Goal: Task Accomplishment & Management: Manage account settings

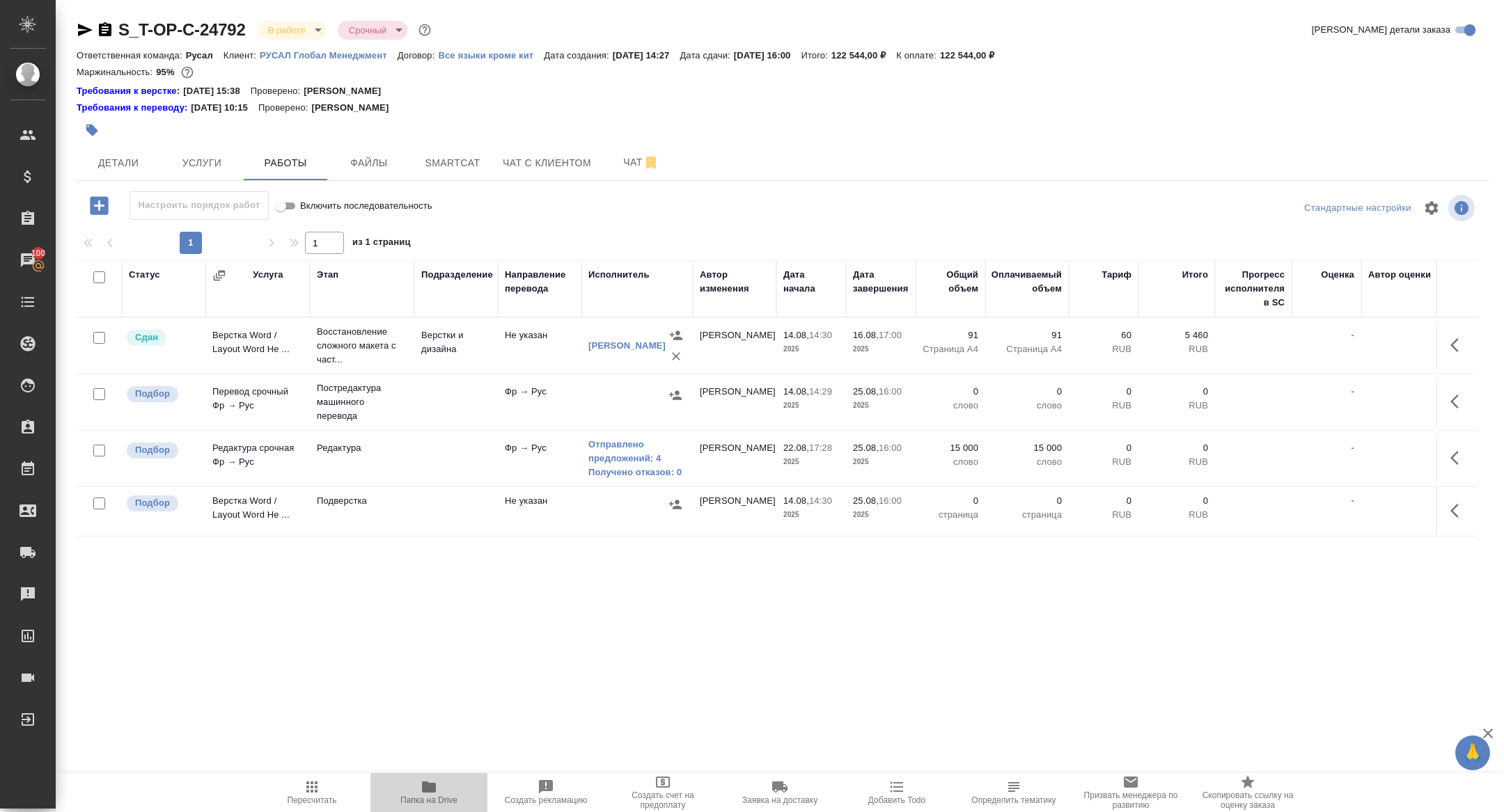
click at [452, 776] on button "Папка на Drive" at bounding box center [428, 792] width 117 height 39
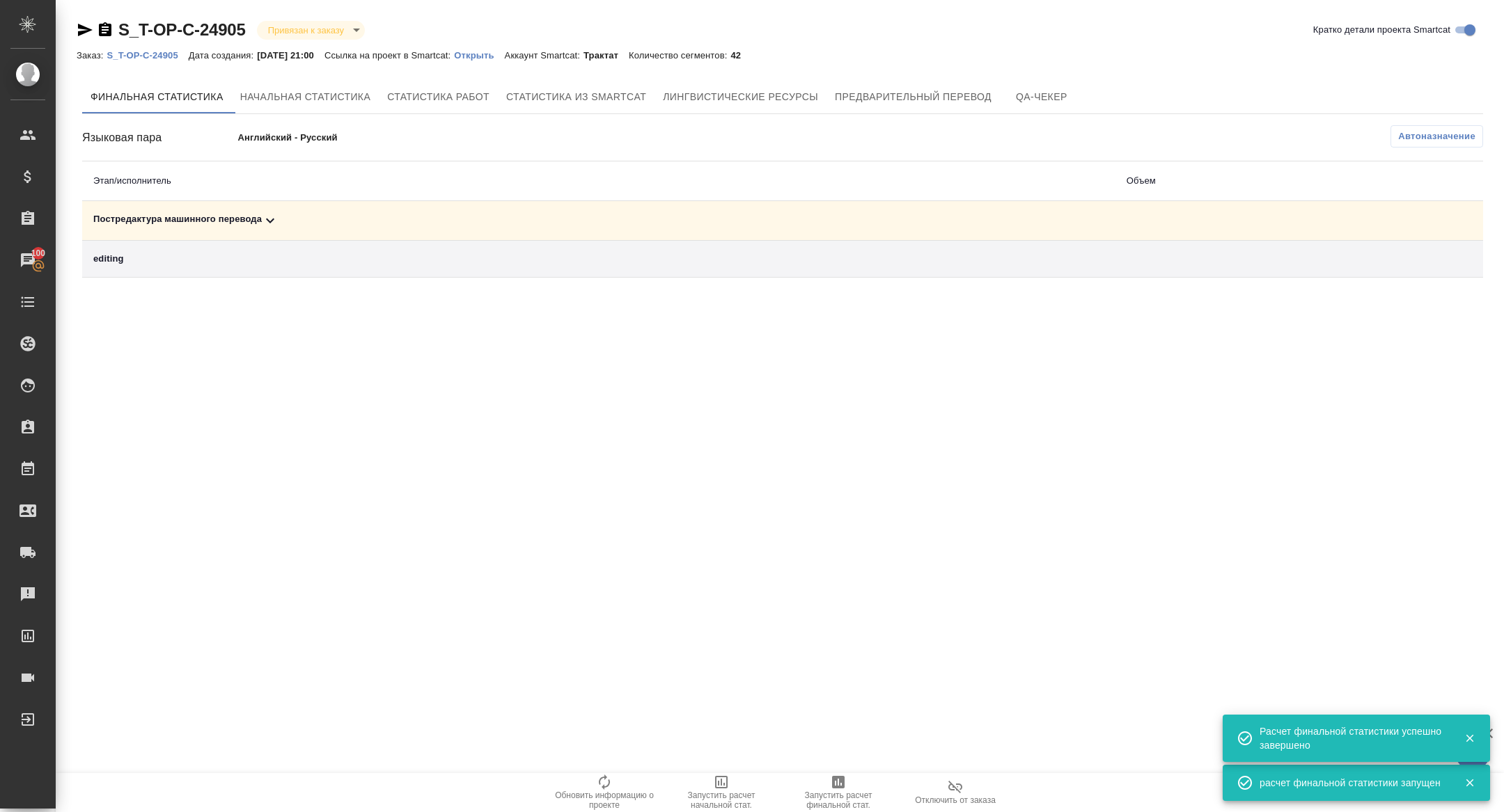
click at [274, 223] on icon at bounding box center [270, 220] width 16 height 16
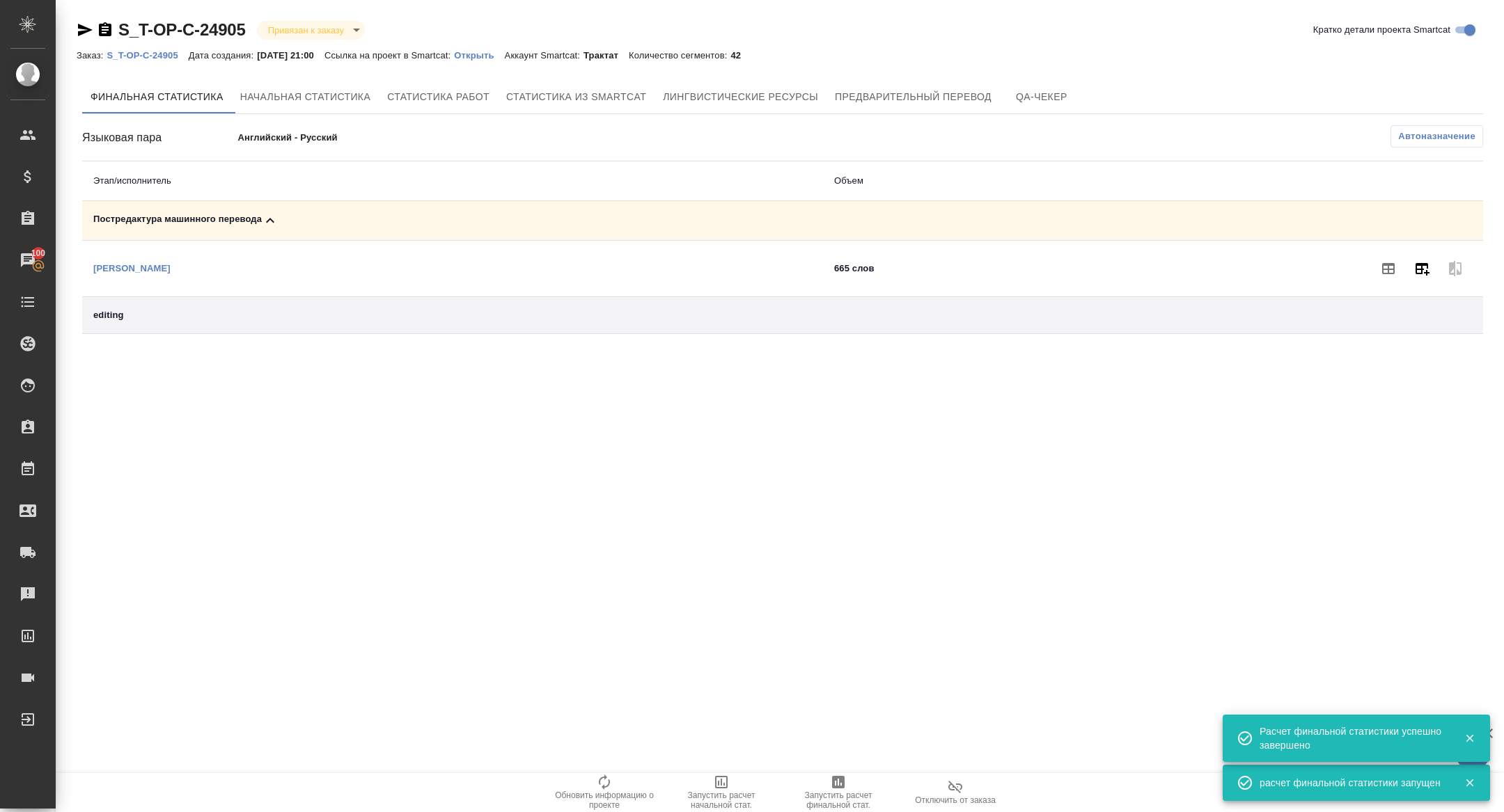
click at [1410, 265] on button "button" at bounding box center [1422, 268] width 34 height 34
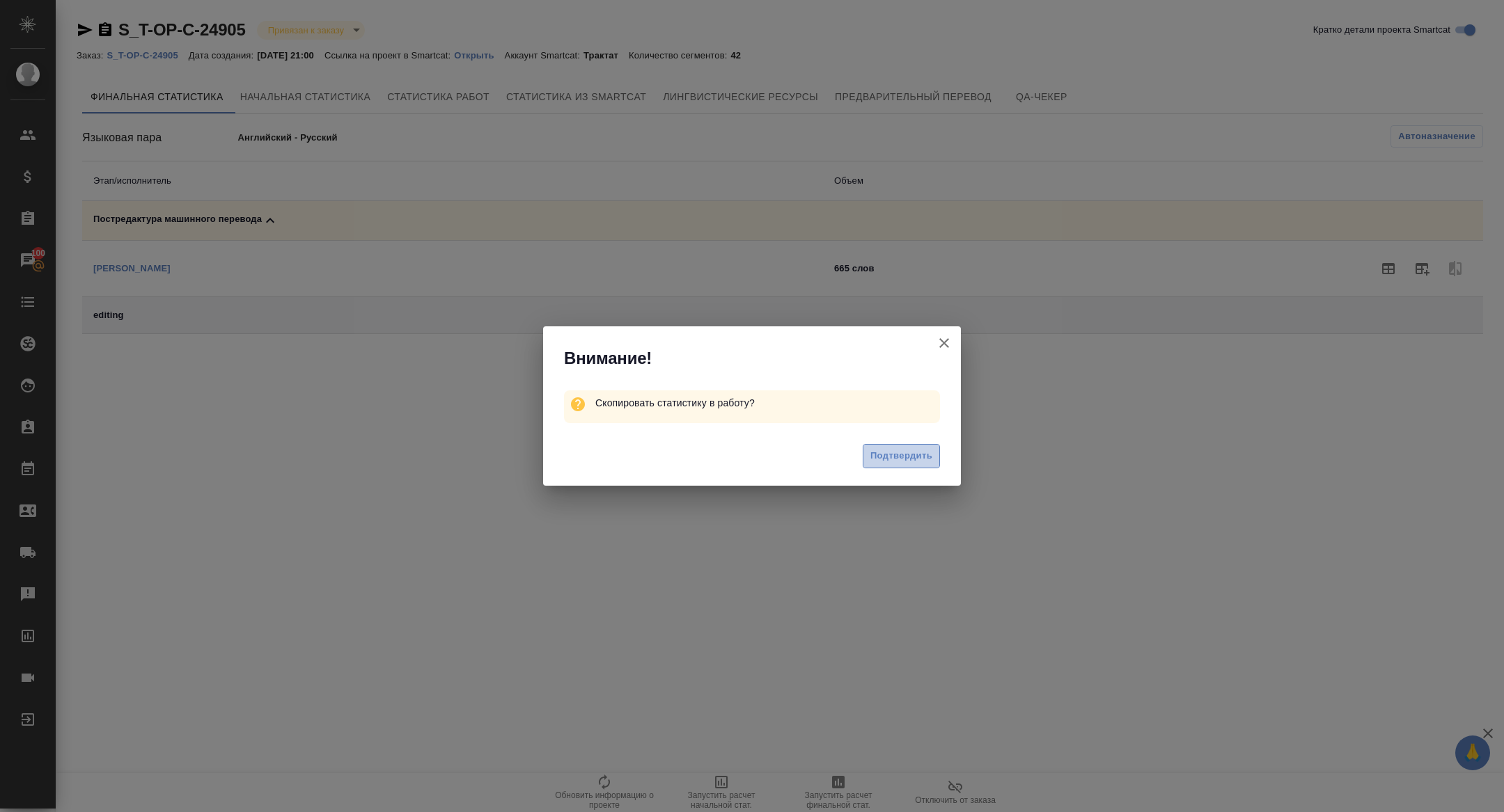
click at [891, 453] on span "Подтвердить" at bounding box center [901, 456] width 62 height 16
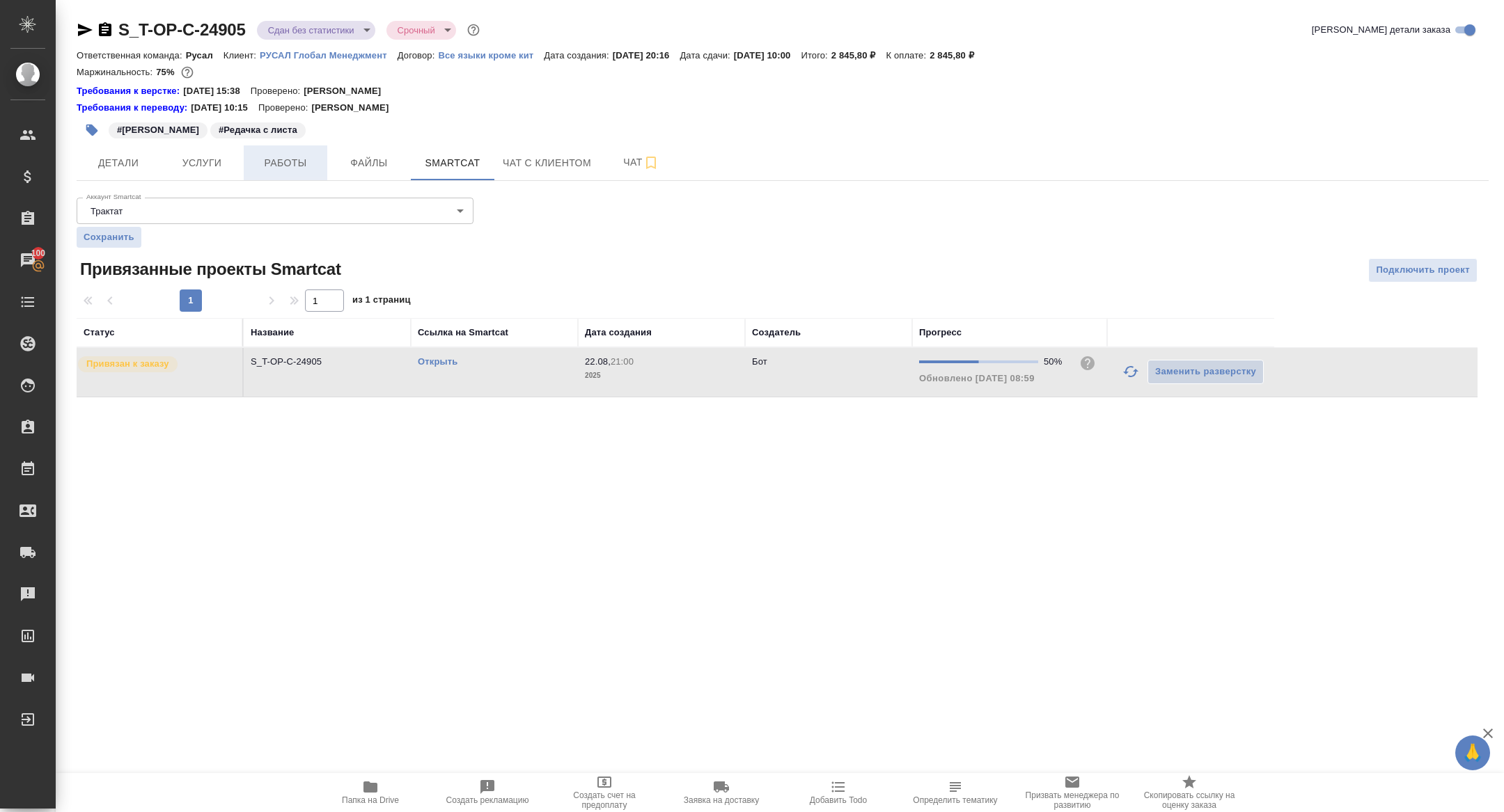
click at [293, 147] on button "Работы" at bounding box center [285, 163] width 84 height 34
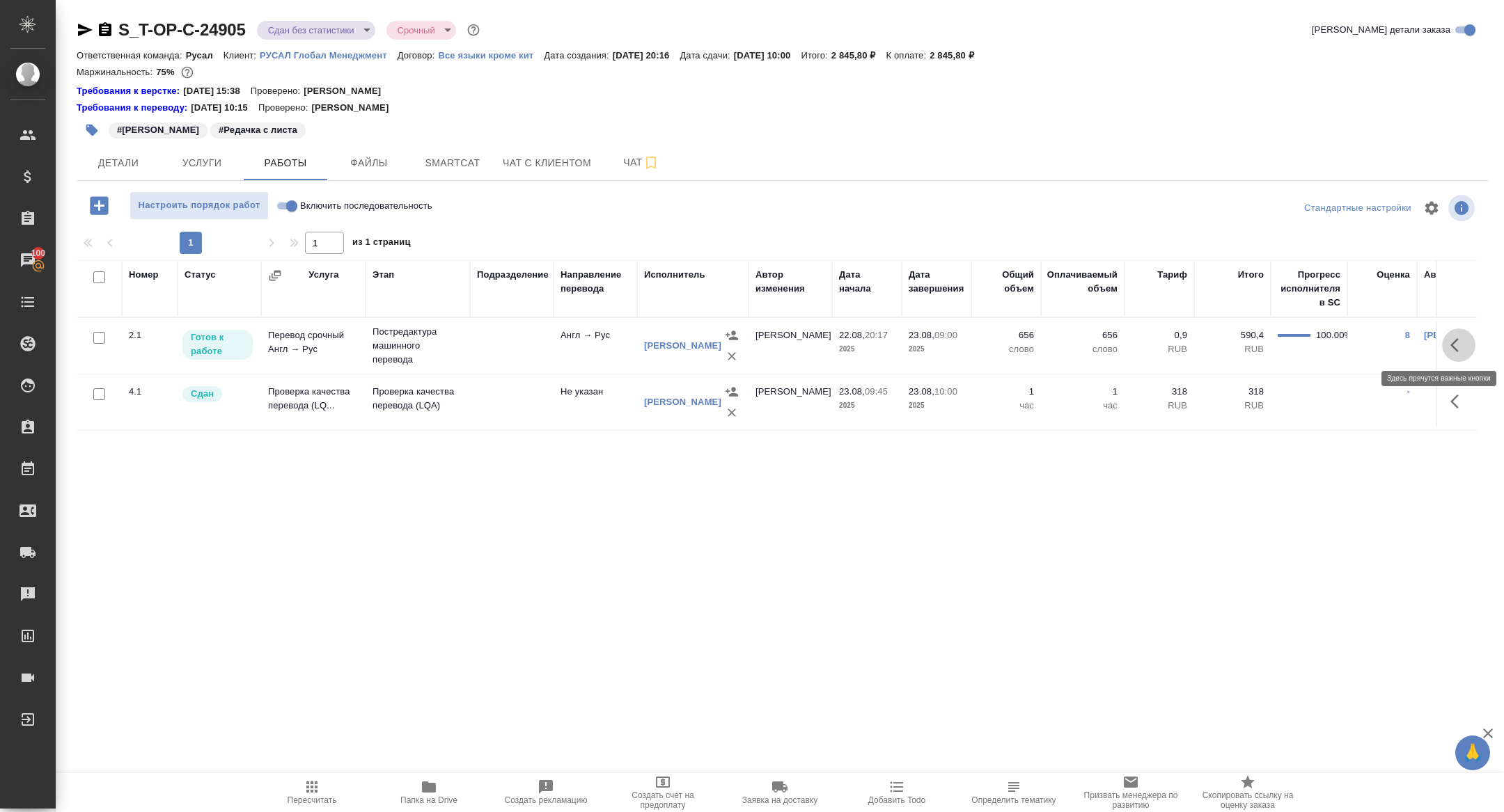
click at [1456, 340] on icon "button" at bounding box center [1458, 345] width 16 height 16
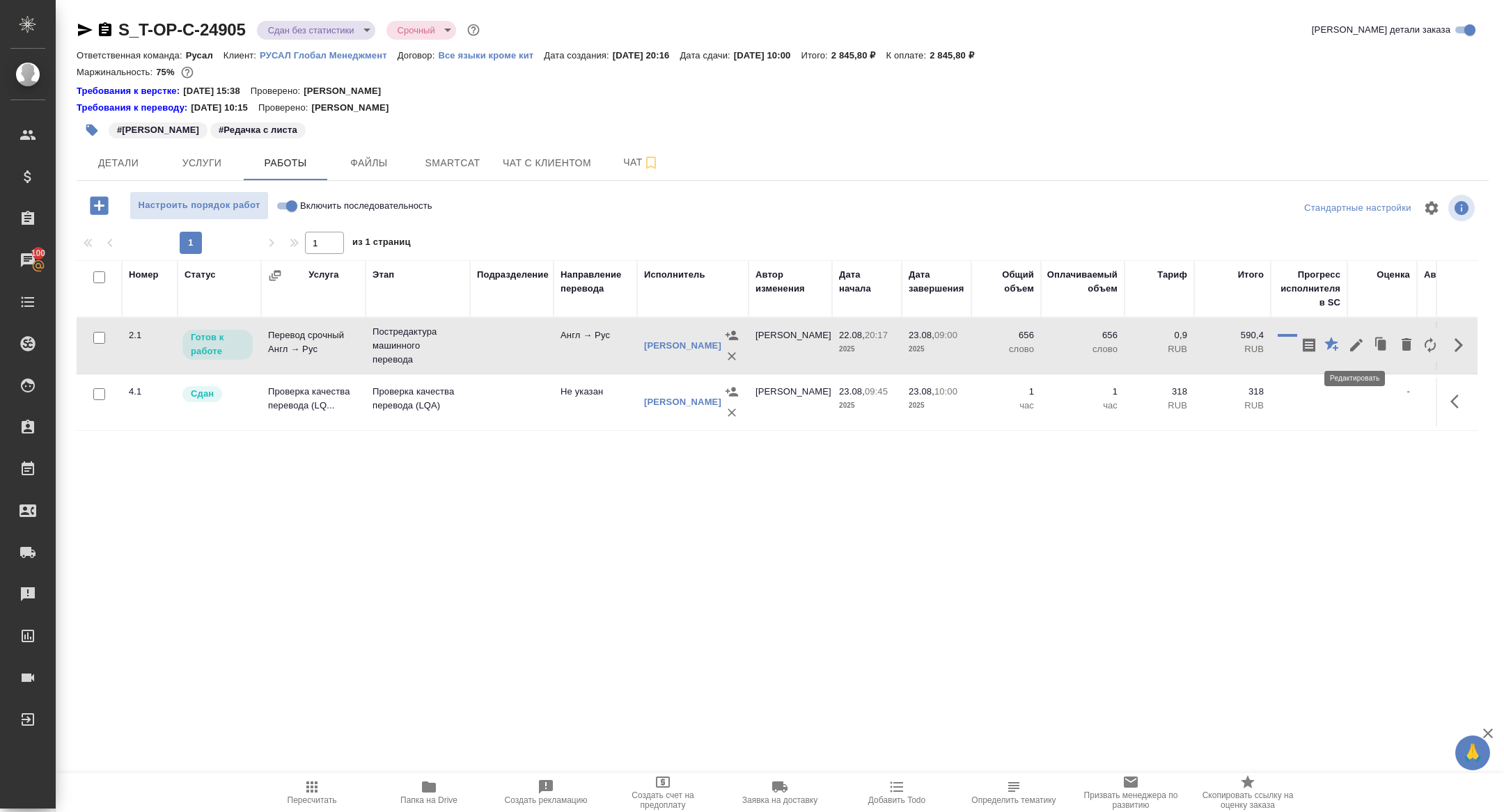
click at [1357, 353] on button "button" at bounding box center [1356, 345] width 24 height 34
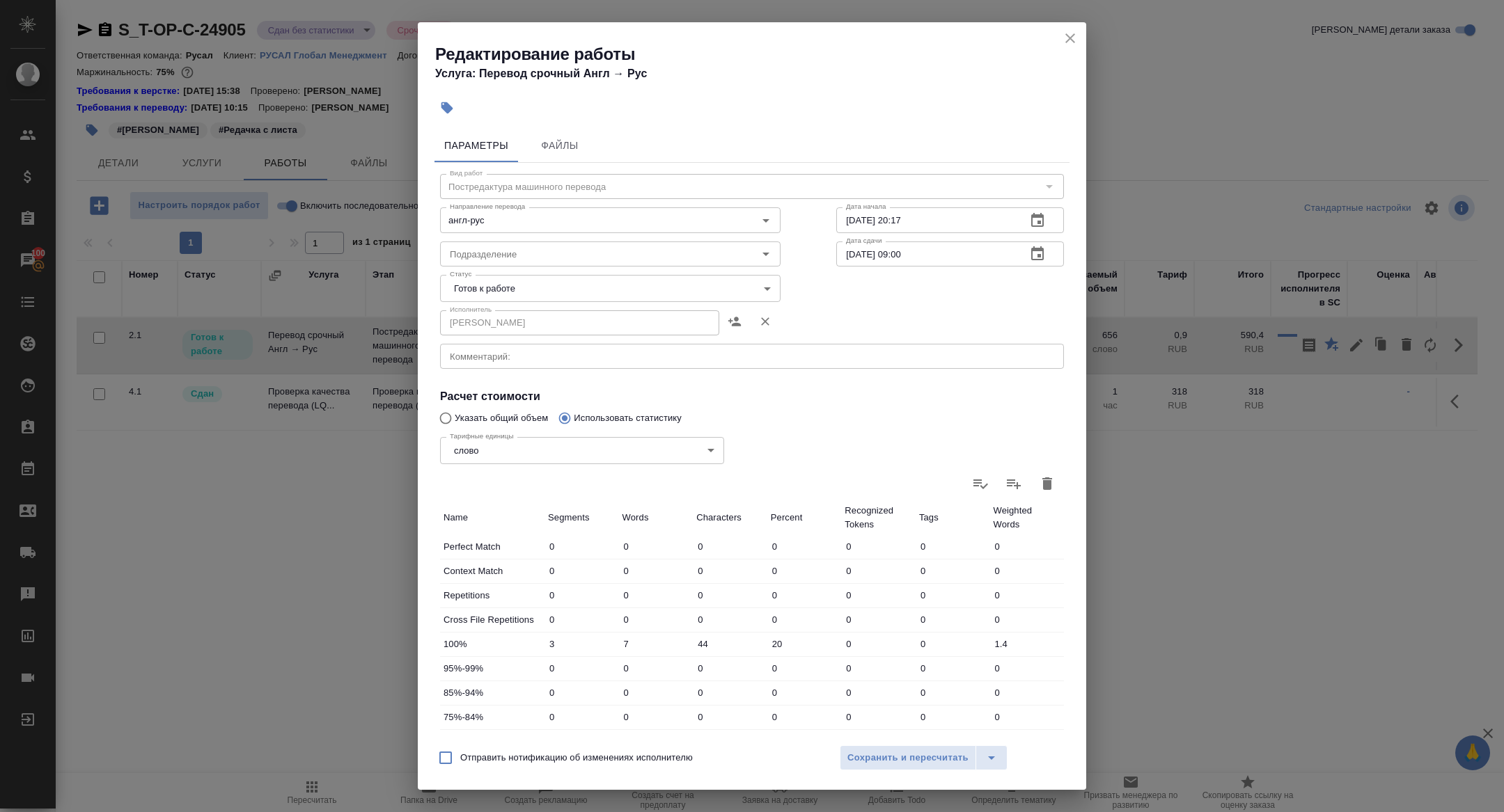
click at [493, 303] on div "Исполнитель Крицкая Кристина Исполнитель" at bounding box center [610, 321] width 396 height 89
click at [491, 284] on body "🙏 .cls-1 fill:#fff; AWATERA Zhuravleva Alexandra Клиенты Спецификации Заказы 10…" at bounding box center [752, 406] width 1504 height 812
click at [488, 357] on li "Сдан" at bounding box center [610, 359] width 340 height 24
type input "closed"
click at [918, 754] on span "Сохранить и пересчитать" at bounding box center [907, 758] width 121 height 16
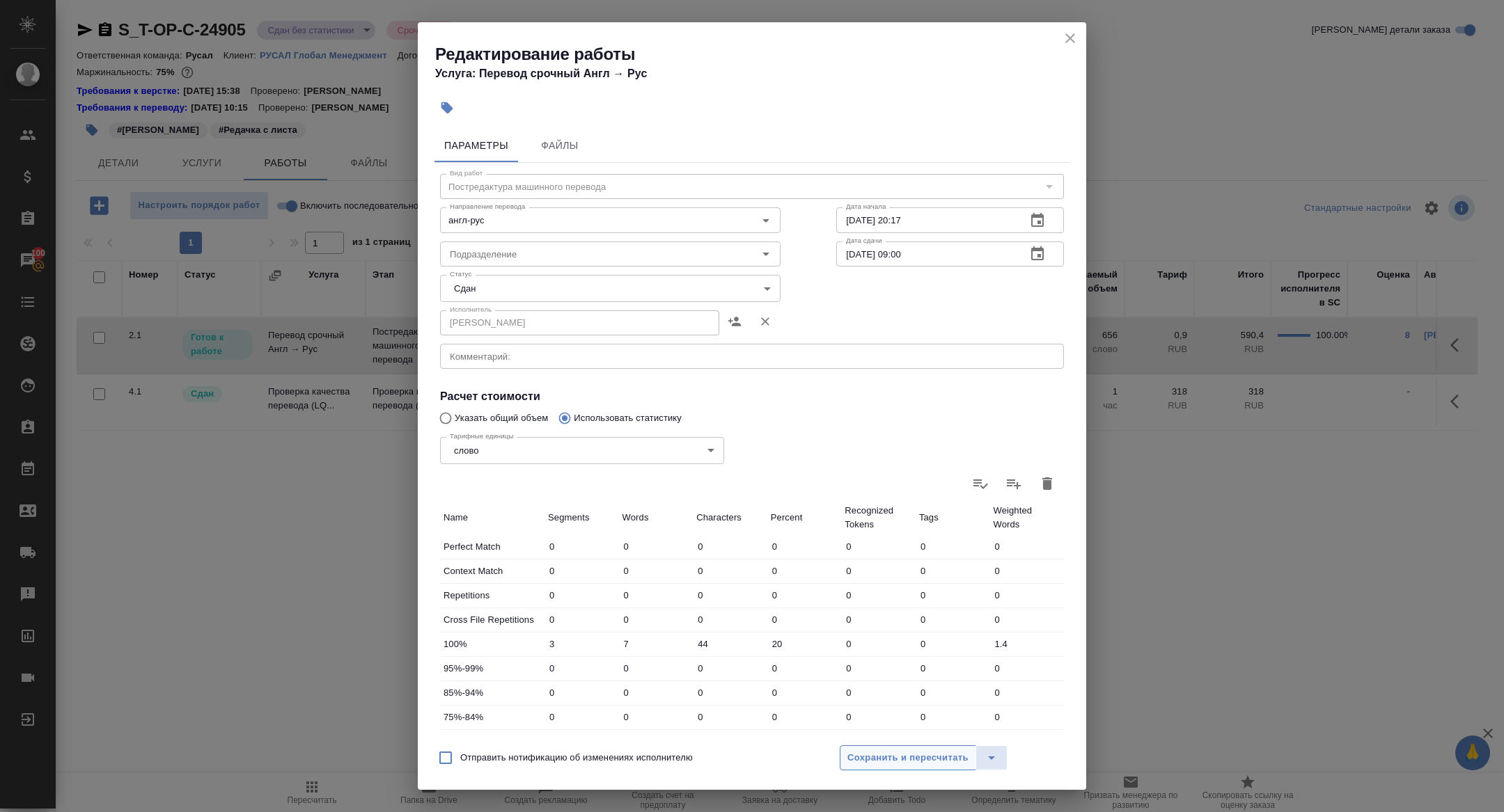
click at [912, 756] on span "Сохранить и пересчитать" at bounding box center [907, 758] width 121 height 16
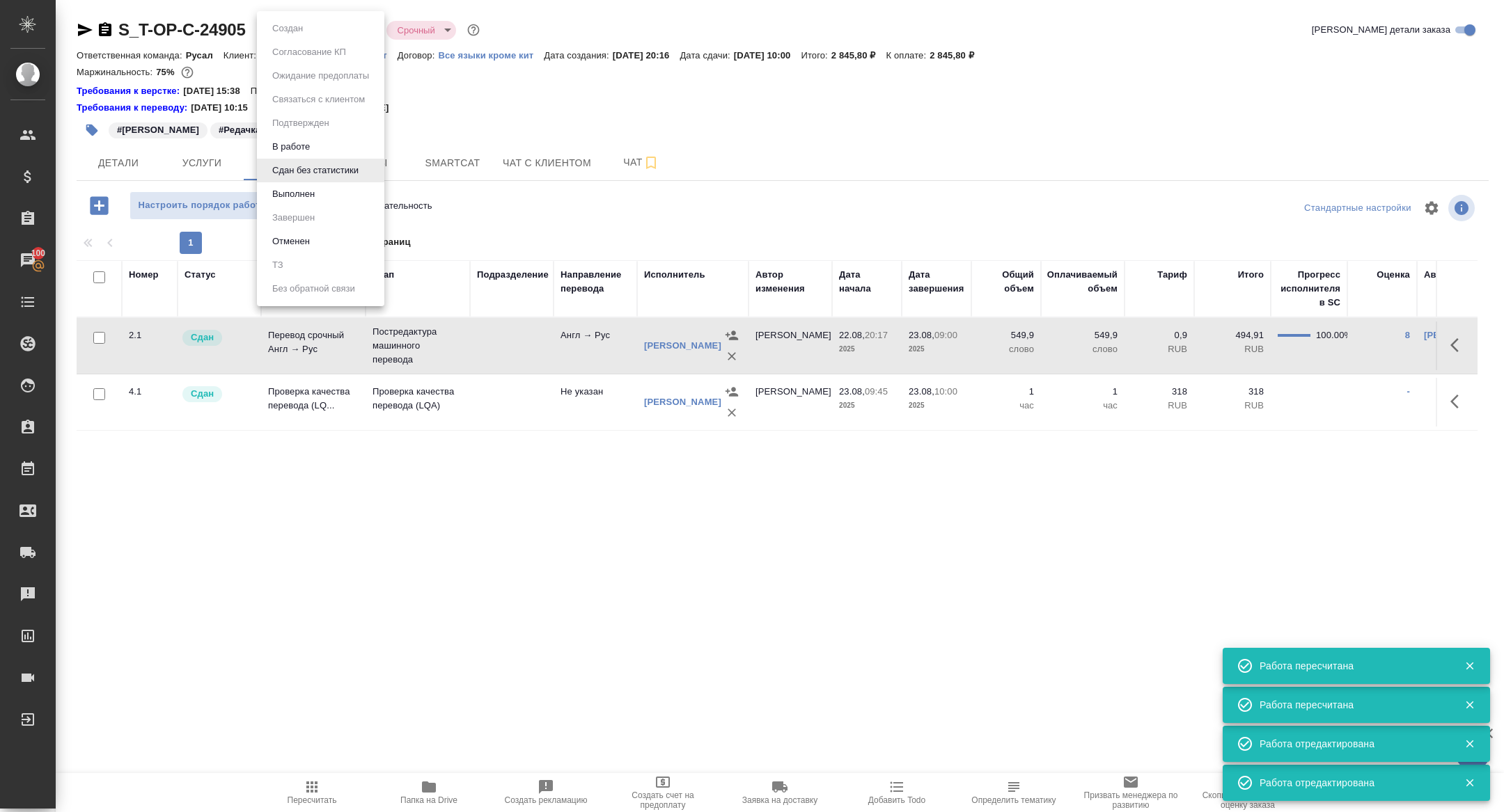
click at [312, 31] on body "🙏 .cls-1 fill:#fff; AWATERA Zhuravleva Alexandra Клиенты Спецификации Заказы 10…" at bounding box center [752, 406] width 1504 height 812
click at [289, 187] on button "Выполнен" at bounding box center [293, 194] width 51 height 16
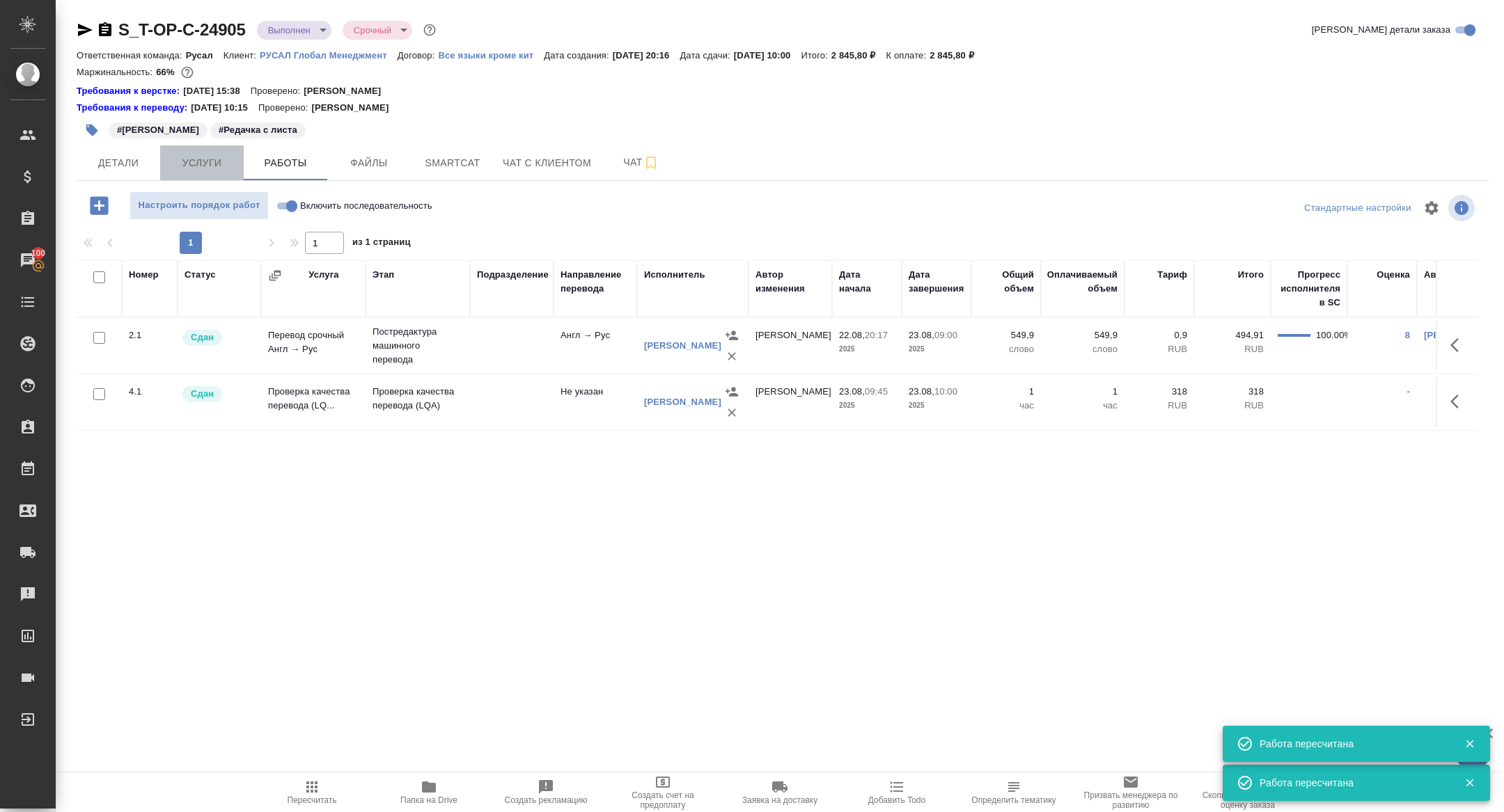
click at [198, 157] on span "Услуги" at bounding box center [202, 163] width 67 height 17
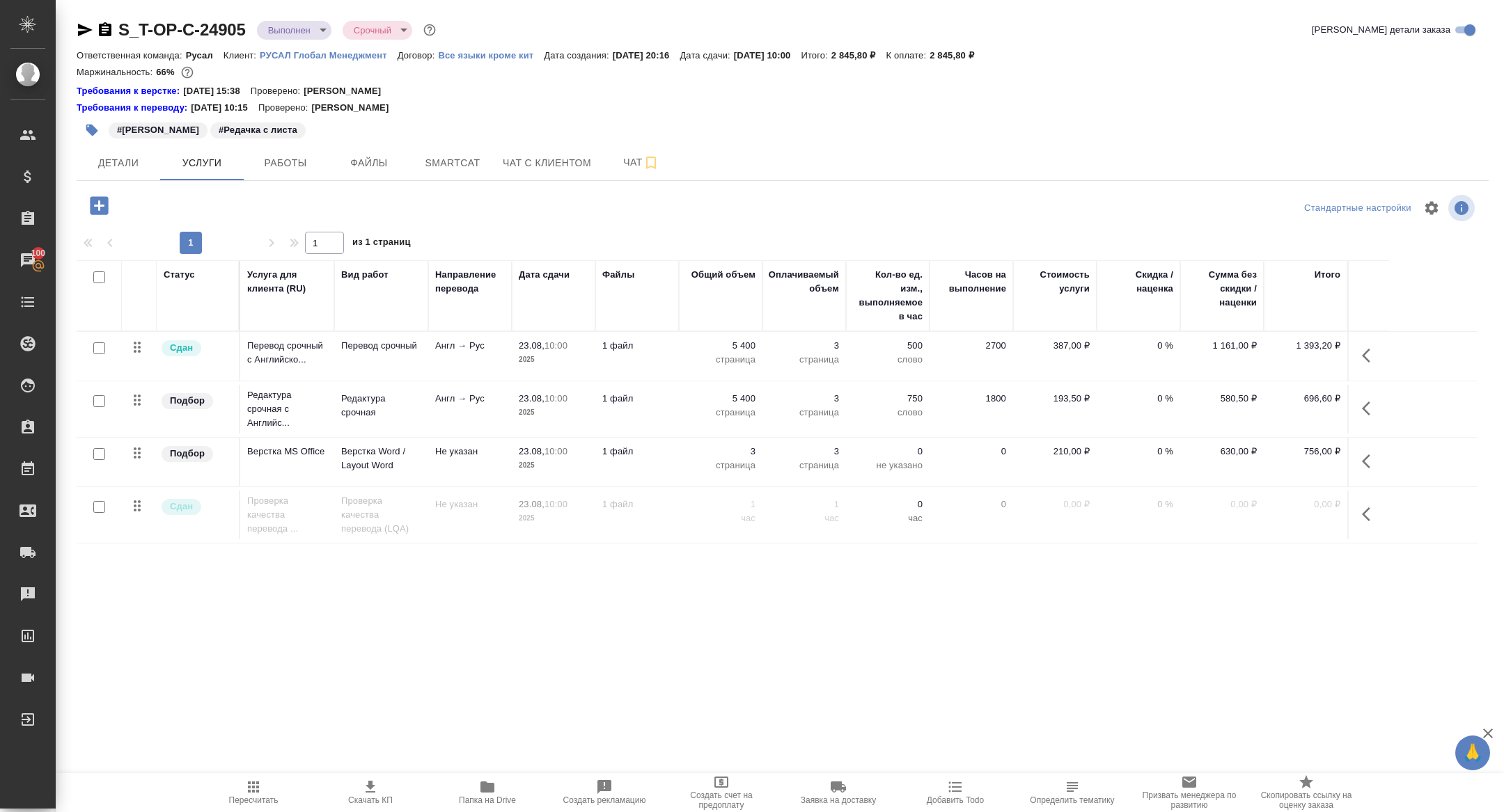
click at [1372, 356] on icon "button" at bounding box center [1369, 355] width 16 height 16
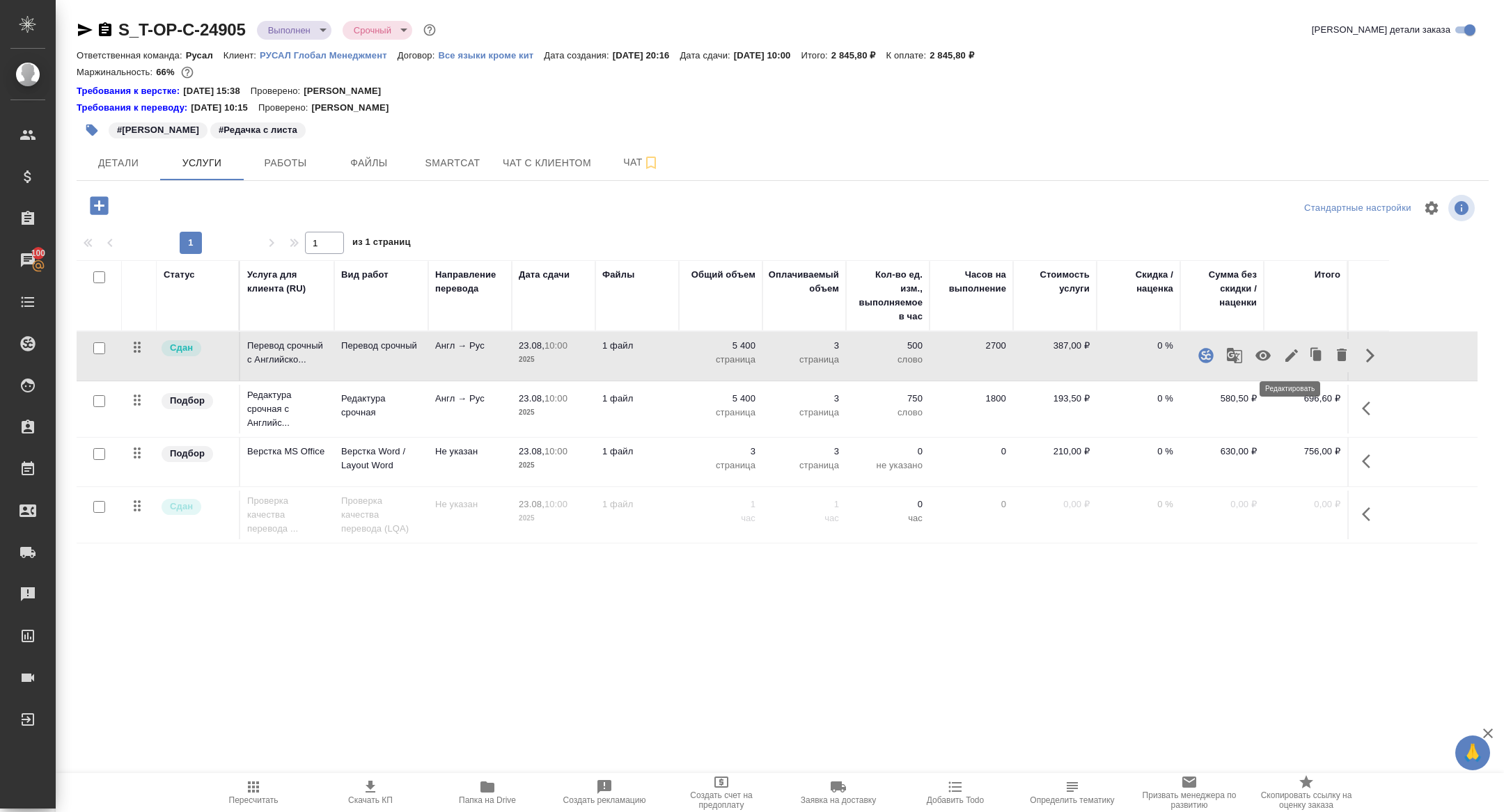
click at [1291, 362] on icon "button" at bounding box center [1291, 355] width 16 height 16
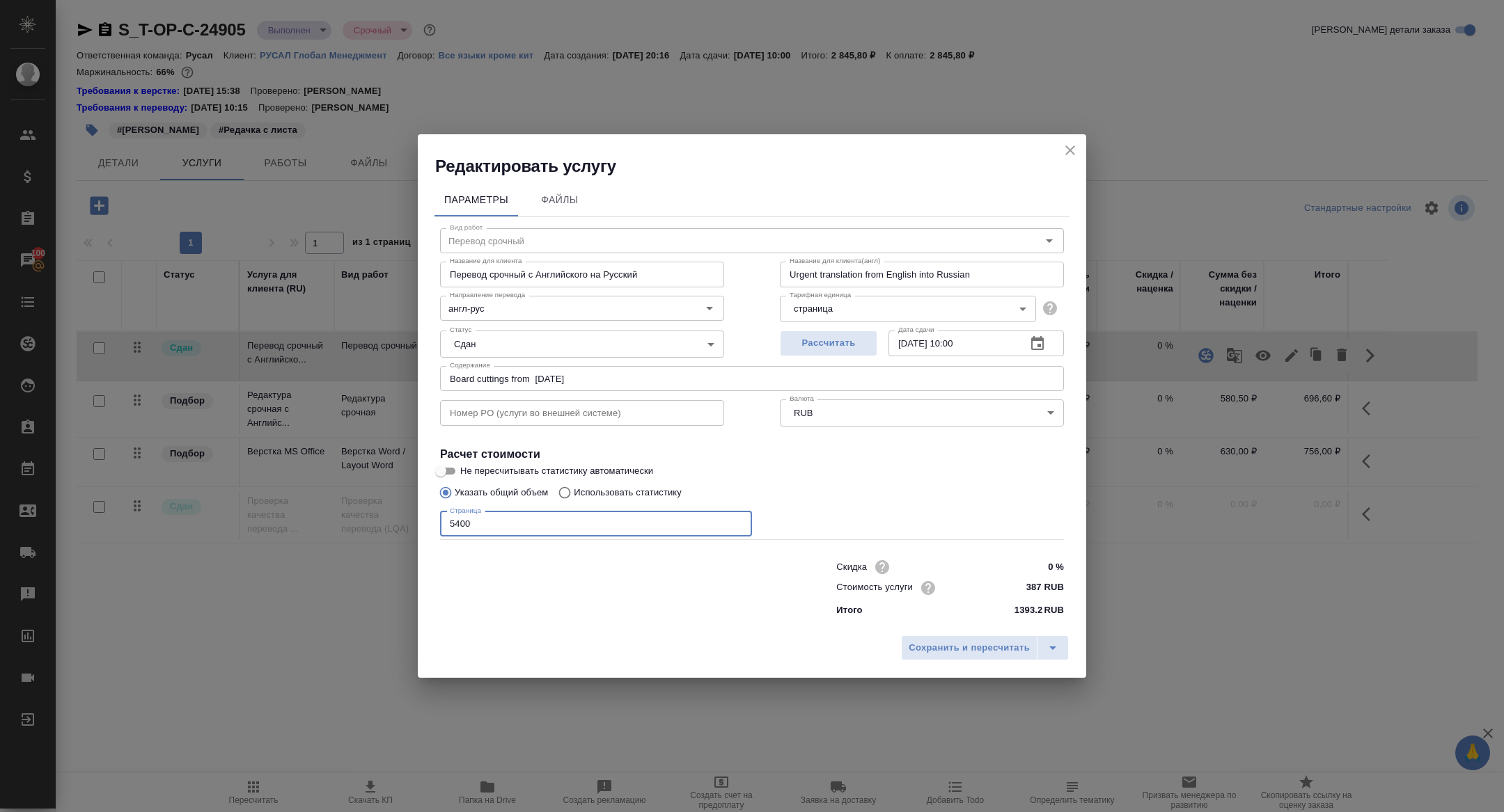
drag, startPoint x: 456, startPoint y: 524, endPoint x: 422, endPoint y: 524, distance: 34.0
click at [426, 524] on div "Параметры Файлы Вид работ Перевод срочный Вид работ Название для клиента Перево…" at bounding box center [752, 402] width 668 height 451
type input "7400"
click at [1001, 636] on button "Сохранить и пересчитать" at bounding box center [969, 648] width 136 height 25
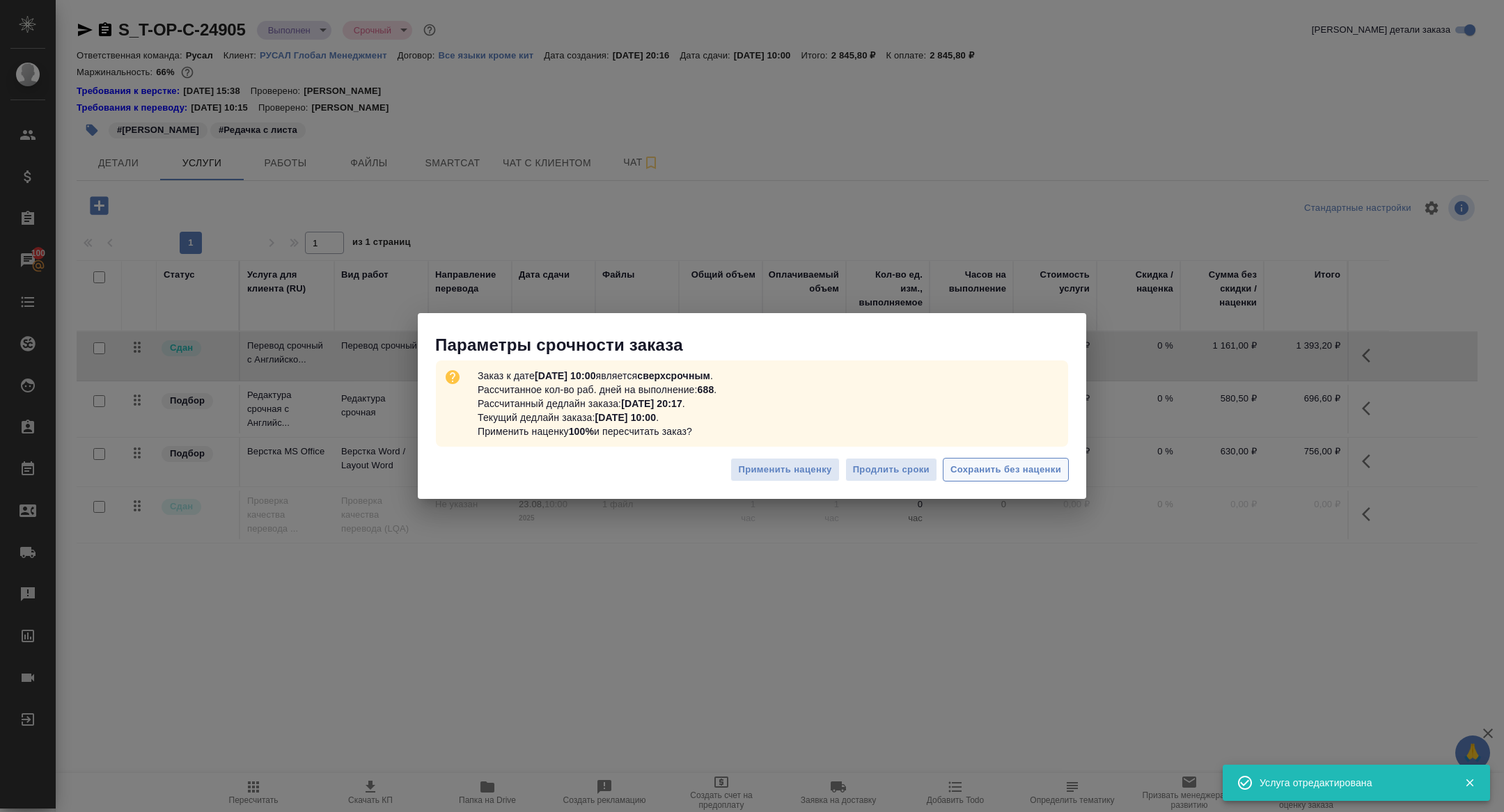
click at [1004, 480] on button "Сохранить без наценки" at bounding box center [1005, 469] width 126 height 24
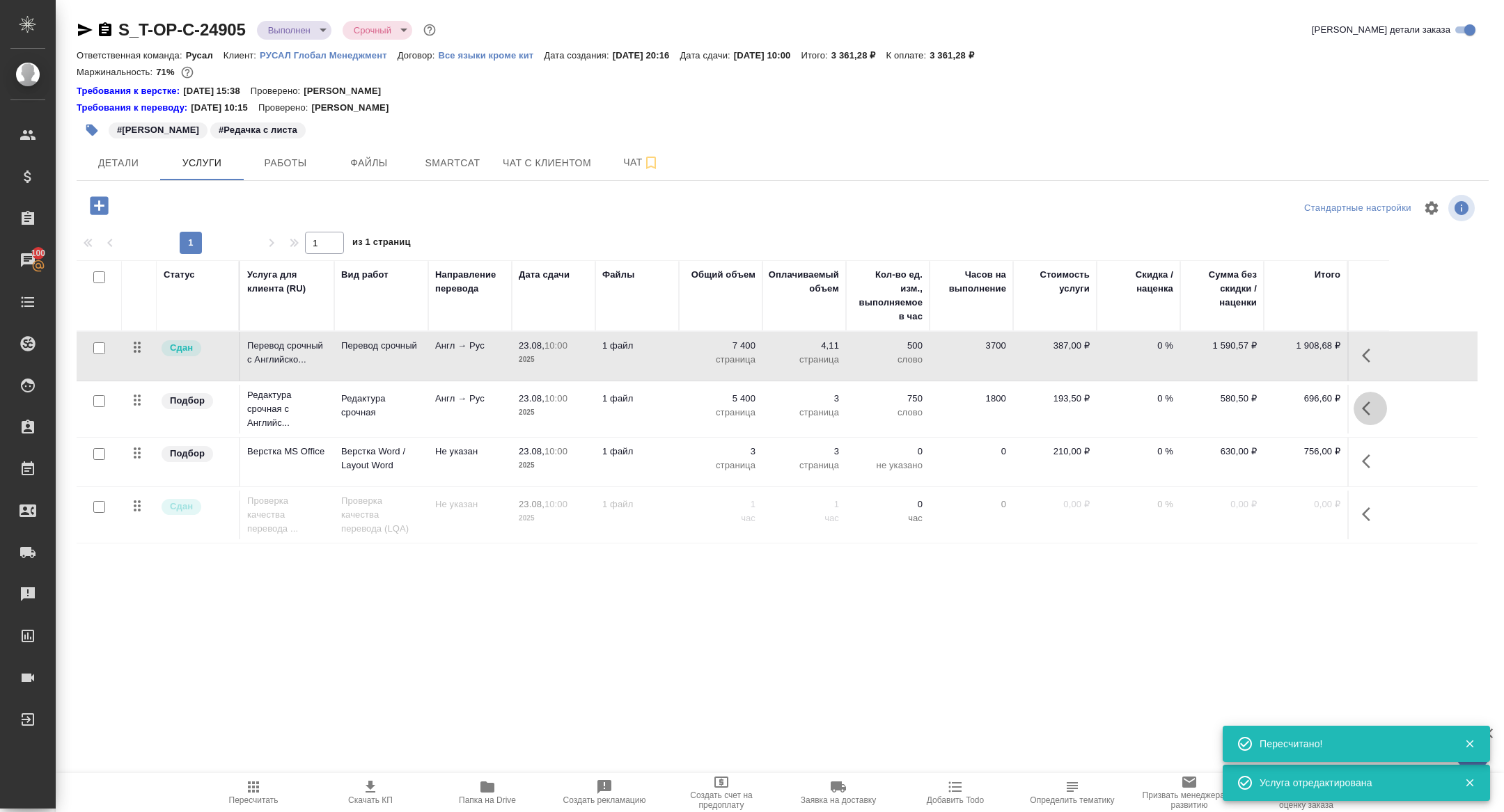
click at [1366, 401] on icon "button" at bounding box center [1369, 408] width 16 height 16
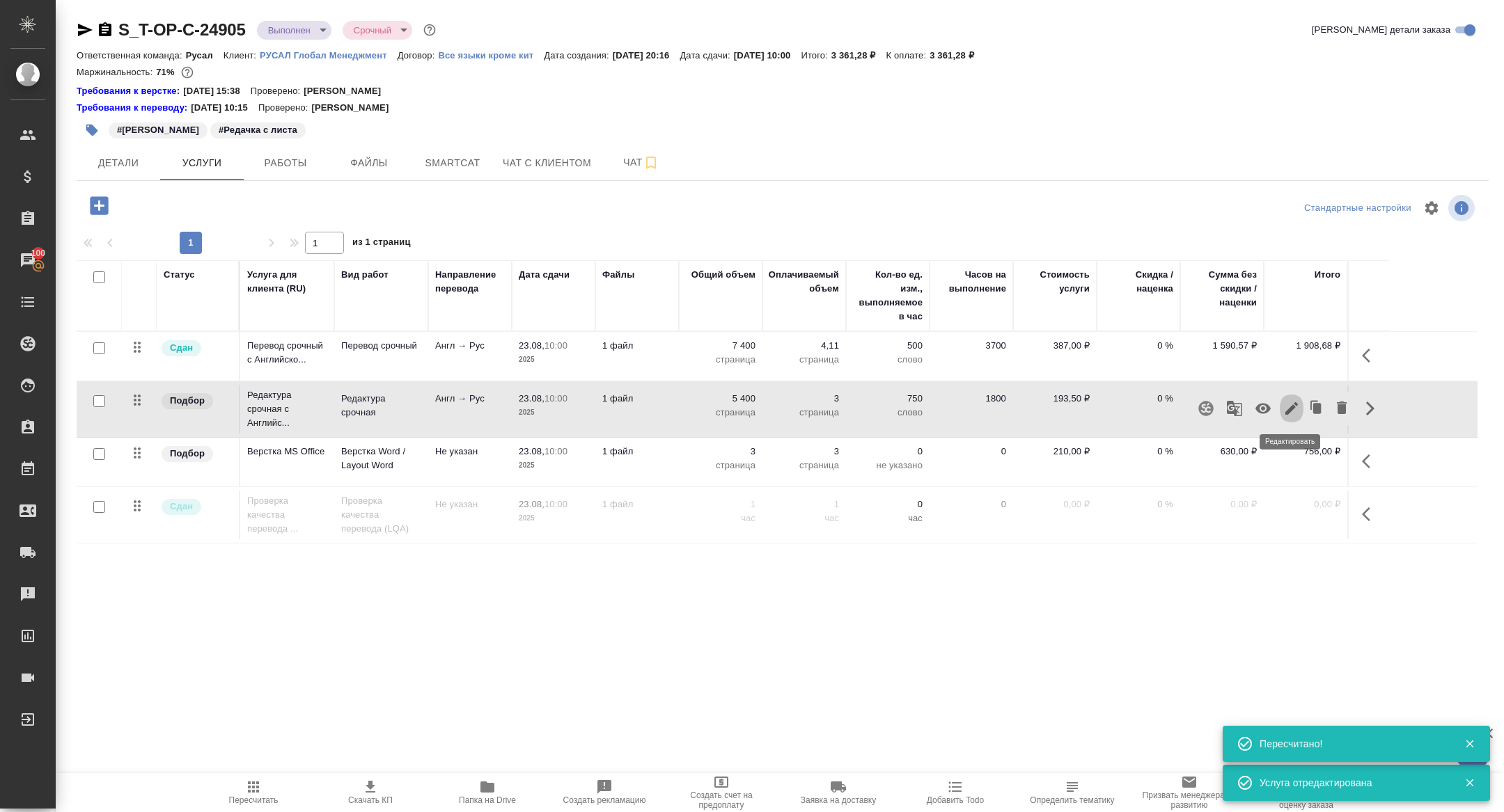
click at [1290, 401] on icon "button" at bounding box center [1291, 408] width 16 height 16
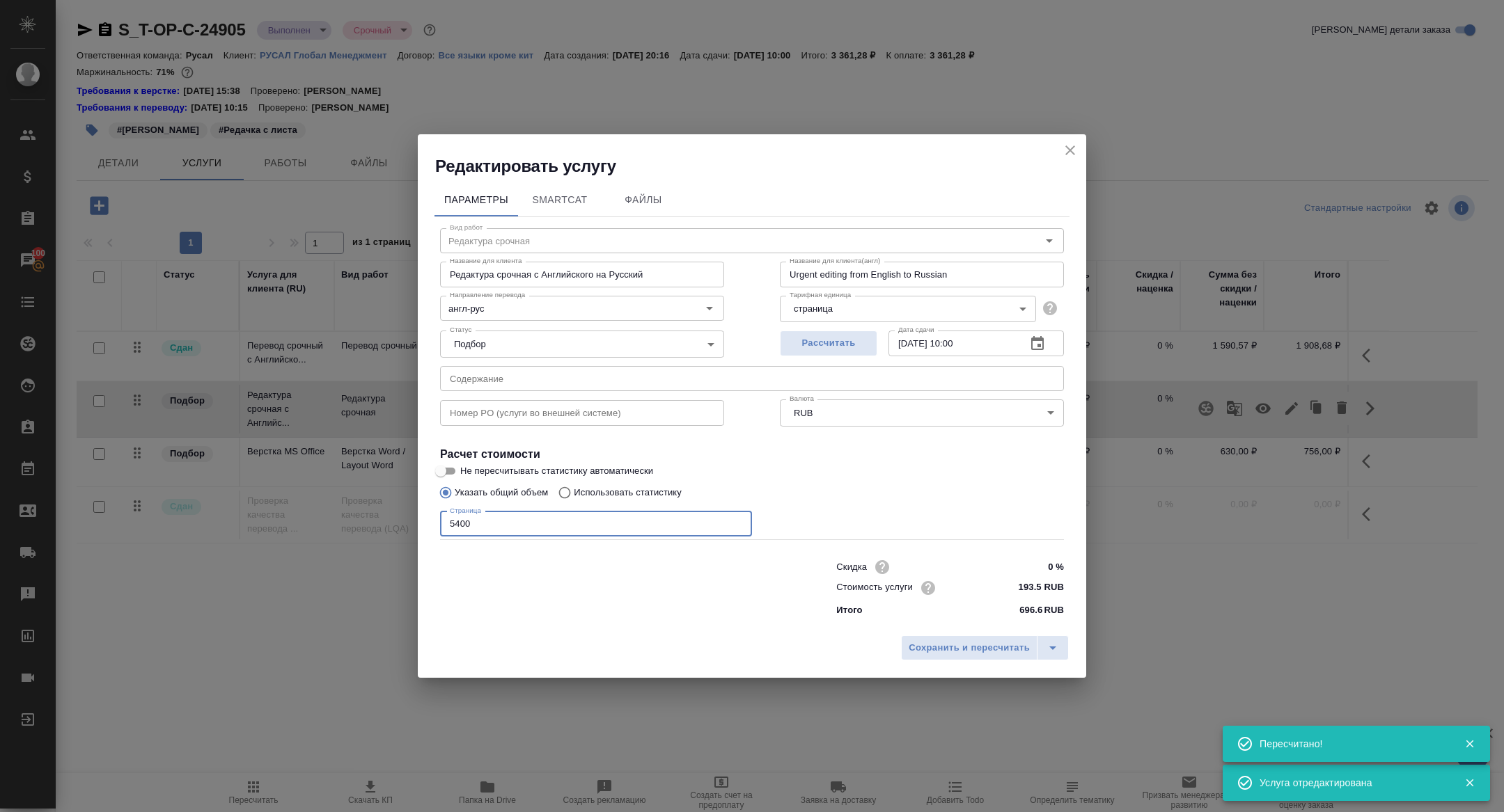
drag, startPoint x: 452, startPoint y: 521, endPoint x: 417, endPoint y: 521, distance: 35.0
click at [424, 521] on div "Параметры SmartCat Файлы Вид работ Редактура срочная Вид работ Название для кли…" at bounding box center [752, 402] width 668 height 451
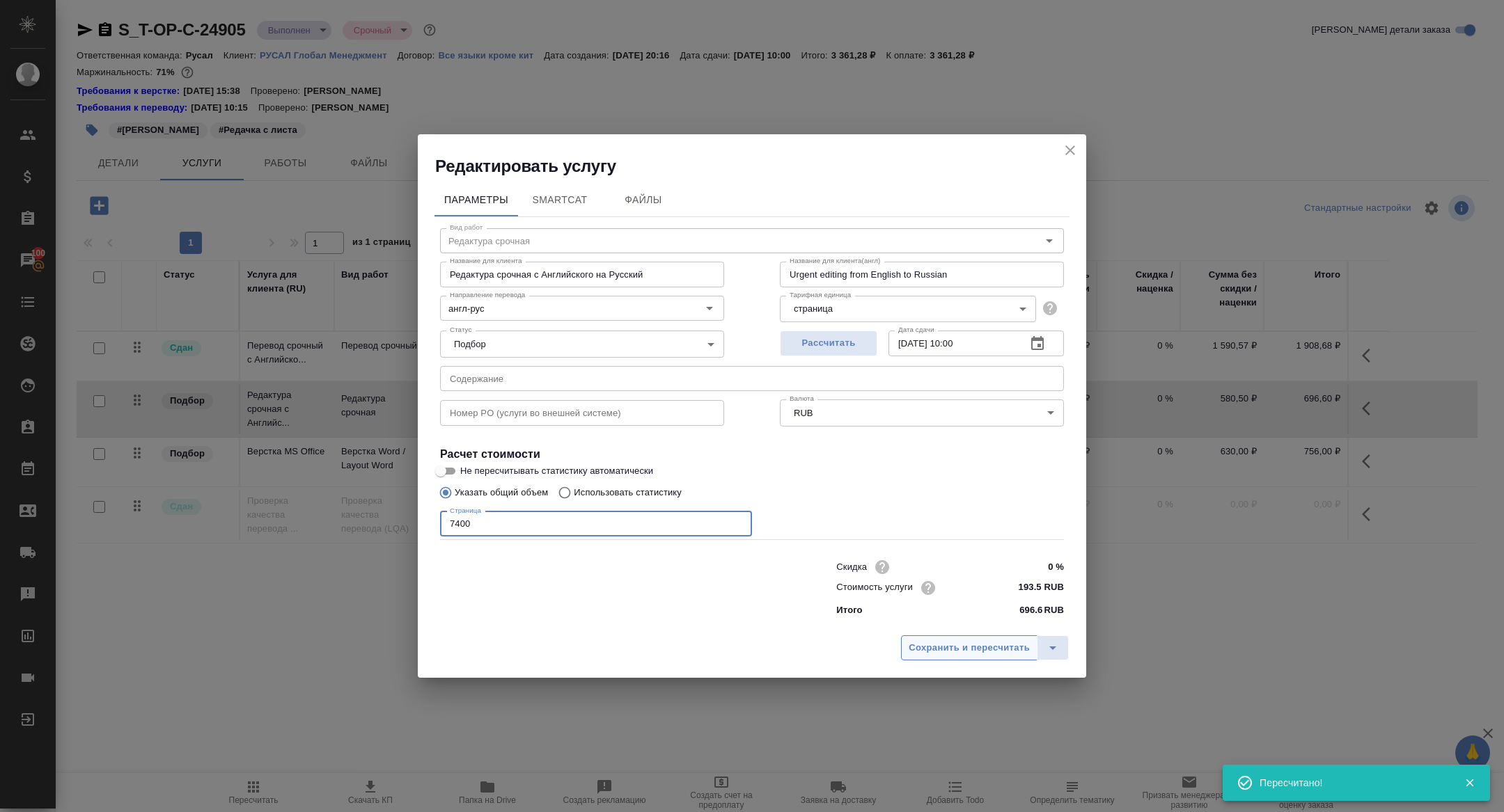
type input "7400"
click at [997, 642] on span "Сохранить и пересчитать" at bounding box center [969, 648] width 121 height 16
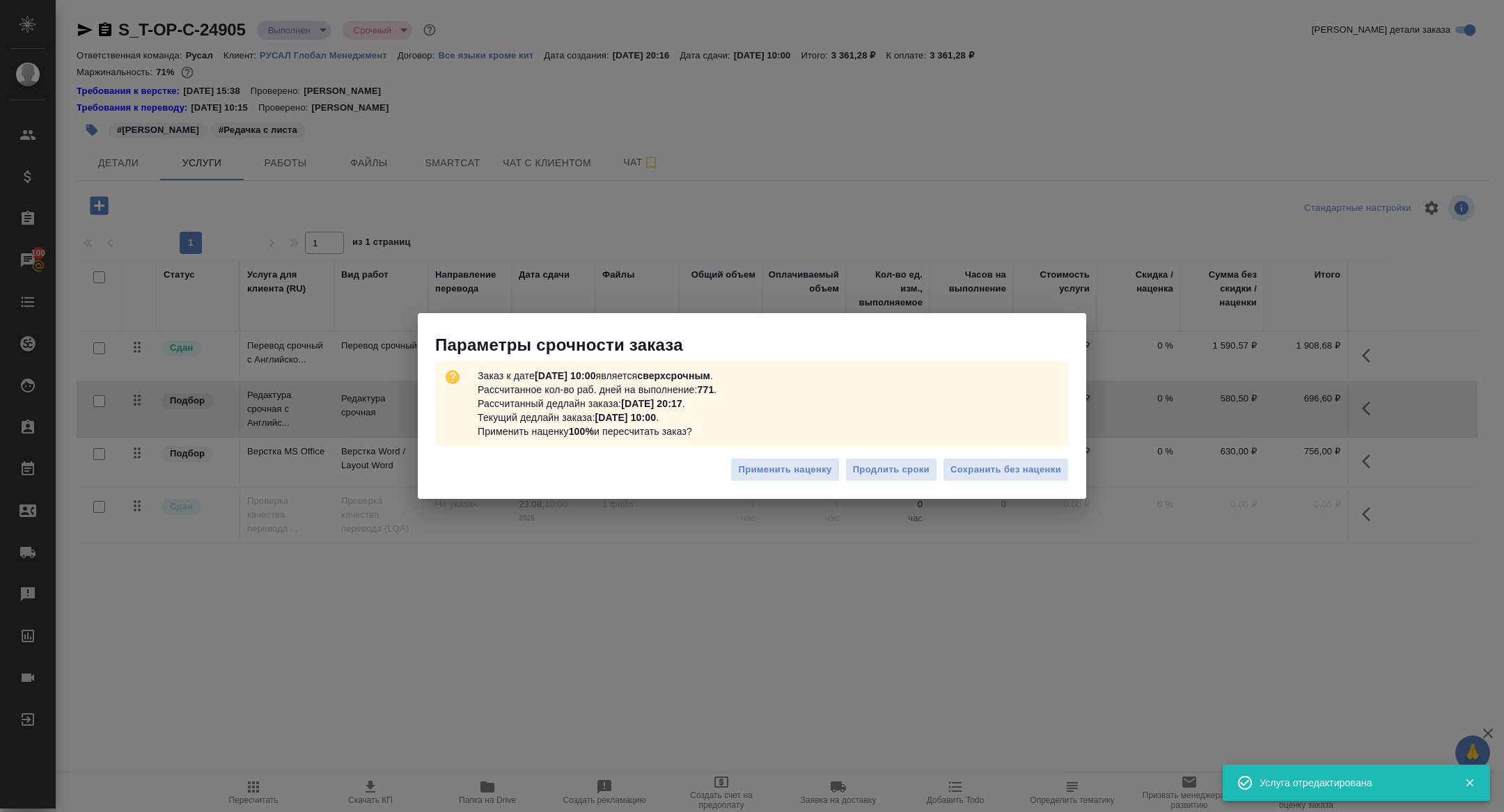
click at [1006, 444] on div "Заказ к дате 23.08.2025, 10:00 является сверхсрочным . Рассчитанное кол-во раб.…" at bounding box center [752, 404] width 632 height 86
click at [1006, 466] on span "Сохранить без наценки" at bounding box center [1005, 469] width 111 height 16
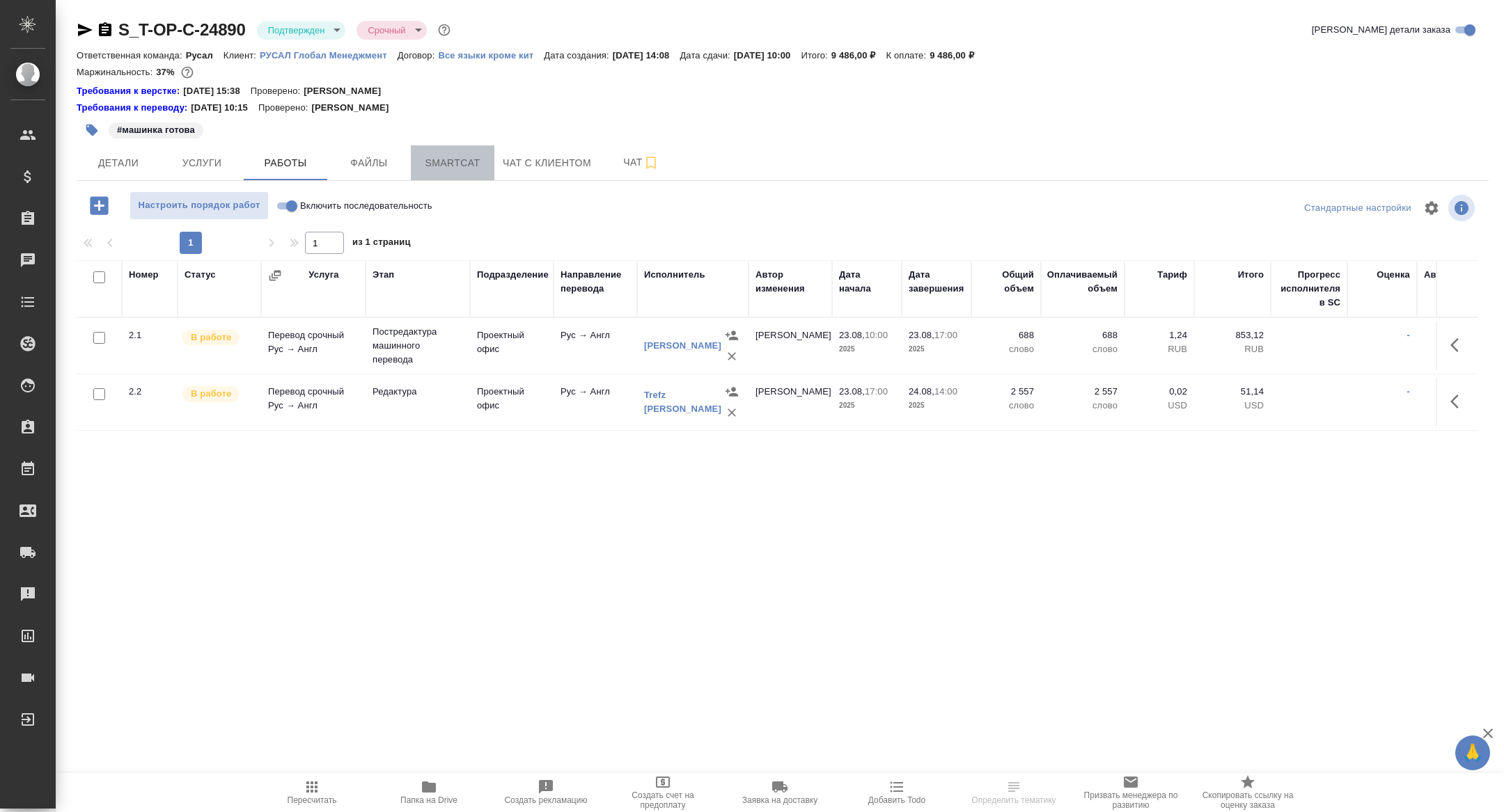
click at [469, 162] on span "Smartcat" at bounding box center [452, 163] width 67 height 17
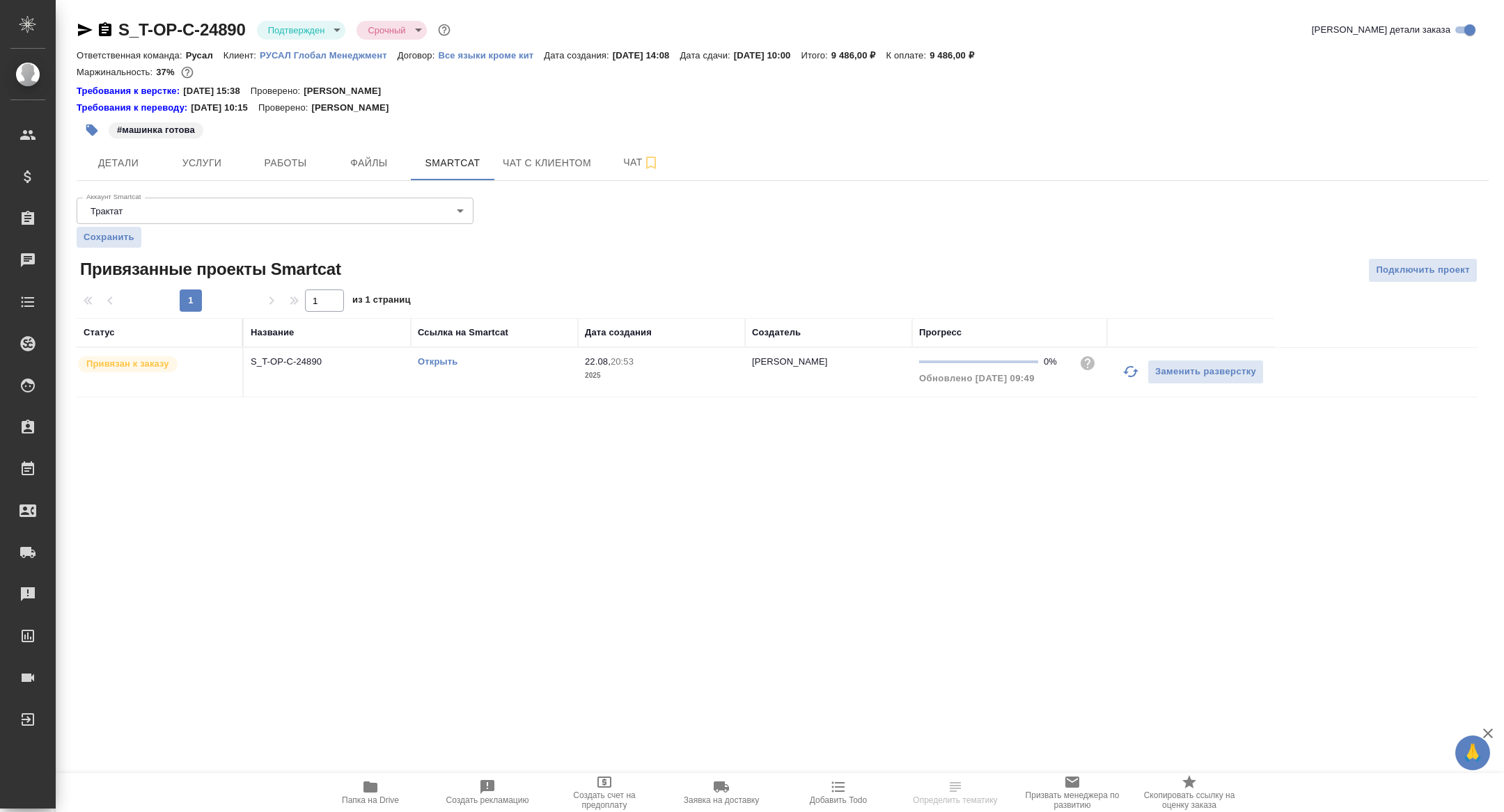
click at [427, 360] on link "Открыть" at bounding box center [438, 361] width 40 height 10
click at [307, 31] on body "🙏 .cls-1 fill:#fff; AWATERA Zhuravleva Alexandra Клиенты Спецификации Заказы 10…" at bounding box center [752, 406] width 1504 height 812
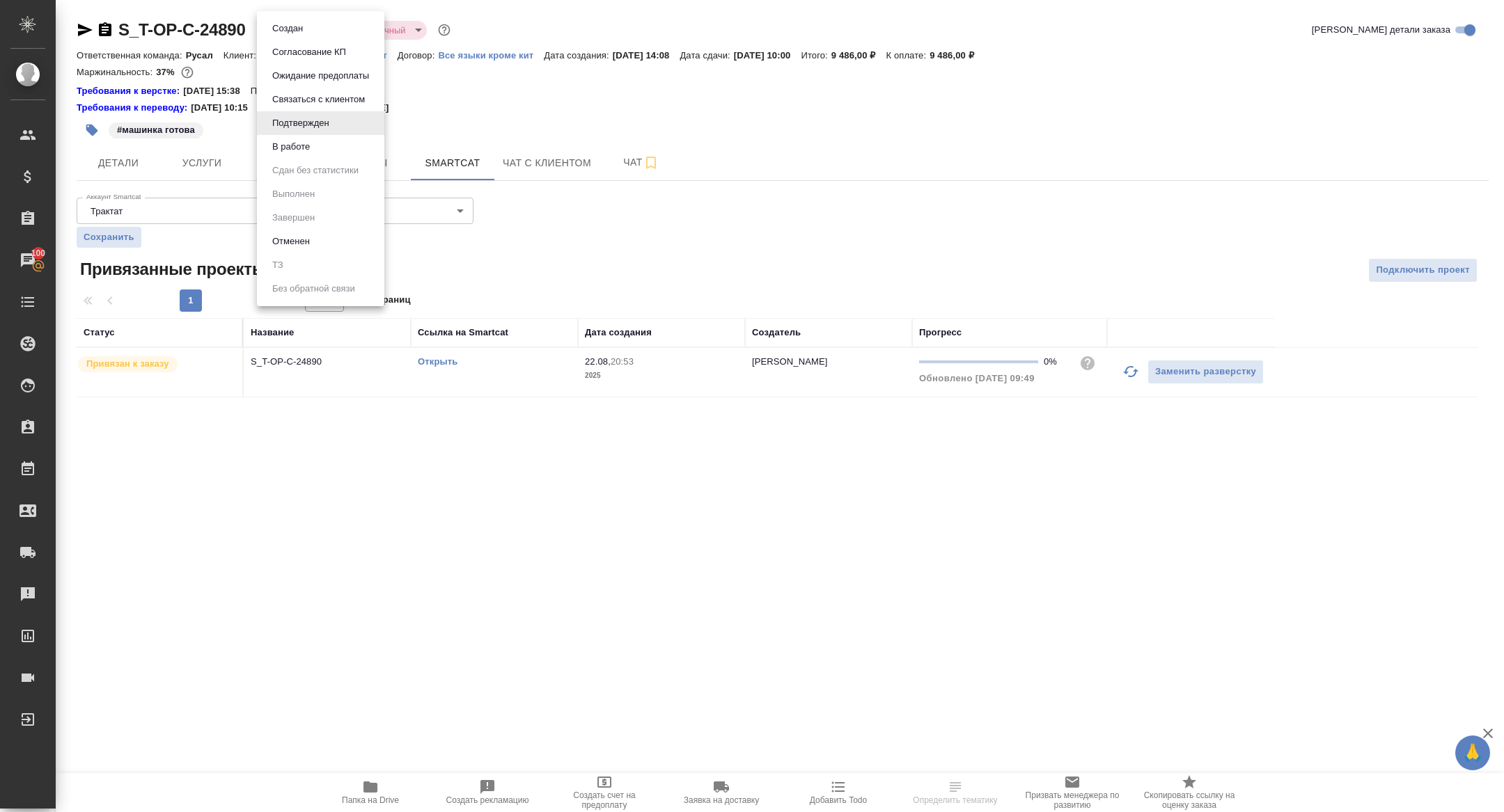
click at [296, 156] on li "В работе" at bounding box center [321, 147] width 127 height 24
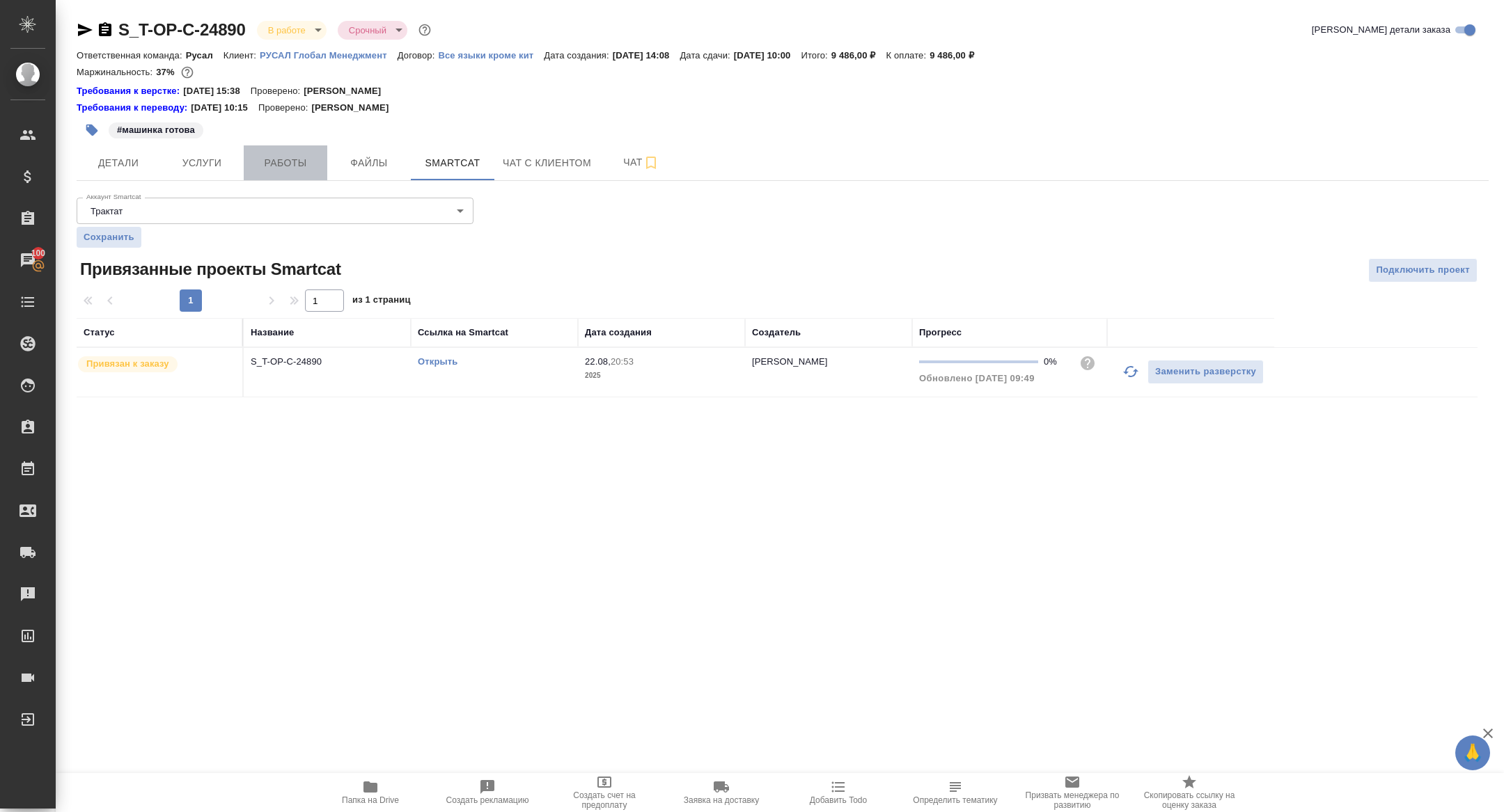
click at [295, 169] on span "Работы" at bounding box center [285, 163] width 67 height 17
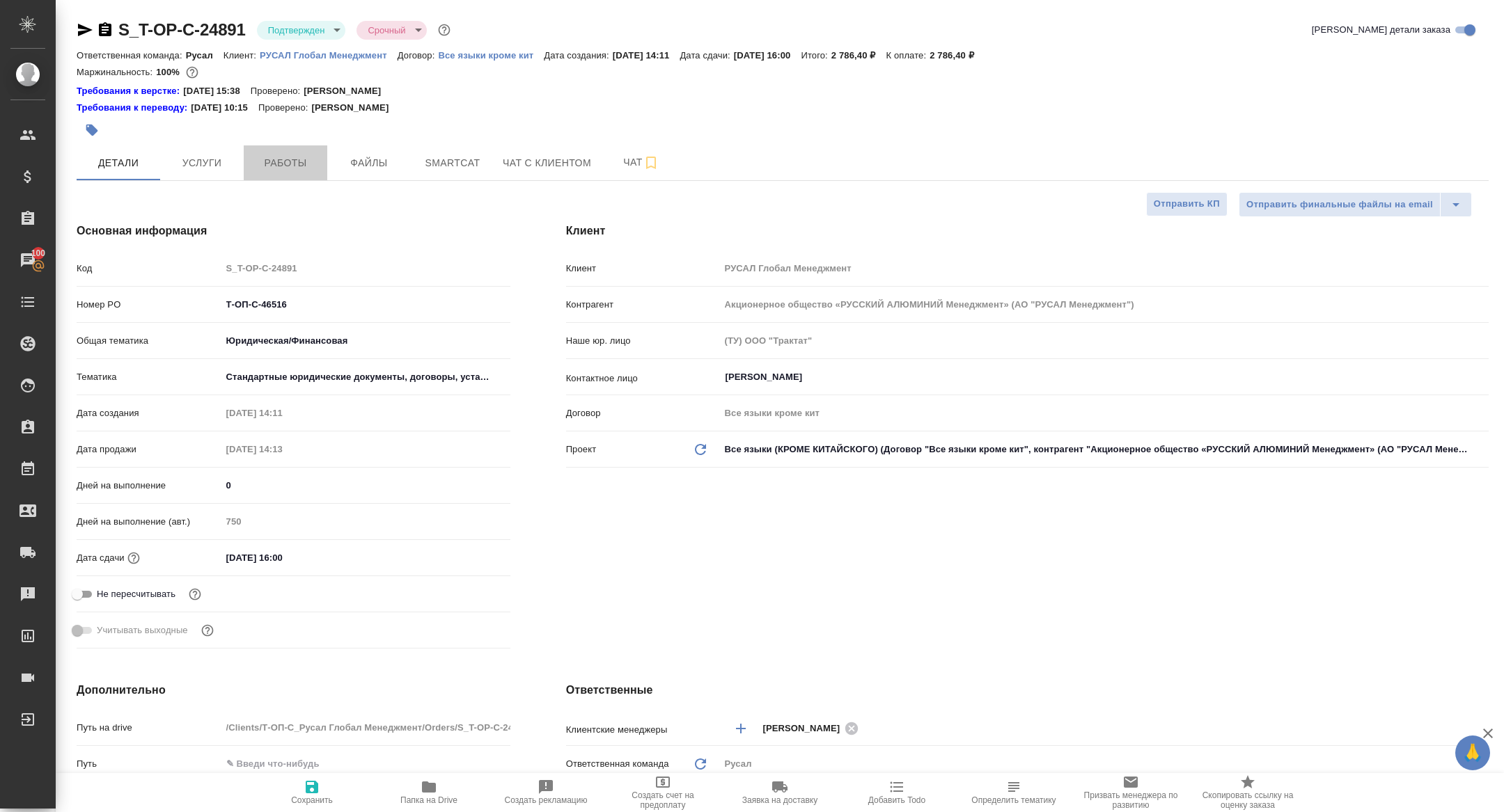
select select "RU"
click at [296, 163] on span "Работы" at bounding box center [285, 163] width 67 height 17
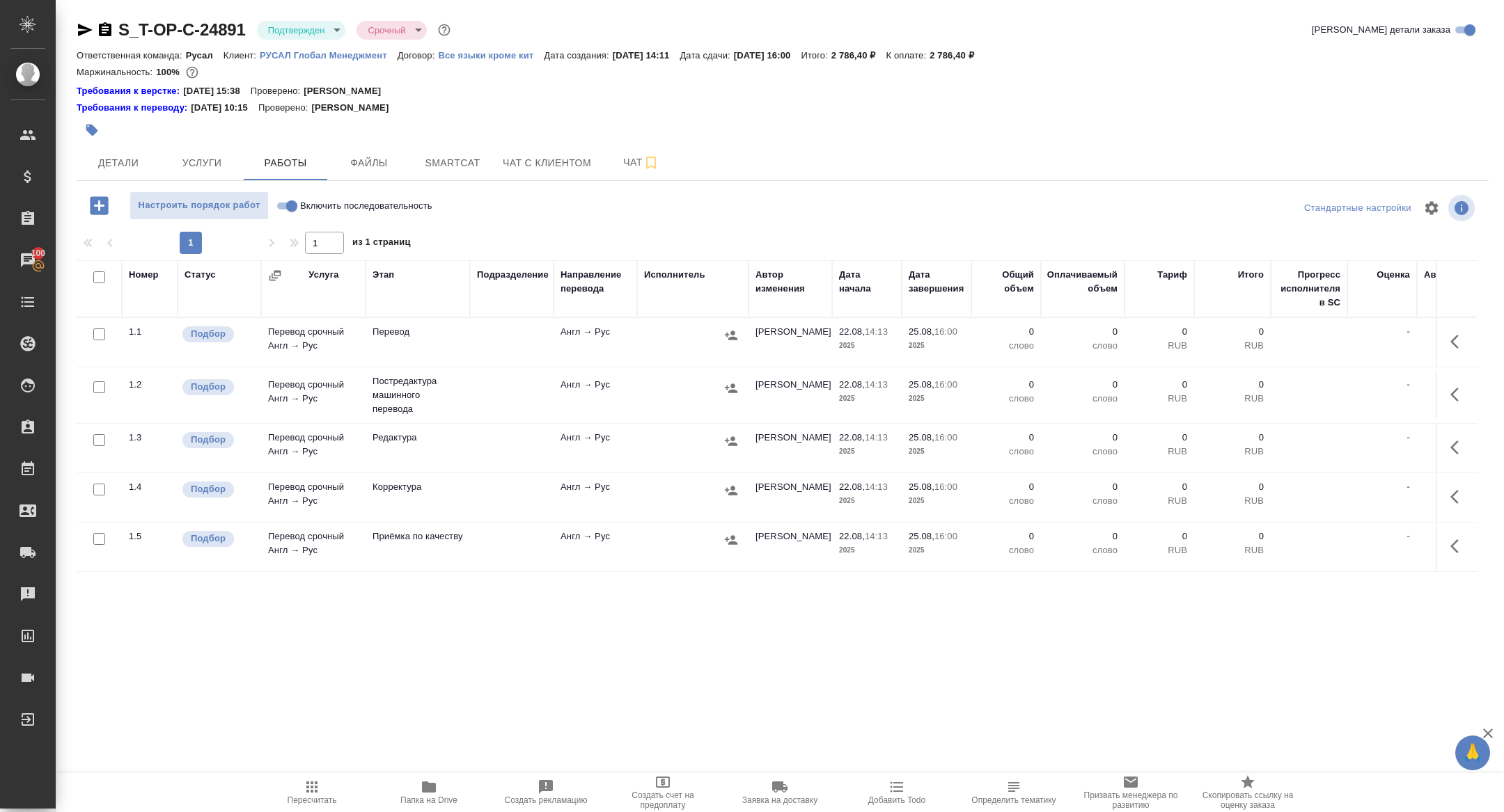
click at [103, 274] on input "checkbox" at bounding box center [99, 277] width 12 height 12
checkbox input "true"
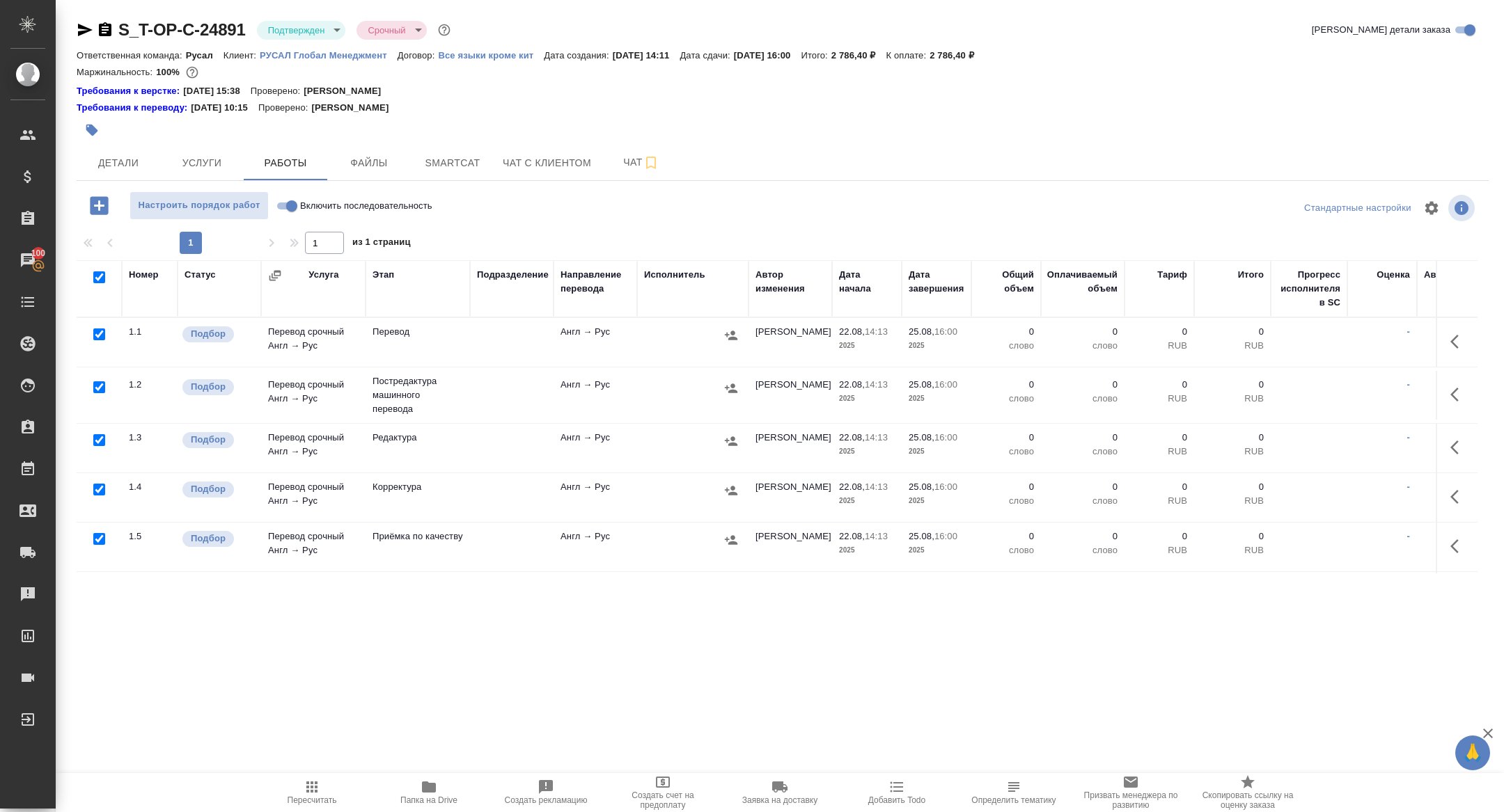
checkbox input "true"
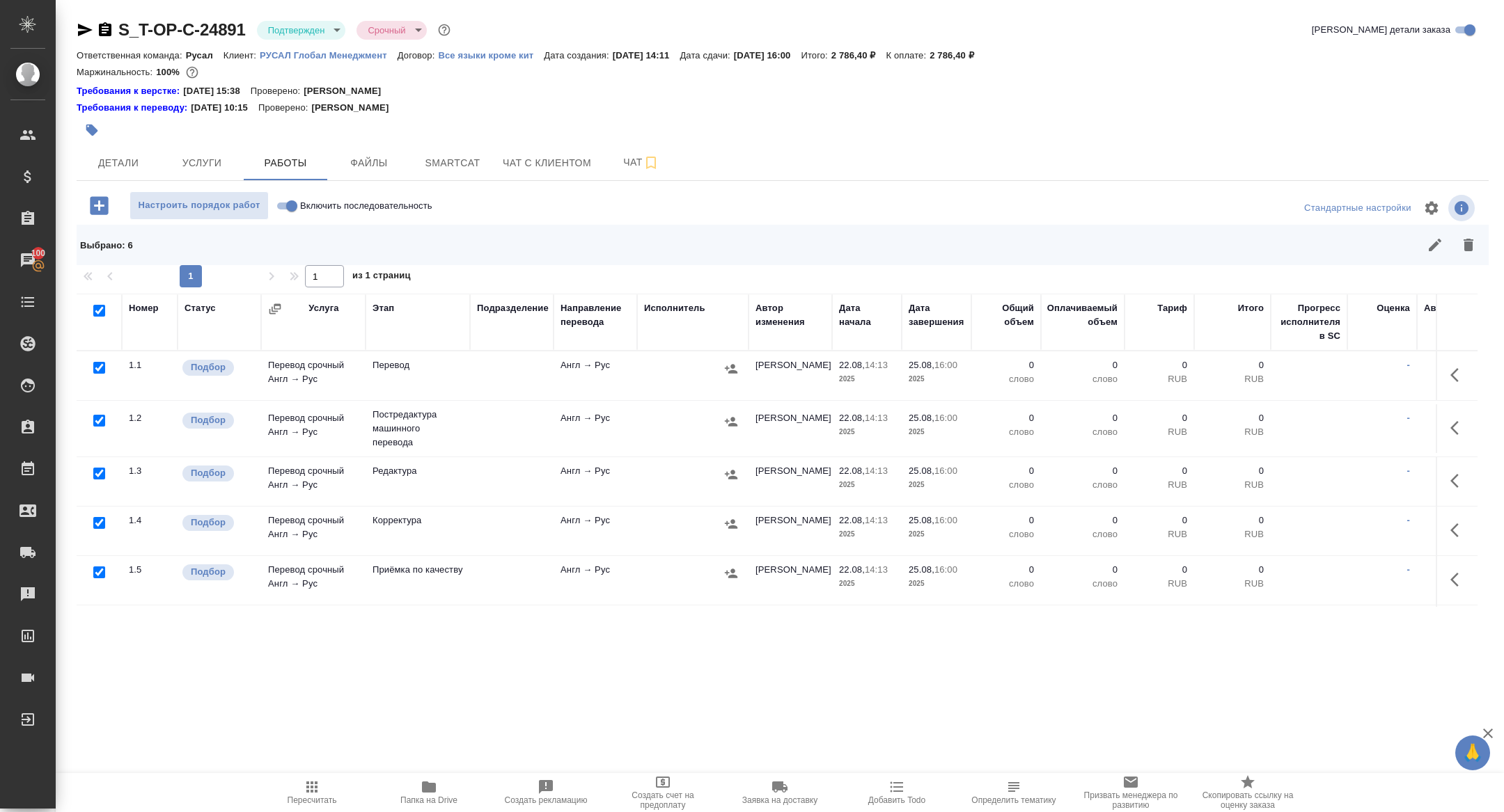
click at [99, 424] on input "checkbox" at bounding box center [99, 420] width 12 height 12
checkbox input "false"
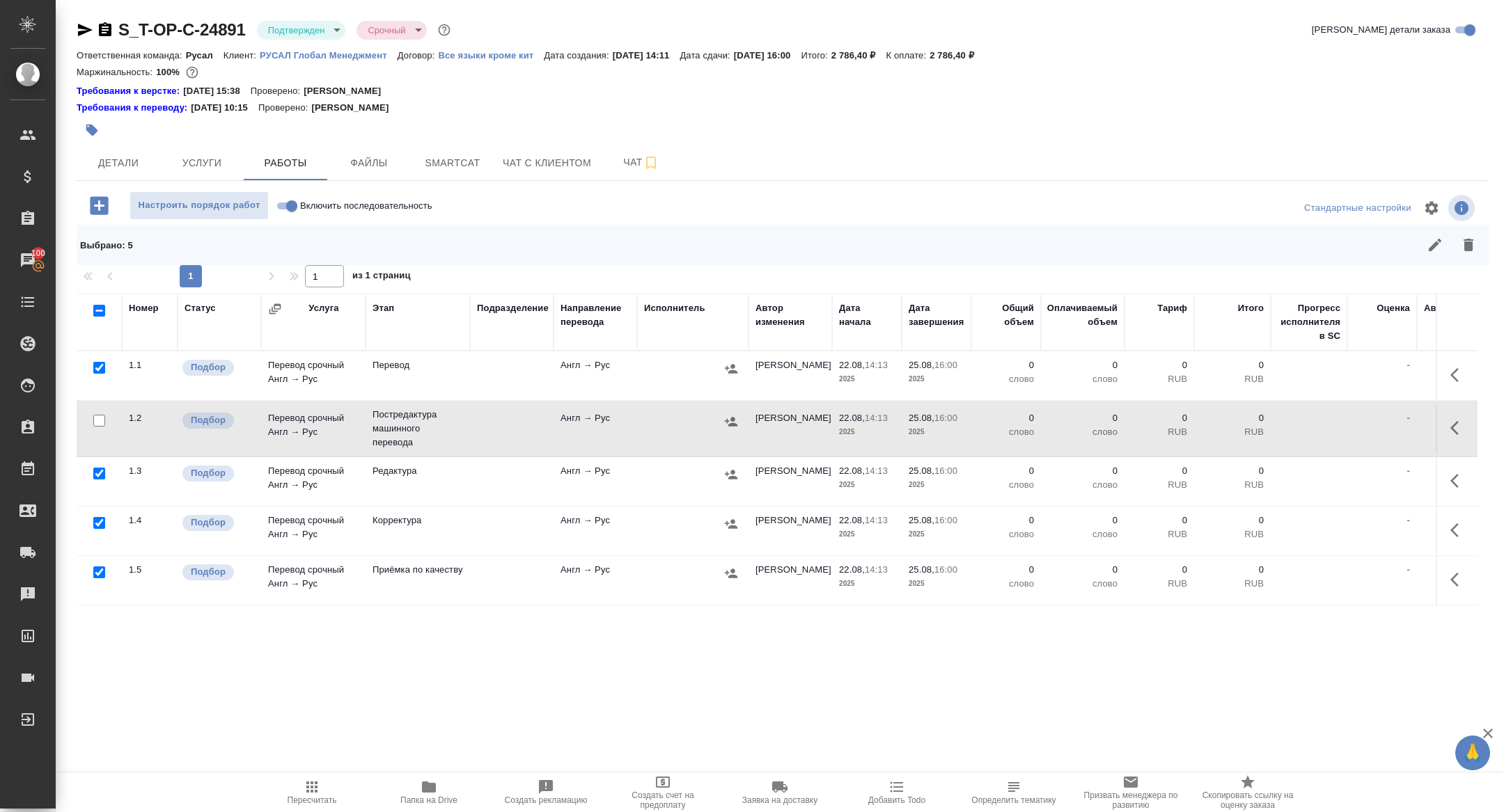
click at [96, 472] on input "checkbox" at bounding box center [99, 473] width 12 height 12
checkbox input "false"
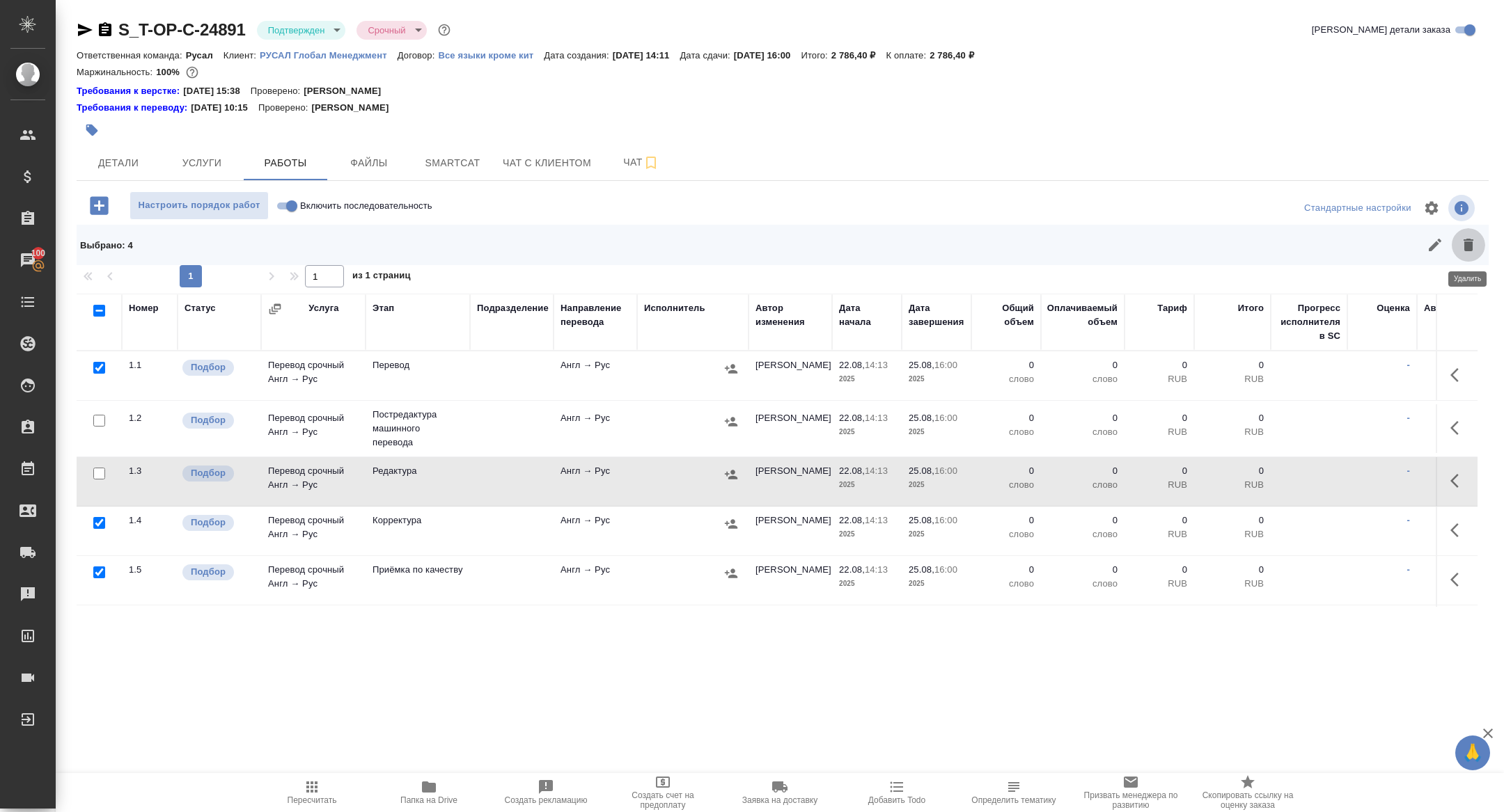
click at [1467, 248] on icon "button" at bounding box center [1468, 245] width 9 height 13
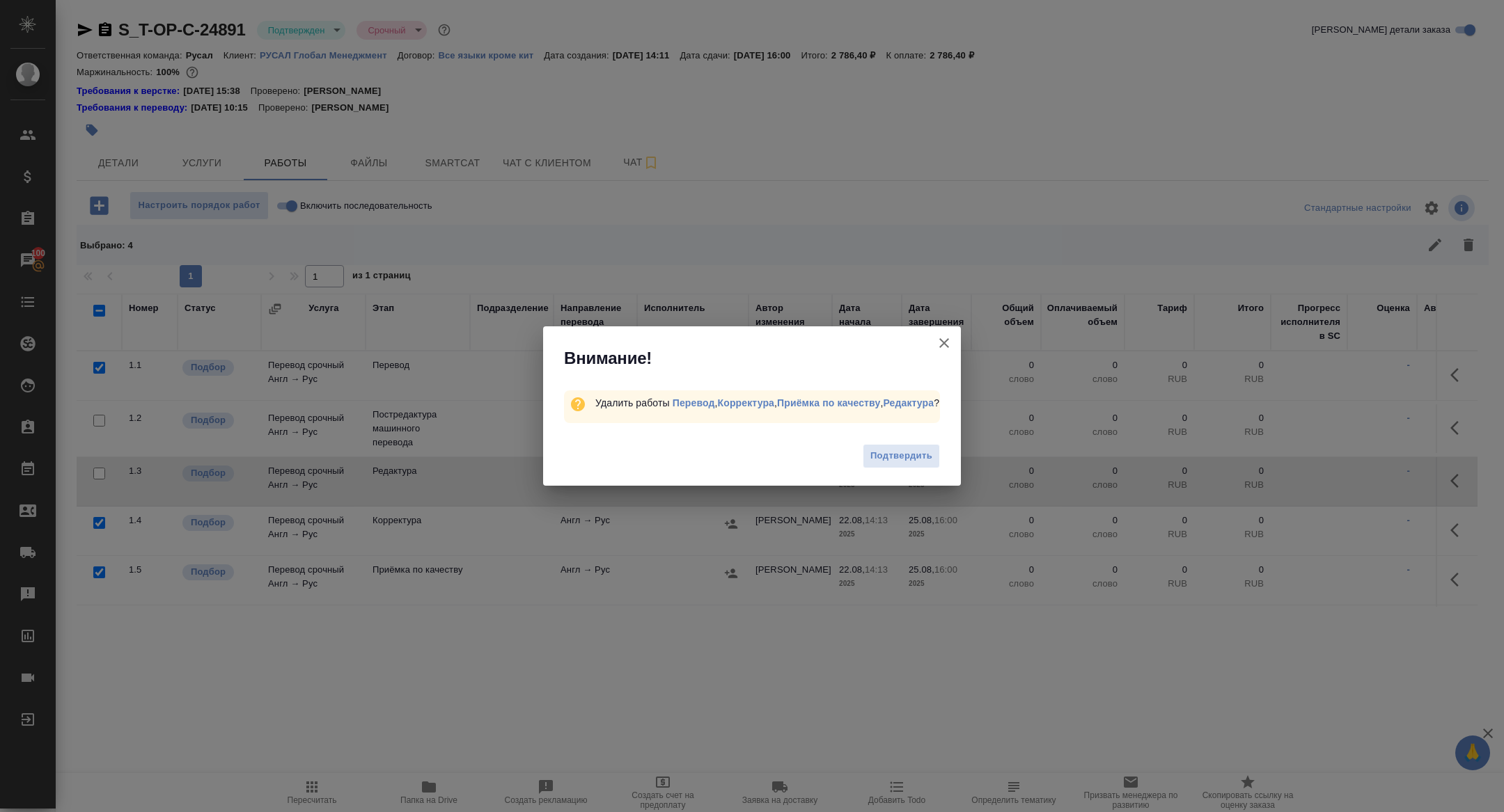
click at [902, 445] on div "Подтвердить" at bounding box center [751, 458] width 418 height 56
click at [902, 459] on span "Подтвердить" at bounding box center [901, 456] width 62 height 16
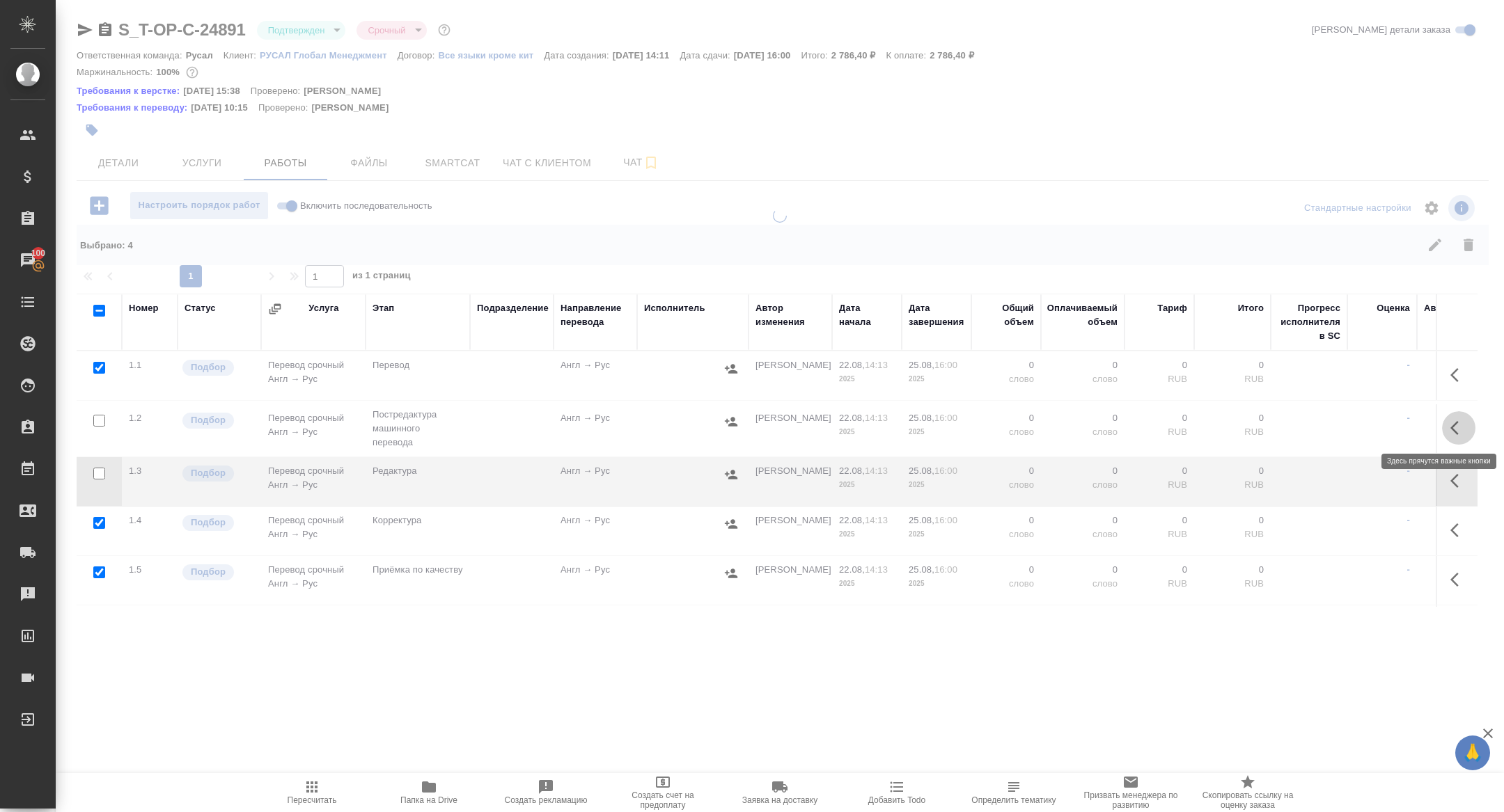
click at [1457, 434] on icon "button" at bounding box center [1458, 427] width 16 height 16
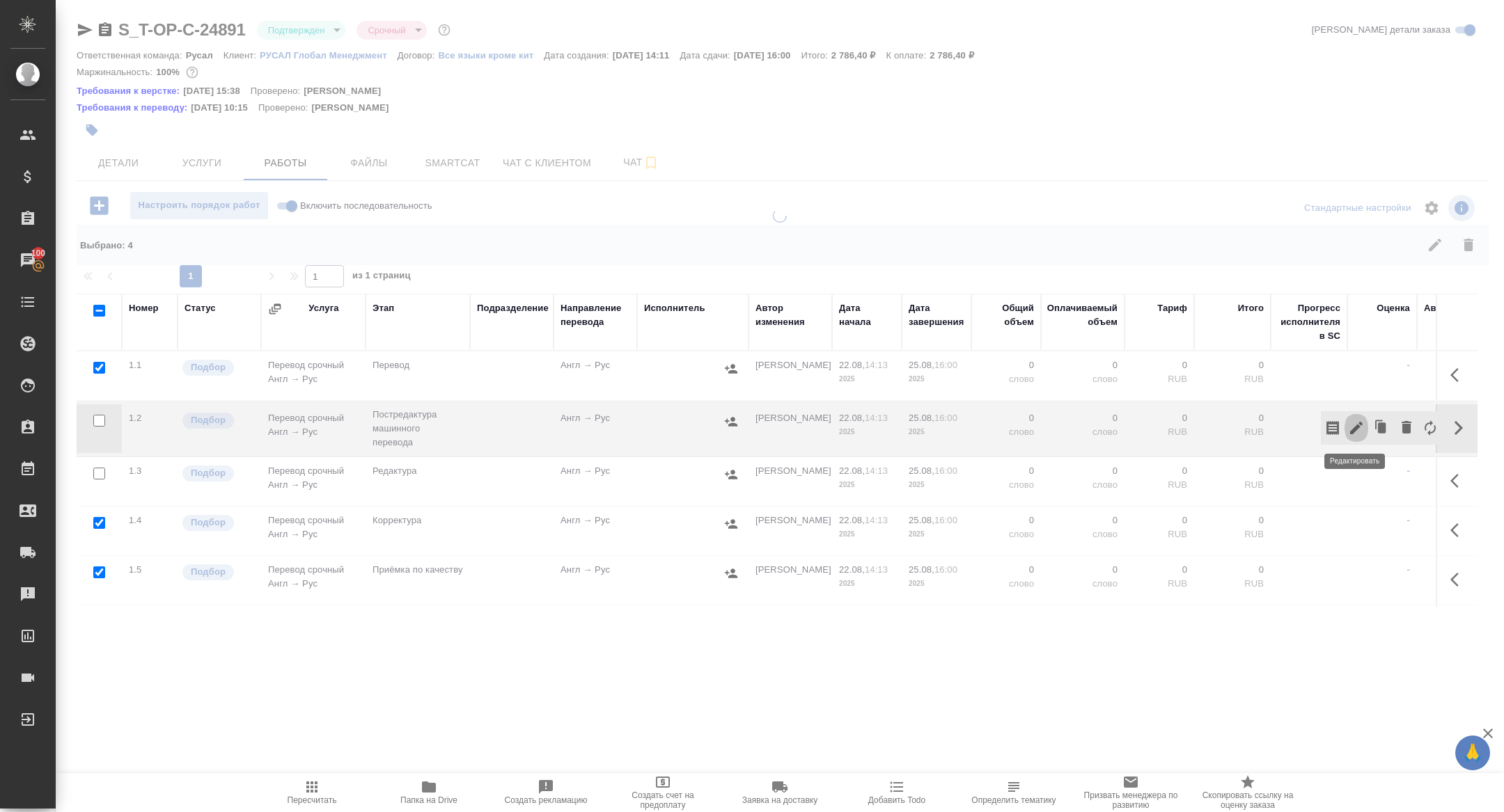
click at [1364, 426] on button "button" at bounding box center [1356, 428] width 24 height 34
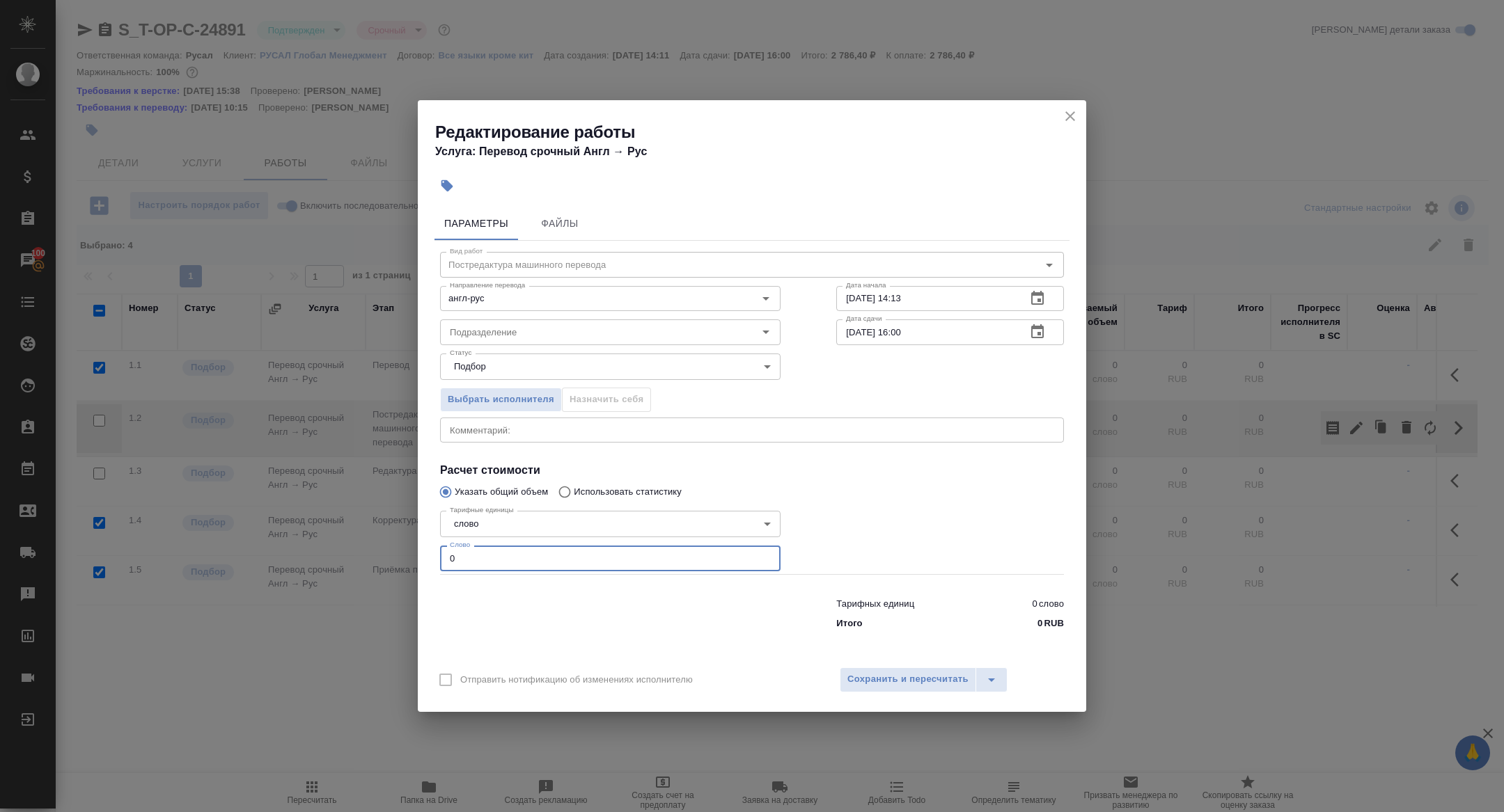
drag, startPoint x: 461, startPoint y: 553, endPoint x: 380, endPoint y: 553, distance: 81.0
click at [380, 553] on div "Редактирование работы Услуга: Перевод срочный Англ → Рус Параметры Файлы Вид ра…" at bounding box center [752, 406] width 1504 height 812
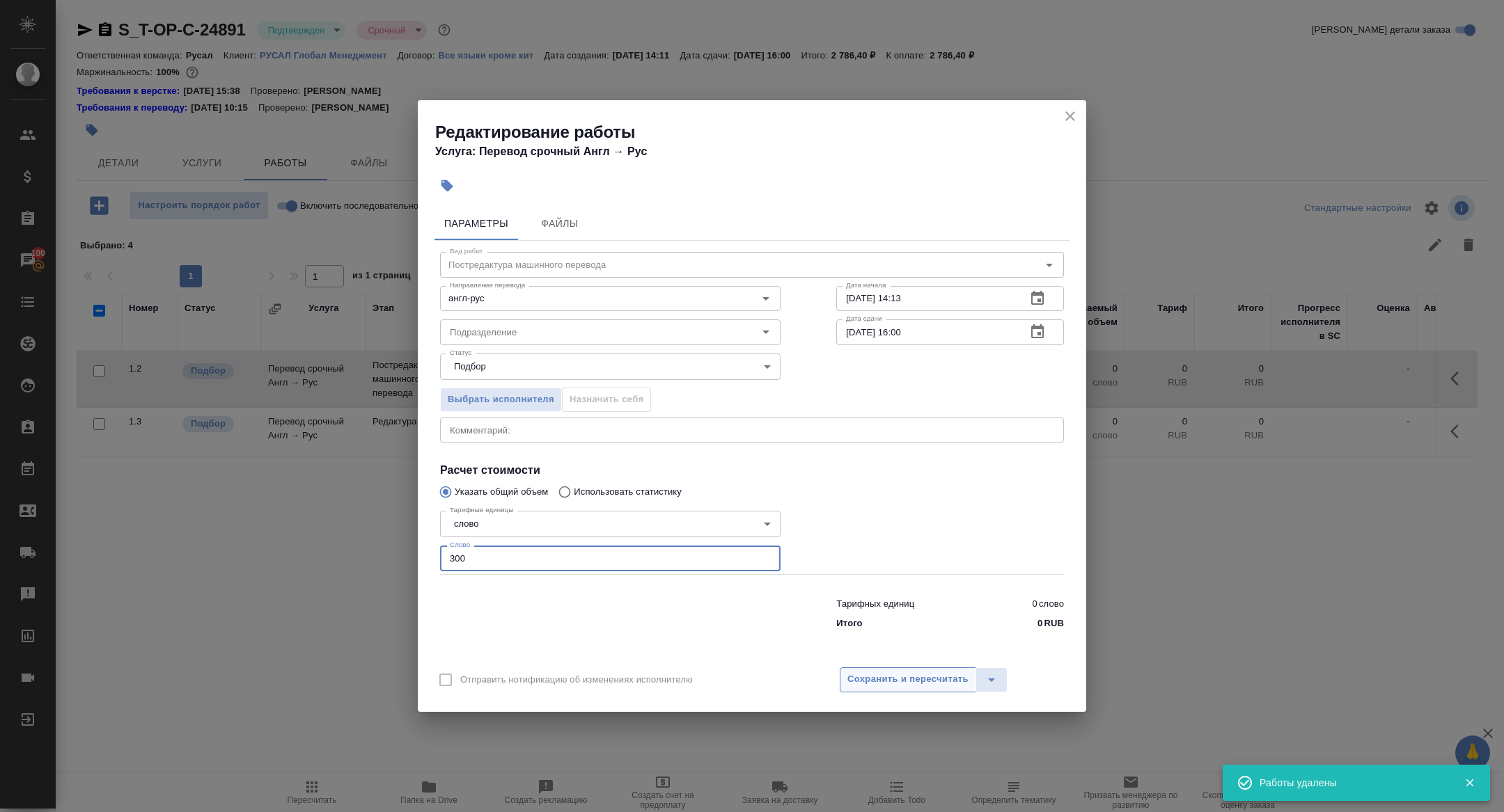
type input "300"
click at [932, 672] on span "Сохранить и пересчитать" at bounding box center [907, 680] width 121 height 16
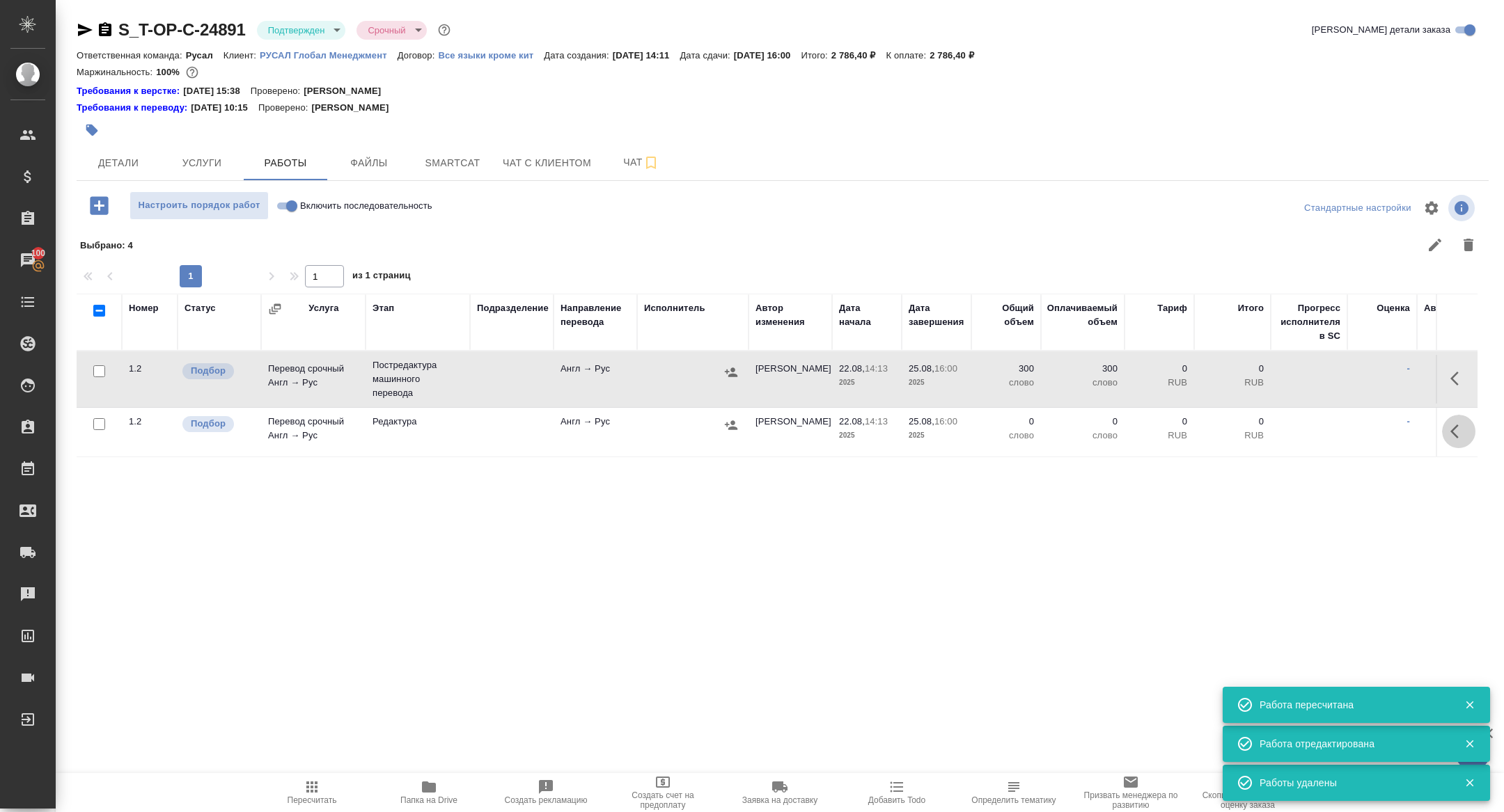
click at [1458, 431] on icon "button" at bounding box center [1458, 431] width 16 height 16
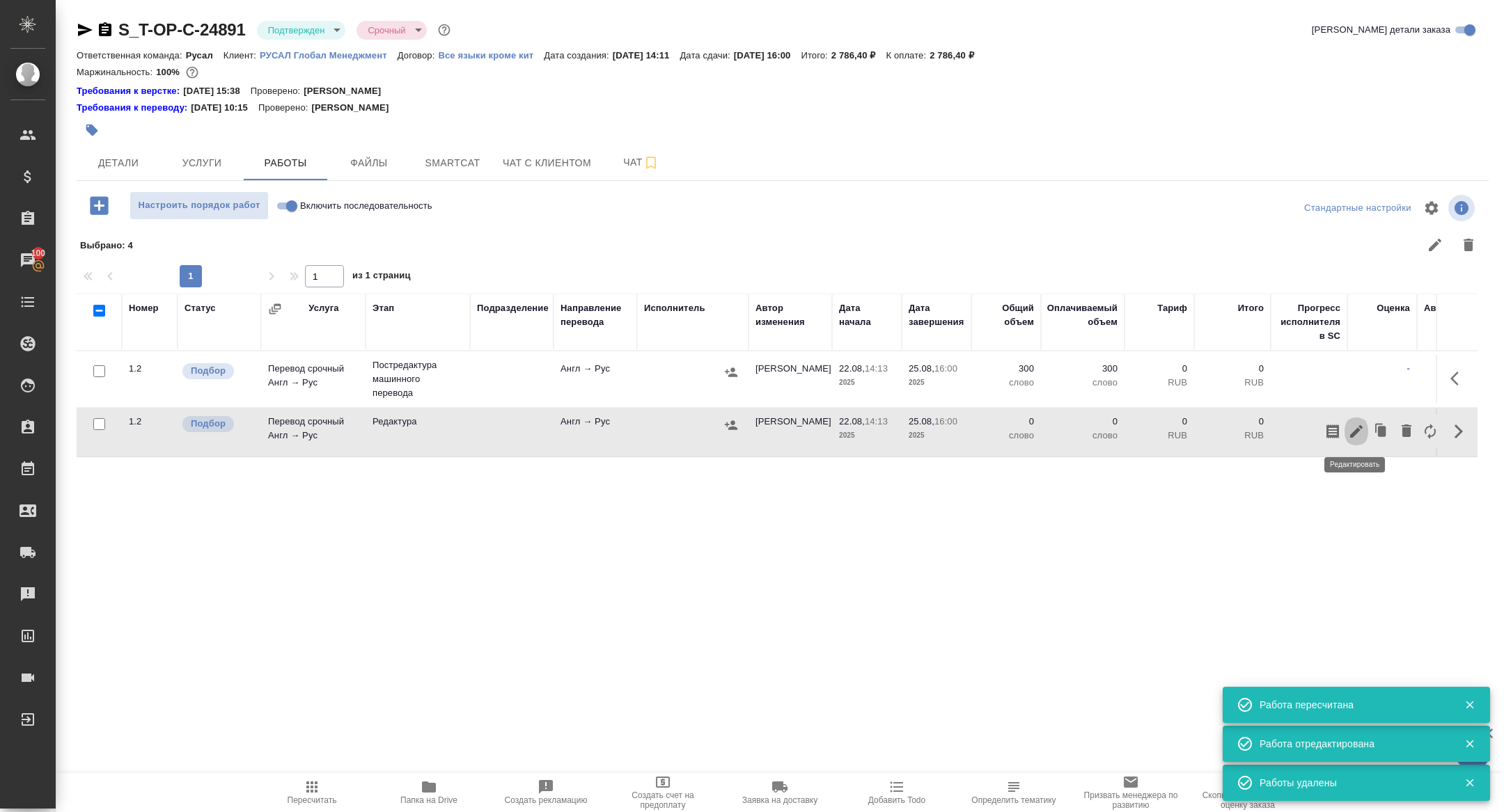
click at [1356, 428] on icon "button" at bounding box center [1356, 431] width 13 height 13
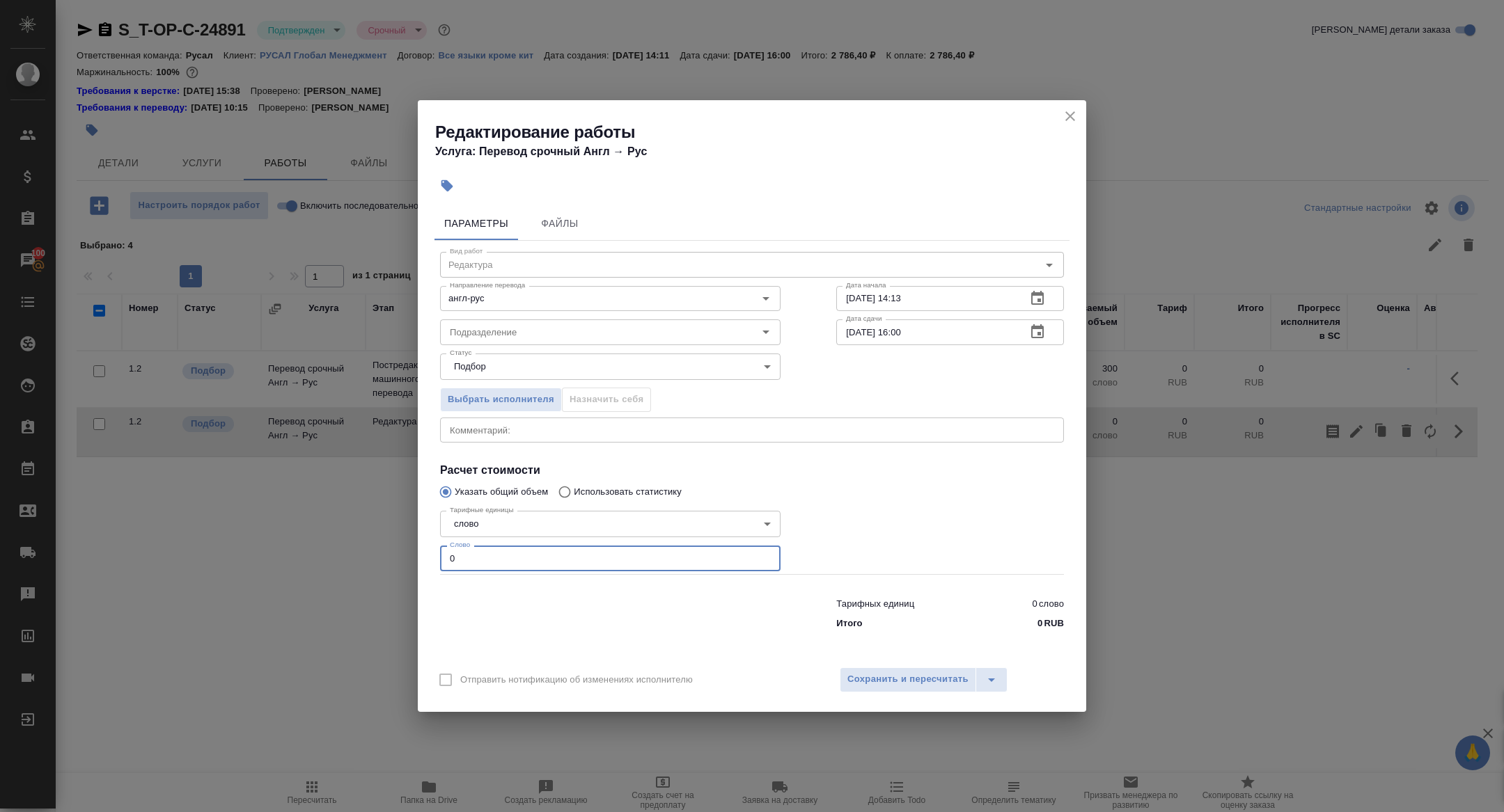
drag, startPoint x: 474, startPoint y: 562, endPoint x: 394, endPoint y: 546, distance: 81.6
click at [394, 546] on div "Редактирование работы Услуга: Перевод срочный Англ → Рус Параметры Файлы Вид ра…" at bounding box center [752, 406] width 1504 height 812
type input "815"
click at [869, 673] on span "Сохранить и пересчитать" at bounding box center [907, 680] width 121 height 16
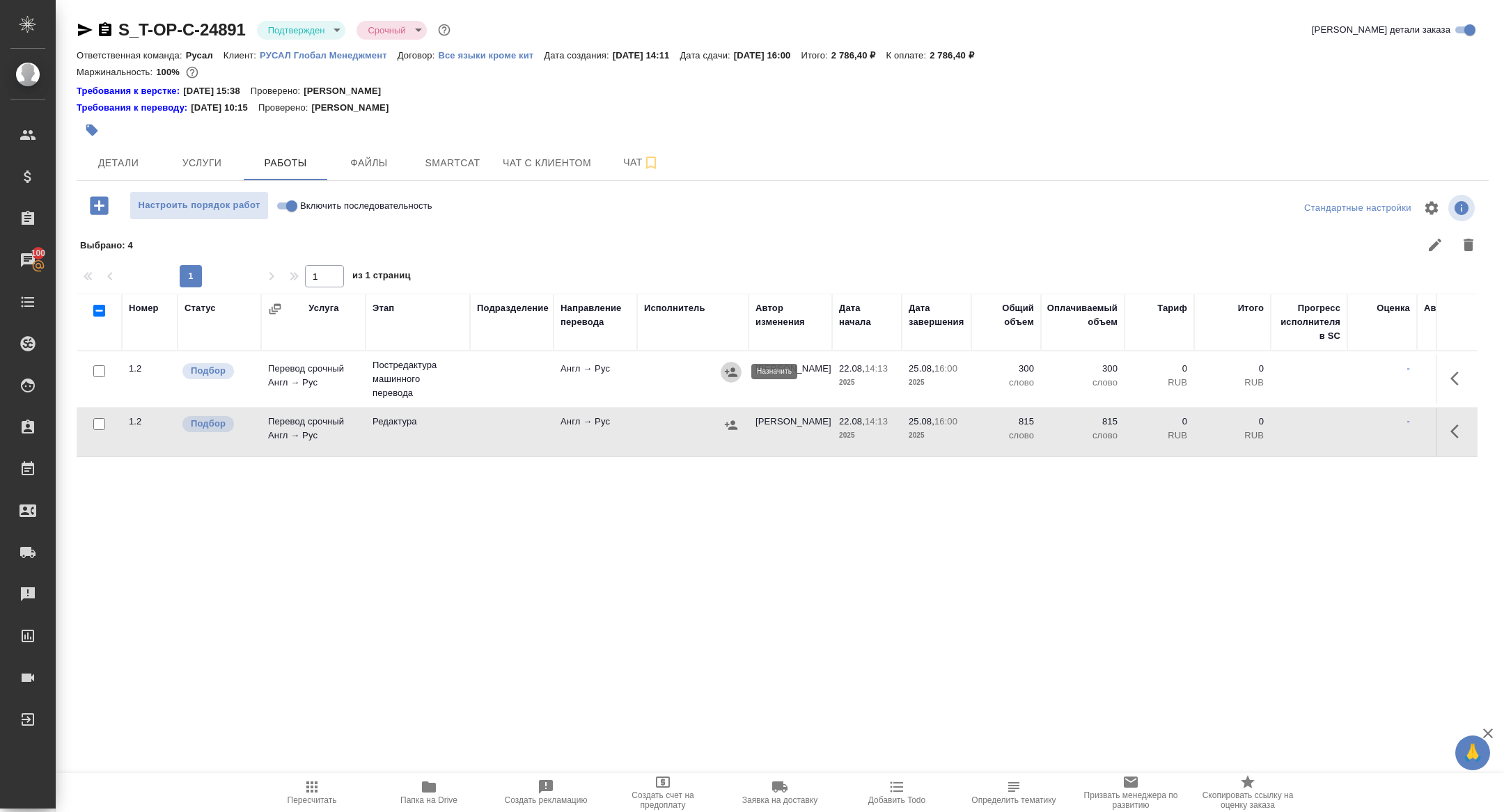
click at [734, 373] on icon "button" at bounding box center [731, 372] width 13 height 9
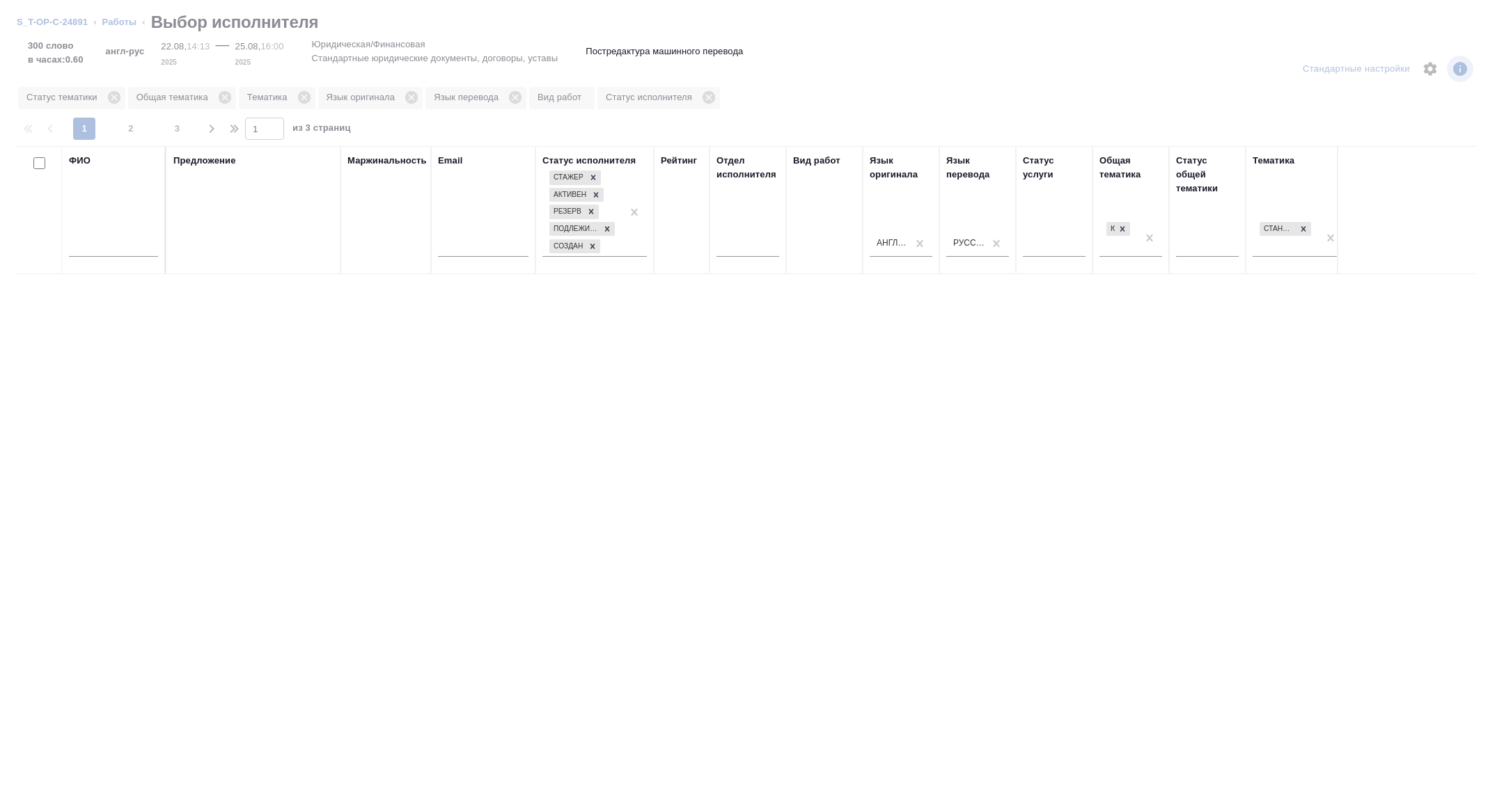
click at [107, 243] on input "text" at bounding box center [114, 248] width 89 height 17
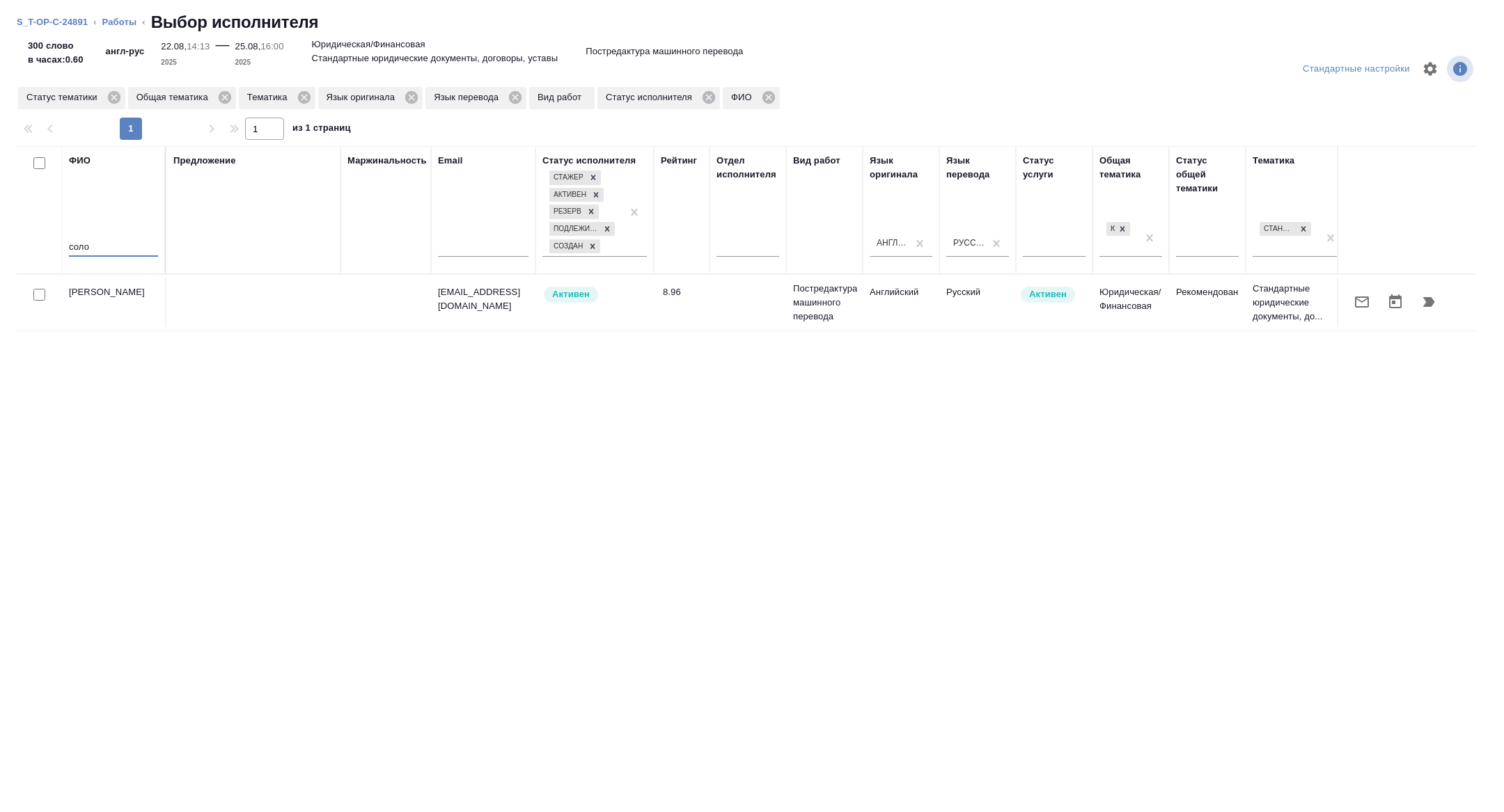
type input "соло"
click at [1364, 299] on icon "button" at bounding box center [1362, 302] width 14 height 11
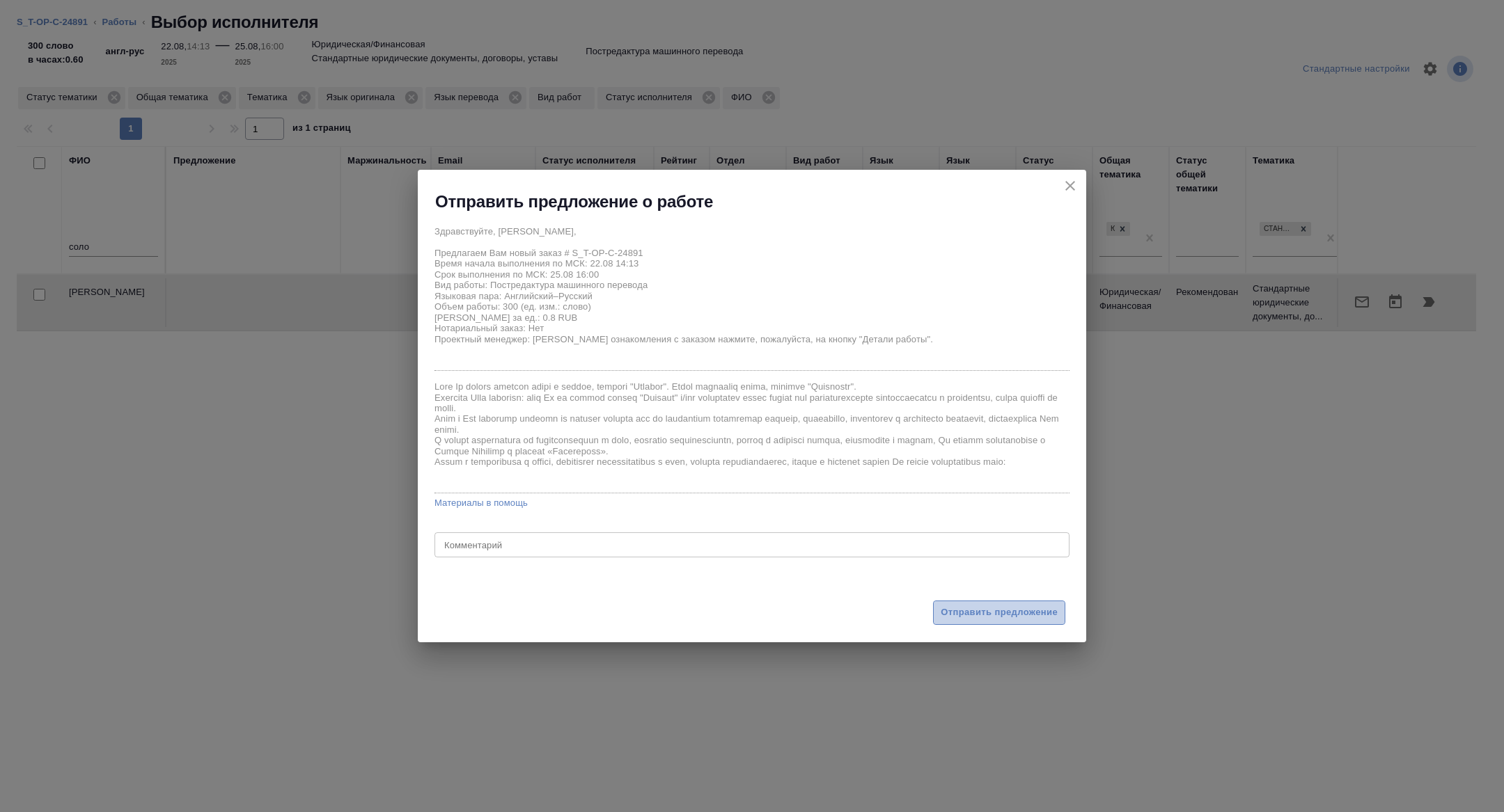
click at [990, 617] on span "Отправить предложение" at bounding box center [998, 612] width 117 height 16
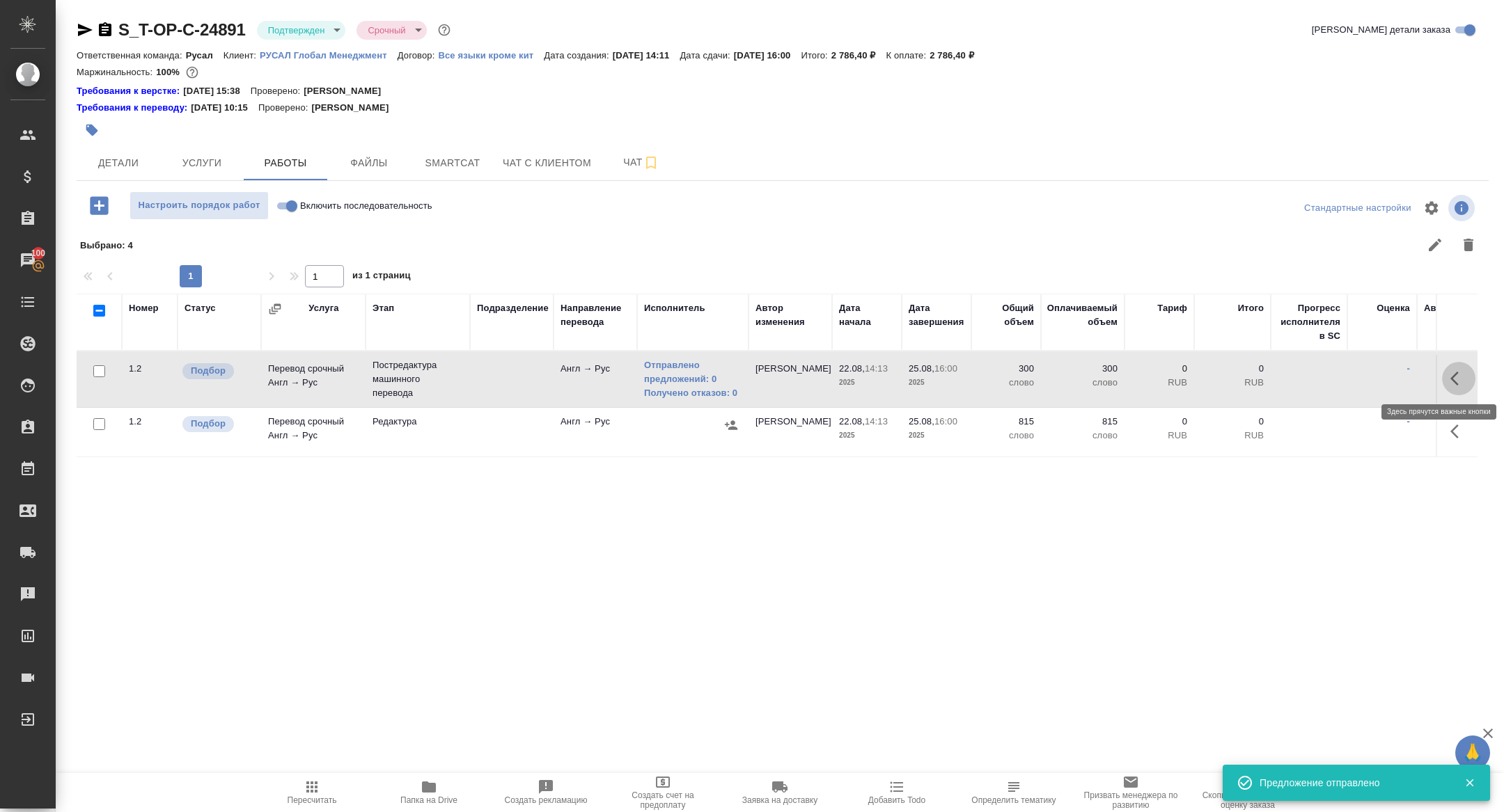
click at [1448, 379] on button "button" at bounding box center [1459, 379] width 34 height 34
click at [1357, 382] on icon "button" at bounding box center [1356, 378] width 16 height 16
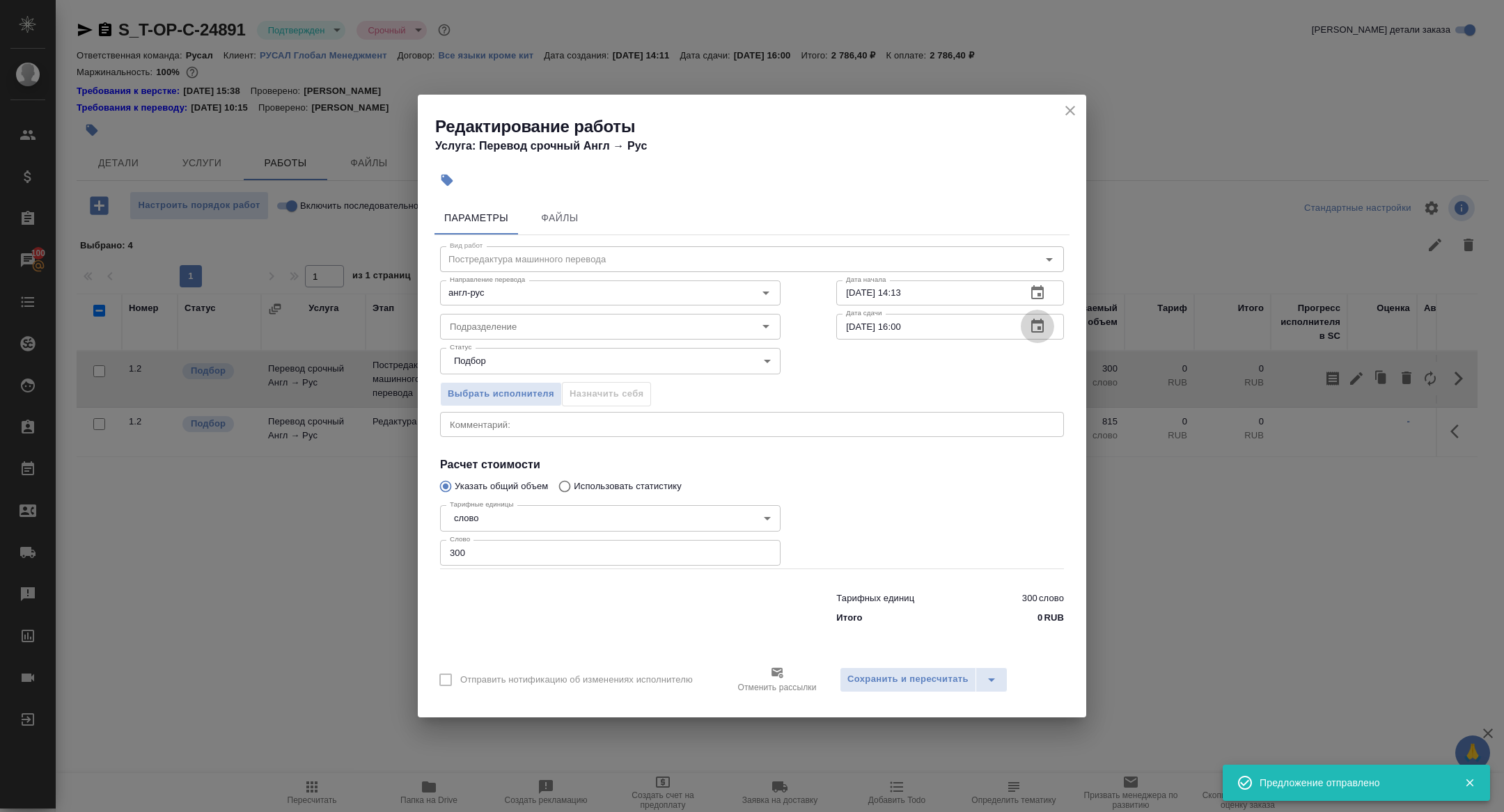
click at [1042, 333] on icon "button" at bounding box center [1037, 326] width 16 height 16
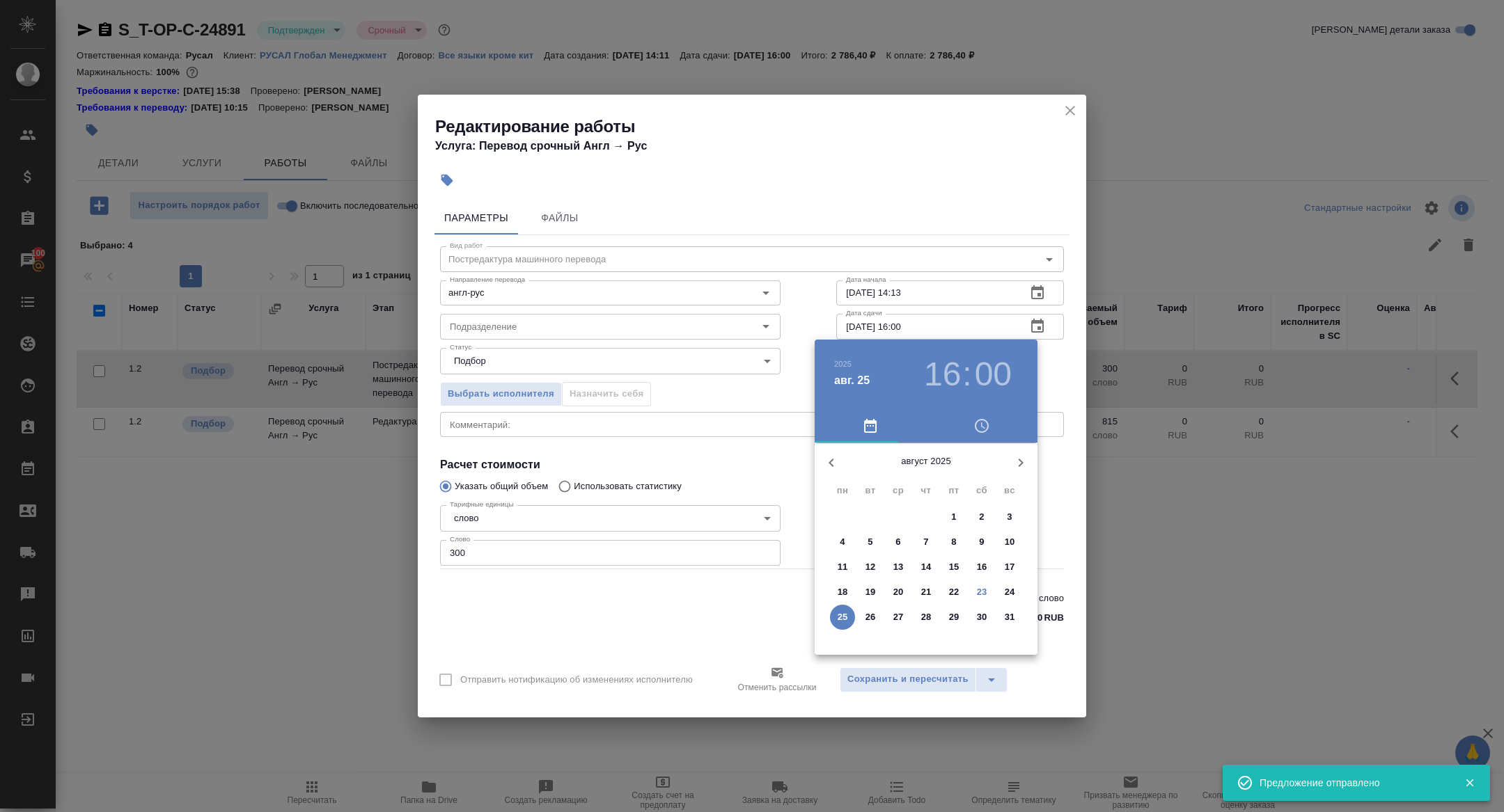
click at [1004, 594] on p "24" at bounding box center [1009, 593] width 10 height 14
type input "24.08.2025 16:00"
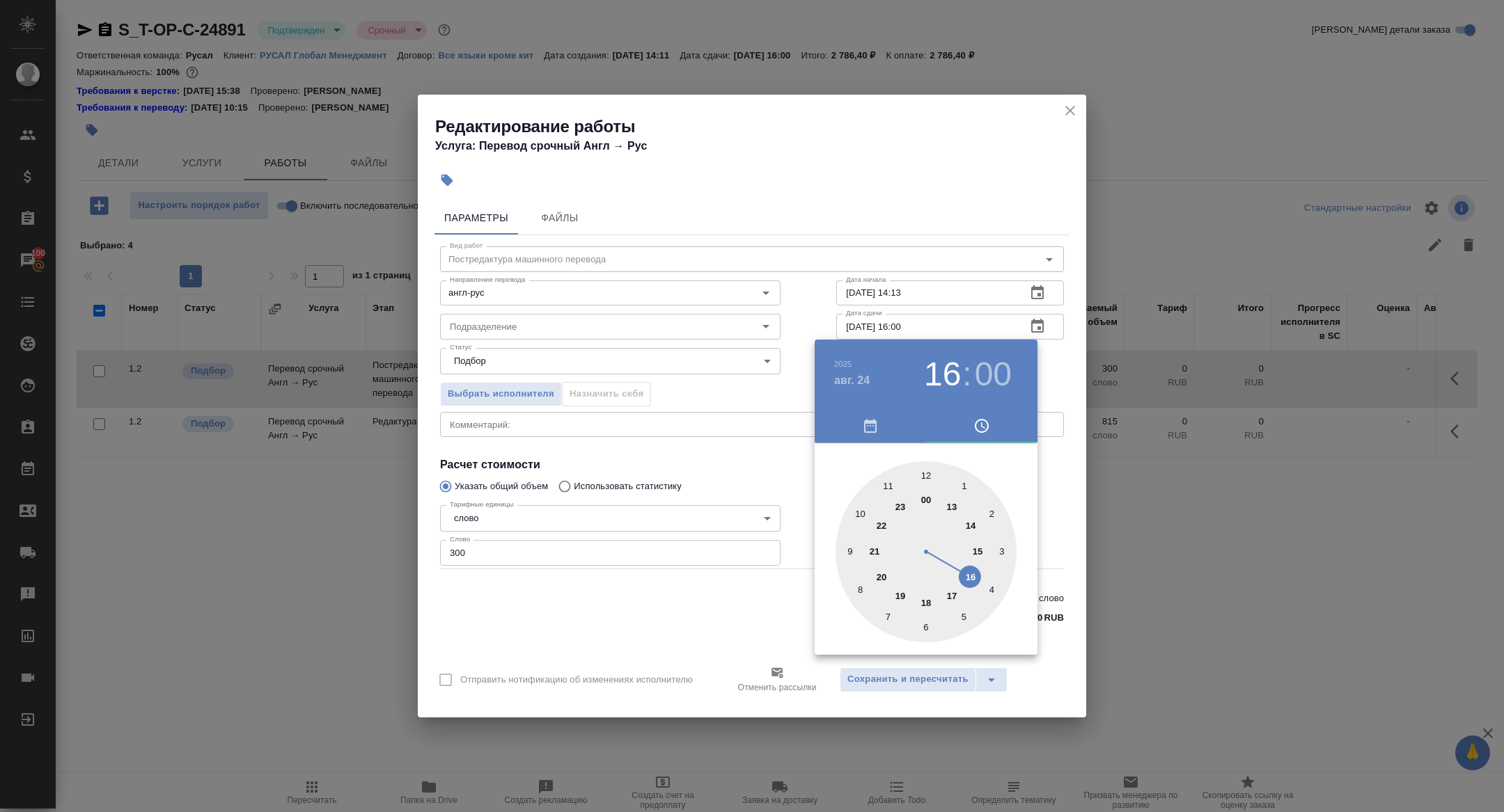
click at [711, 499] on div at bounding box center [752, 406] width 1504 height 812
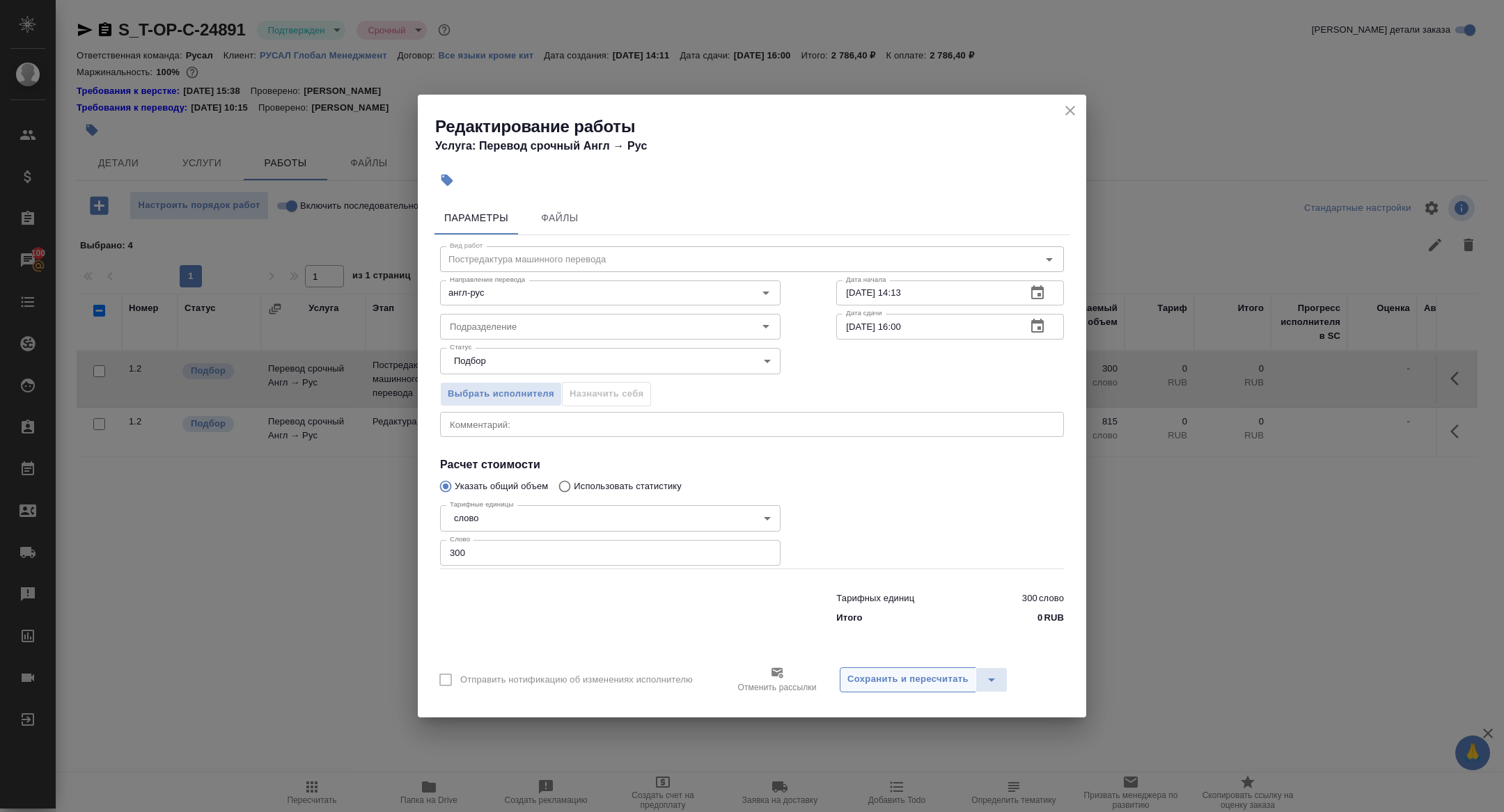
click at [900, 681] on span "Сохранить и пересчитать" at bounding box center [907, 680] width 121 height 16
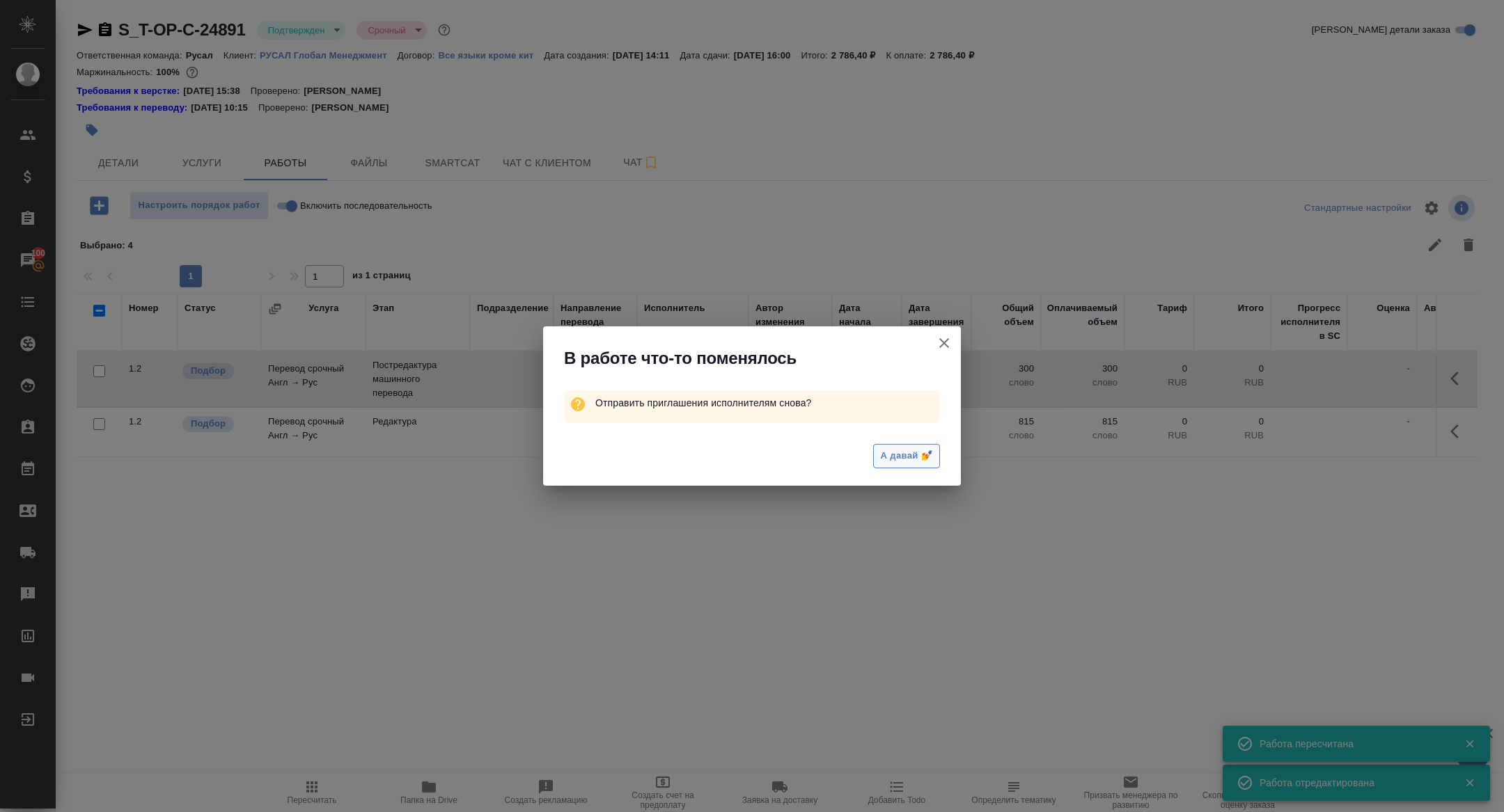
click at [900, 467] on button "А давай 💅" at bounding box center [906, 455] width 67 height 24
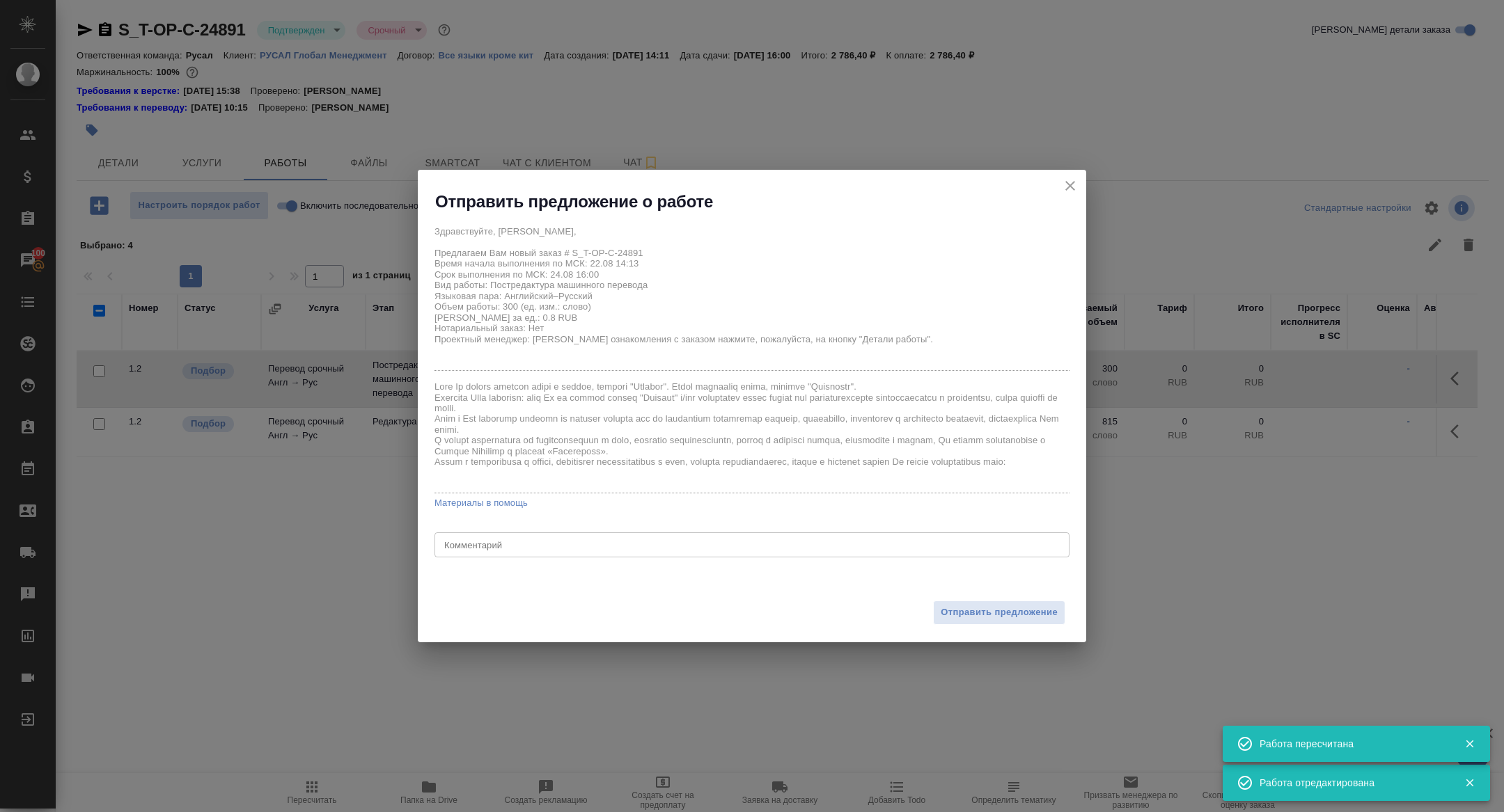
click at [899, 462] on div at bounding box center [752, 406] width 1504 height 812
click at [723, 552] on div "x Комментарий" at bounding box center [752, 545] width 635 height 25
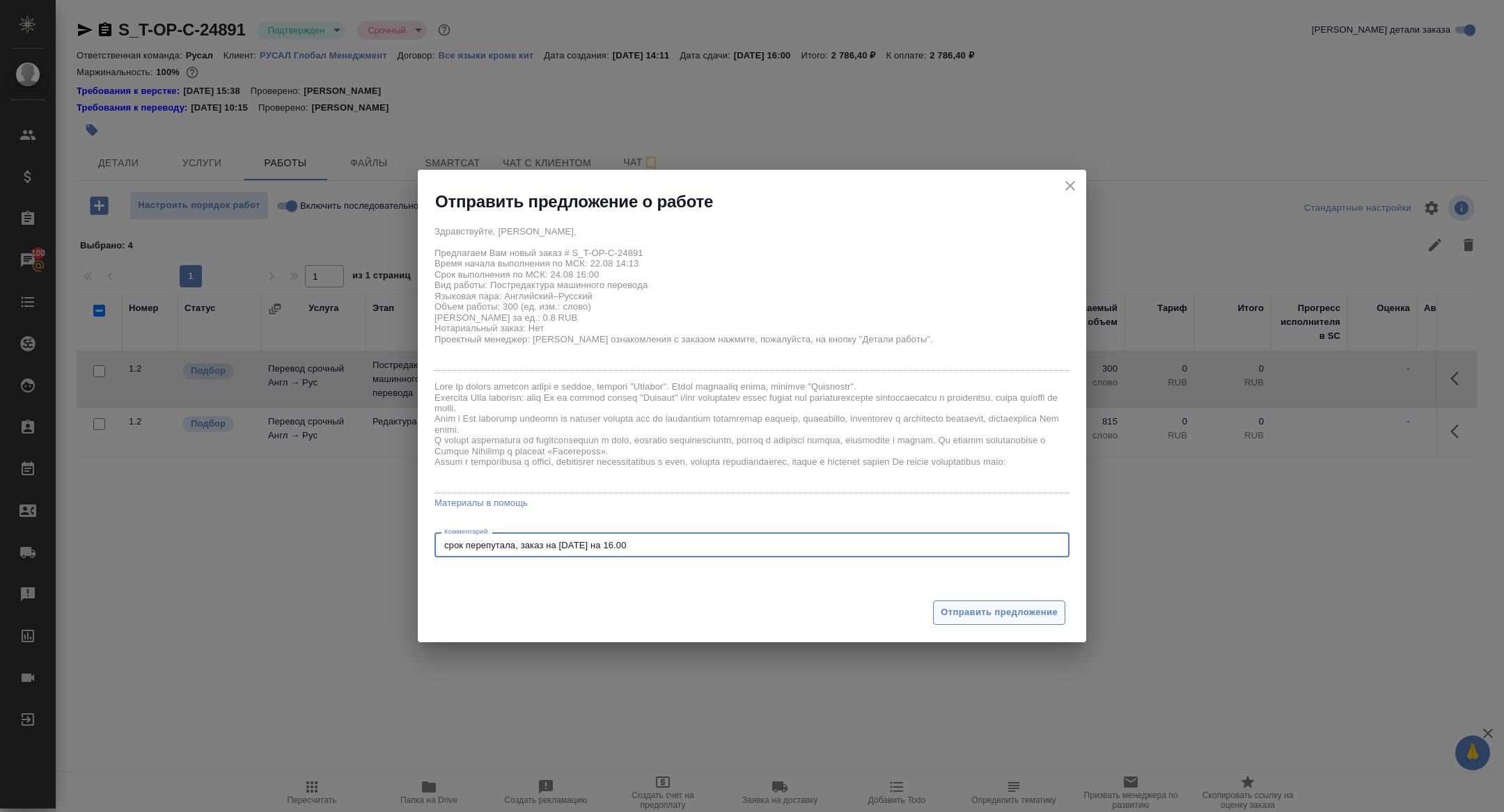
type textarea "срок перепутала, заказ на завтра на 16.00"
click at [1003, 611] on span "Отправить предложение" at bounding box center [998, 612] width 117 height 16
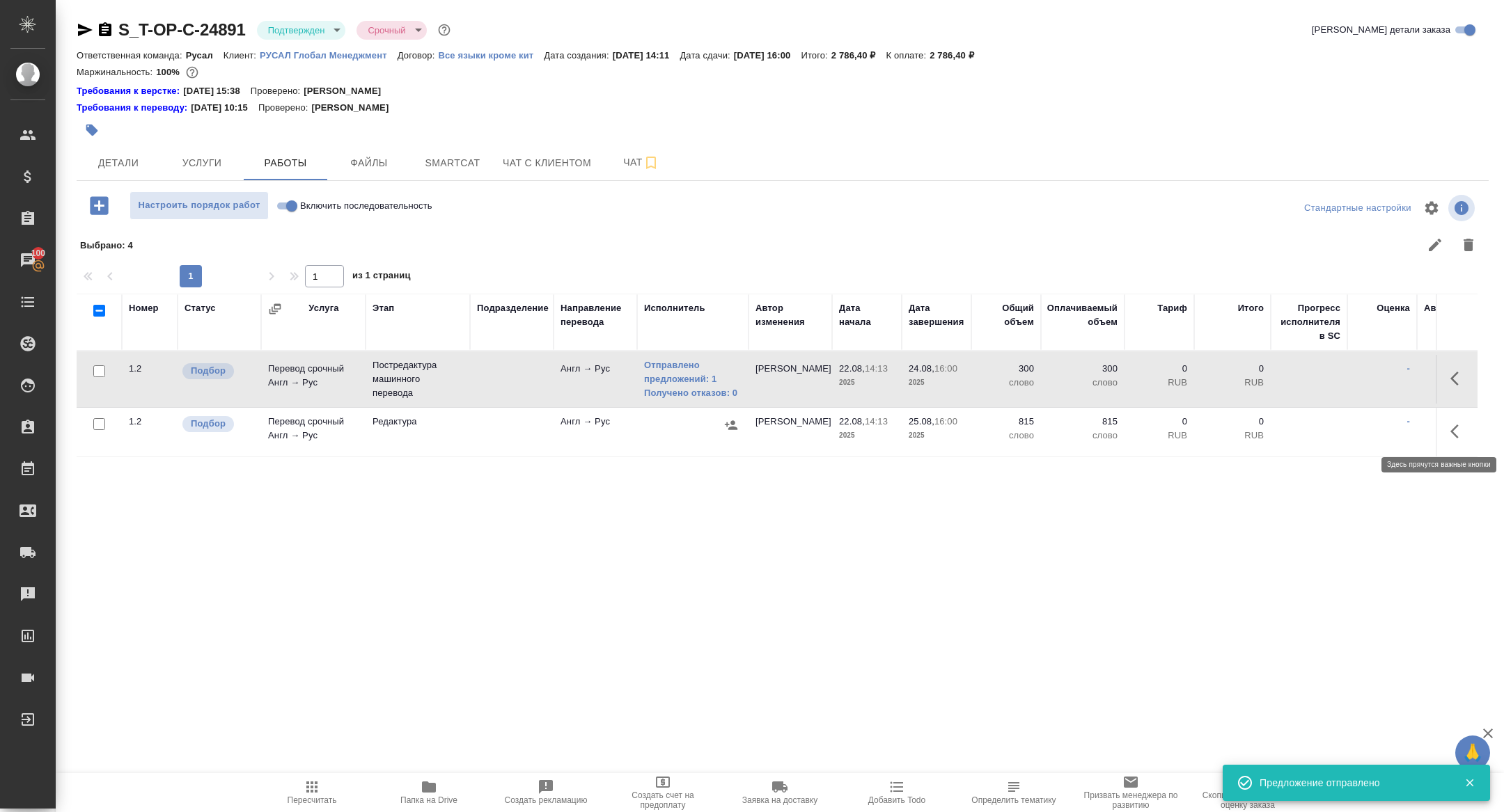
click at [1451, 433] on icon "button" at bounding box center [1458, 431] width 16 height 16
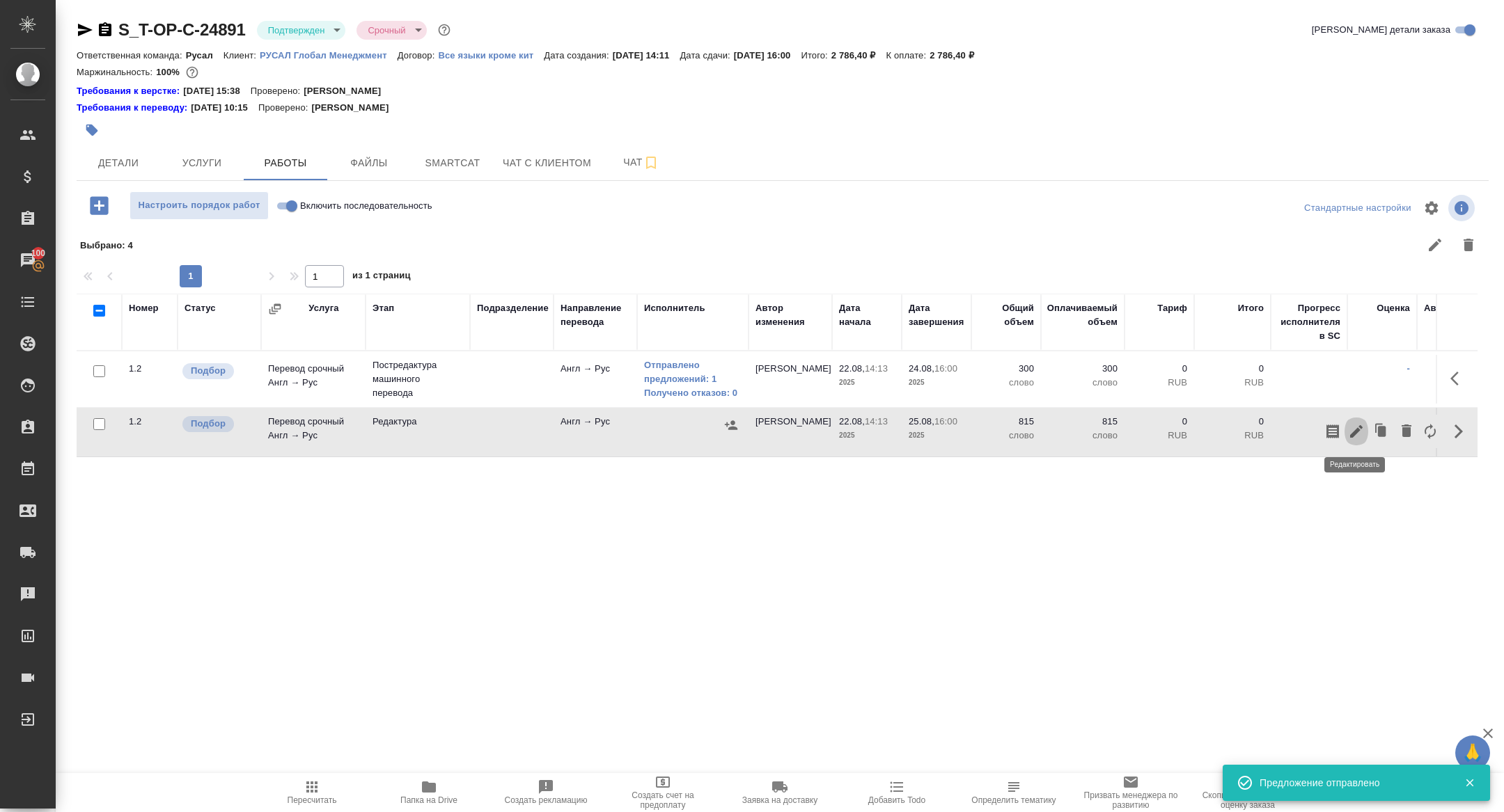
click at [1361, 434] on icon "button" at bounding box center [1356, 431] width 16 height 16
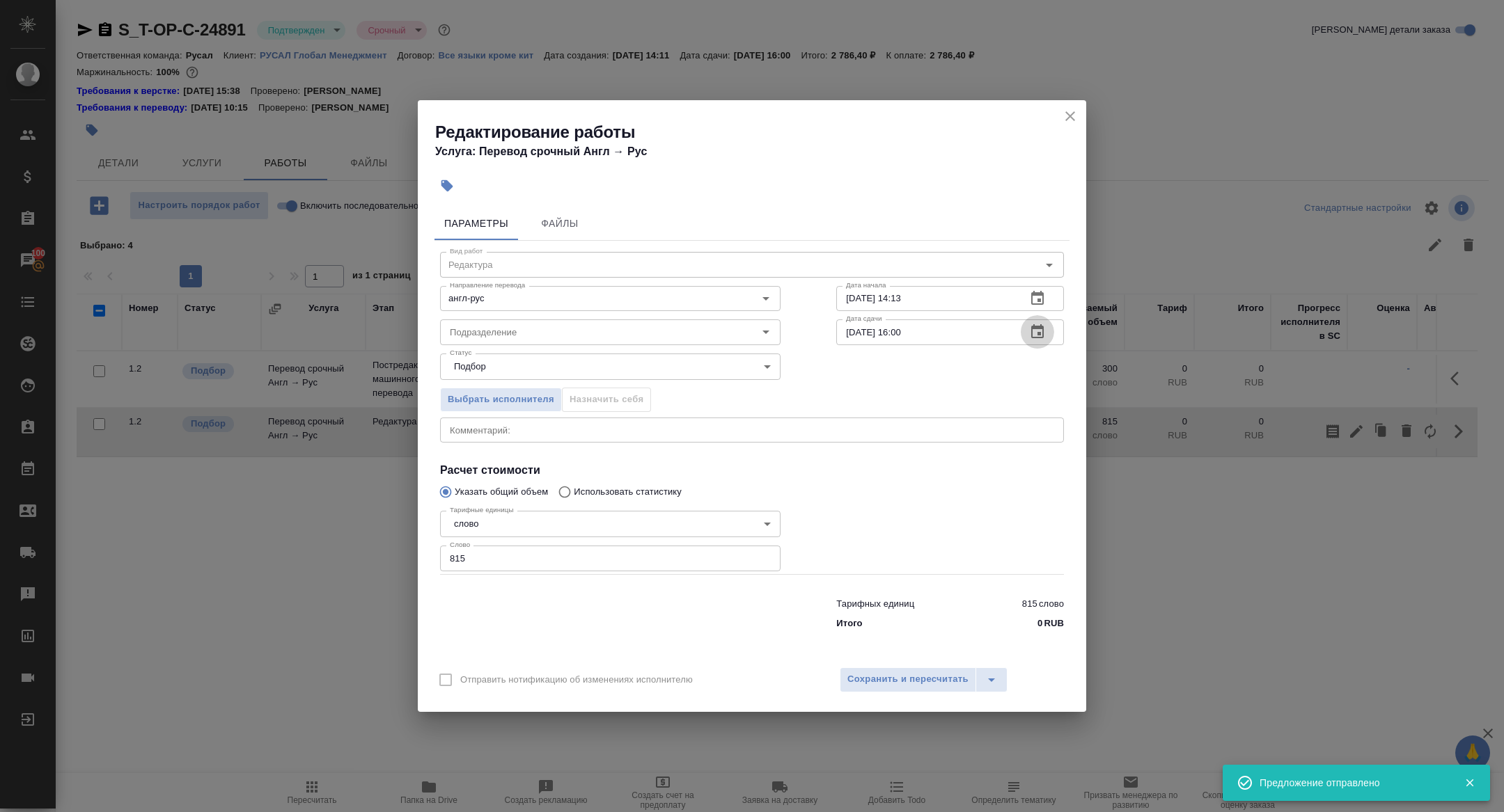
click at [1041, 338] on icon "button" at bounding box center [1037, 332] width 13 height 14
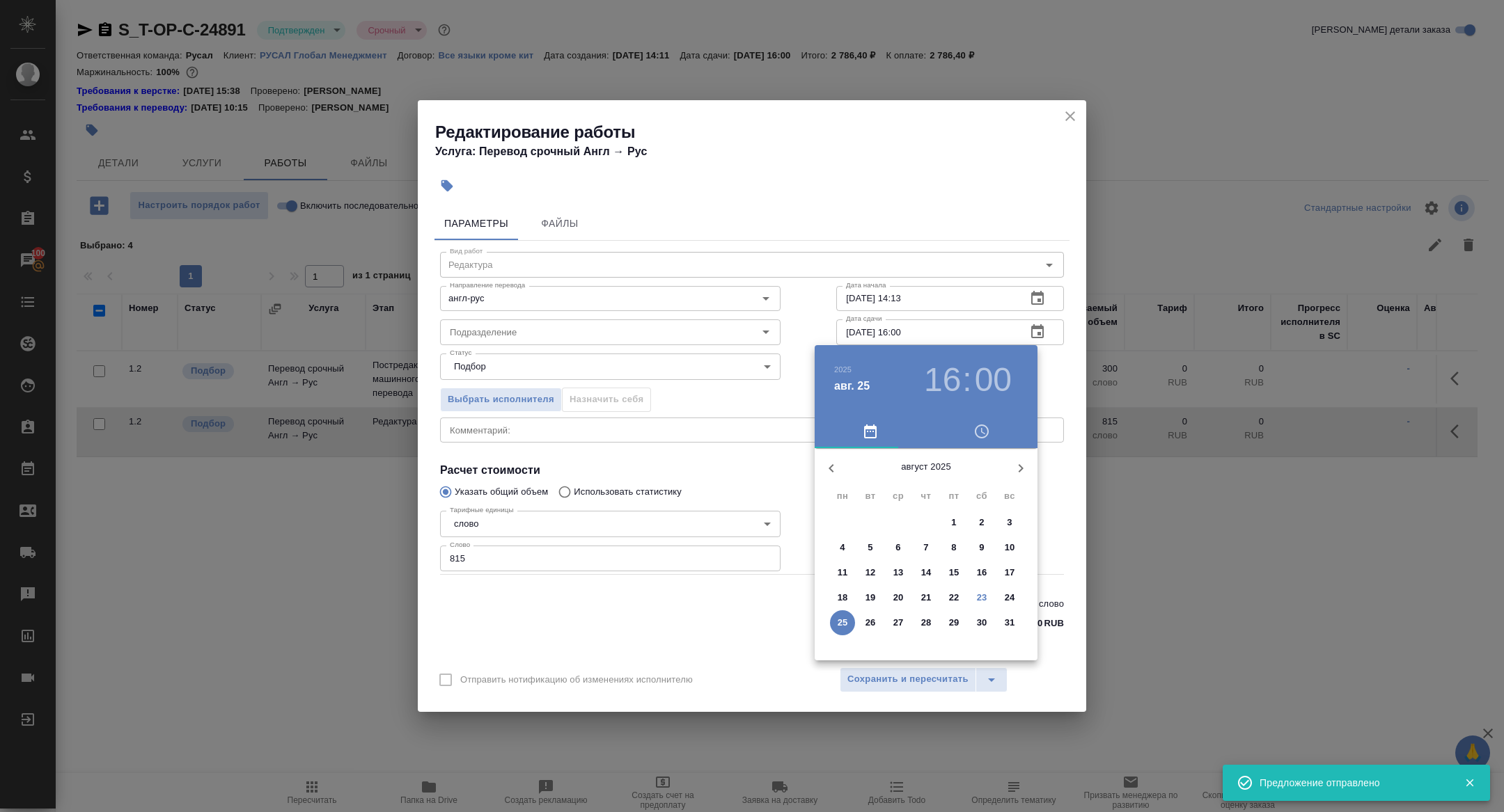
click at [939, 379] on h3 "16" at bounding box center [942, 380] width 37 height 39
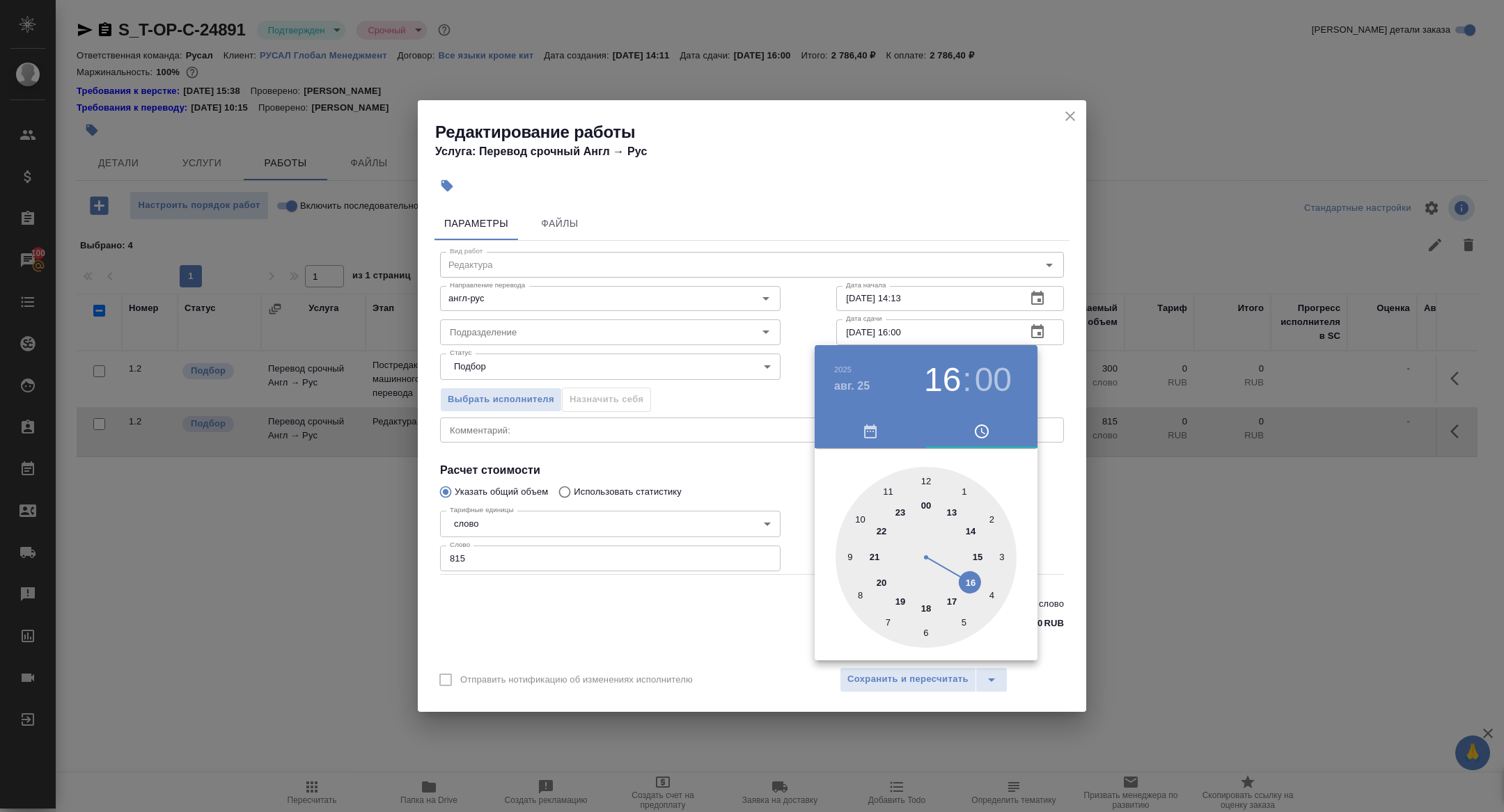
type input "25.08.2025 12:00"
click at [924, 480] on div at bounding box center [925, 557] width 181 height 181
drag, startPoint x: 792, startPoint y: 482, endPoint x: 834, endPoint y: 512, distance: 51.6
click at [792, 482] on div at bounding box center [752, 406] width 1504 height 812
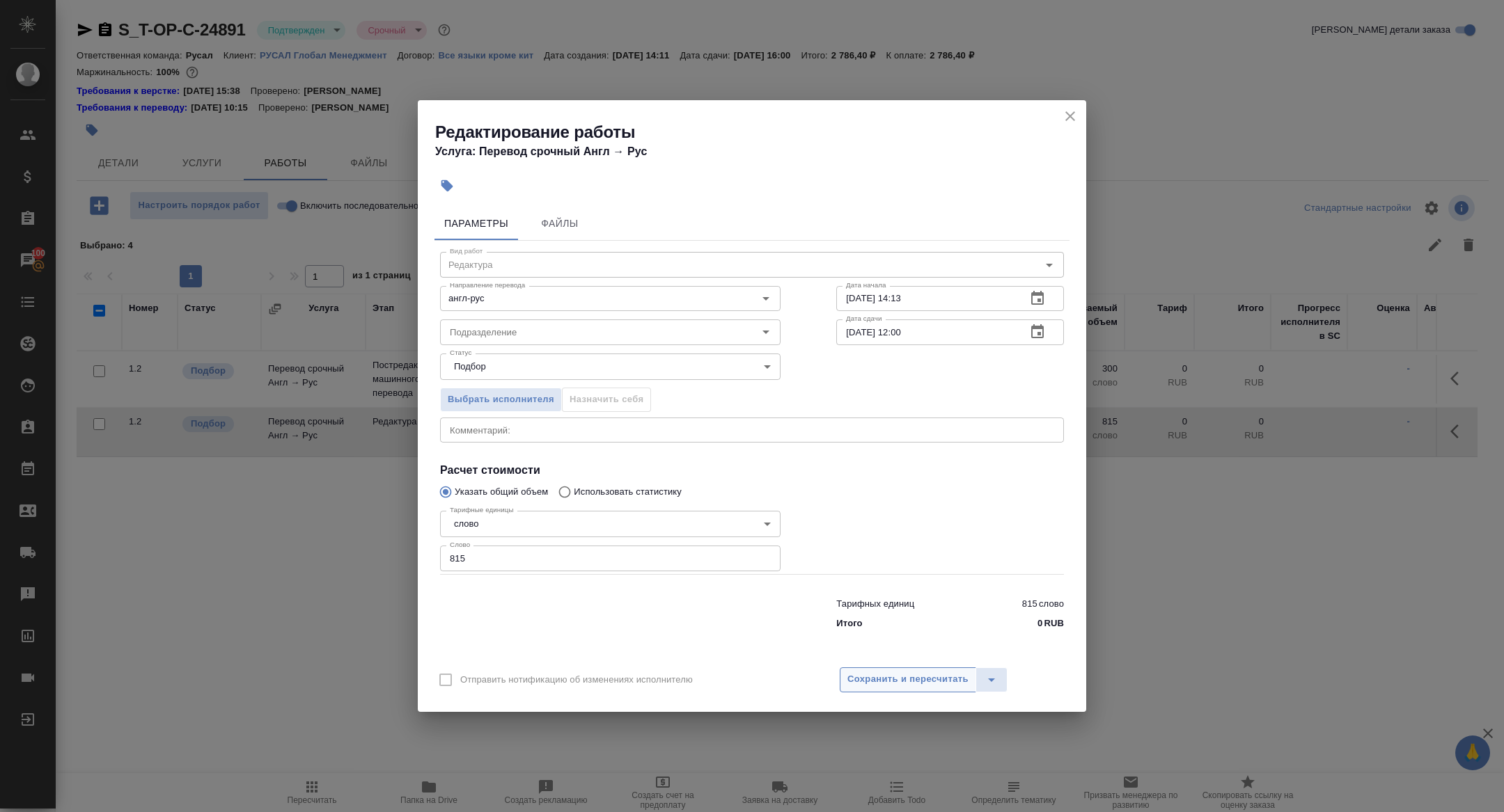
click at [916, 673] on span "Сохранить и пересчитать" at bounding box center [907, 680] width 121 height 16
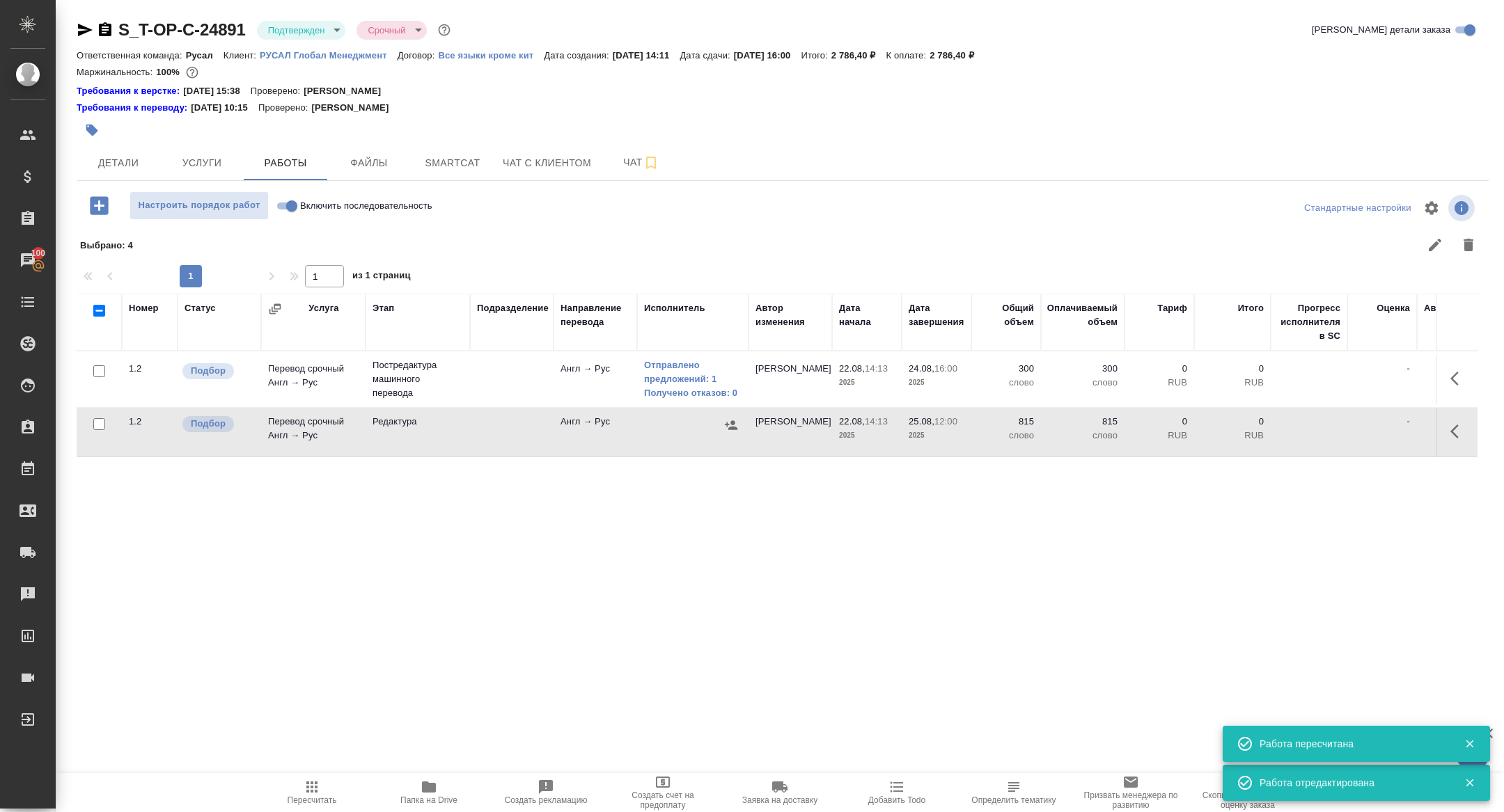
click at [735, 425] on icon "button" at bounding box center [731, 426] width 14 height 14
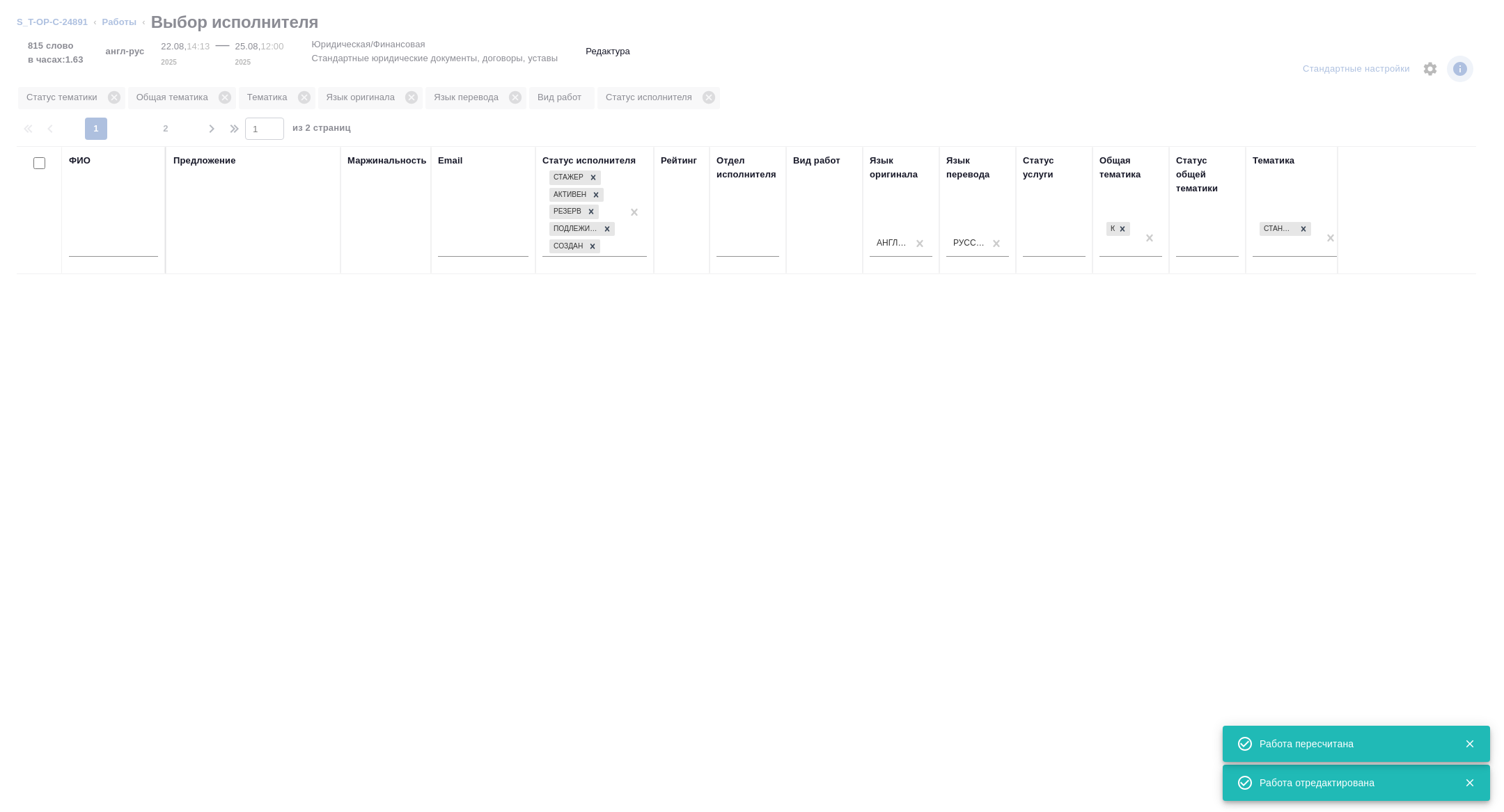
click at [102, 241] on input "text" at bounding box center [114, 248] width 89 height 17
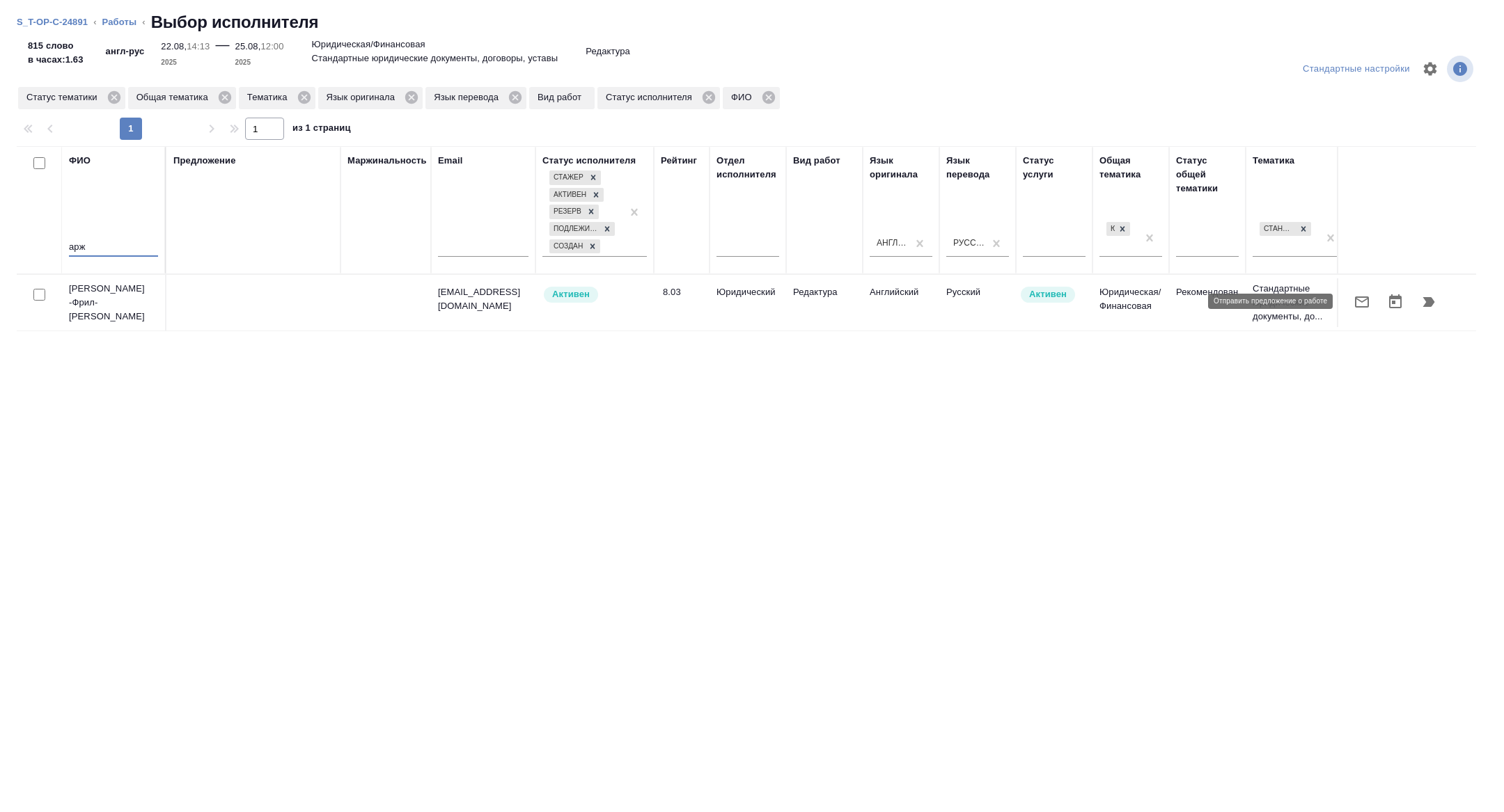
type input "арж"
click at [1363, 302] on icon "button" at bounding box center [1361, 302] width 16 height 16
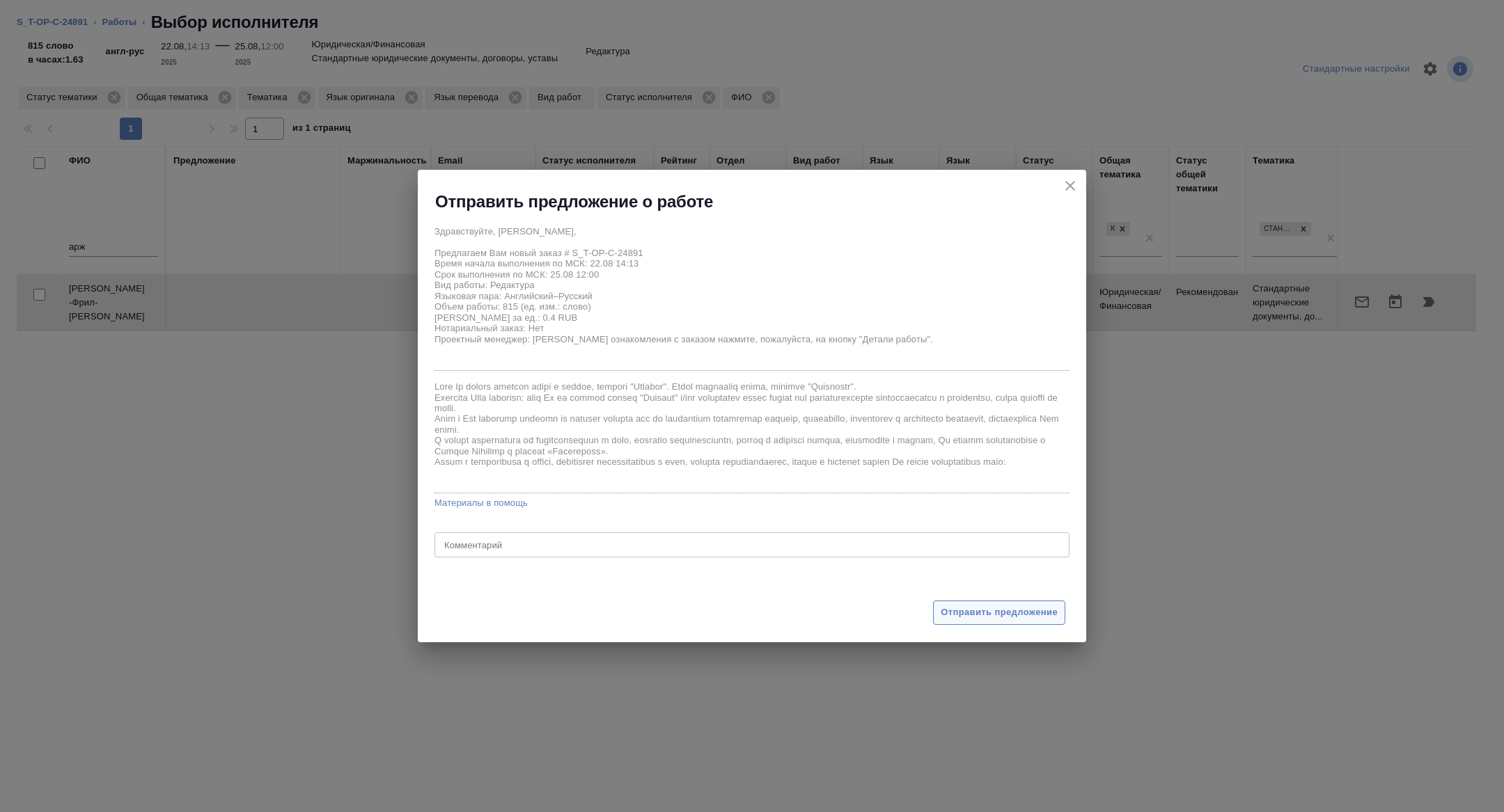
click at [992, 612] on span "Отправить предложение" at bounding box center [998, 612] width 117 height 16
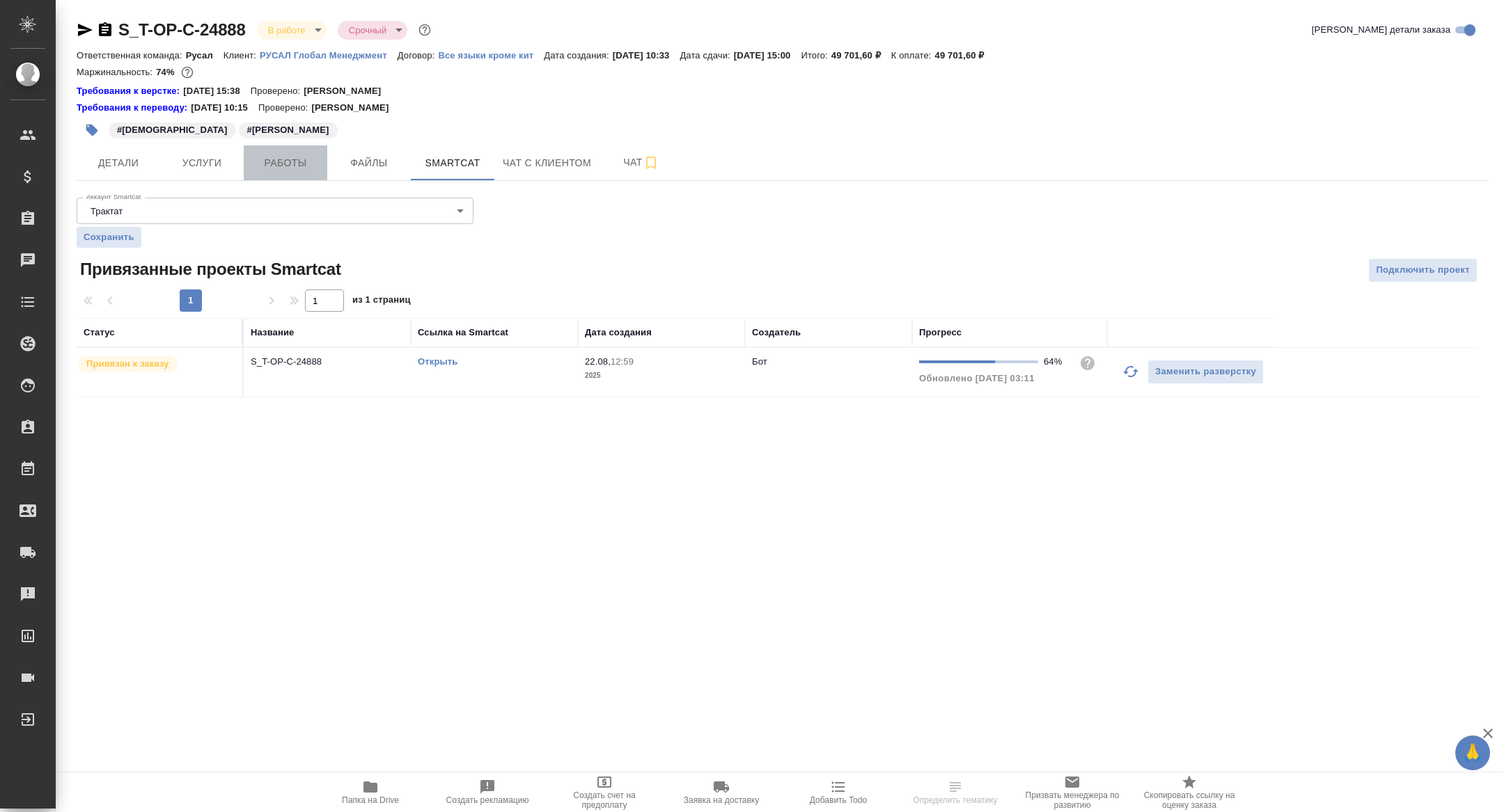
click at [291, 160] on span "Работы" at bounding box center [285, 163] width 67 height 17
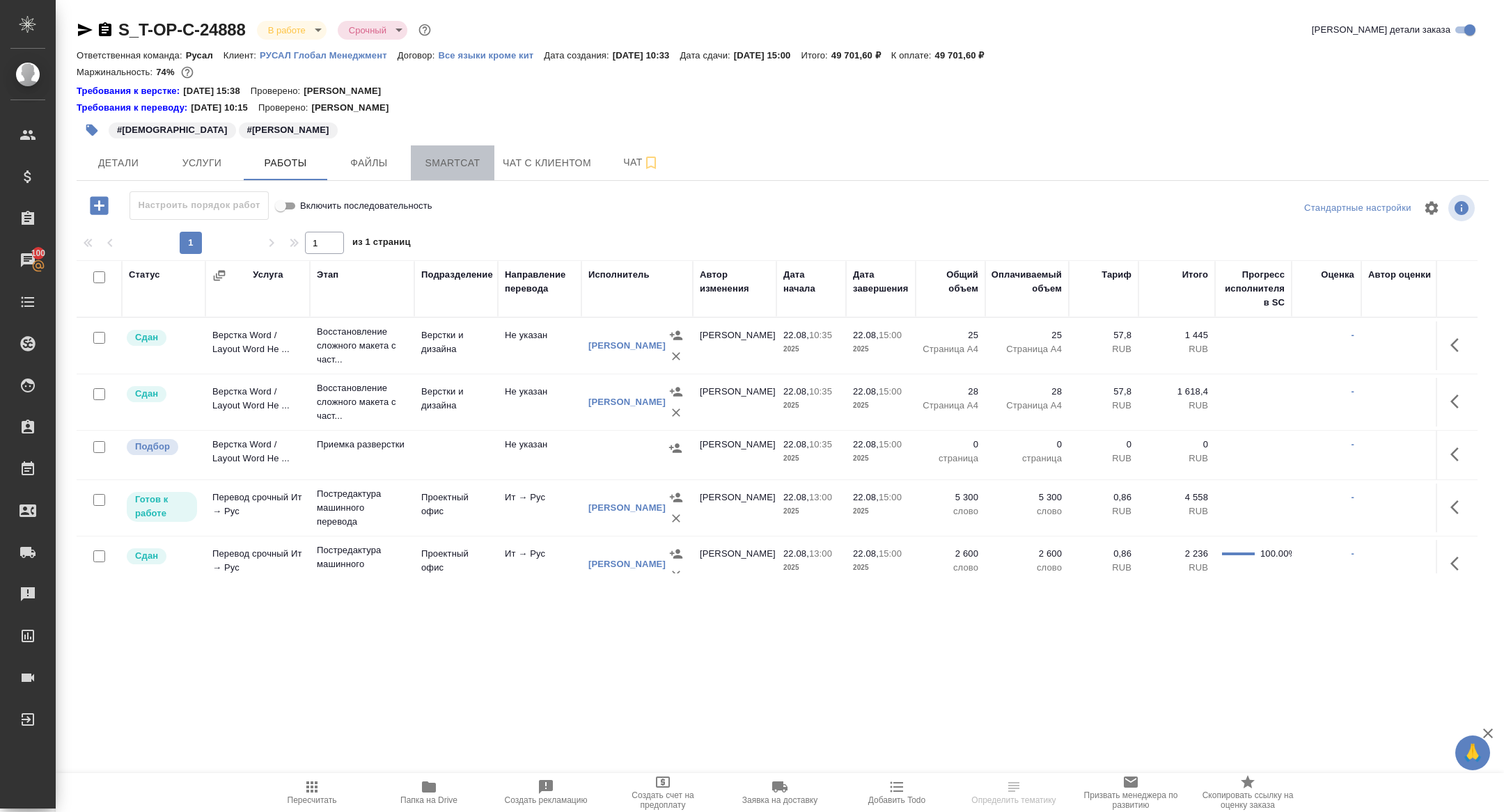
click at [446, 162] on span "Smartcat" at bounding box center [452, 163] width 67 height 17
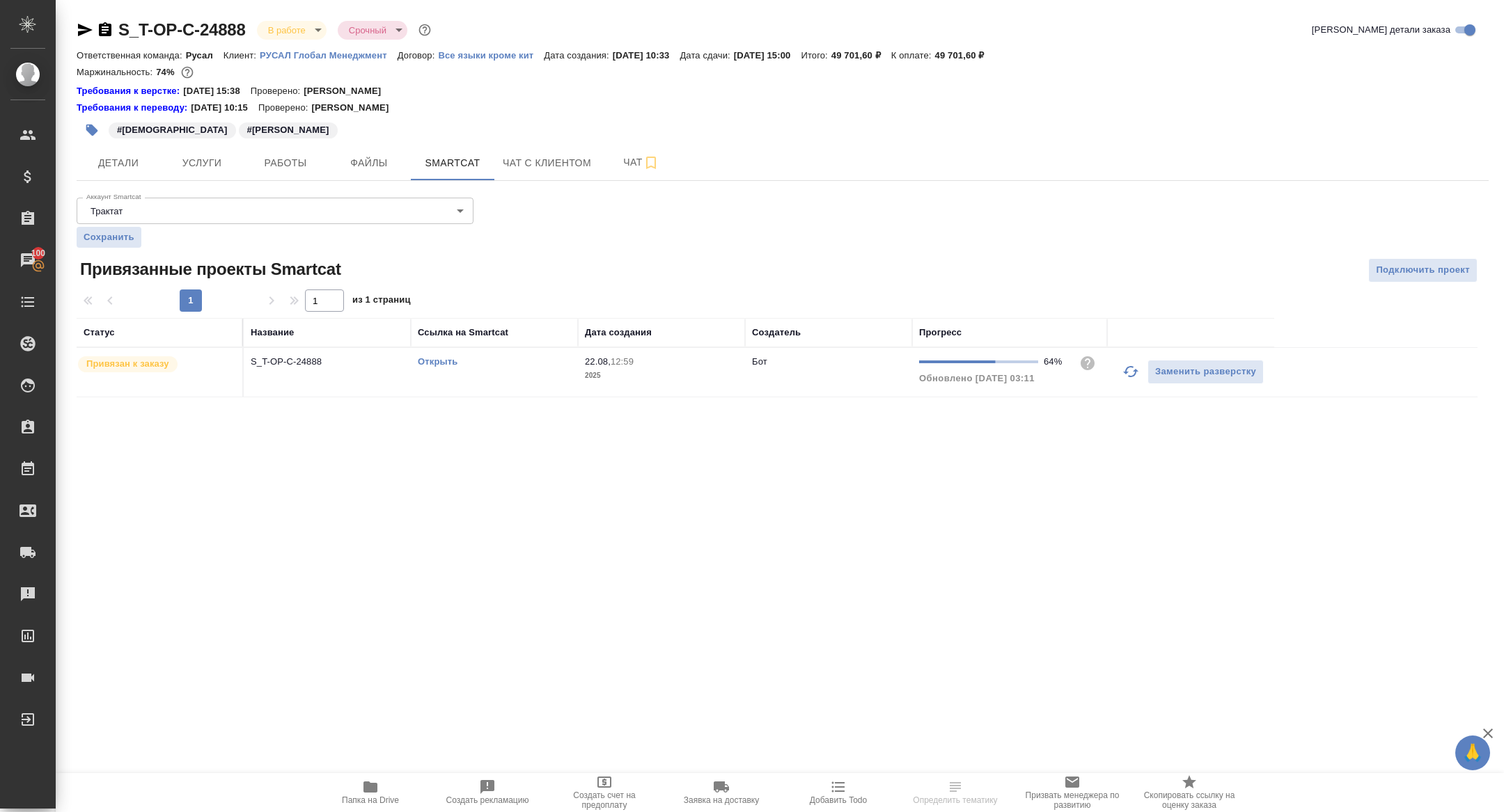
click at [449, 357] on link "Открыть" at bounding box center [438, 361] width 40 height 10
click at [296, 133] on div "#итальянцы #Исаев" at bounding box center [547, 129] width 941 height 31
click at [296, 158] on span "Работы" at bounding box center [285, 163] width 67 height 17
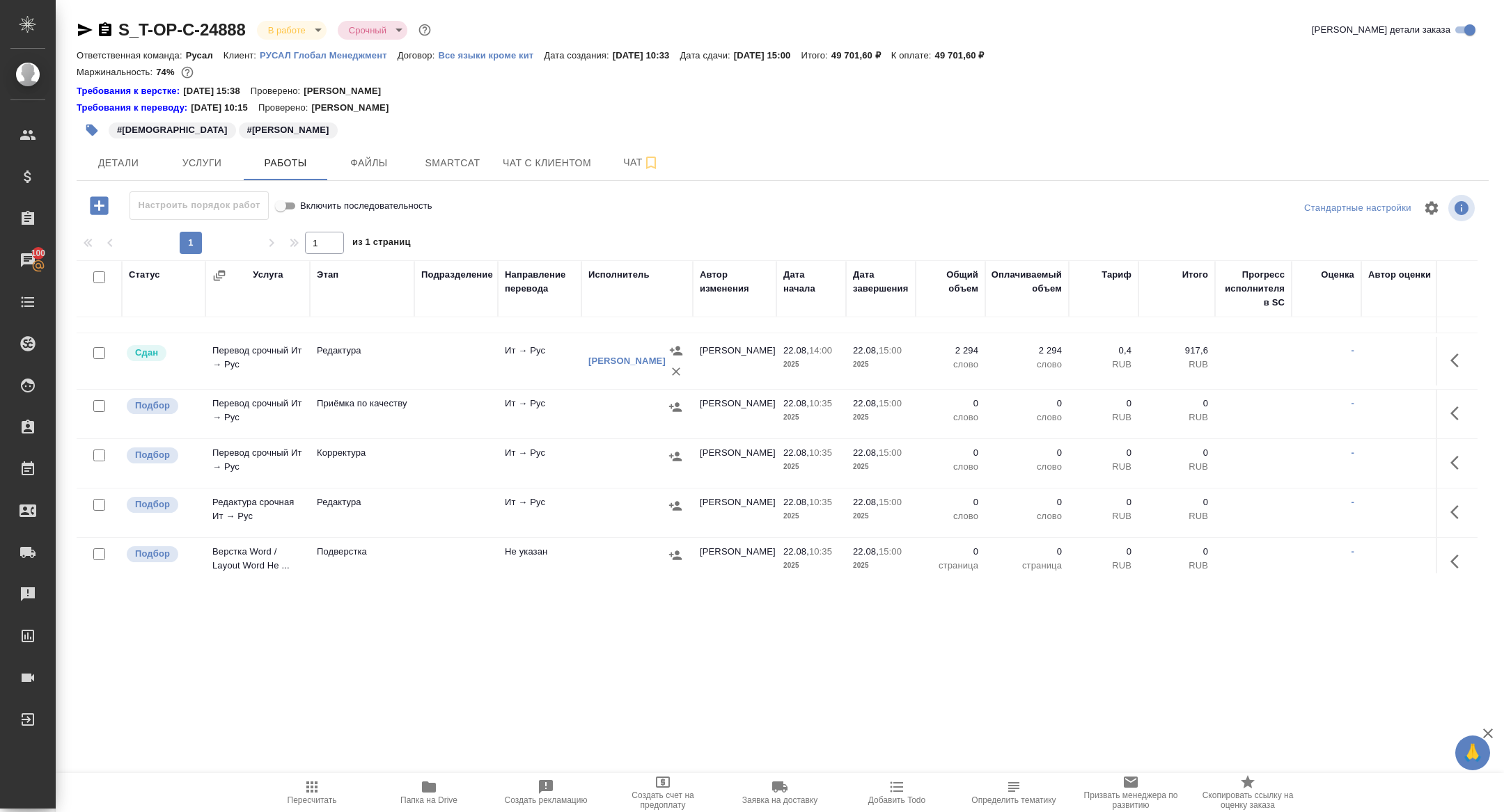
scroll to position [369, 0]
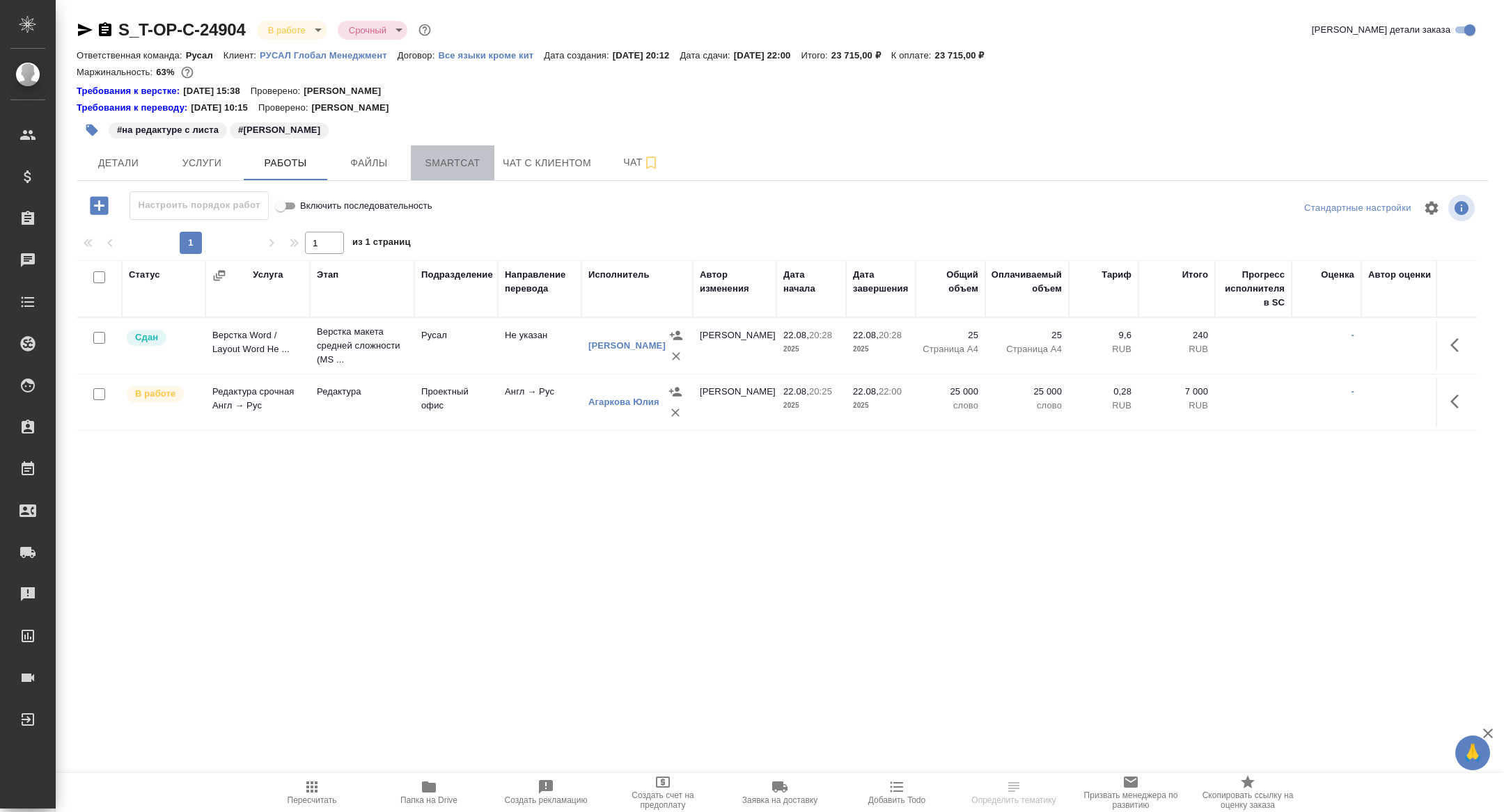
click at [449, 163] on span "Smartcat" at bounding box center [452, 163] width 67 height 17
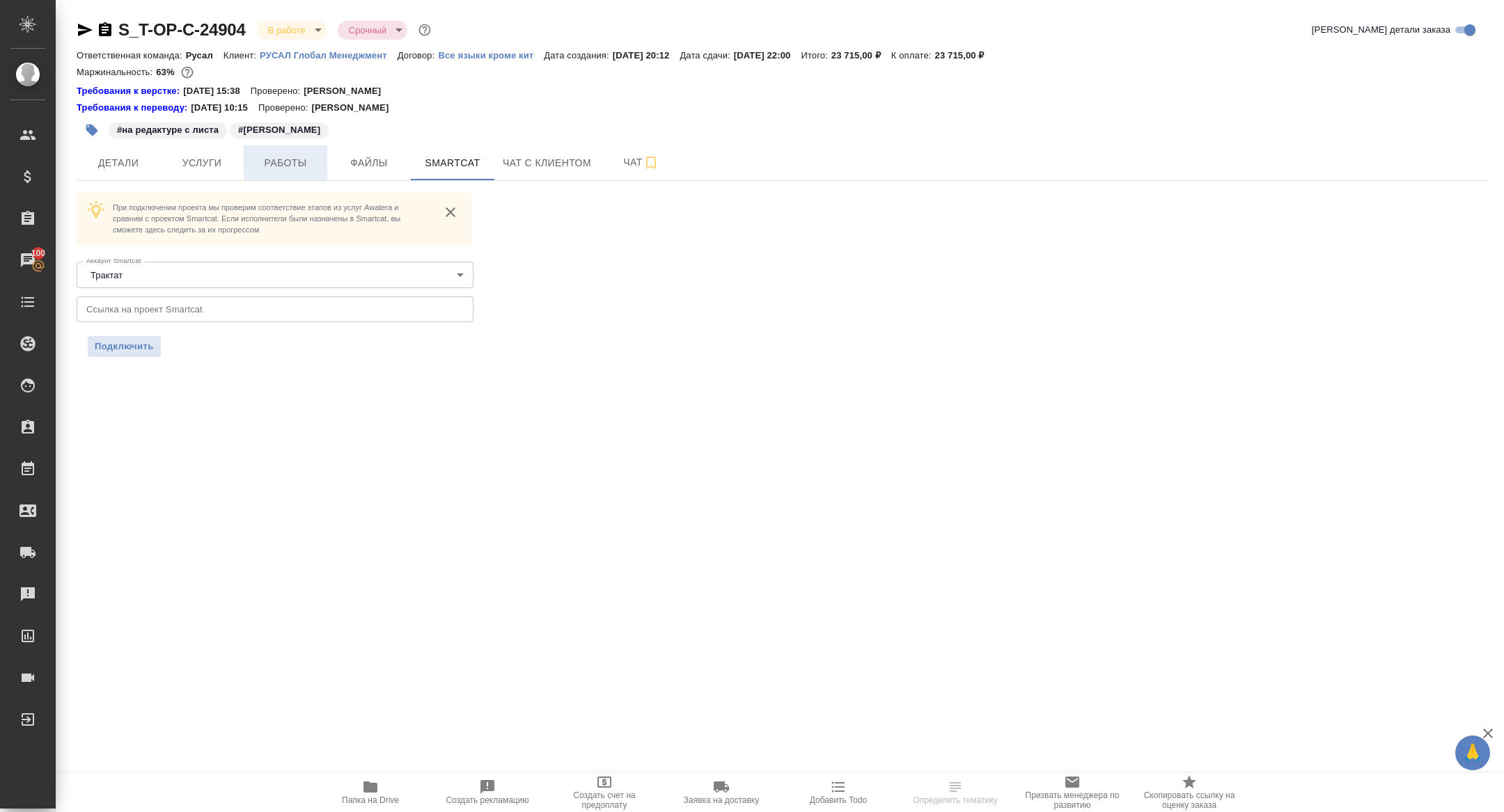
click at [270, 173] on button "Работы" at bounding box center [285, 163] width 84 height 34
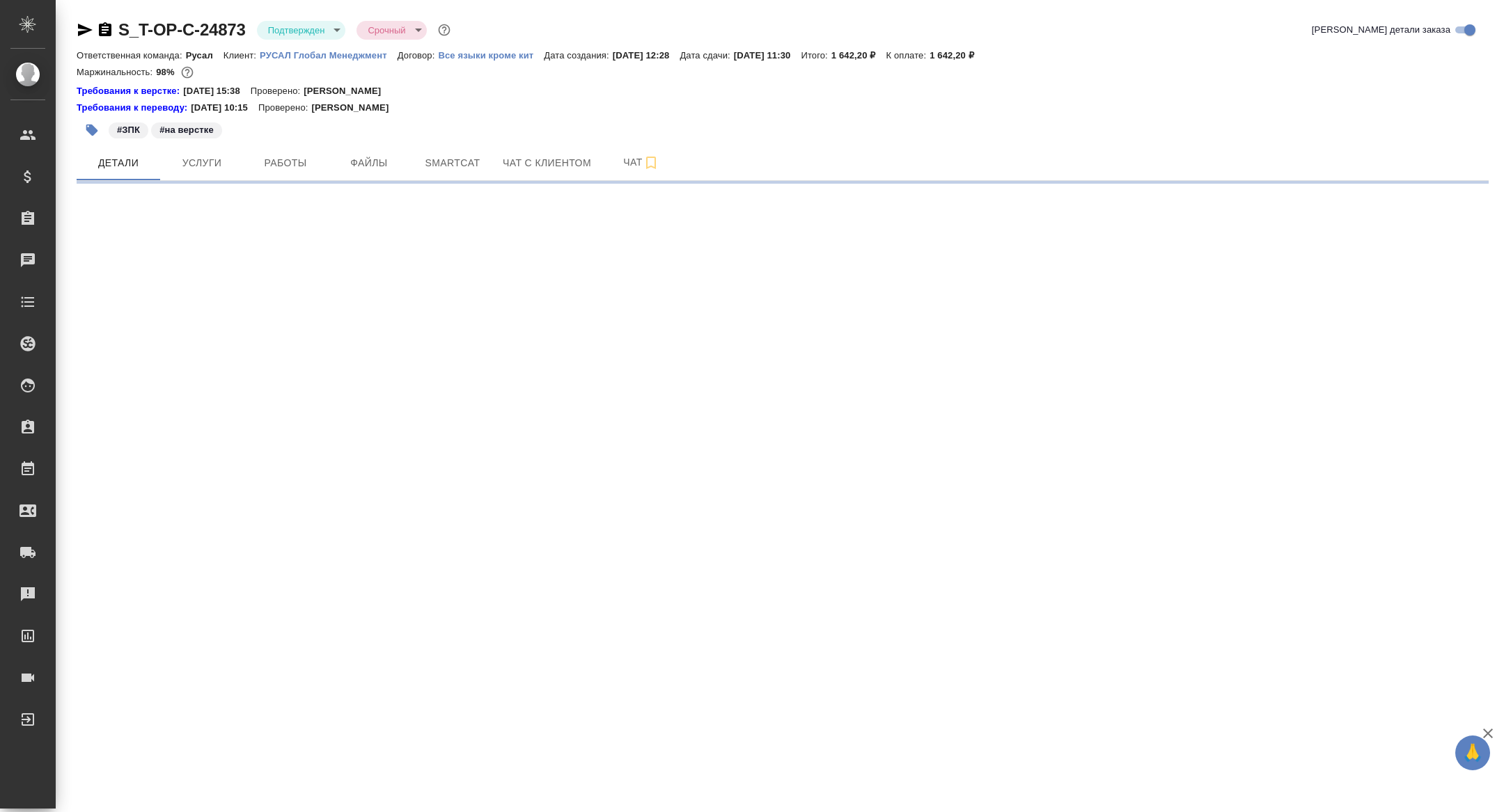
select select "RU"
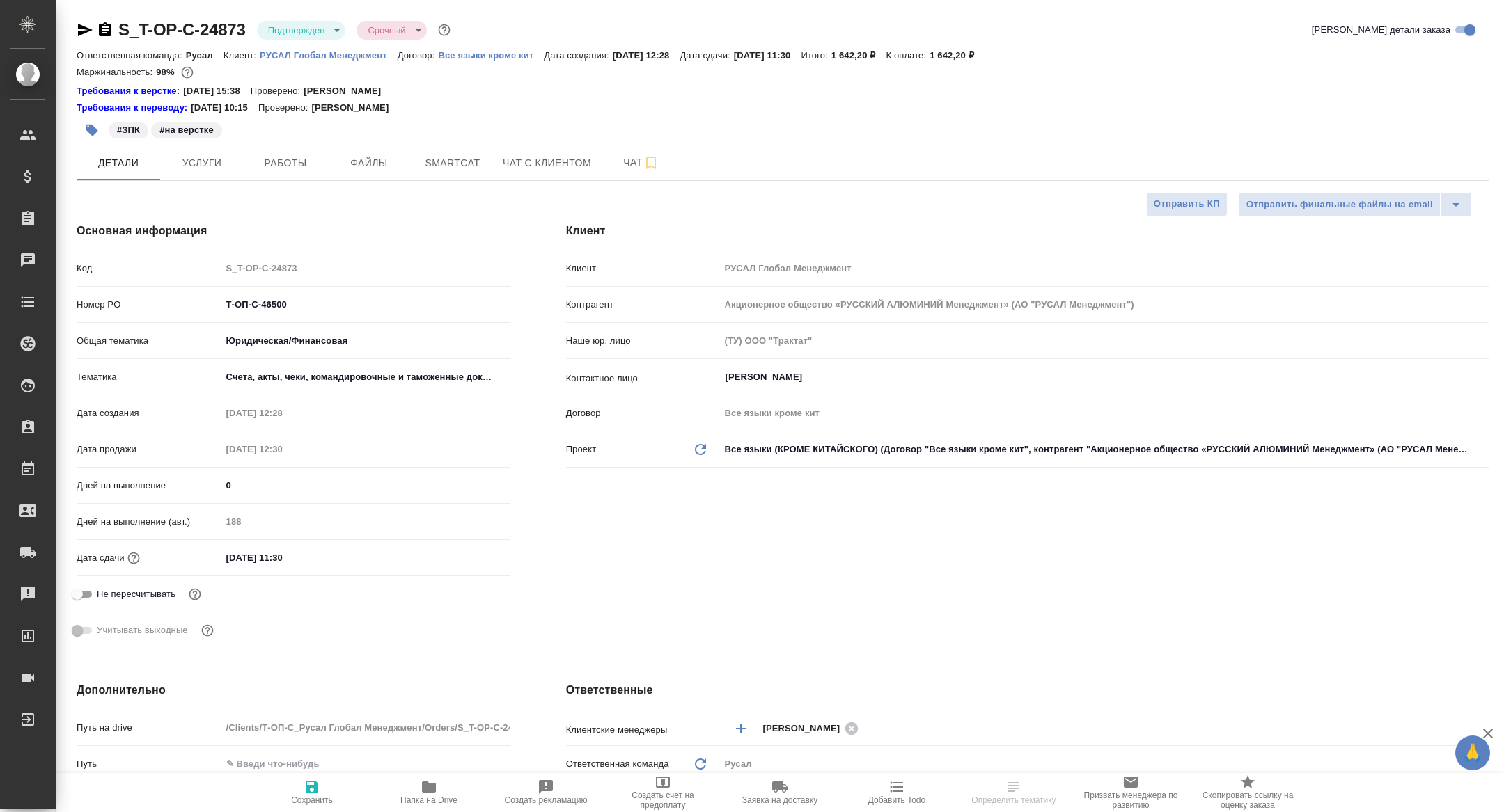
type textarea "x"
click at [299, 168] on span "Работы" at bounding box center [285, 163] width 67 height 17
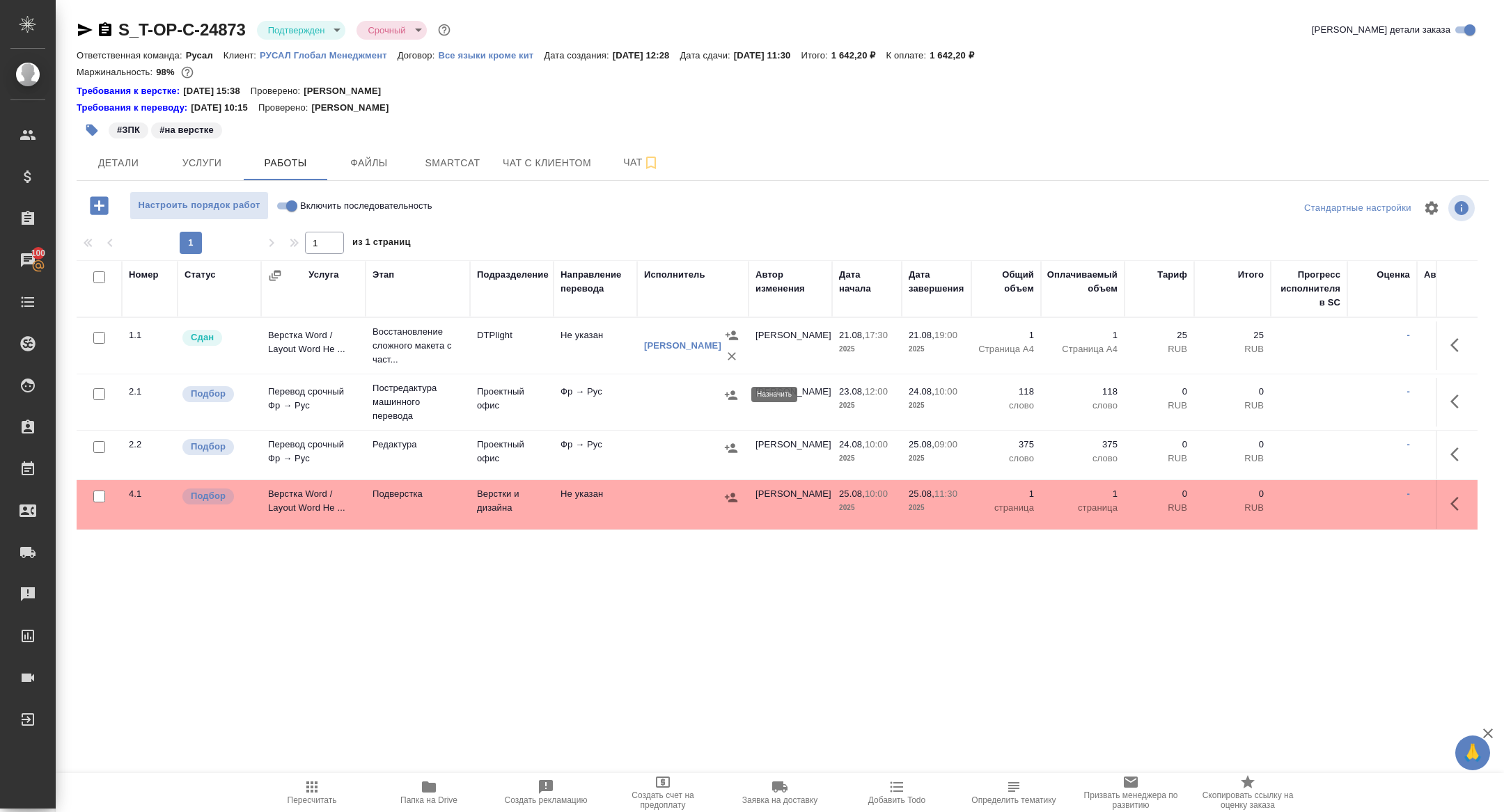
click at [729, 397] on icon "button" at bounding box center [731, 395] width 13 height 9
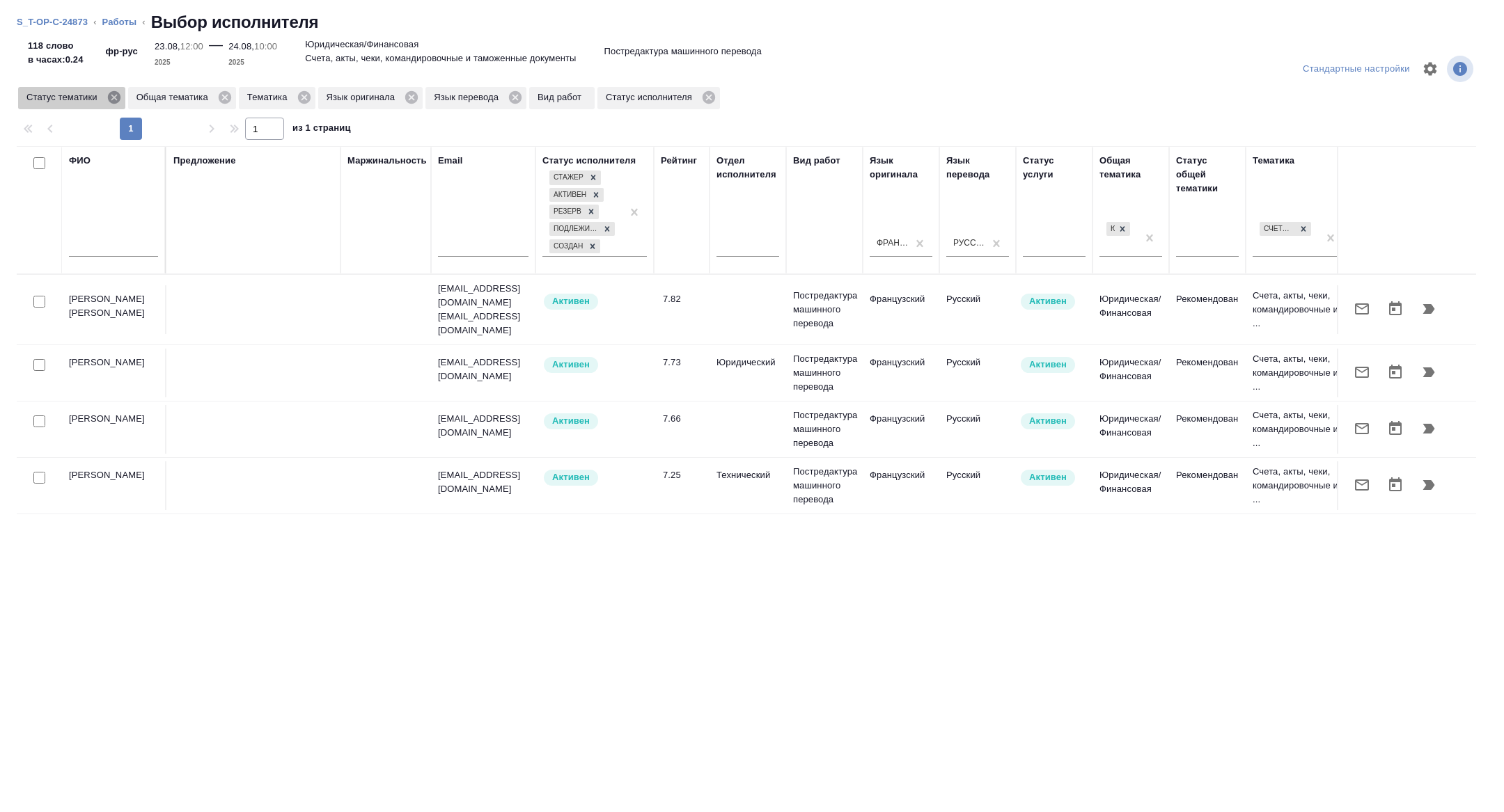
click at [117, 96] on icon at bounding box center [114, 97] width 13 height 13
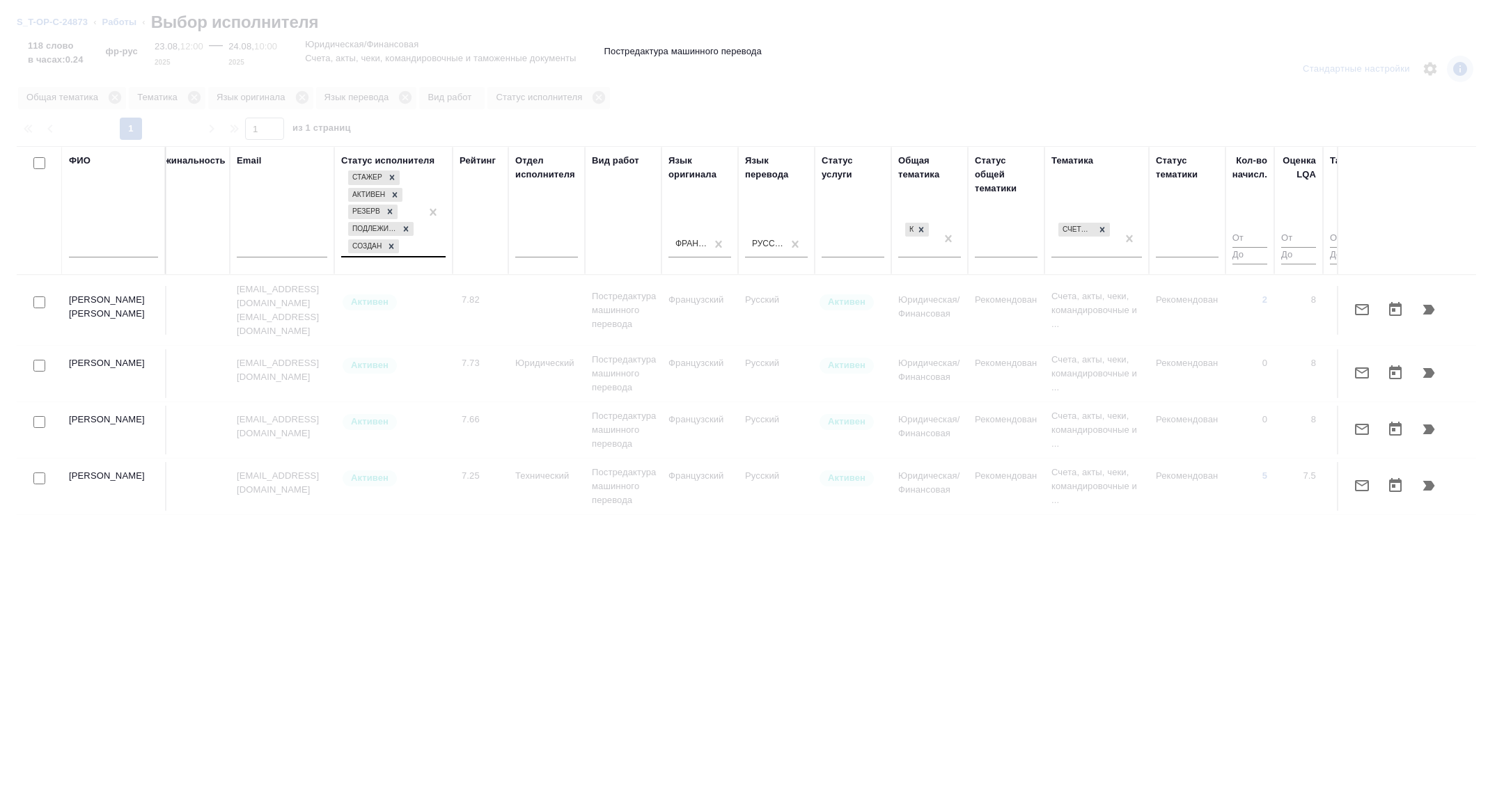
scroll to position [0, 562]
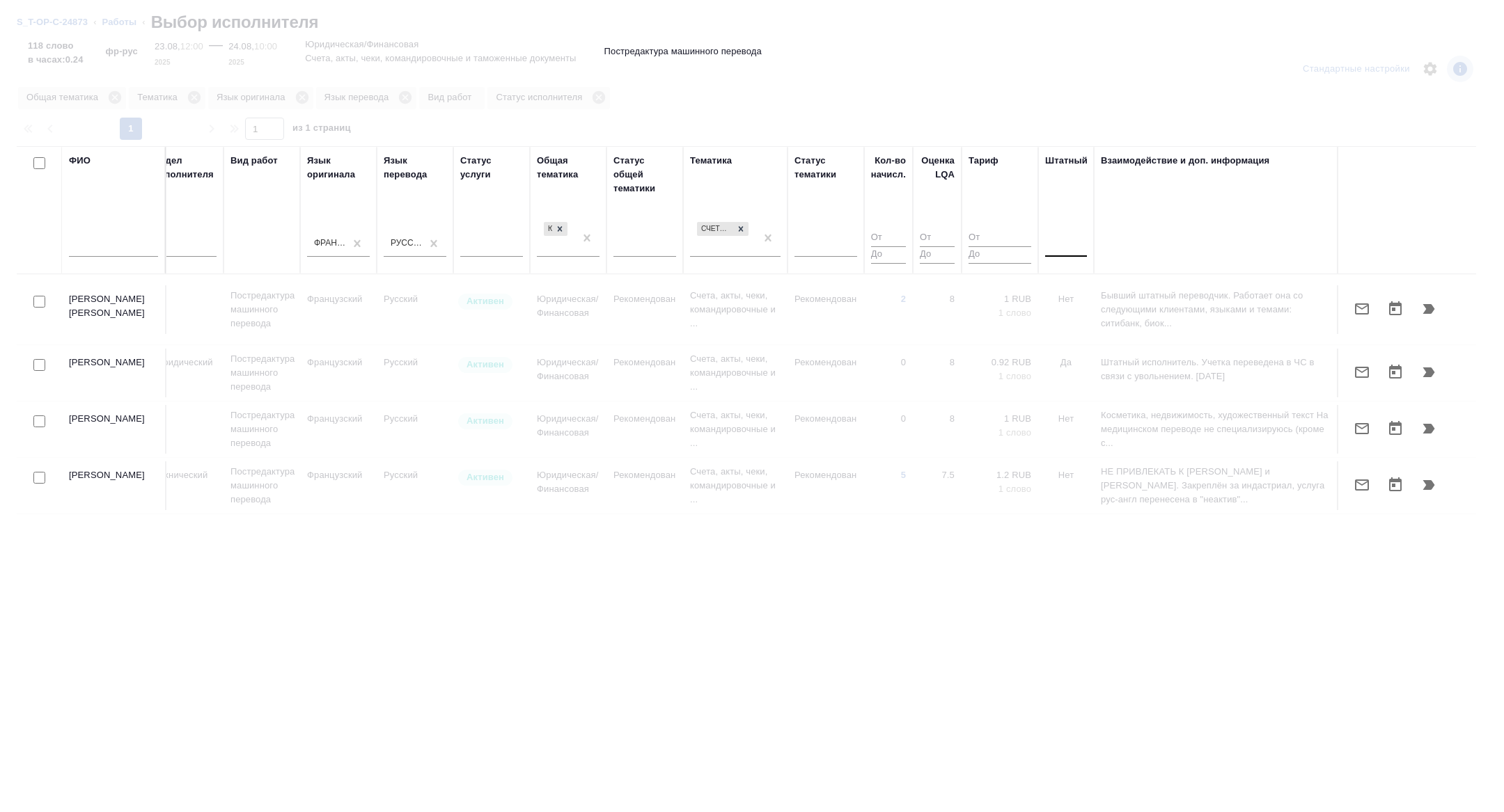
click at [1068, 247] on div at bounding box center [1066, 243] width 42 height 20
click at [1068, 275] on div "Нет" at bounding box center [1150, 288] width 209 height 25
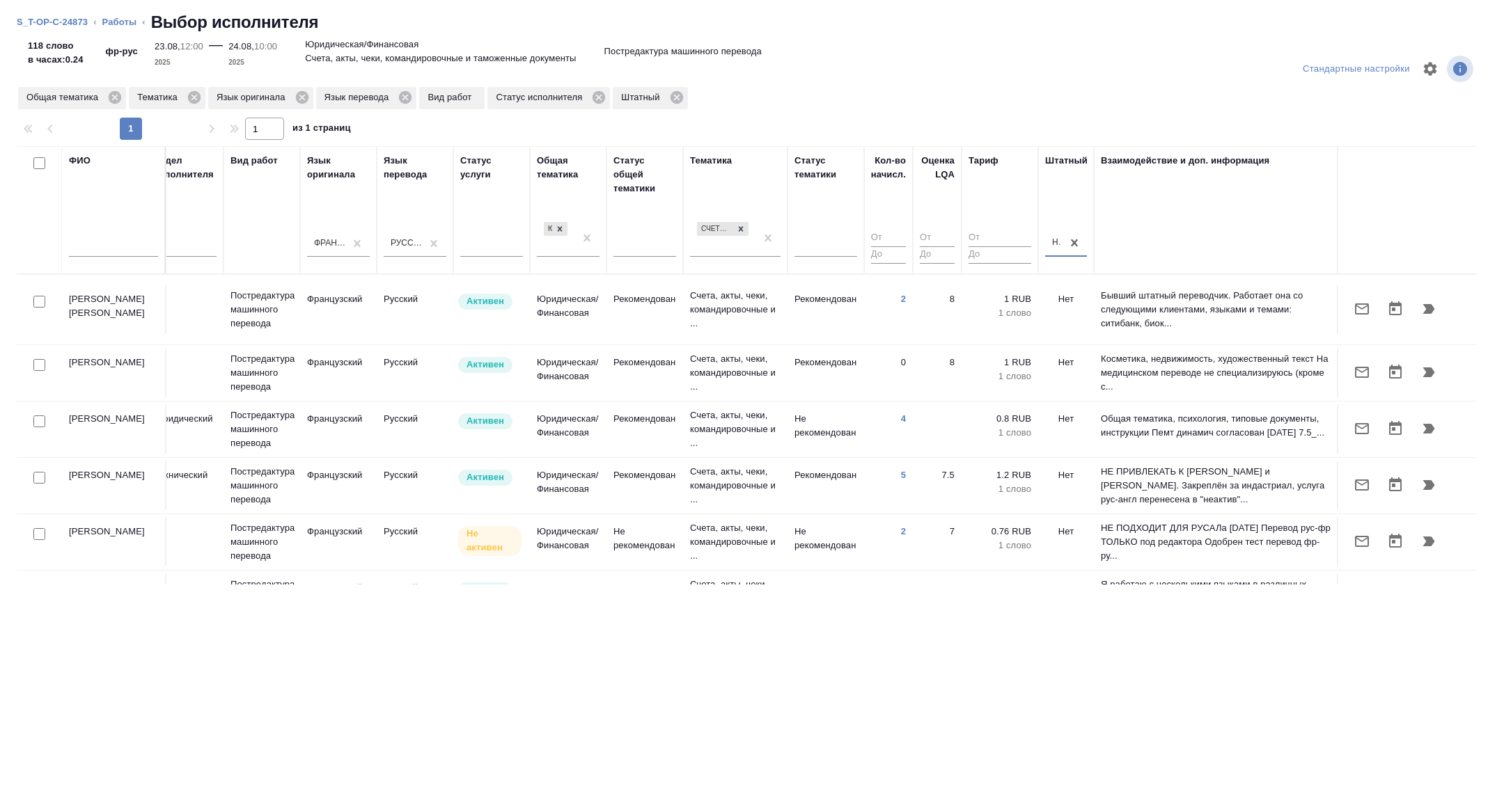
click at [38, 295] on input "checkbox" at bounding box center [39, 301] width 12 height 12
checkbox input "true"
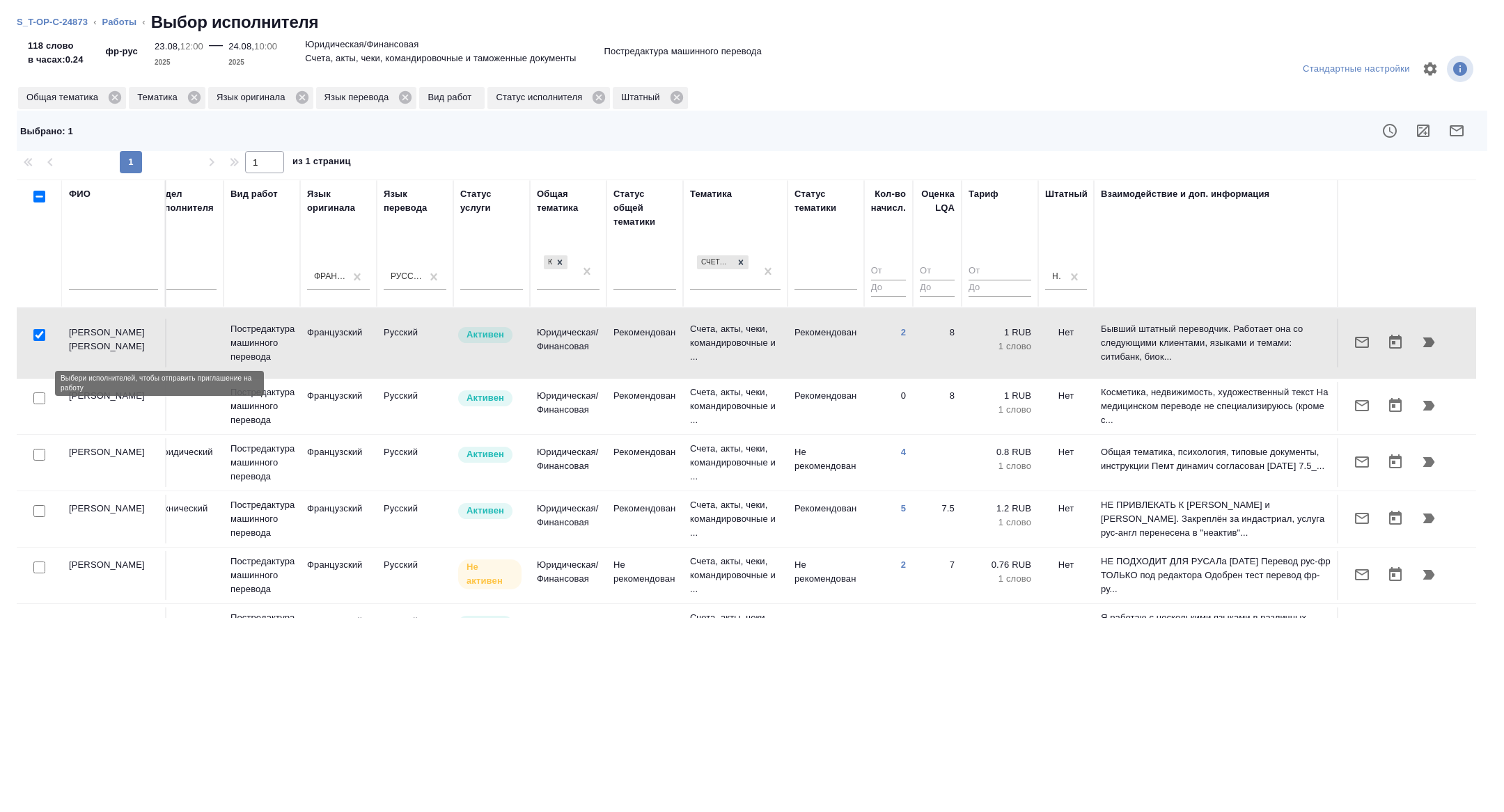
click at [41, 393] on input "checkbox" at bounding box center [39, 398] width 12 height 12
checkbox input "true"
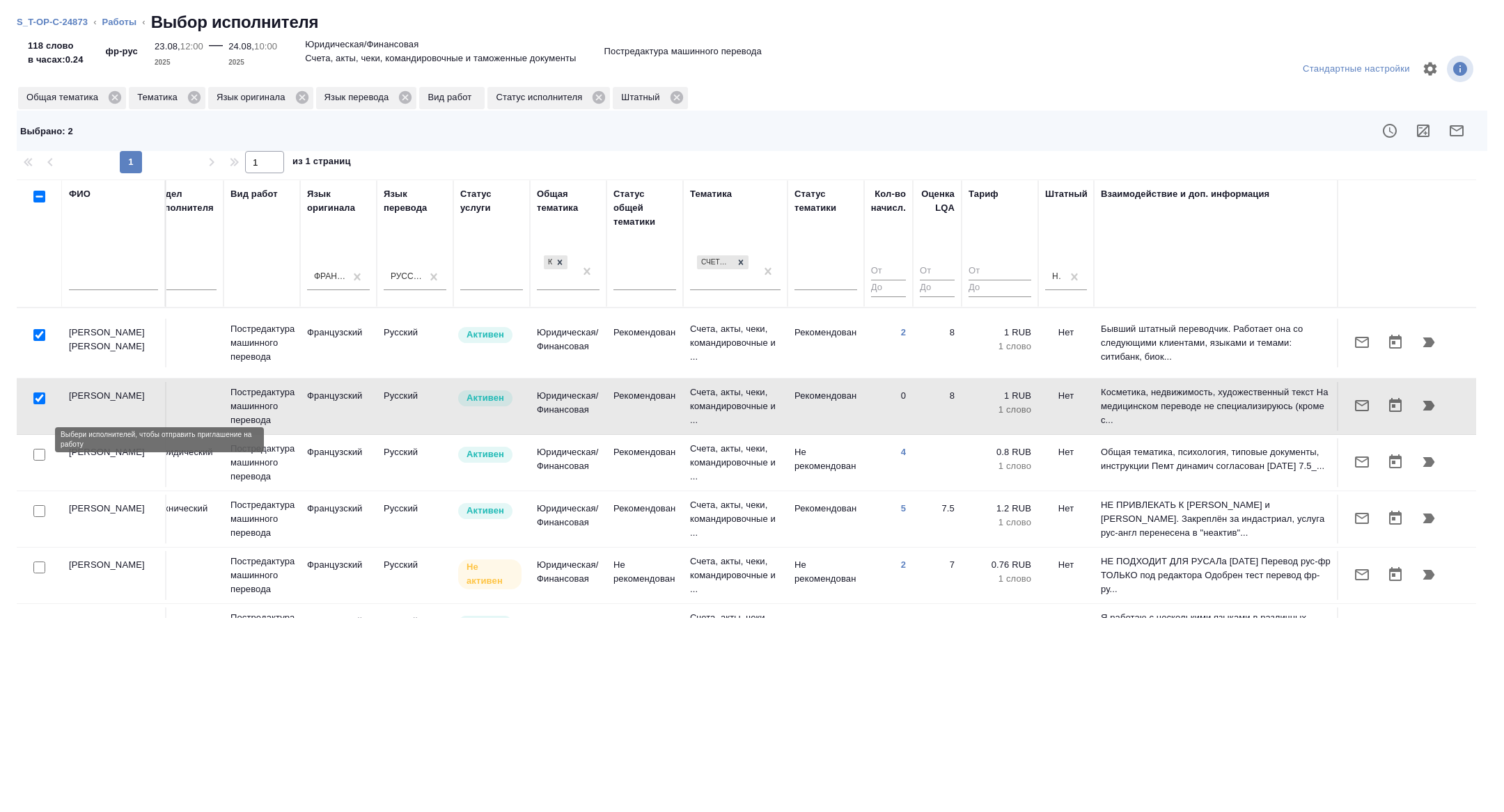
click at [39, 449] on input "checkbox" at bounding box center [39, 455] width 12 height 12
checkbox input "true"
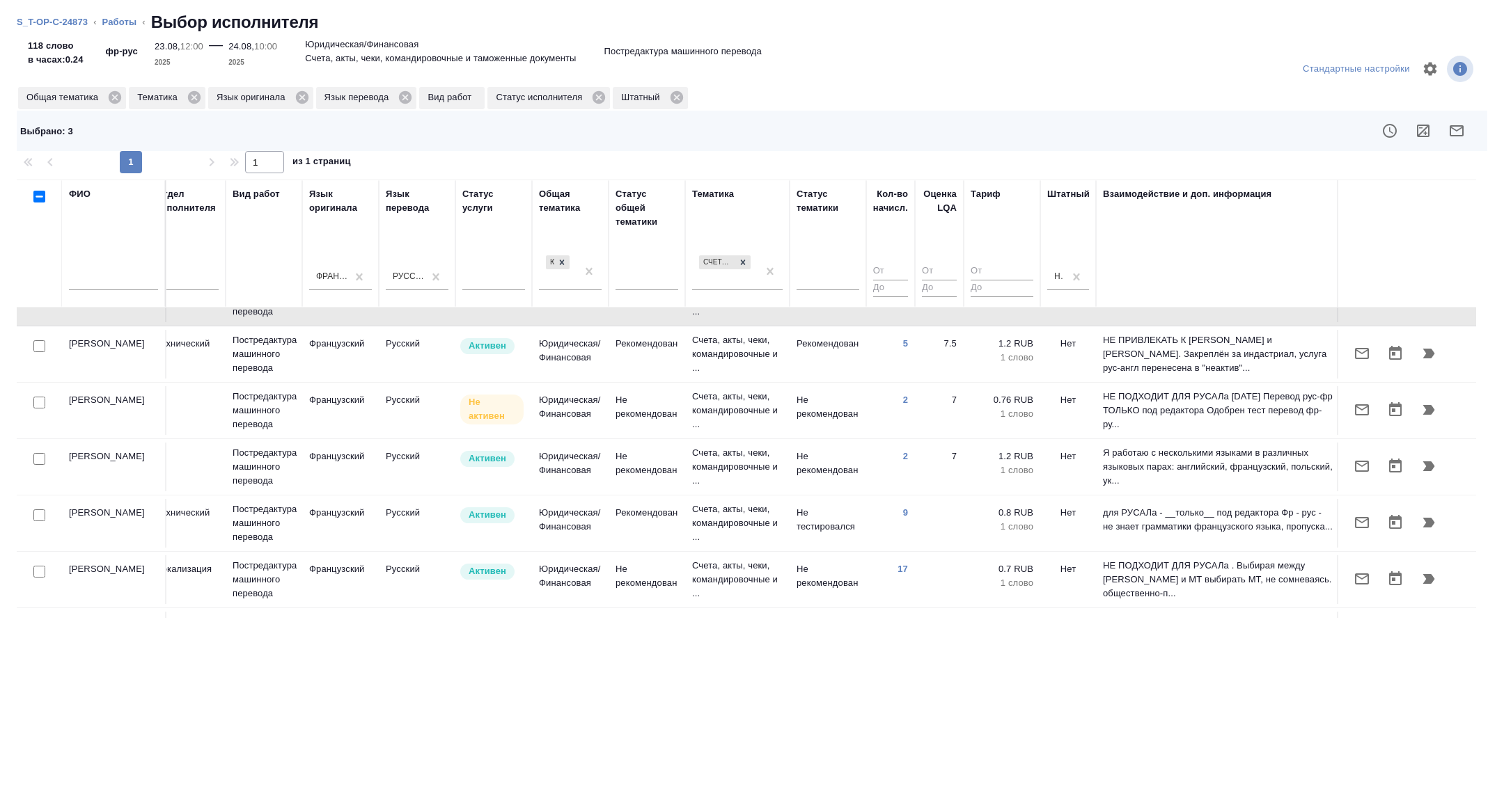
scroll to position [195, 561]
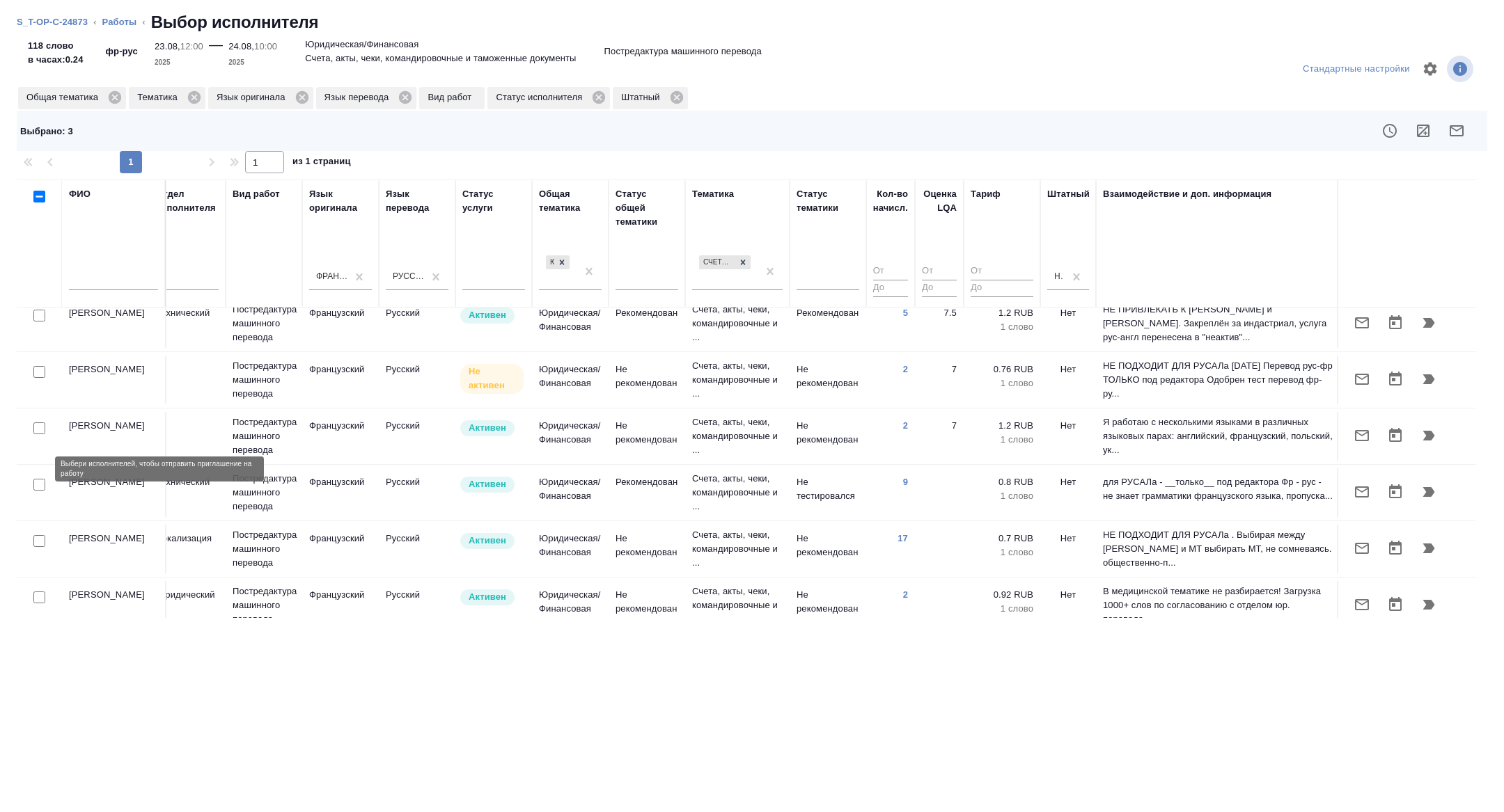
click at [41, 479] on input "checkbox" at bounding box center [39, 484] width 12 height 12
checkbox input "true"
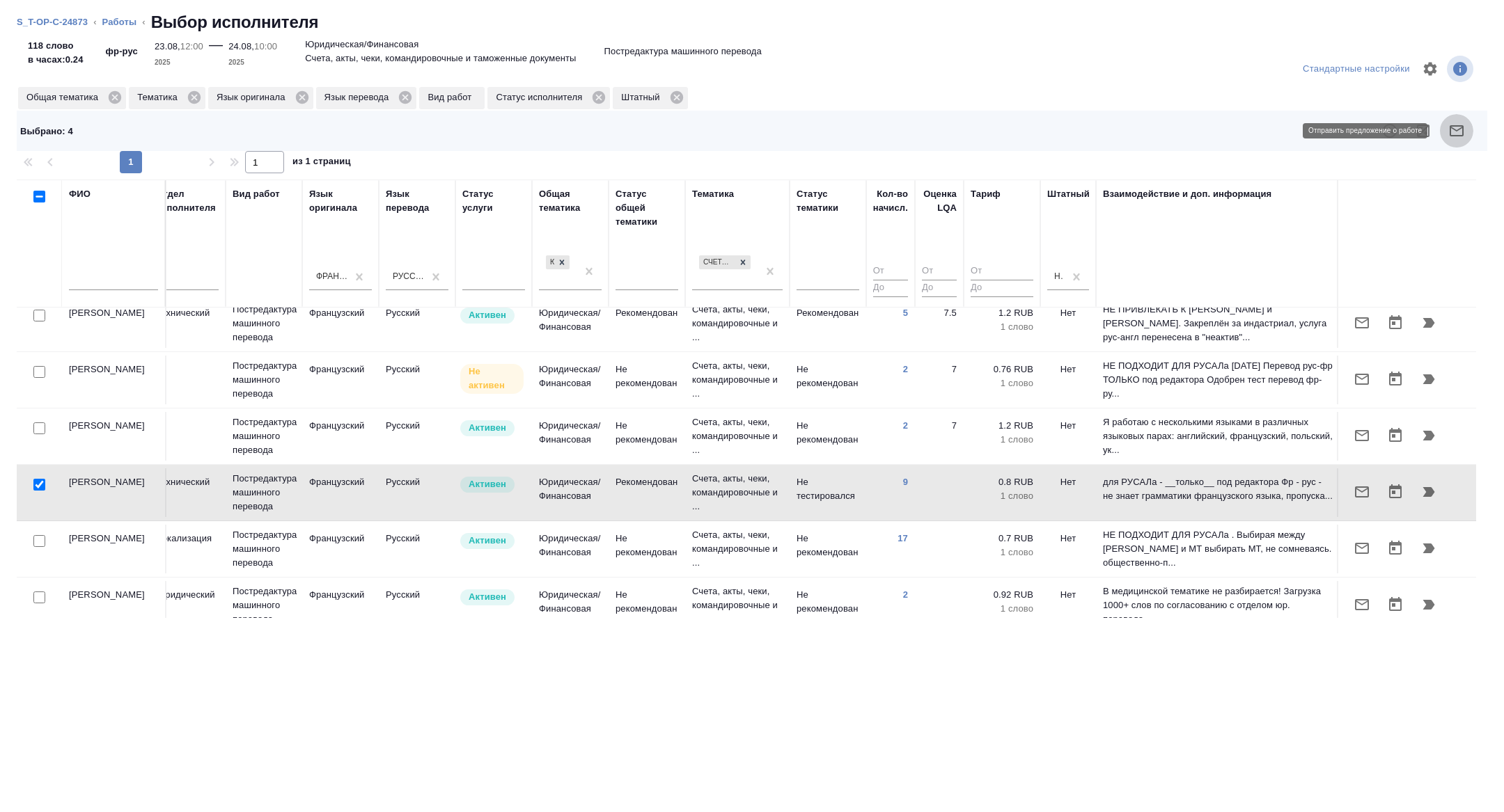
click at [1450, 140] on button "button" at bounding box center [1456, 131] width 34 height 34
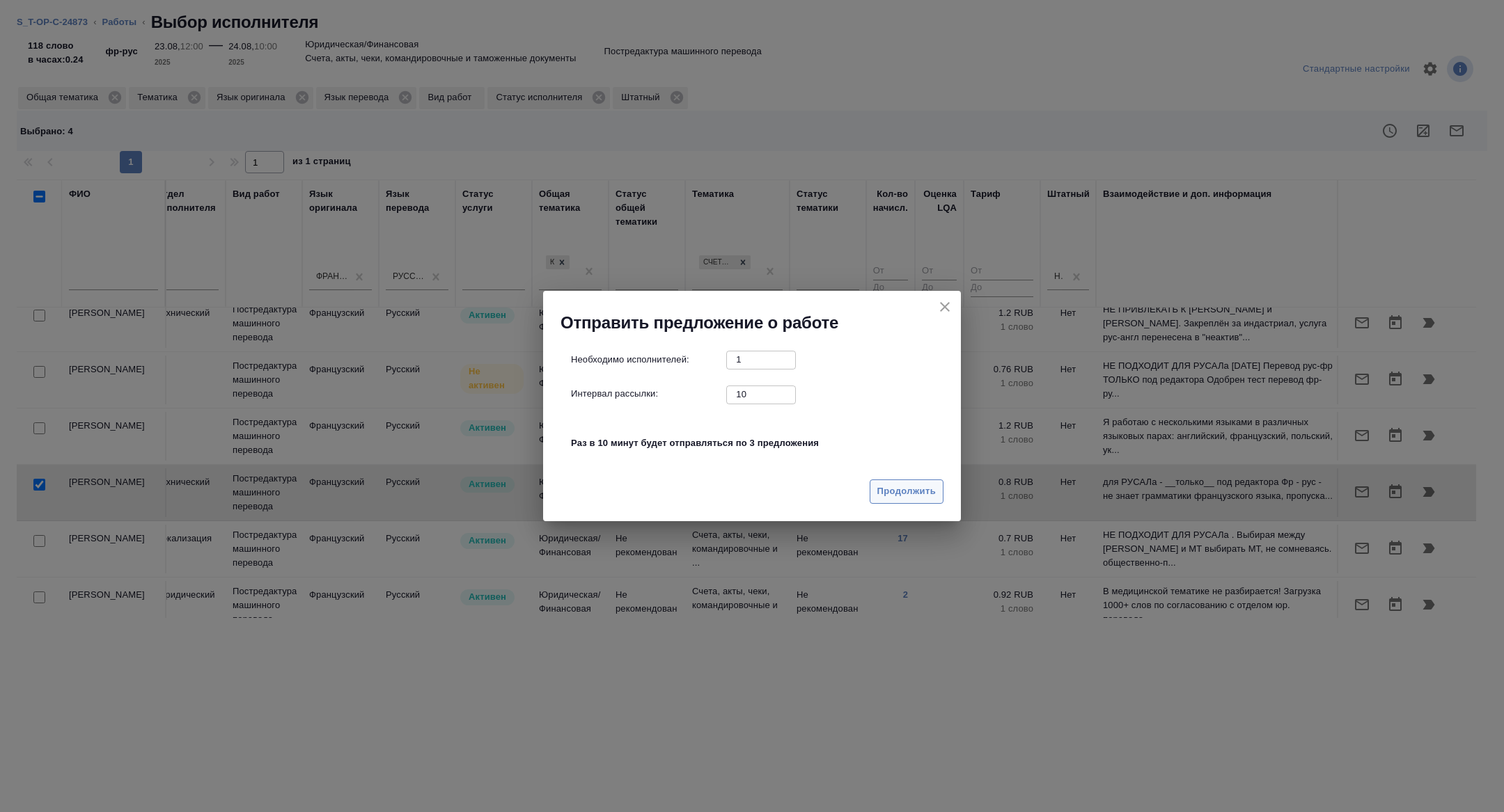
click at [903, 488] on span "Продолжить" at bounding box center [906, 491] width 59 height 16
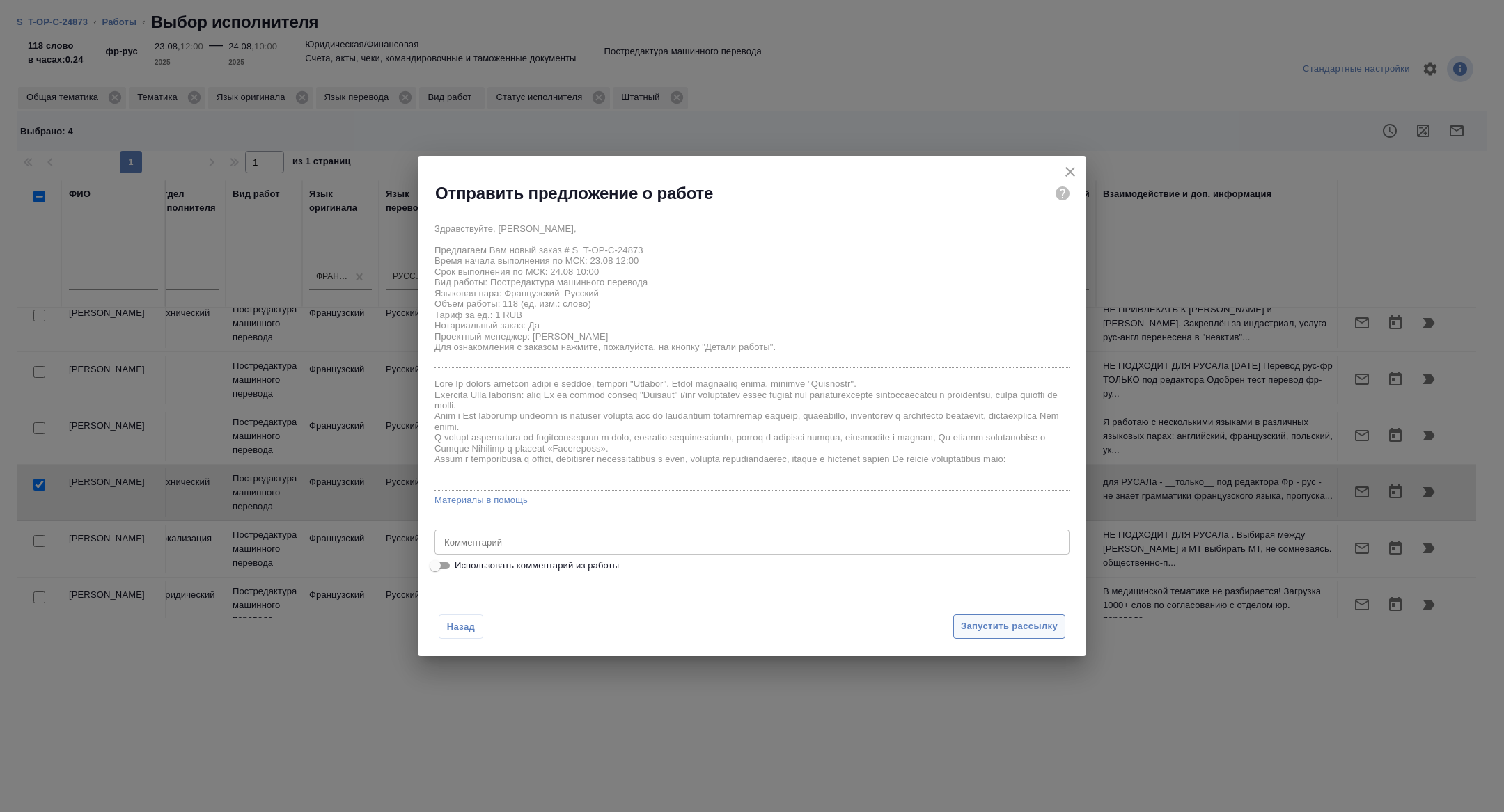
click at [987, 633] on span "Запустить рассылку" at bounding box center [1008, 626] width 96 height 16
click at [987, 622] on div at bounding box center [736, 406] width 635 height 500
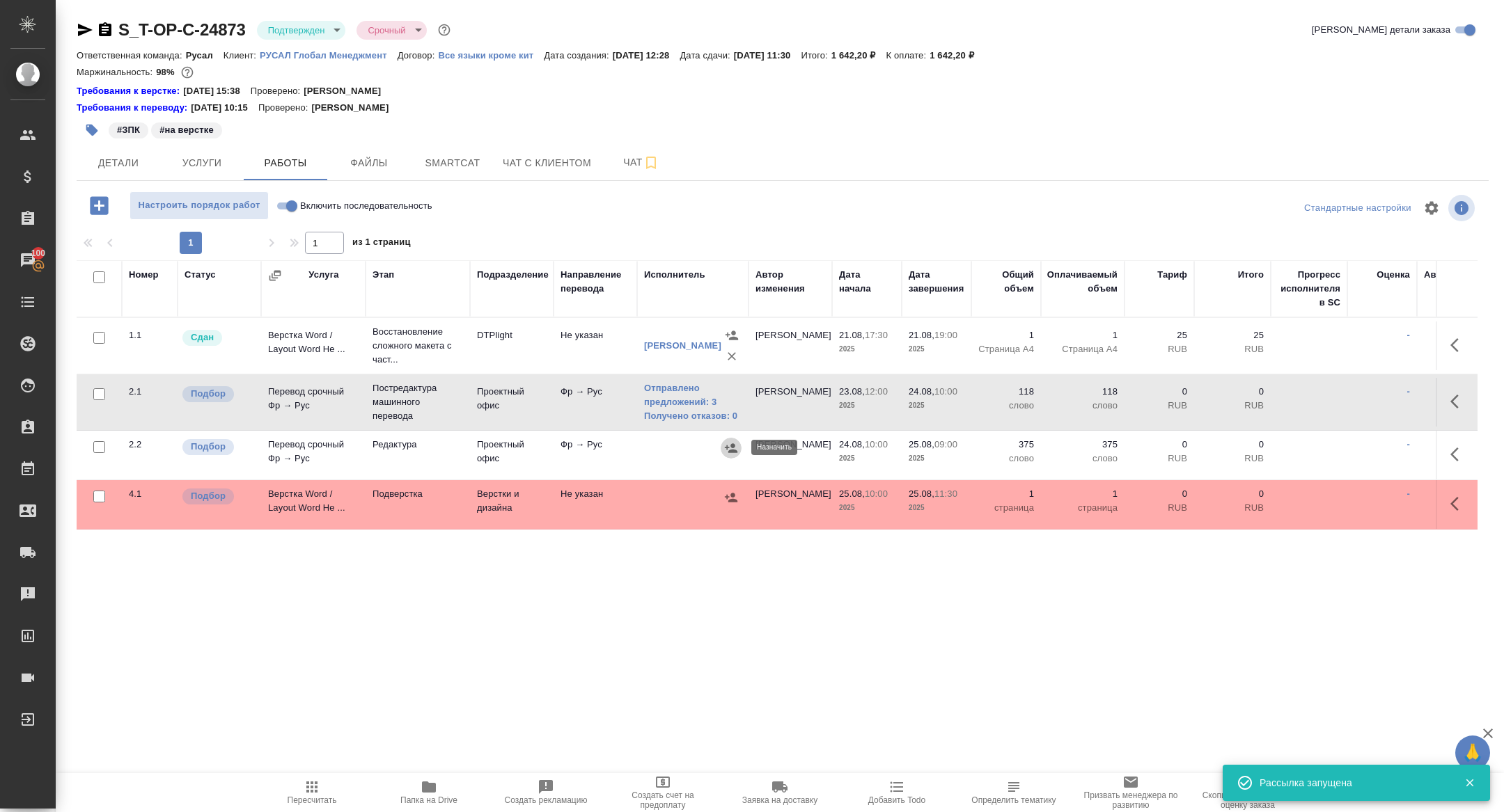
click at [730, 450] on icon "button" at bounding box center [731, 448] width 13 height 9
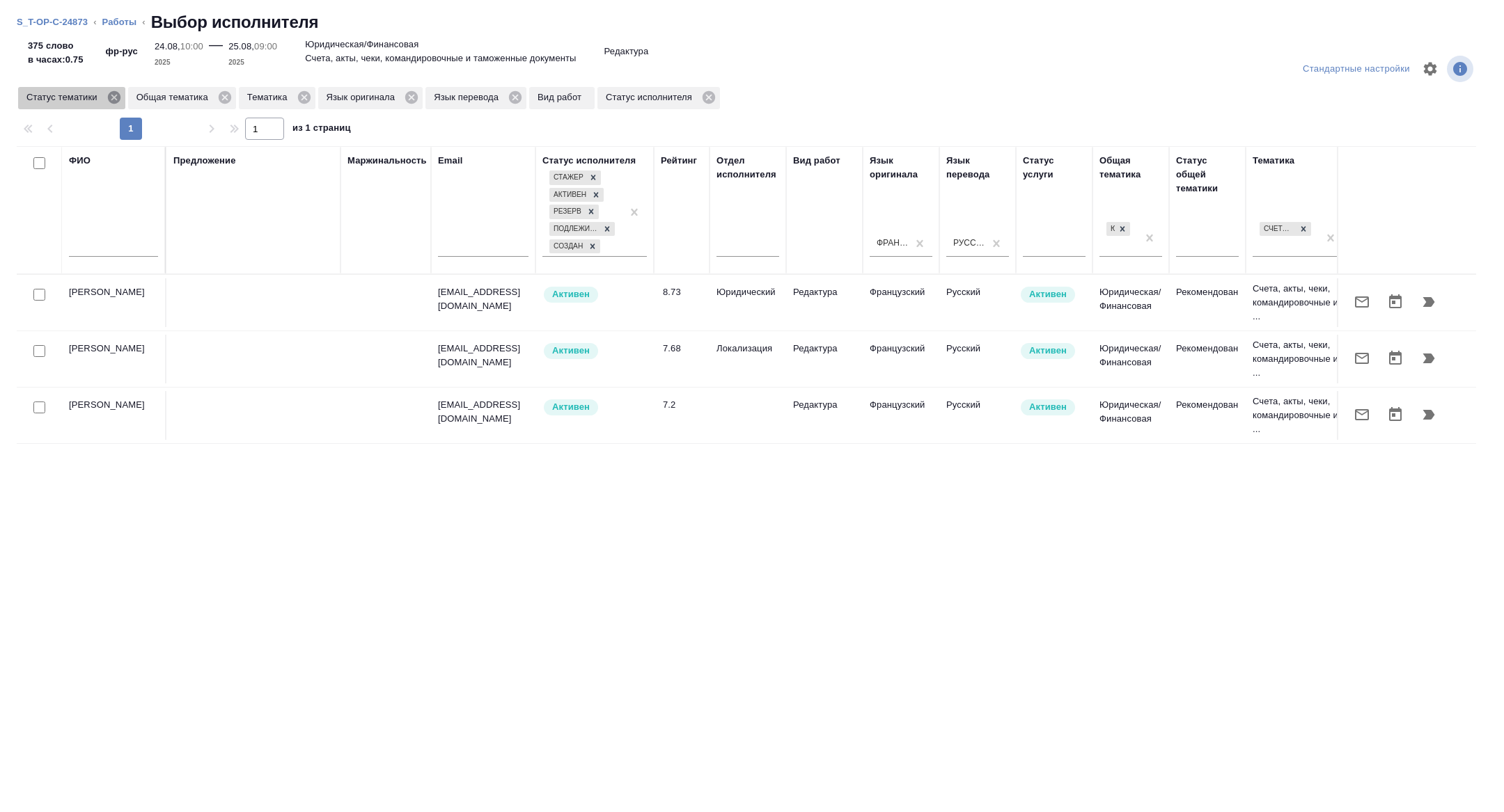
click at [118, 99] on icon at bounding box center [114, 98] width 16 height 16
click at [306, 97] on icon at bounding box center [303, 98] width 16 height 16
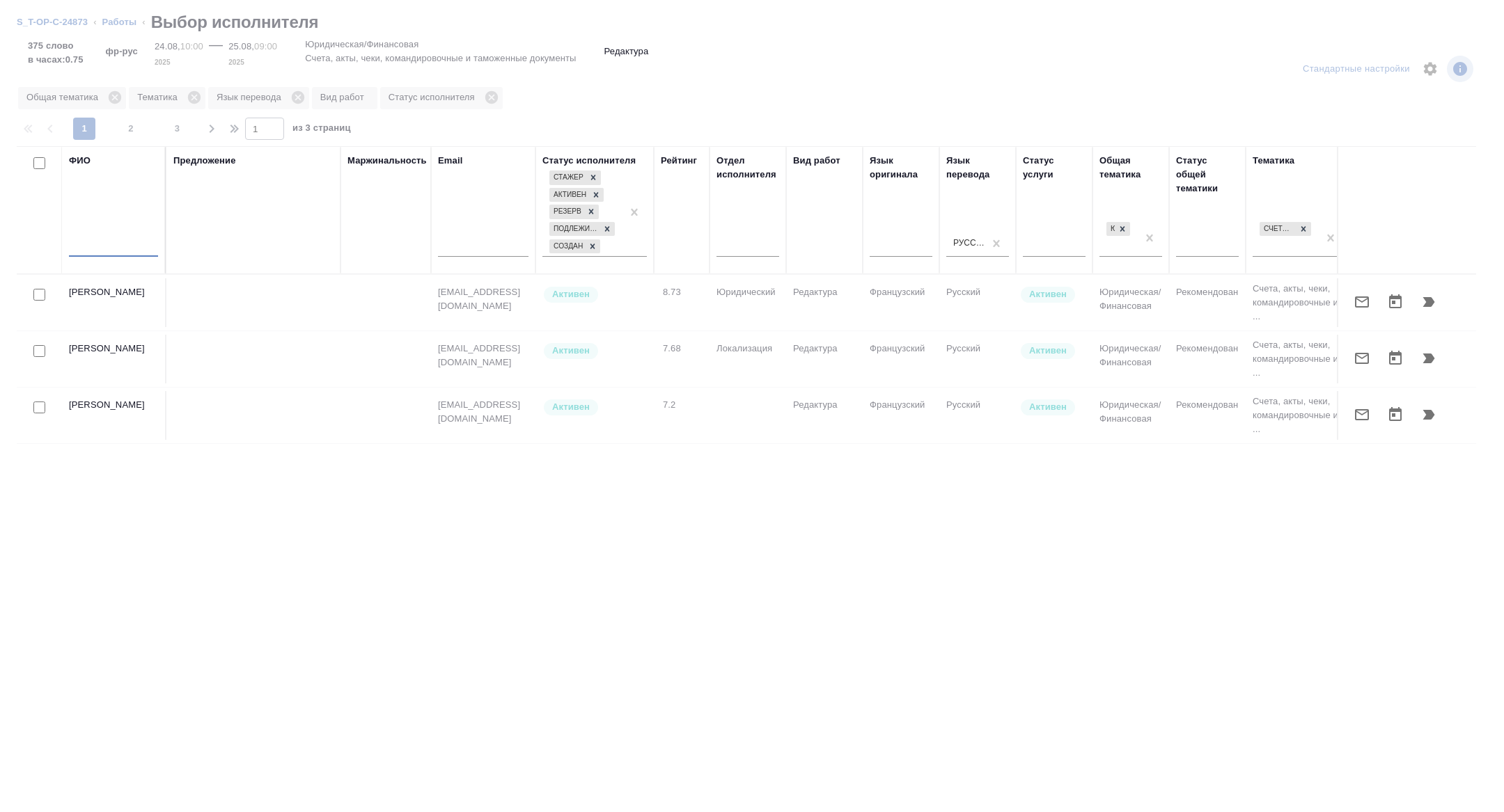
click at [88, 241] on input "text" at bounding box center [114, 248] width 89 height 17
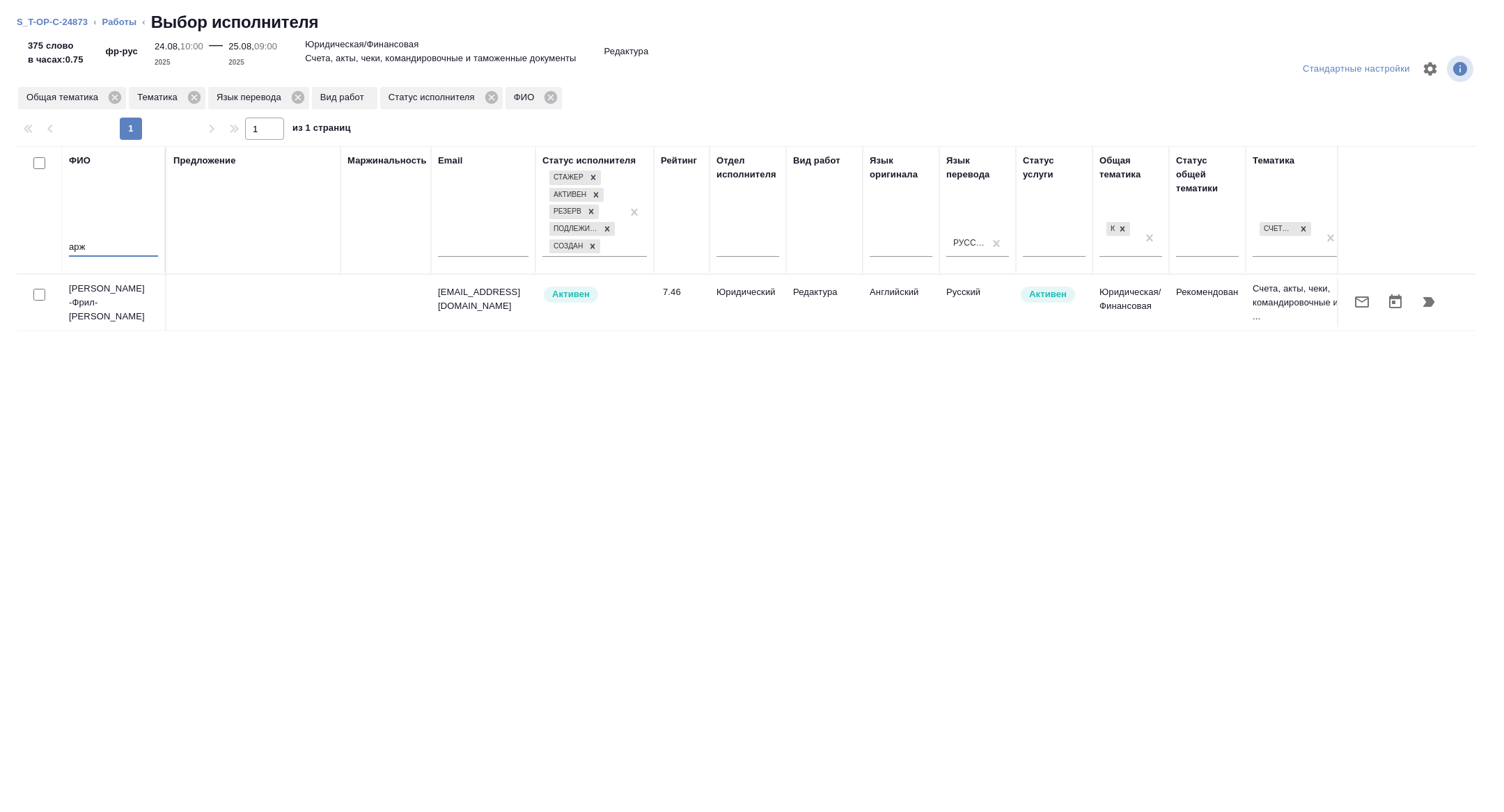
type input "арж"
click at [1361, 306] on icon "button" at bounding box center [1362, 302] width 14 height 11
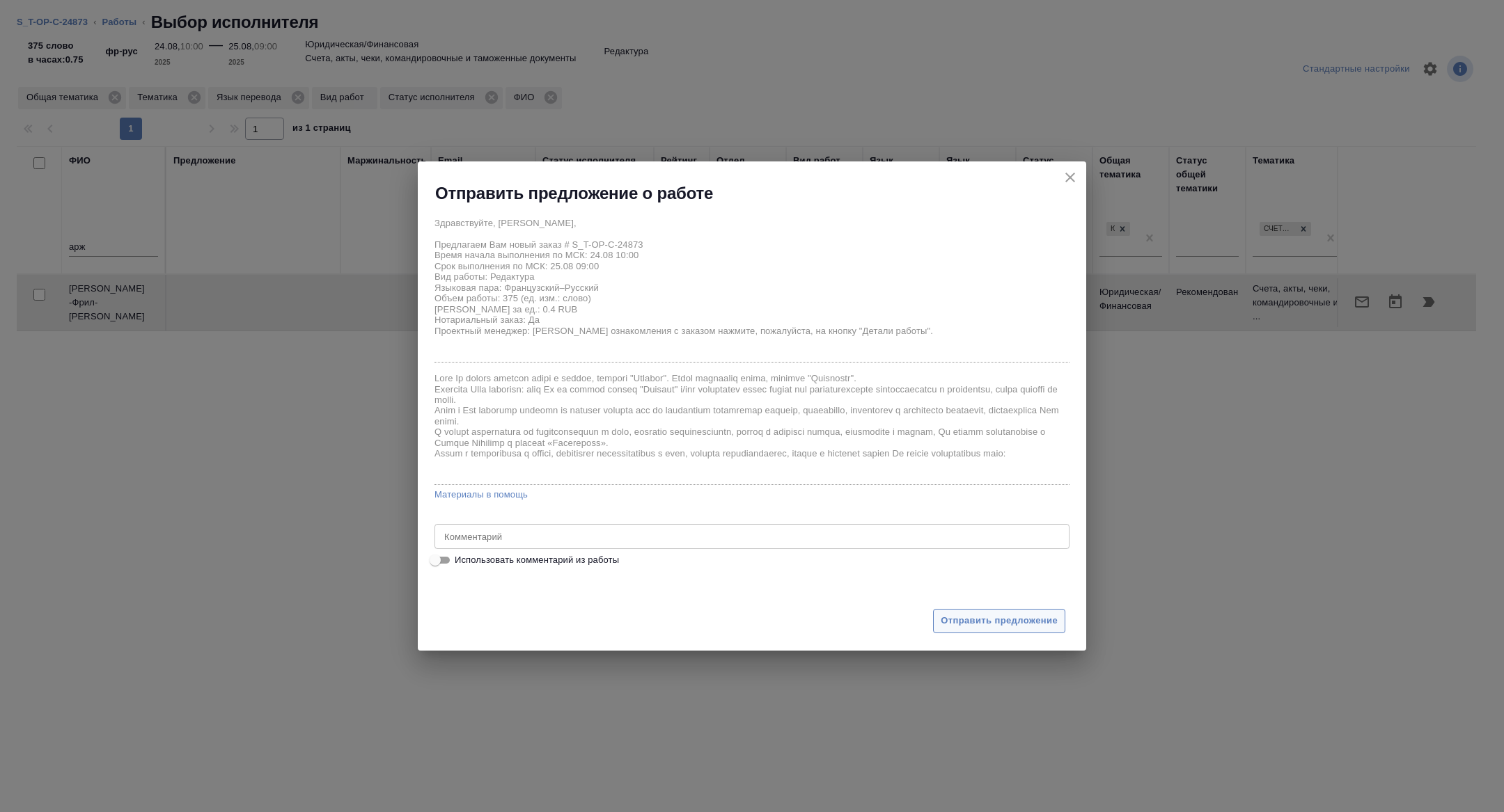
click at [996, 615] on span "Отправить предложение" at bounding box center [998, 621] width 117 height 16
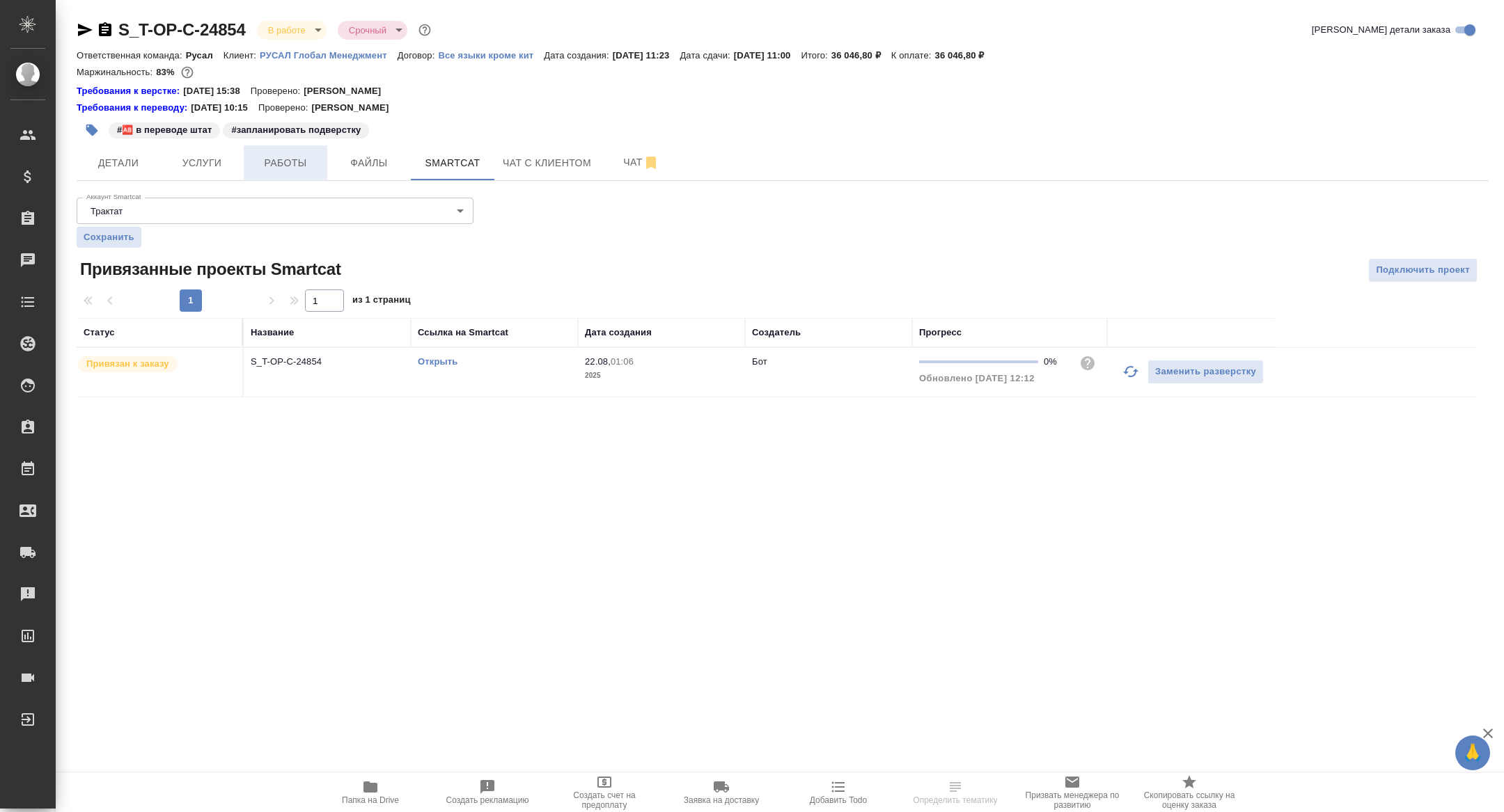
click at [302, 172] on button "Работы" at bounding box center [285, 163] width 84 height 34
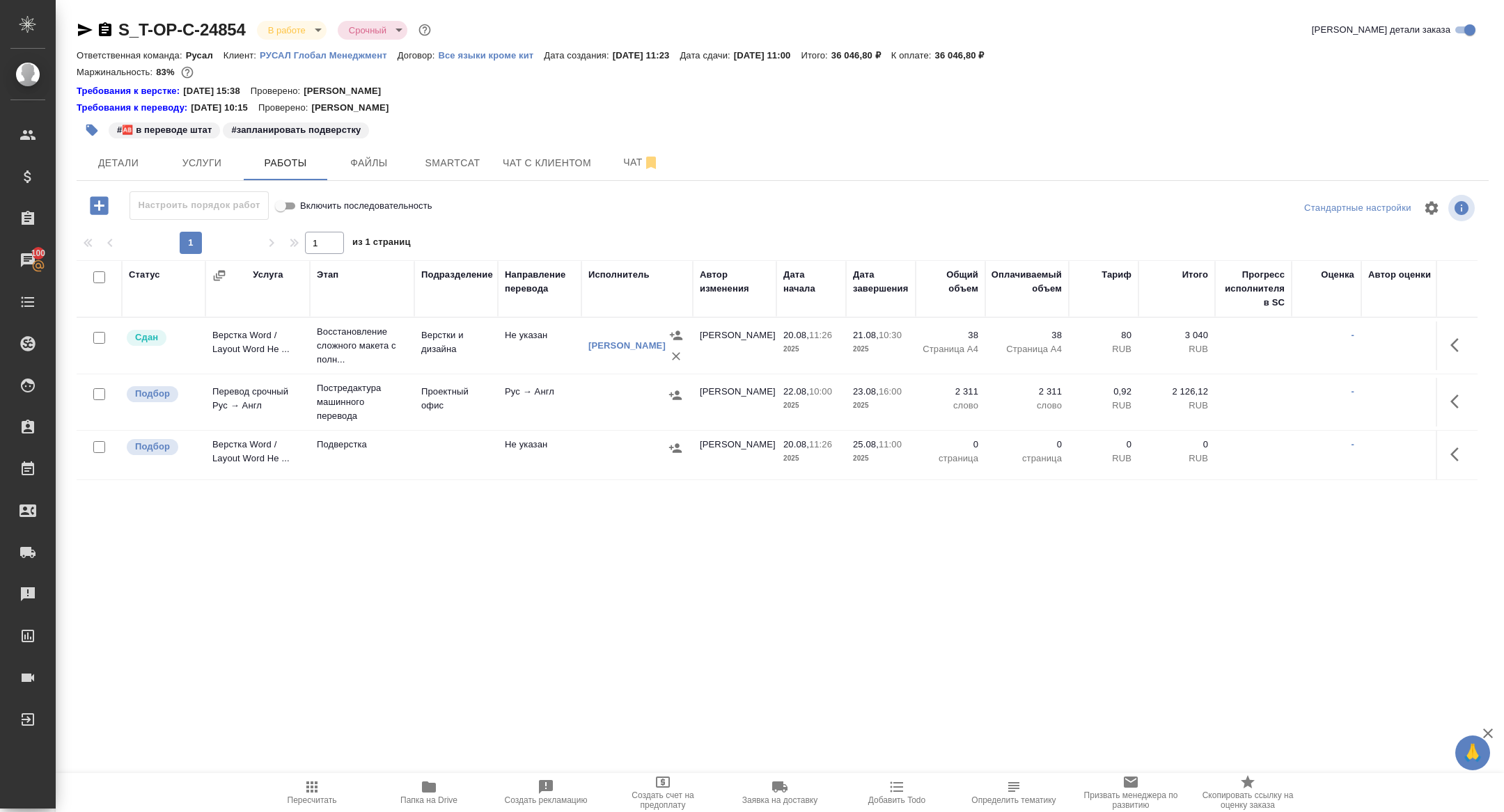
click at [83, 31] on icon "button" at bounding box center [85, 30] width 15 height 13
click at [456, 180] on hr at bounding box center [783, 180] width 1411 height 1
click at [449, 167] on span "Smartcat" at bounding box center [452, 163] width 67 height 17
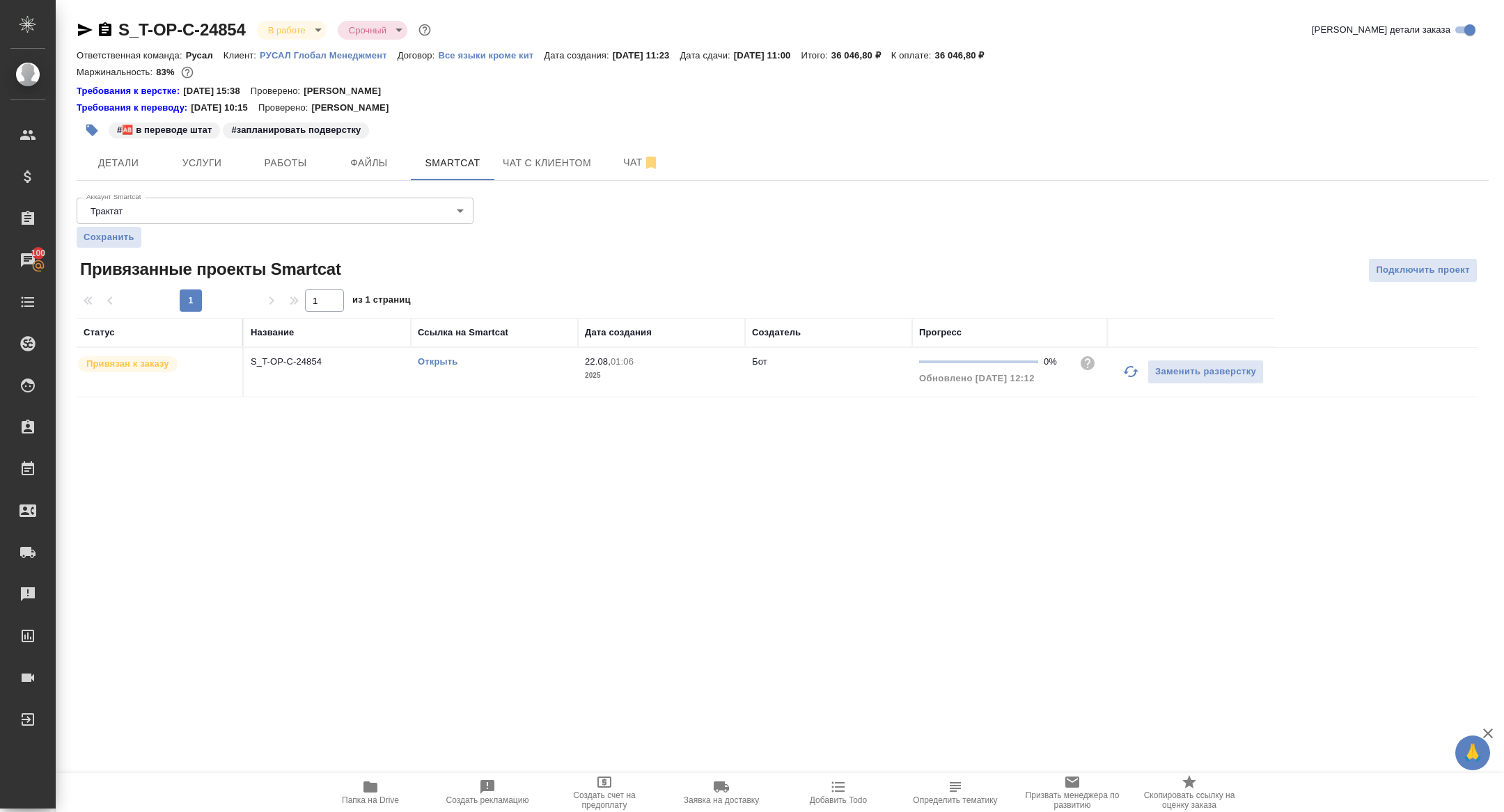
click at [453, 359] on link "Открыть" at bounding box center [438, 361] width 40 height 10
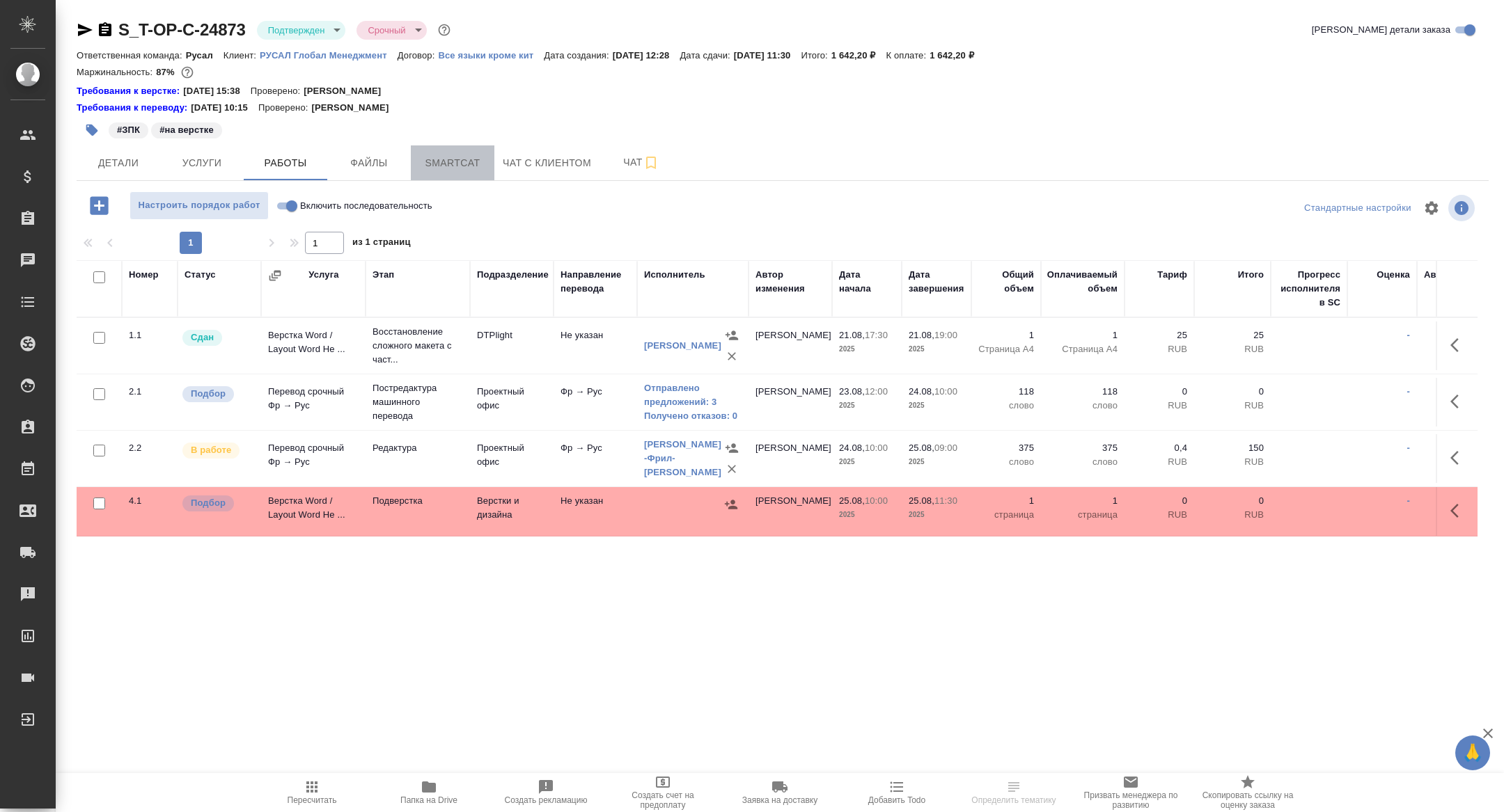
click at [438, 165] on span "Smartcat" at bounding box center [452, 163] width 67 height 17
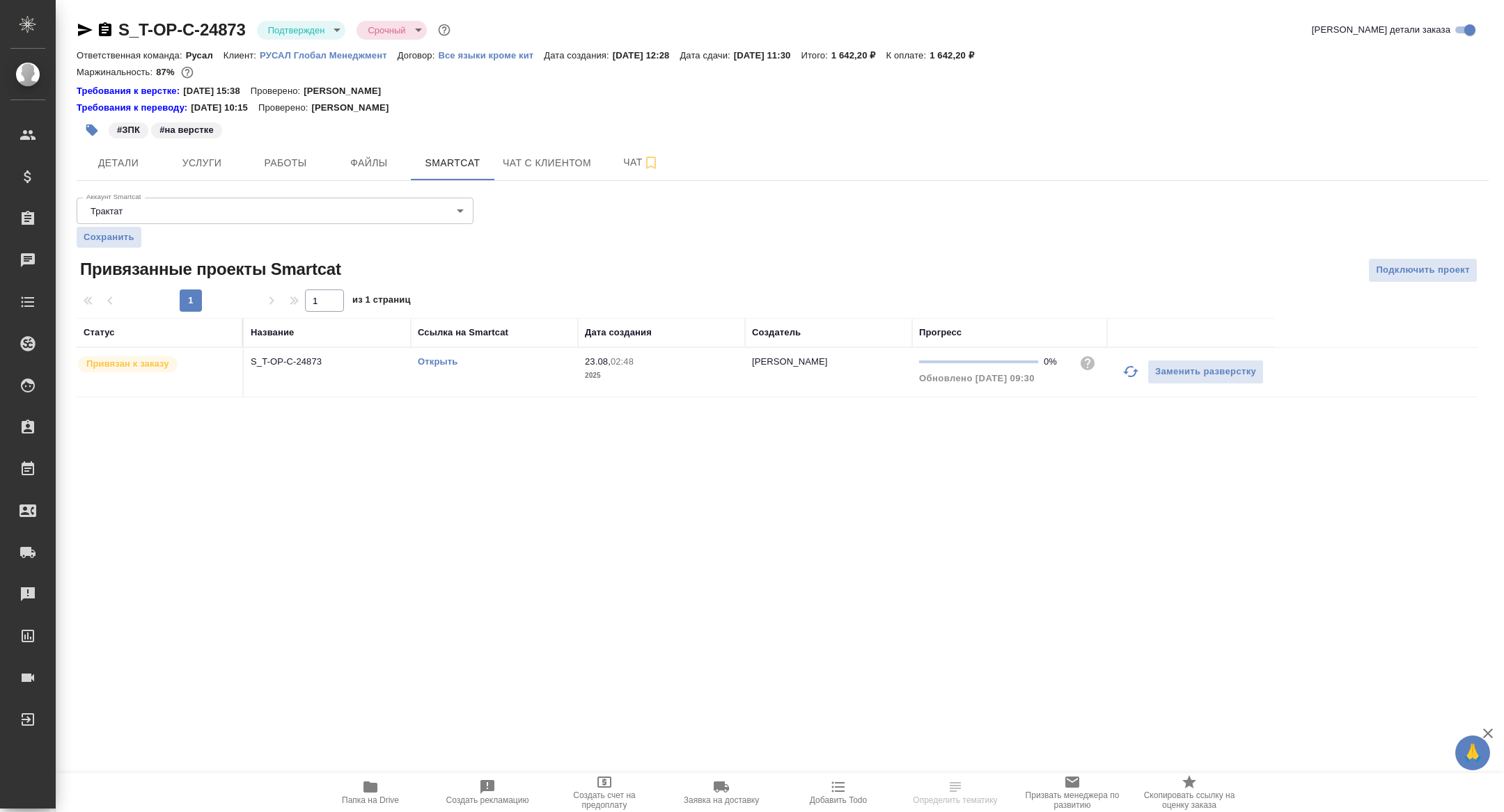
click at [436, 360] on link "Открыть" at bounding box center [438, 361] width 40 height 10
click at [311, 172] on button "Работы" at bounding box center [285, 163] width 84 height 34
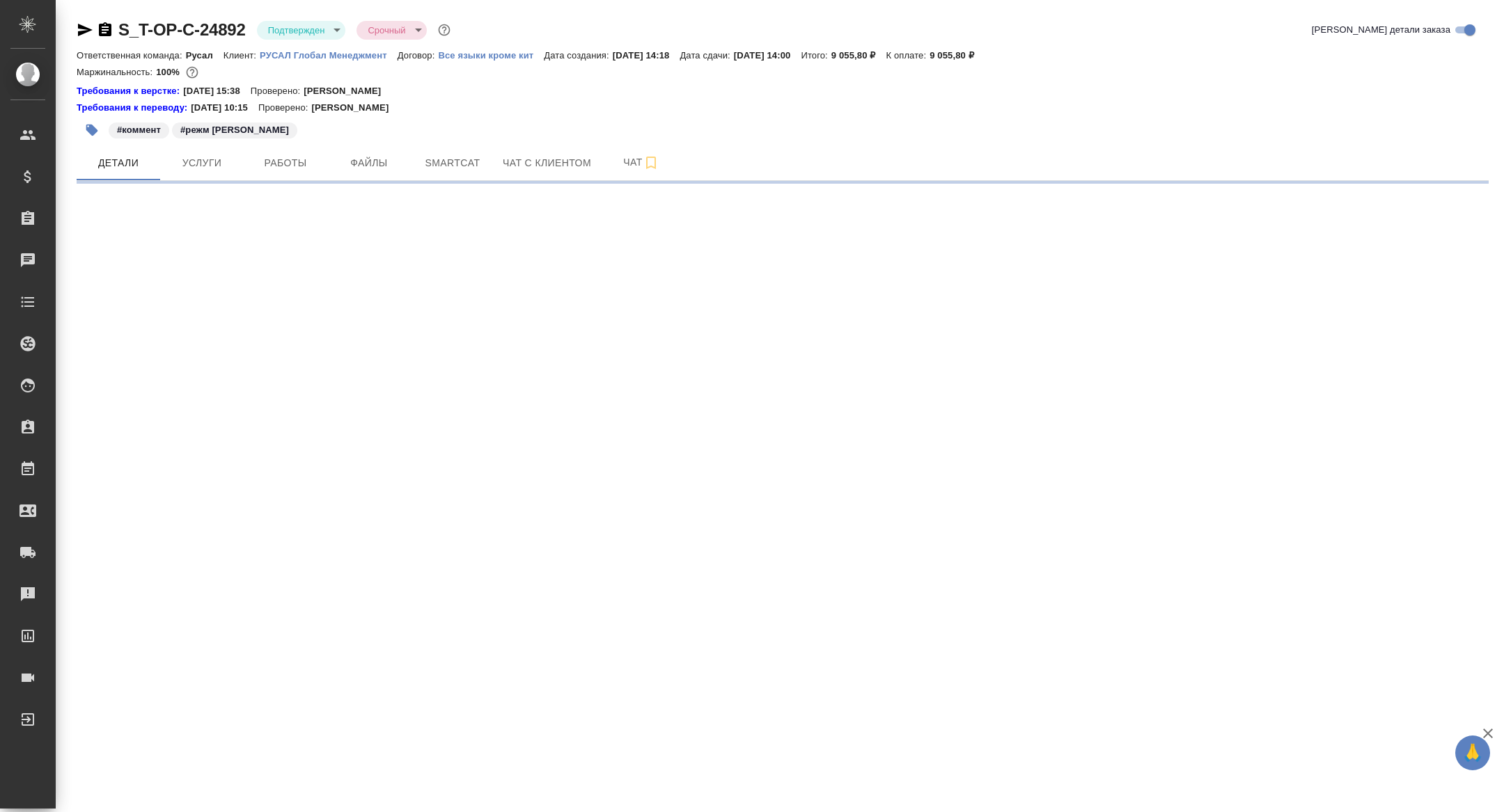
select select "RU"
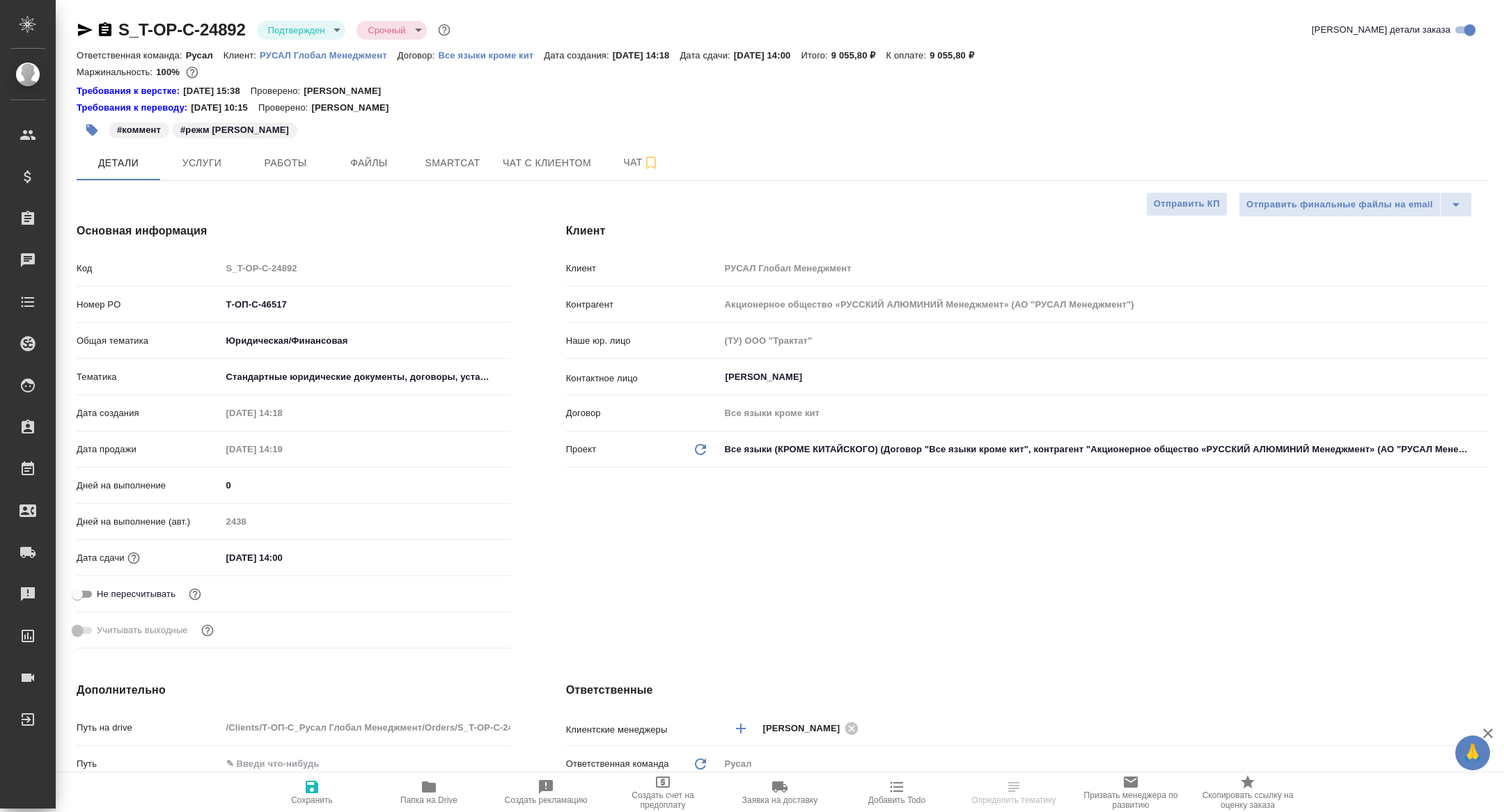
type textarea "x"
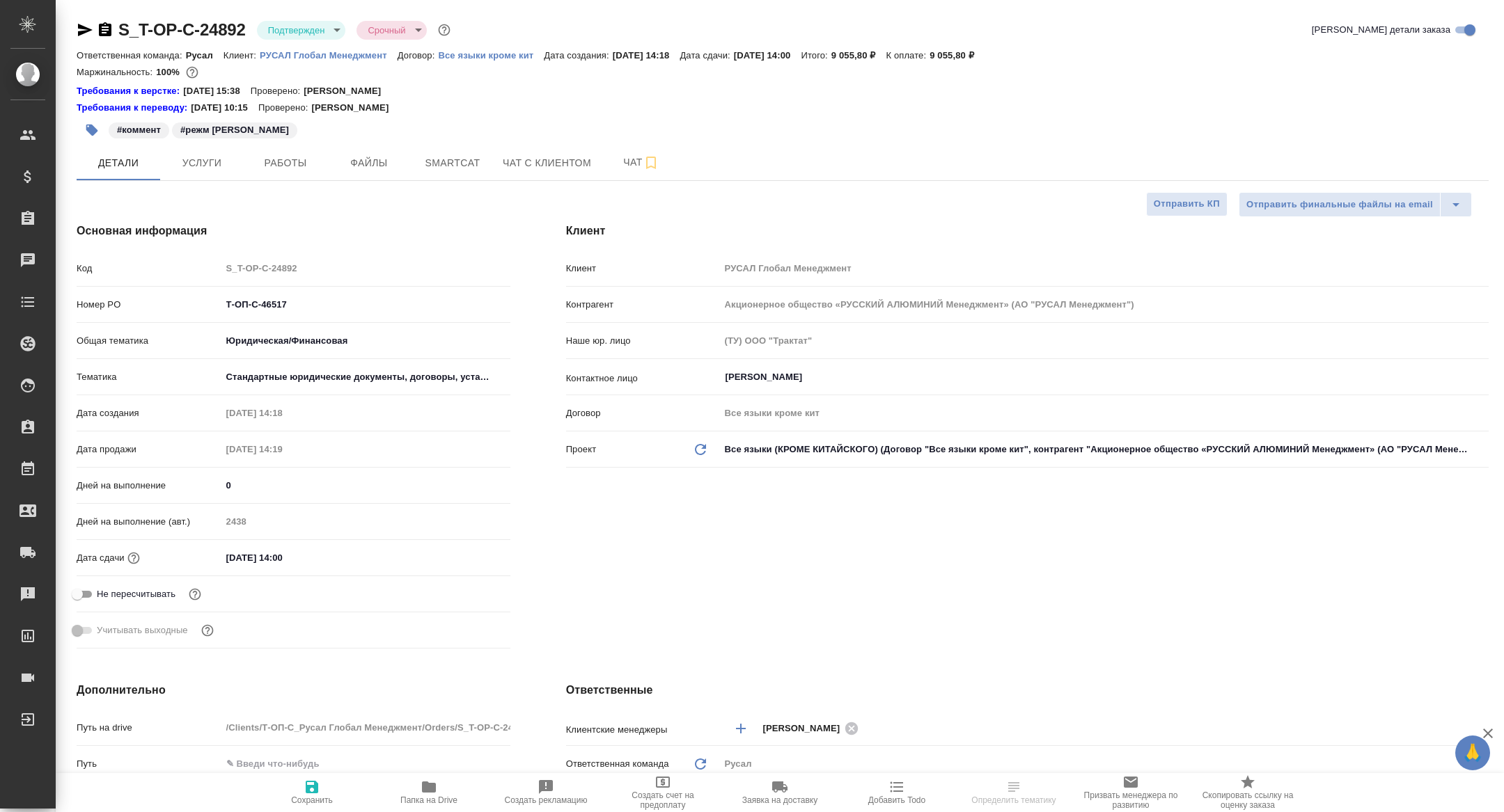
type textarea "x"
click at [293, 164] on span "Работы" at bounding box center [285, 163] width 67 height 17
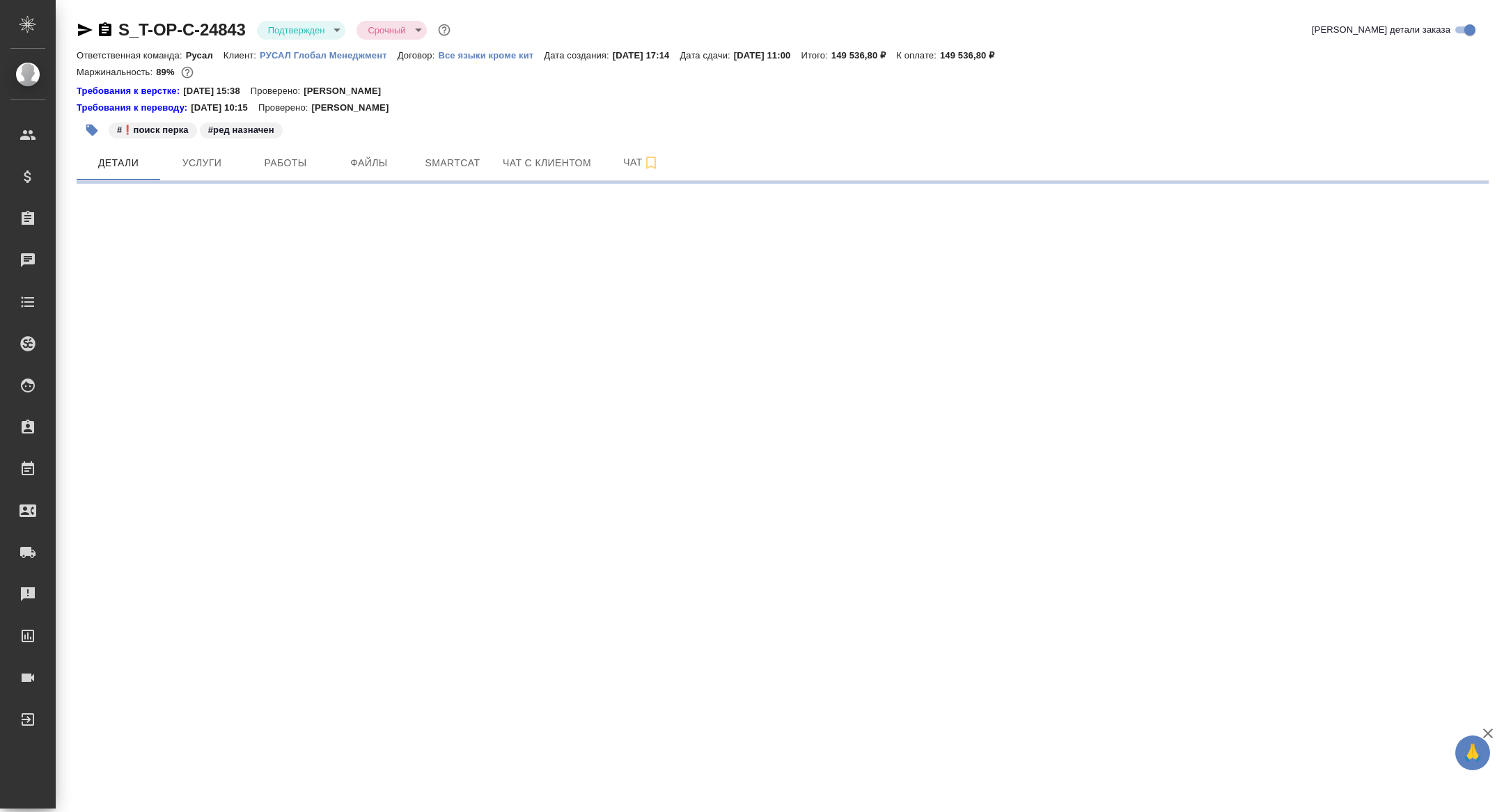
select select "RU"
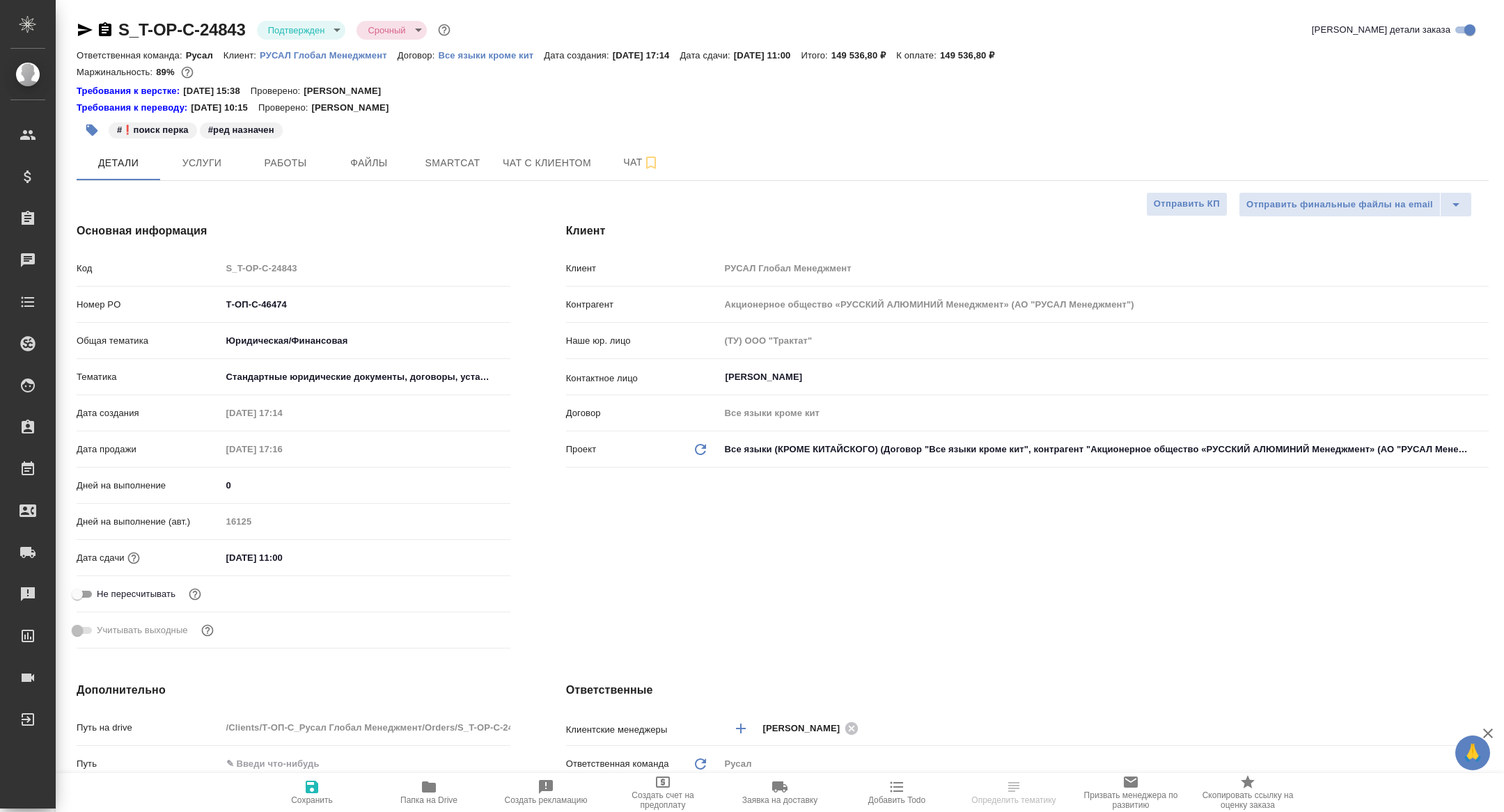
type textarea "x"
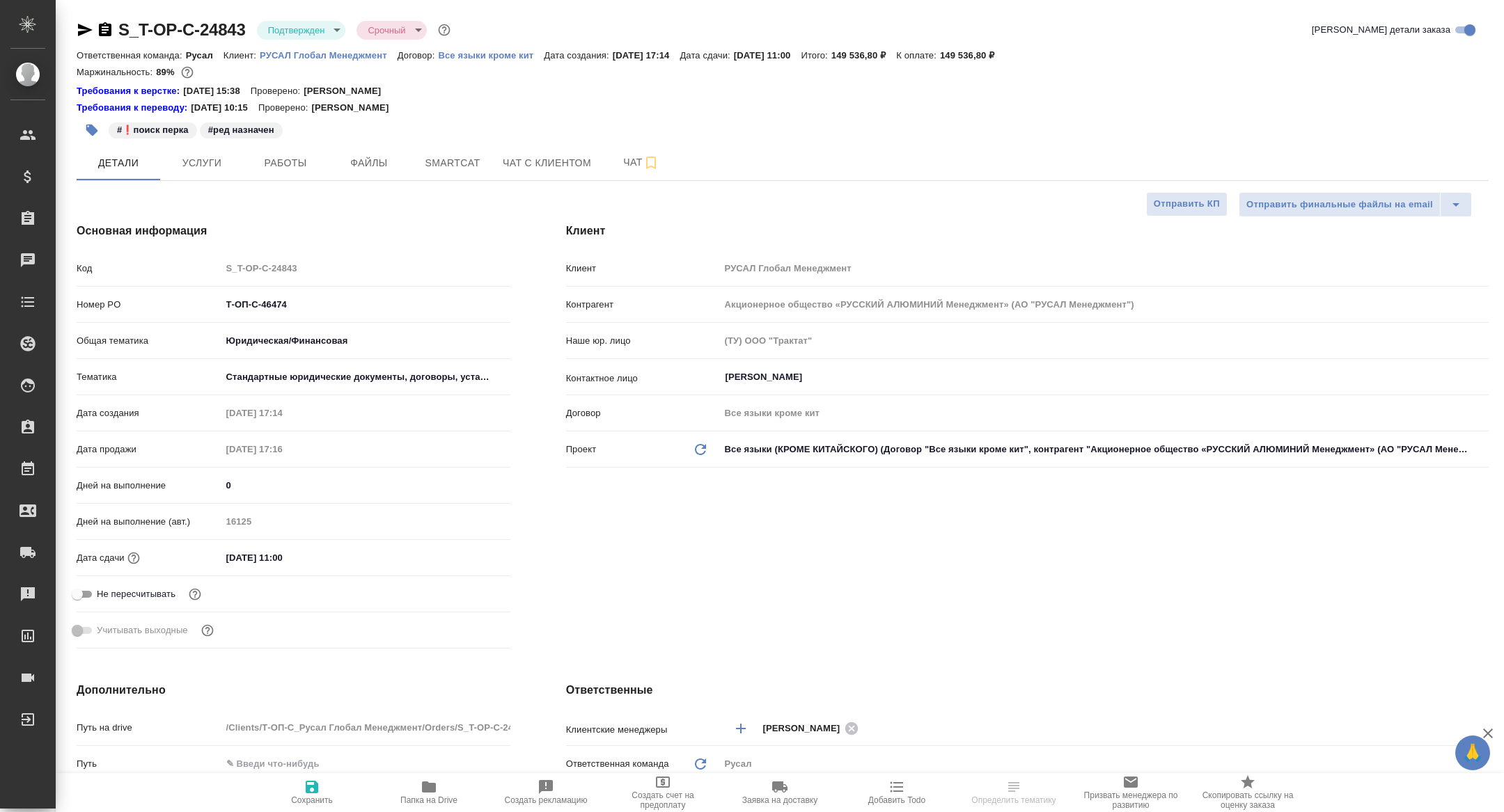
type textarea "x"
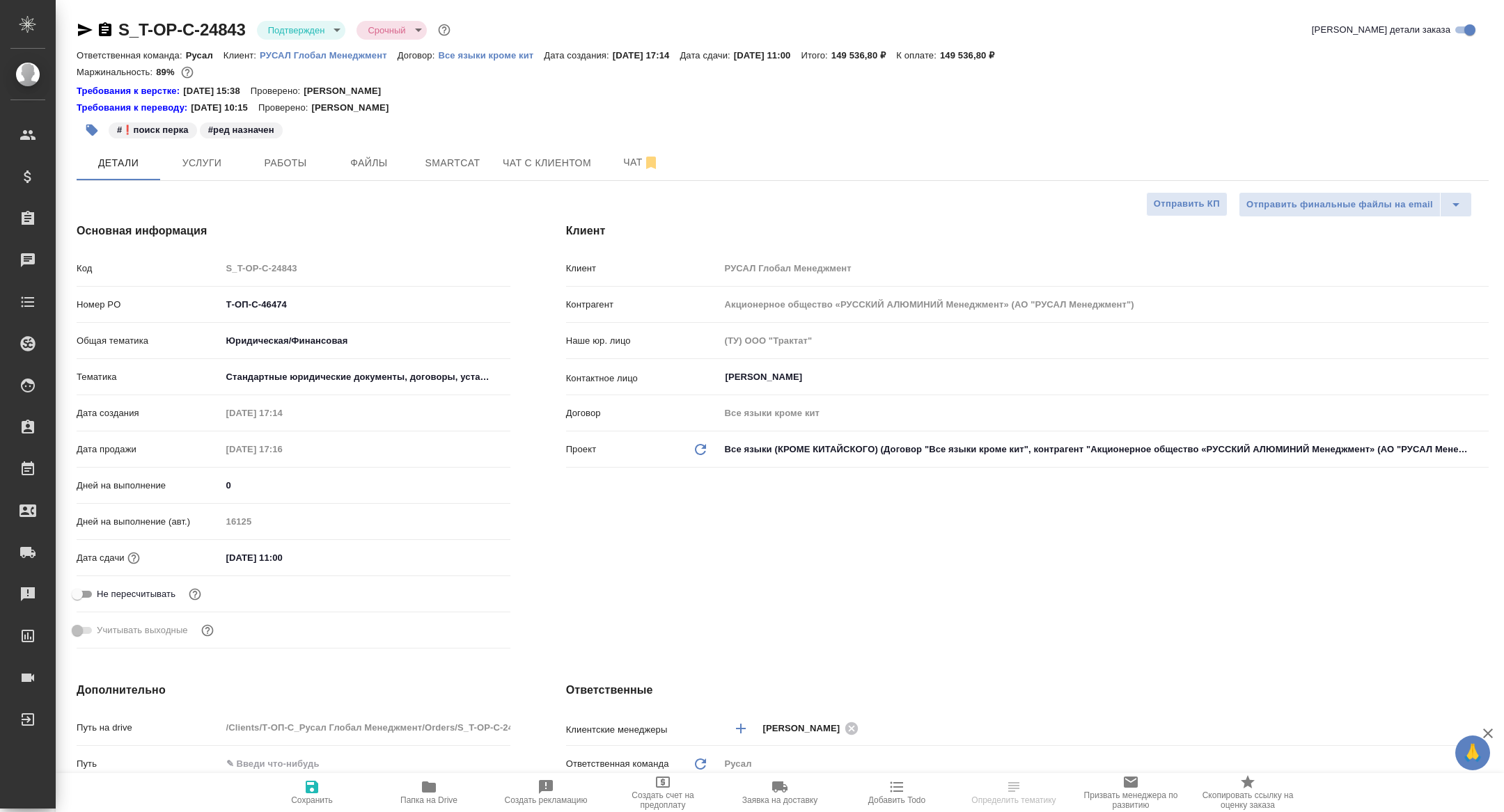
type textarea "x"
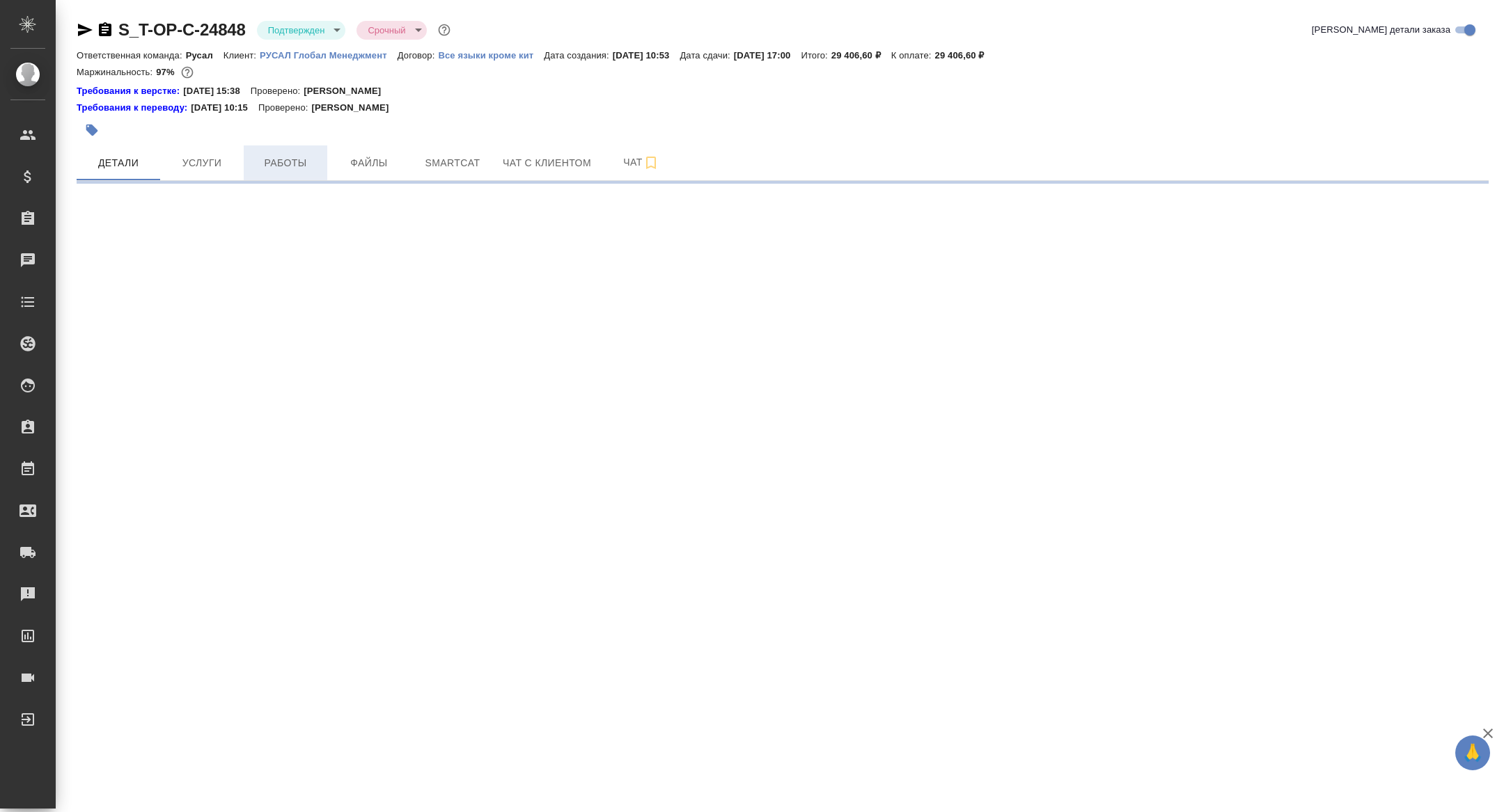
select select "RU"
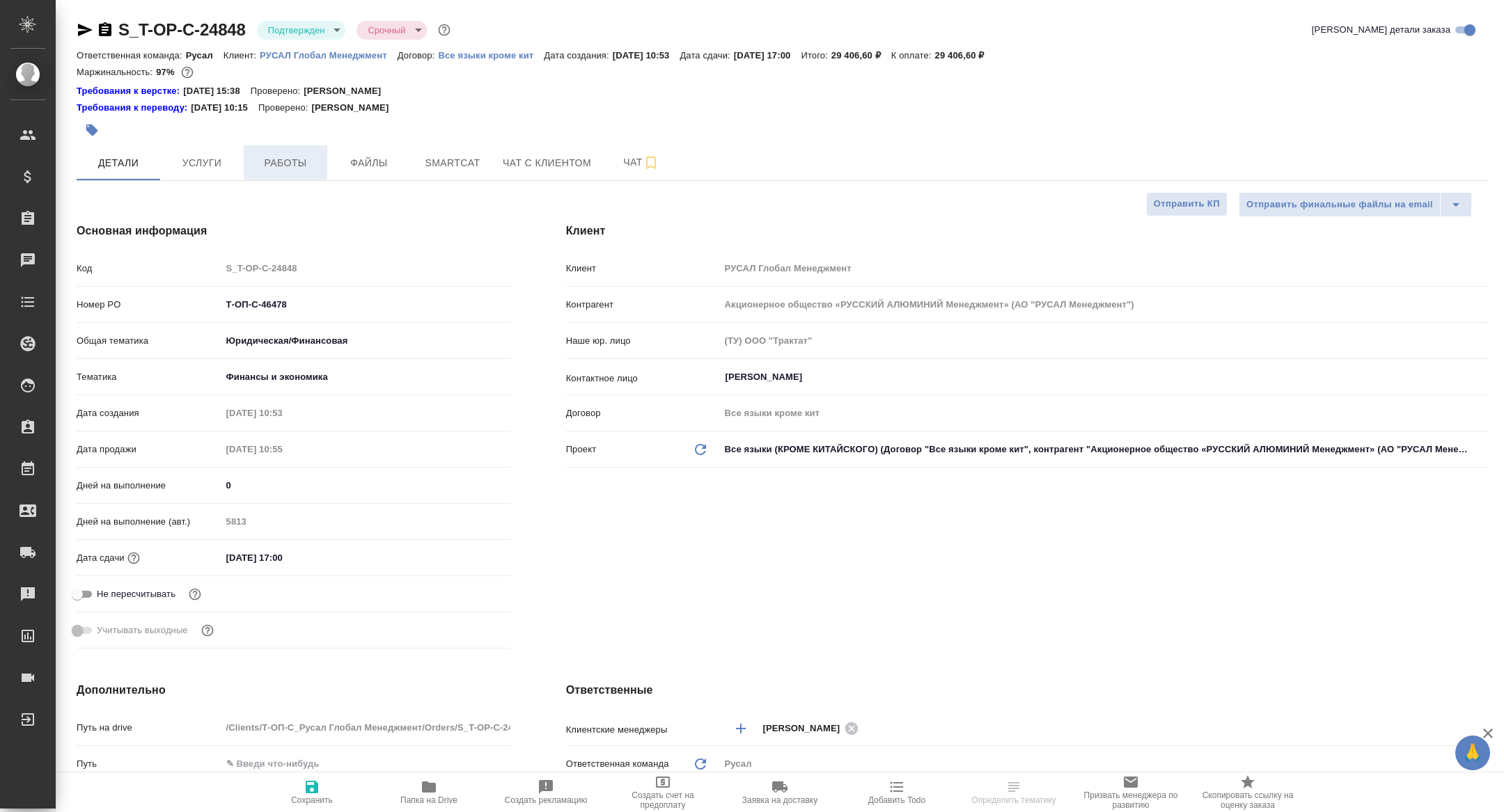
type textarea "x"
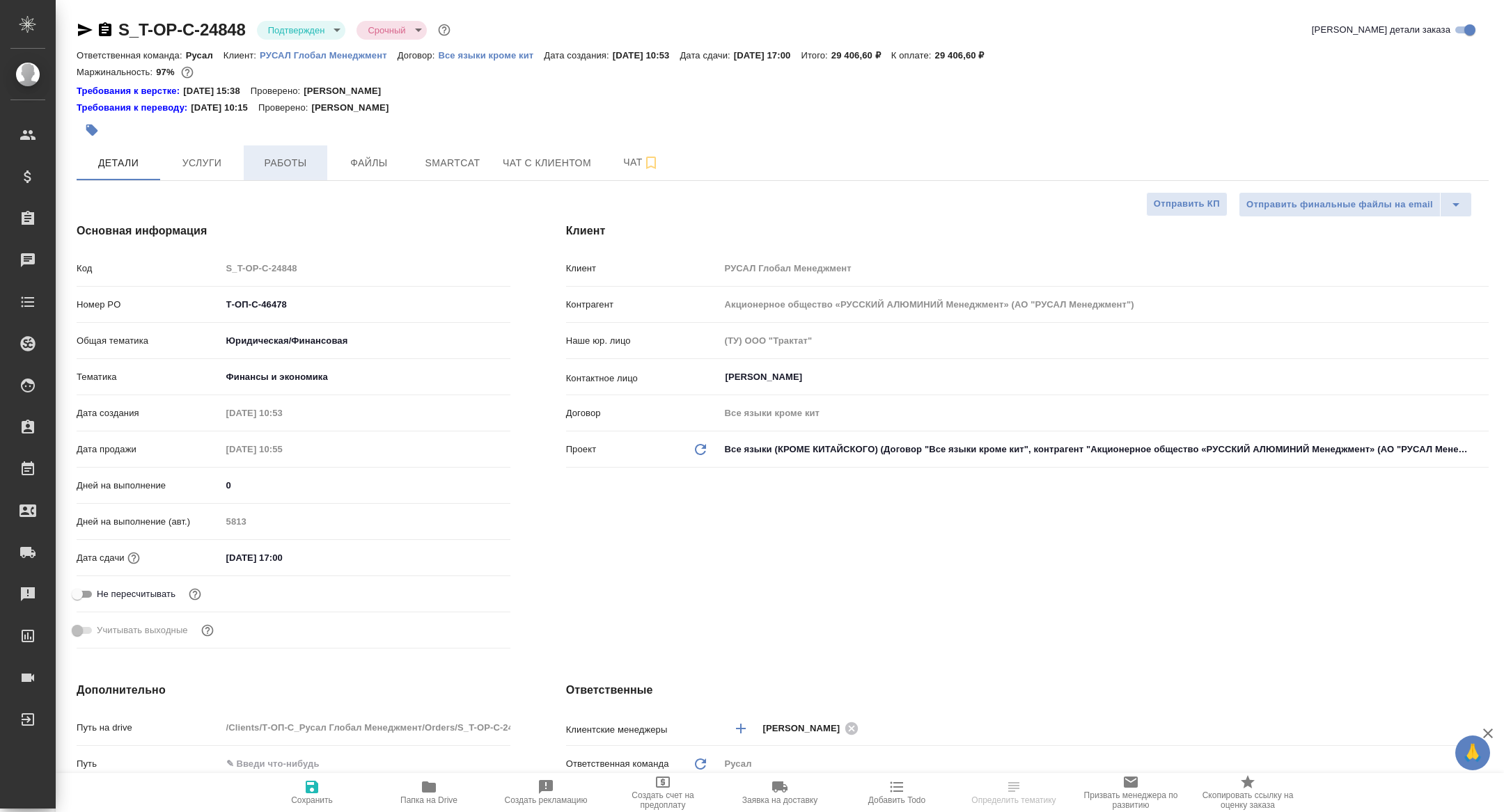
type textarea "x"
click at [285, 173] on button "Работы" at bounding box center [285, 163] width 84 height 34
type textarea "x"
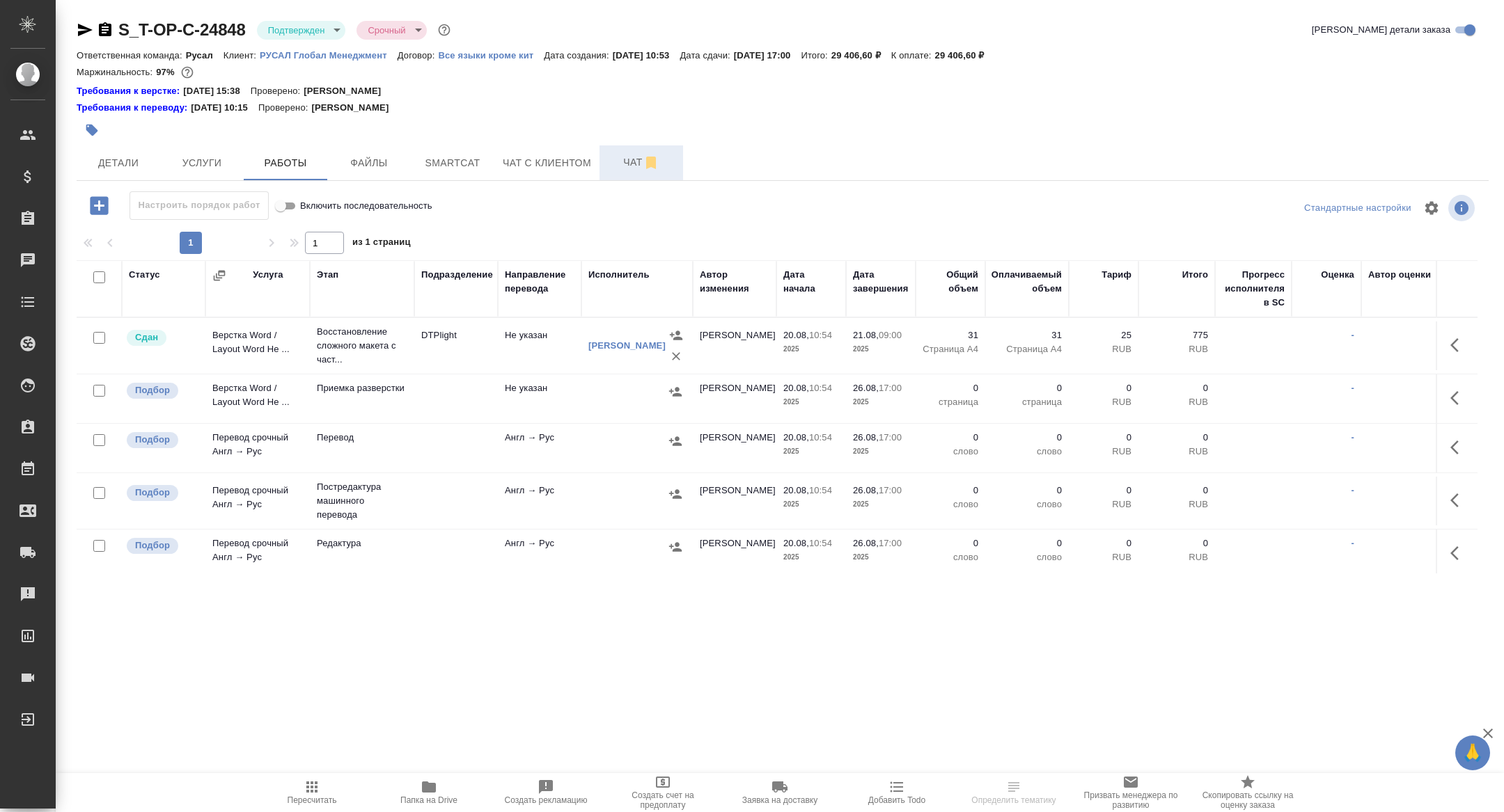
click at [630, 165] on span "Чат" at bounding box center [641, 162] width 67 height 17
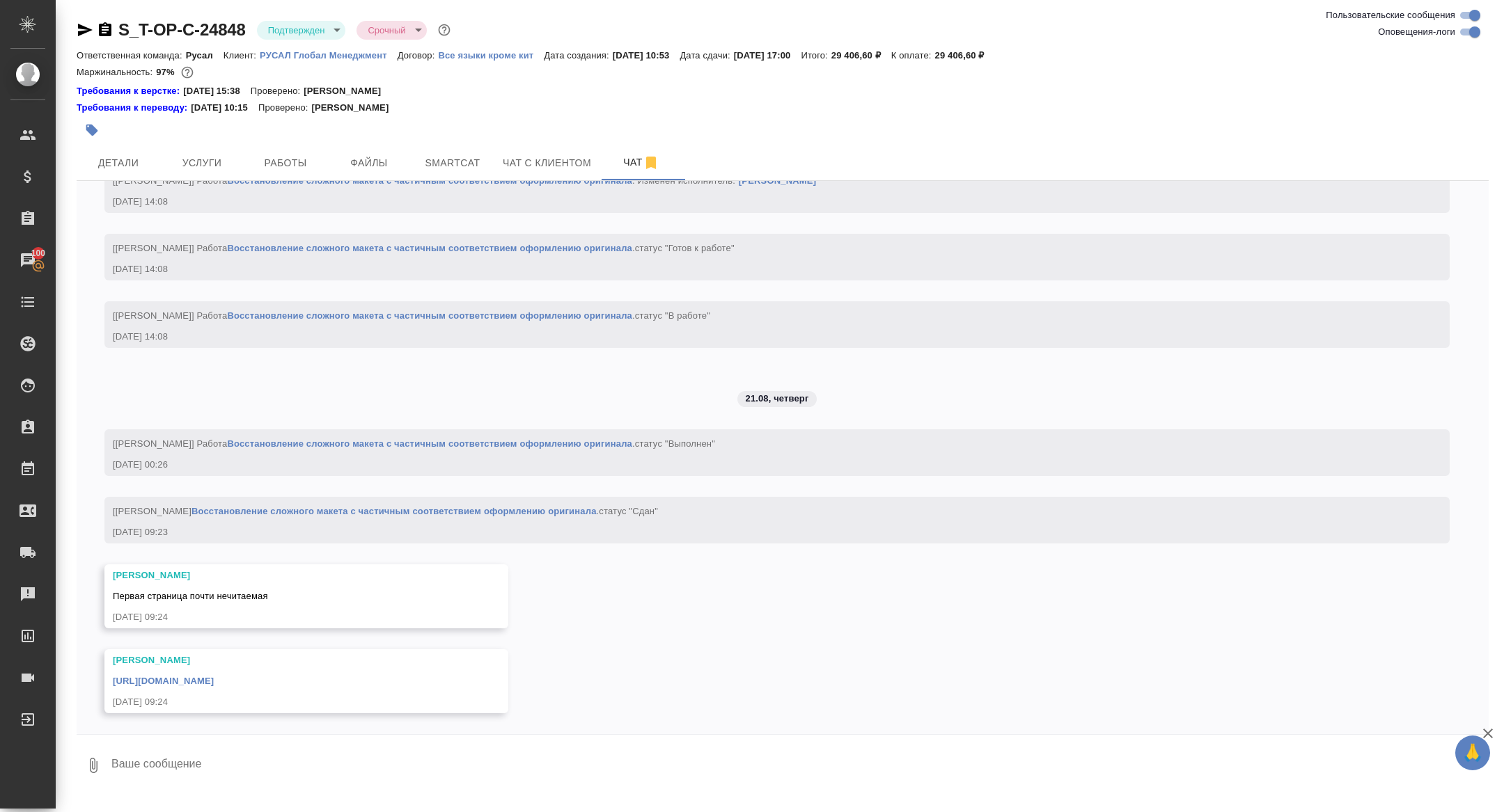
scroll to position [2074, 0]
click at [214, 680] on link "[URL][DOMAIN_NAME]" at bounding box center [163, 680] width 101 height 10
click at [96, 31] on div at bounding box center [95, 30] width 37 height 16
click at [100, 31] on icon "button" at bounding box center [105, 29] width 13 height 14
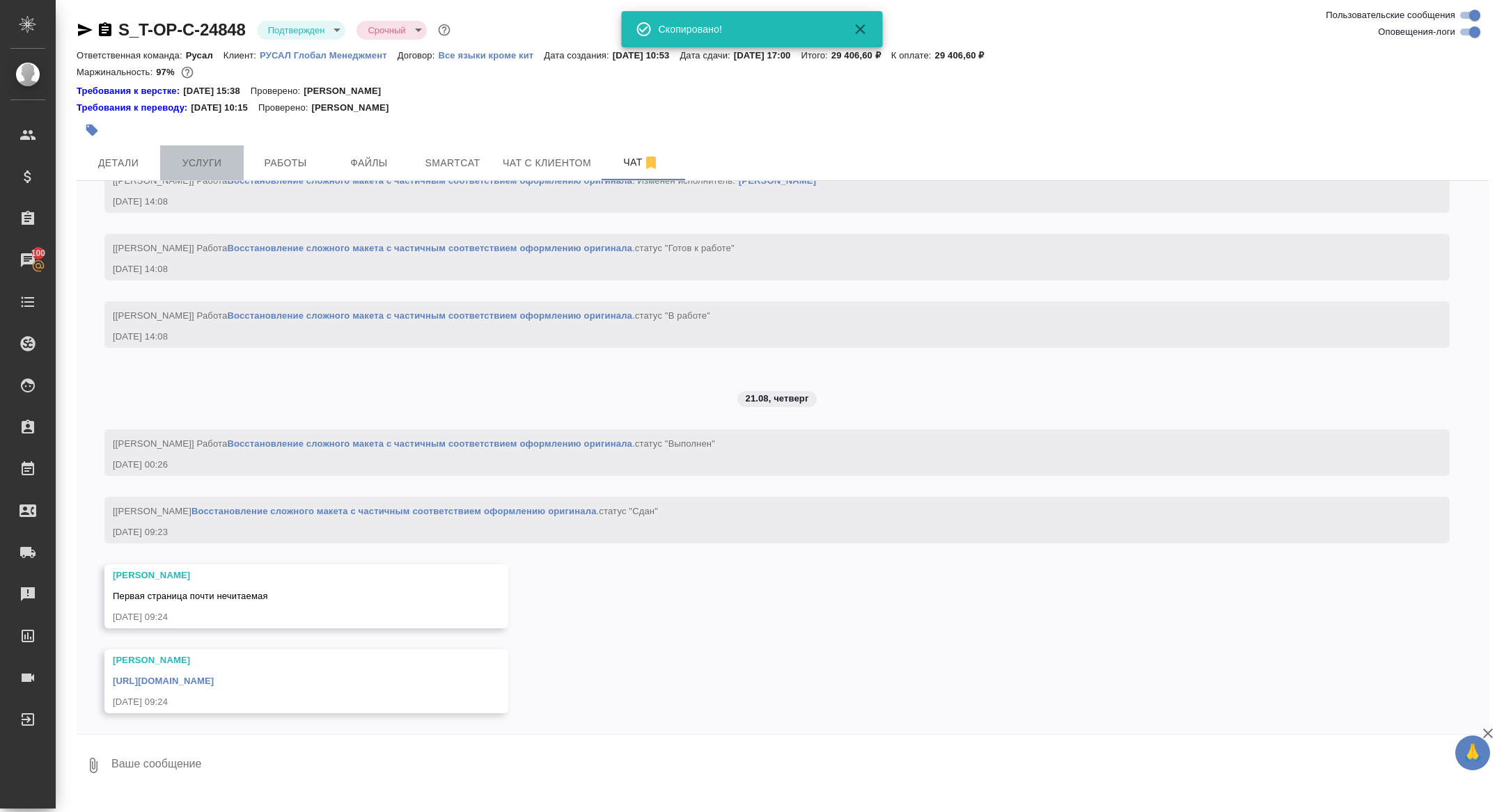
click at [202, 159] on span "Услуги" at bounding box center [202, 163] width 67 height 17
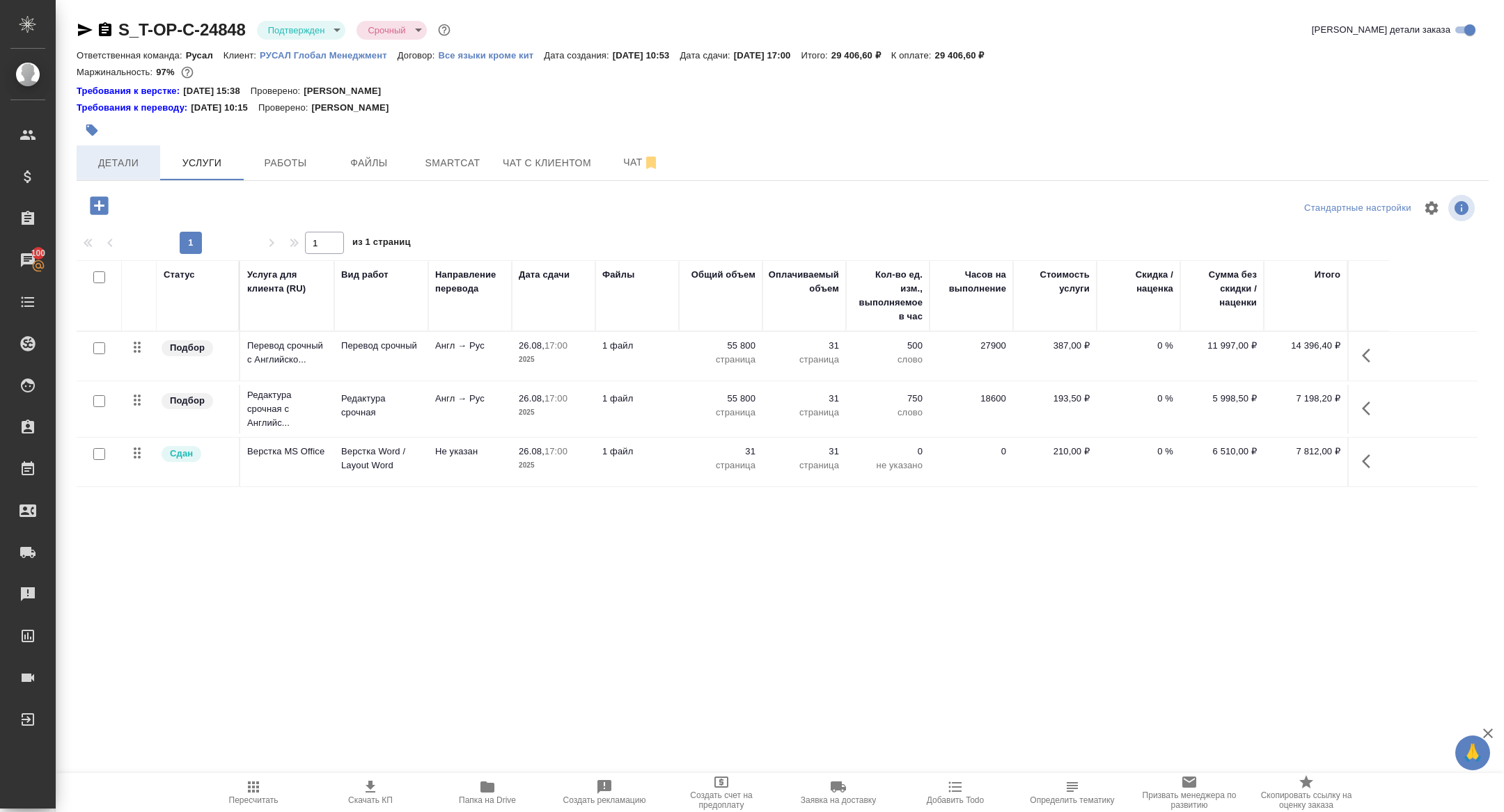
click at [87, 152] on button "Детали" at bounding box center [118, 163] width 84 height 34
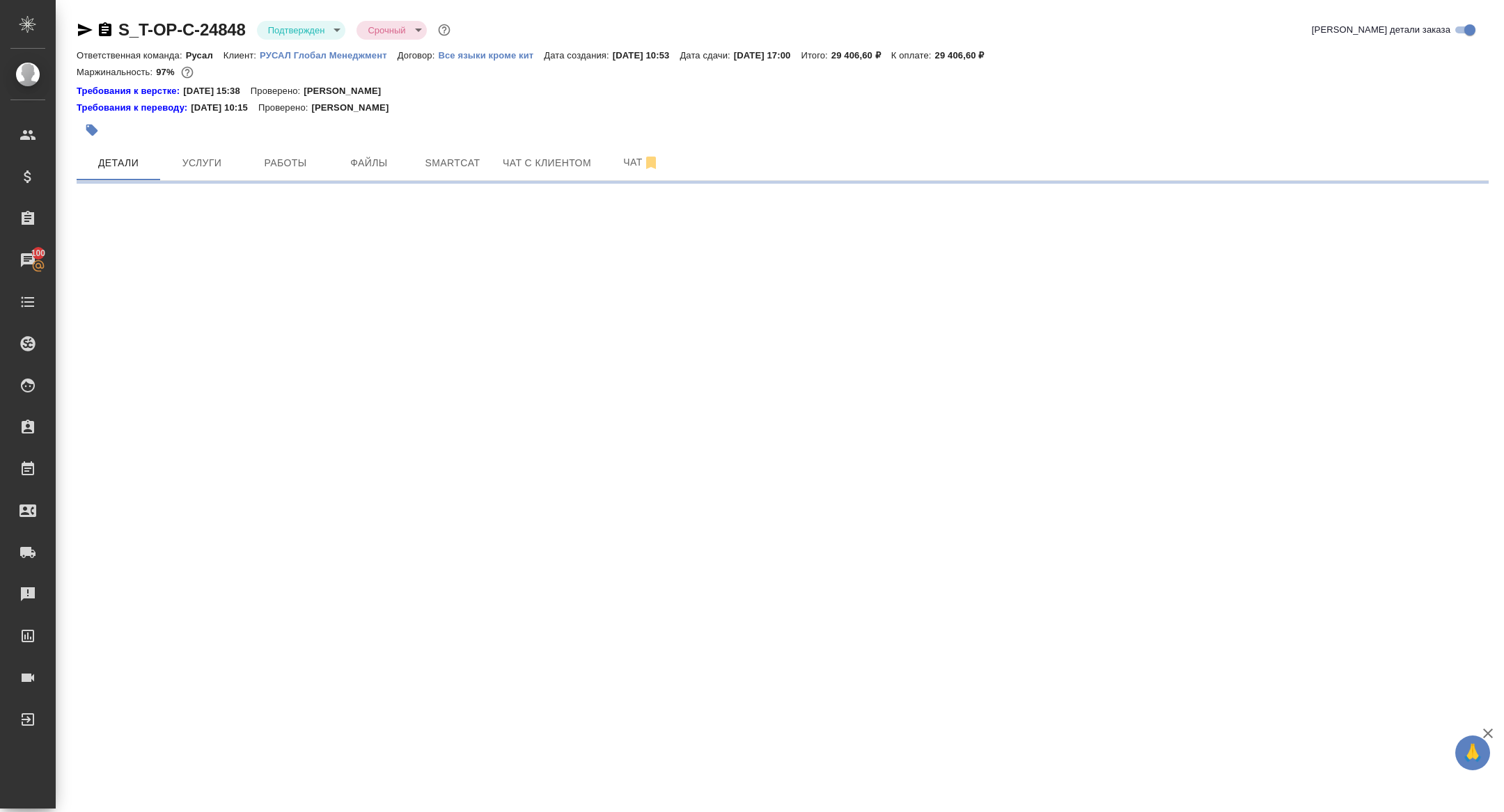
select select "RU"
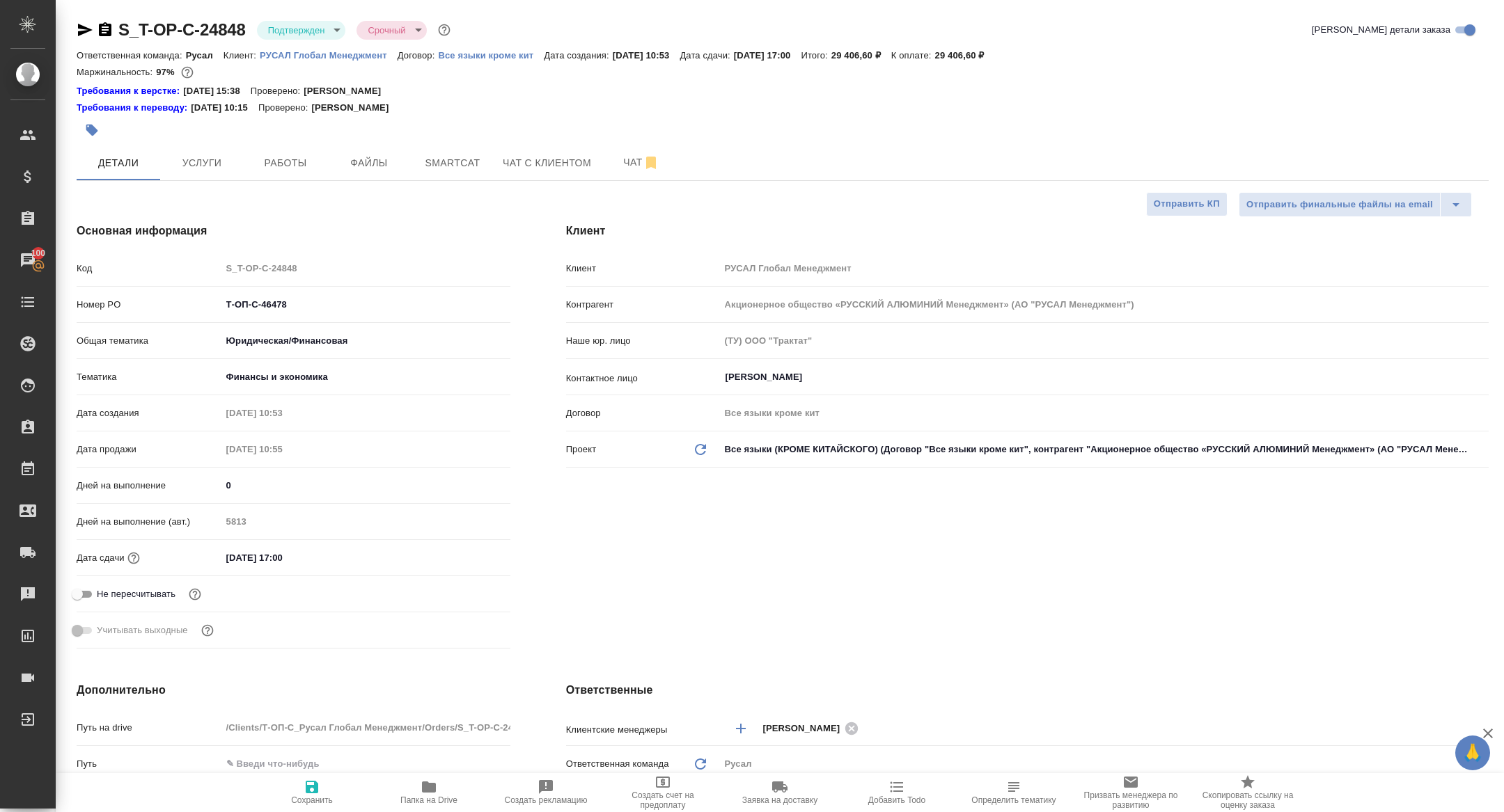
type textarea "x"
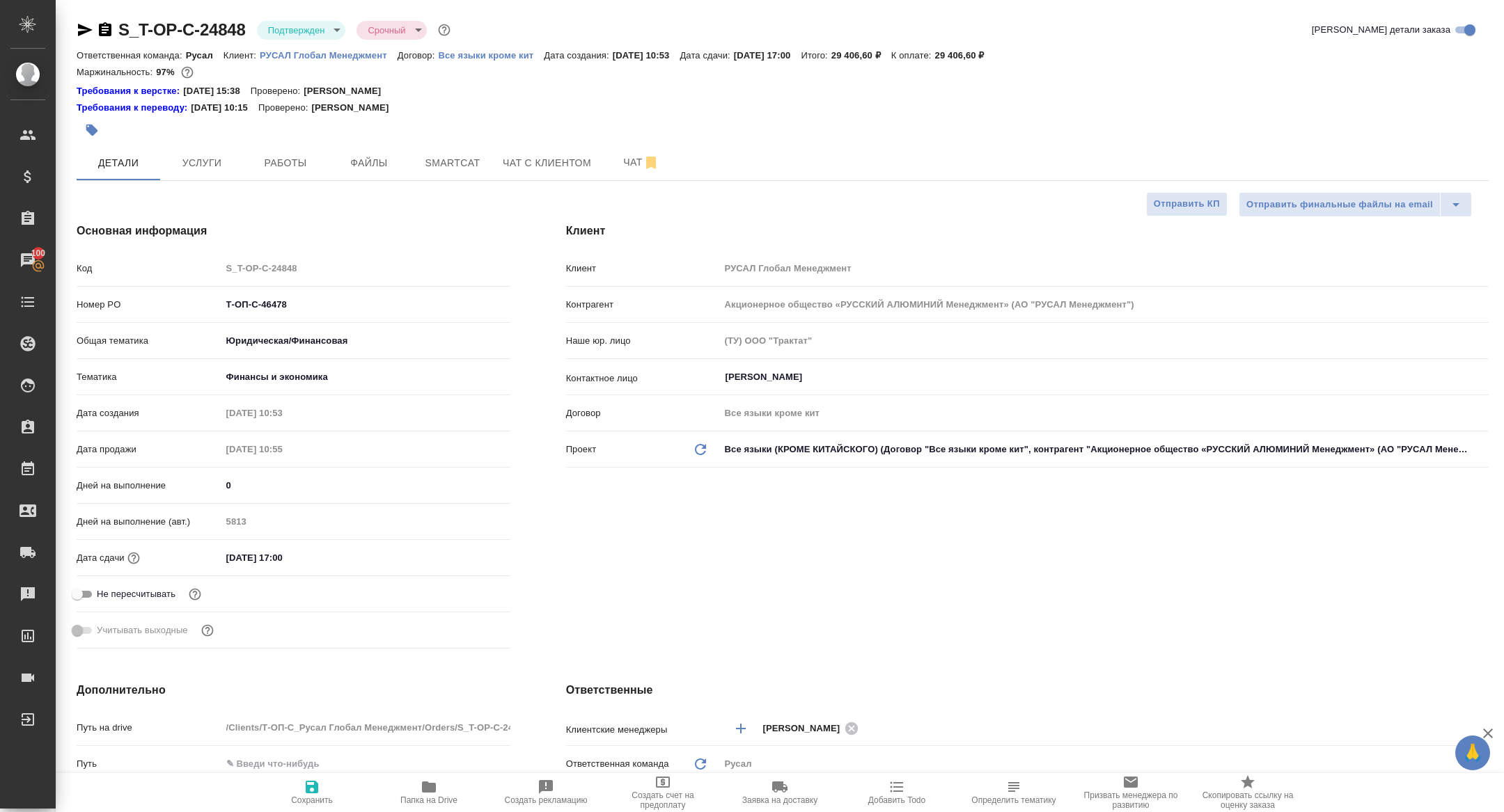
type textarea "x"
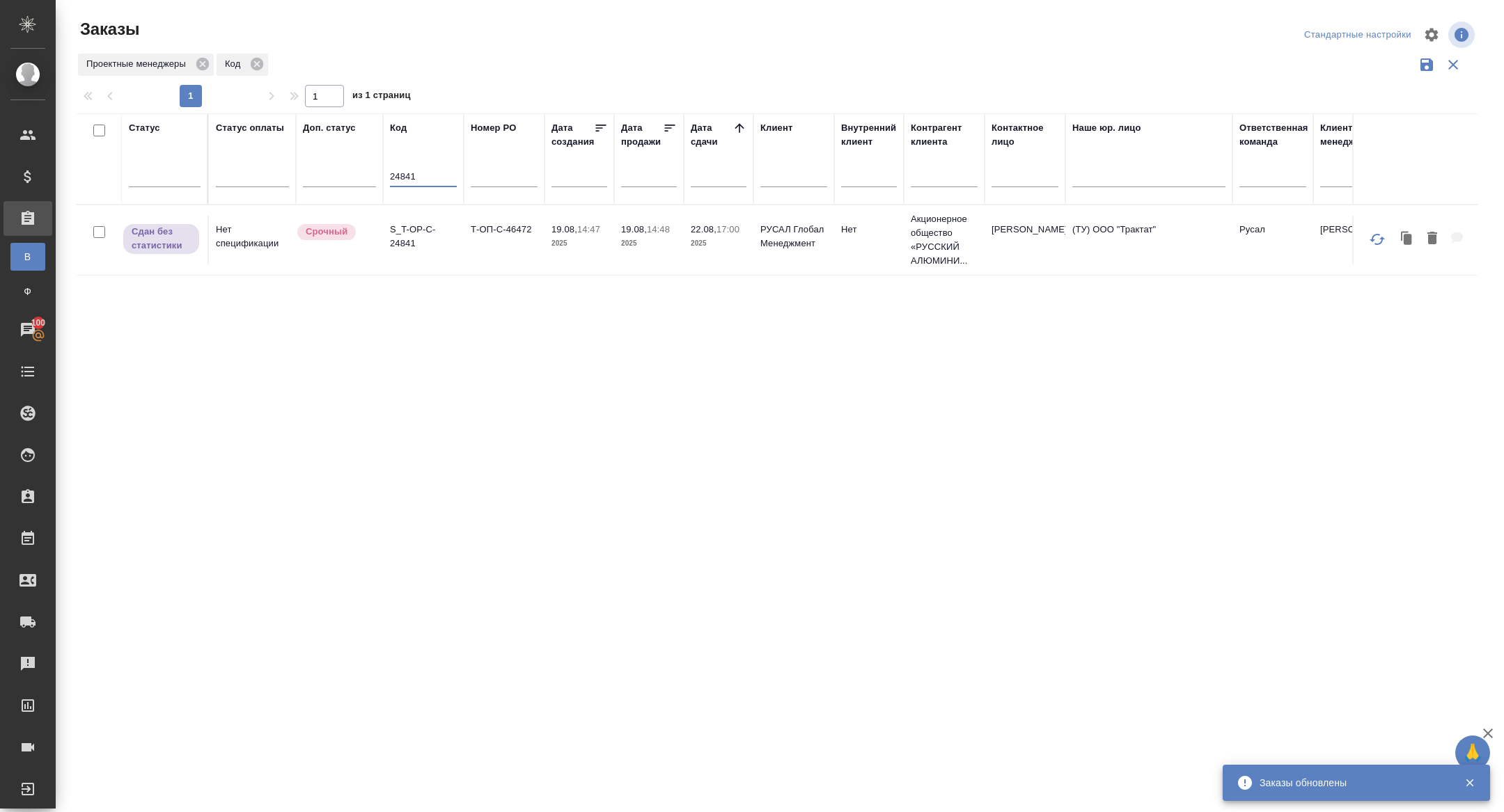
drag, startPoint x: 418, startPoint y: 175, endPoint x: 290, endPoint y: 165, distance: 128.4
click at [290, 165] on tr "Статус Статус оплаты Доп. статус Код 24841 Номер PO Дата создания Дата продажи …" at bounding box center [1242, 159] width 2330 height 91
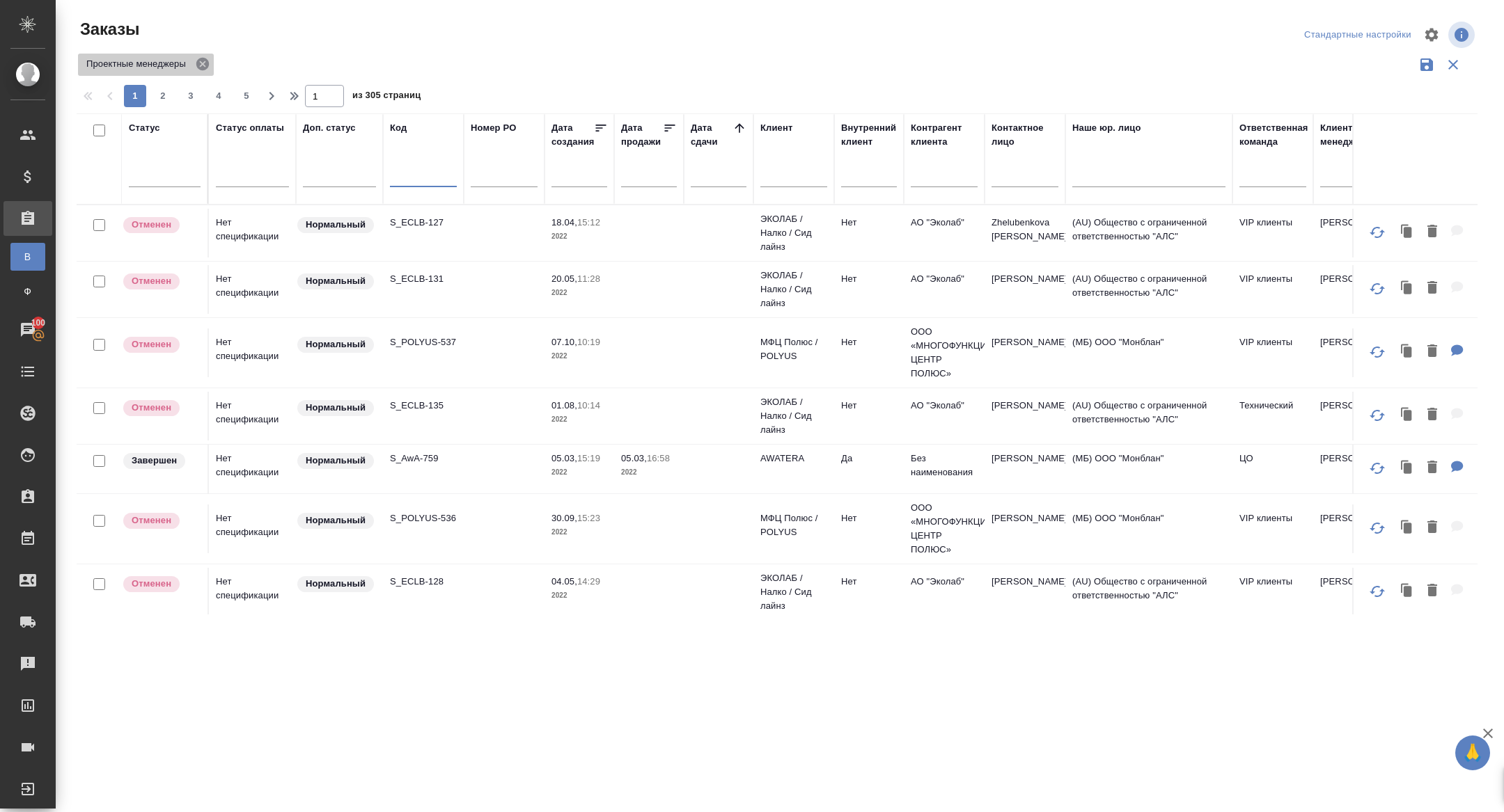
click at [208, 68] on icon at bounding box center [202, 64] width 13 height 13
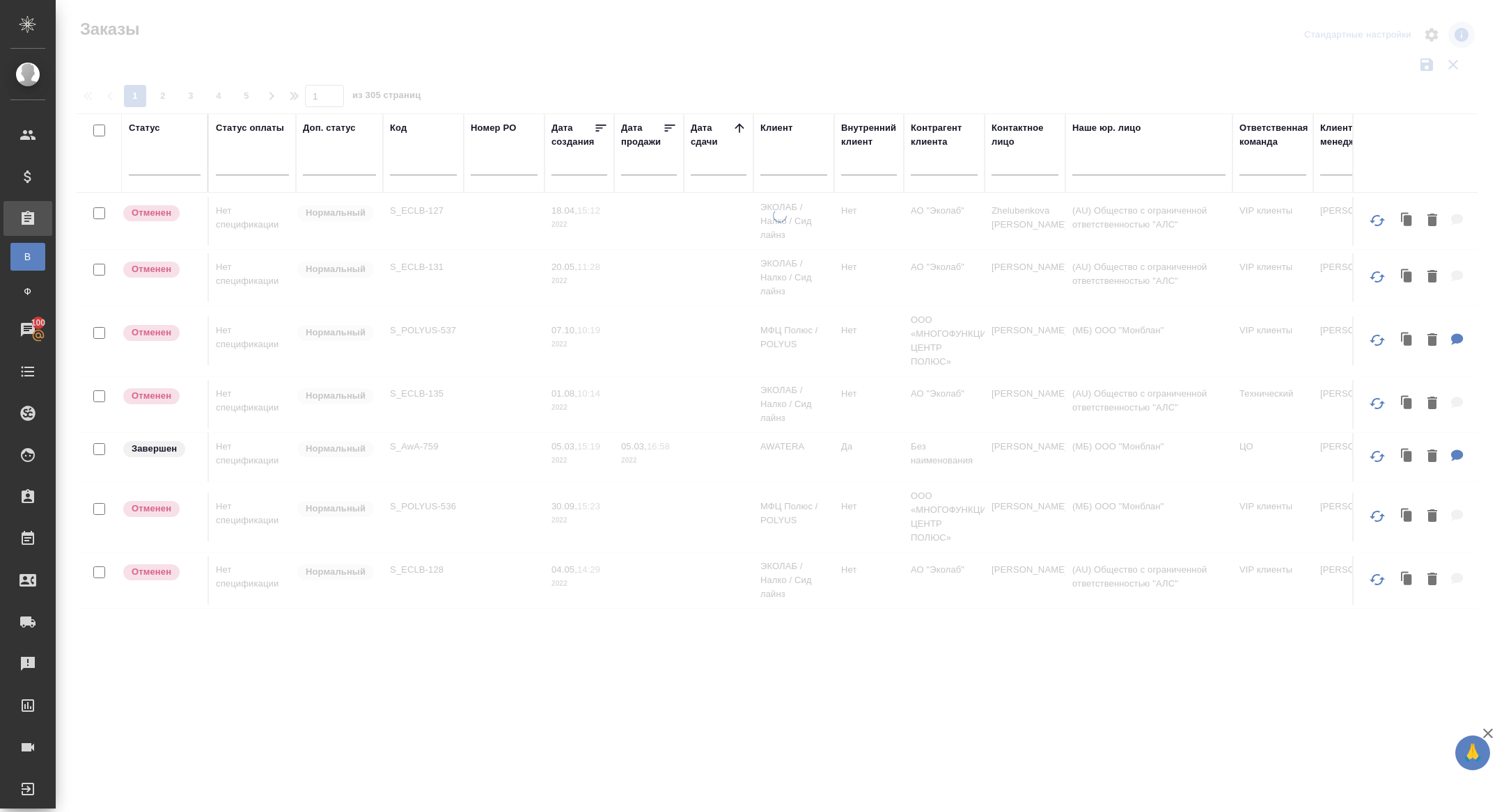
click at [791, 165] on input "text" at bounding box center [793, 167] width 67 height 17
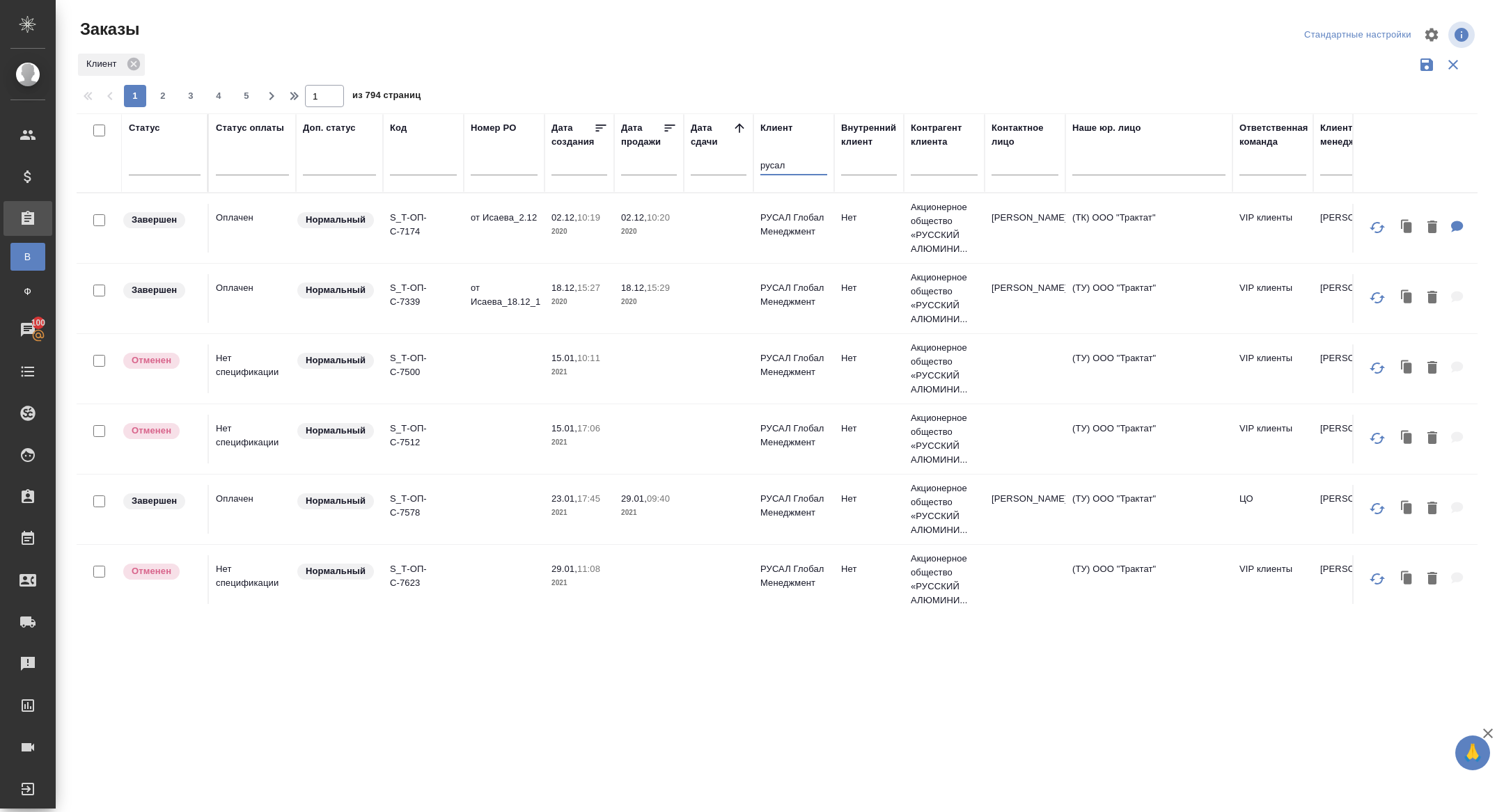
type input "русал"
click at [573, 166] on input "text" at bounding box center [583, 164] width 47 height 20
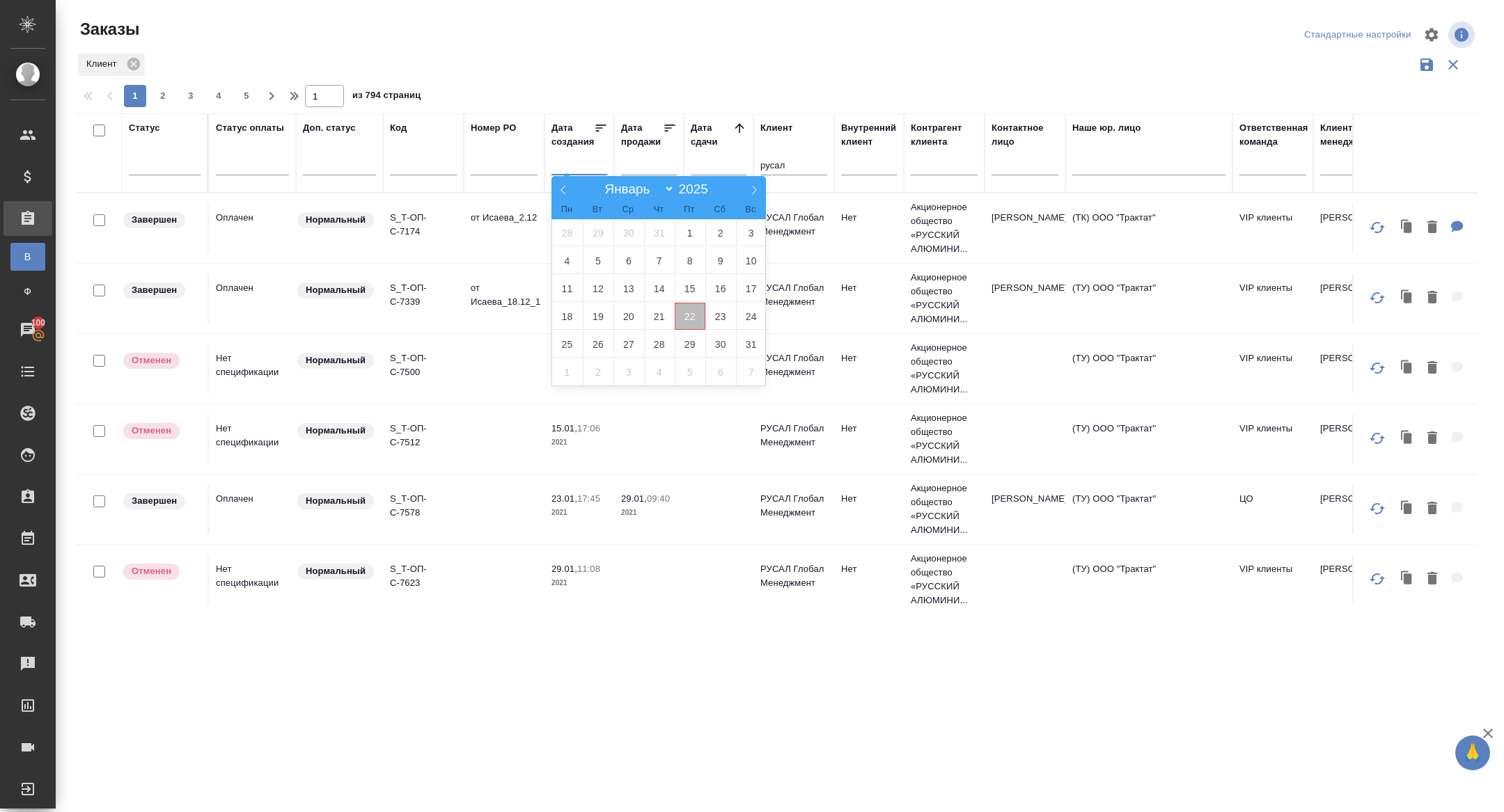
click at [681, 319] on span "22" at bounding box center [689, 316] width 31 height 27
type div "2025-08-21T21:00:00.000Z"
click at [707, 320] on span "23" at bounding box center [720, 316] width 31 height 27
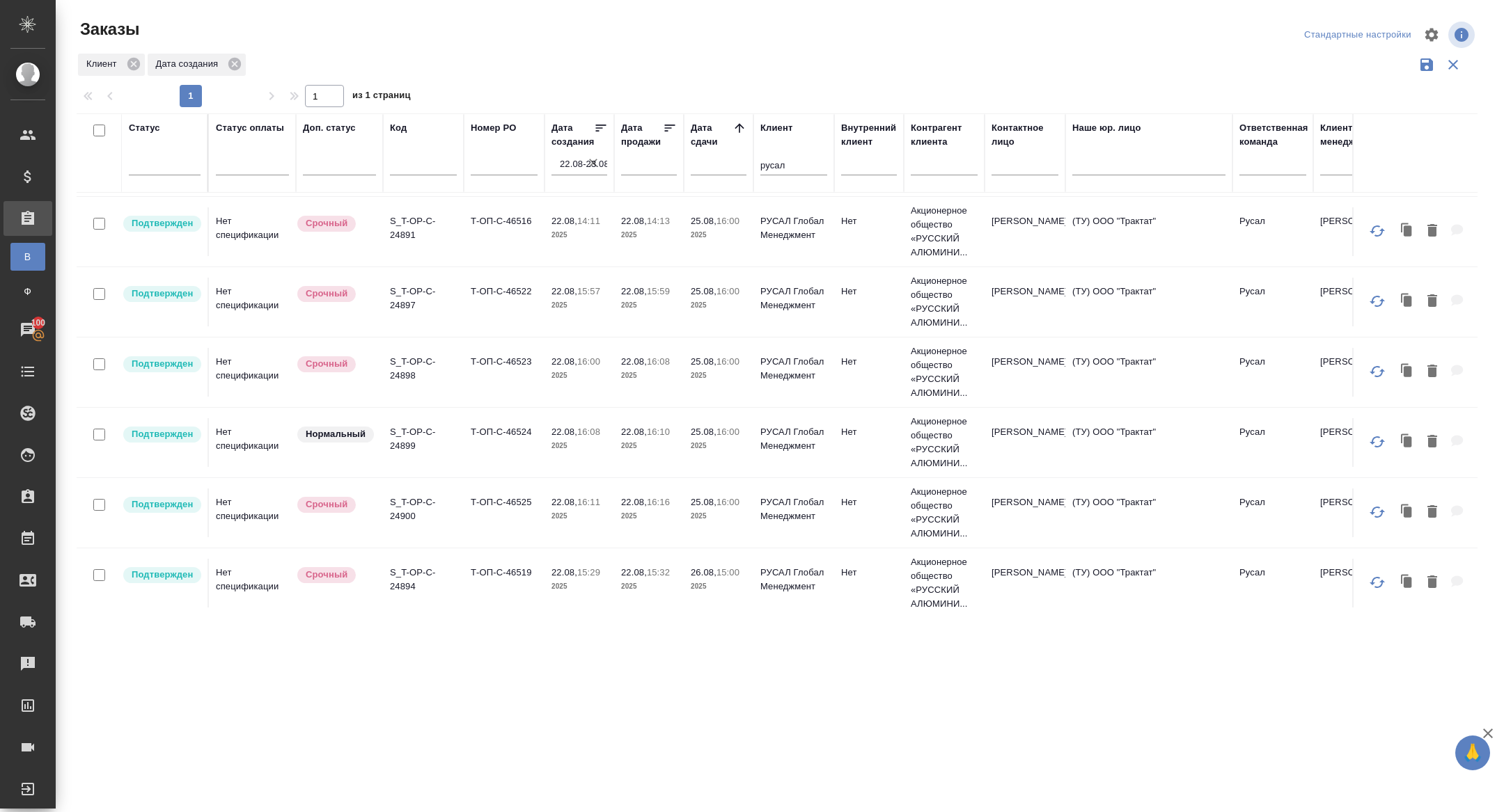
scroll to position [684, 0]
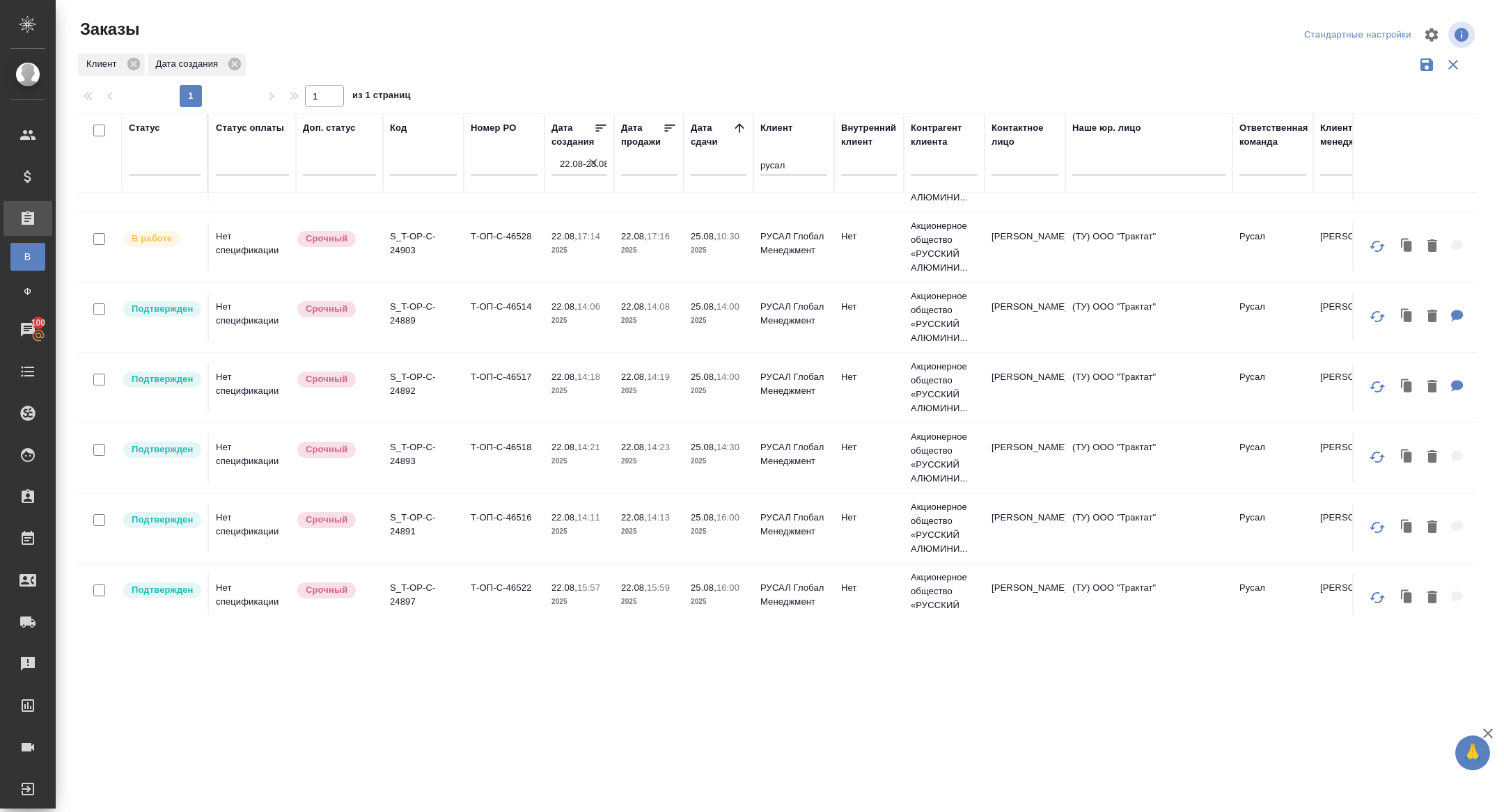
click at [584, 165] on input "22.08-23.08" at bounding box center [583, 164] width 47 height 20
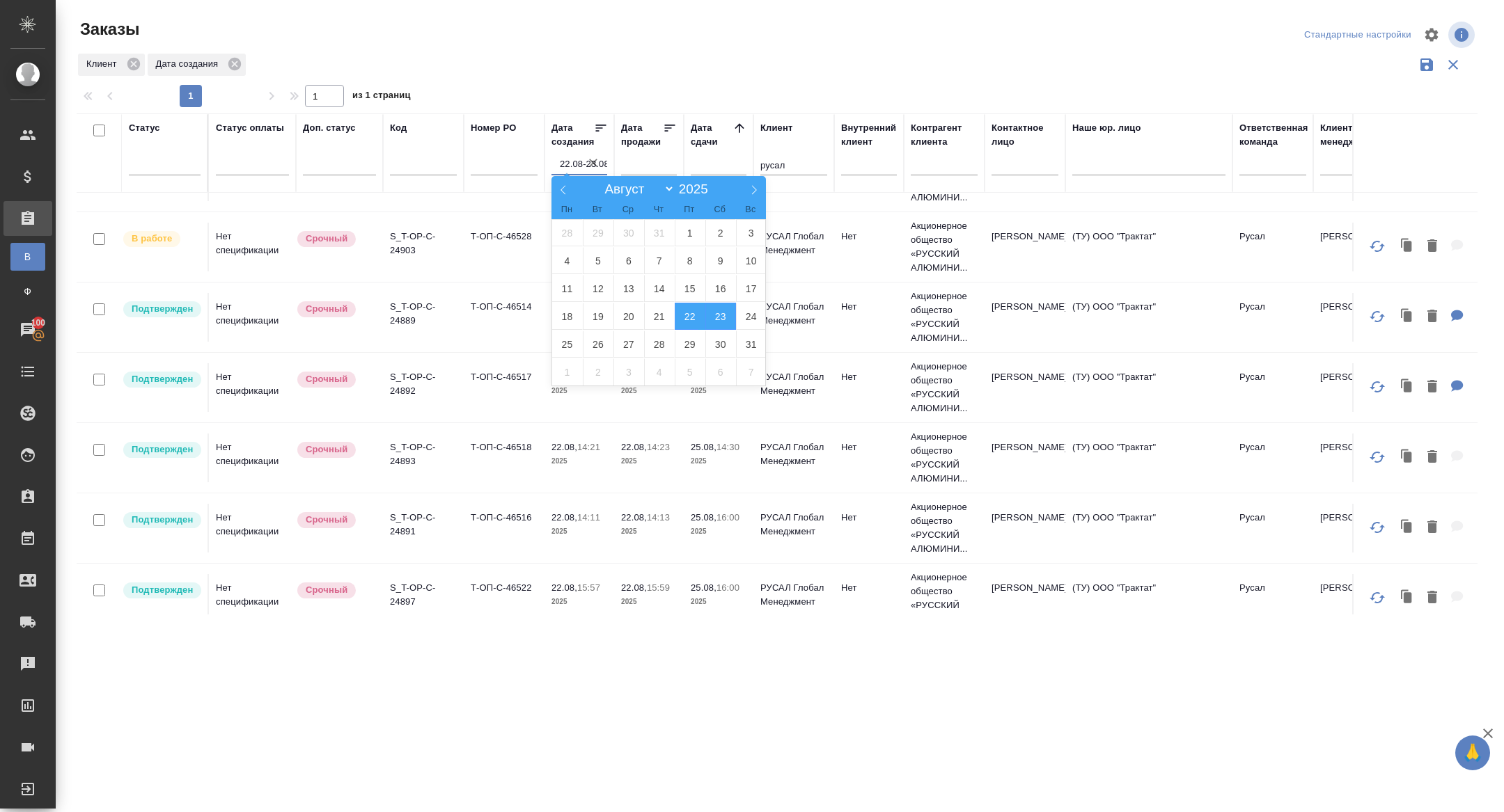
click at [590, 163] on icon "button" at bounding box center [594, 163] width 14 height 14
select select "7"
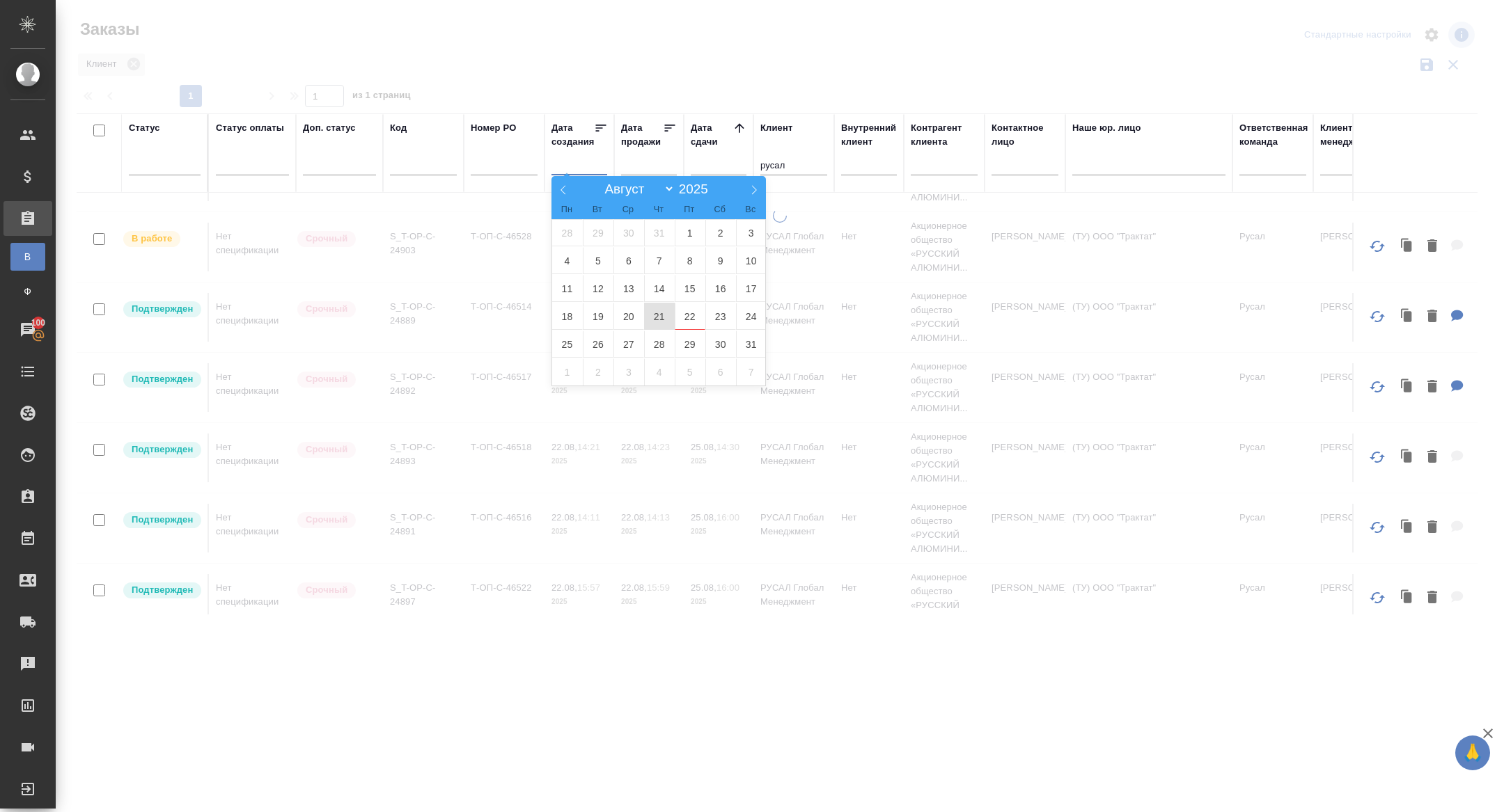
type div "2025-08-21T21:00:00.000Z"
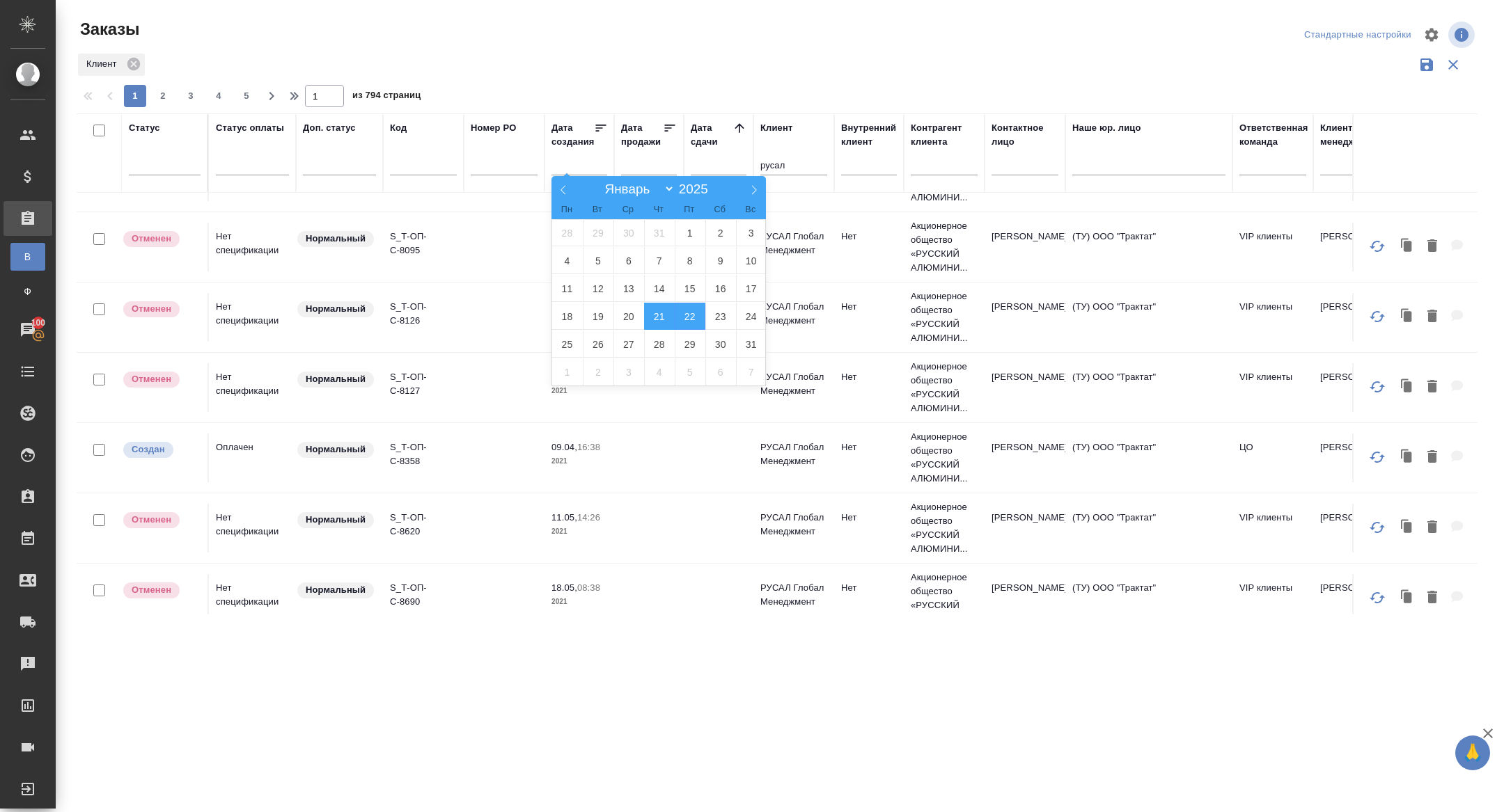
click at [662, 314] on span "21" at bounding box center [659, 316] width 31 height 27
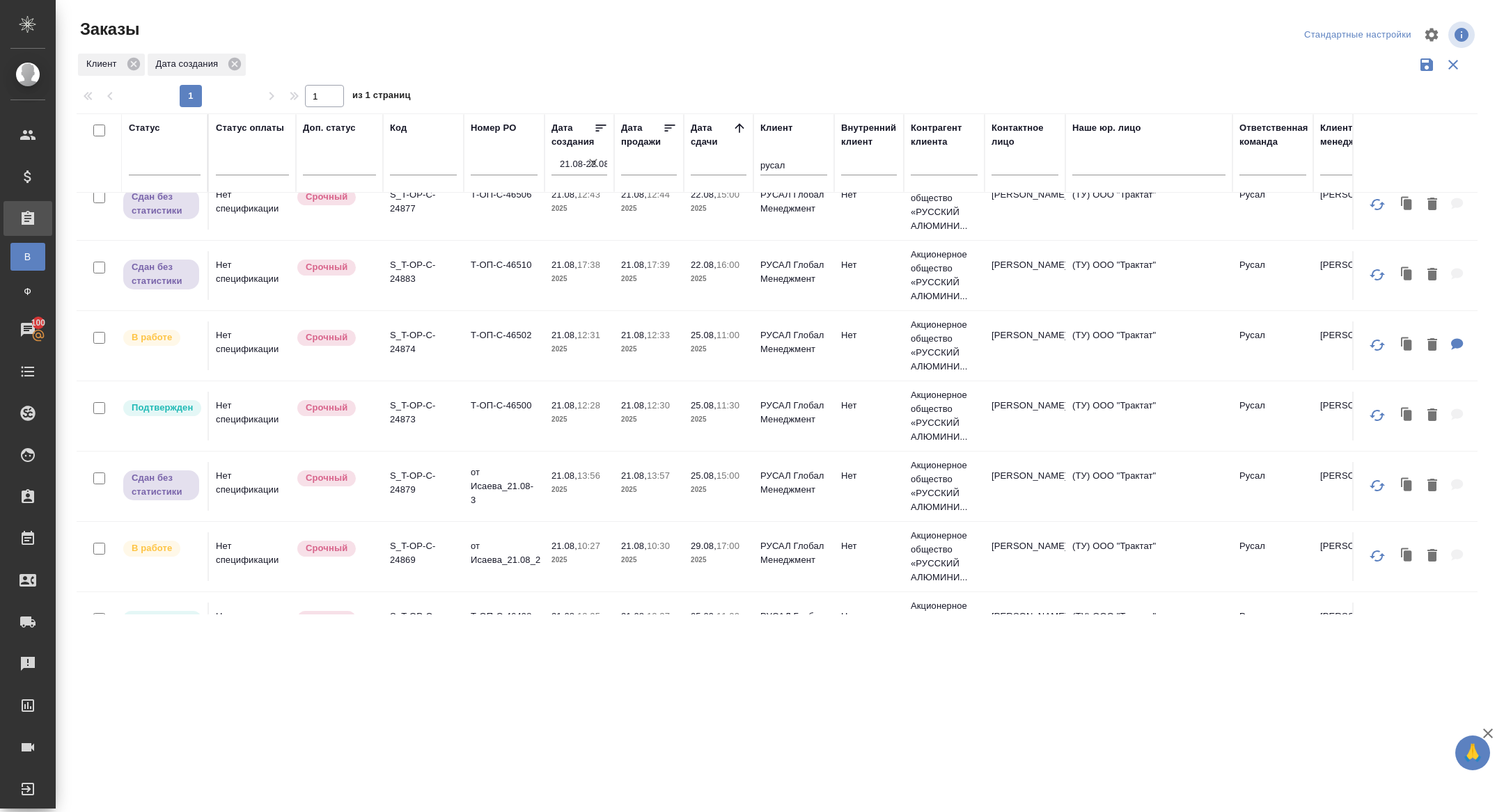
scroll to position [1051, 0]
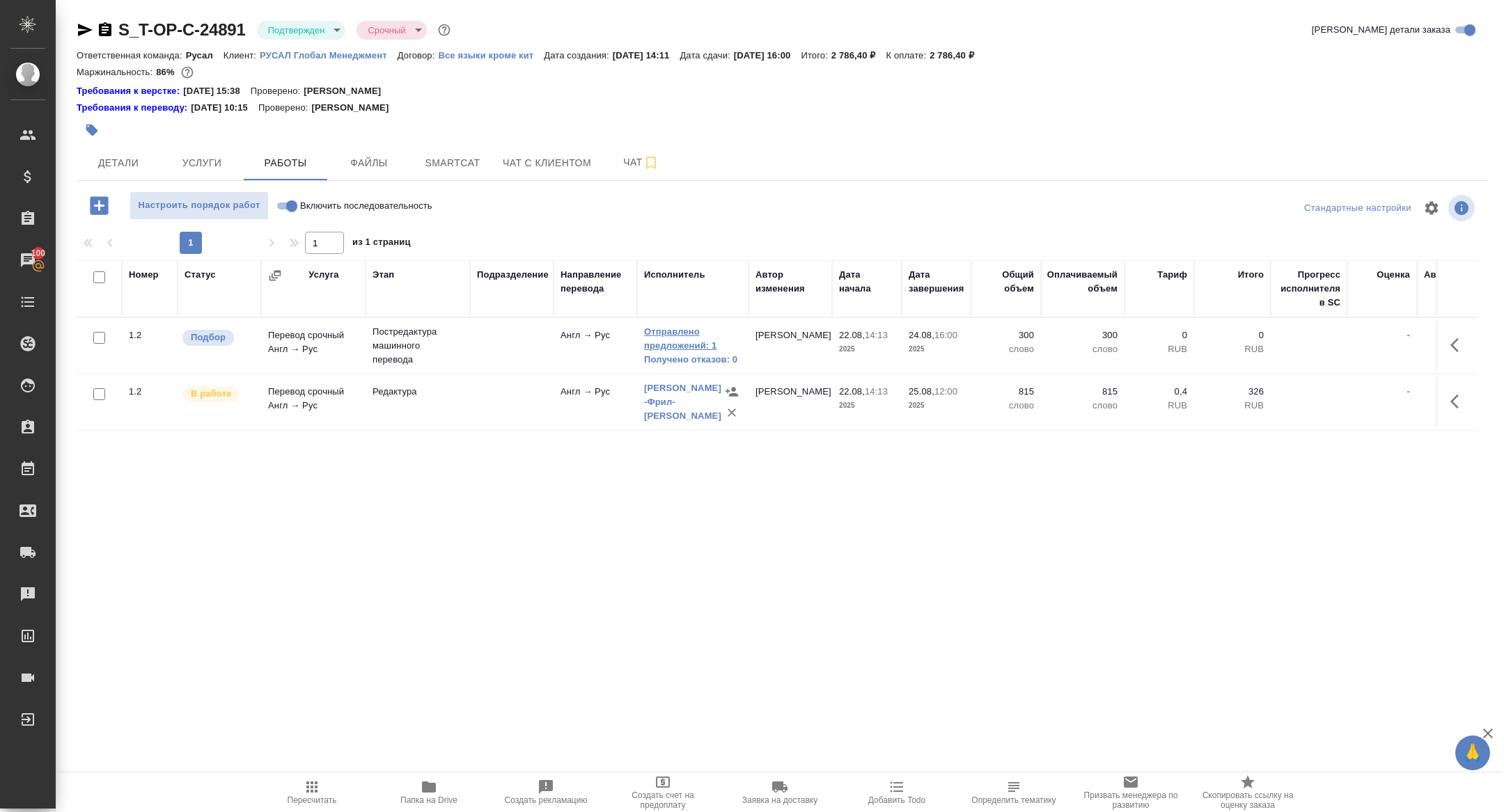
click at [674, 338] on link "Отправлено предложений: 1" at bounding box center [692, 339] width 97 height 28
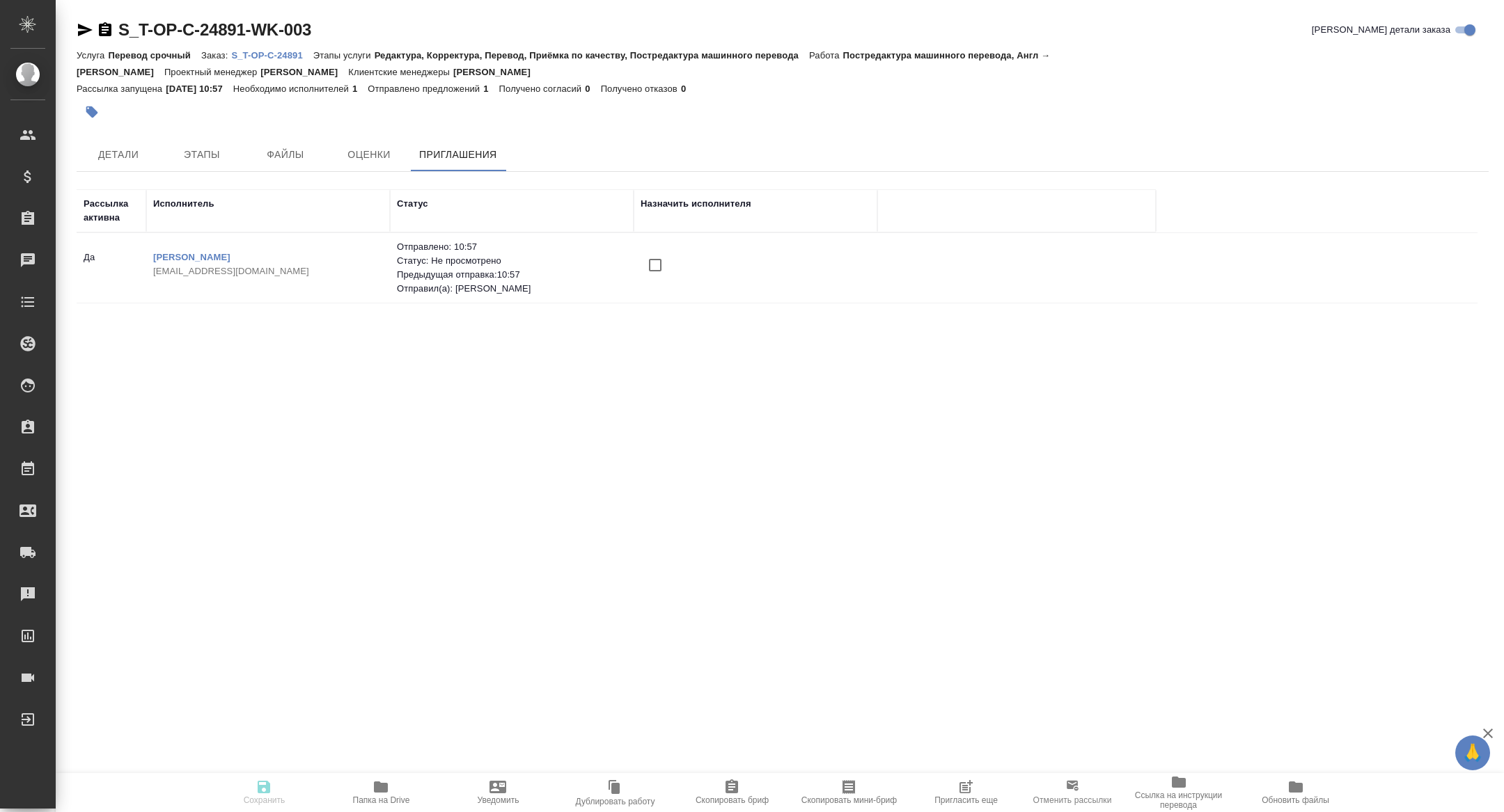
click at [968, 796] on span "Пригласить еще" at bounding box center [965, 800] width 64 height 9
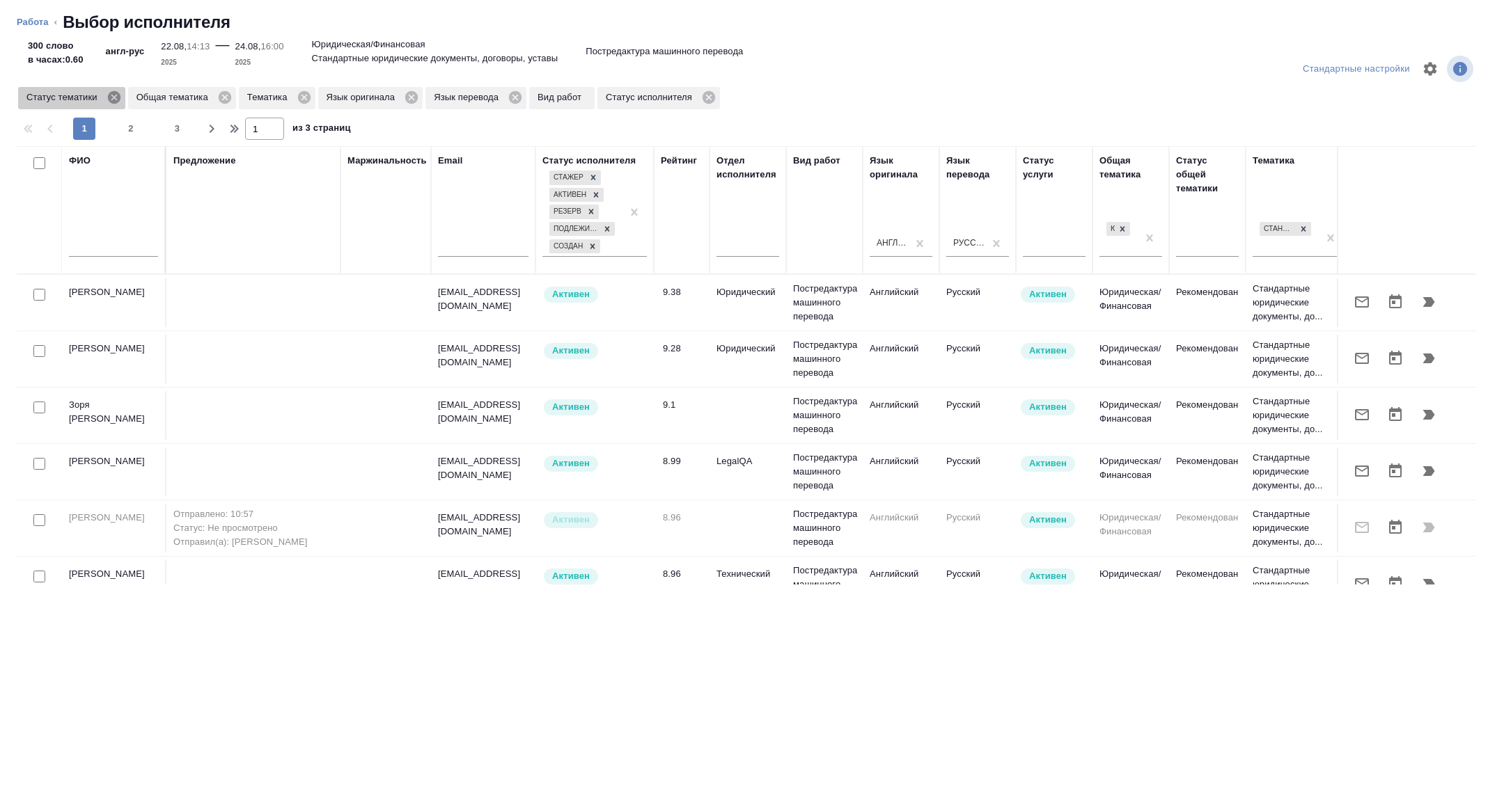
click at [120, 98] on icon at bounding box center [114, 97] width 13 height 13
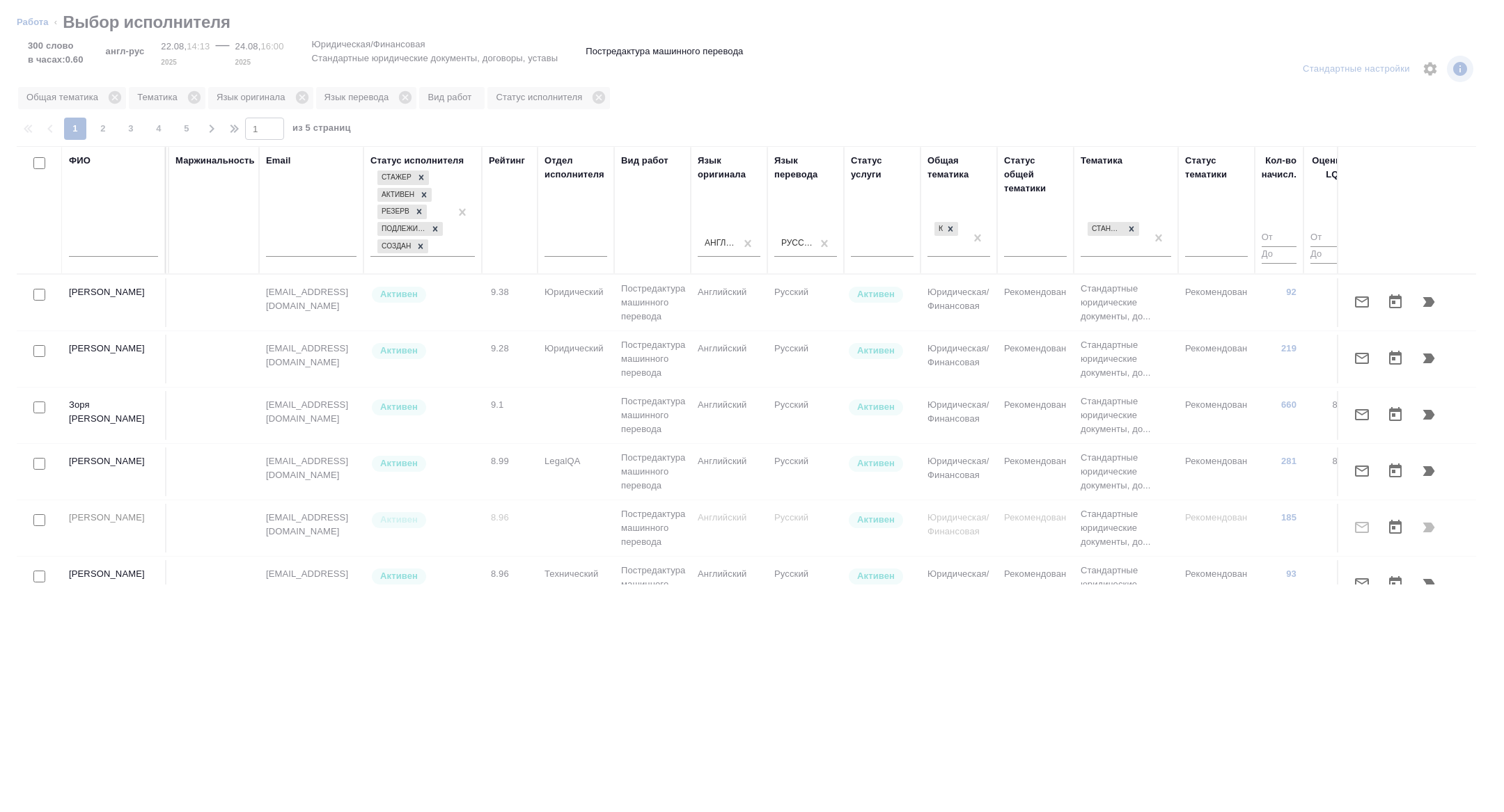
scroll to position [0, 562]
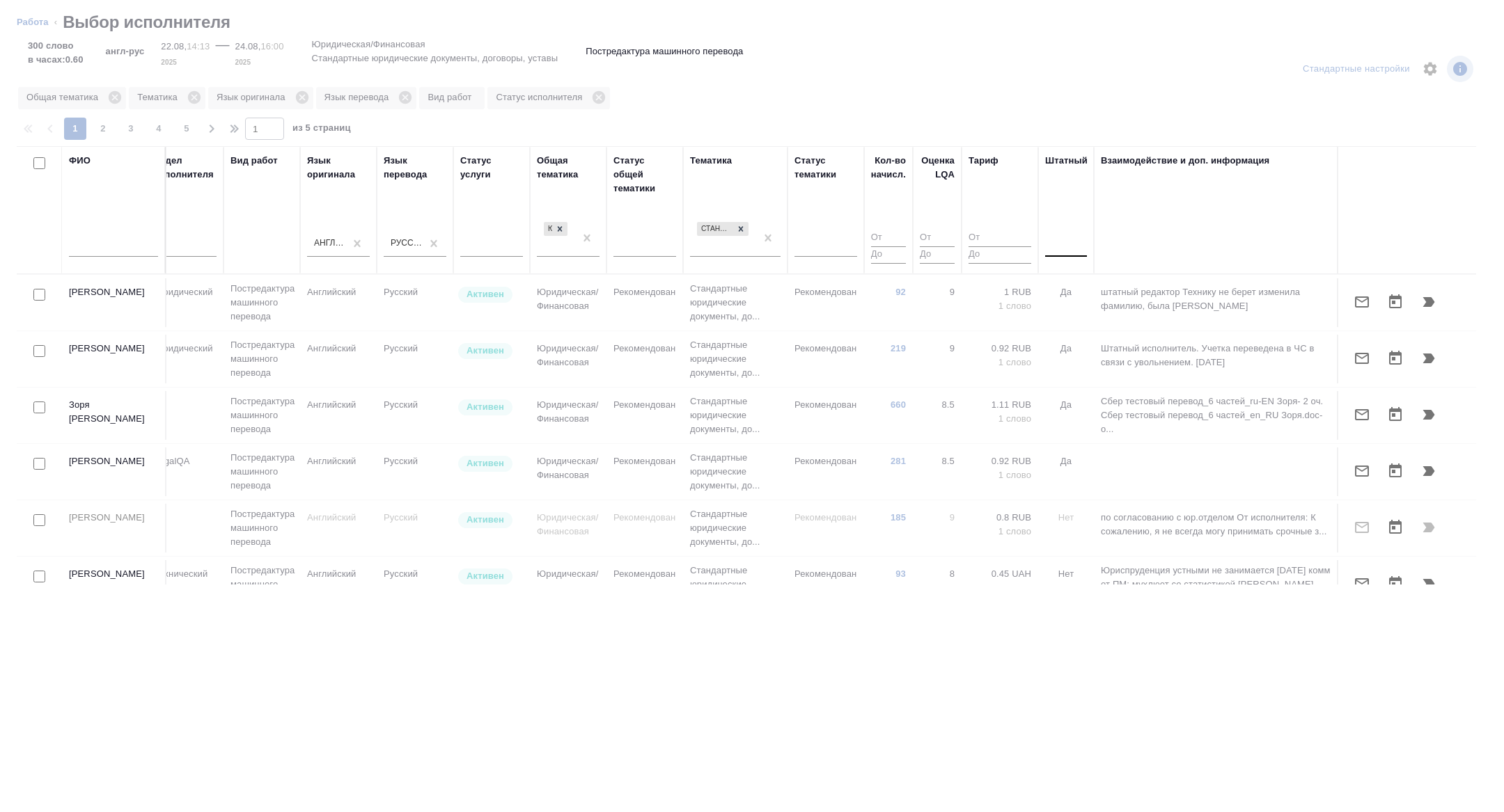
click at [1070, 246] on div at bounding box center [1066, 243] width 42 height 20
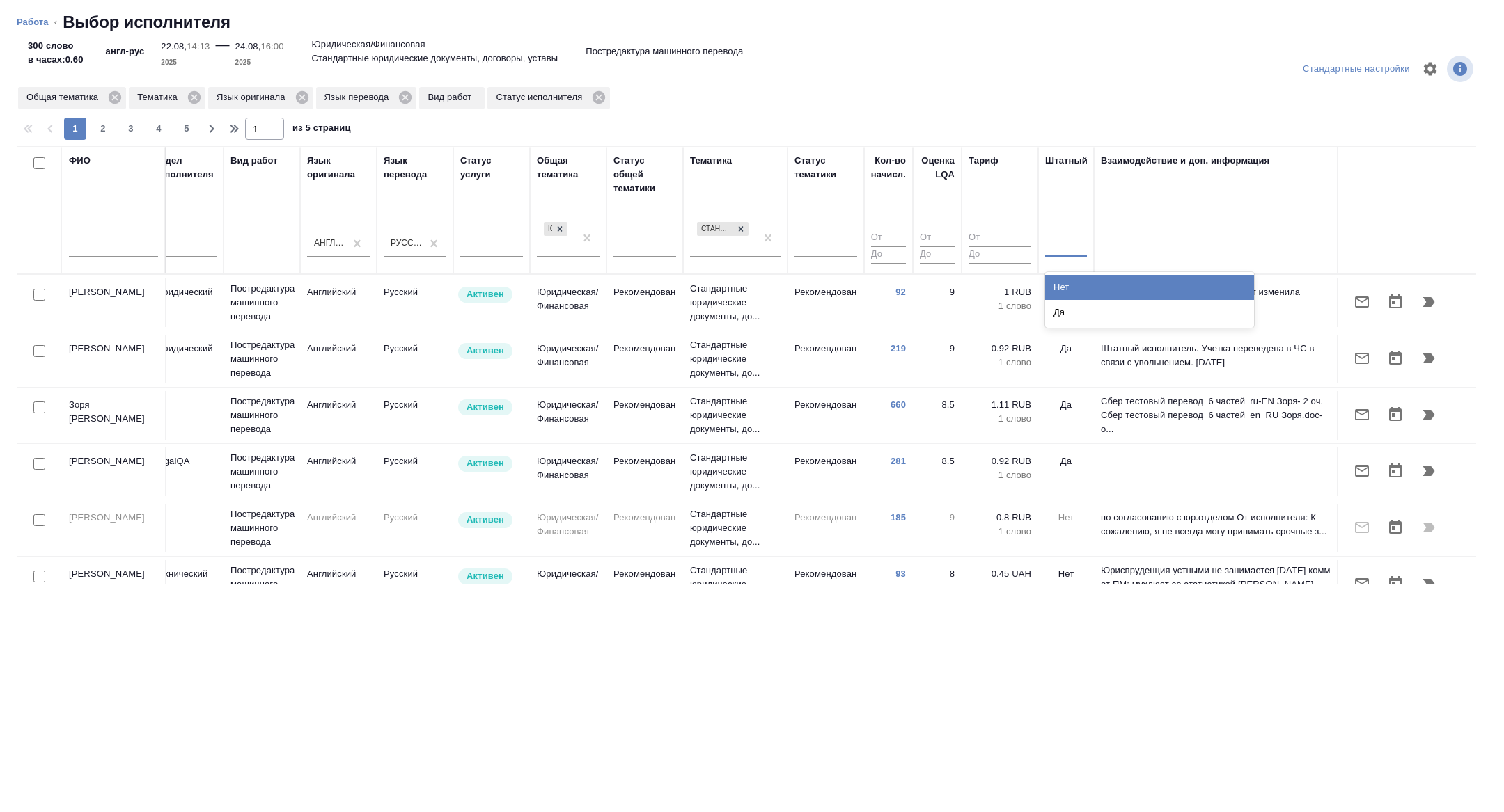
click at [1064, 275] on div "Нет" at bounding box center [1150, 288] width 209 height 25
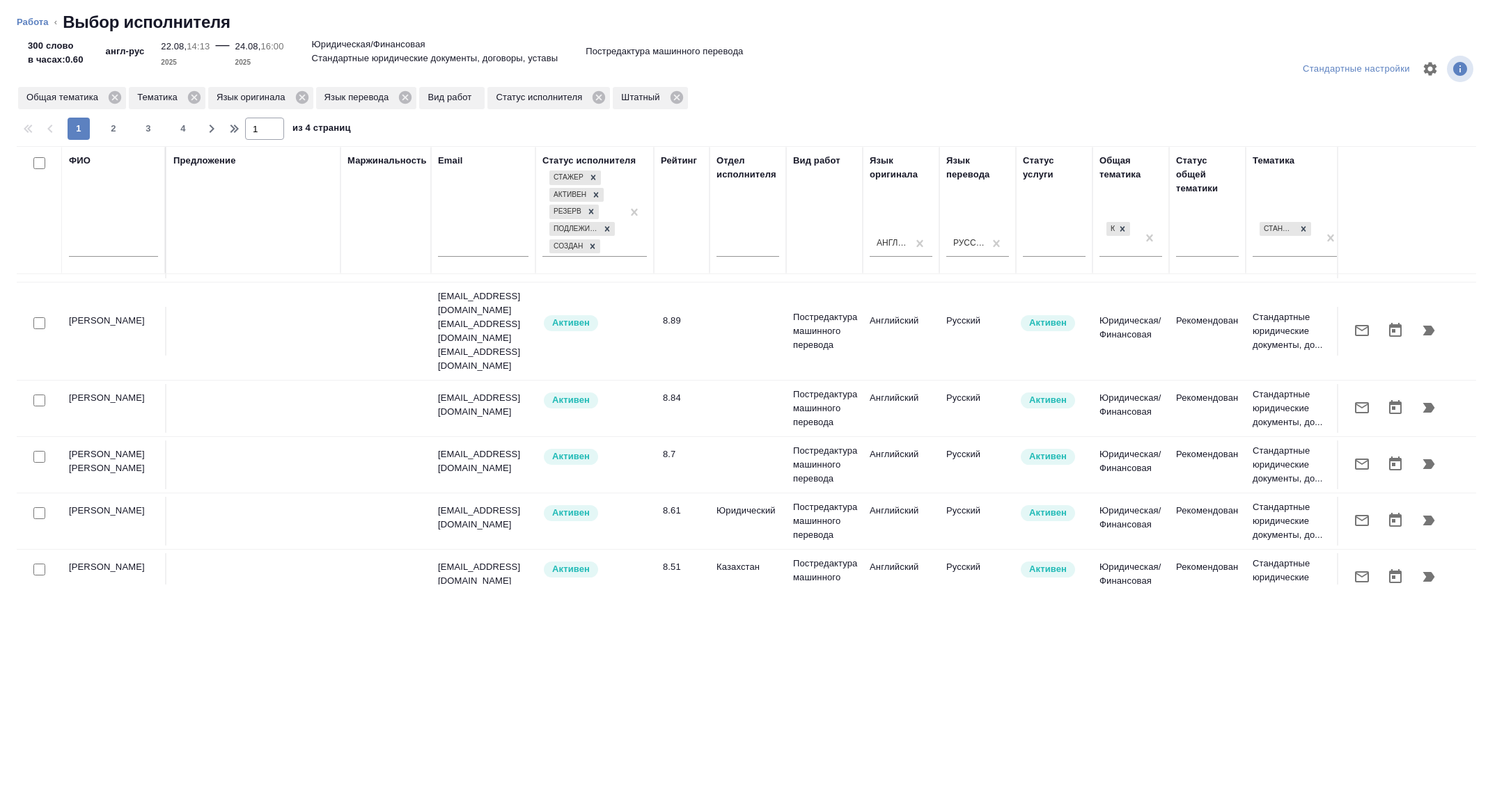
scroll to position [121, 0]
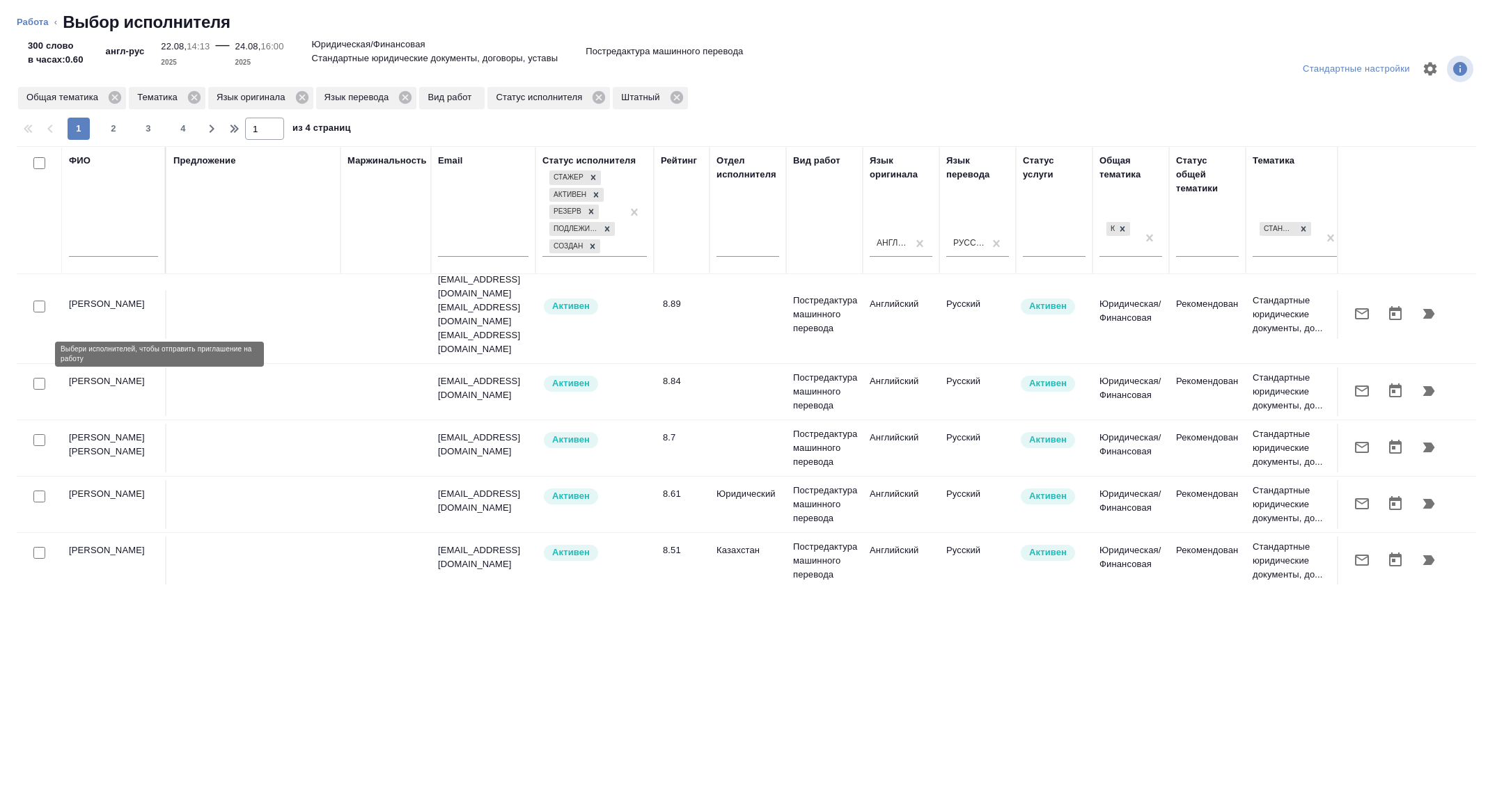
click at [36, 378] on input "checkbox" at bounding box center [39, 383] width 12 height 12
checkbox input "true"
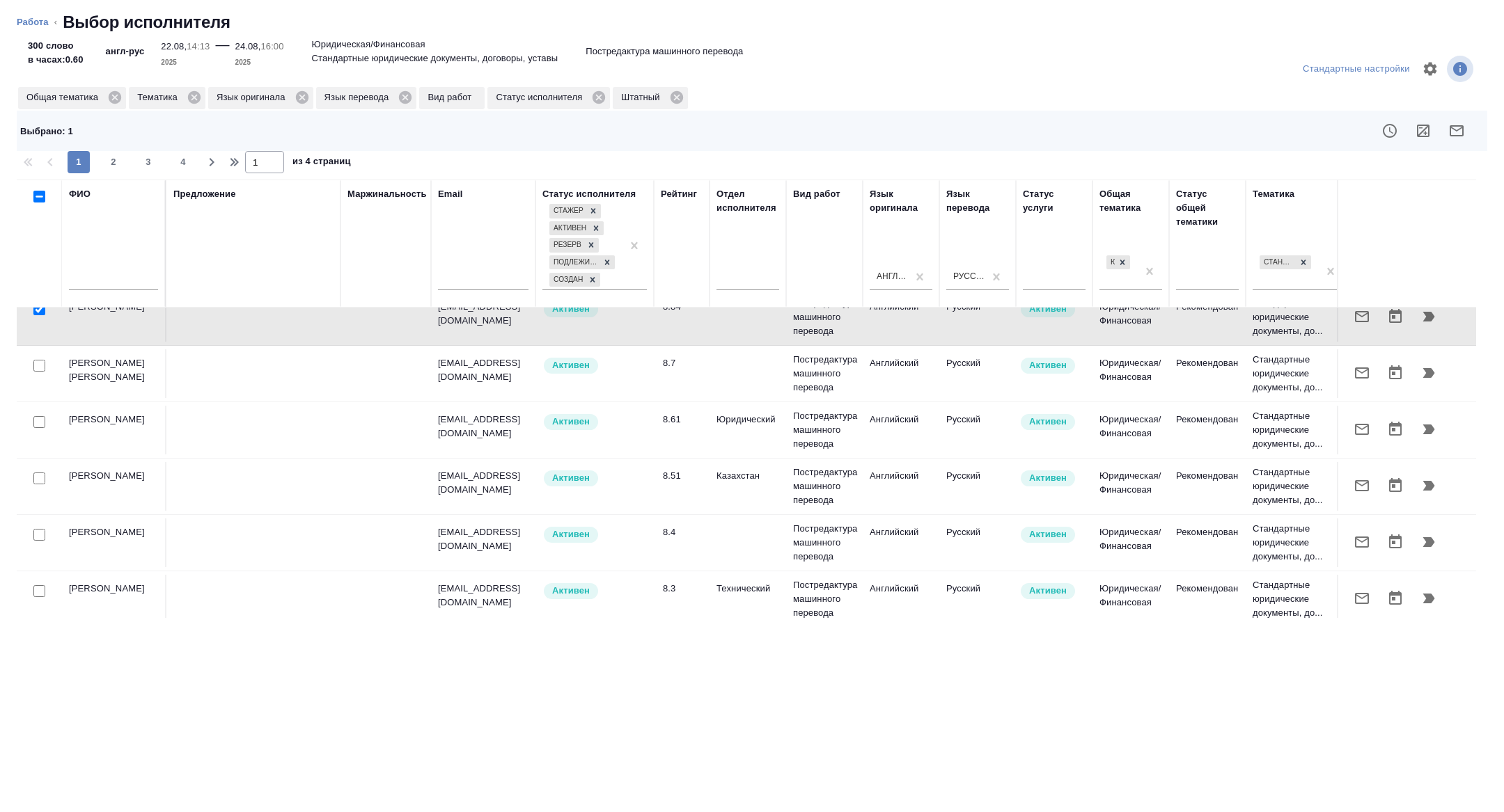
scroll to position [228, 0]
click at [40, 418] on input "checkbox" at bounding box center [39, 423] width 12 height 12
checkbox input "true"
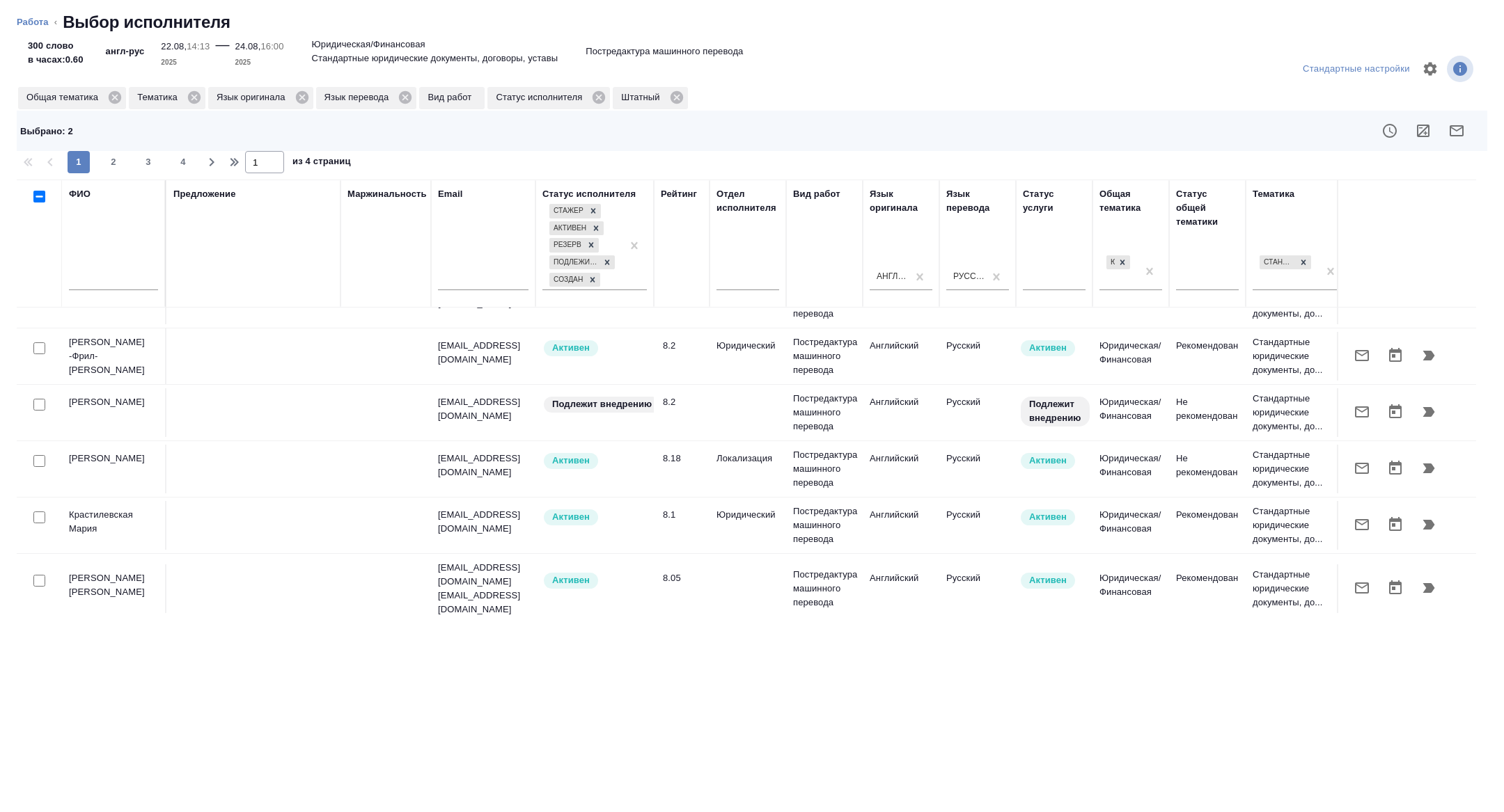
scroll to position [662, 0]
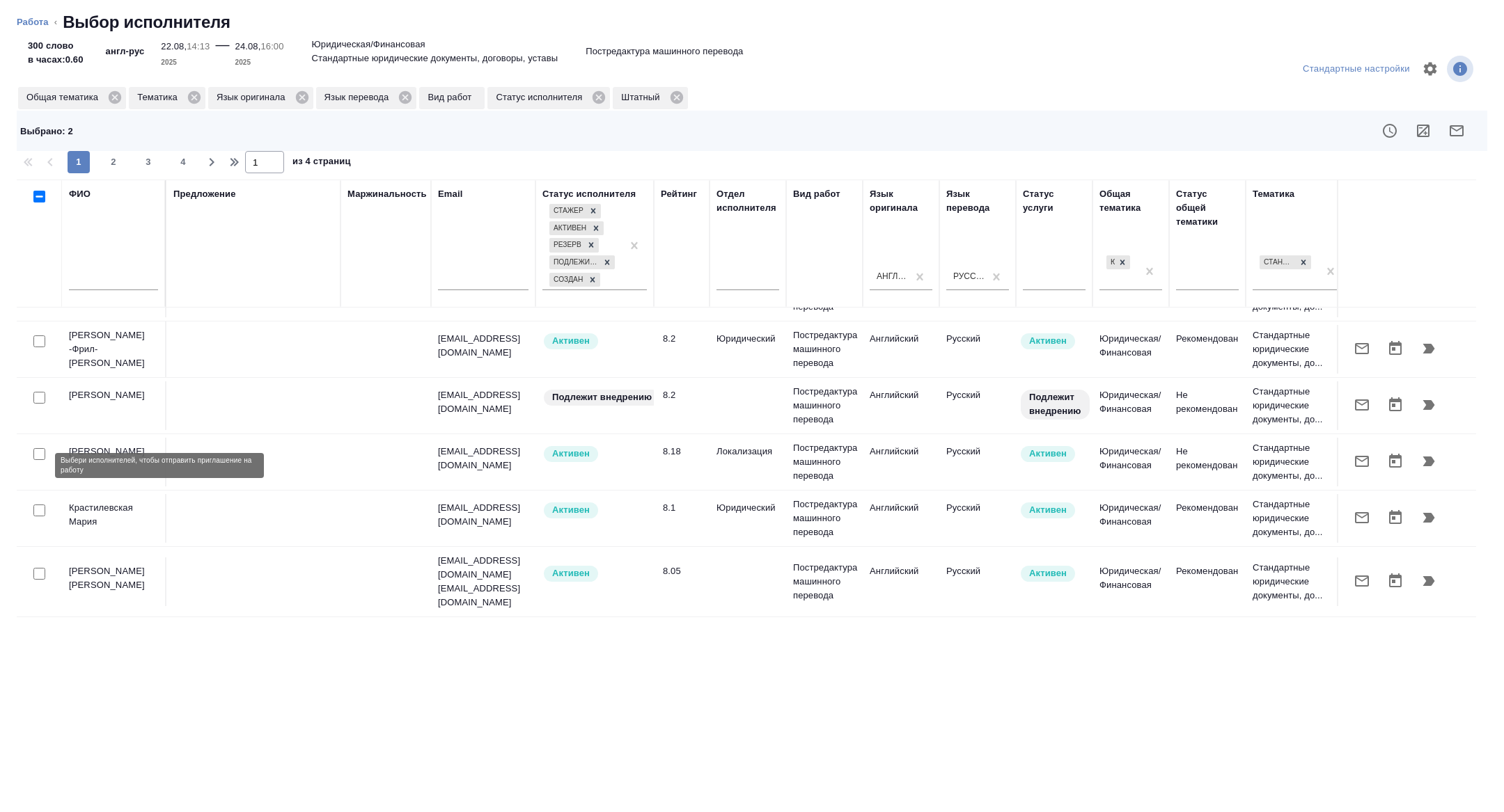
click at [36, 505] on input "checkbox" at bounding box center [39, 510] width 12 height 12
checkbox input "true"
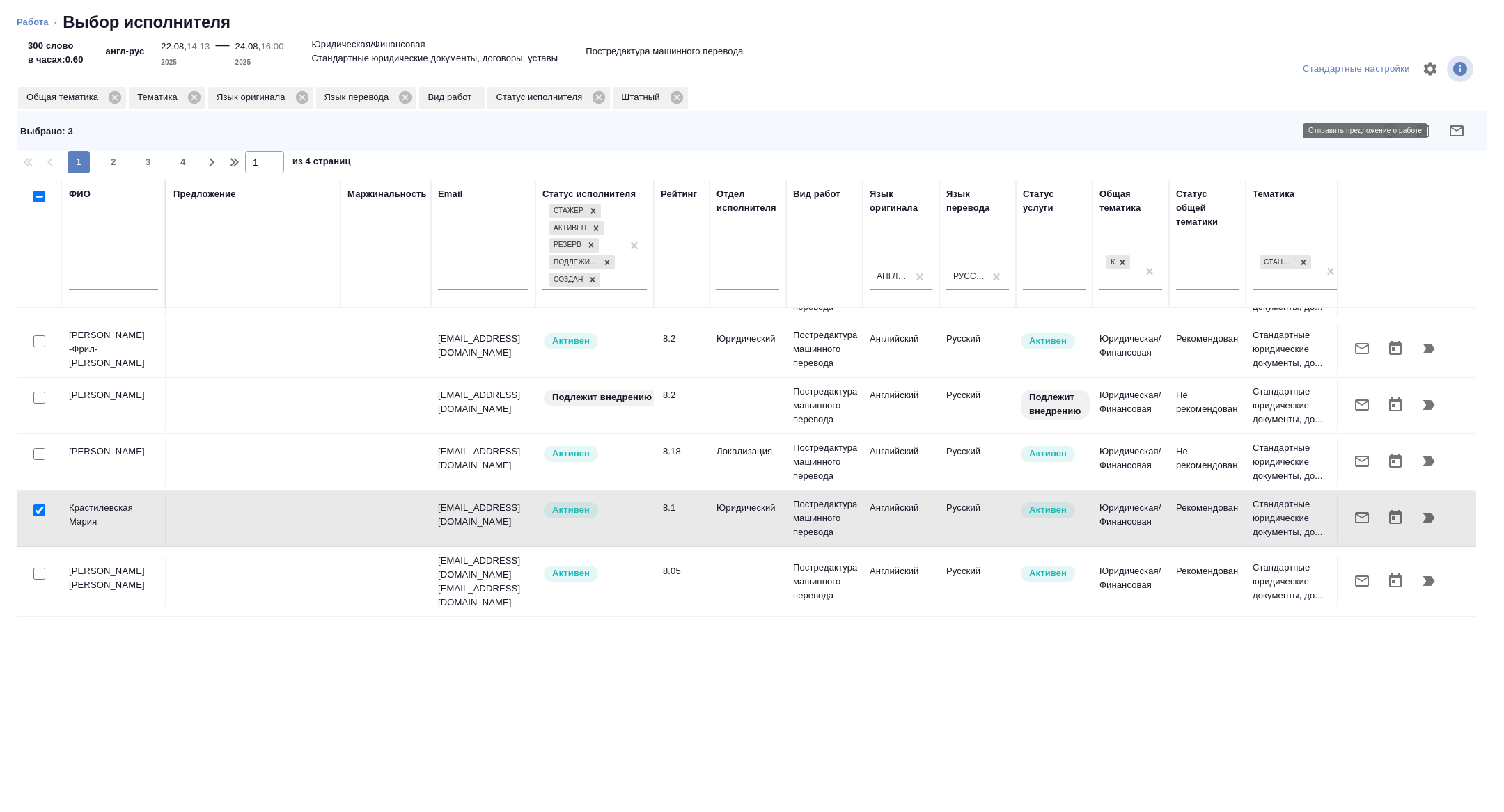
click at [1448, 133] on button "button" at bounding box center [1456, 131] width 34 height 34
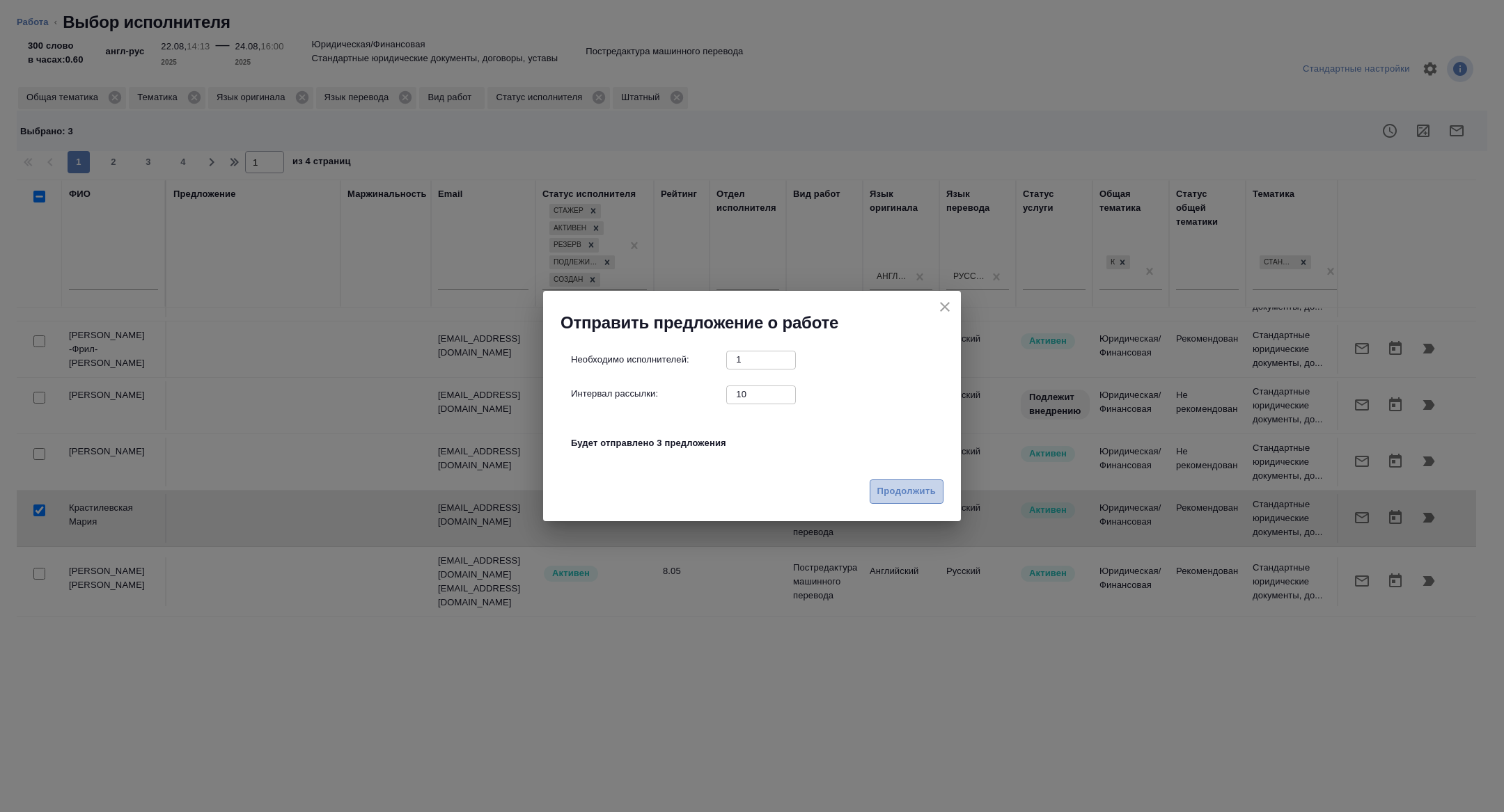
click at [896, 495] on span "Продолжить" at bounding box center [906, 491] width 59 height 16
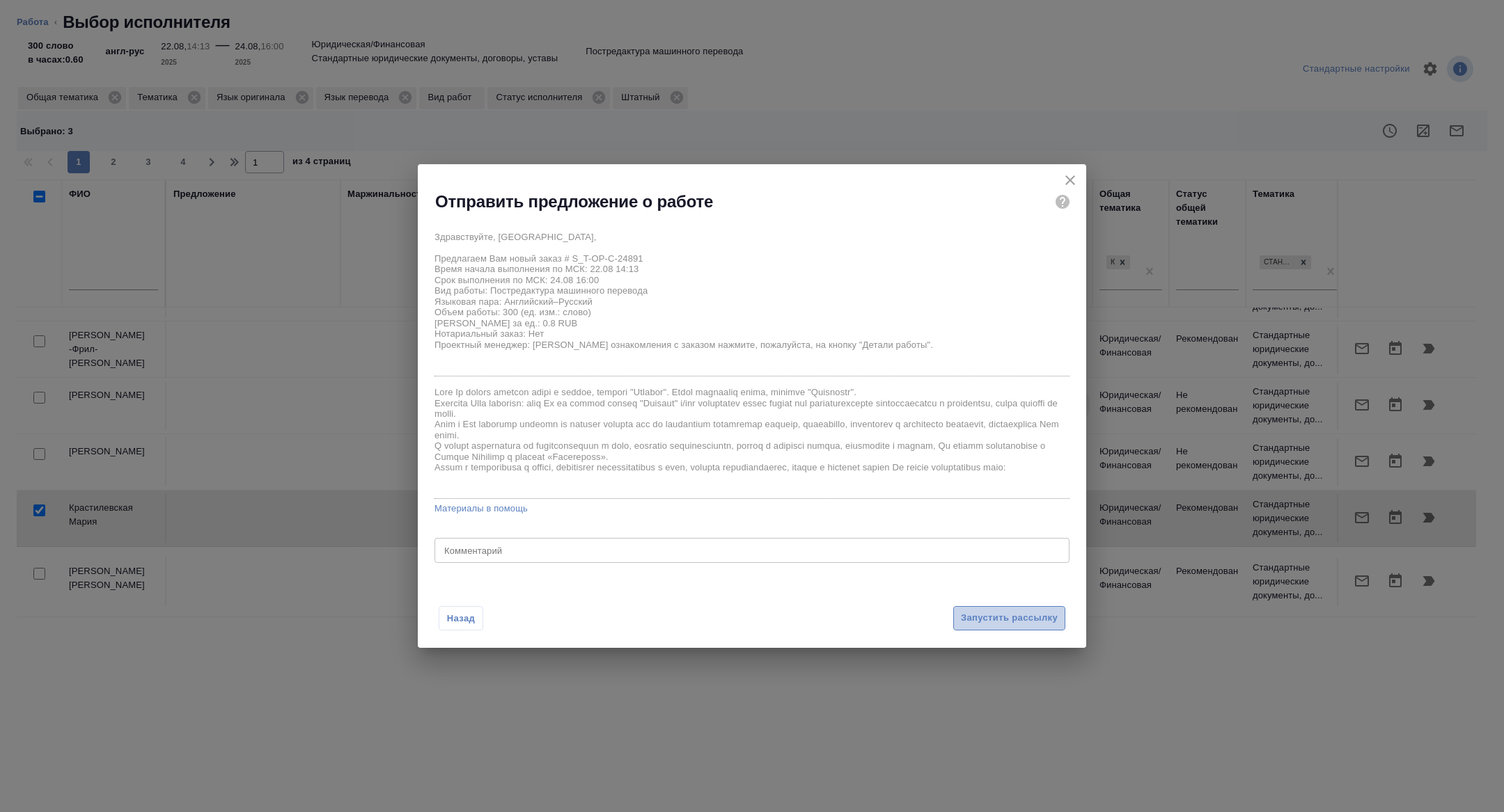
click at [983, 612] on span "Запустить рассылку" at bounding box center [1008, 618] width 96 height 16
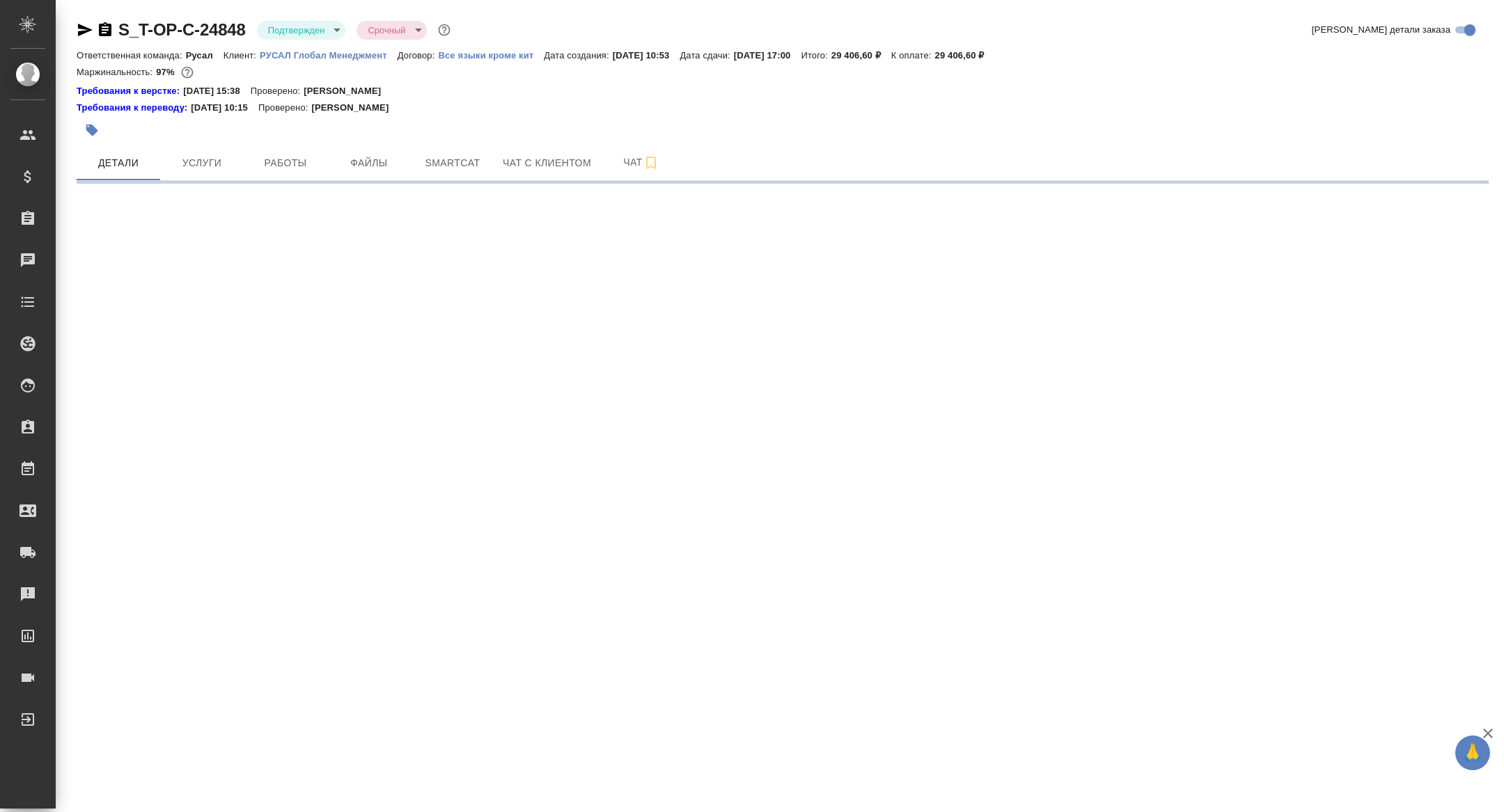
click at [282, 162] on span "Работы" at bounding box center [285, 163] width 67 height 17
select select "RU"
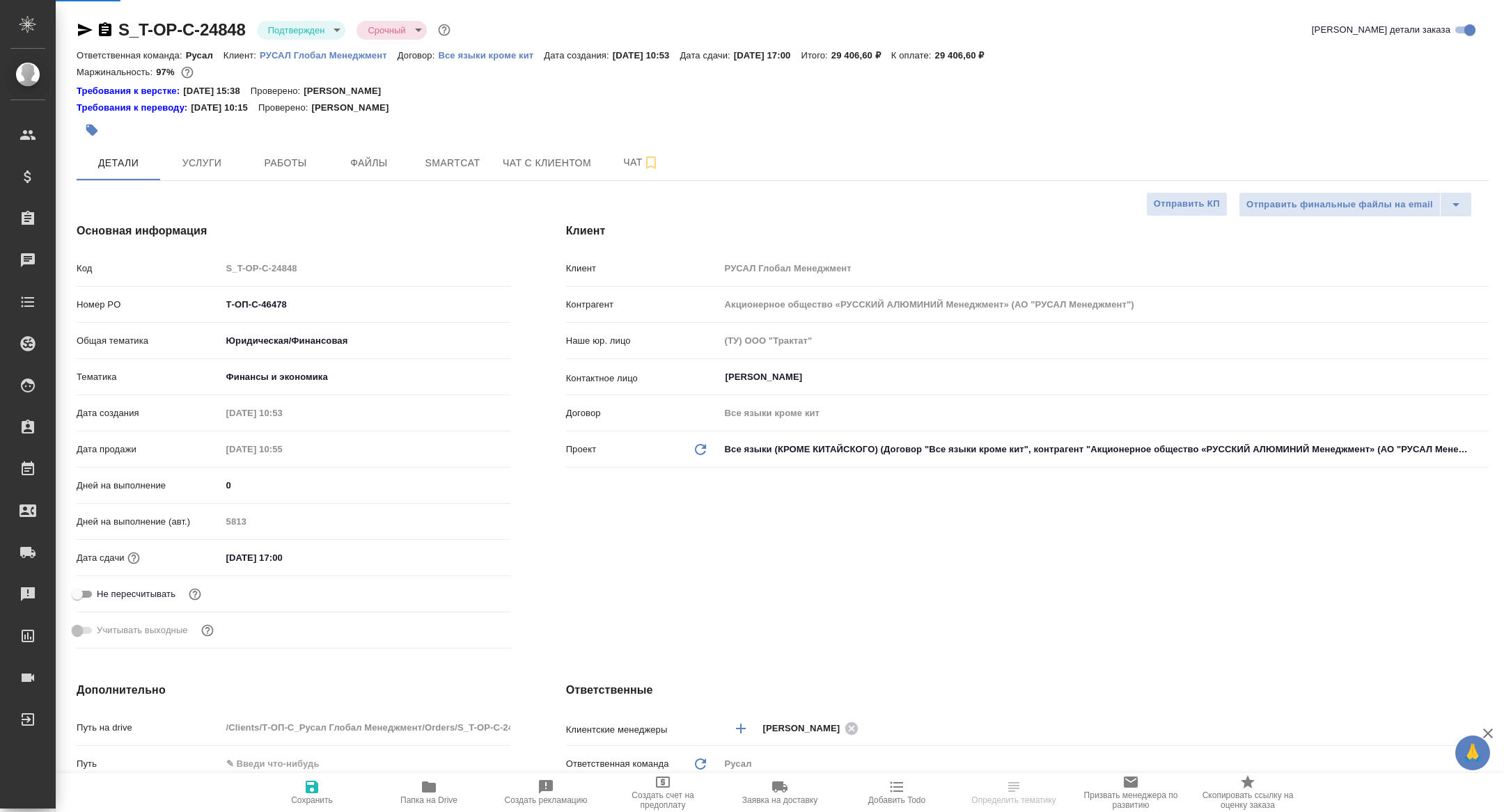
type textarea "x"
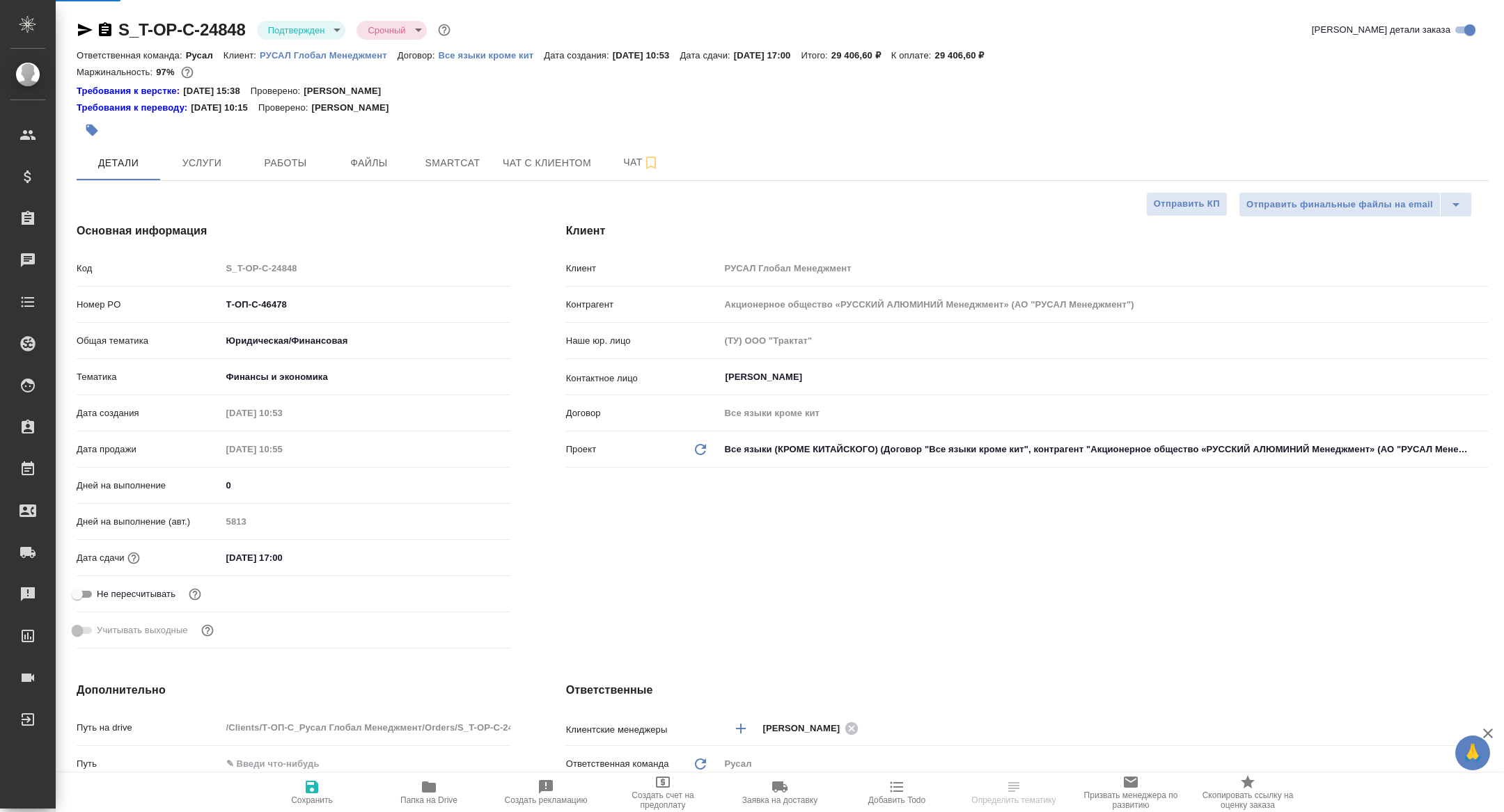
type textarea "x"
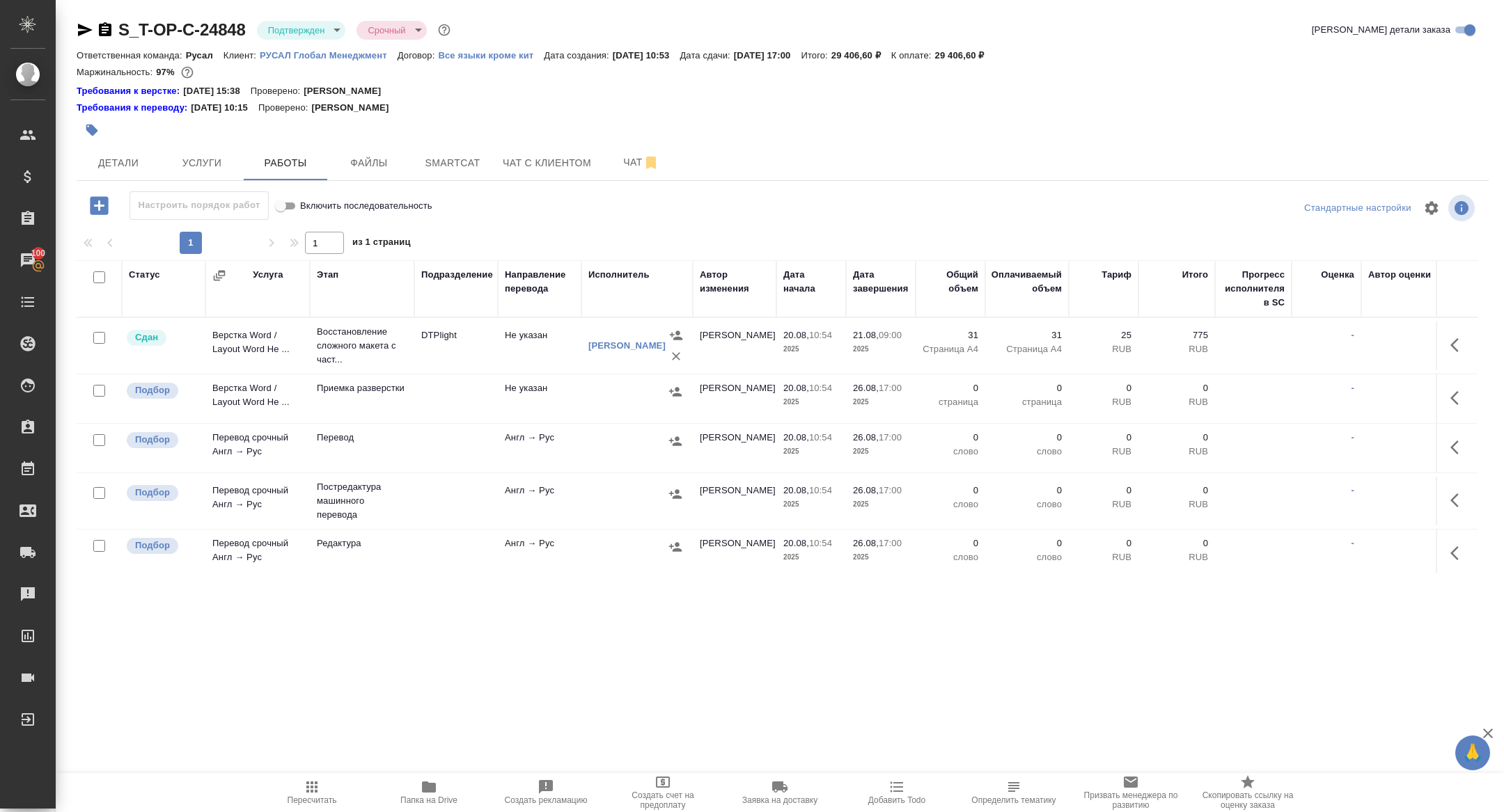
click at [96, 280] on input "checkbox" at bounding box center [99, 277] width 12 height 12
checkbox input "true"
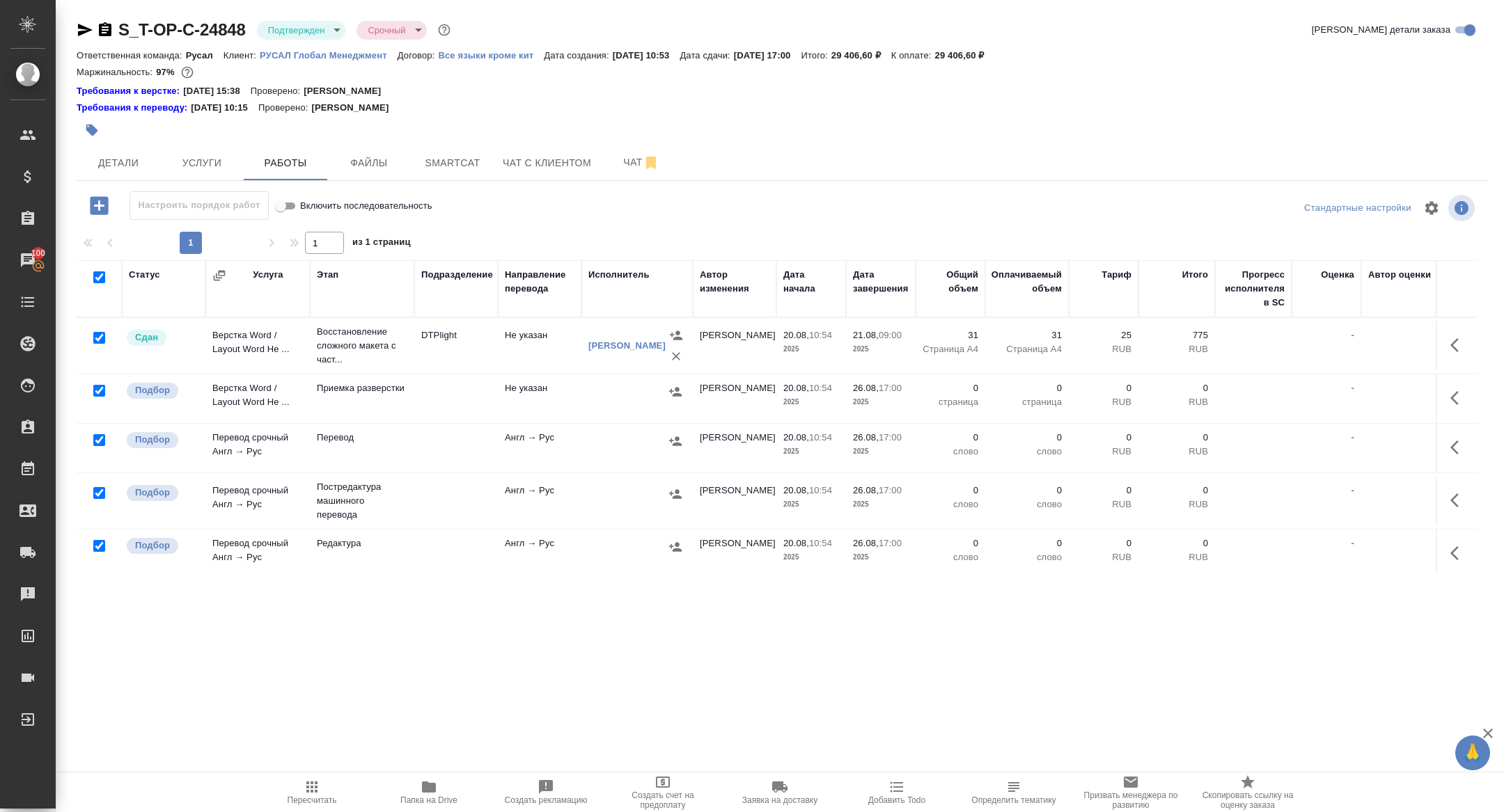
checkbox input "true"
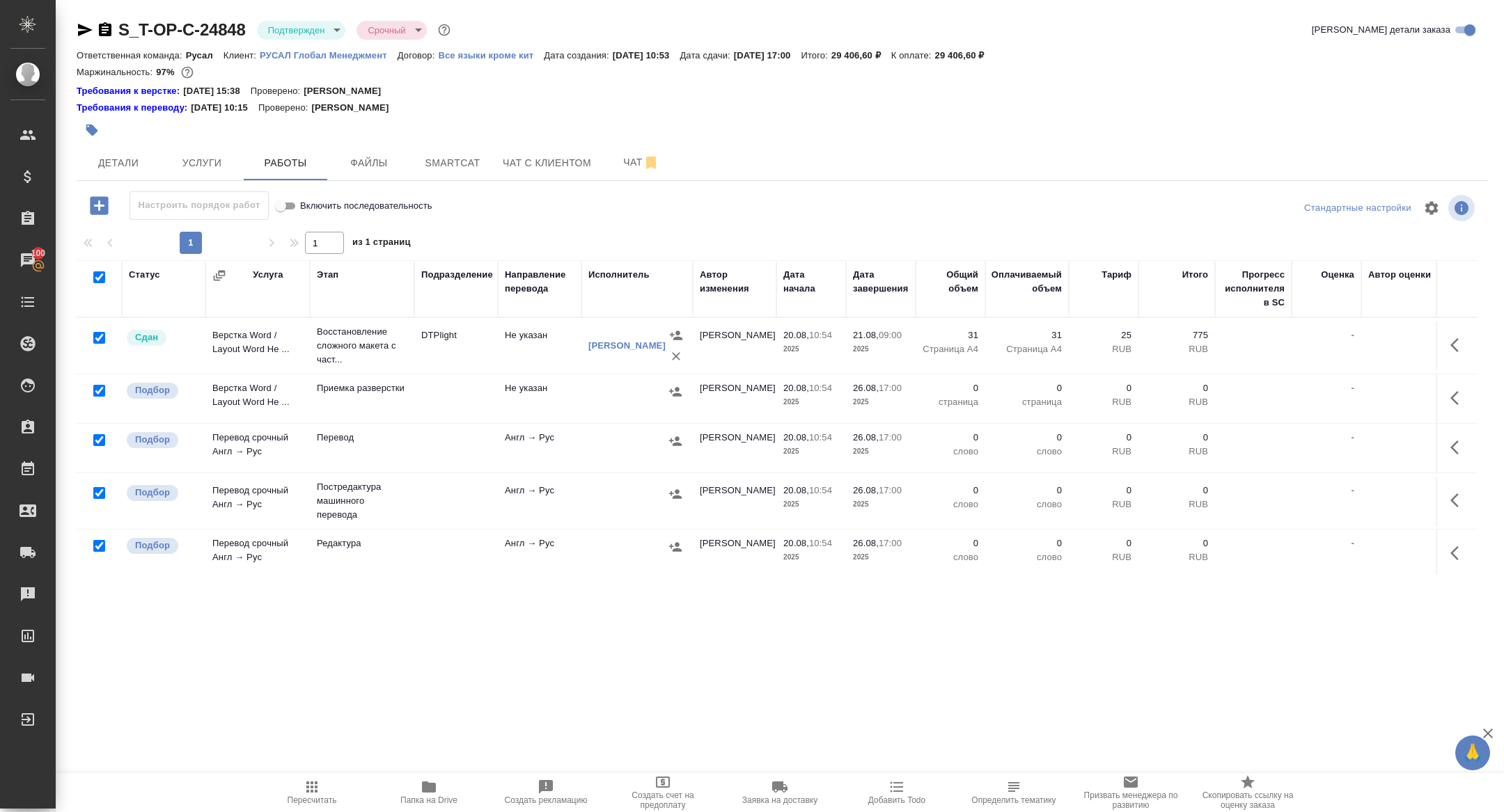
checkbox input "true"
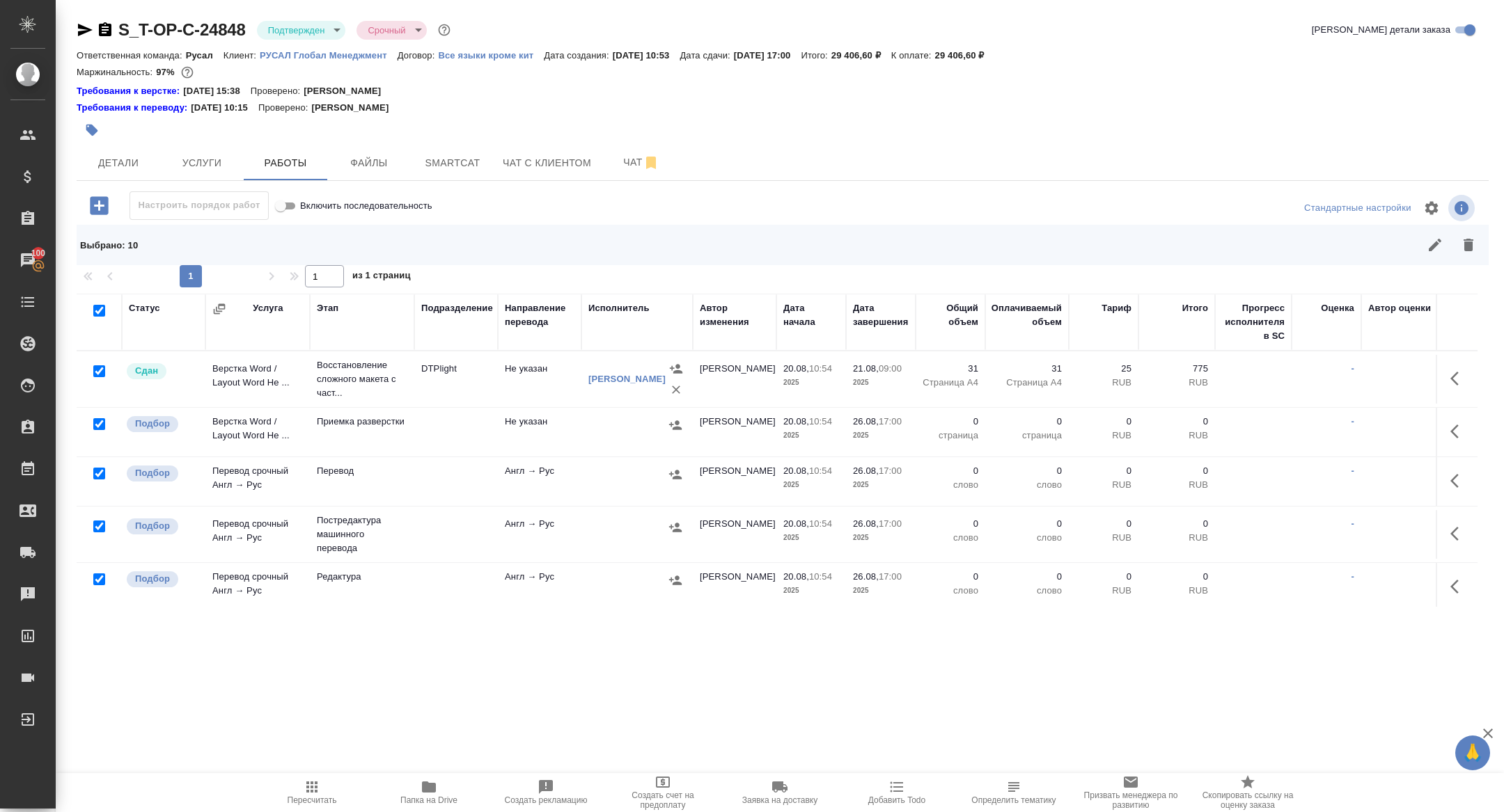
click at [99, 375] on input "checkbox" at bounding box center [99, 371] width 12 height 12
checkbox input "false"
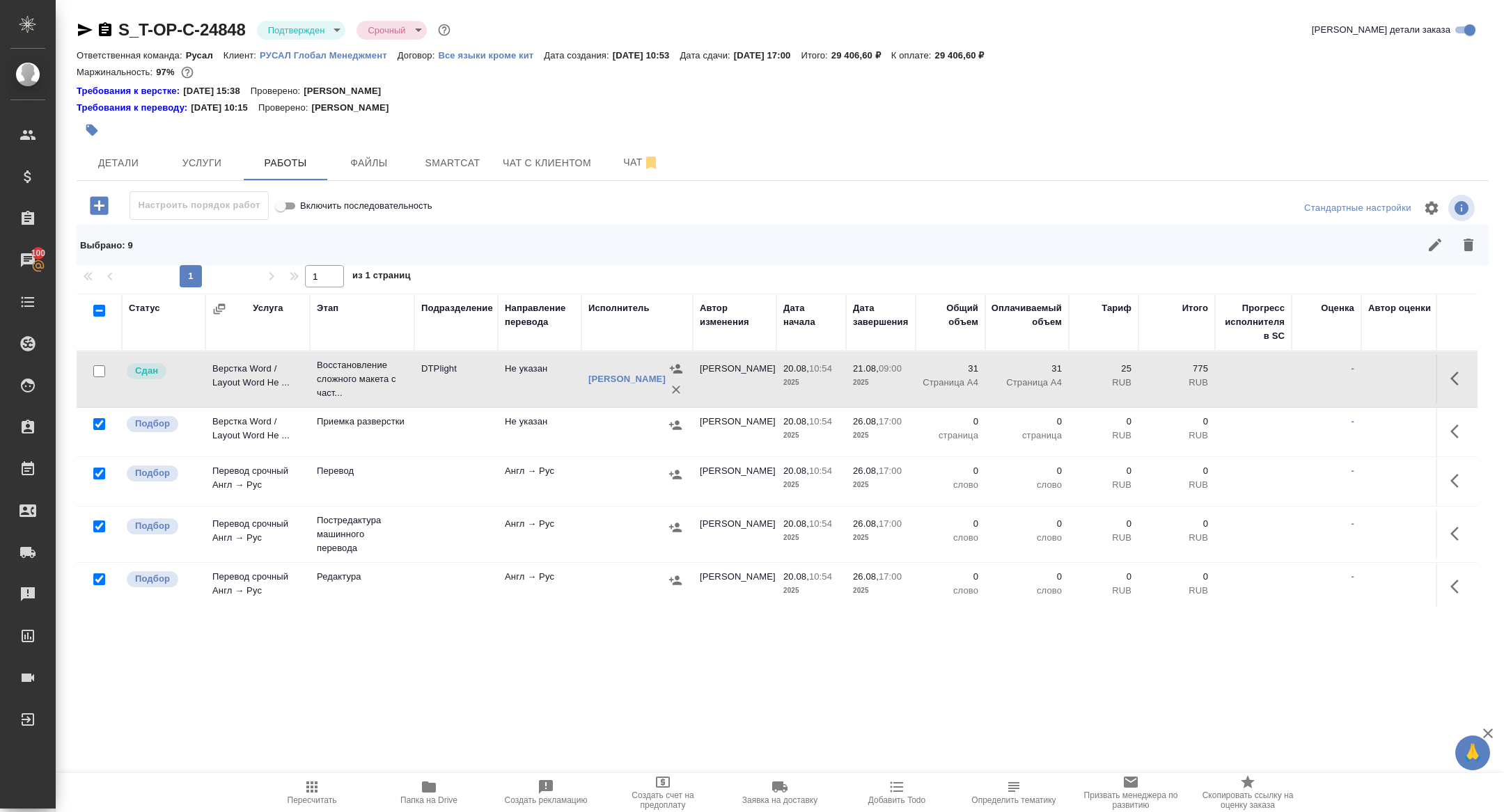
click at [103, 524] on input "checkbox" at bounding box center [99, 526] width 12 height 12
checkbox input "false"
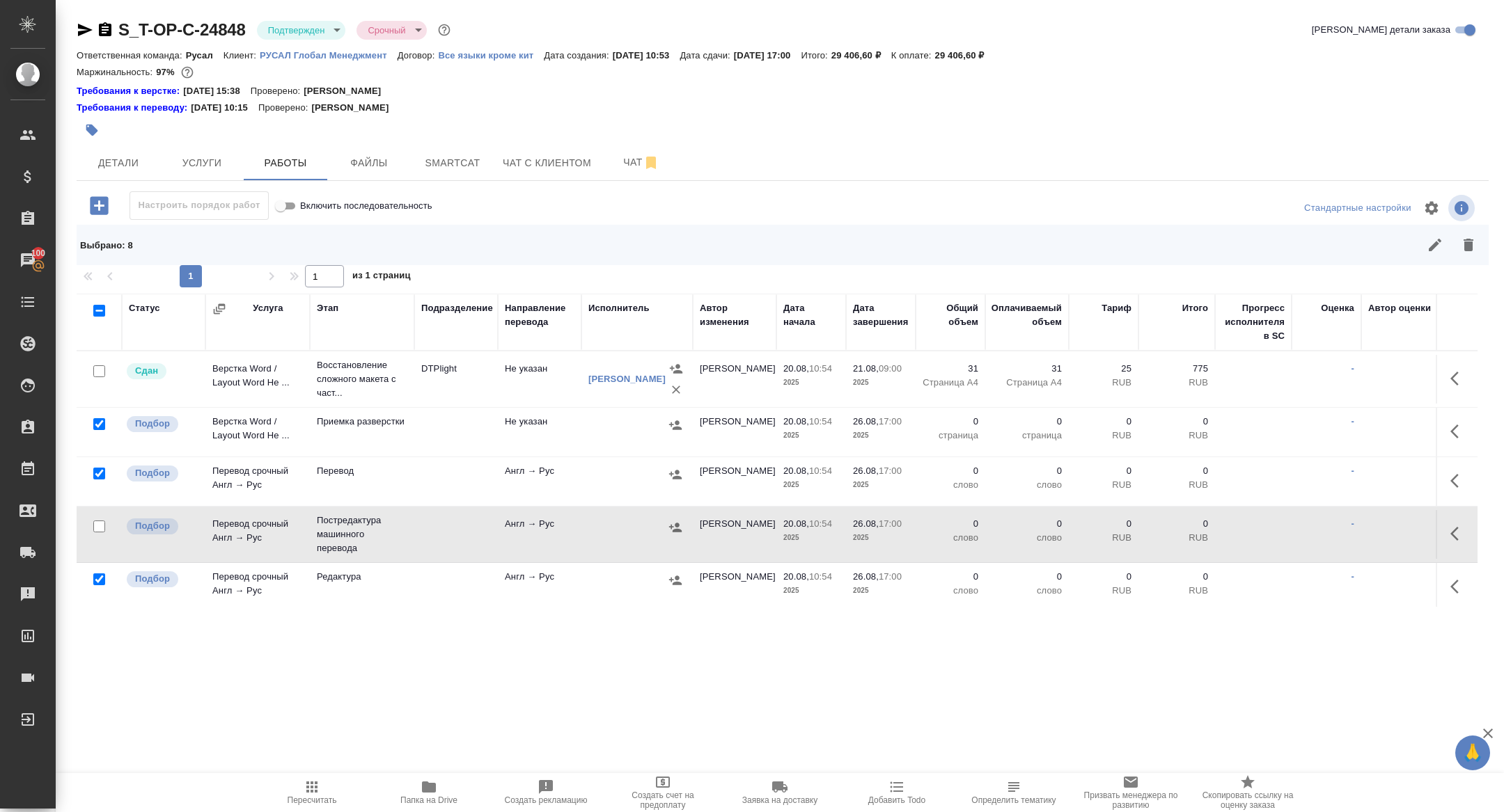
click at [100, 574] on input "checkbox" at bounding box center [99, 579] width 12 height 12
checkbox input "false"
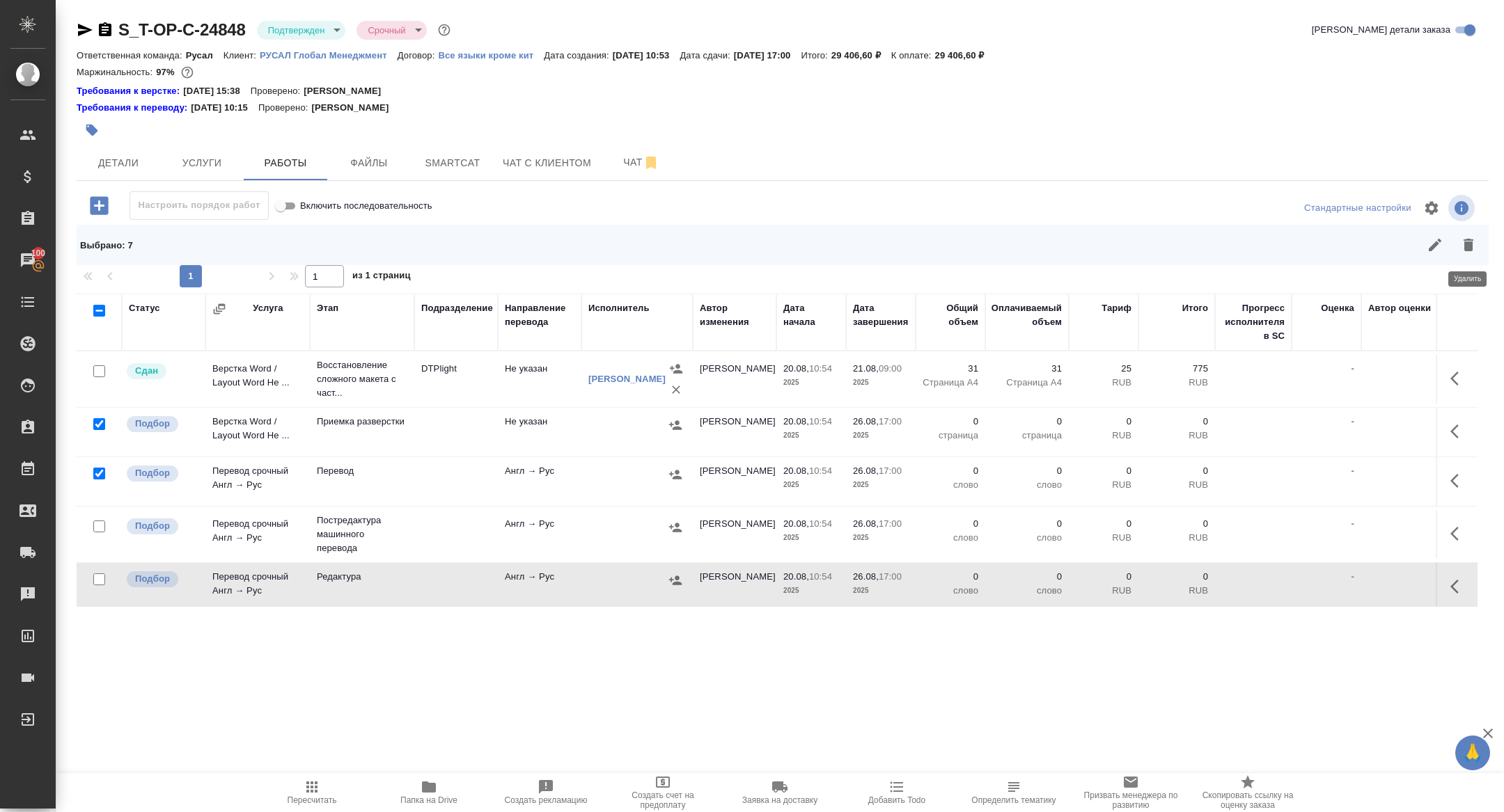
click at [1473, 251] on icon "button" at bounding box center [1468, 245] width 16 height 16
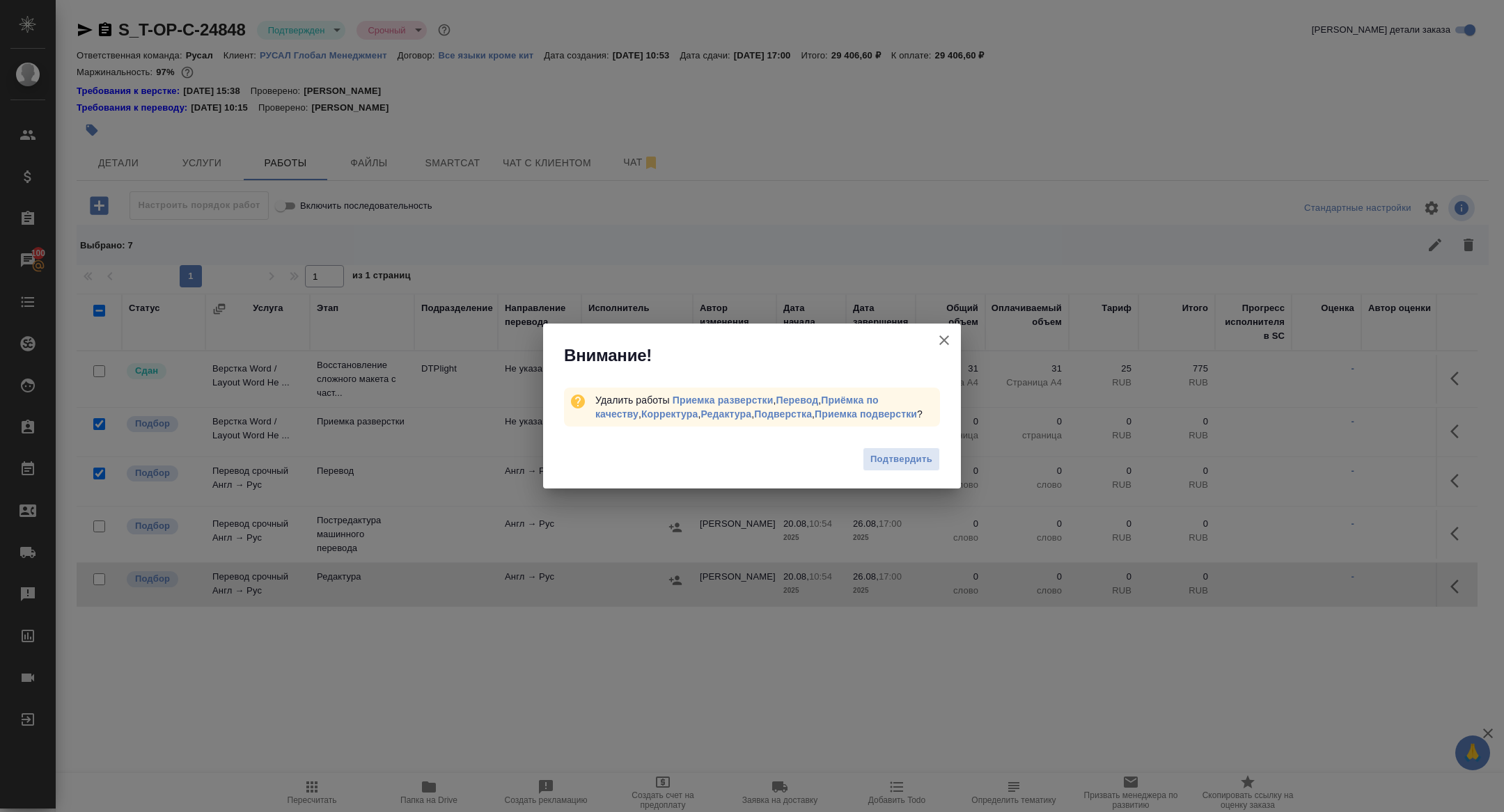
click at [917, 466] on span "Подтвердить" at bounding box center [901, 459] width 62 height 16
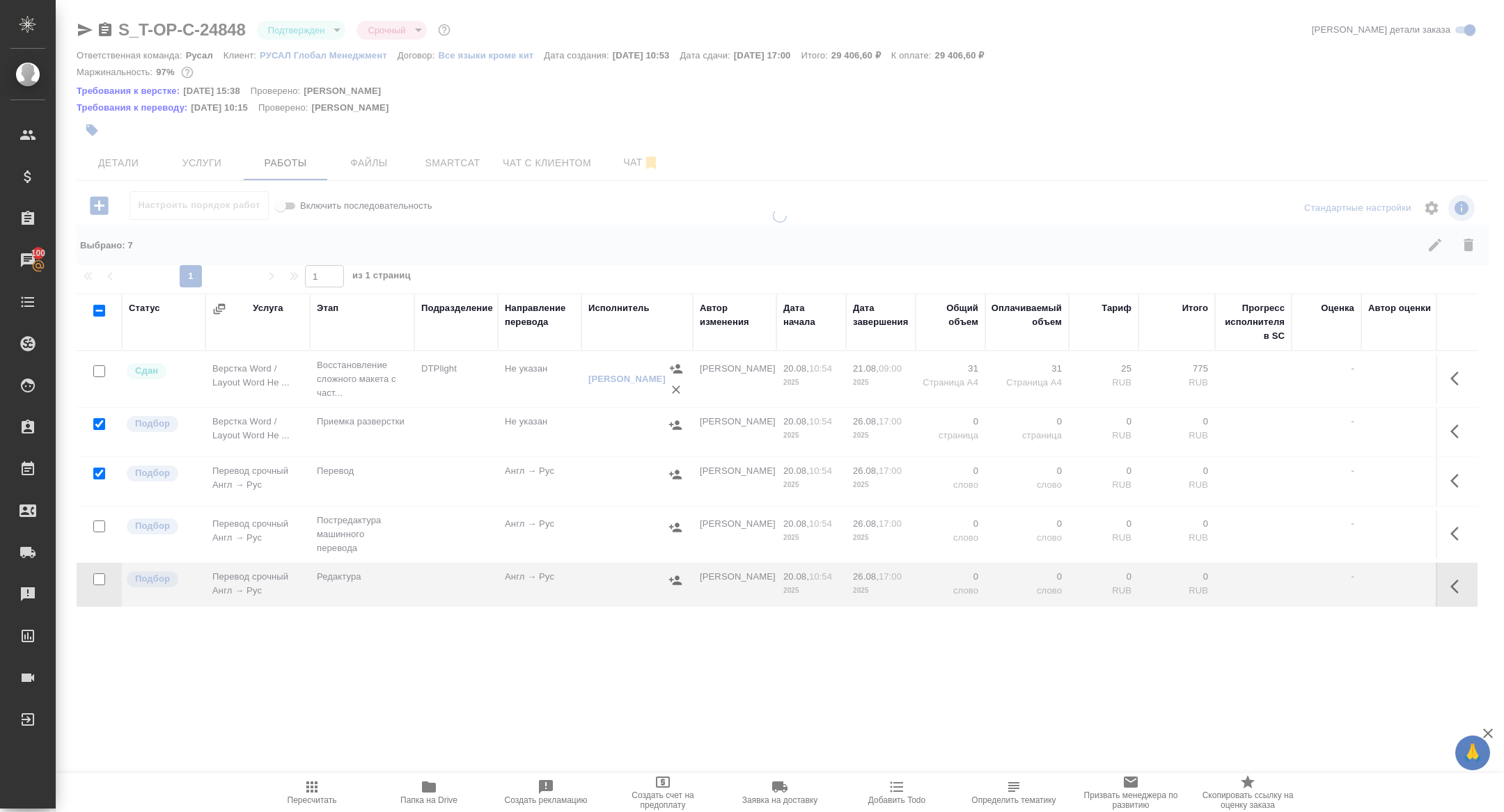
click at [1459, 536] on icon "button" at bounding box center [1458, 533] width 16 height 16
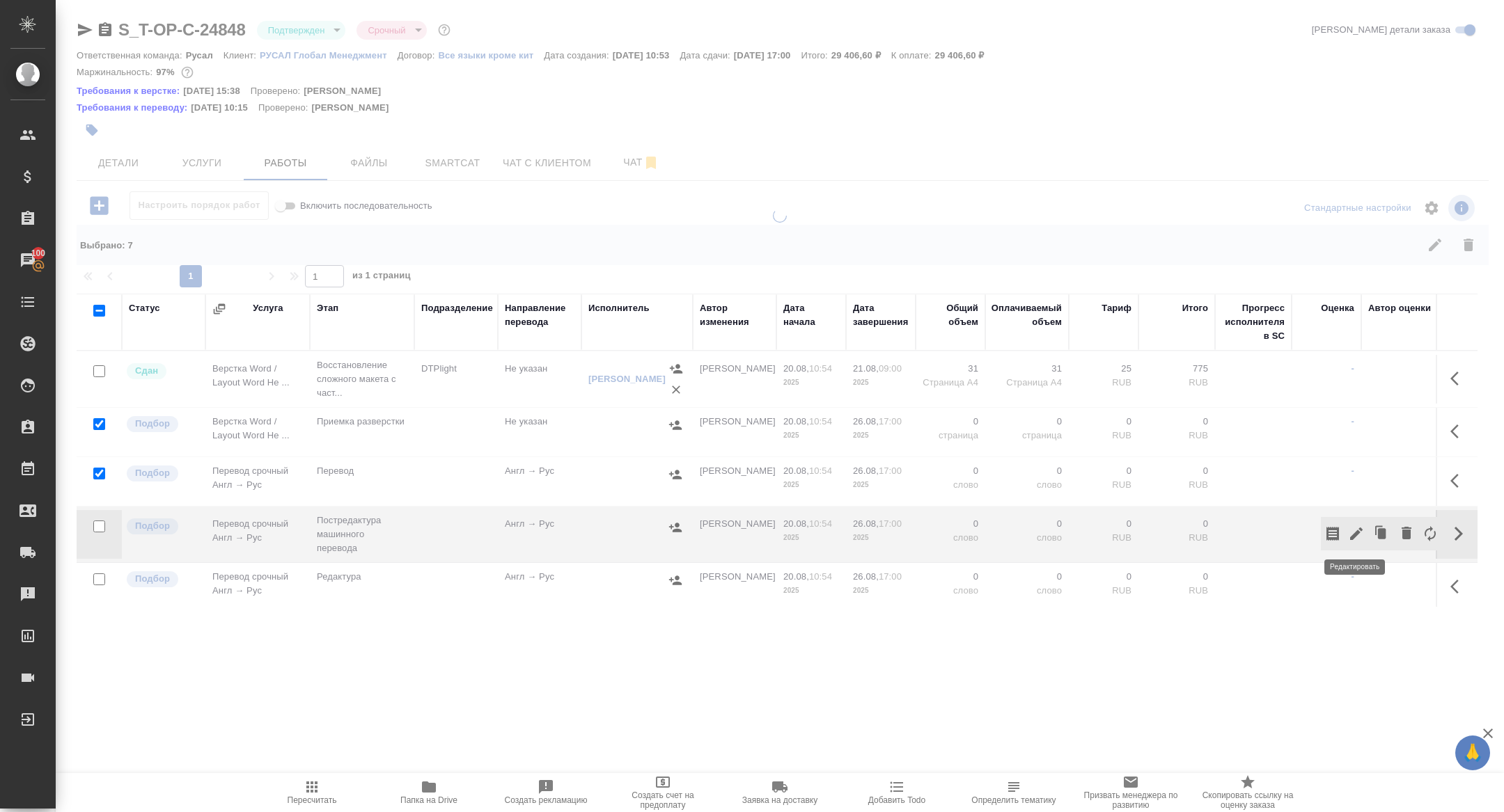
click at [1355, 531] on icon "button" at bounding box center [1356, 534] width 13 height 13
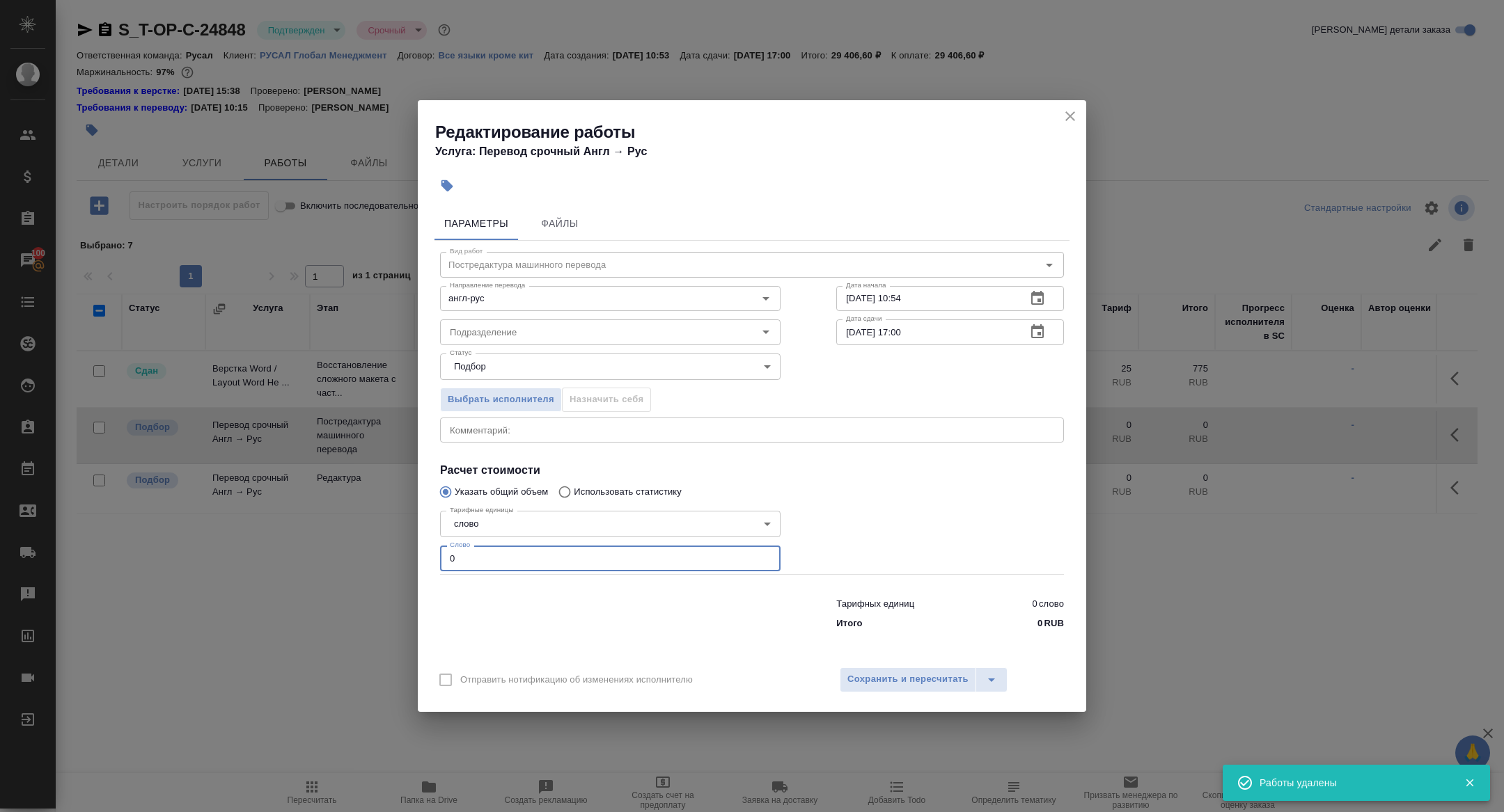
drag, startPoint x: 456, startPoint y: 561, endPoint x: 372, endPoint y: 532, distance: 88.9
click at [372, 532] on div "Редактирование работы Услуга: Перевод срочный Англ → Рус Параметры Файлы Вид ра…" at bounding box center [752, 406] width 1504 height 812
type input "5000"
click at [1029, 337] on icon "button" at bounding box center [1037, 332] width 16 height 16
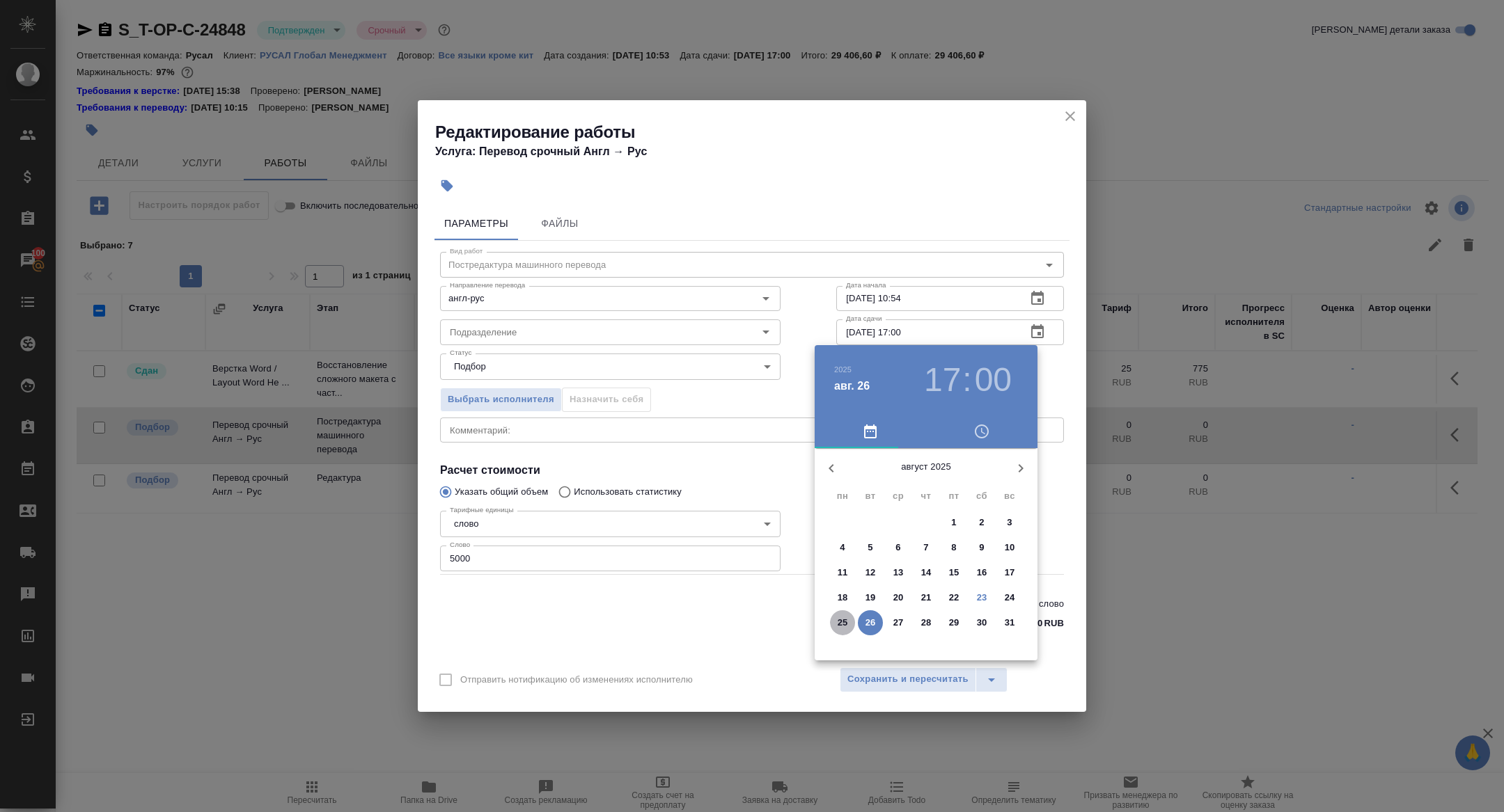
click at [842, 626] on p "25" at bounding box center [842, 623] width 10 height 14
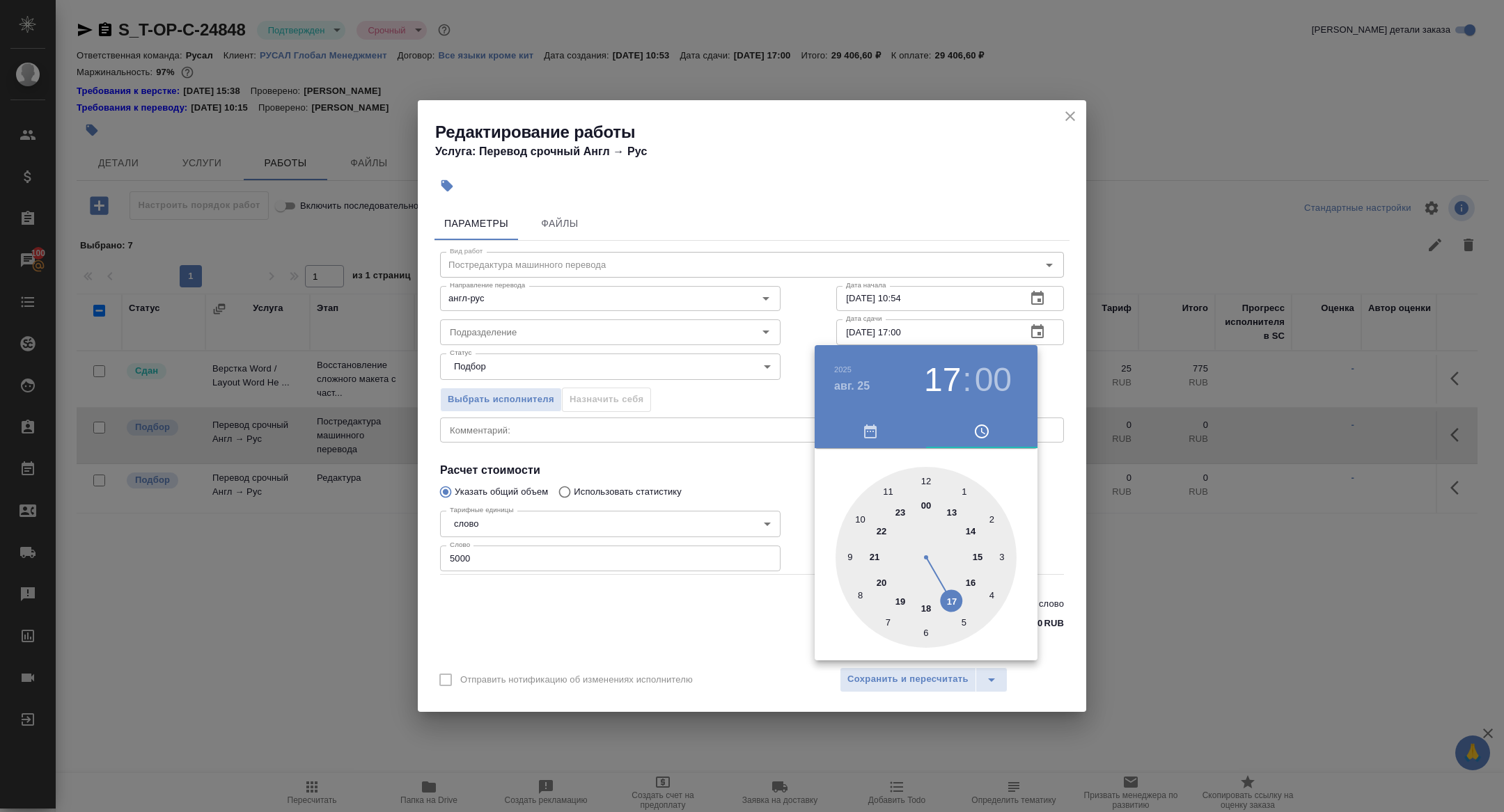
type input "25.08.2025 09:00"
click at [847, 560] on div at bounding box center [925, 557] width 181 height 181
click at [623, 463] on div at bounding box center [752, 406] width 1504 height 812
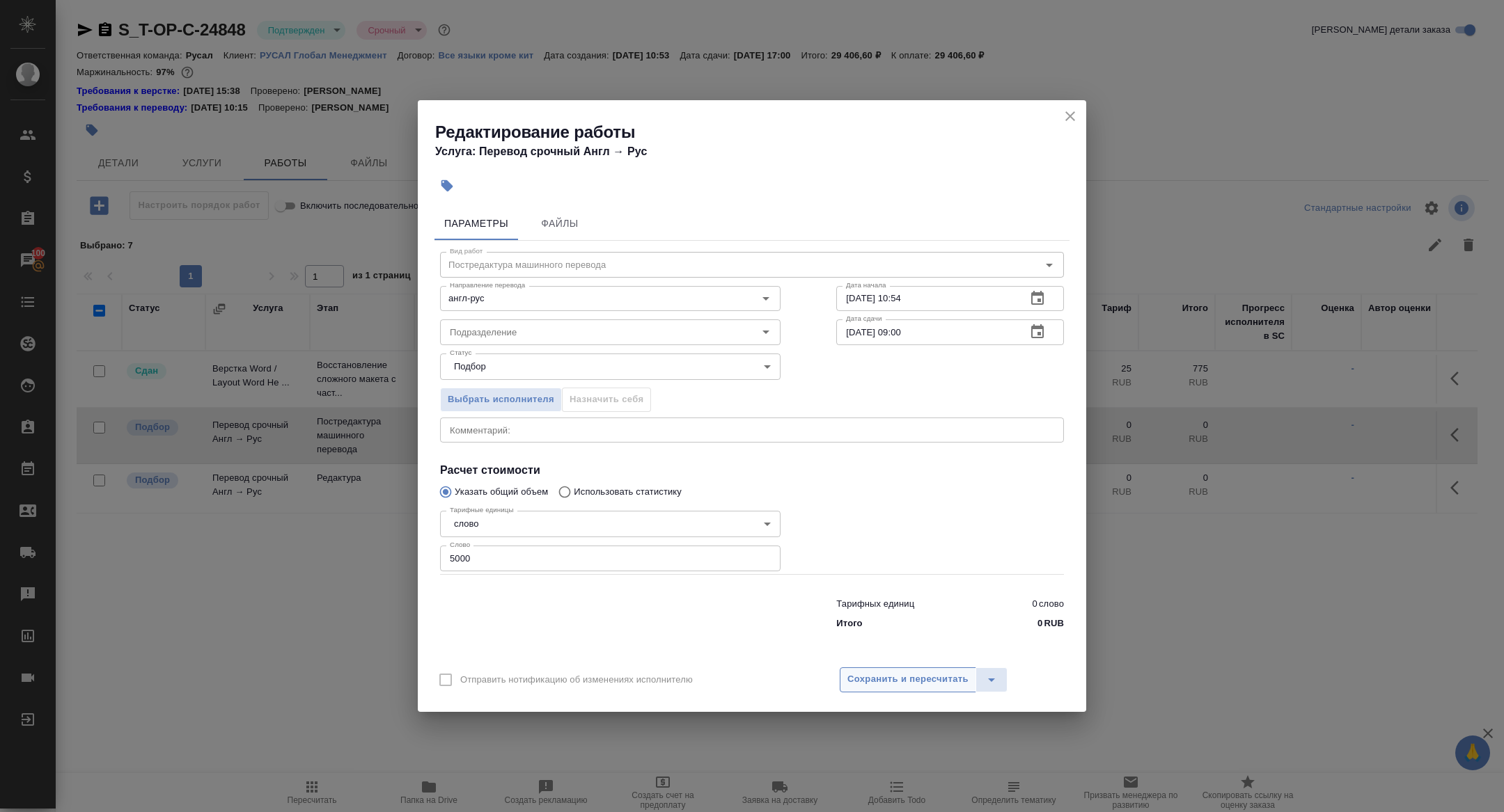
click at [877, 672] on span "Сохранить и пересчитать" at bounding box center [907, 680] width 121 height 16
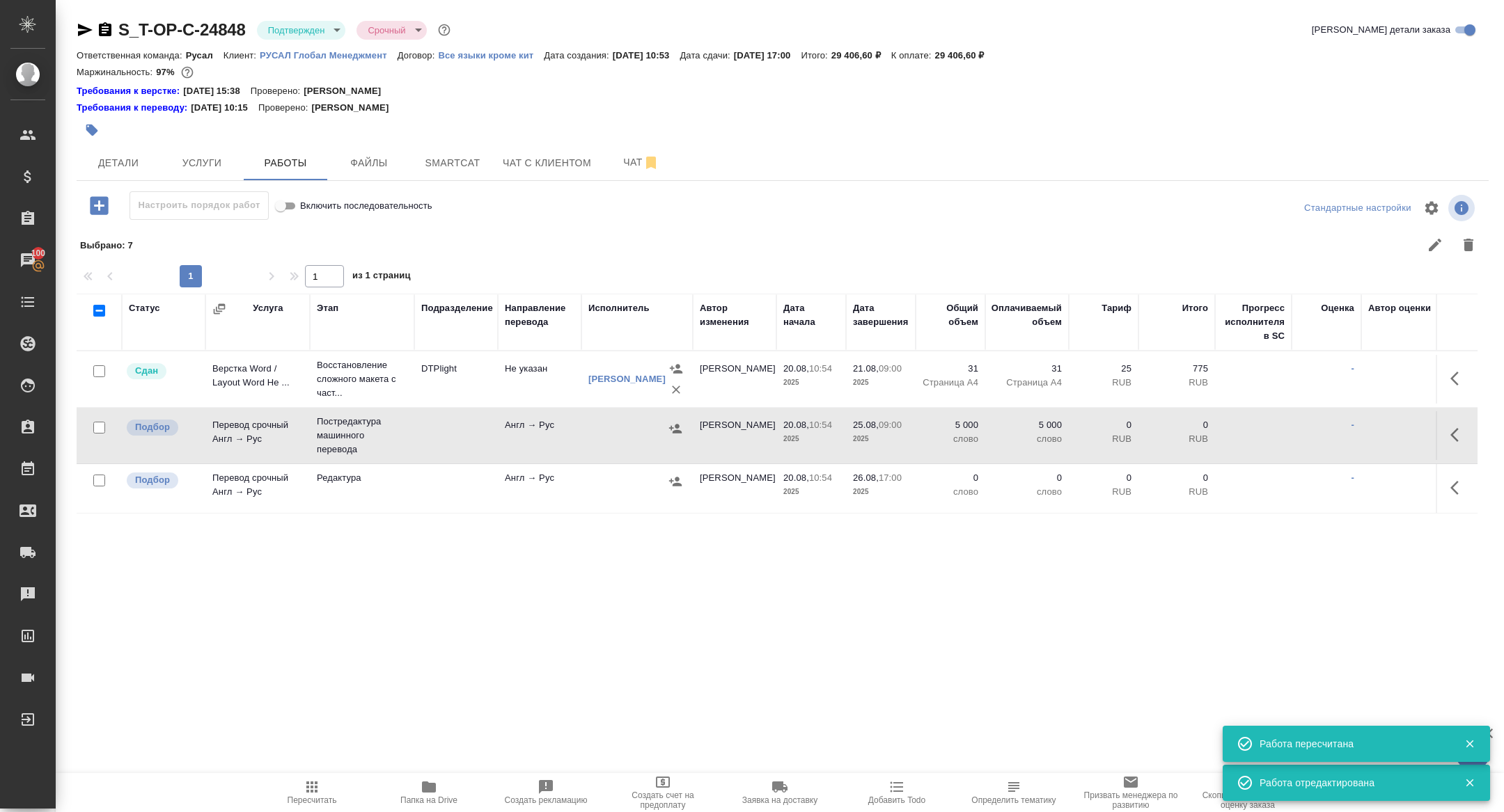
click at [673, 419] on button "button" at bounding box center [675, 429] width 21 height 21
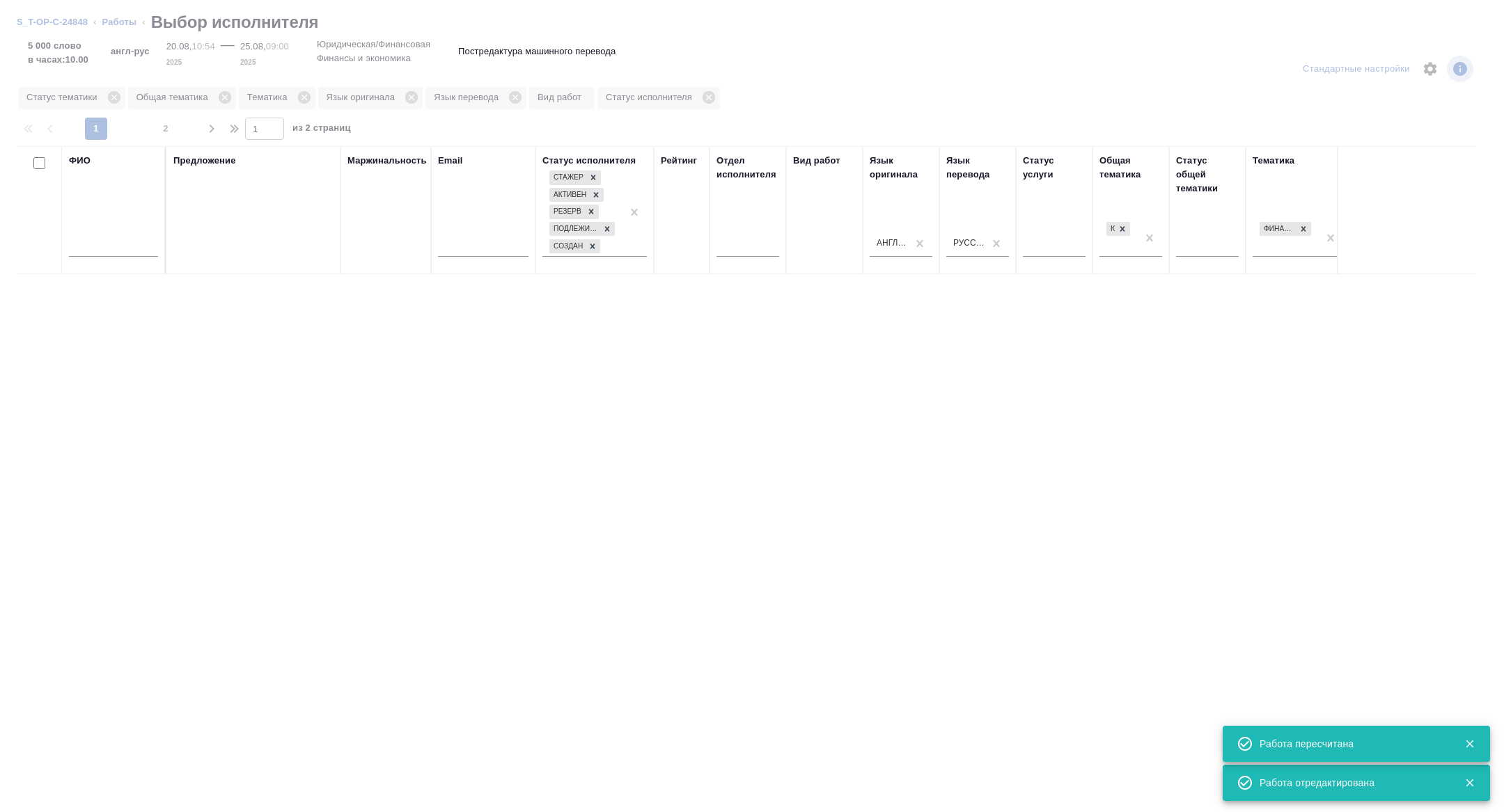
click at [103, 252] on input "text" at bounding box center [114, 248] width 89 height 17
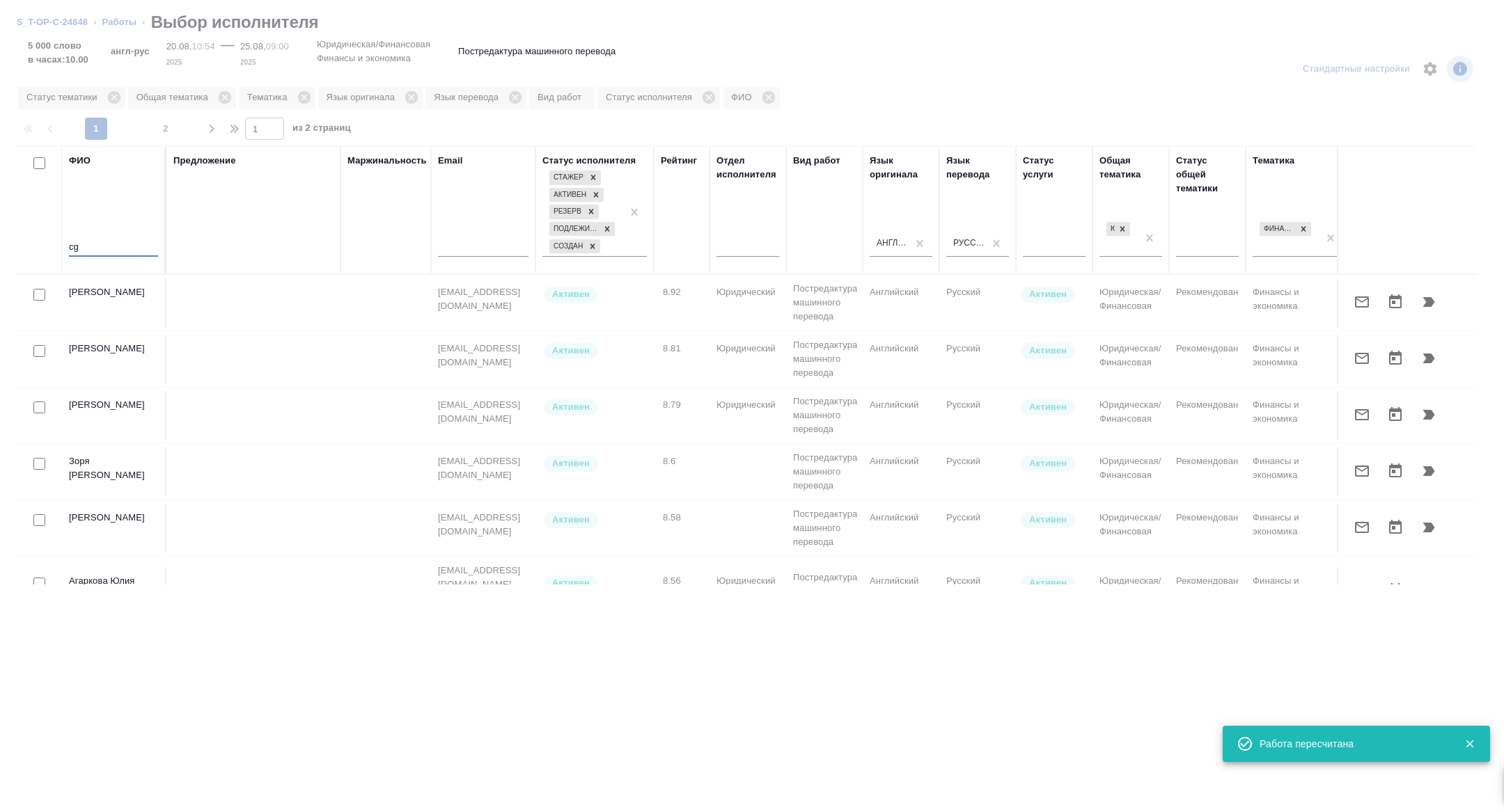
type input "c"
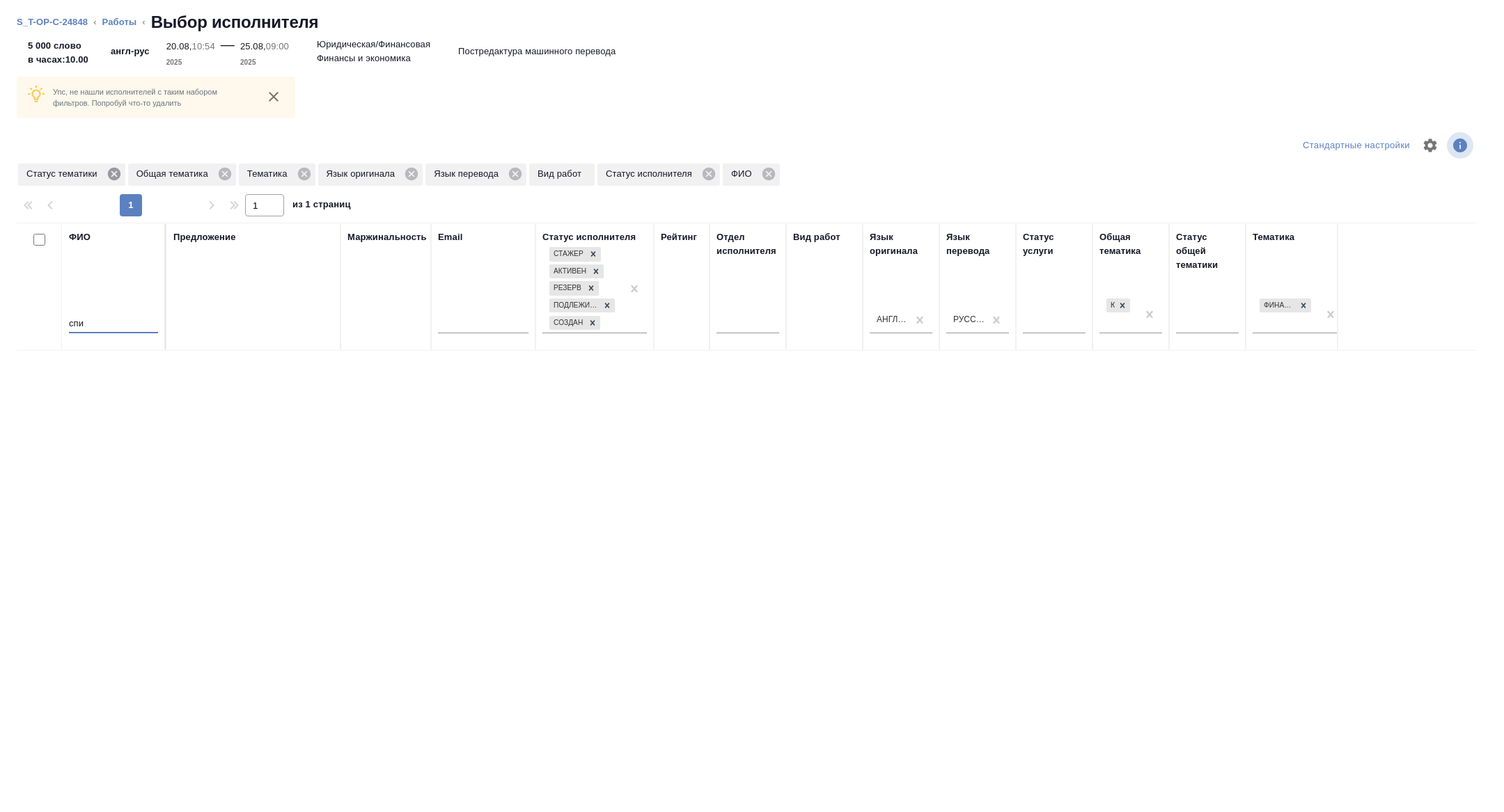
type input "спи"
click at [116, 175] on icon at bounding box center [114, 174] width 16 height 16
click at [195, 172] on icon at bounding box center [194, 174] width 16 height 16
click at [118, 179] on icon at bounding box center [114, 174] width 13 height 13
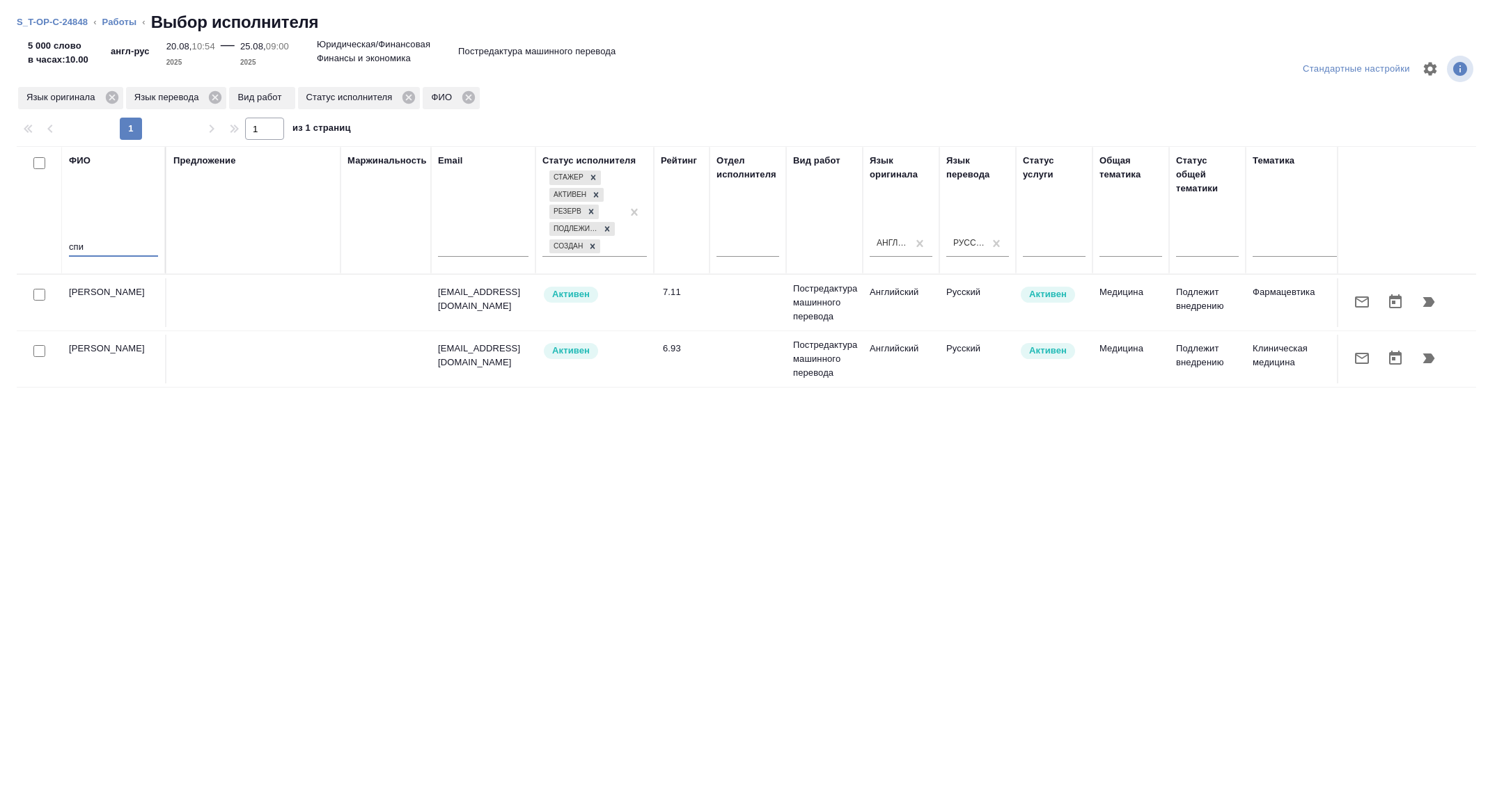
drag, startPoint x: 91, startPoint y: 252, endPoint x: 31, endPoint y: 243, distance: 60.7
click at [31, 243] on tr "ФИО спи Предложение Маржинальность Email Статус исполнителя Стажер Активен Резе…" at bounding box center [1027, 209] width 2022 height 128
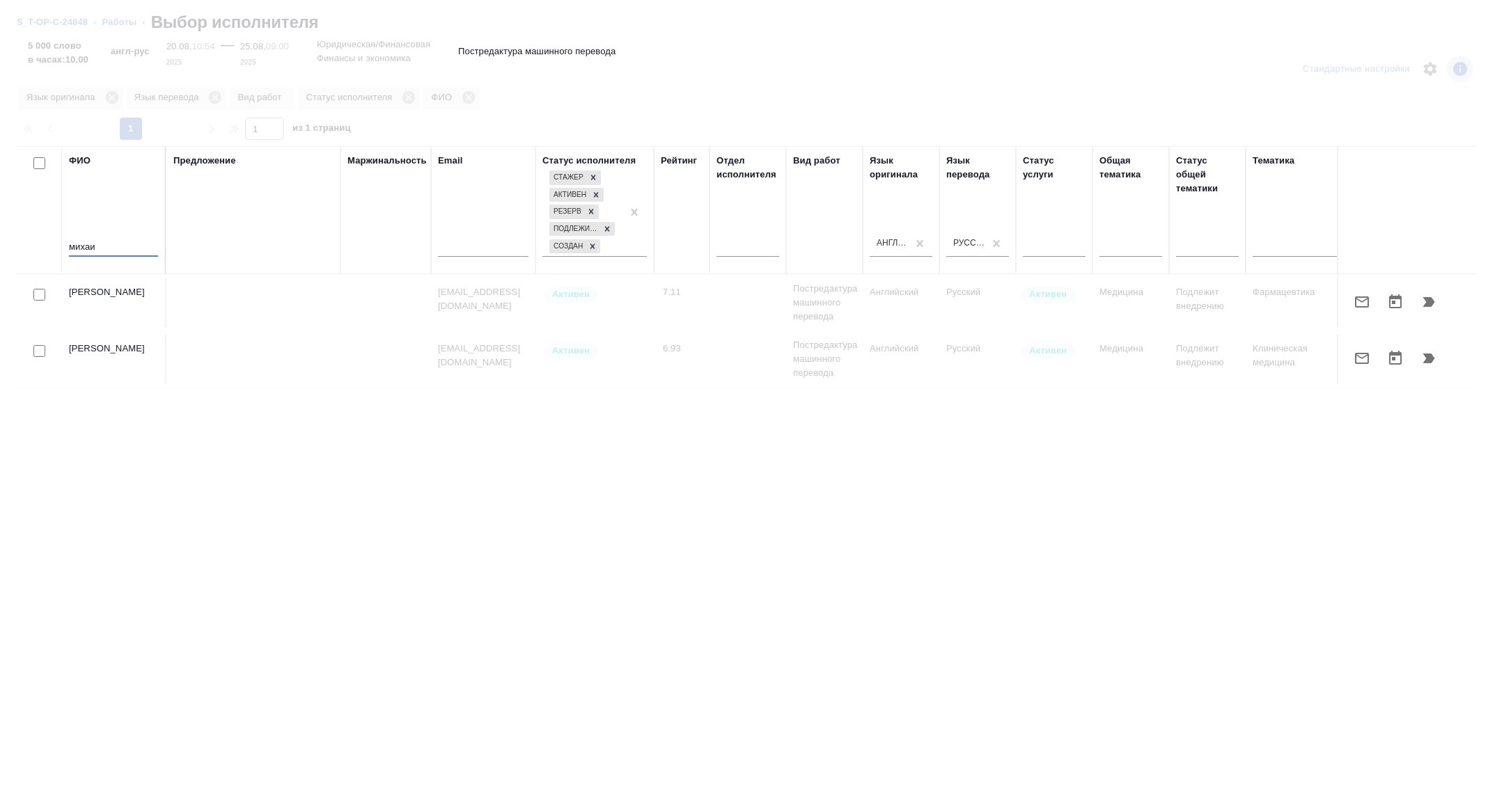
type input "михаил"
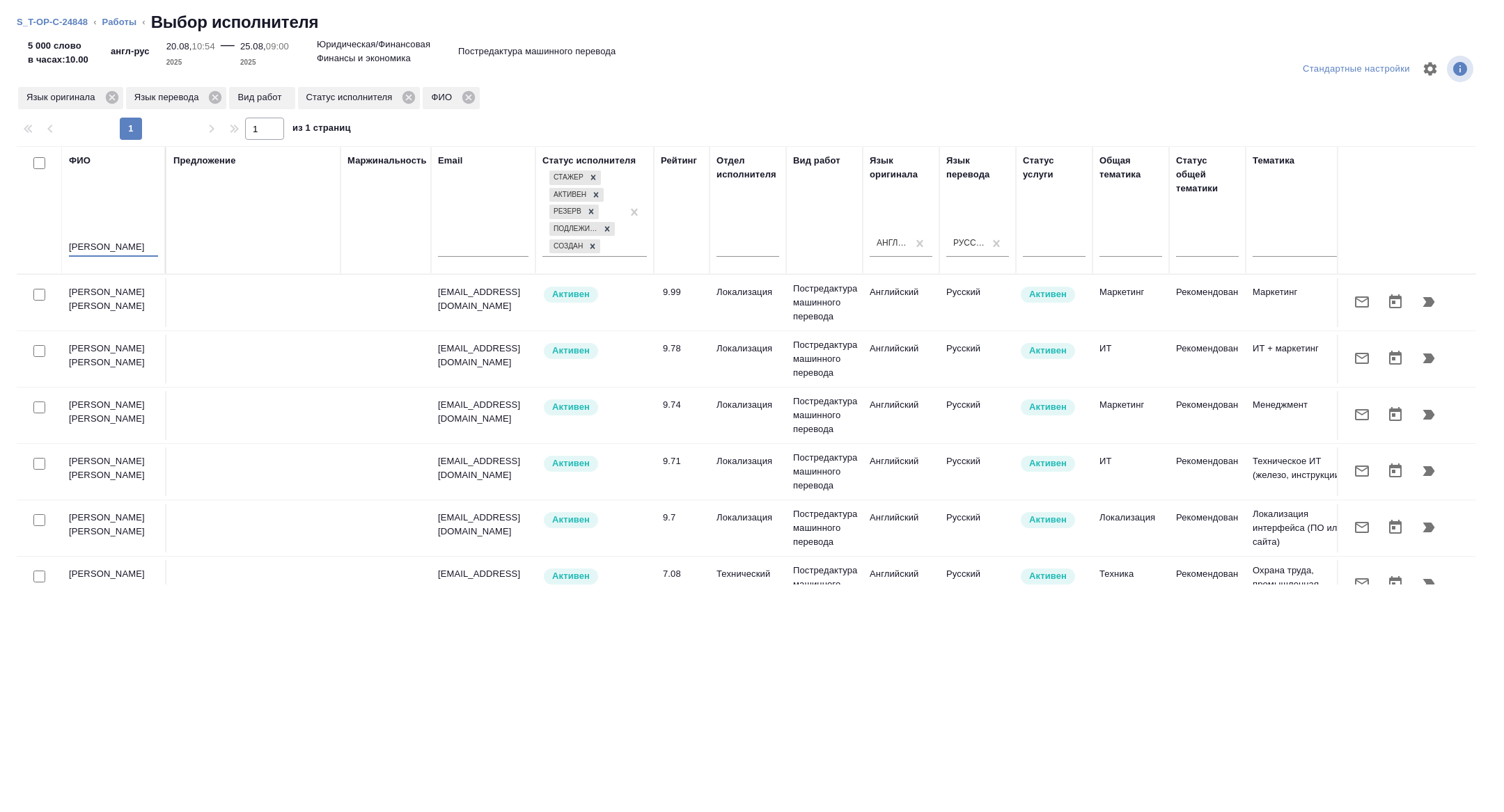
drag, startPoint x: 111, startPoint y: 247, endPoint x: 26, endPoint y: 237, distance: 85.6
click at [28, 239] on tr "ФИО михаил Предложение Маржинальность Email Статус исполнителя Стажер Активен Р…" at bounding box center [1027, 209] width 2022 height 128
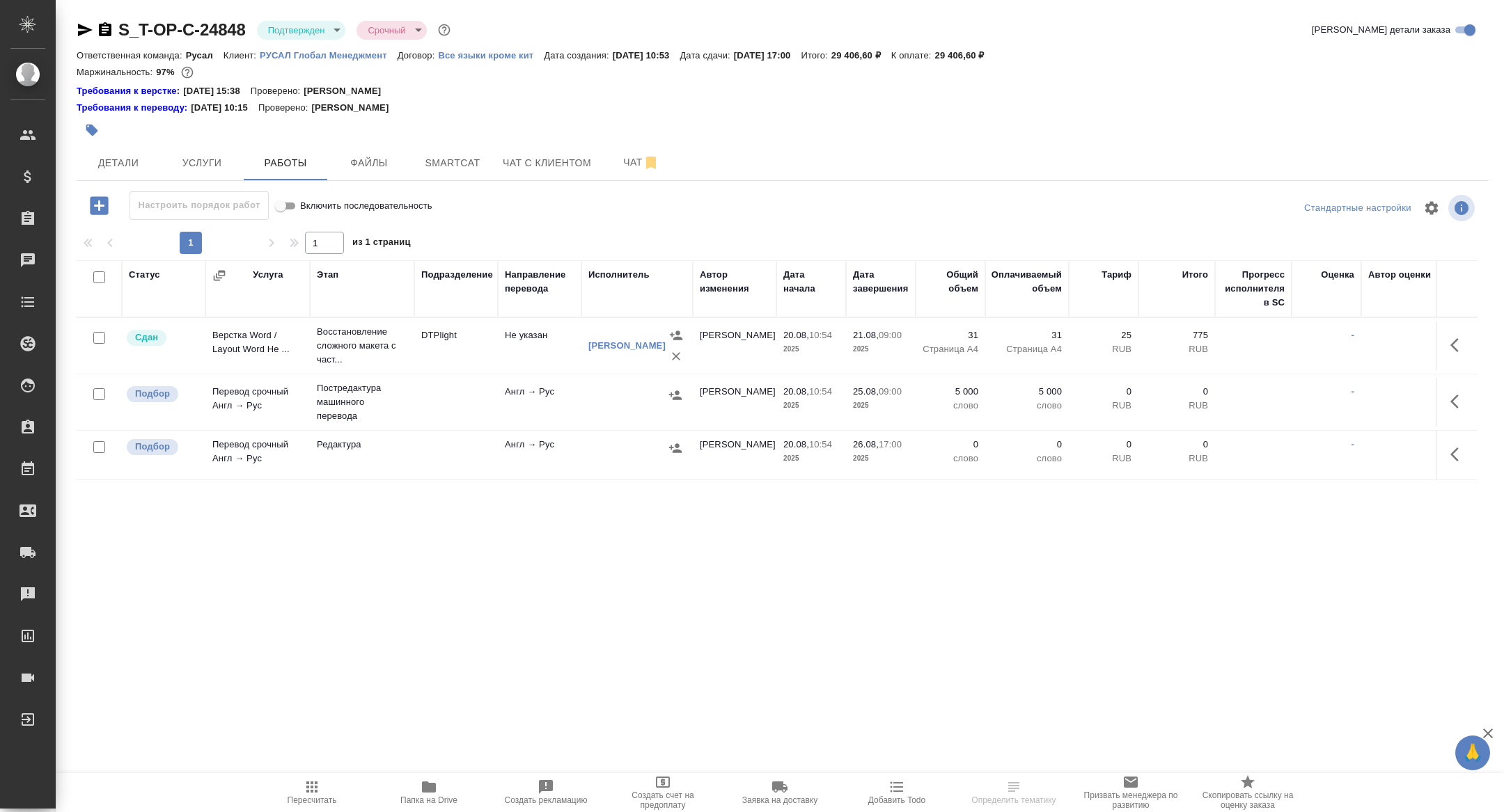
click at [680, 392] on icon "button" at bounding box center [675, 395] width 14 height 14
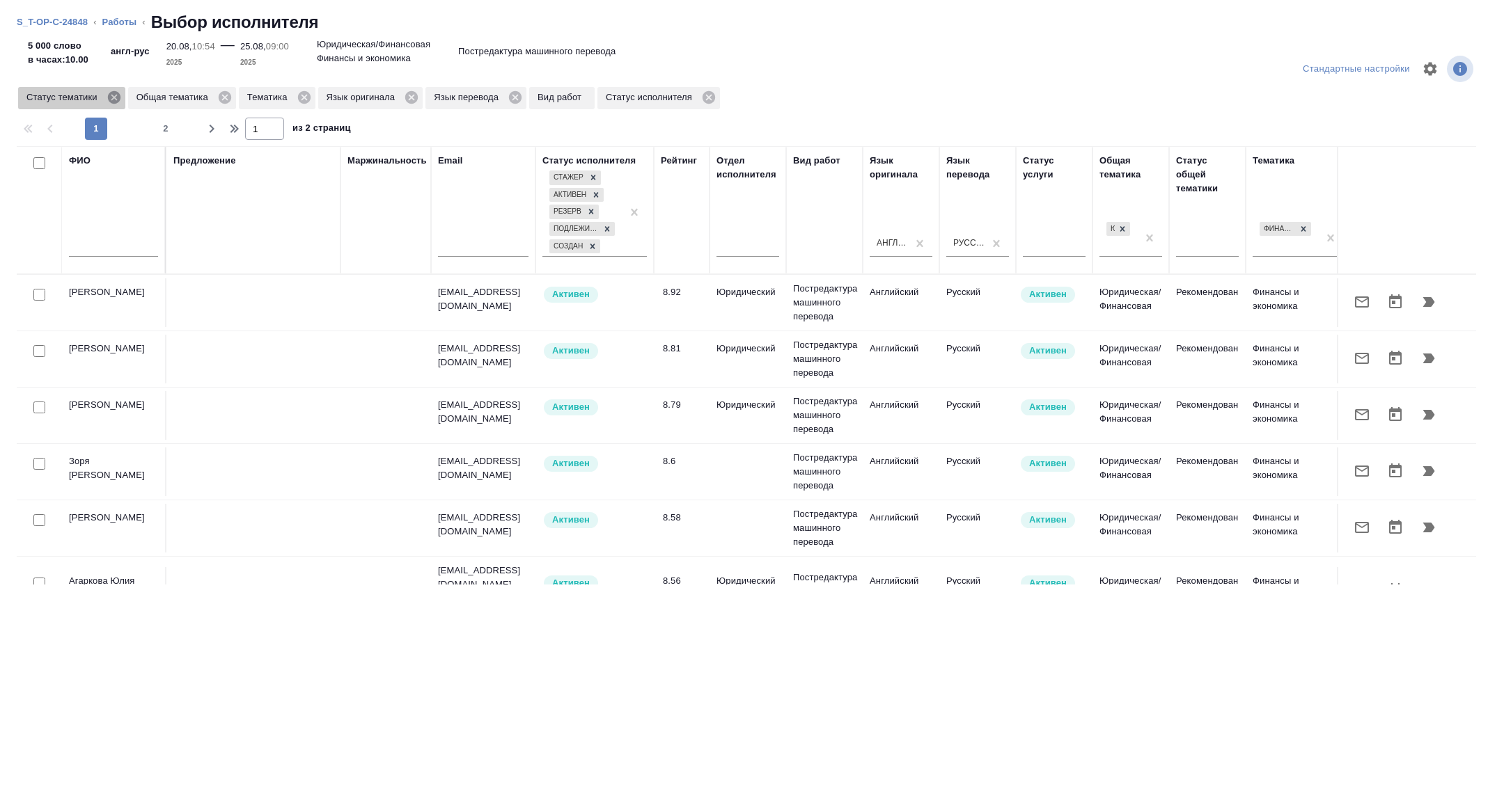
click at [119, 100] on icon at bounding box center [114, 98] width 16 height 16
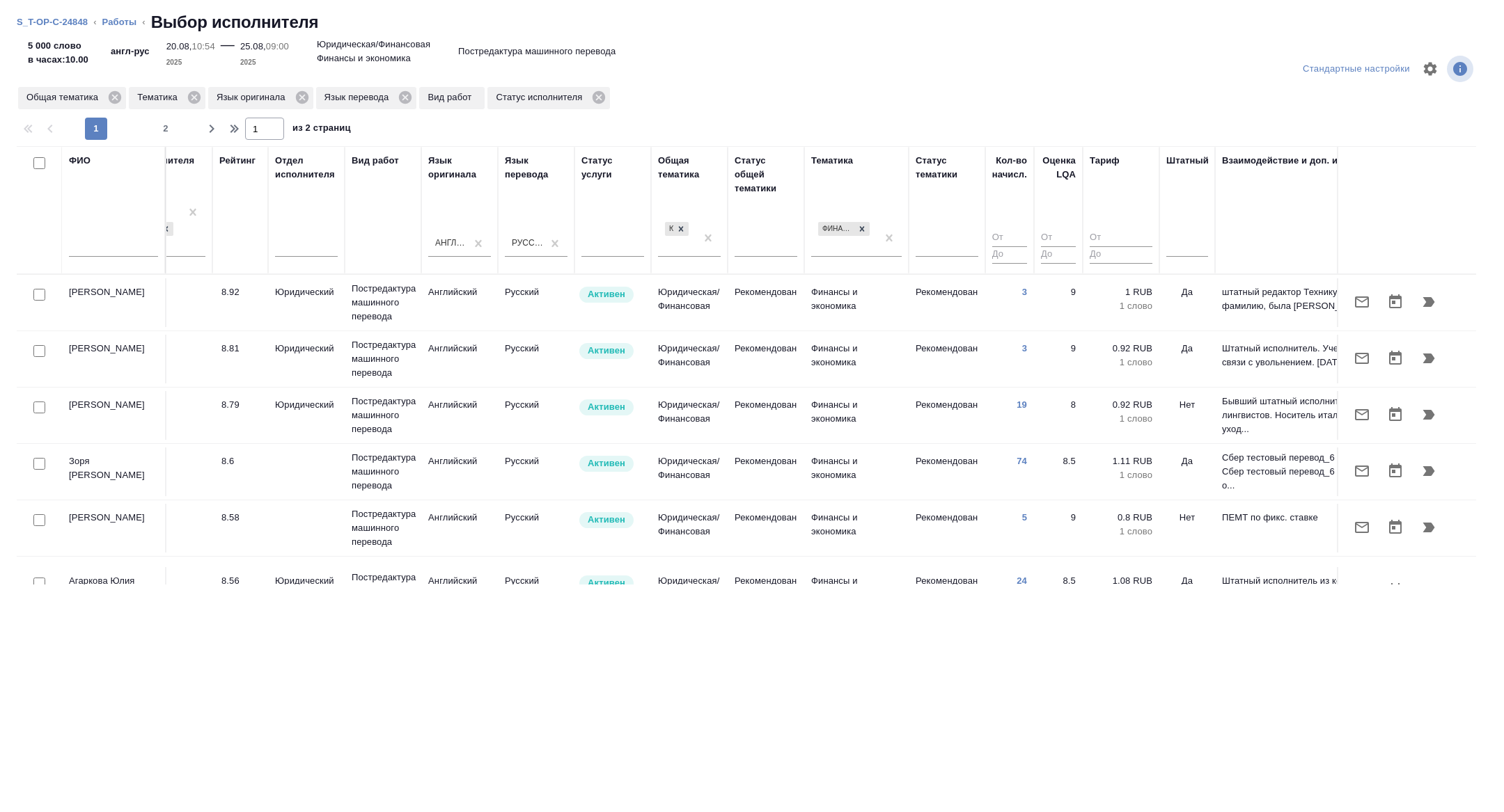
scroll to position [0, 521]
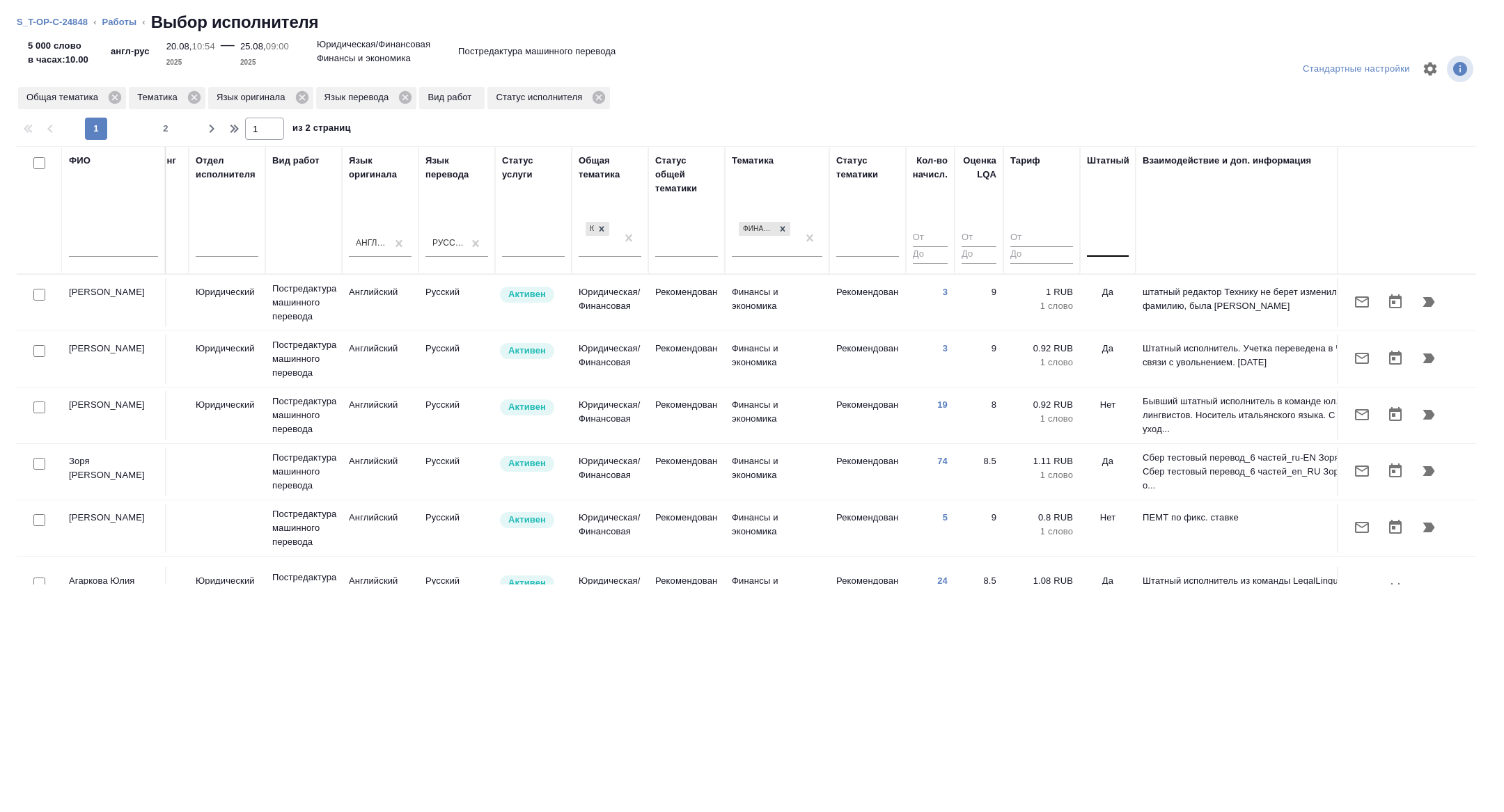
click at [1097, 239] on div at bounding box center [1107, 243] width 42 height 20
click at [1097, 288] on div "Нет" at bounding box center [1191, 288] width 209 height 25
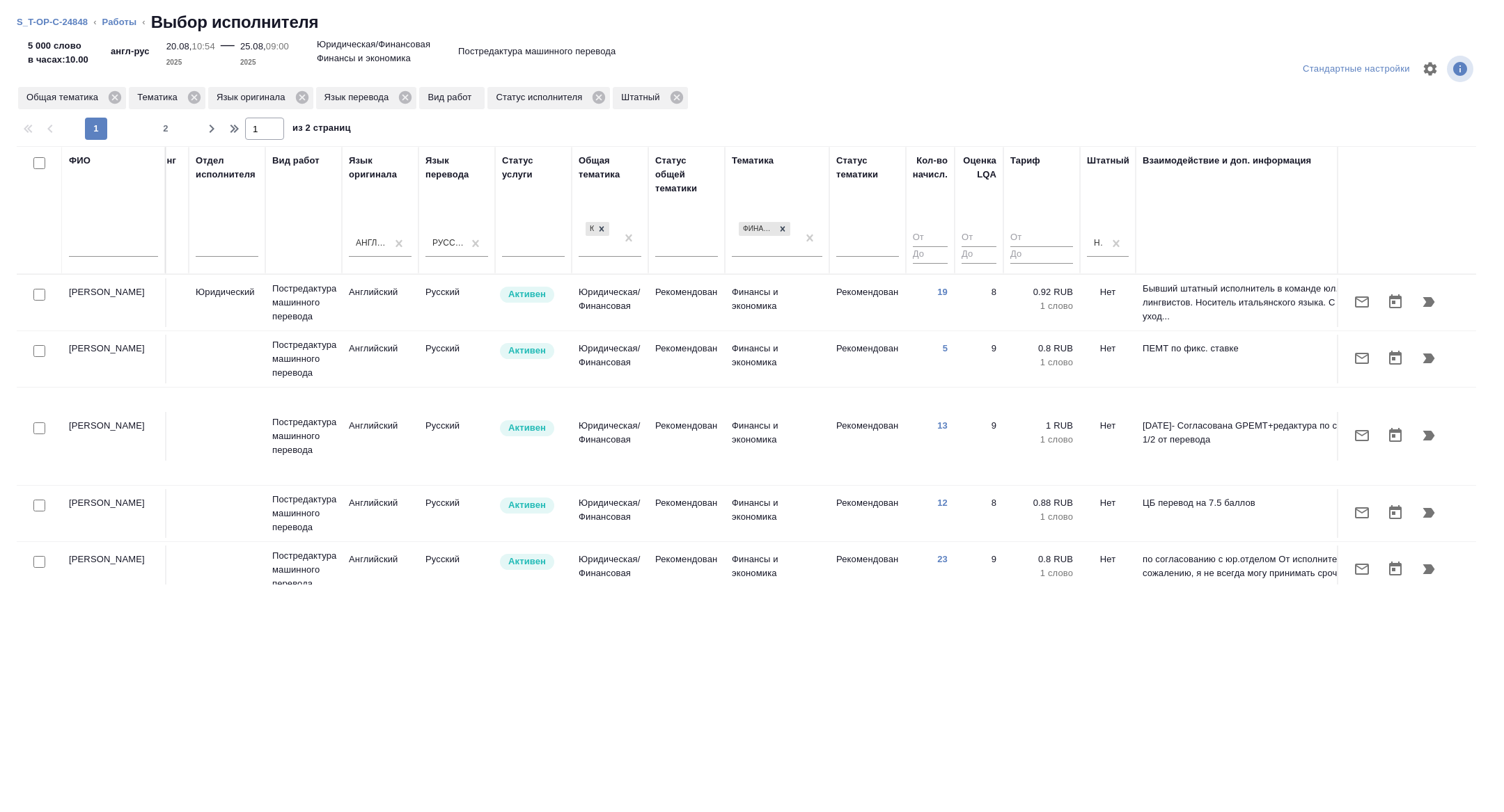
scroll to position [0, 0]
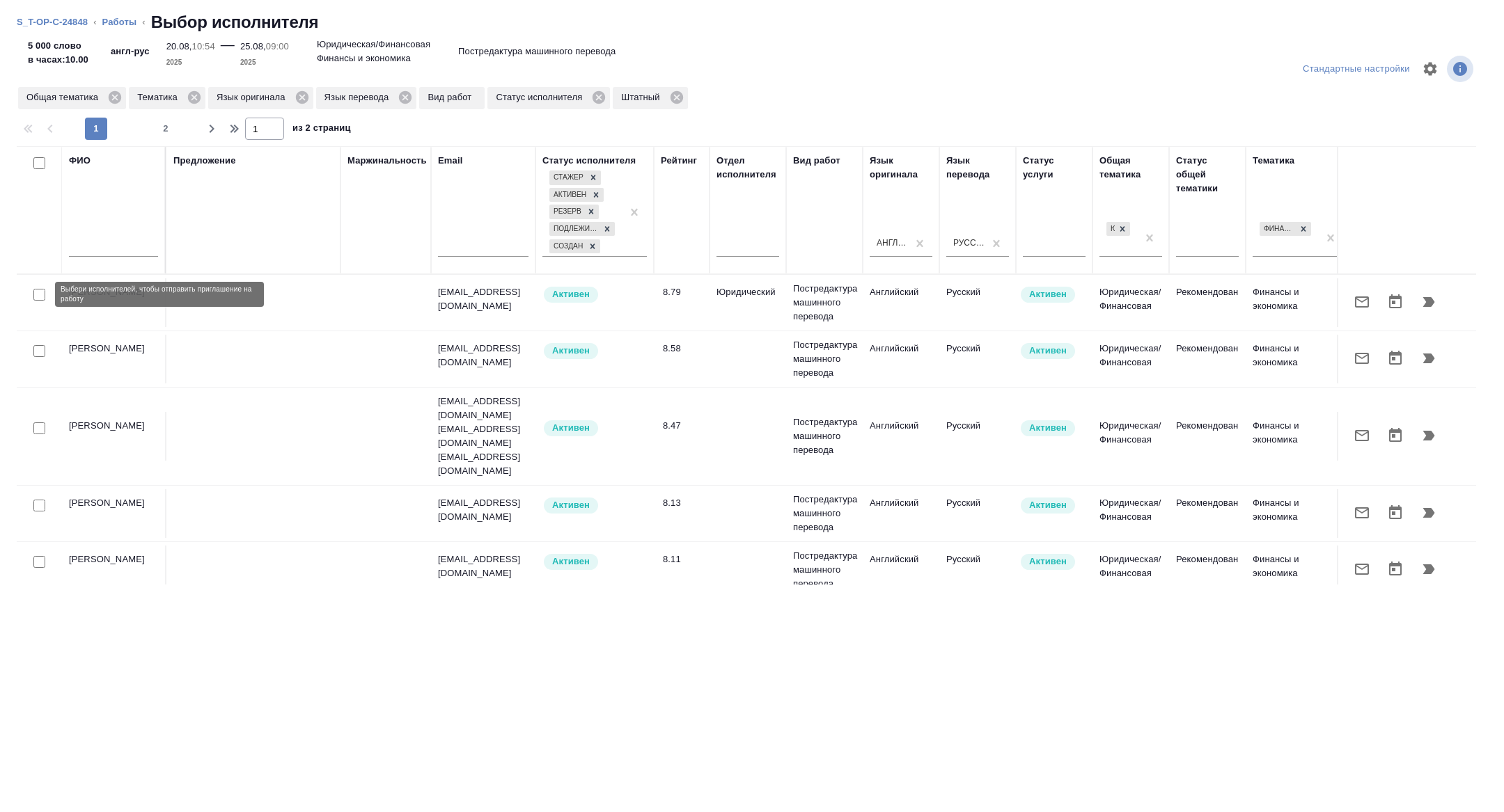
click at [41, 292] on input "checkbox" at bounding box center [39, 294] width 12 height 12
checkbox input "true"
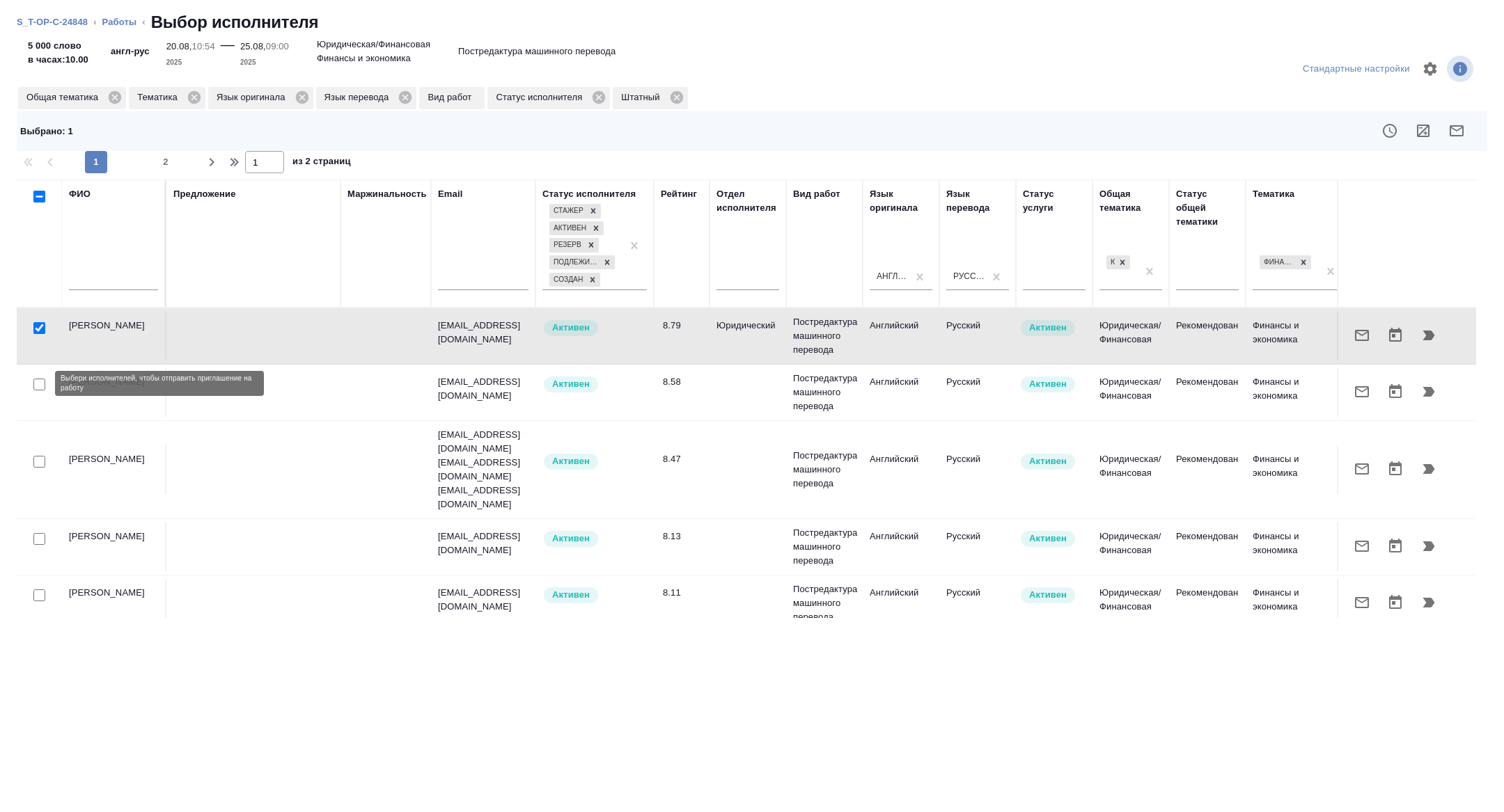
click at [38, 386] on input "checkbox" at bounding box center [39, 384] width 12 height 12
checkbox input "true"
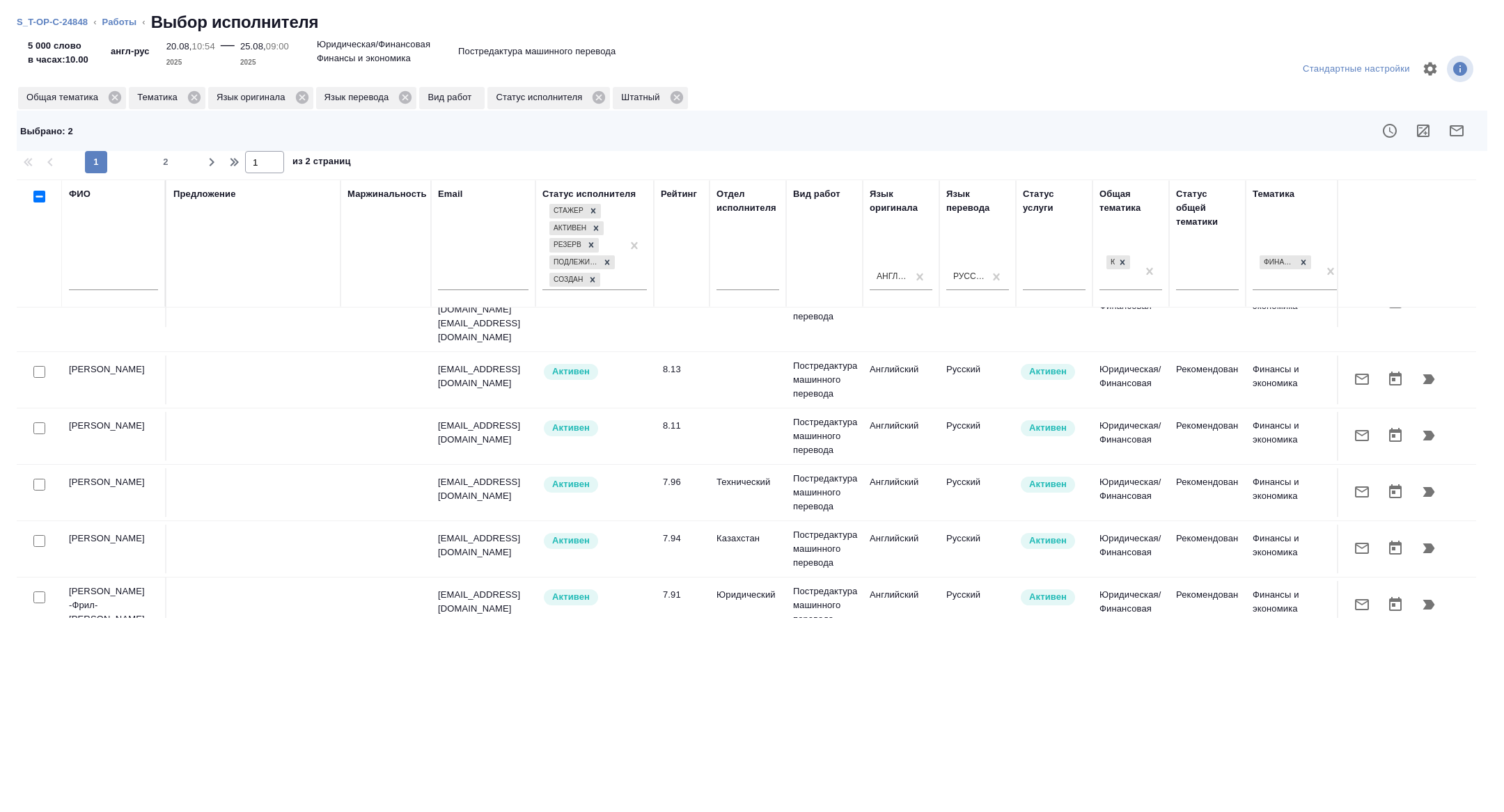
scroll to position [168, 0]
click at [42, 422] on input "checkbox" at bounding box center [39, 427] width 12 height 12
checkbox input "true"
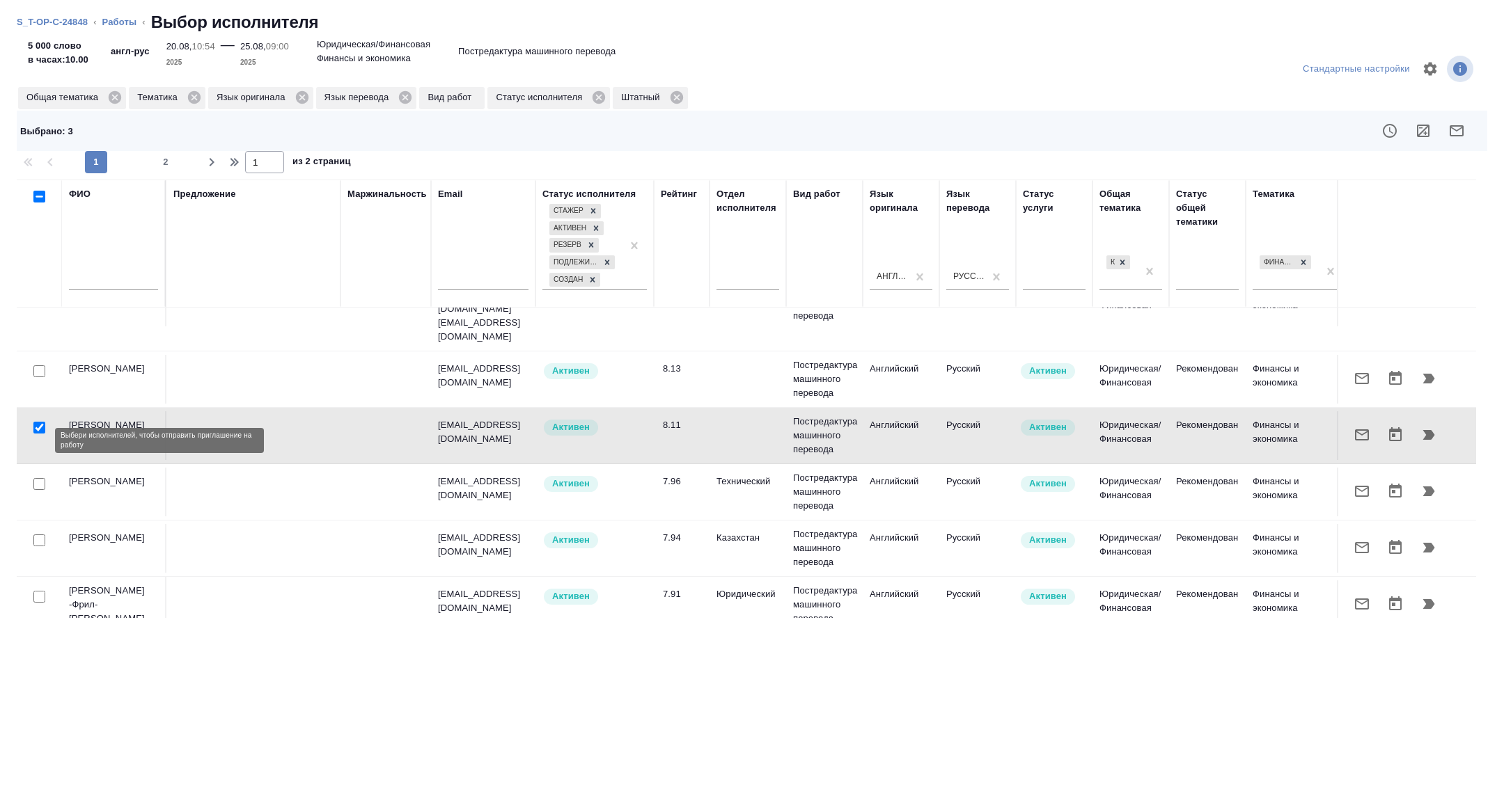
click at [38, 478] on input "checkbox" at bounding box center [39, 484] width 12 height 12
checkbox input "true"
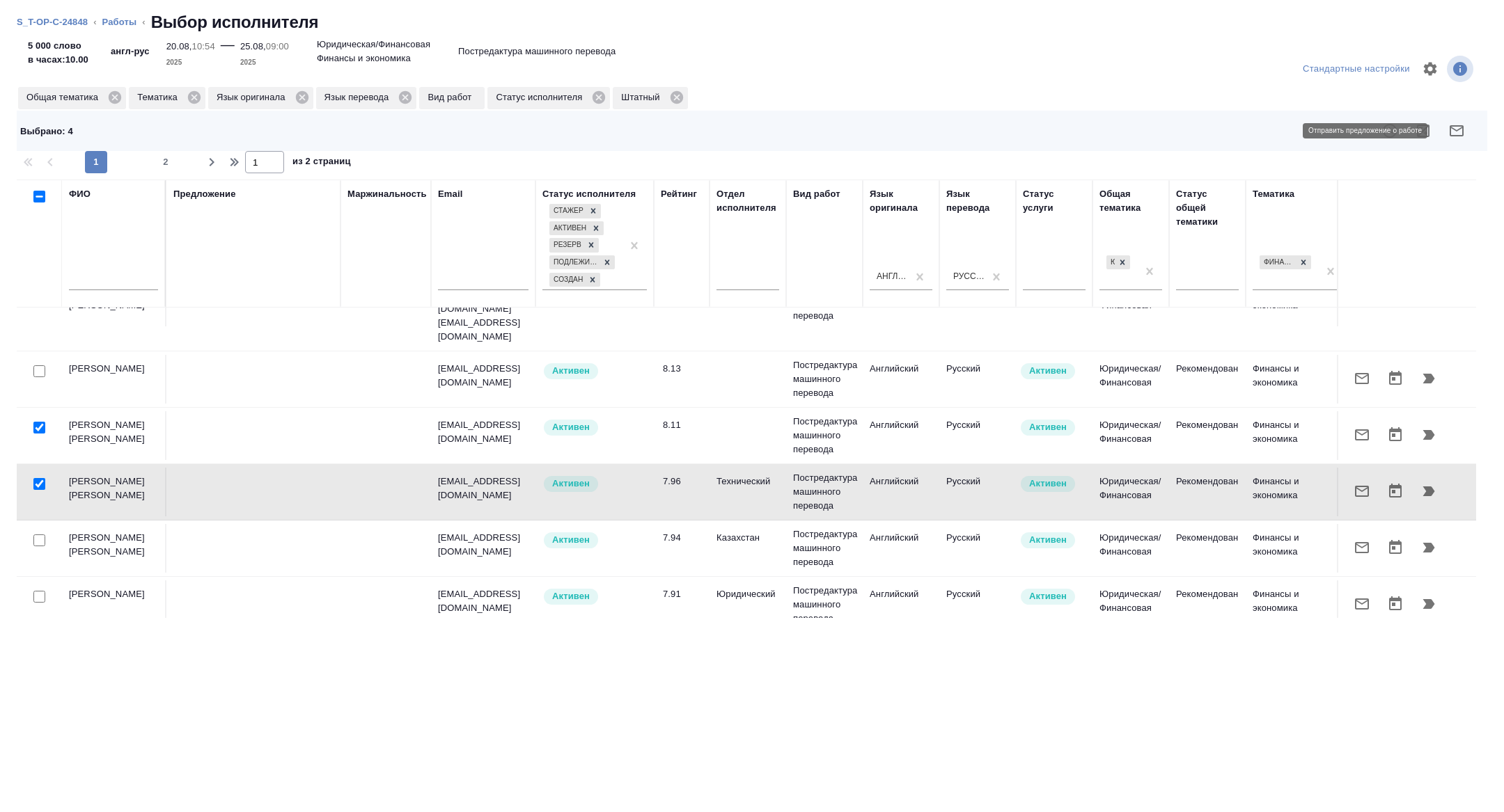
click at [1461, 140] on button "button" at bounding box center [1456, 131] width 34 height 34
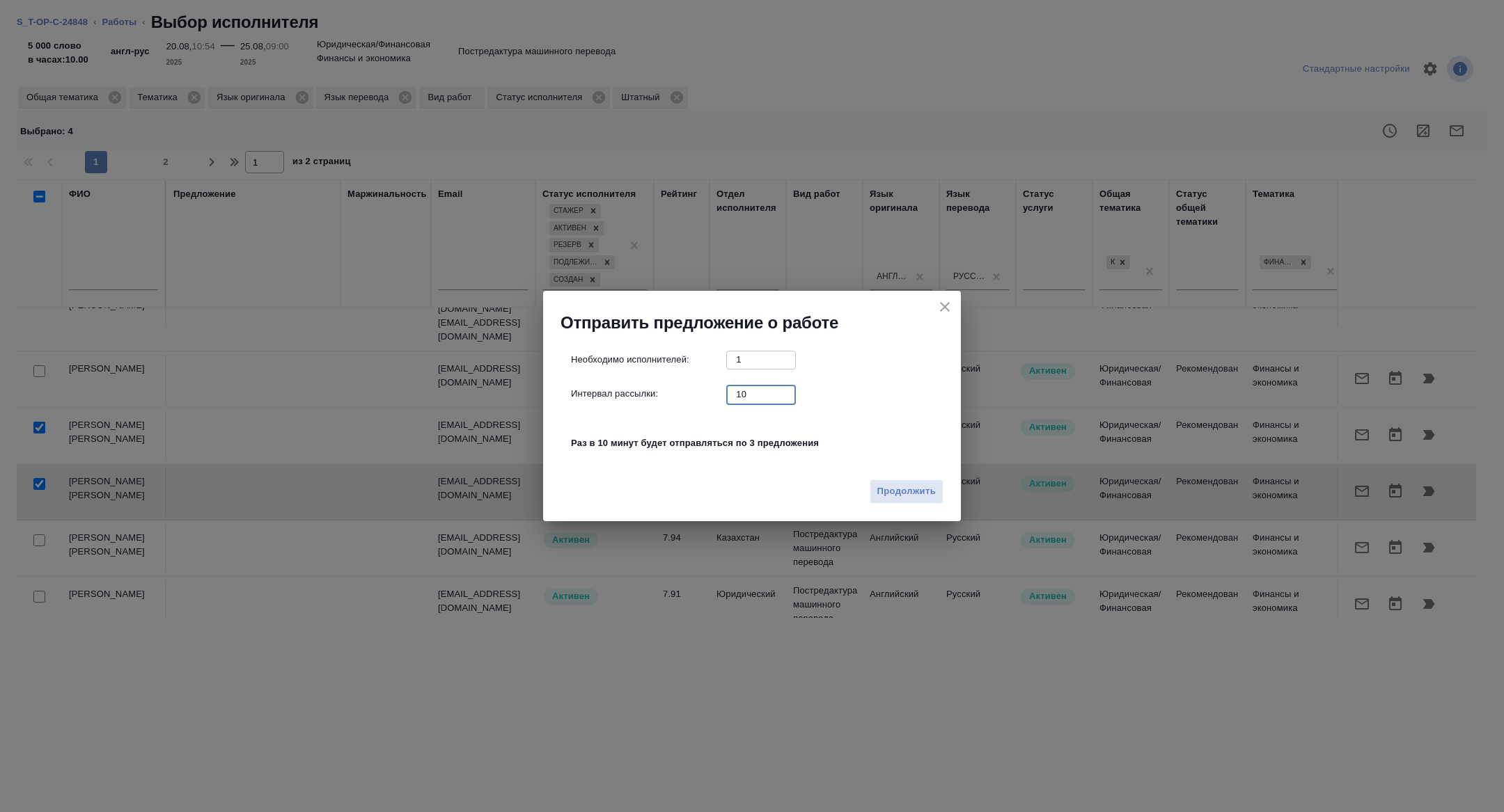
click at [757, 399] on input "10" at bounding box center [761, 394] width 70 height 17
click at [906, 501] on button "Продолжить" at bounding box center [906, 491] width 74 height 24
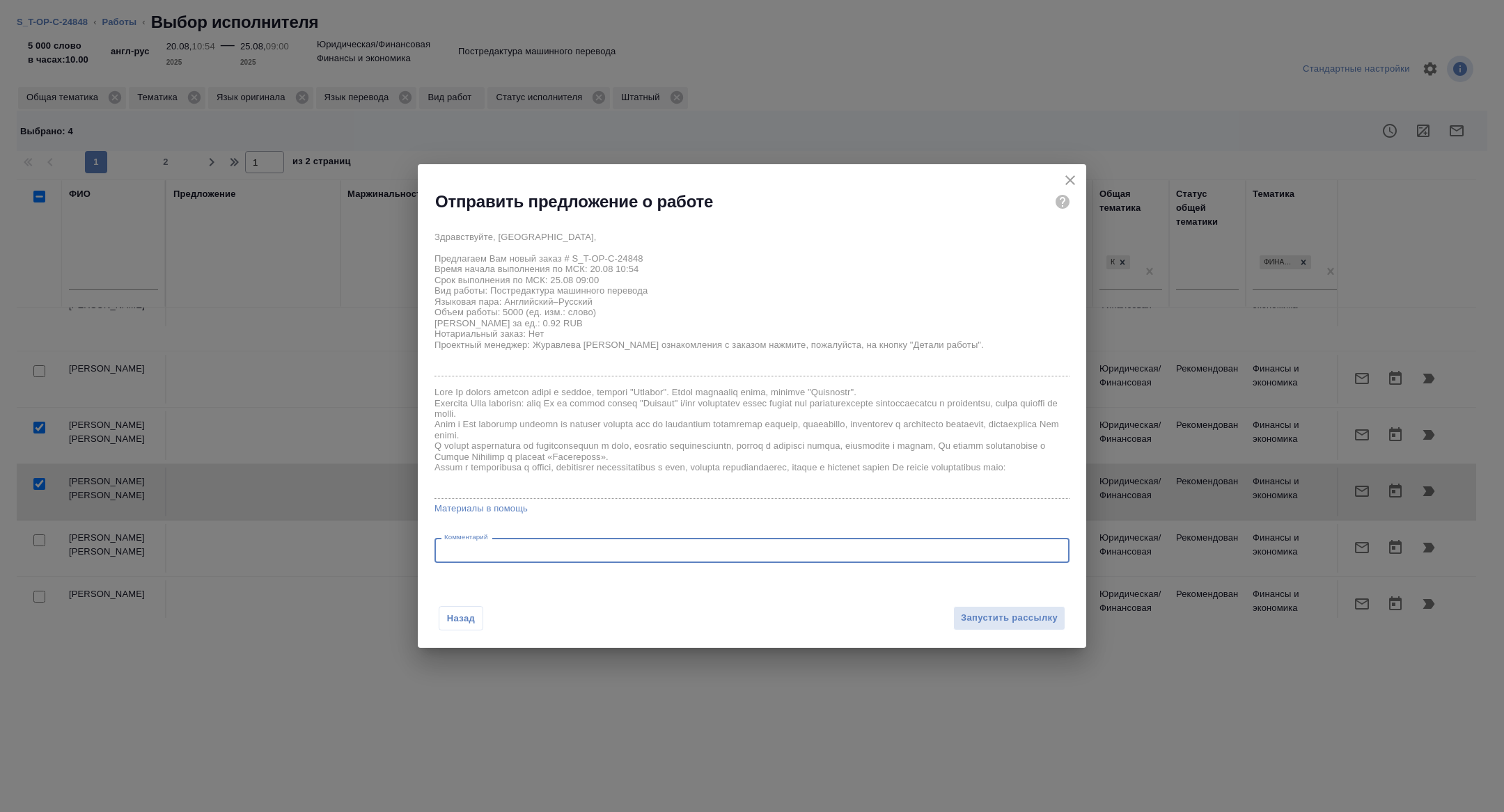
click at [554, 548] on textarea at bounding box center [751, 550] width 616 height 10
type textarea "почти все из тм, тотал 10 тыс члов"
click at [998, 622] on span "Запустить рассылку" at bounding box center [1008, 618] width 96 height 16
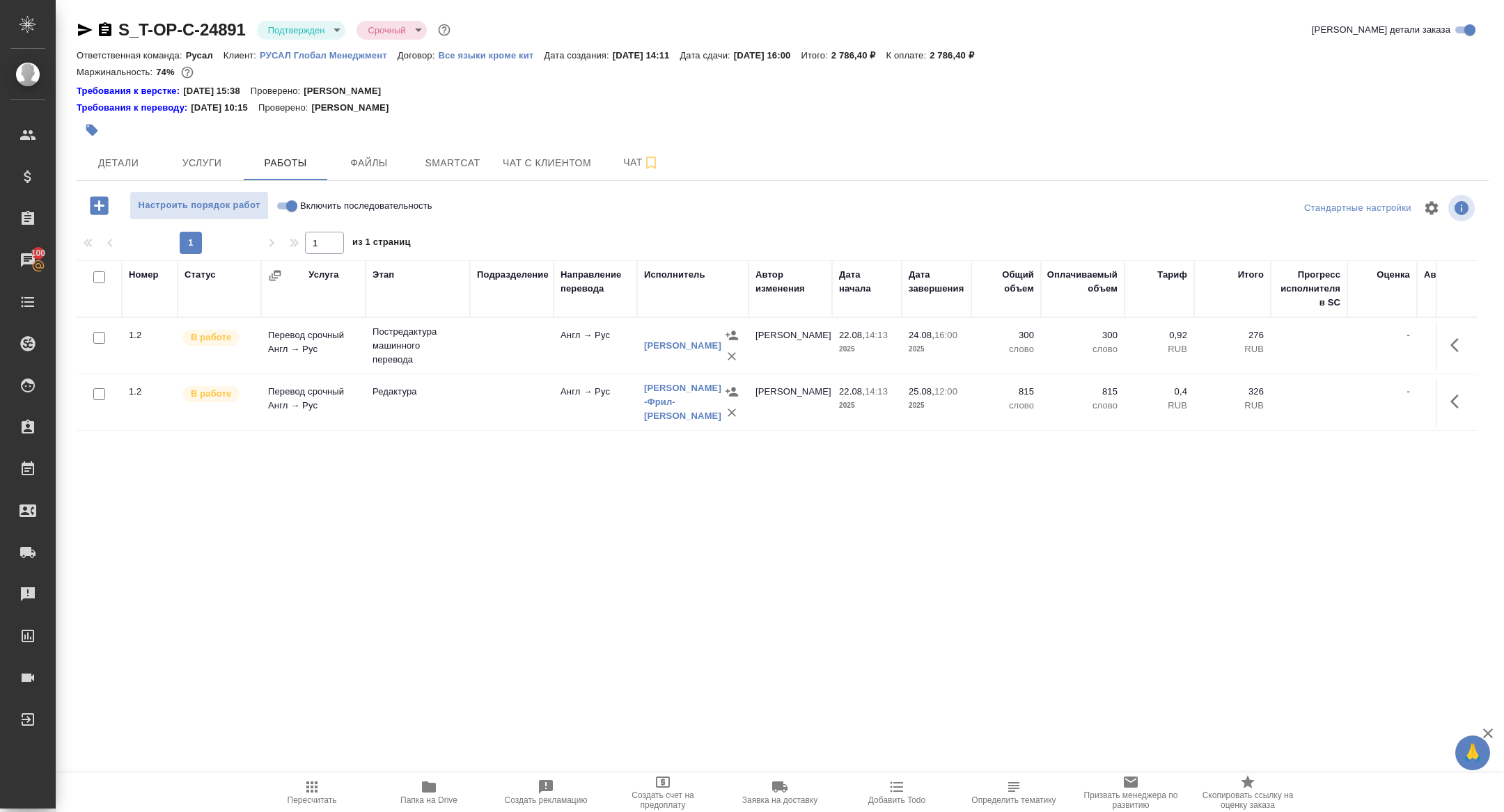
click at [313, 12] on div "S_T-OP-C-24891 Подтвержден confirmed Срочный urgent Кратко детали заказа Ответс…" at bounding box center [783, 304] width 1427 height 609
click at [313, 21] on body "🙏 .cls-1 fill:#fff; AWATERA [PERSON_NAME] Спецификации Заказы 100 Чаты Todo Про…" at bounding box center [752, 406] width 1504 height 812
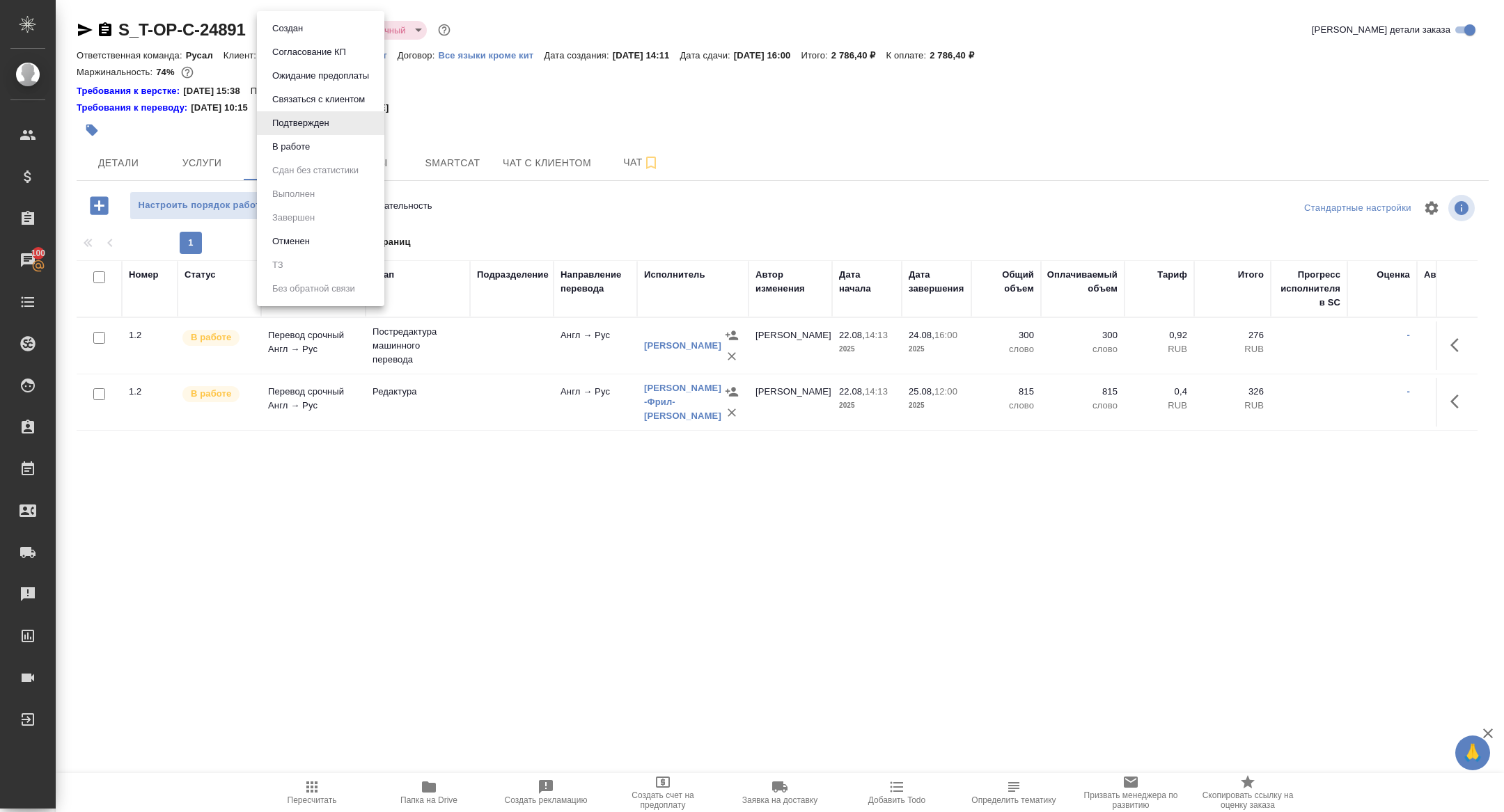
click at [307, 139] on li "В работе" at bounding box center [321, 147] width 127 height 24
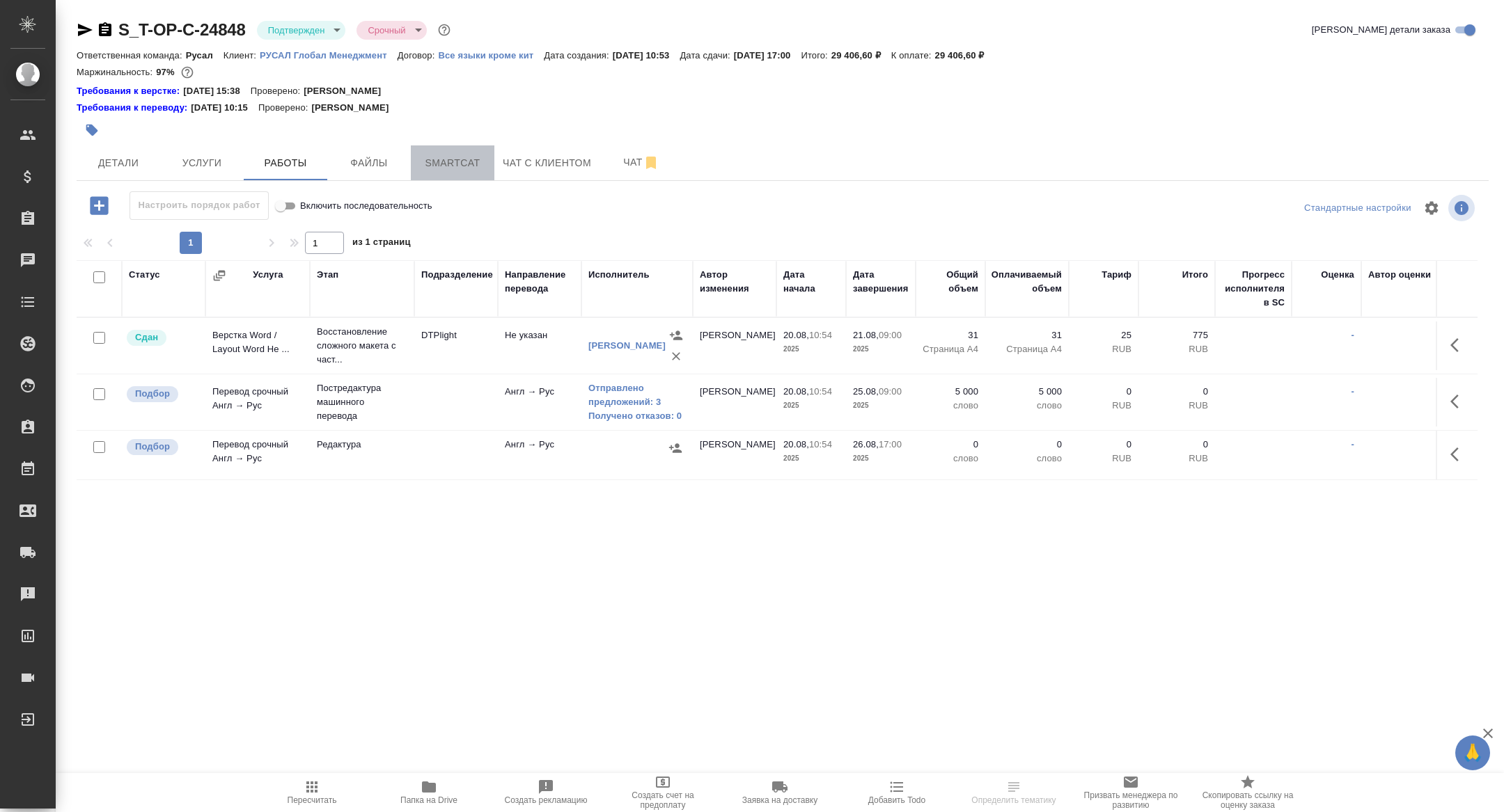
click at [459, 160] on span "Smartcat" at bounding box center [452, 163] width 67 height 17
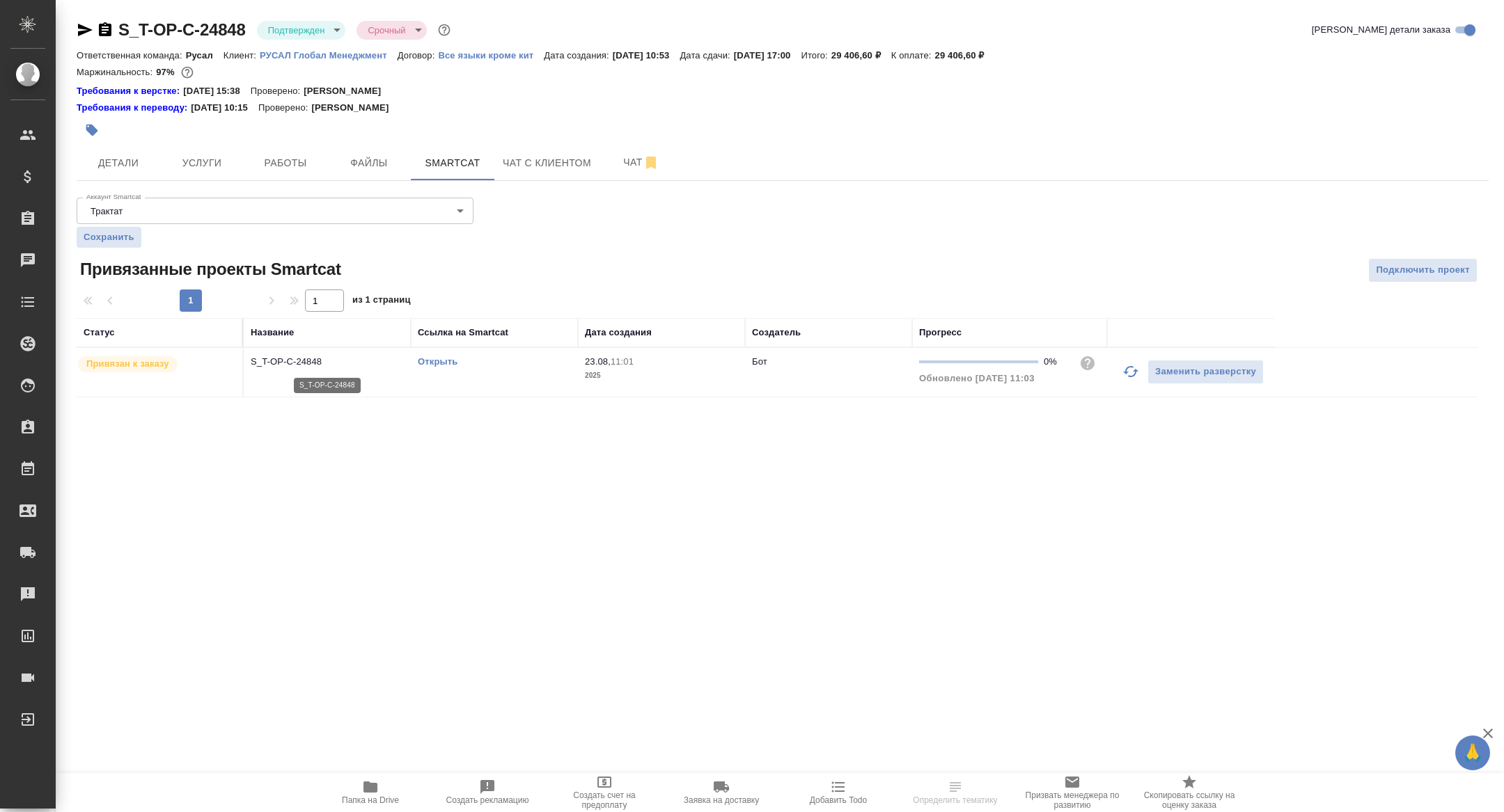
click at [305, 365] on p "S_T-OP-C-24848" at bounding box center [327, 362] width 153 height 14
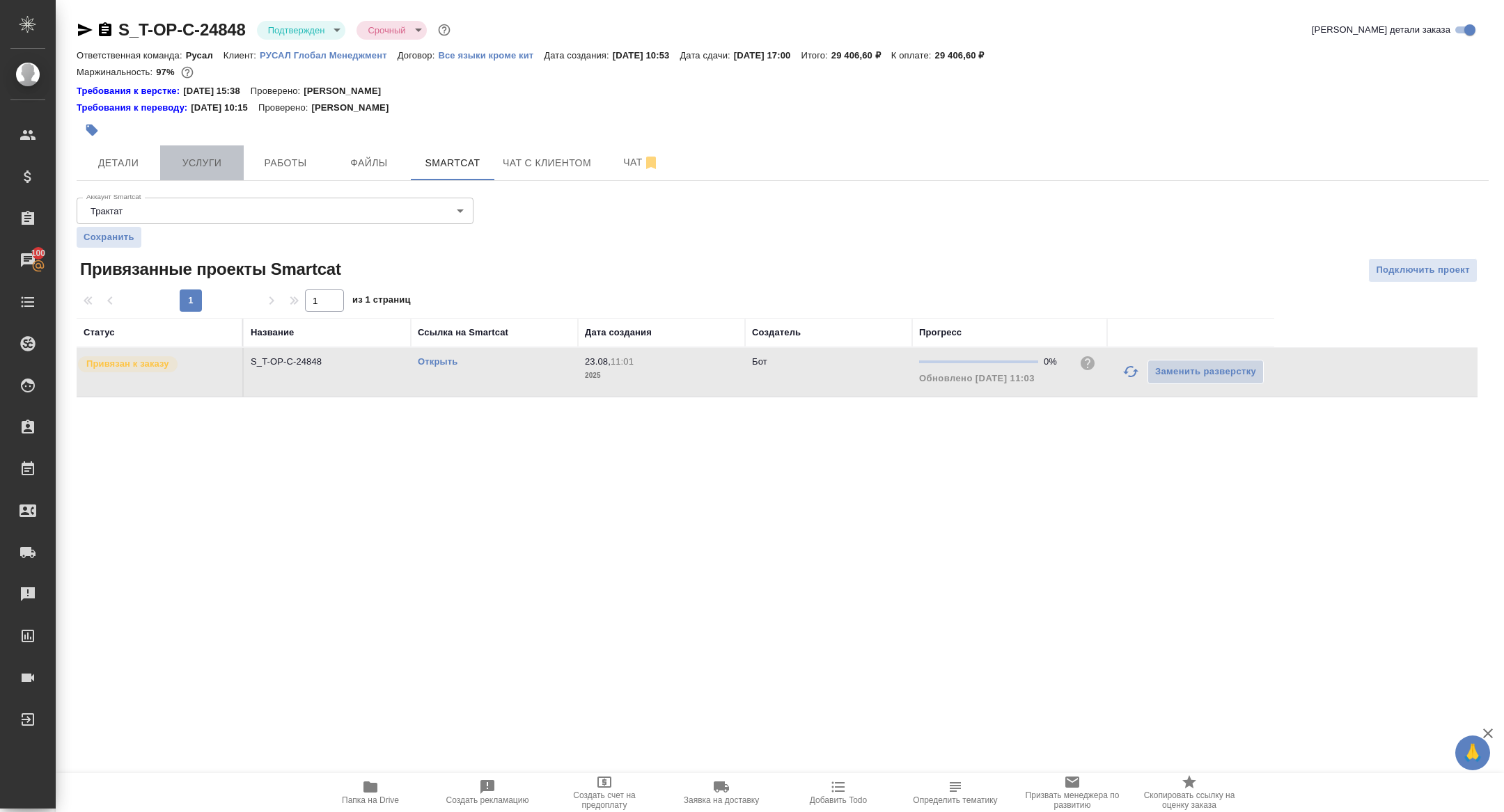
click at [176, 158] on span "Услуги" at bounding box center [202, 163] width 67 height 17
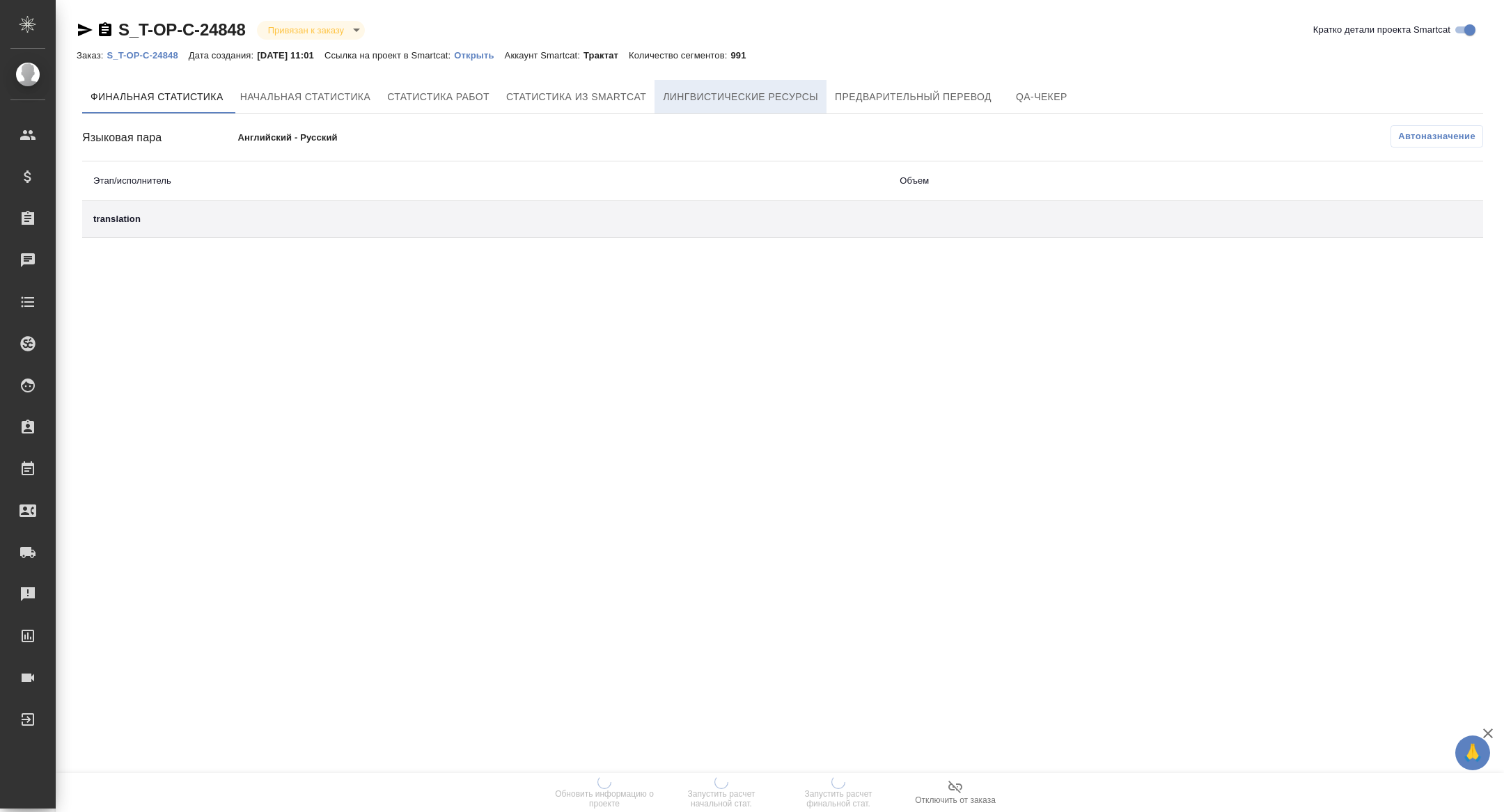
click at [747, 111] on button "Лингвистические ресурсы" at bounding box center [740, 96] width 172 height 34
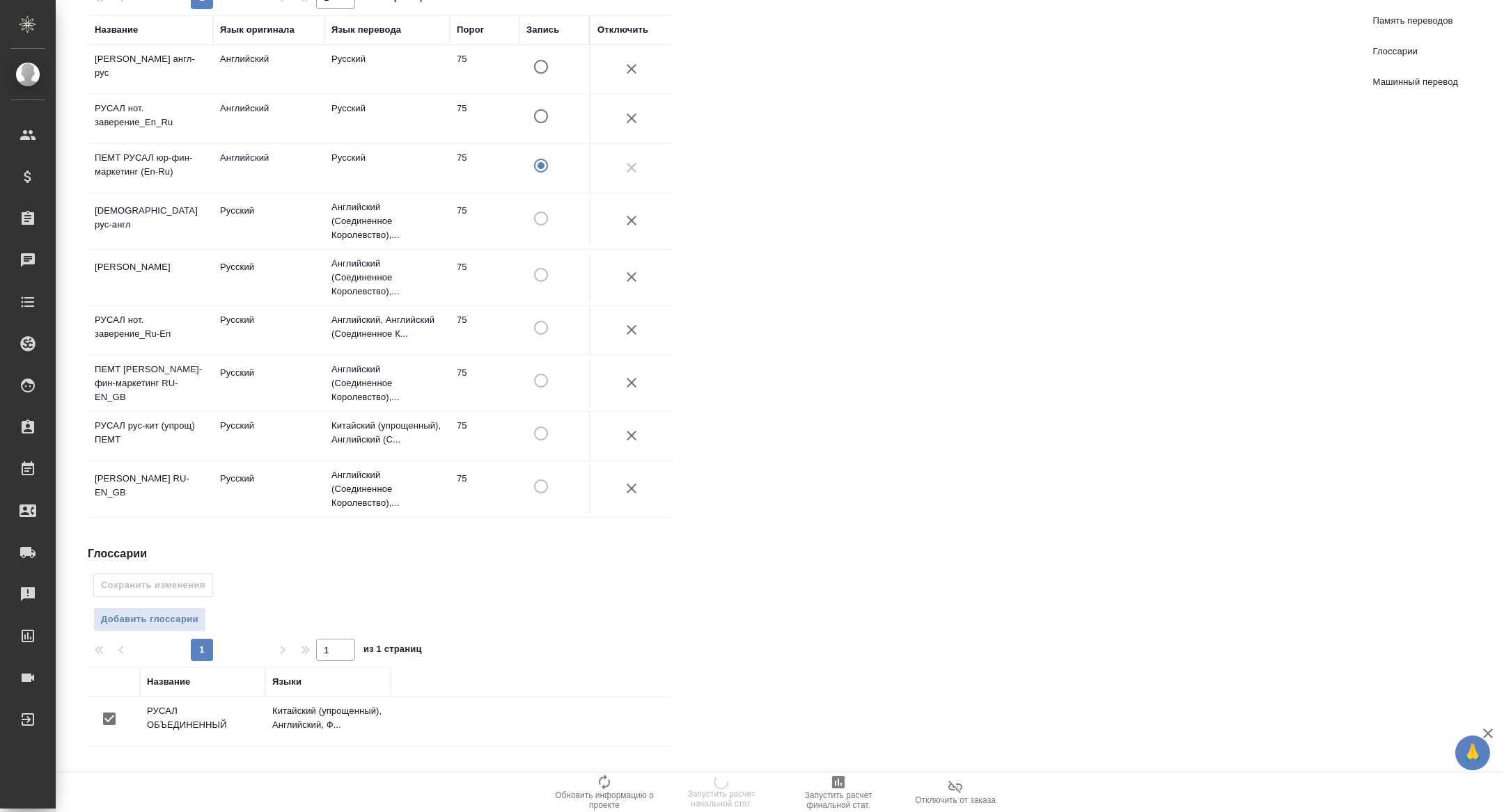
scroll to position [455, 0]
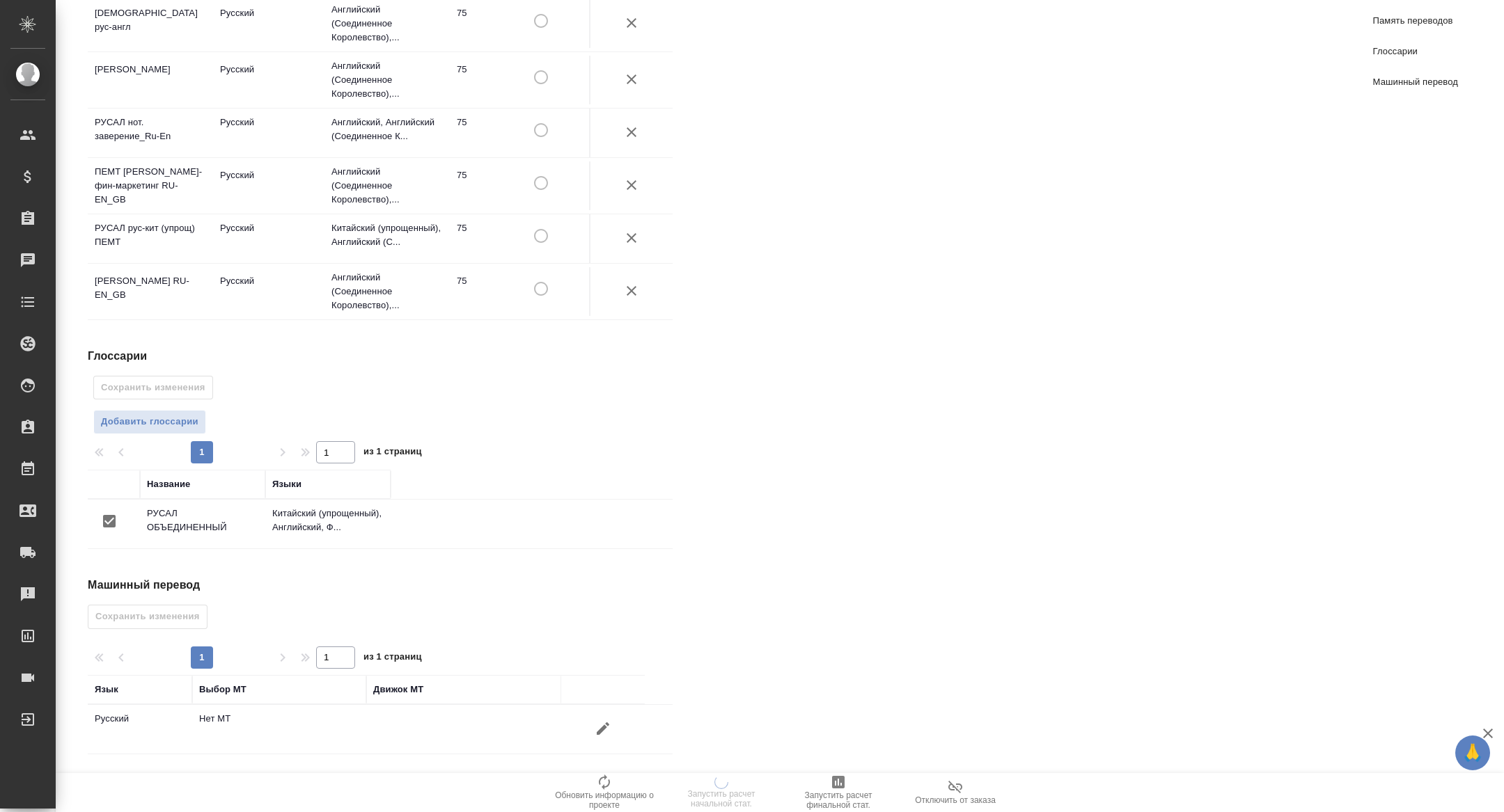
click at [603, 728] on icon "button" at bounding box center [603, 729] width 13 height 13
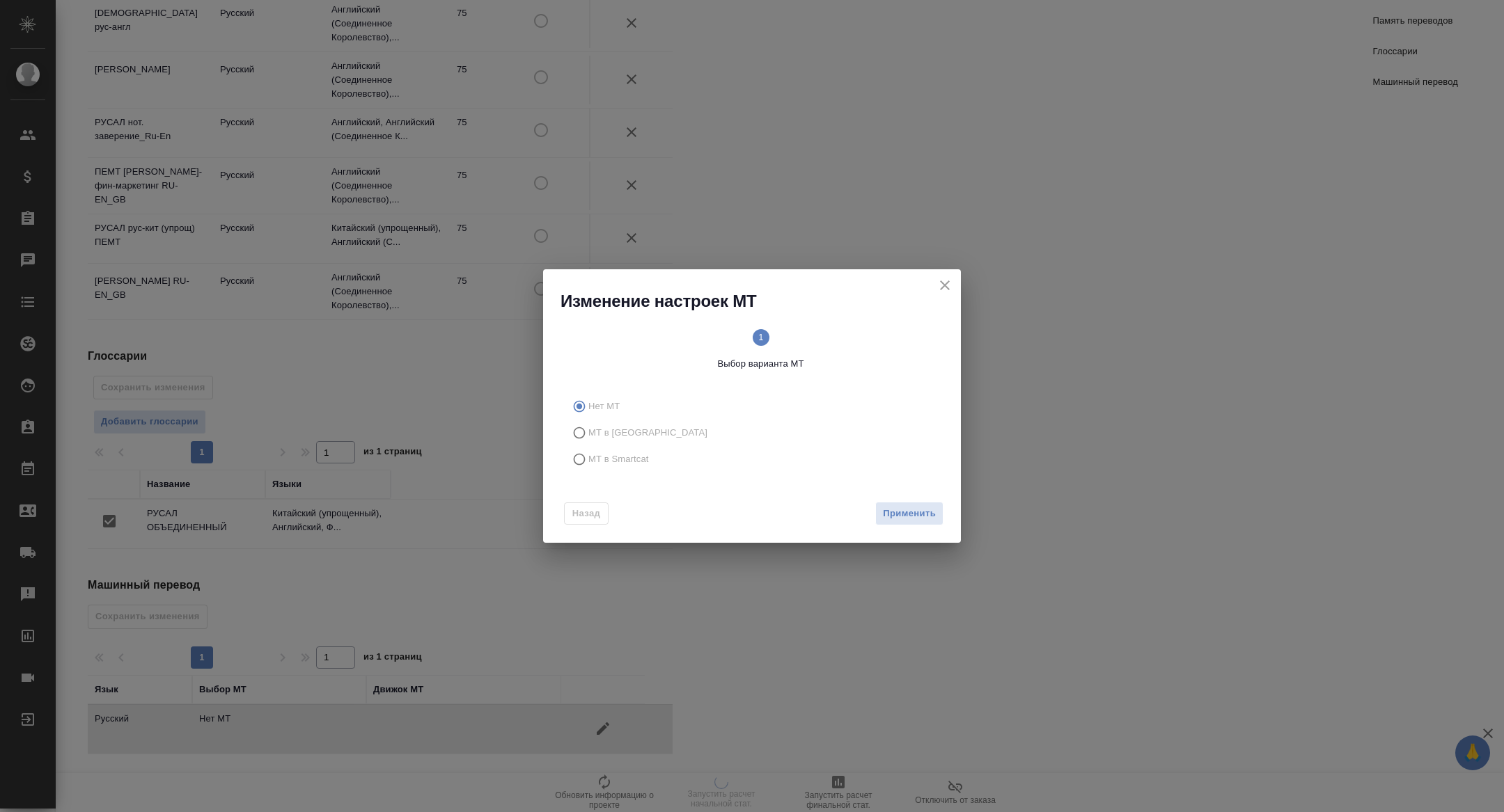
click at [616, 458] on span "МТ в Smartcat" at bounding box center [618, 459] width 60 height 14
click at [588, 458] on input "МТ в Smartcat" at bounding box center [577, 459] width 22 height 27
radio input "true"
click at [903, 512] on span "Вперед" at bounding box center [918, 513] width 35 height 16
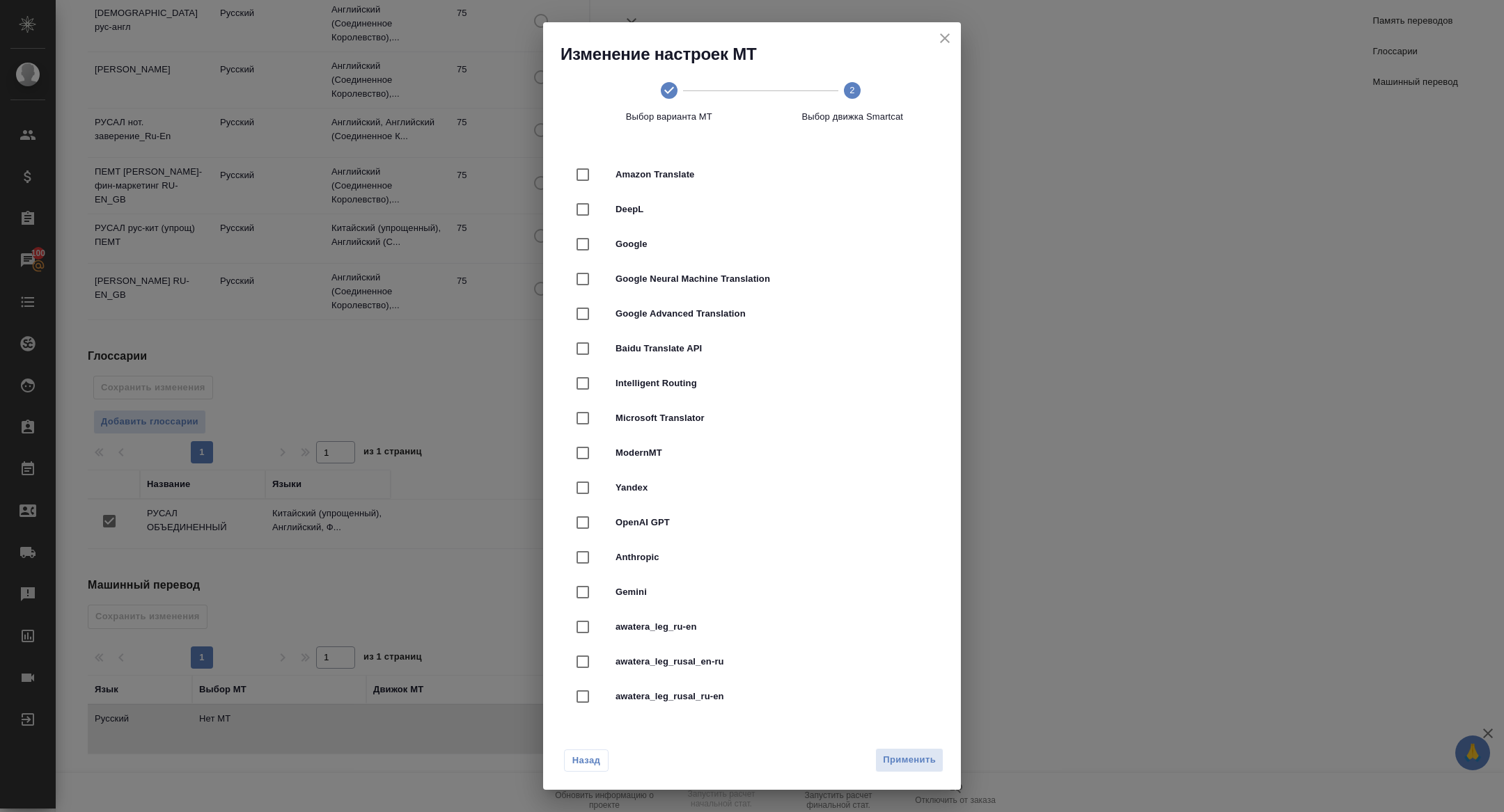
click at [593, 220] on input "checkbox" at bounding box center [582, 209] width 29 height 29
checkbox input "true"
click at [893, 765] on span "Применить" at bounding box center [909, 760] width 53 height 16
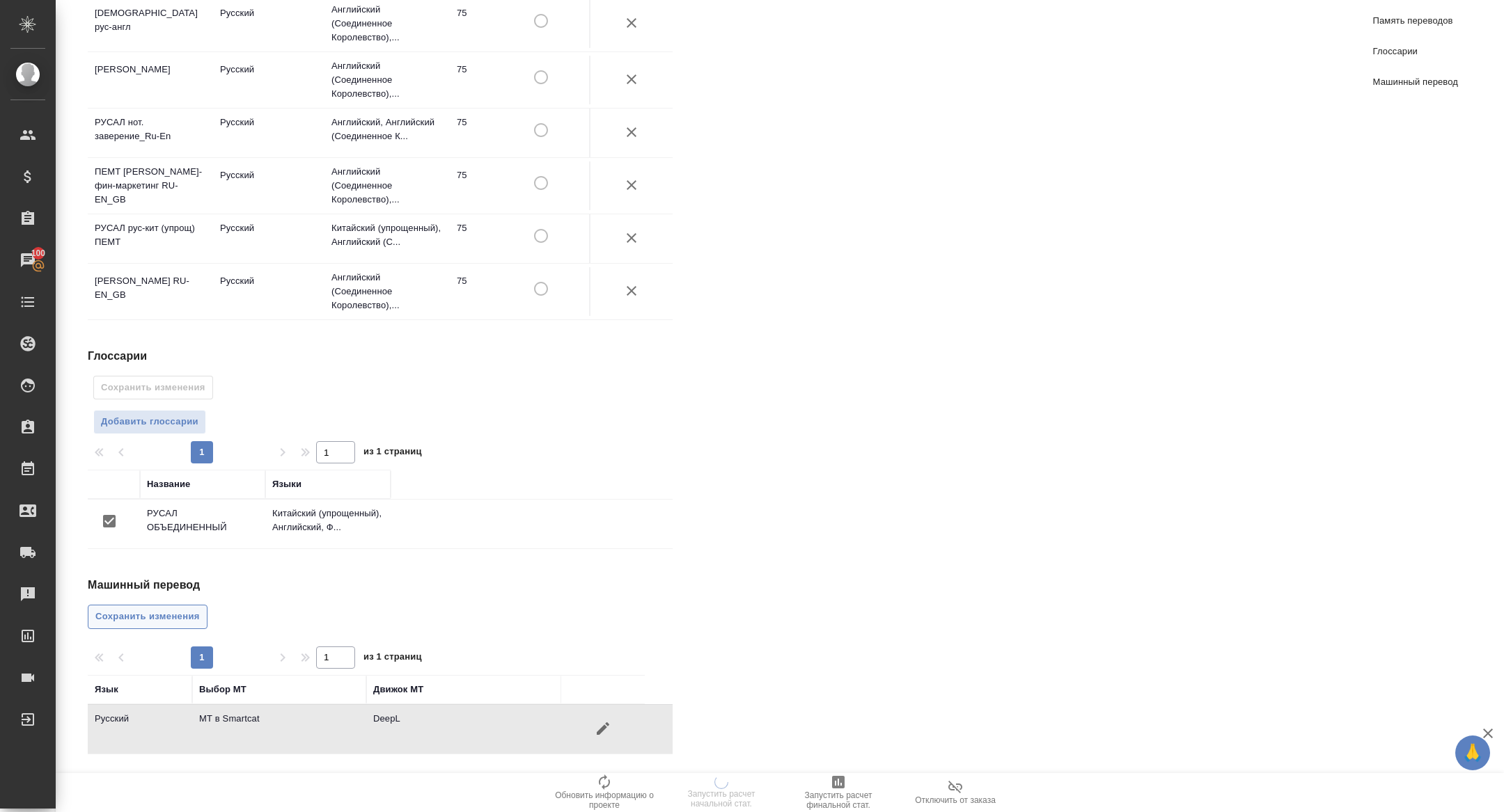
click at [170, 622] on span "Сохранить изменения" at bounding box center [147, 617] width 104 height 16
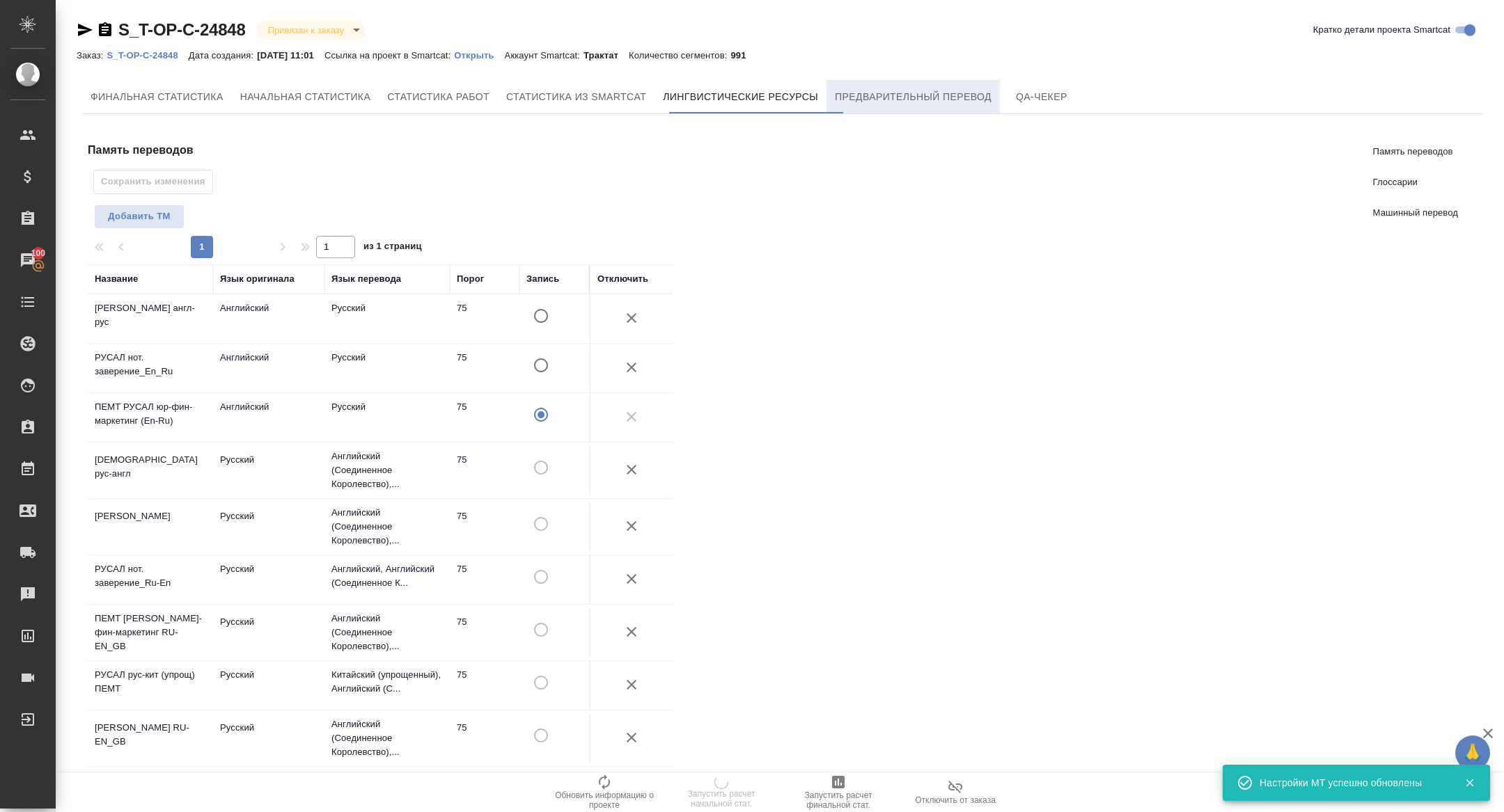
click at [932, 95] on span "Предварительный перевод" at bounding box center [913, 97] width 157 height 17
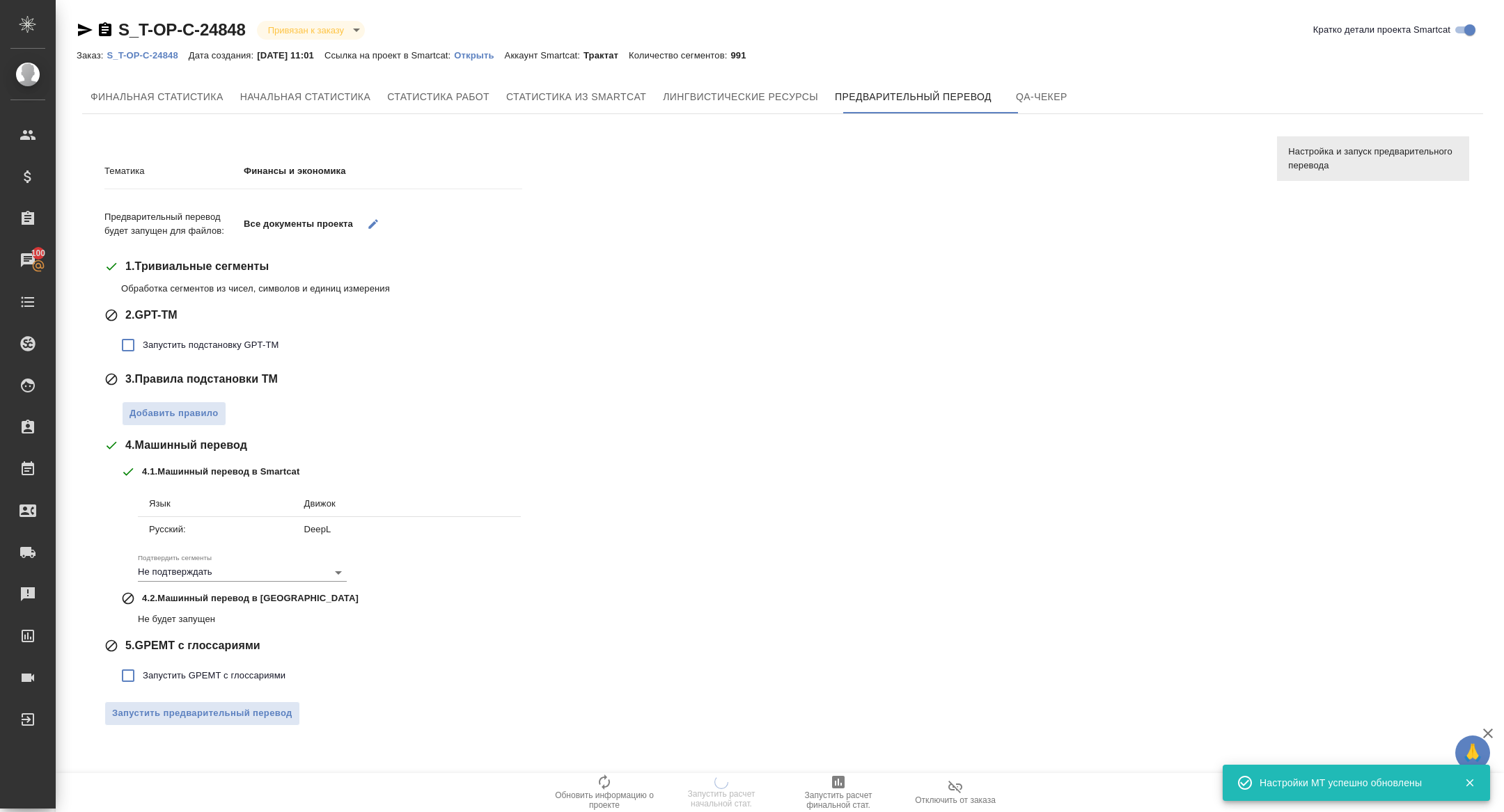
click at [239, 354] on label "Запустить подстановку GPT-TM" at bounding box center [196, 345] width 165 height 29
click at [143, 354] on input "Запустить подстановку GPT-TM" at bounding box center [128, 345] width 29 height 29
checkbox input "true"
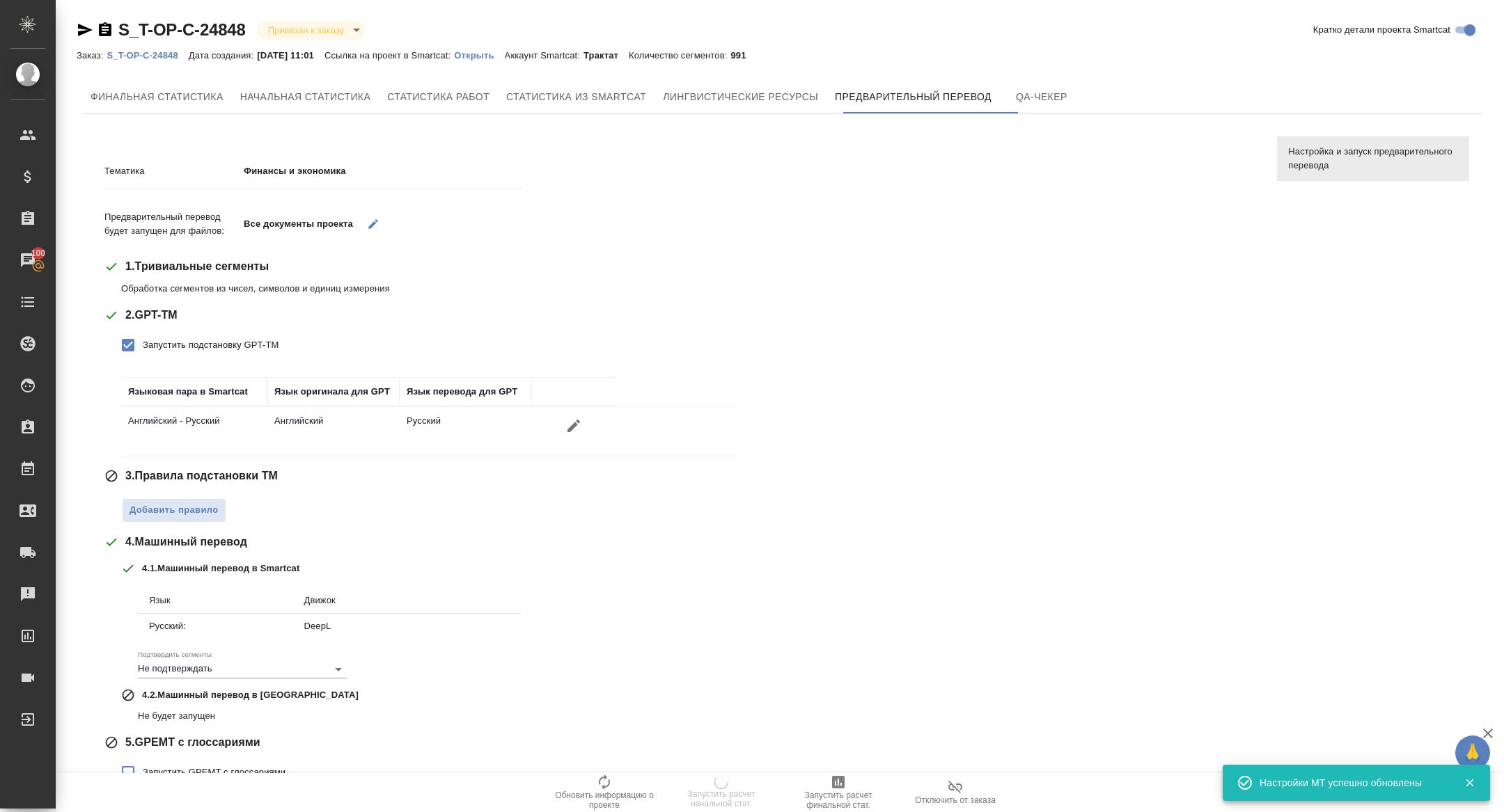
click at [184, 526] on div "Тематика Финансы и экономика Предварительный перевод будет запущен для файлов: …" at bounding box center [680, 490] width 1151 height 686
click at [182, 525] on div "Тематика Финансы и экономика Предварительный перевод будет запущен для файлов: …" at bounding box center [680, 490] width 1151 height 686
click at [182, 515] on span "Добавить правило" at bounding box center [174, 510] width 89 height 16
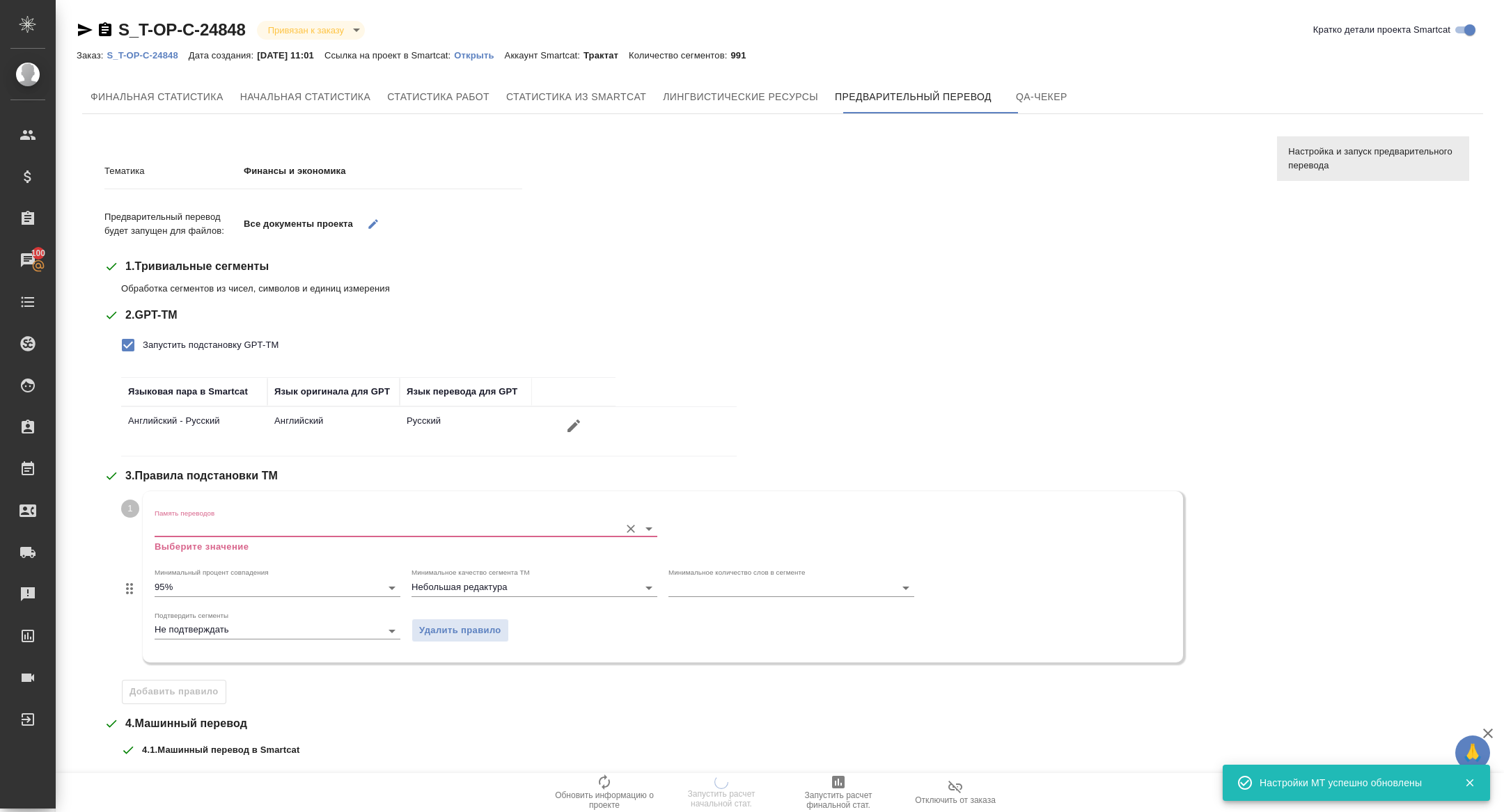
click at [231, 533] on input "Память переводов" at bounding box center [383, 527] width 458 height 16
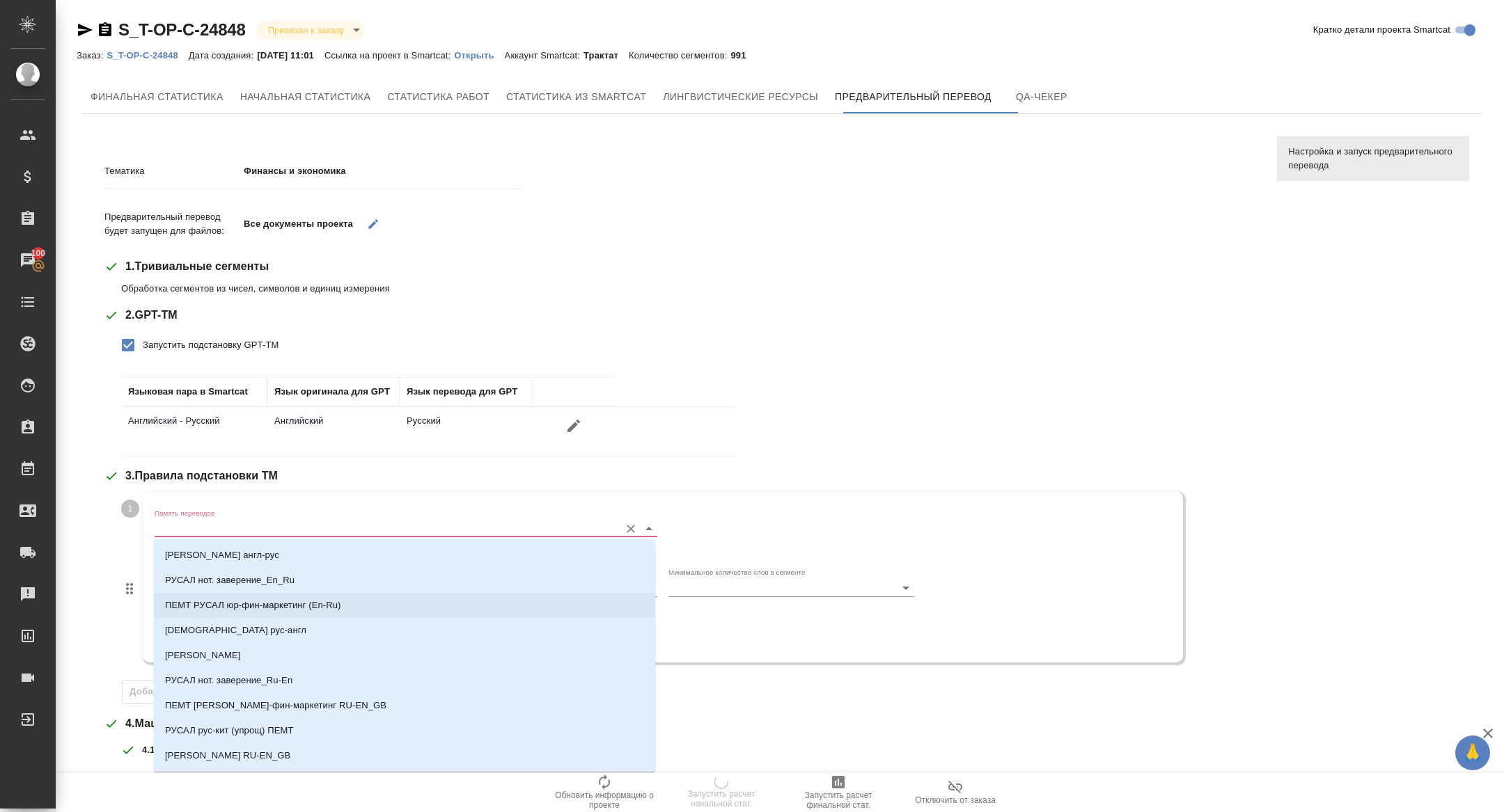
click at [331, 604] on p "ПЕМТ РУСАЛ юр-фин-маркетинг (En-Ru)" at bounding box center [252, 605] width 176 height 14
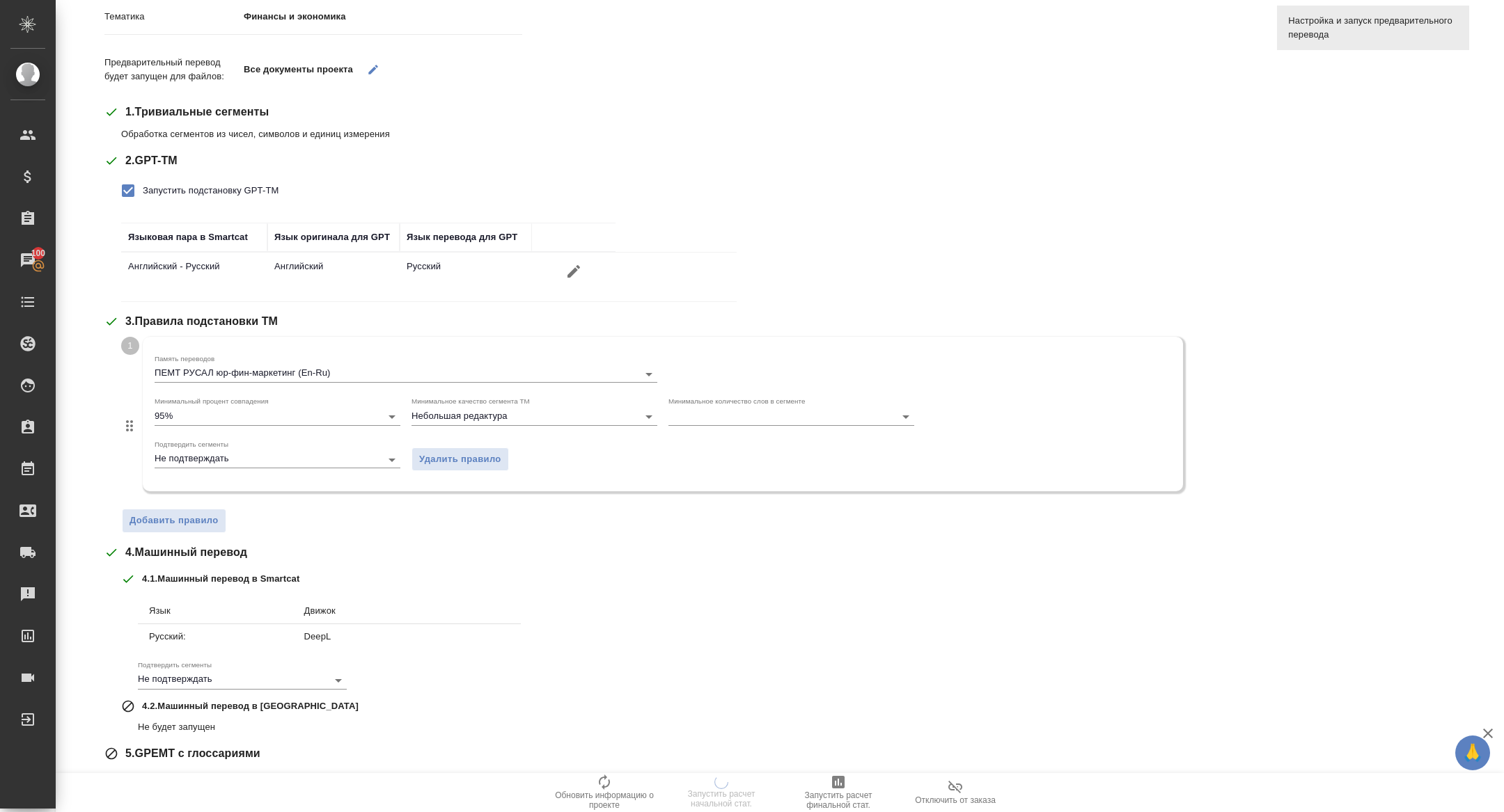
scroll to position [230, 0]
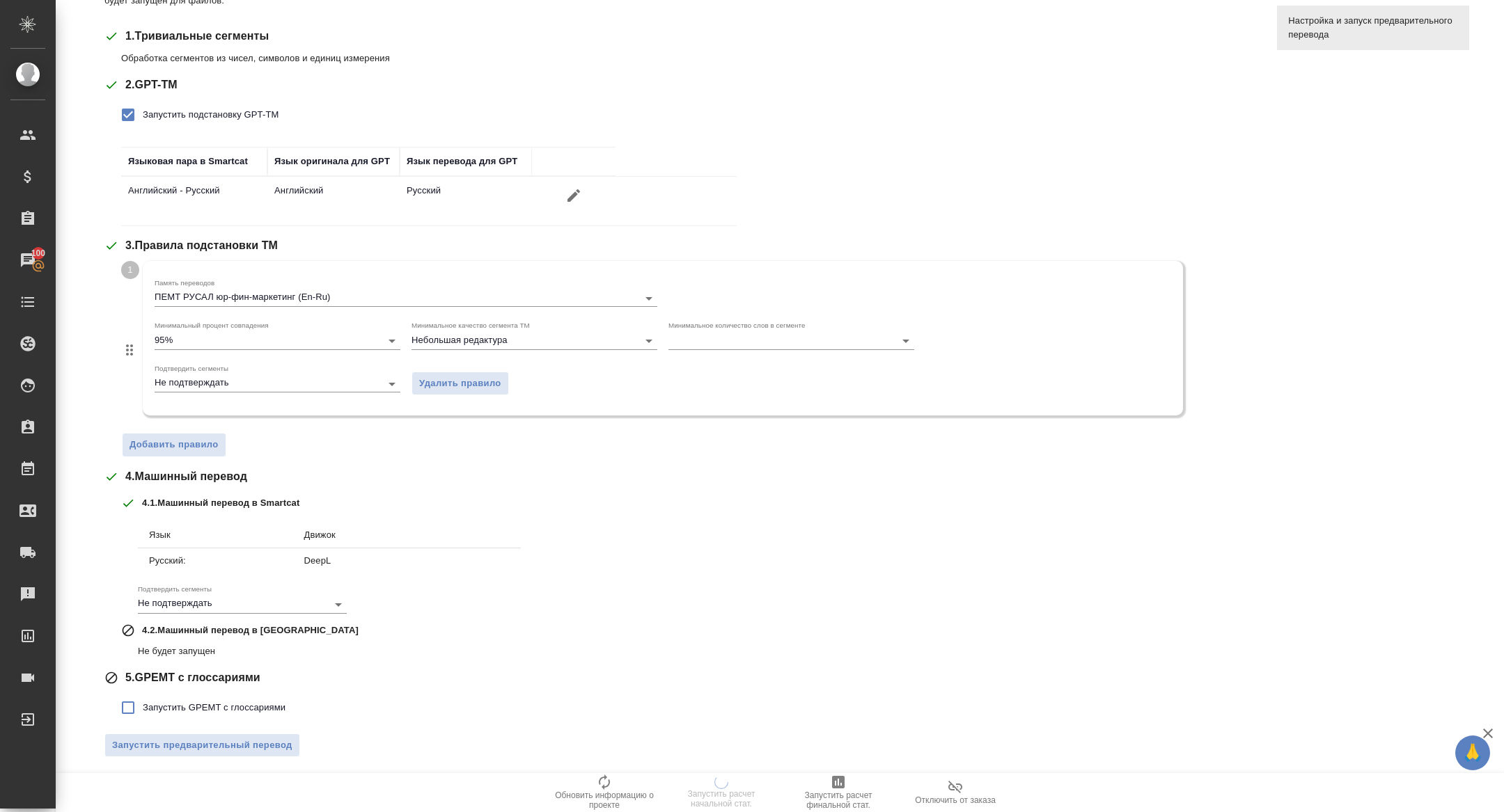
click at [165, 709] on span "Запустить GPEMT с глоссариями" at bounding box center [214, 708] width 143 height 14
click at [143, 709] on input "Запустить GPEMT с глоссариями" at bounding box center [128, 707] width 29 height 29
checkbox input "true"
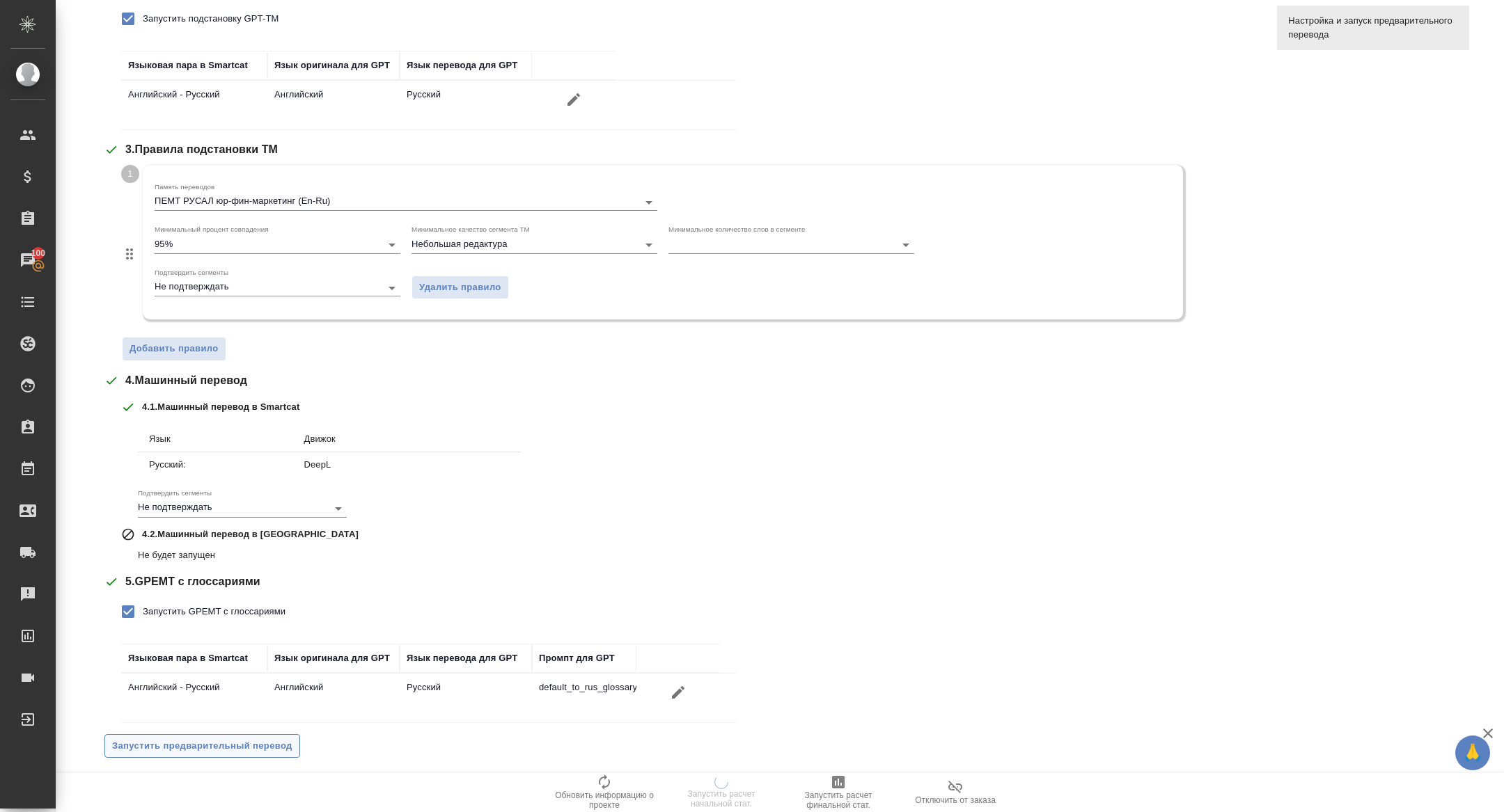
click at [184, 738] on span "Запустить предварительный перевод" at bounding box center [202, 746] width 180 height 16
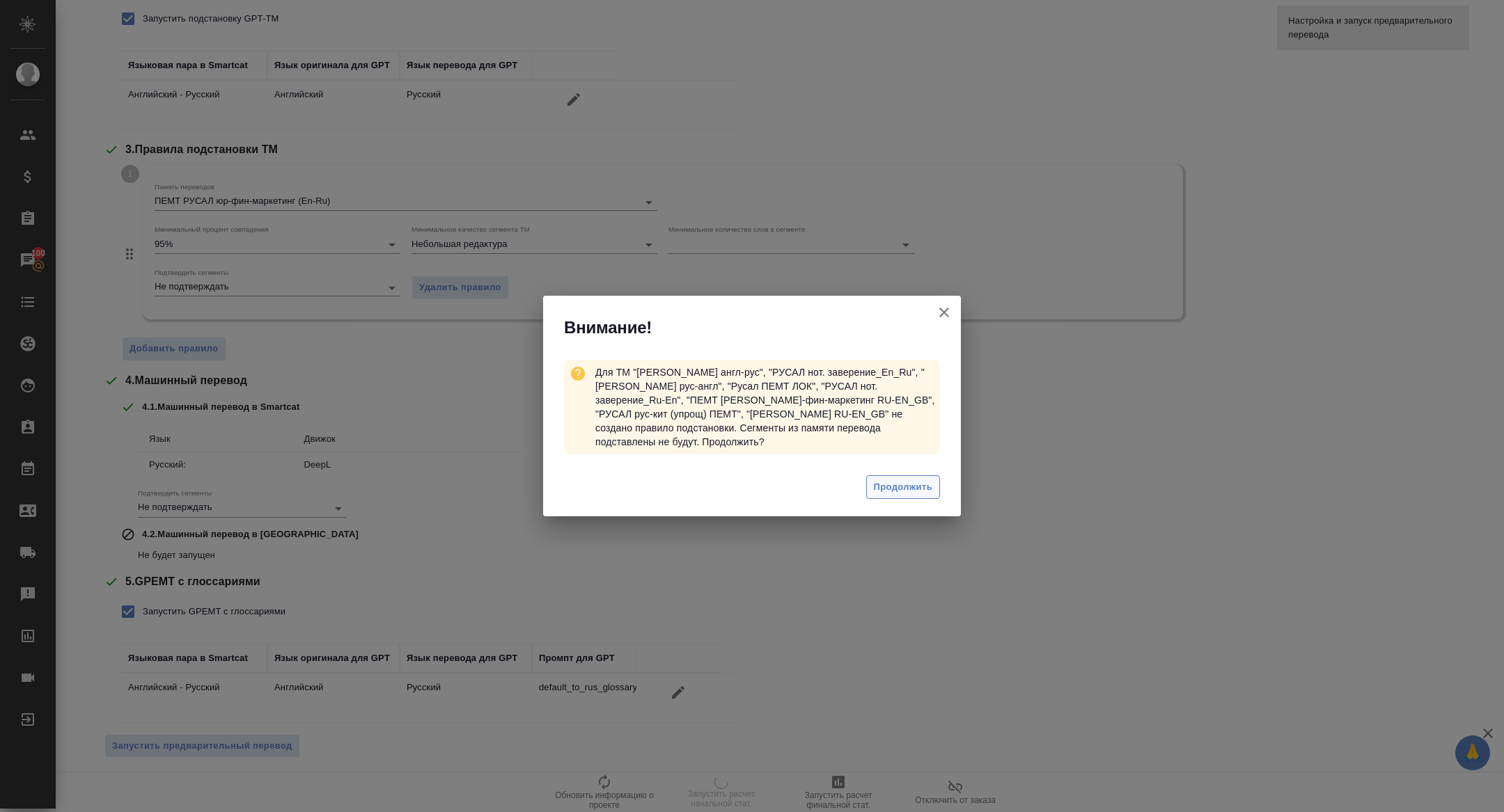
click at [884, 486] on span "Продолжить" at bounding box center [903, 488] width 59 height 16
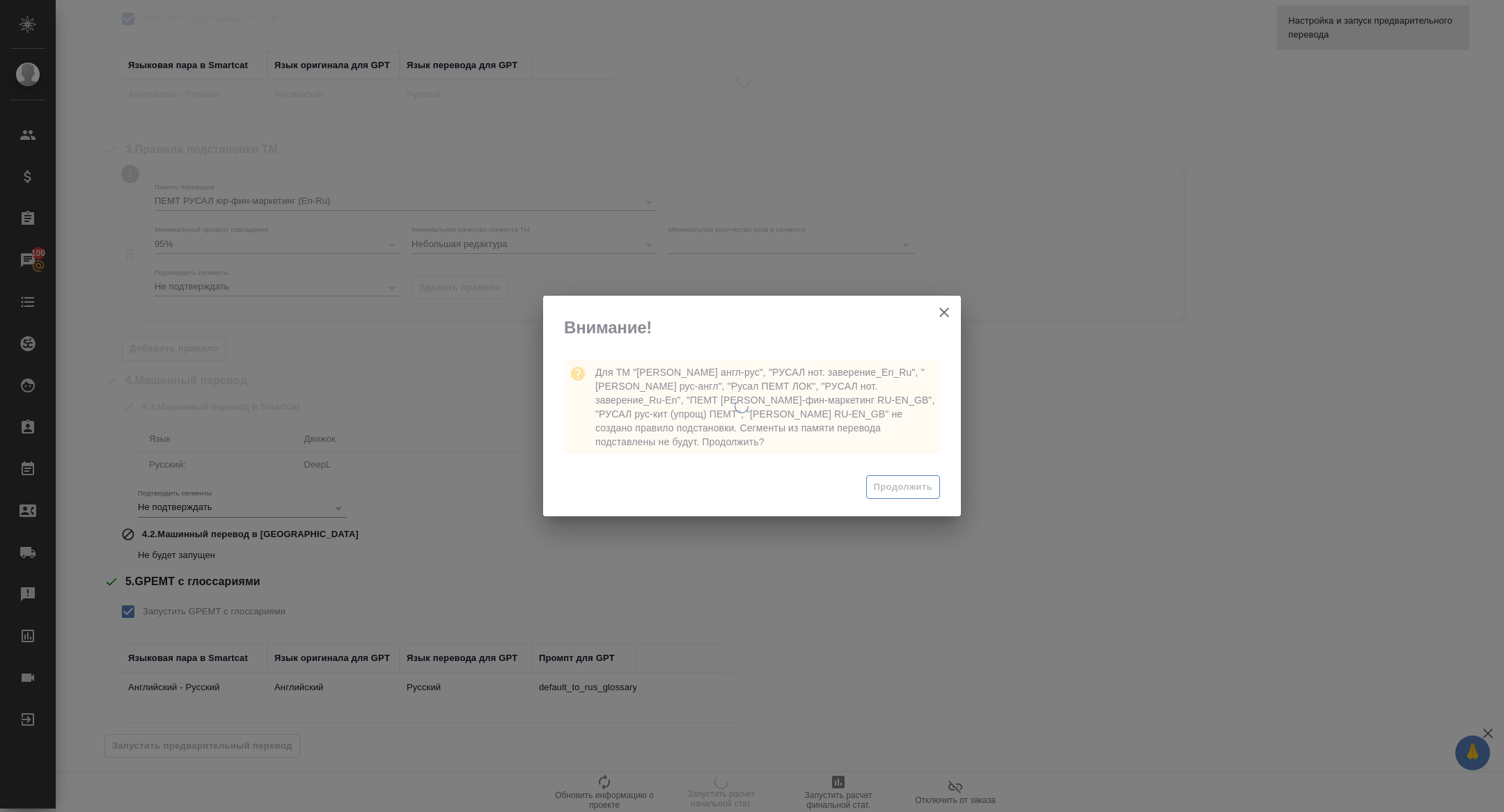
scroll to position [0, 0]
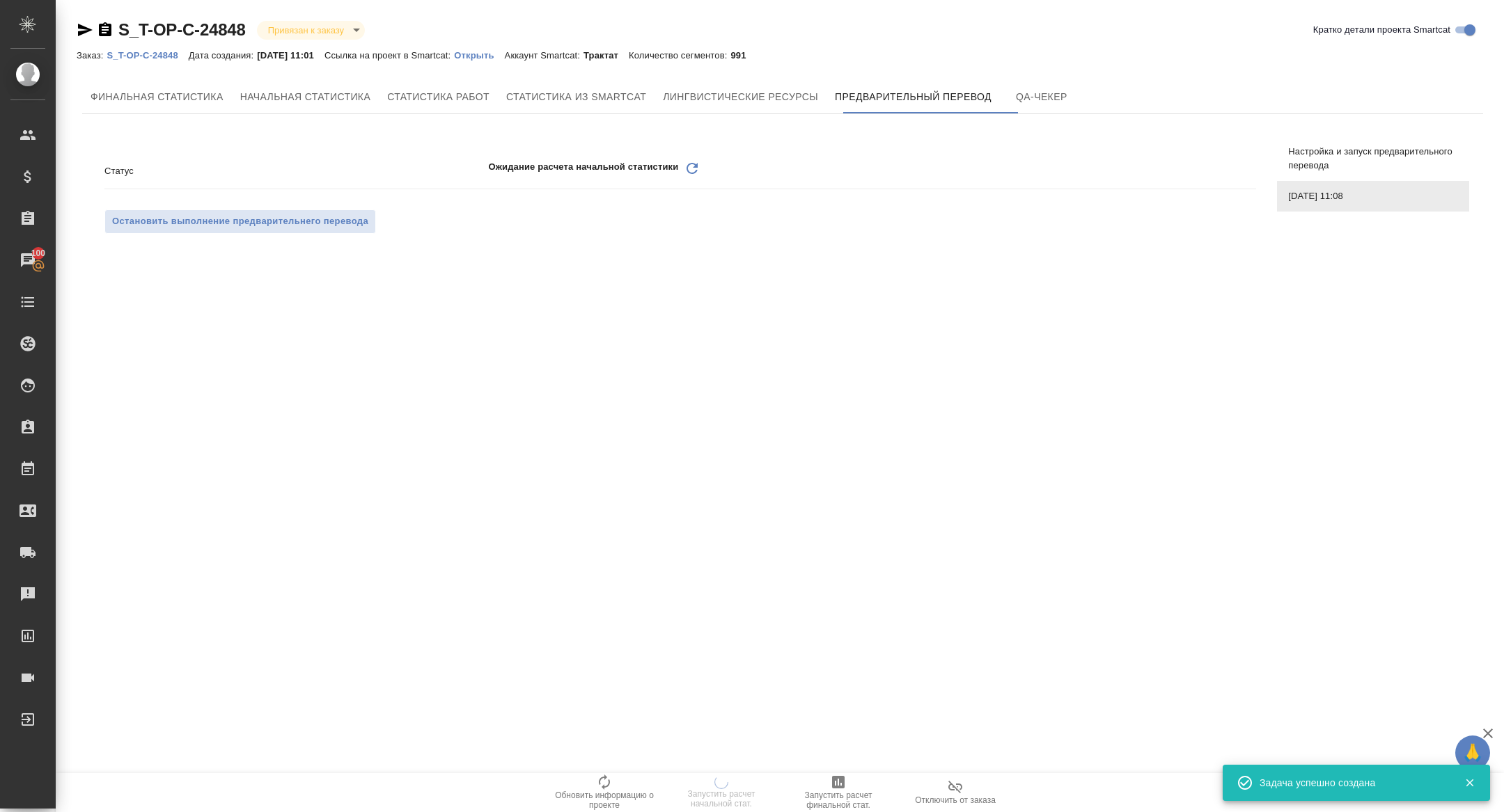
click at [690, 169] on icon "Обновить" at bounding box center [692, 168] width 16 height 16
click at [695, 167] on icon at bounding box center [692, 169] width 11 height 11
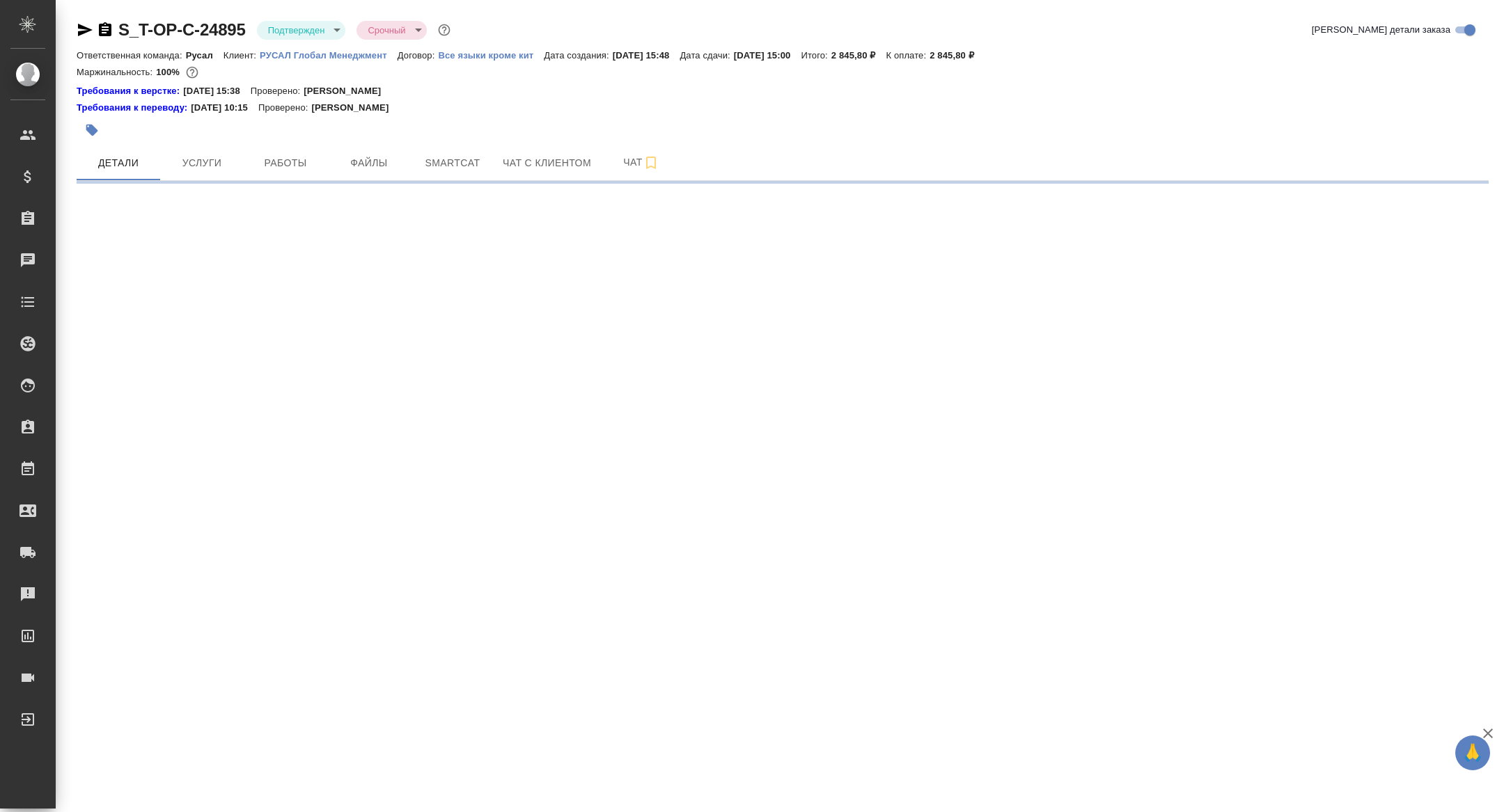
select select "RU"
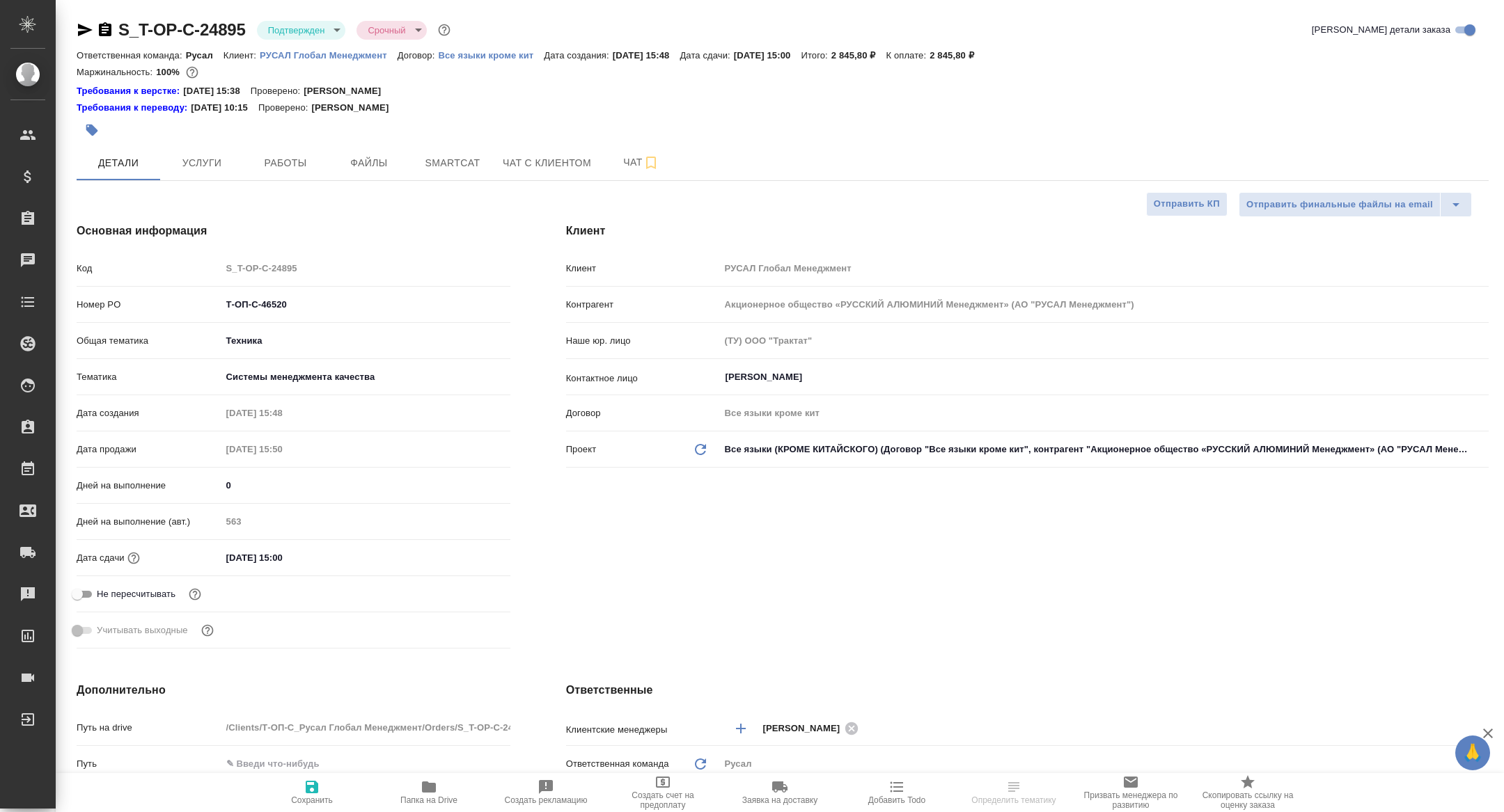
type textarea "x"
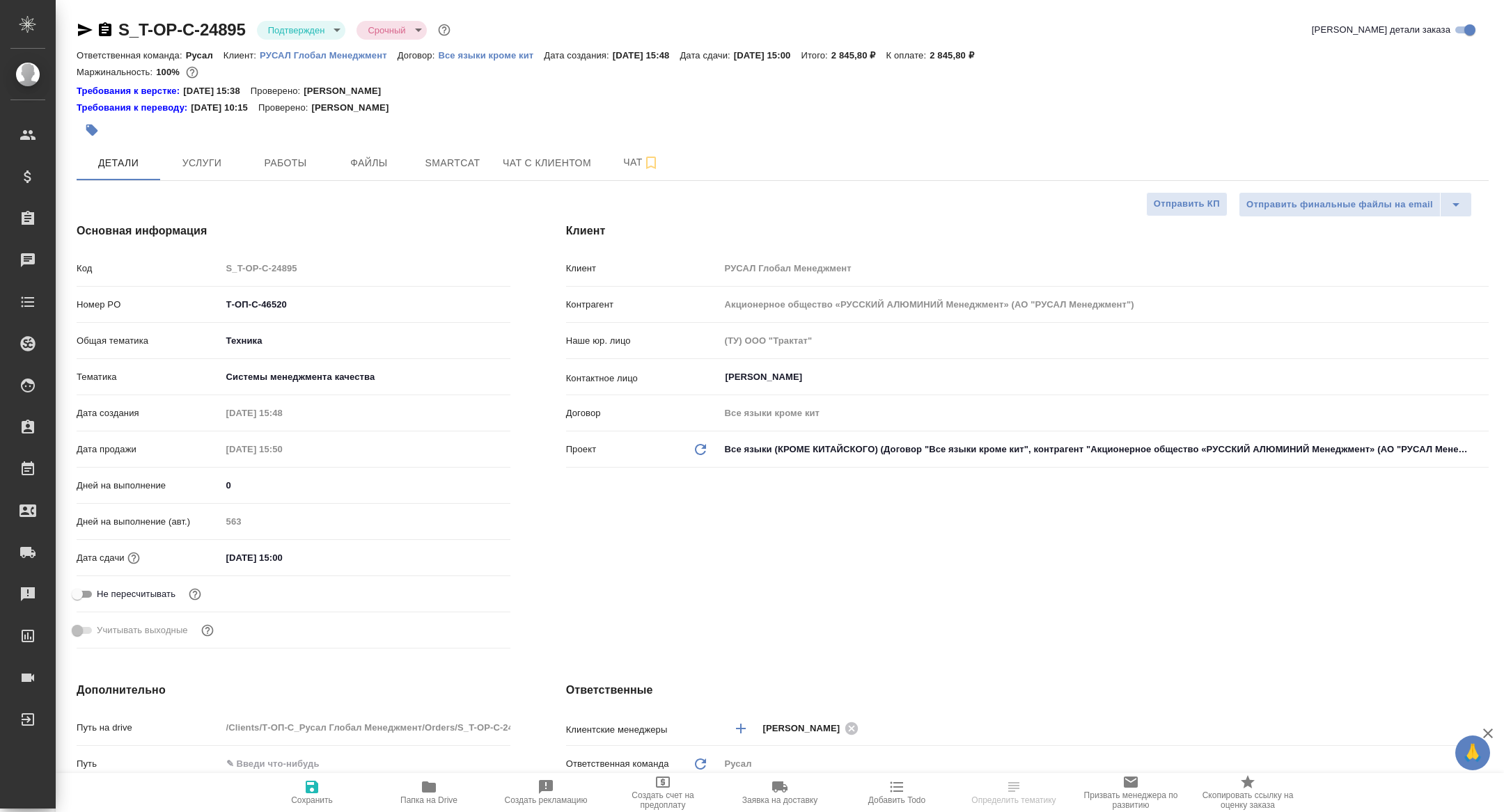
type textarea "x"
click at [311, 171] on span "Работы" at bounding box center [285, 163] width 67 height 17
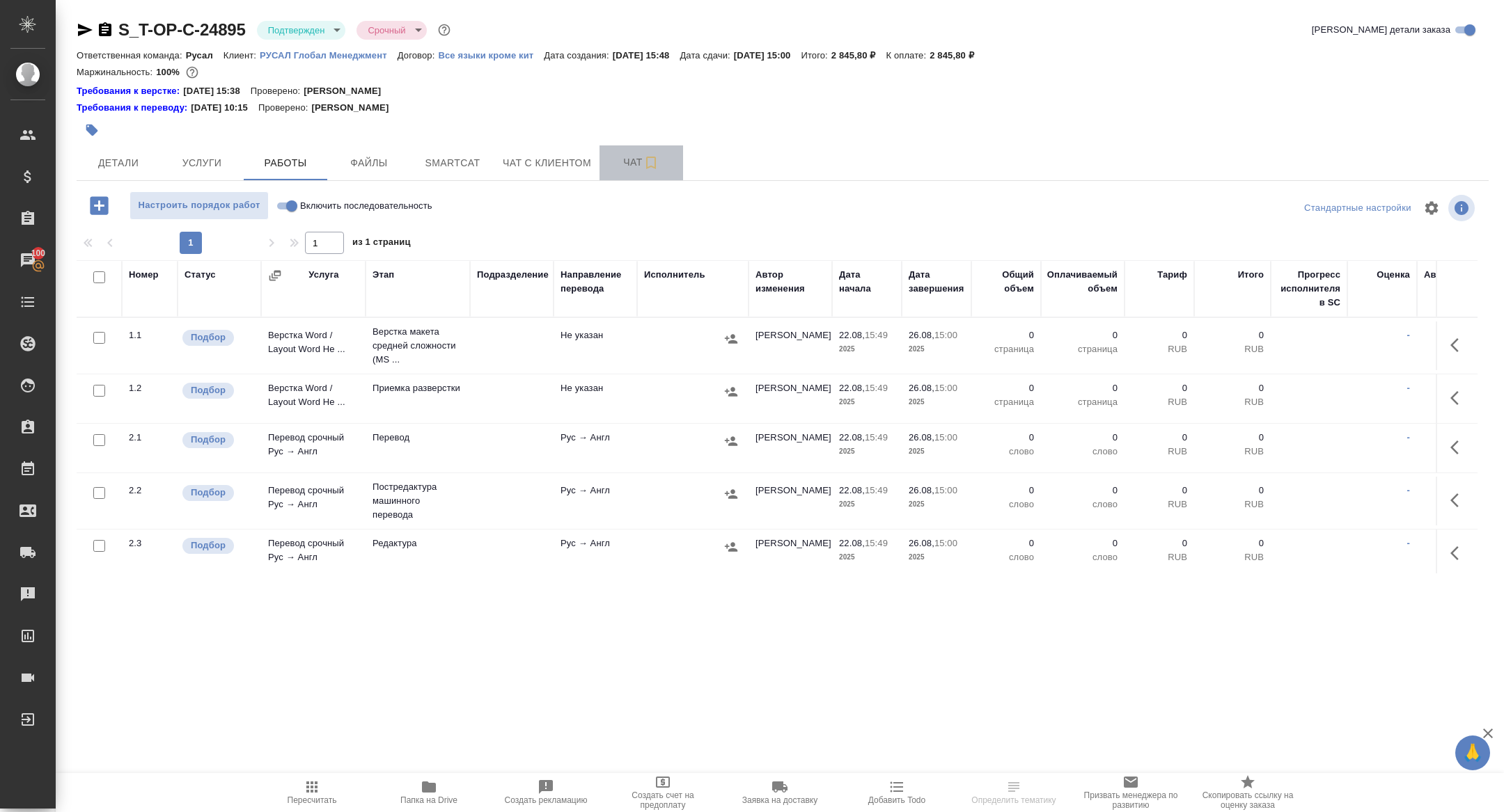
click at [617, 158] on span "Чат" at bounding box center [641, 162] width 67 height 17
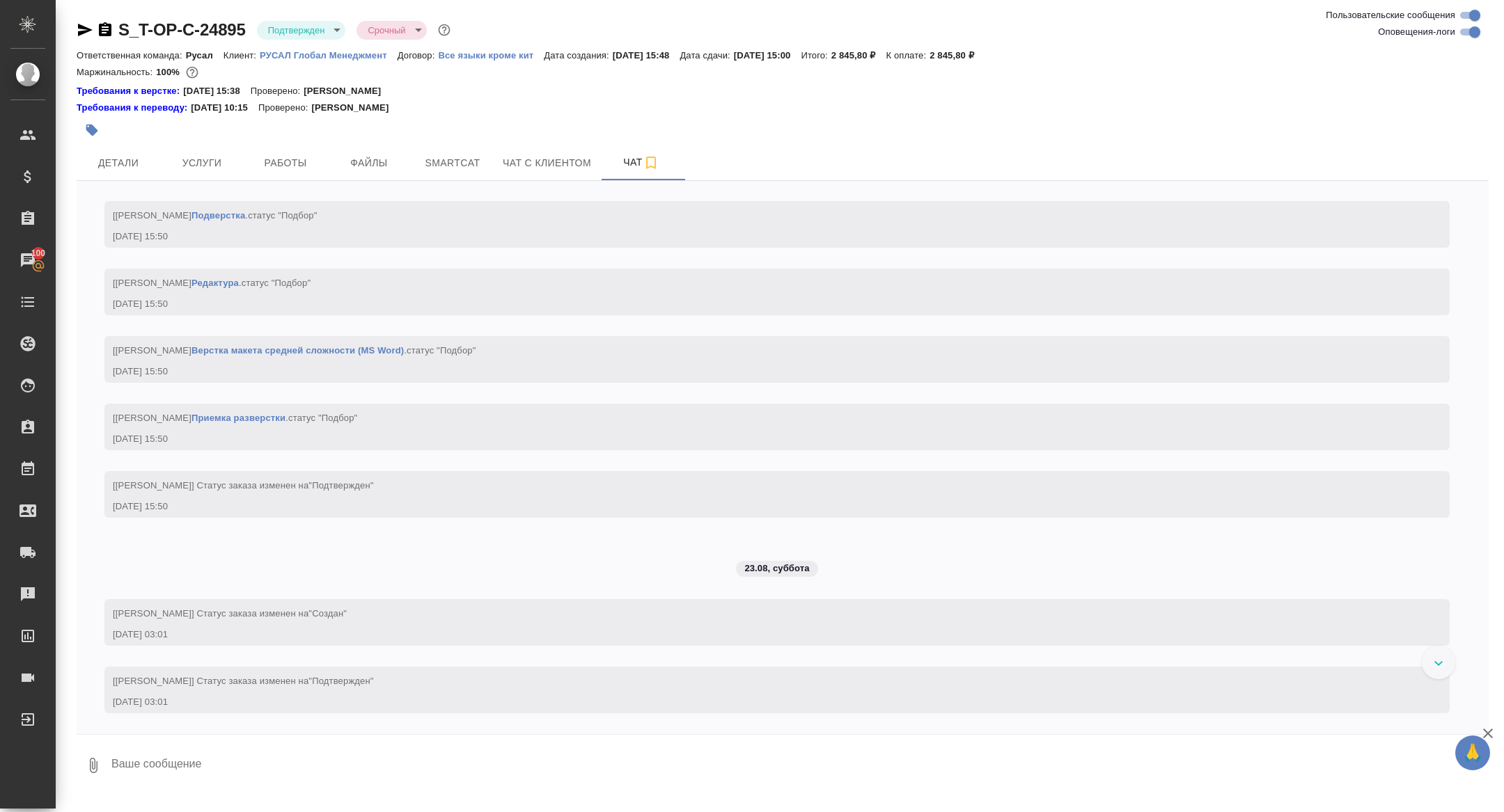
scroll to position [730, 0]
click at [282, 159] on span "Работы" at bounding box center [285, 163] width 67 height 17
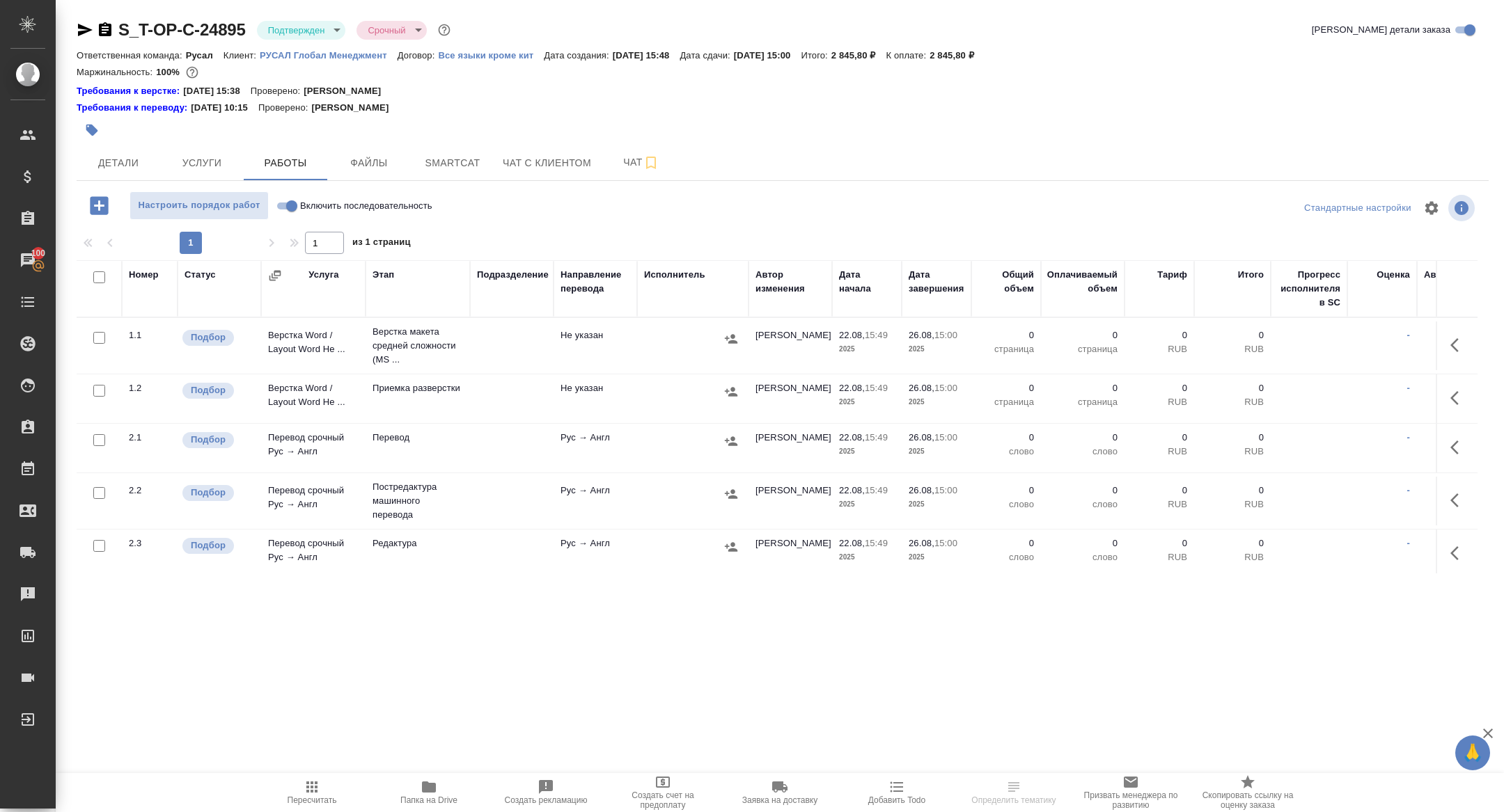
click at [431, 791] on icon "button" at bounding box center [429, 787] width 14 height 11
click at [105, 28] on icon "button" at bounding box center [105, 29] width 13 height 14
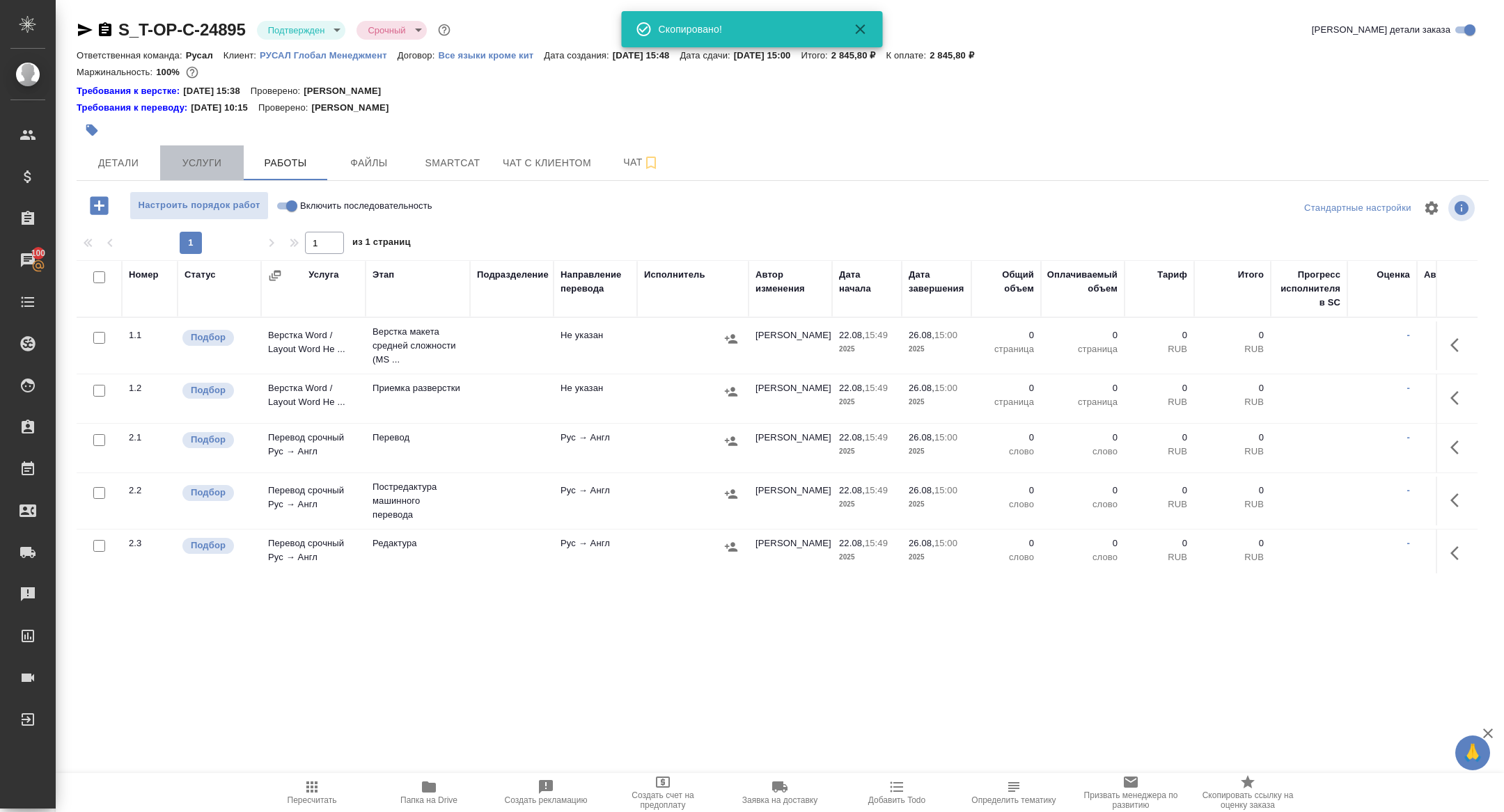
click at [206, 165] on span "Услуги" at bounding box center [202, 163] width 67 height 17
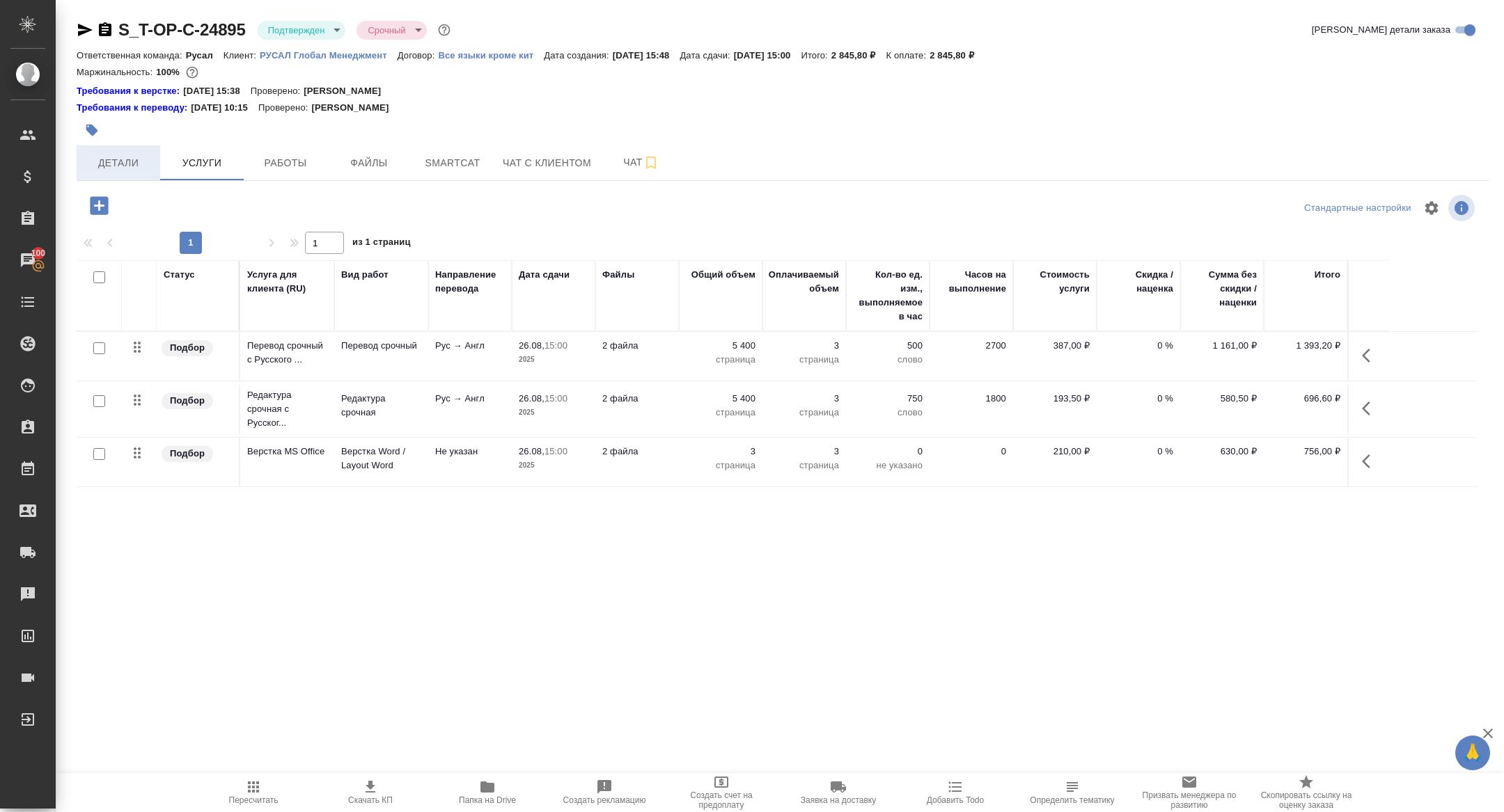
click at [133, 160] on span "Детали" at bounding box center [118, 163] width 67 height 17
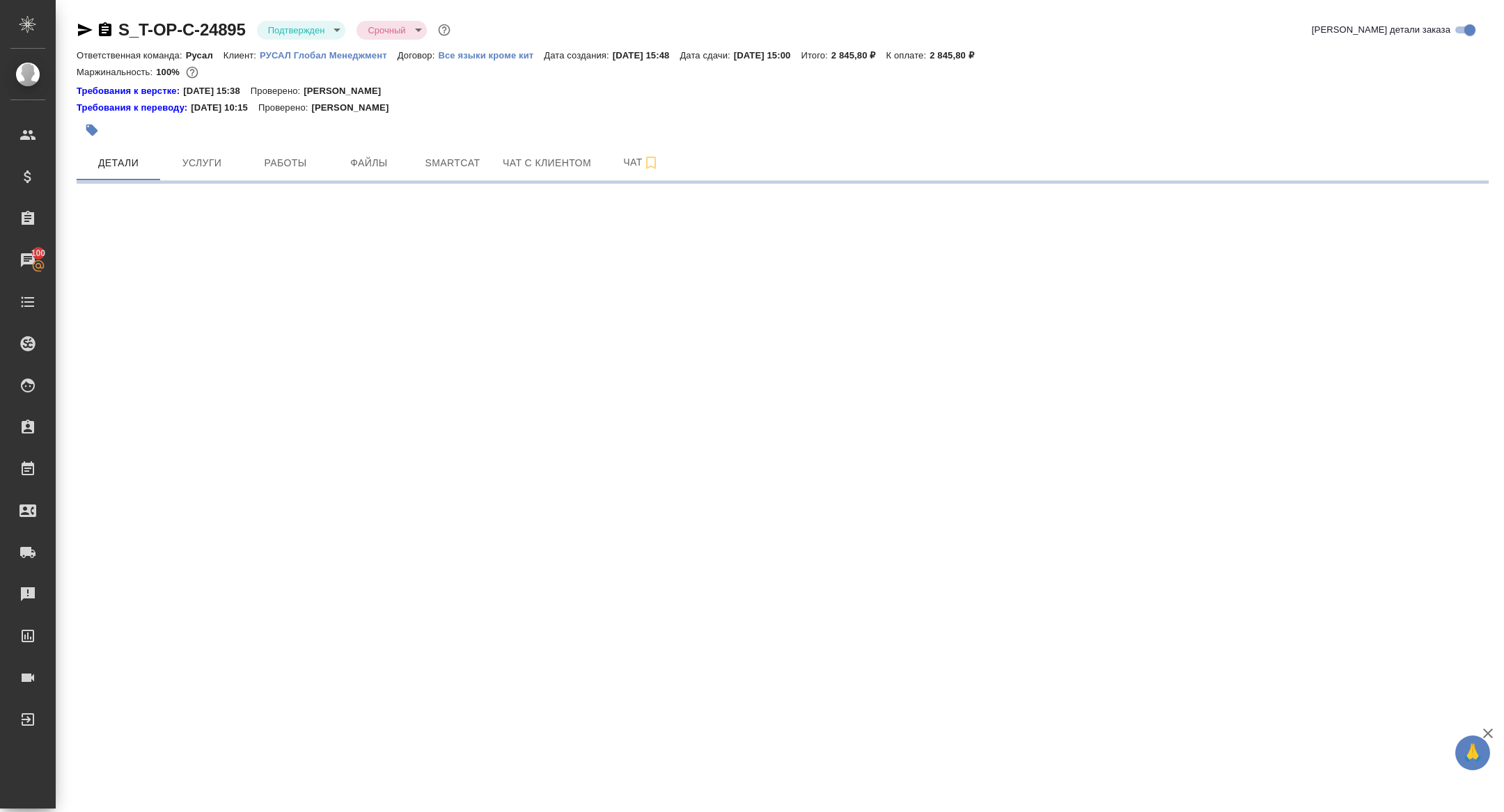
select select "RU"
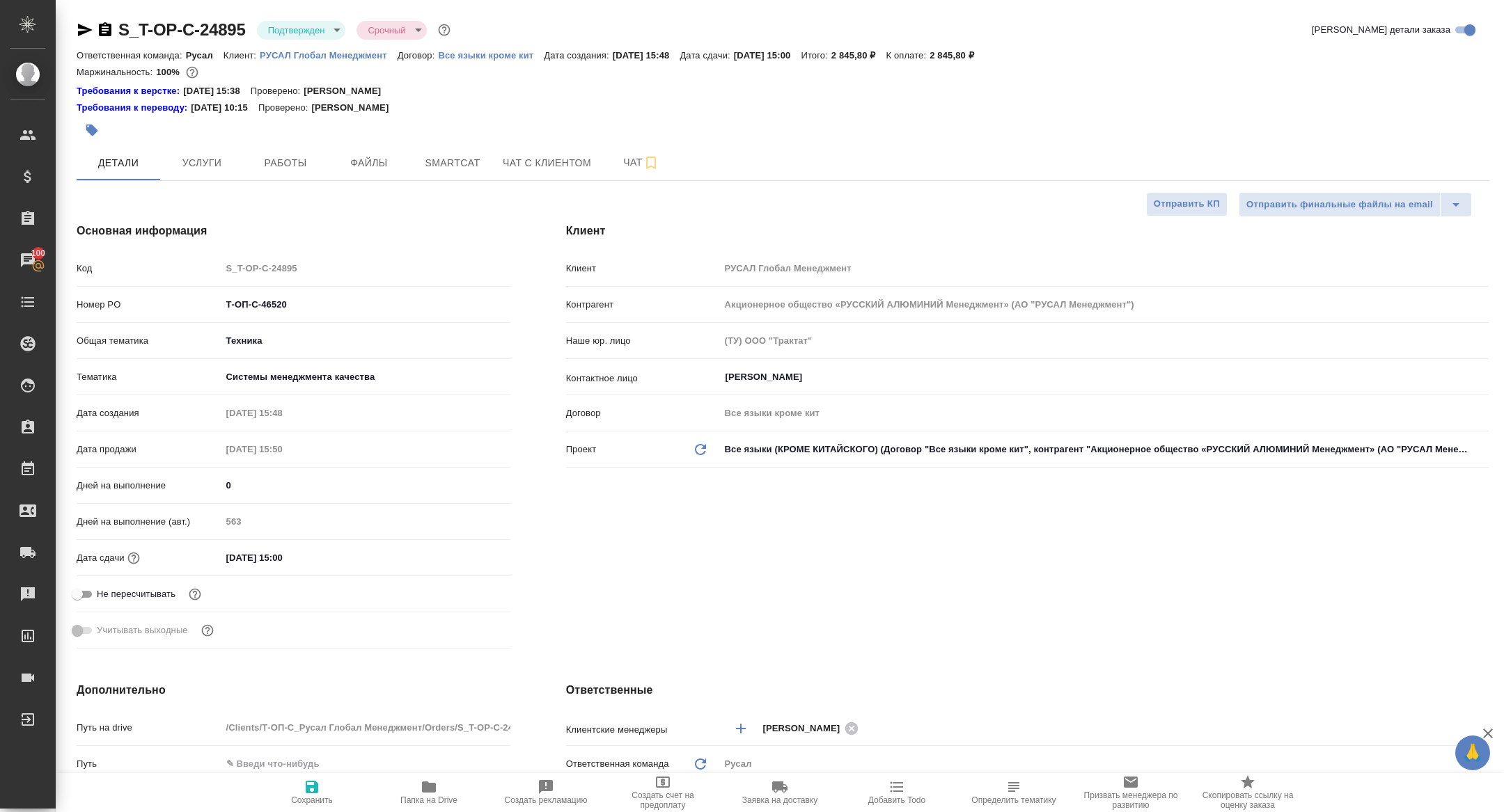
type textarea "x"
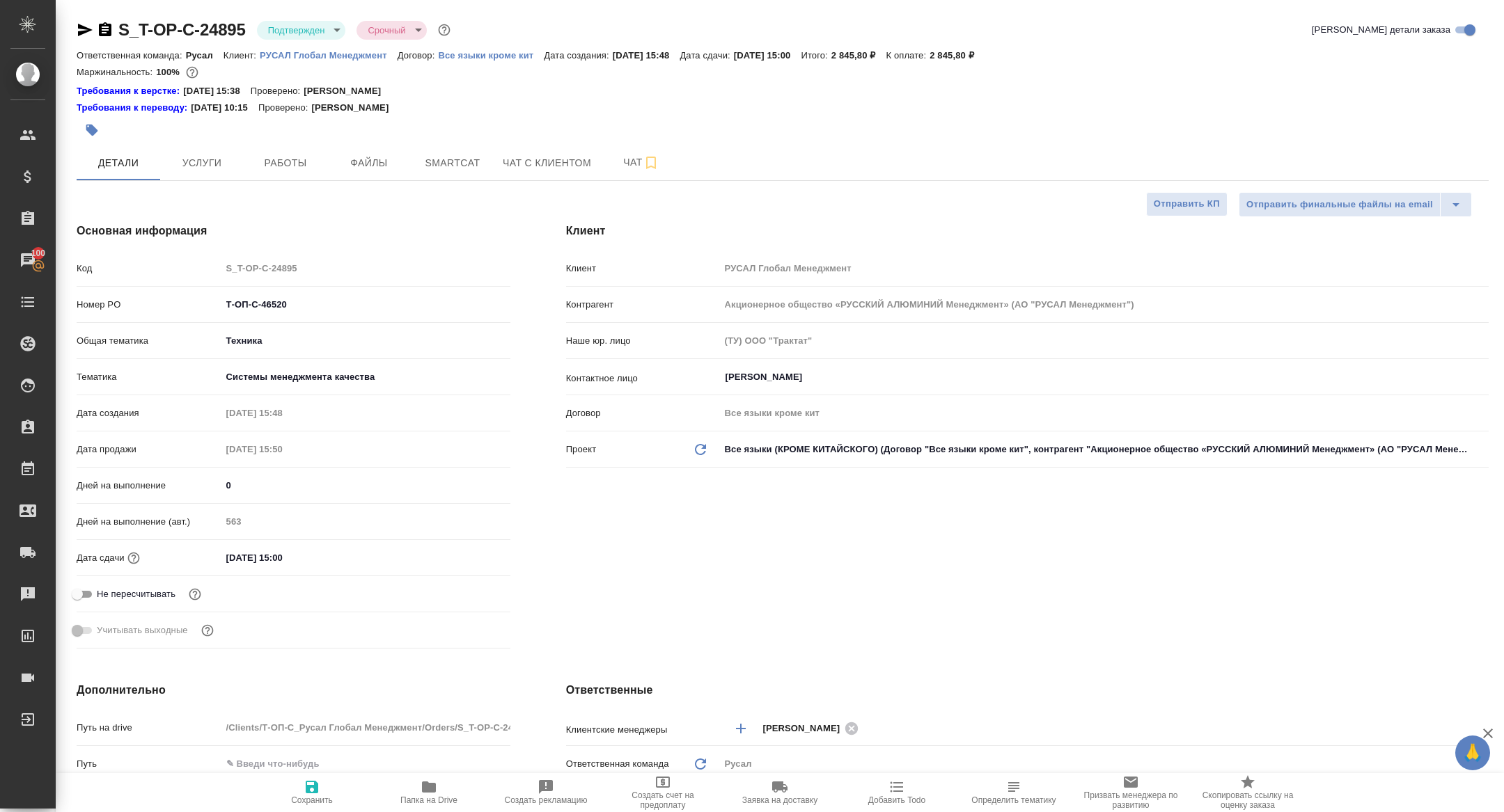
type textarea "x"
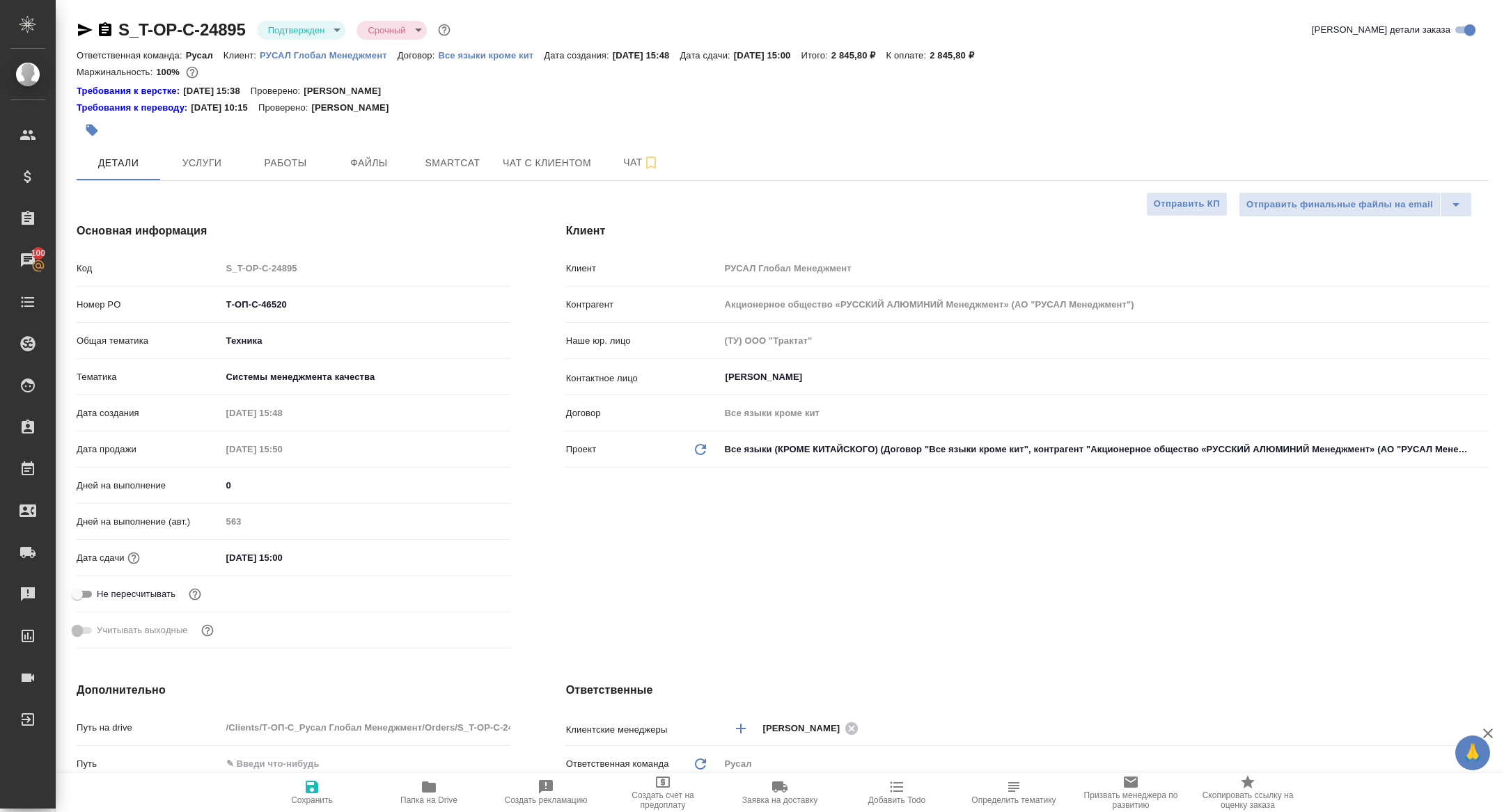
type textarea "x"
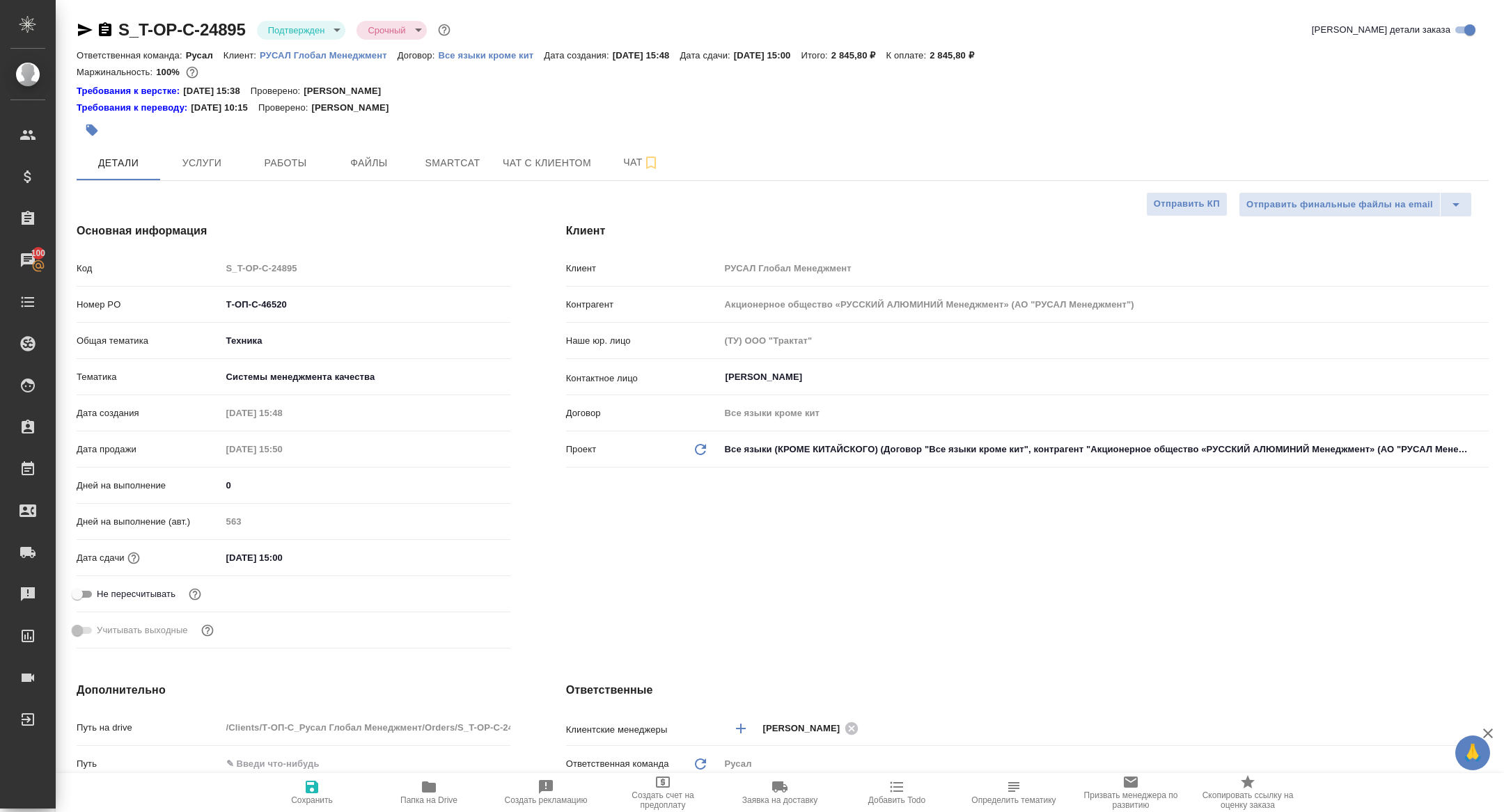
click at [301, 183] on div "S_T-OP-C-24895 Подтвержден confirmed Срочный urgent Кратко детали заказа Ответс…" at bounding box center [783, 763] width 1427 height 1526
click at [295, 165] on span "Работы" at bounding box center [285, 163] width 67 height 17
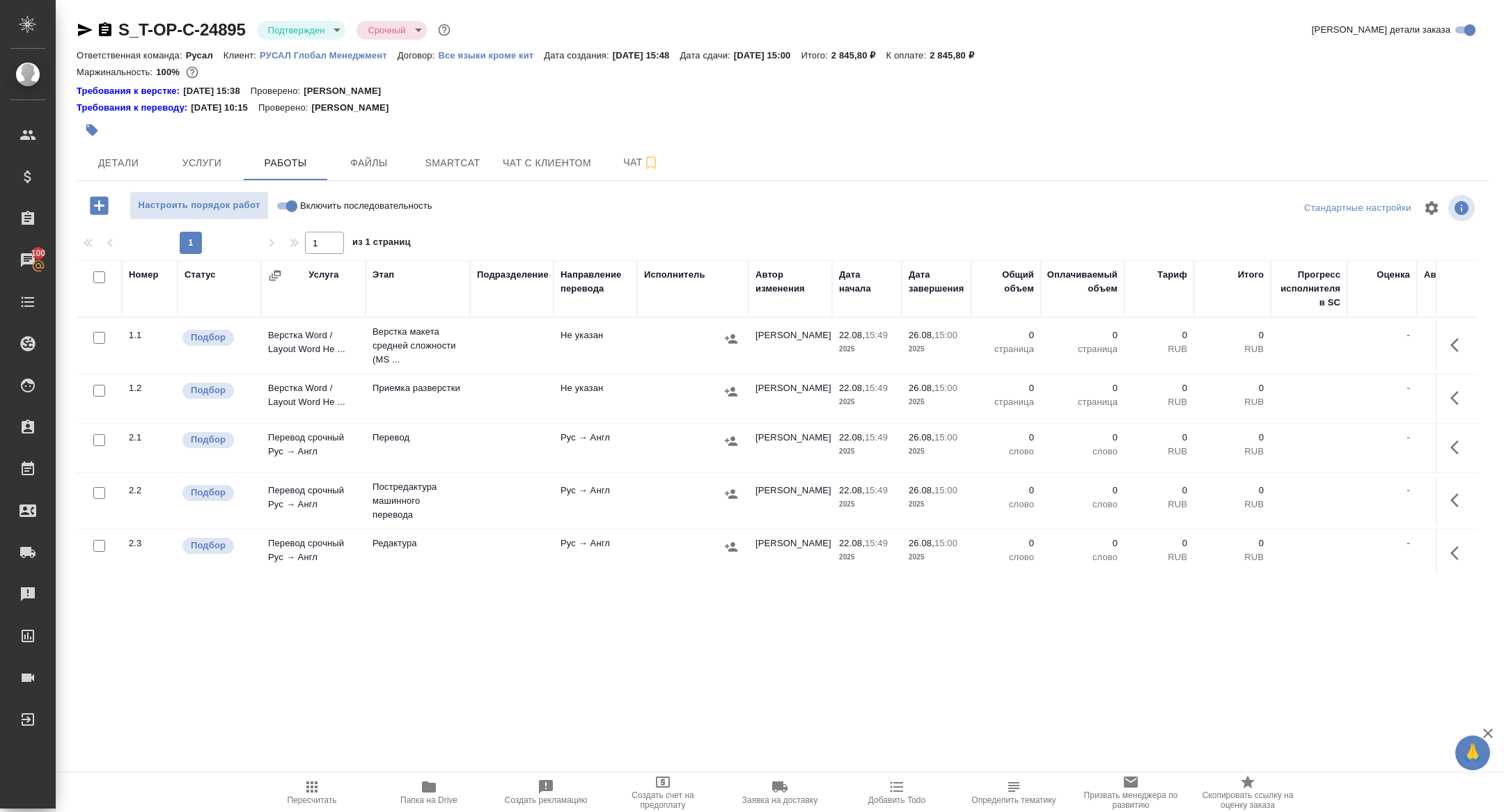
click at [100, 285] on div at bounding box center [96, 277] width 24 height 20
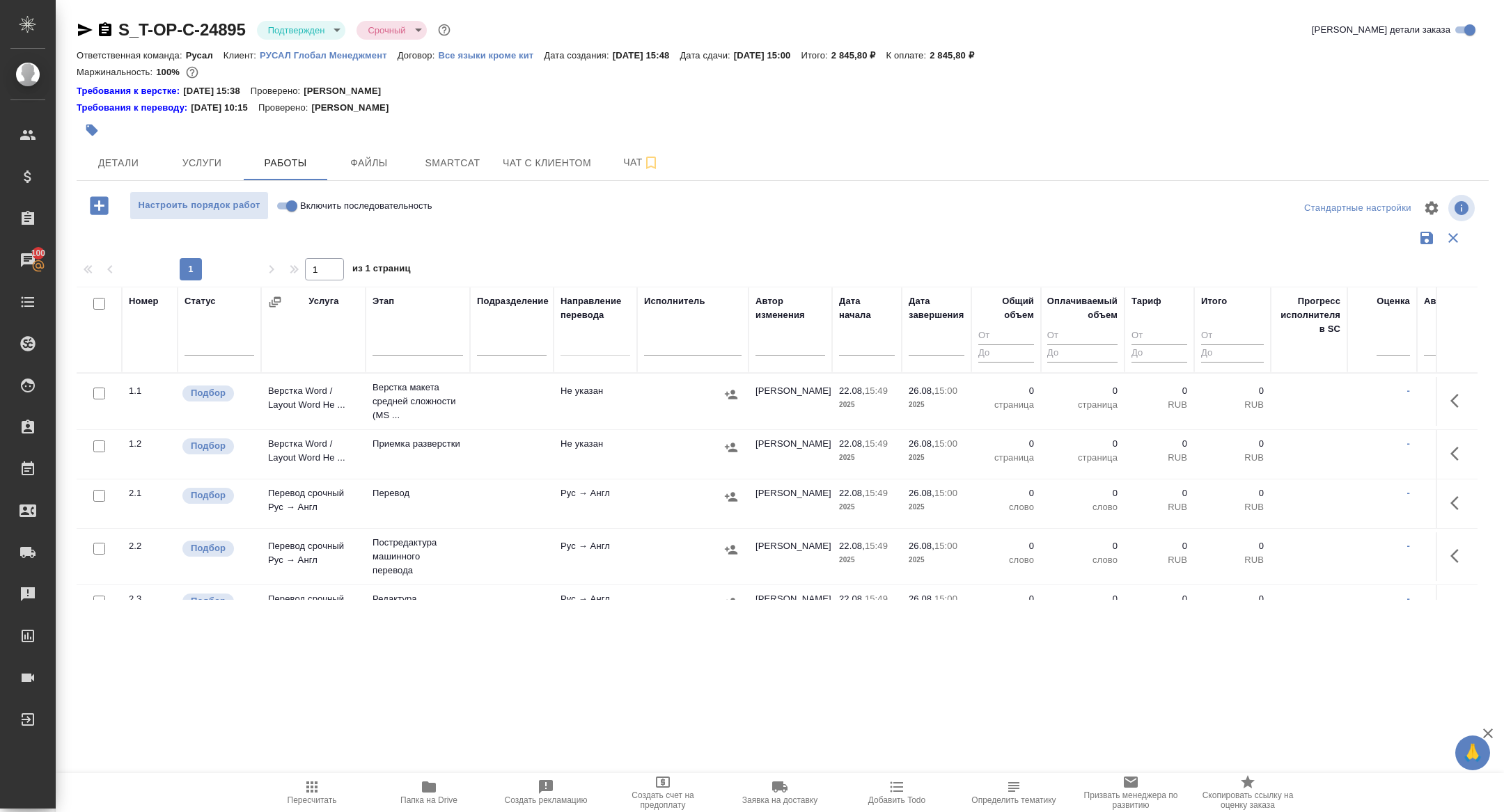
click at [101, 307] on input "checkbox" at bounding box center [99, 303] width 12 height 12
checkbox input "true"
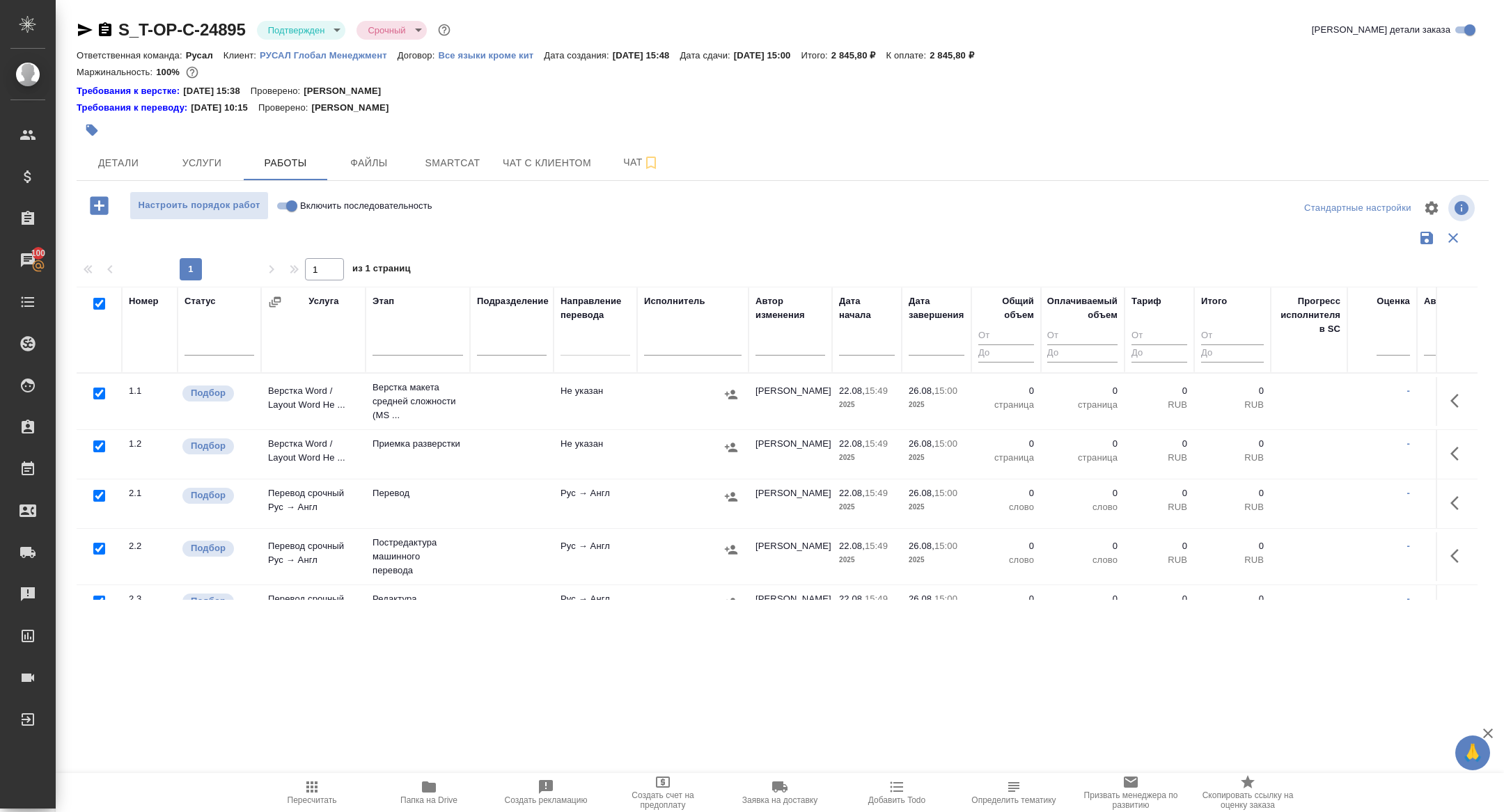
checkbox input "true"
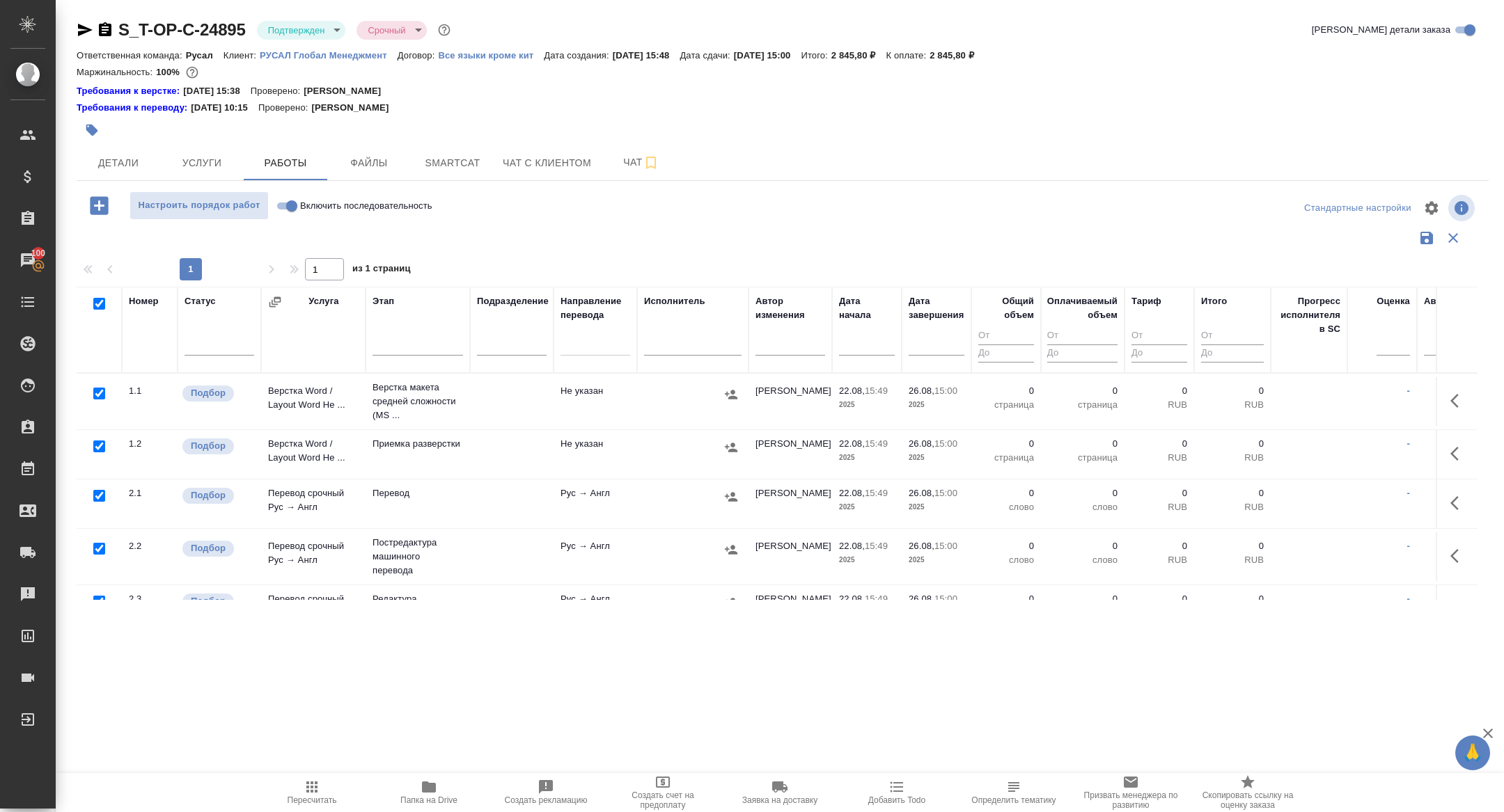
checkbox input "true"
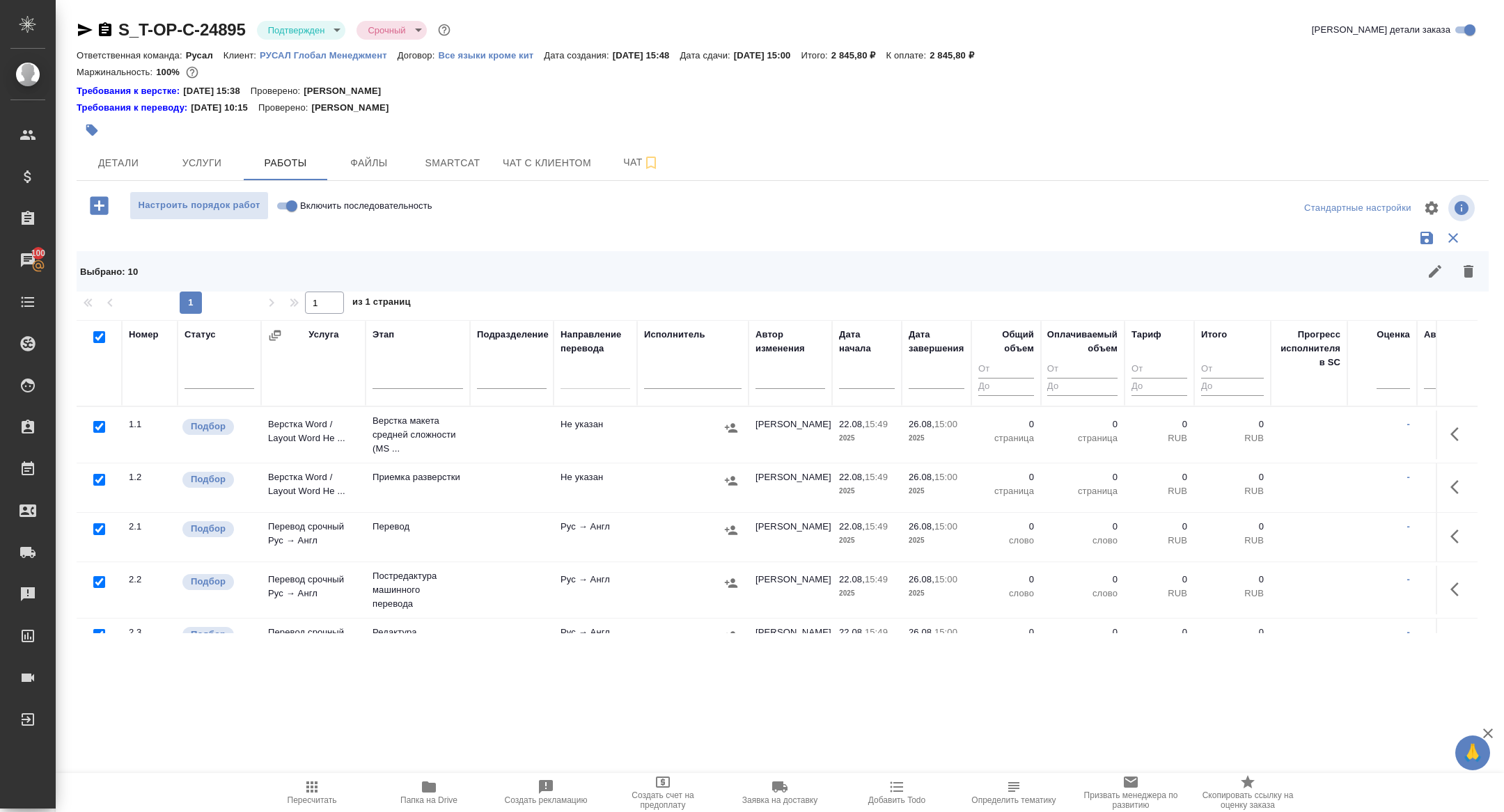
click at [96, 582] on input "checkbox" at bounding box center [99, 582] width 12 height 12
checkbox input "false"
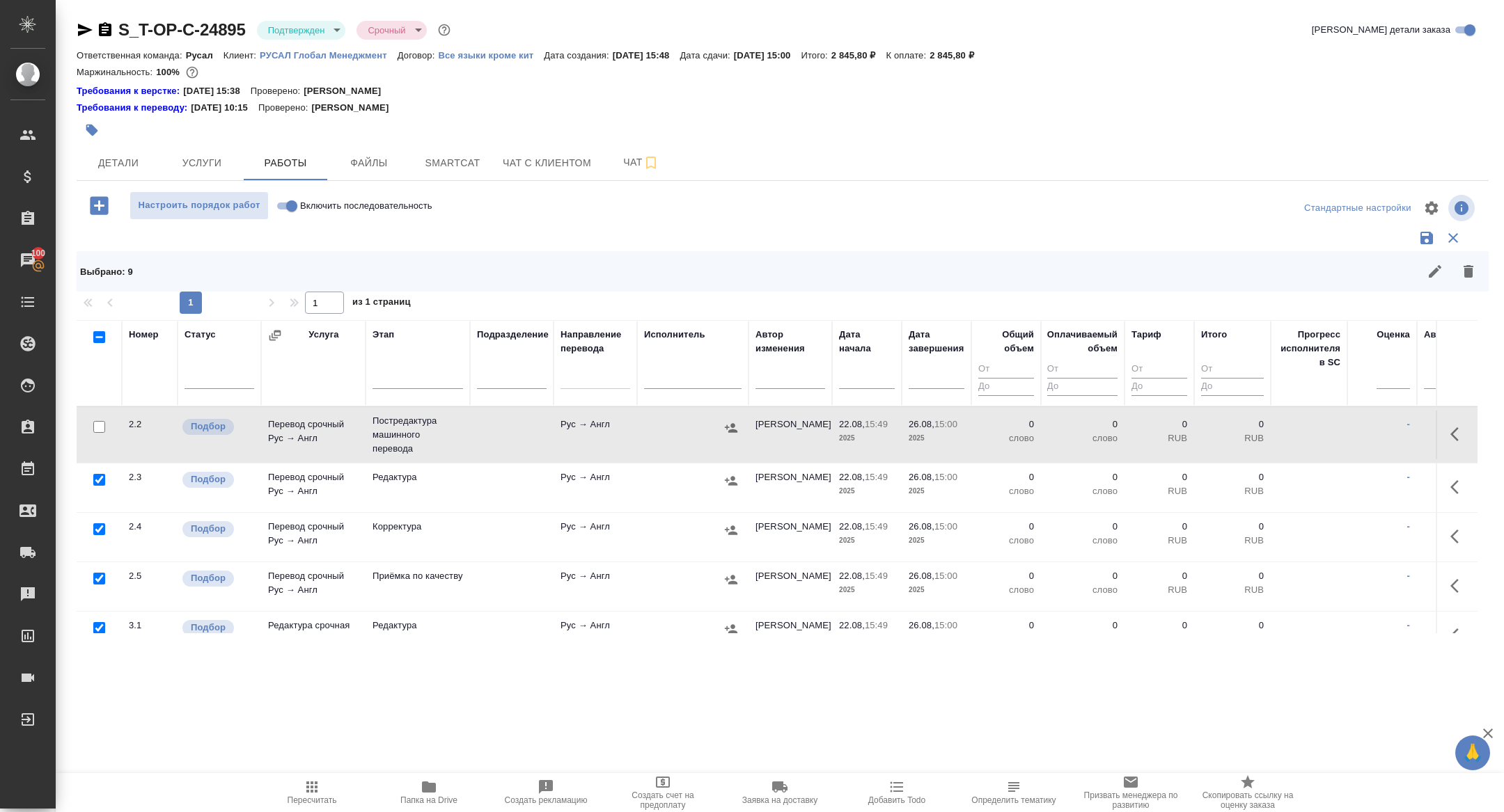
scroll to position [176, 0]
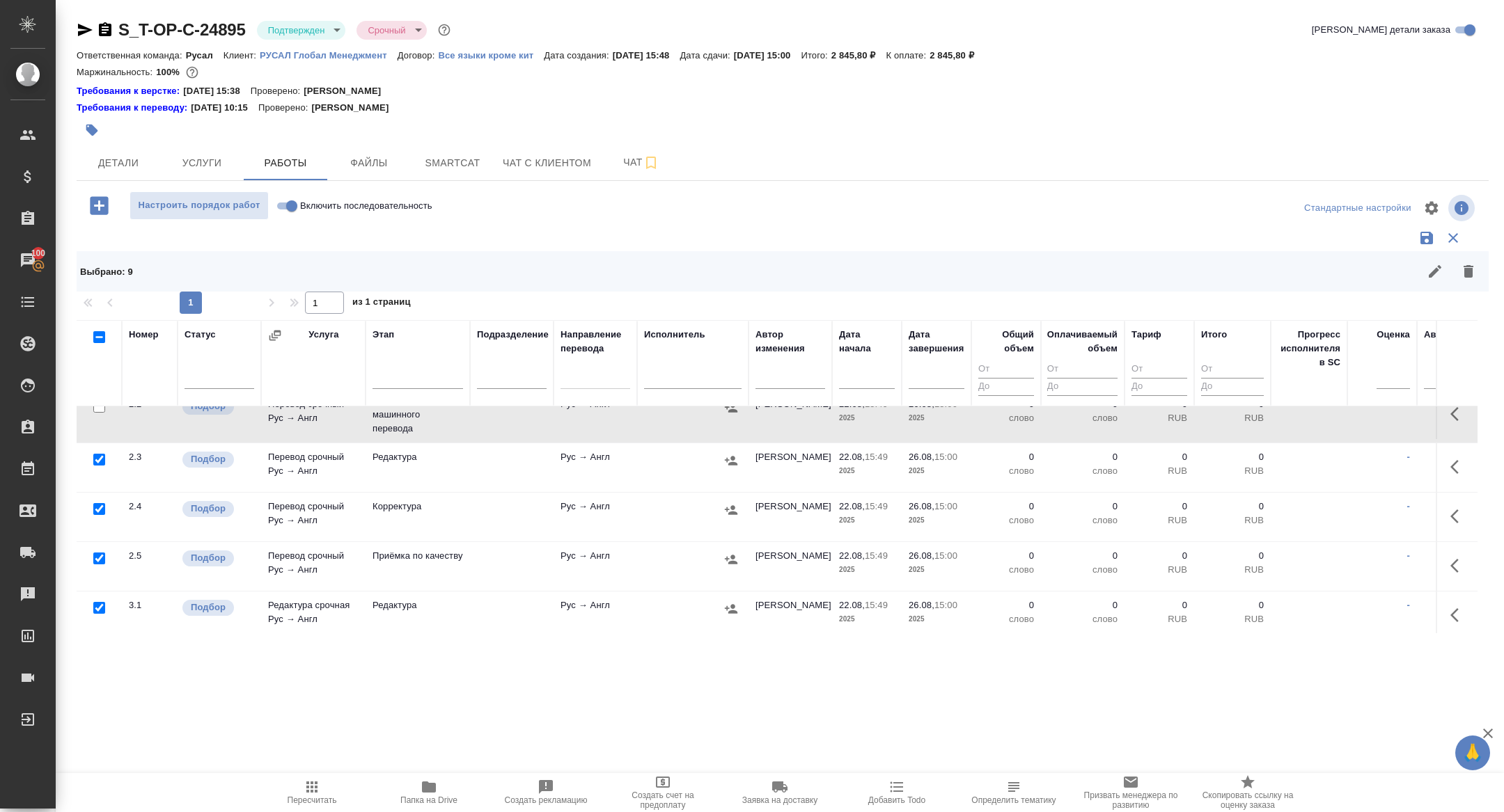
click at [99, 462] on input "checkbox" at bounding box center [99, 459] width 12 height 12
checkbox input "false"
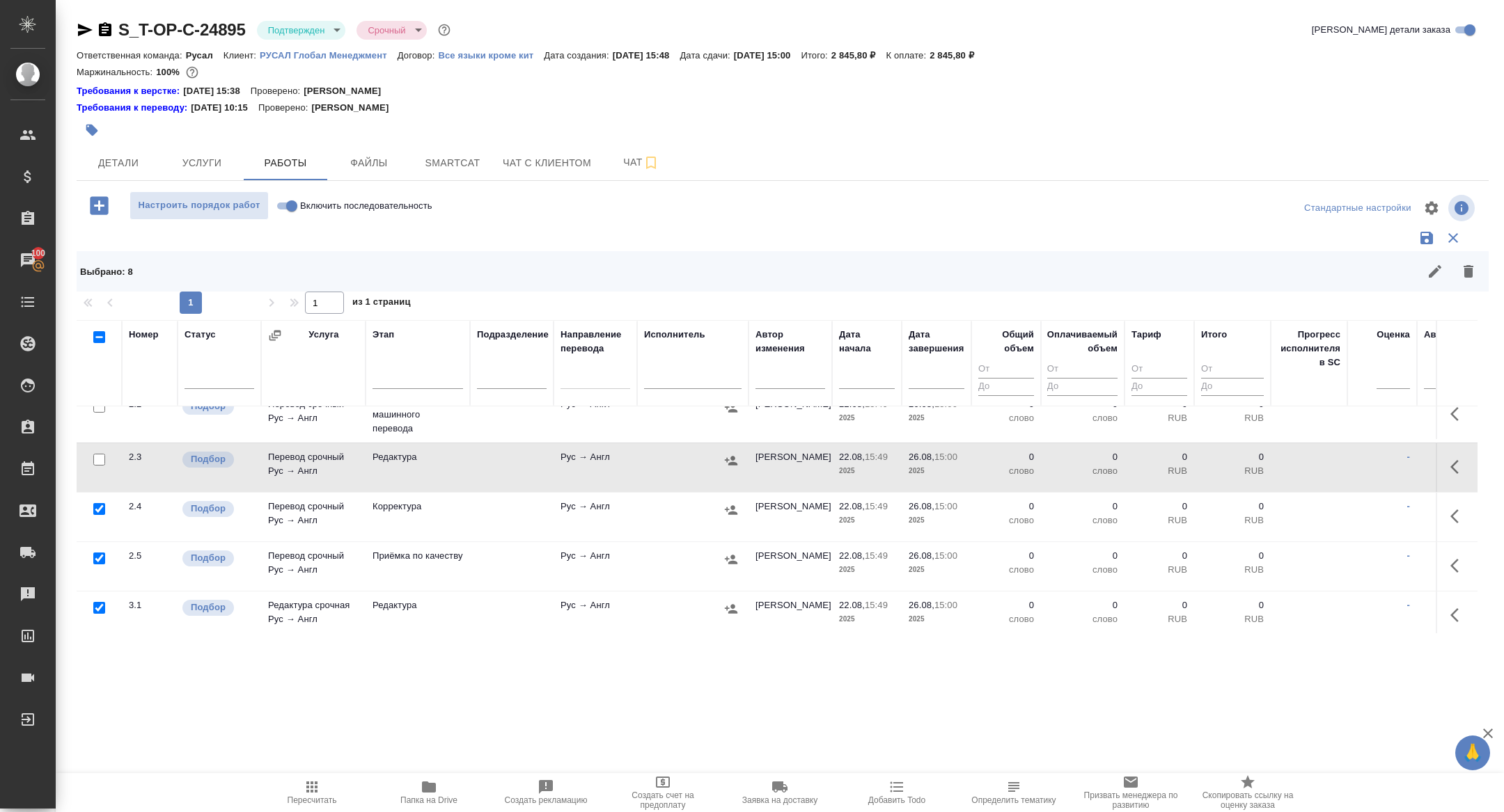
scroll to position [280, 0]
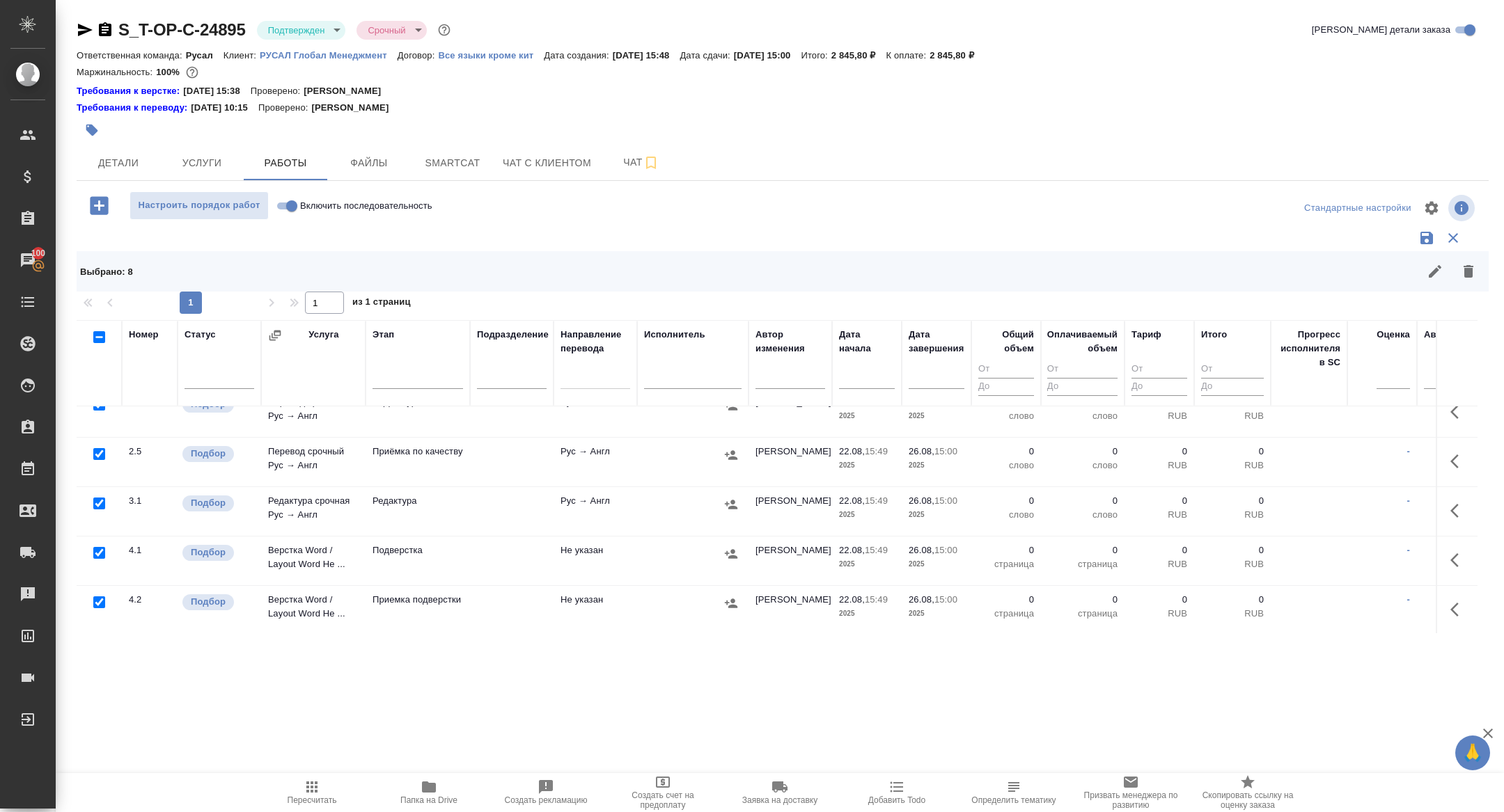
click at [1481, 259] on div at bounding box center [923, 271] width 1124 height 34
click at [1473, 282] on button "button" at bounding box center [1468, 271] width 34 height 34
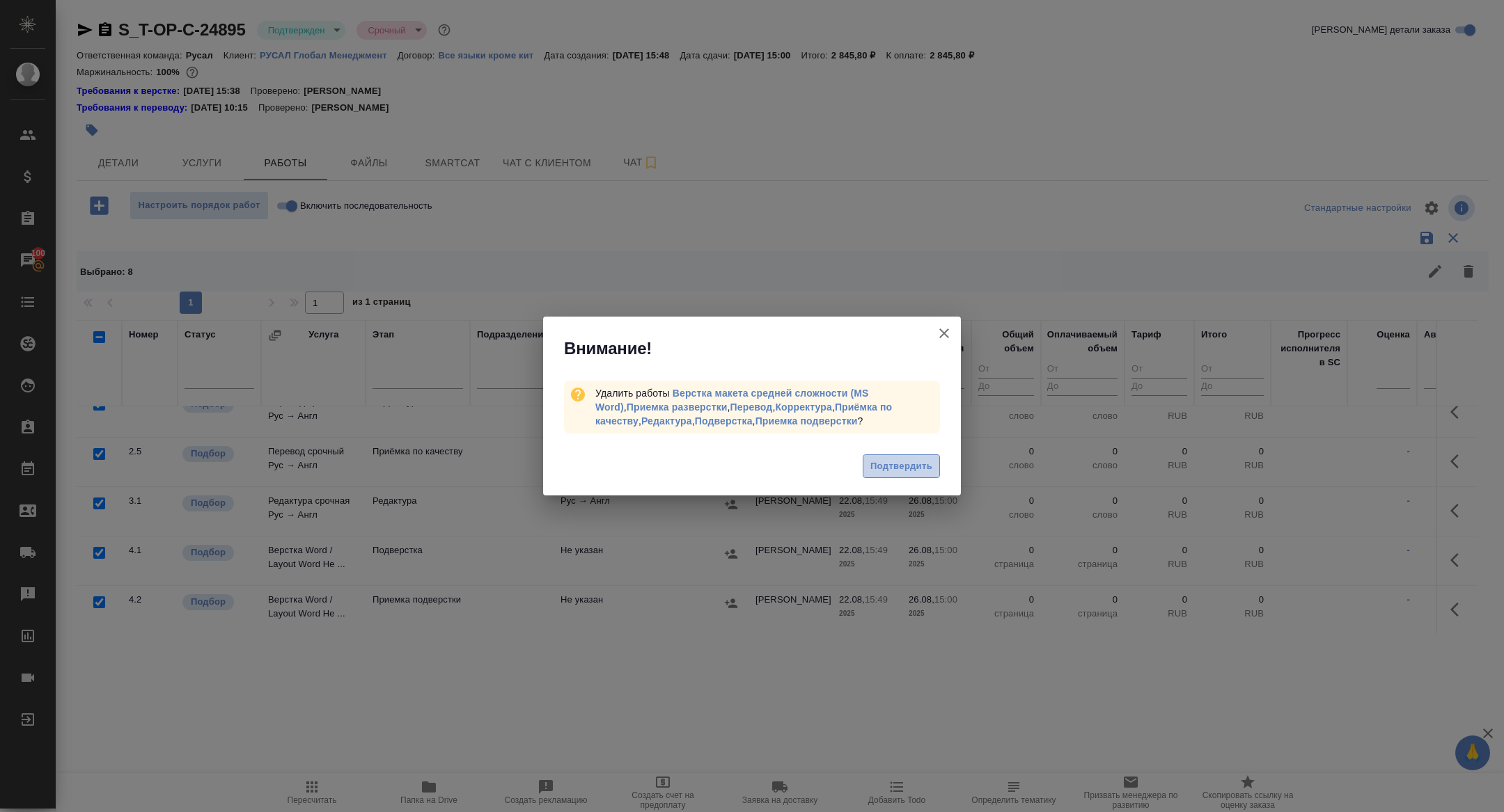
click at [917, 462] on span "Подтвердить" at bounding box center [901, 466] width 62 height 16
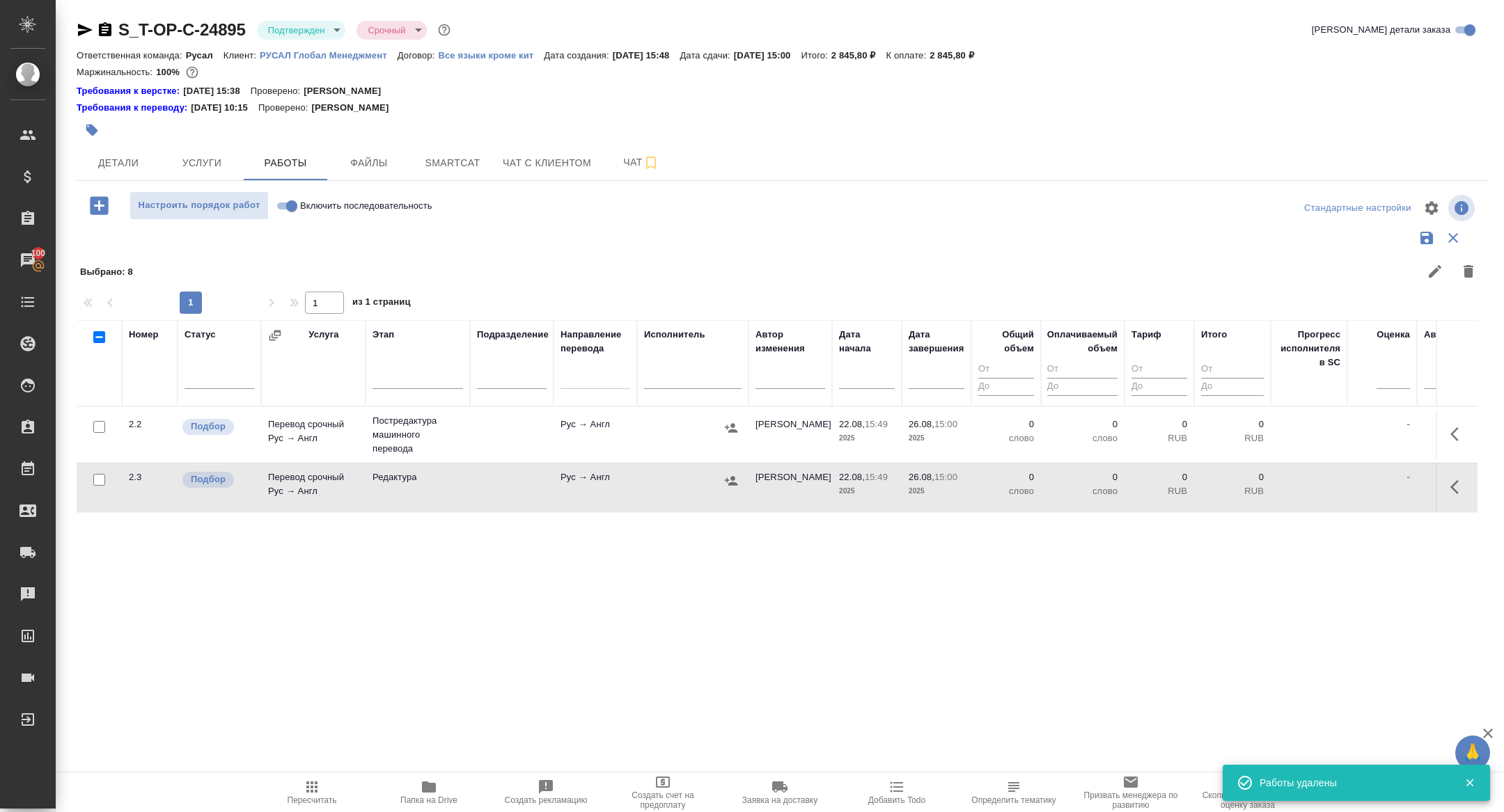
scroll to position [0, 0]
click at [1467, 431] on button "button" at bounding box center [1459, 434] width 34 height 34
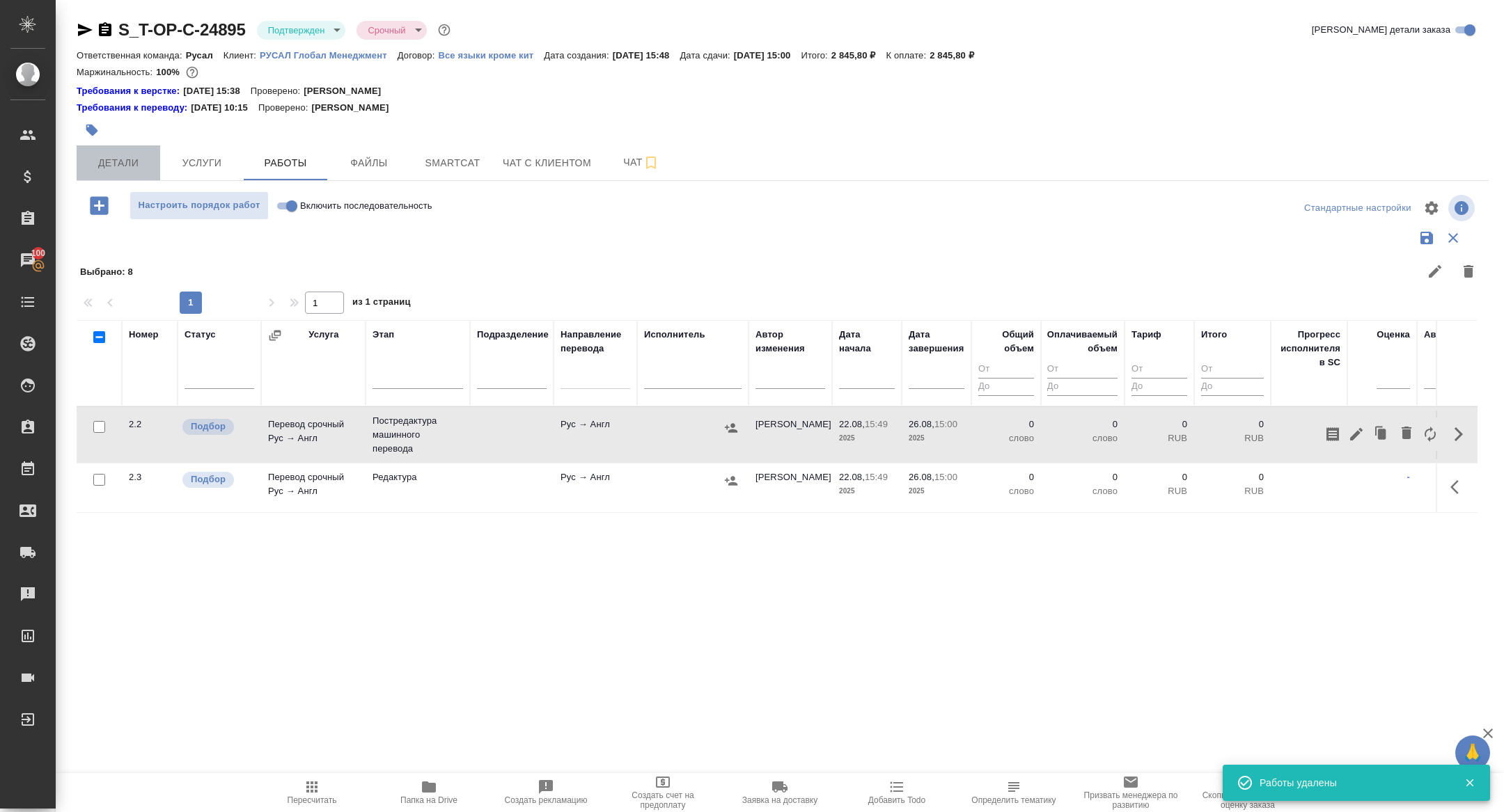
click at [133, 170] on span "Детали" at bounding box center [118, 163] width 67 height 17
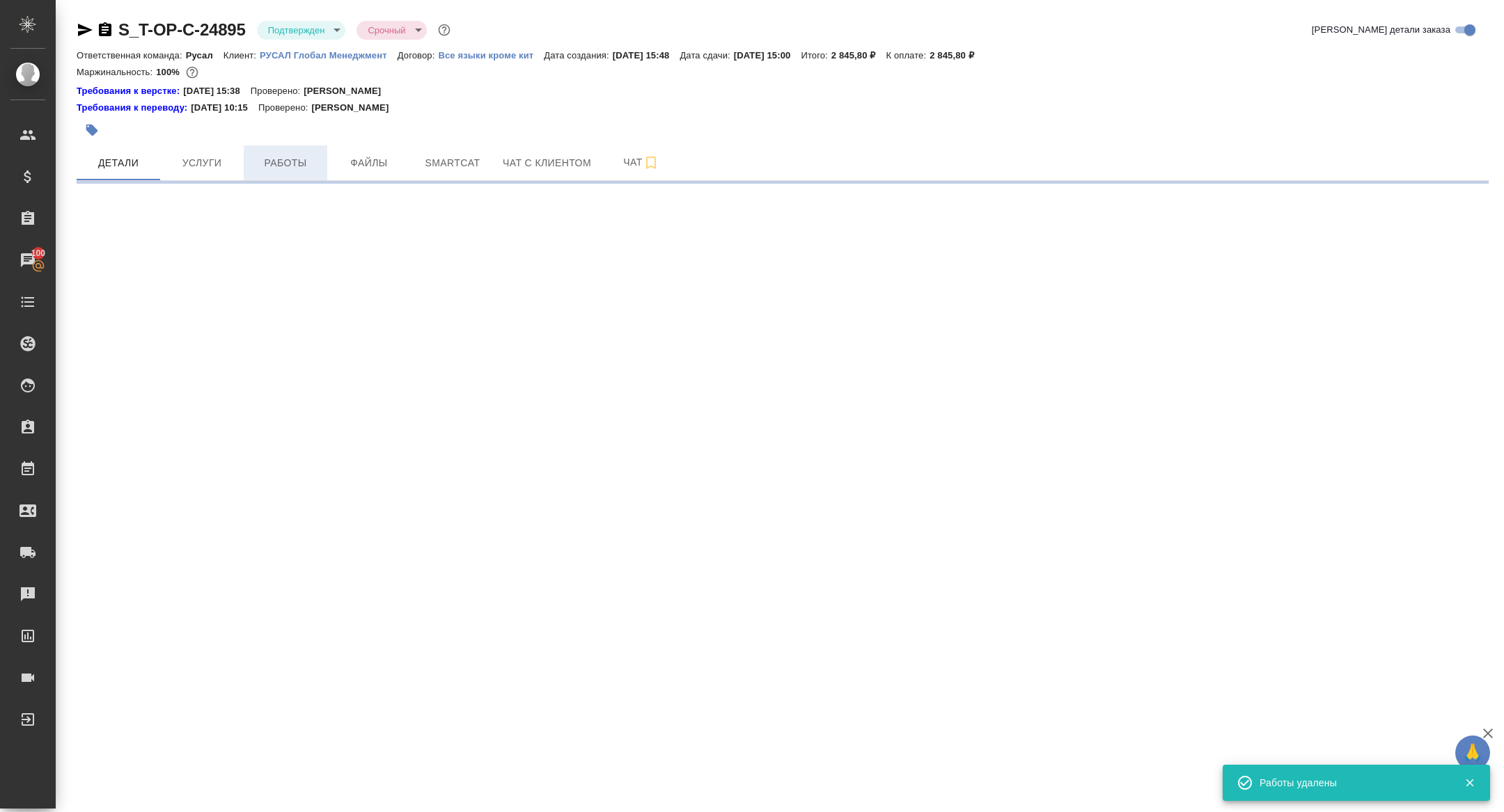
select select "RU"
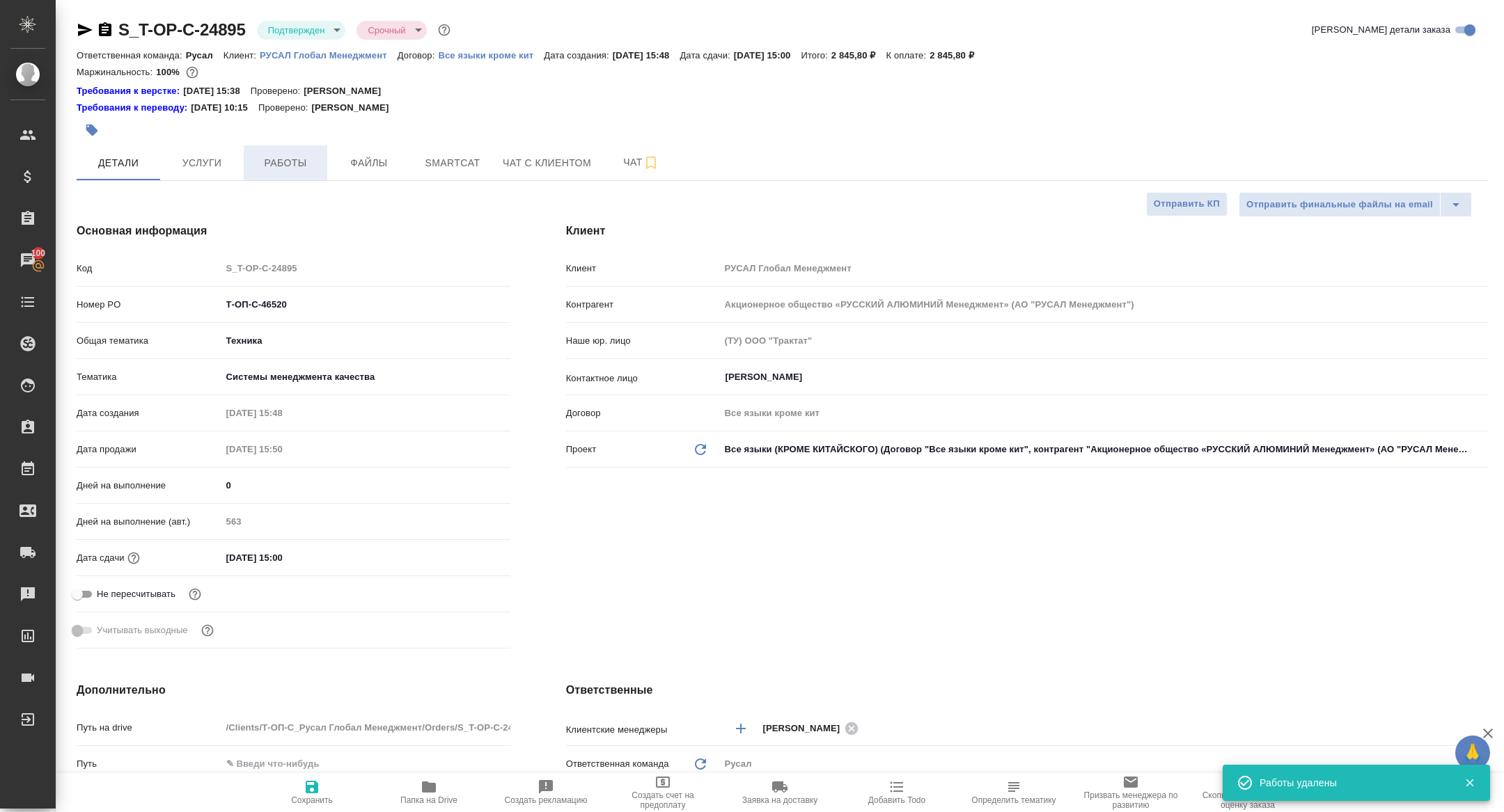
type textarea "x"
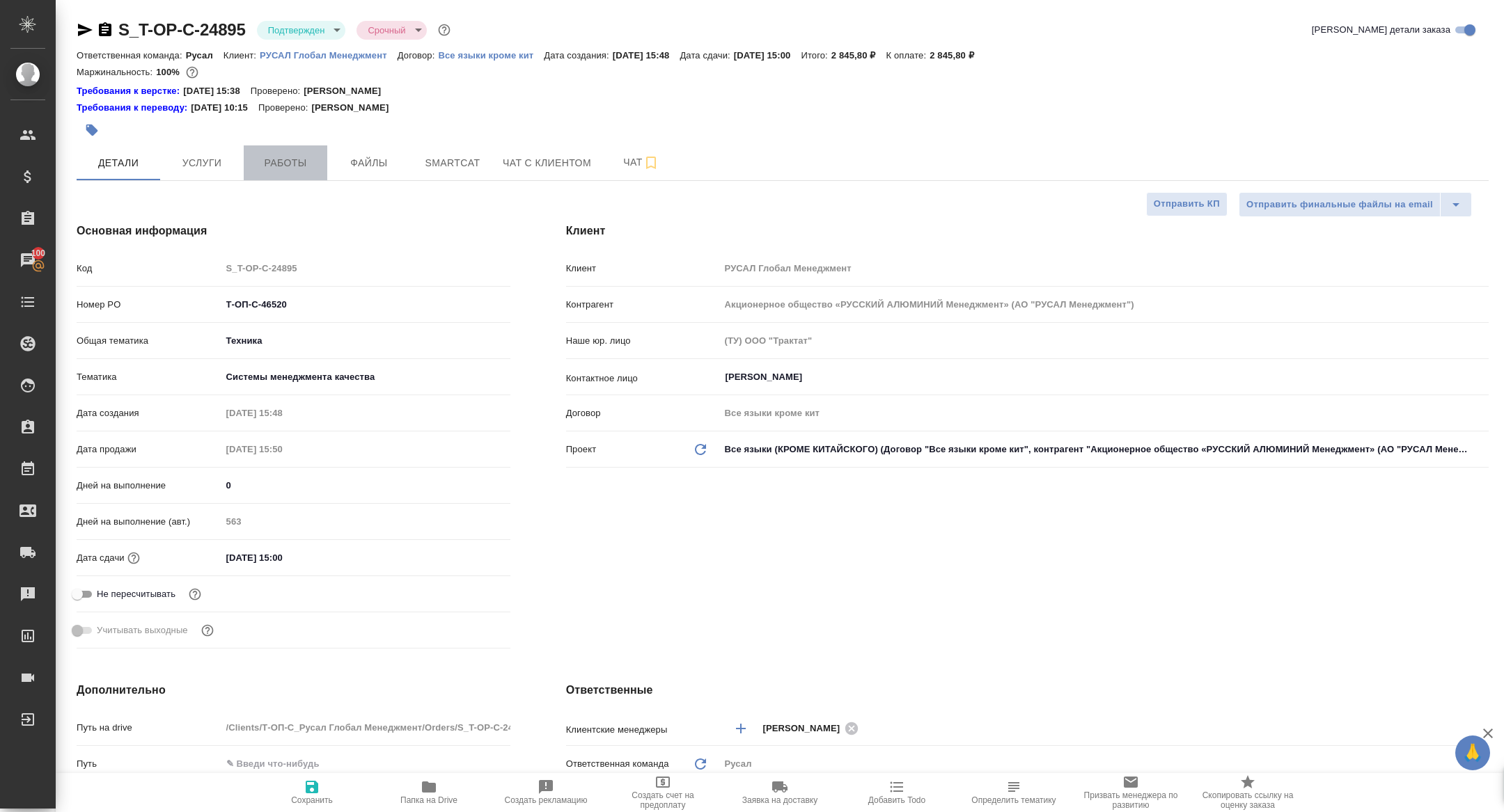
click at [289, 169] on span "Работы" at bounding box center [285, 163] width 67 height 17
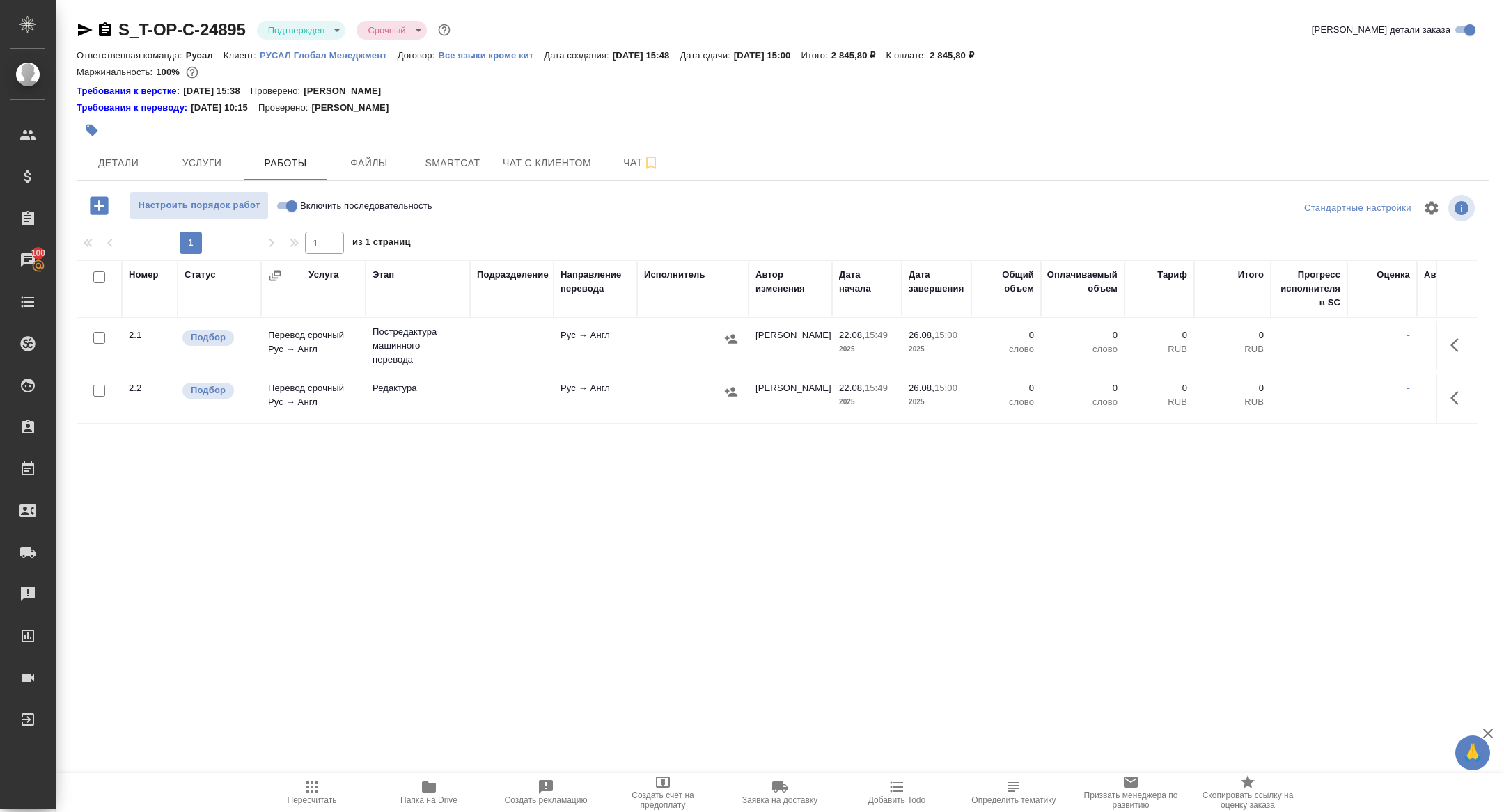
click at [1462, 344] on icon "button" at bounding box center [1458, 345] width 16 height 16
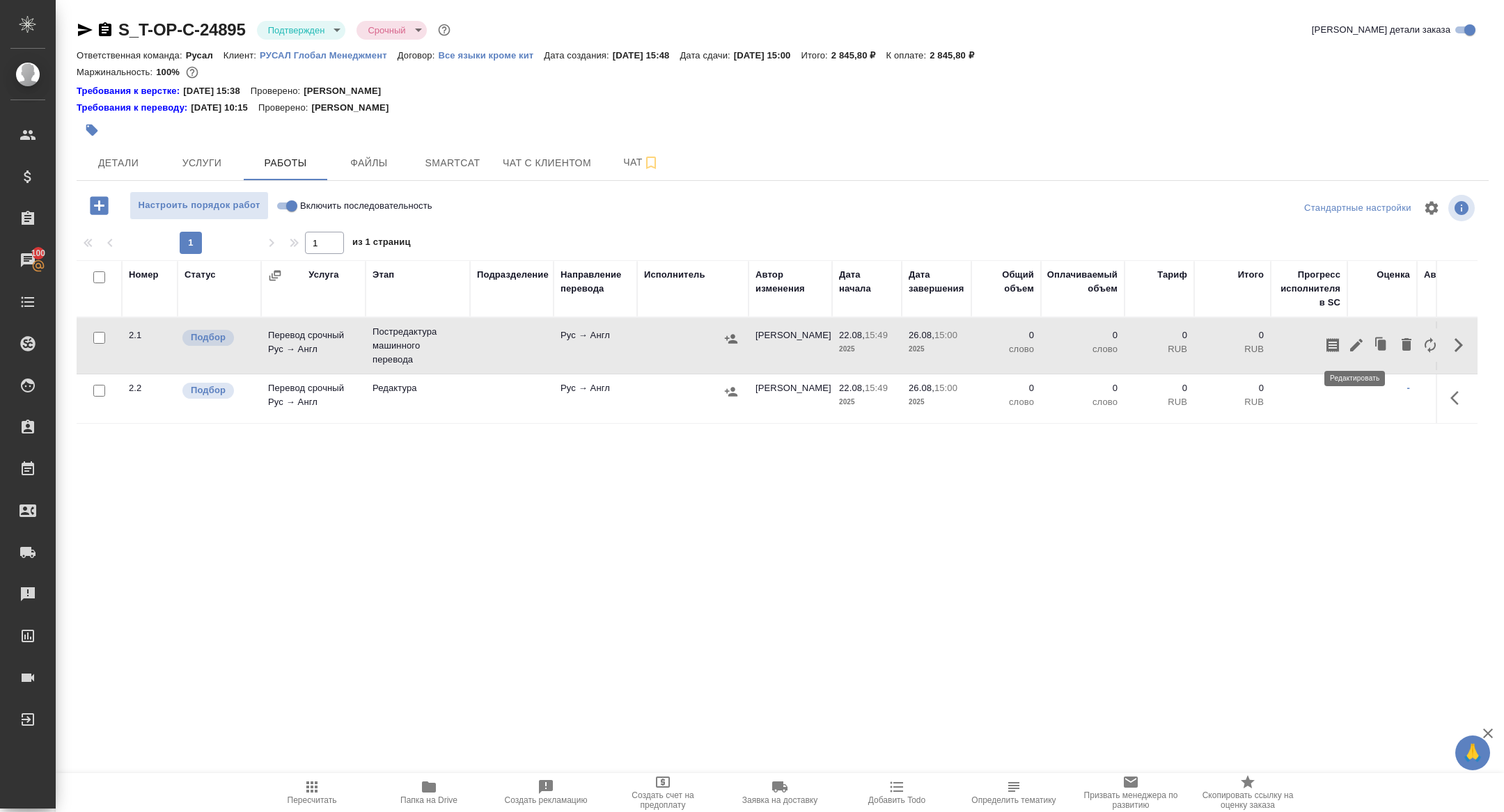
click at [1359, 344] on icon "button" at bounding box center [1356, 345] width 16 height 16
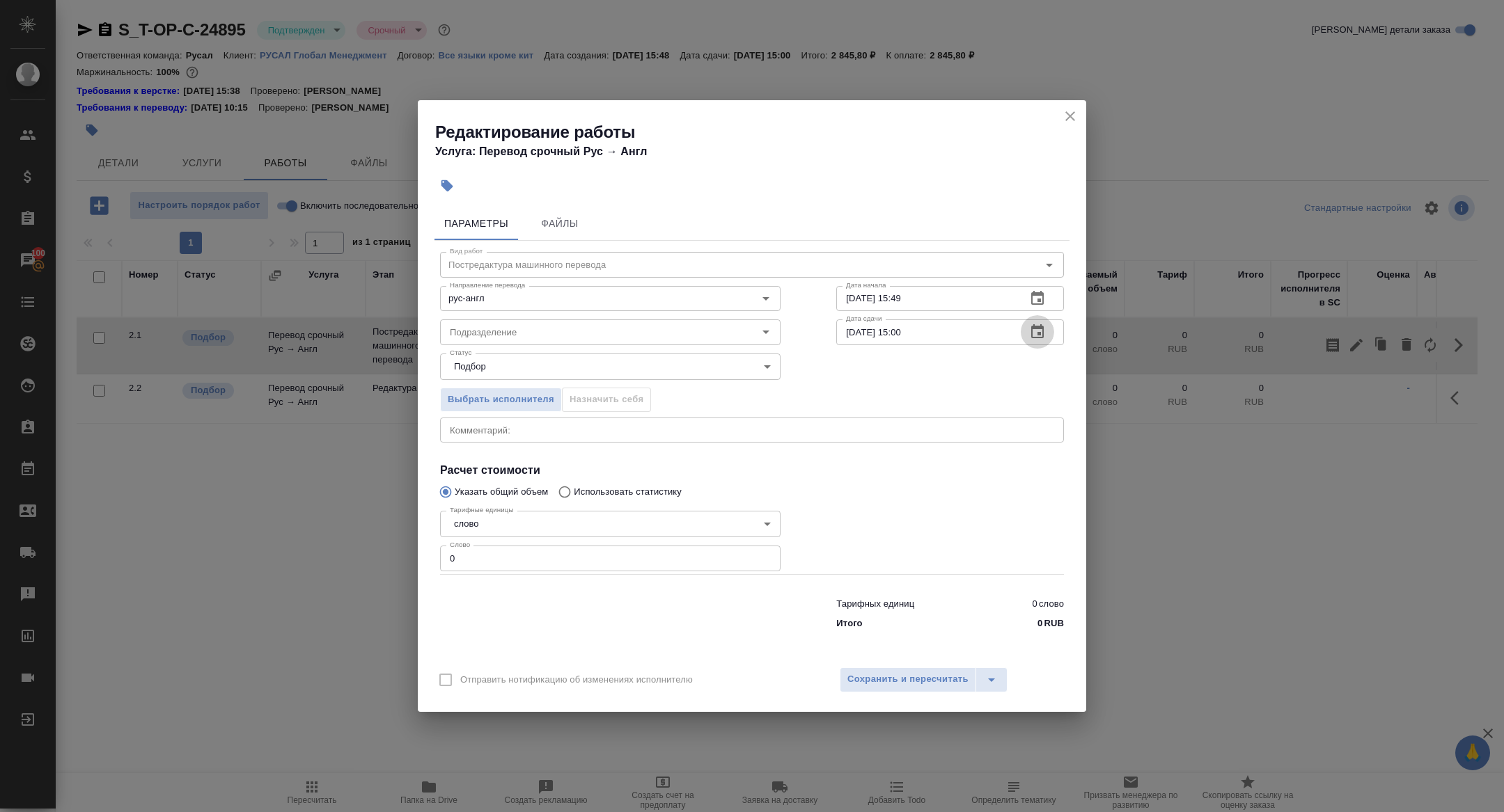
click at [1042, 332] on icon "button" at bounding box center [1037, 332] width 13 height 14
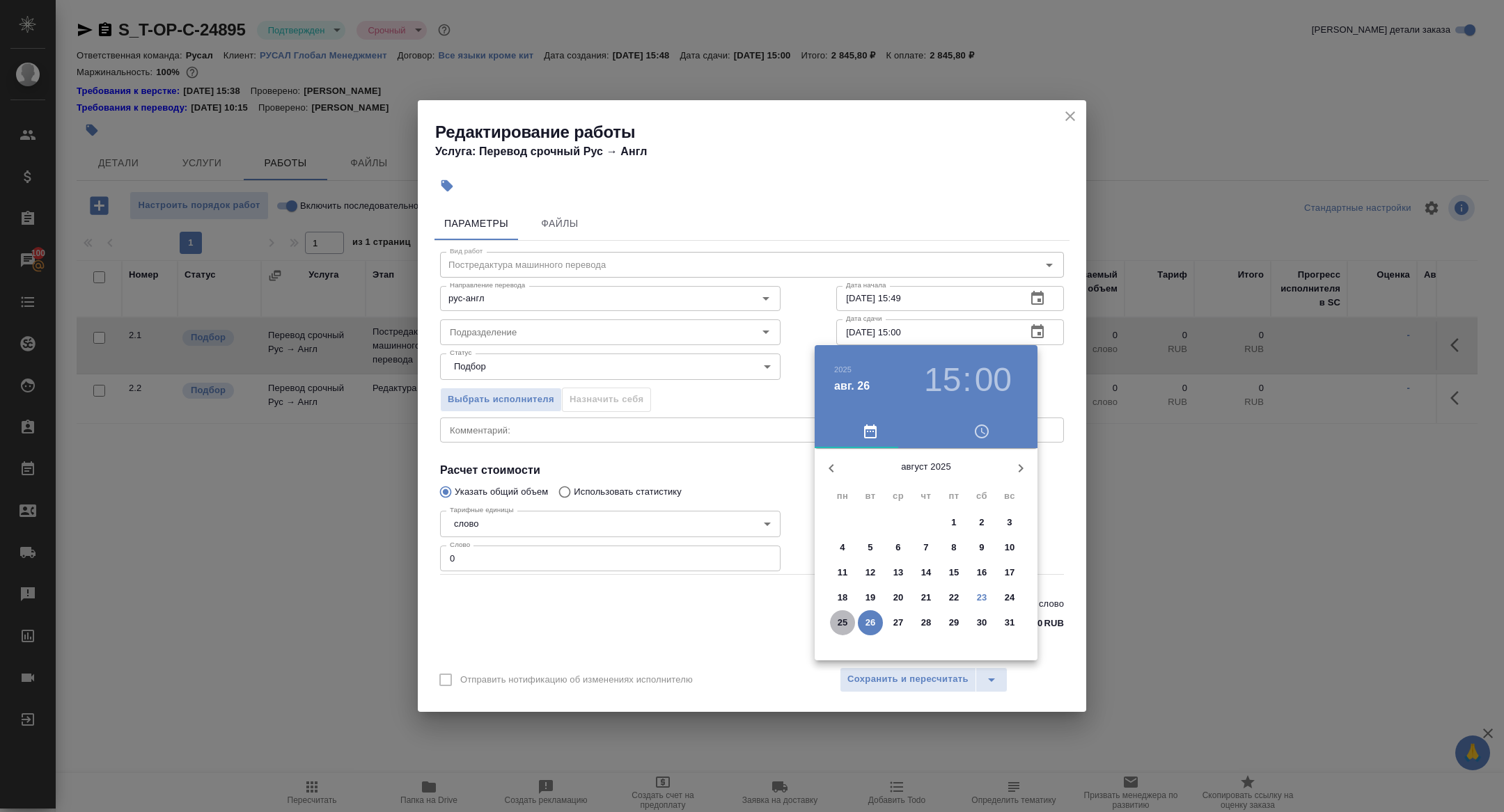
click at [837, 625] on p "25" at bounding box center [842, 623] width 10 height 14
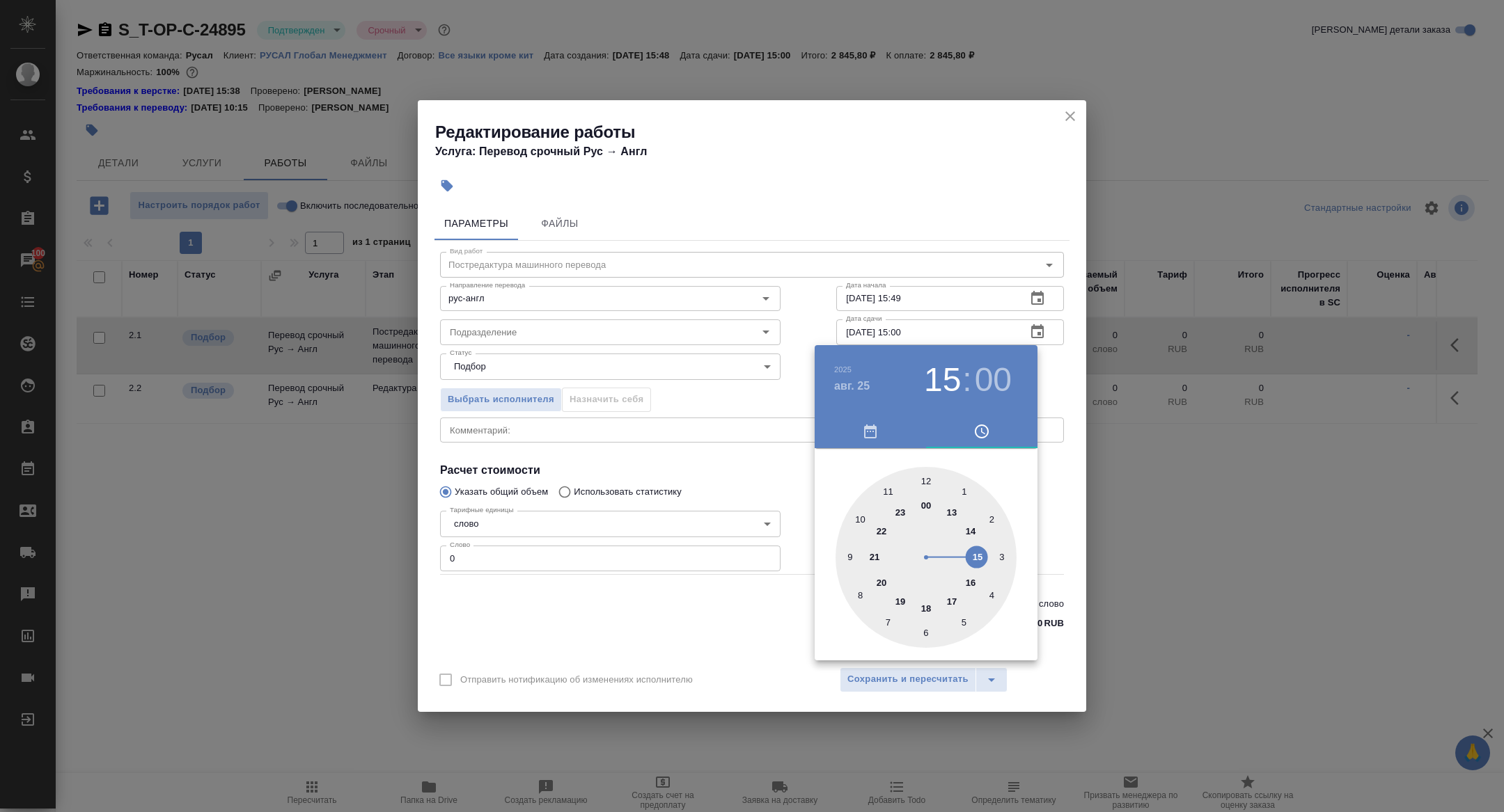
click at [847, 557] on div at bounding box center [925, 557] width 181 height 181
type input "25.08.2025 09:00"
click at [672, 412] on div at bounding box center [752, 406] width 1504 height 812
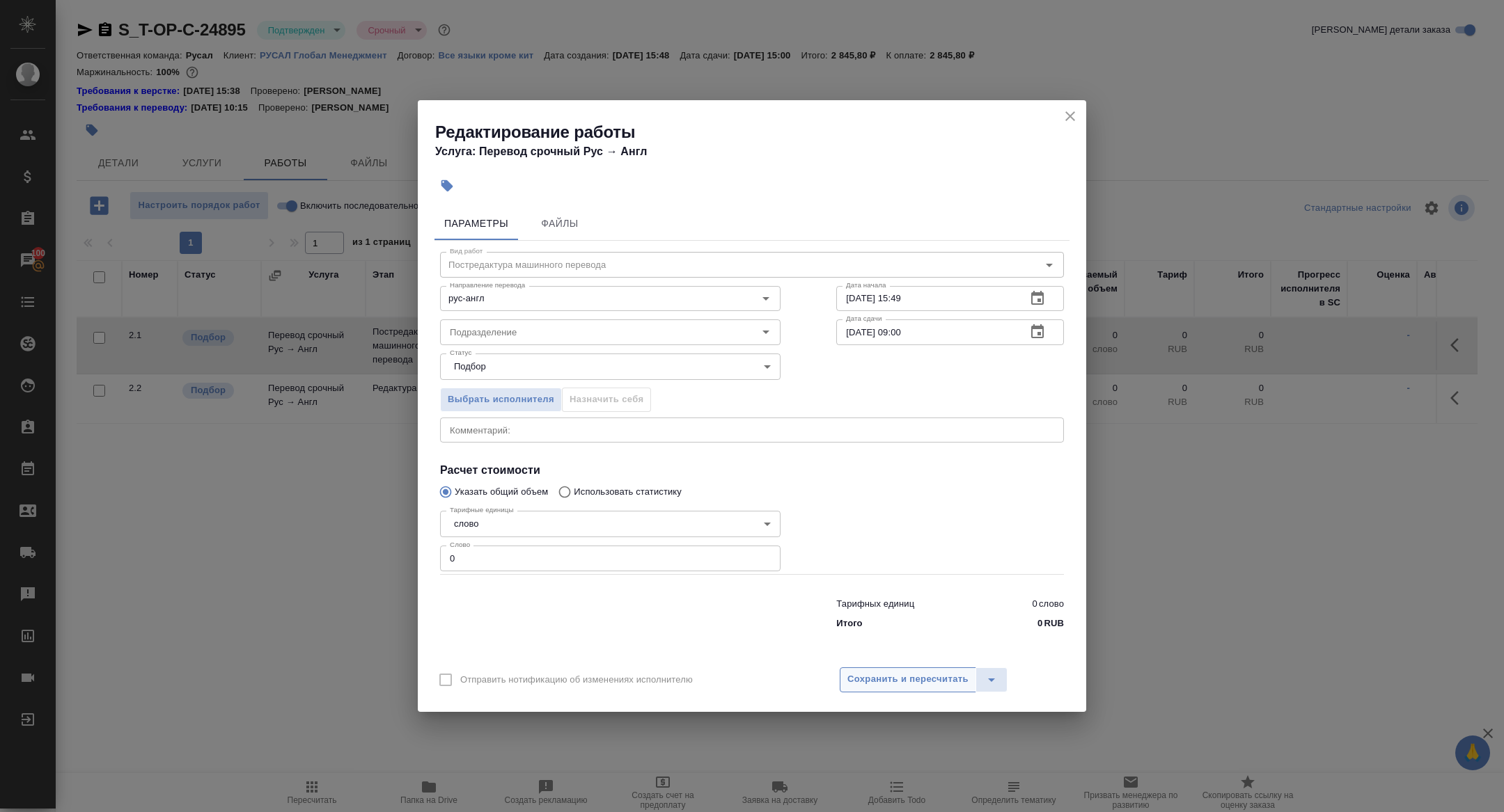
click at [896, 687] on span "Сохранить и пересчитать" at bounding box center [907, 680] width 121 height 16
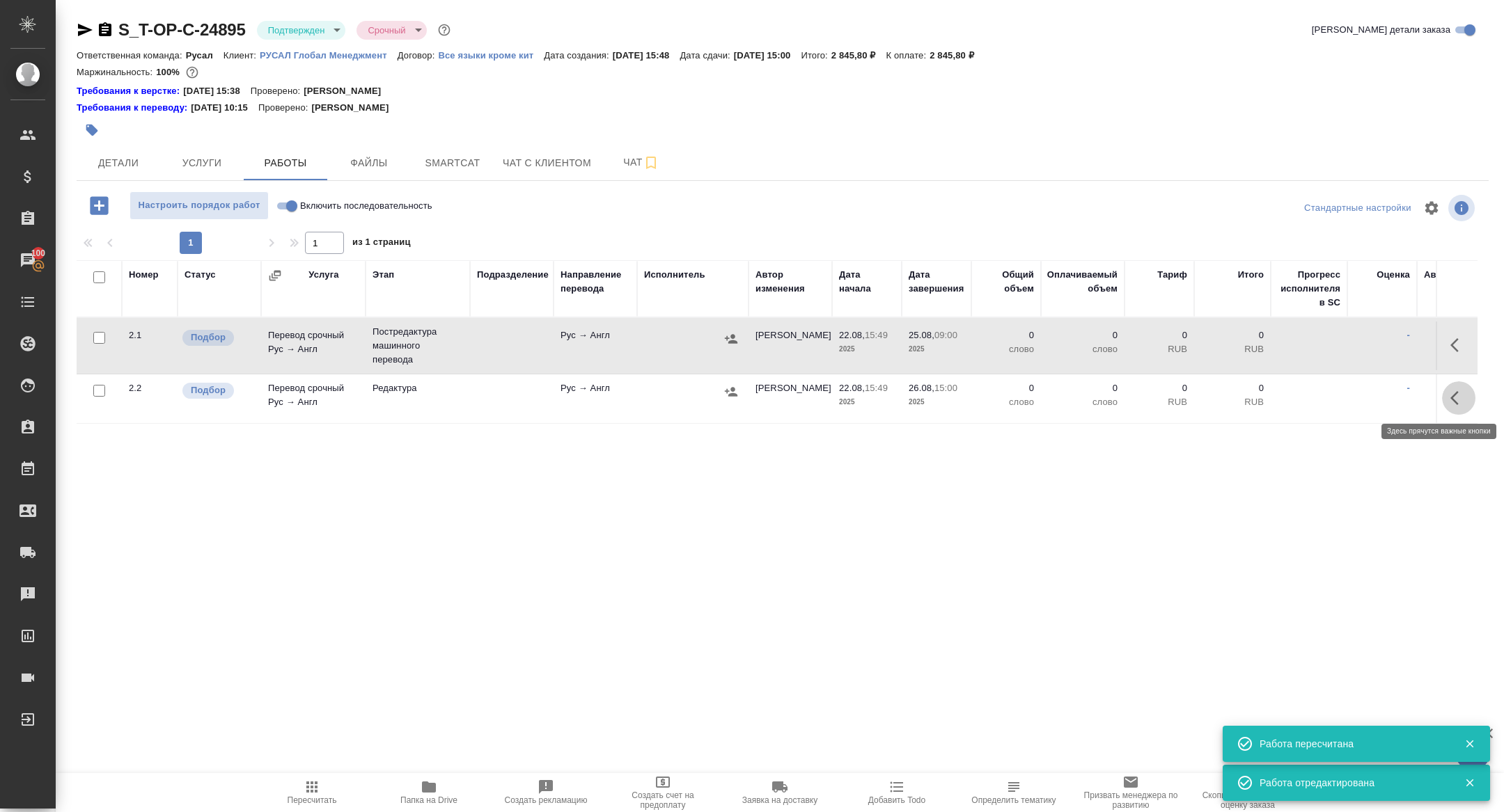
click at [1452, 398] on icon "button" at bounding box center [1454, 398] width 9 height 14
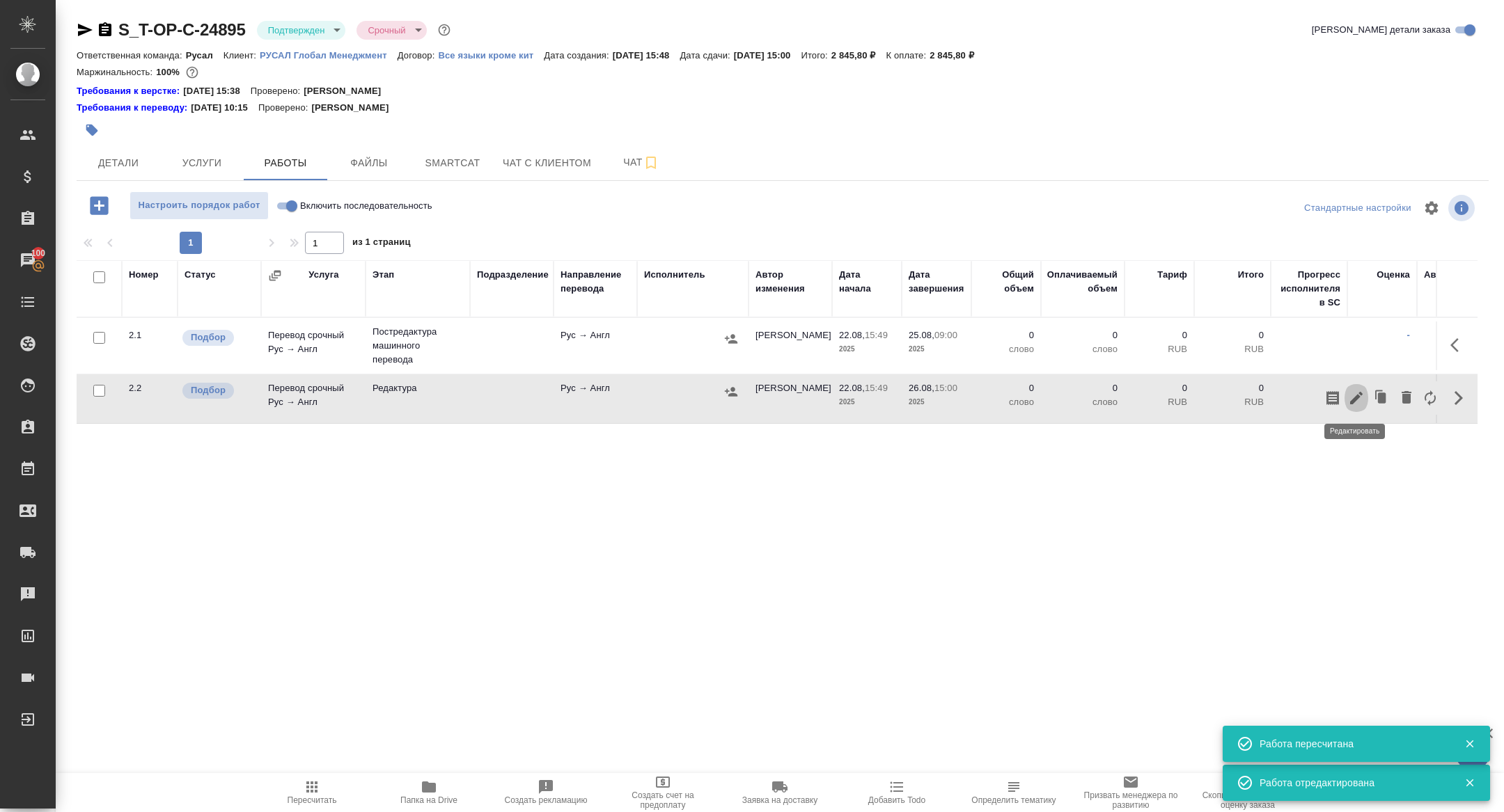
click at [1361, 392] on icon "button" at bounding box center [1356, 398] width 13 height 13
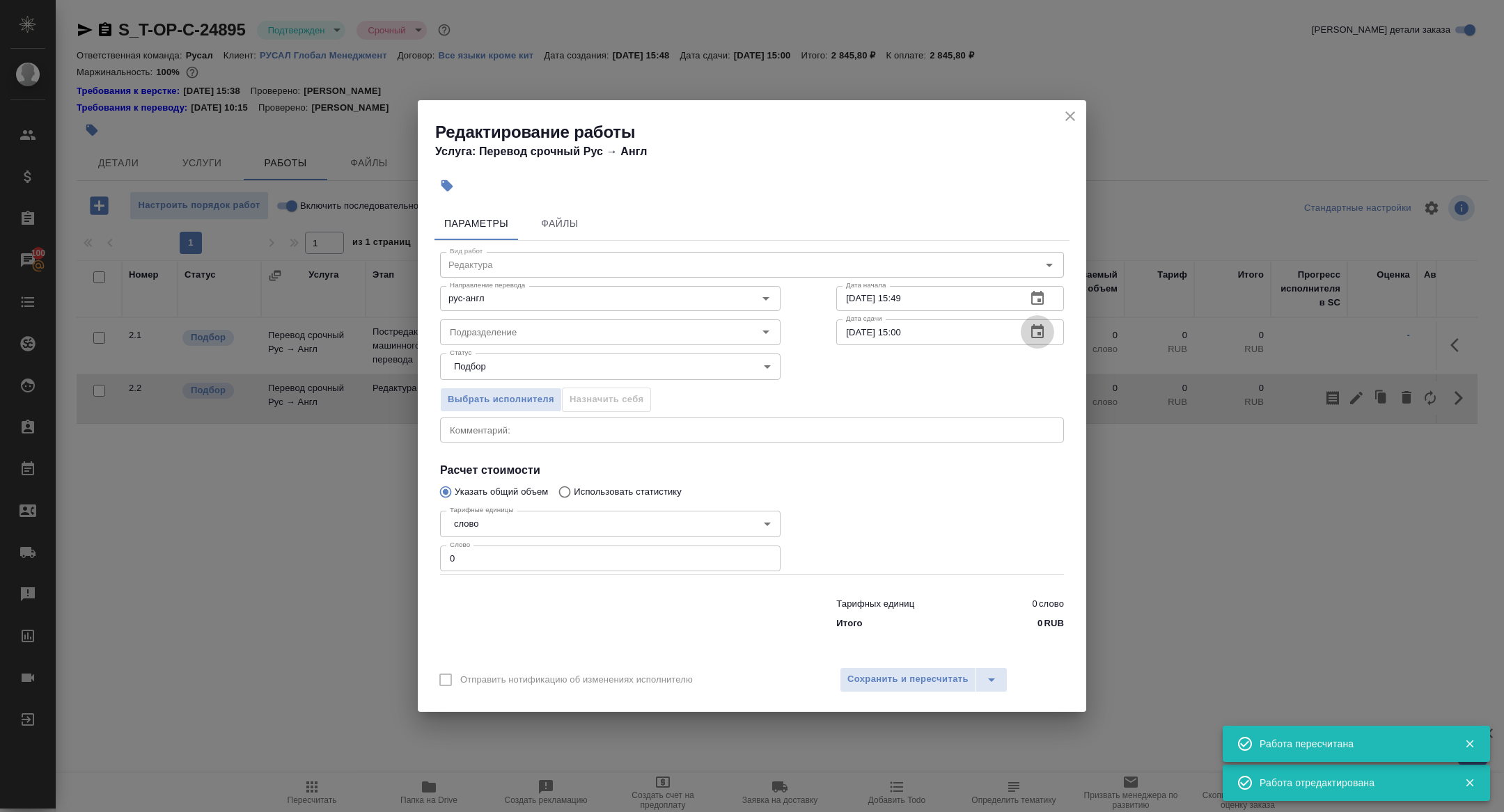
click at [1040, 329] on icon "button" at bounding box center [1037, 332] width 16 height 16
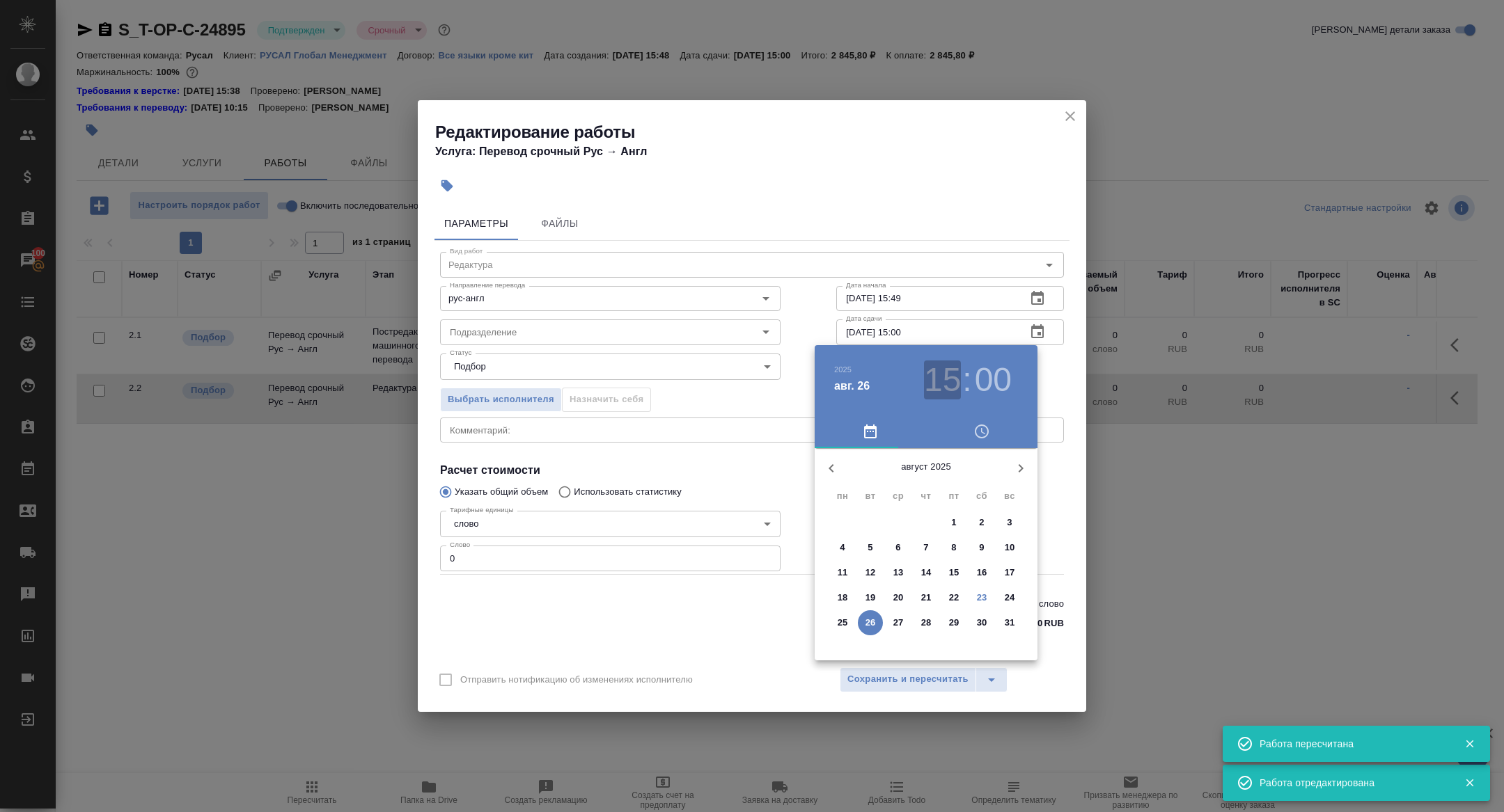
click at [944, 375] on h3 "15" at bounding box center [942, 380] width 37 height 39
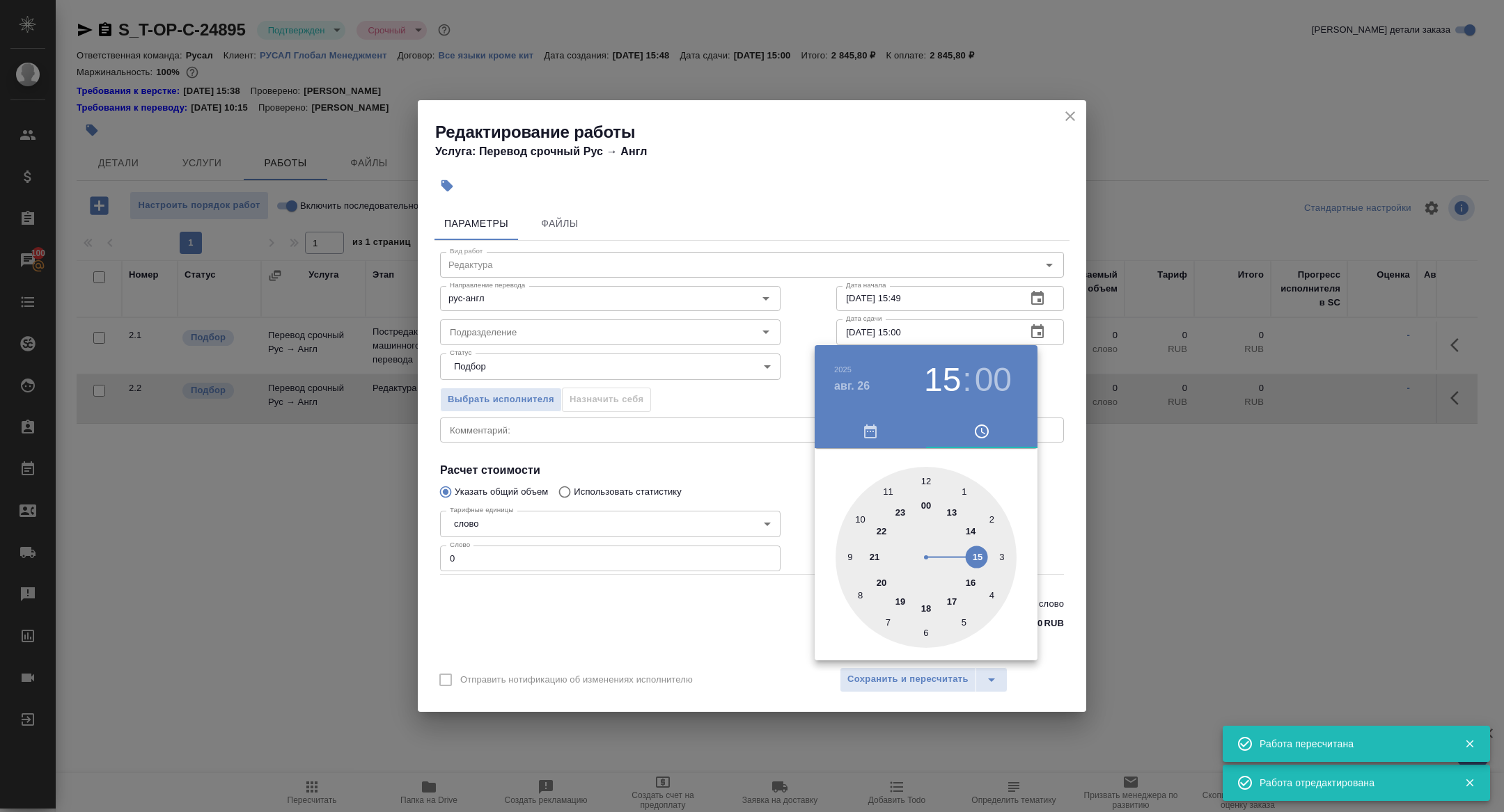
type input "26.08.2025 09:00"
click at [845, 556] on div at bounding box center [925, 557] width 181 height 181
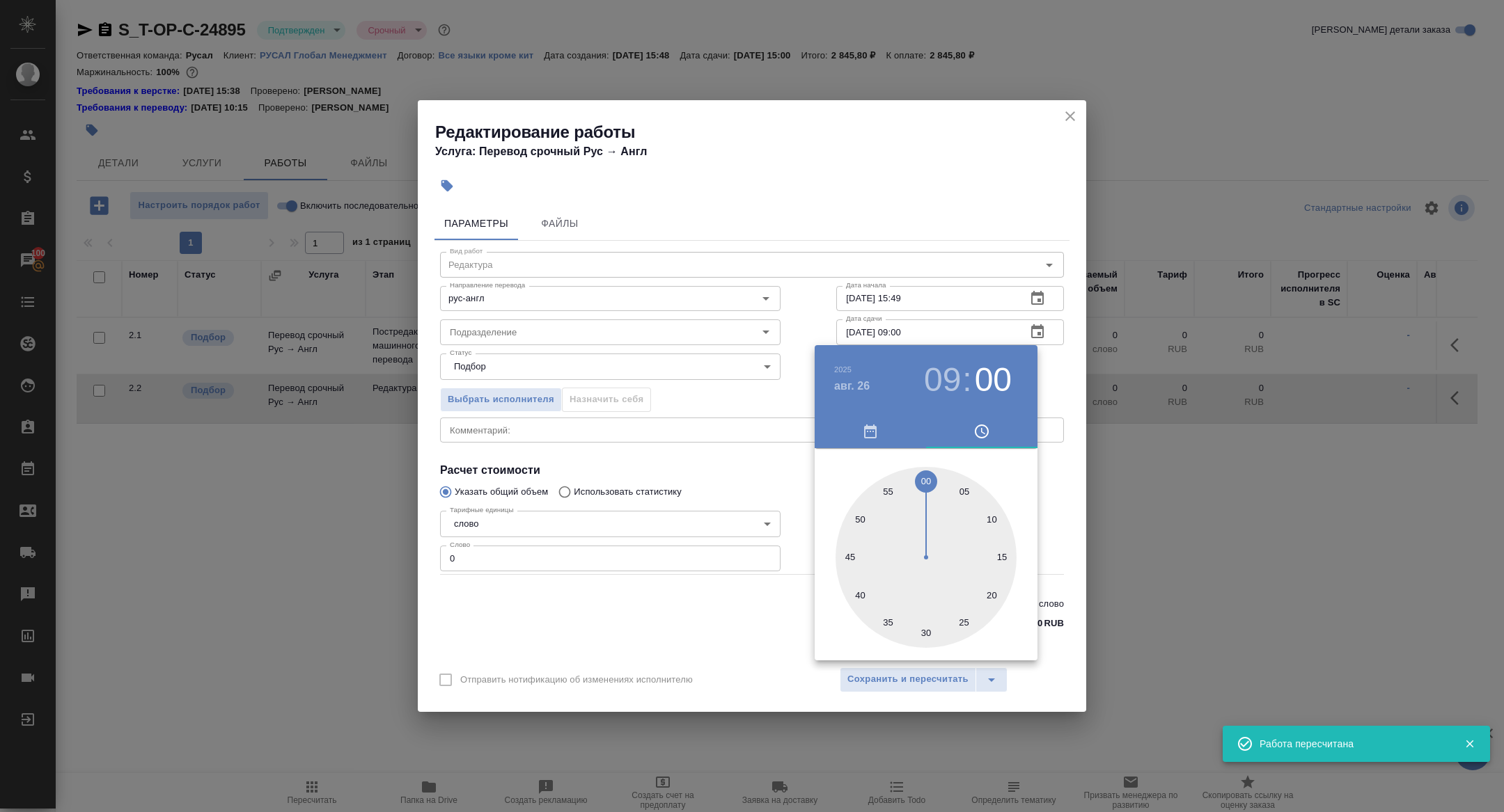
click at [705, 421] on div at bounding box center [752, 406] width 1504 height 812
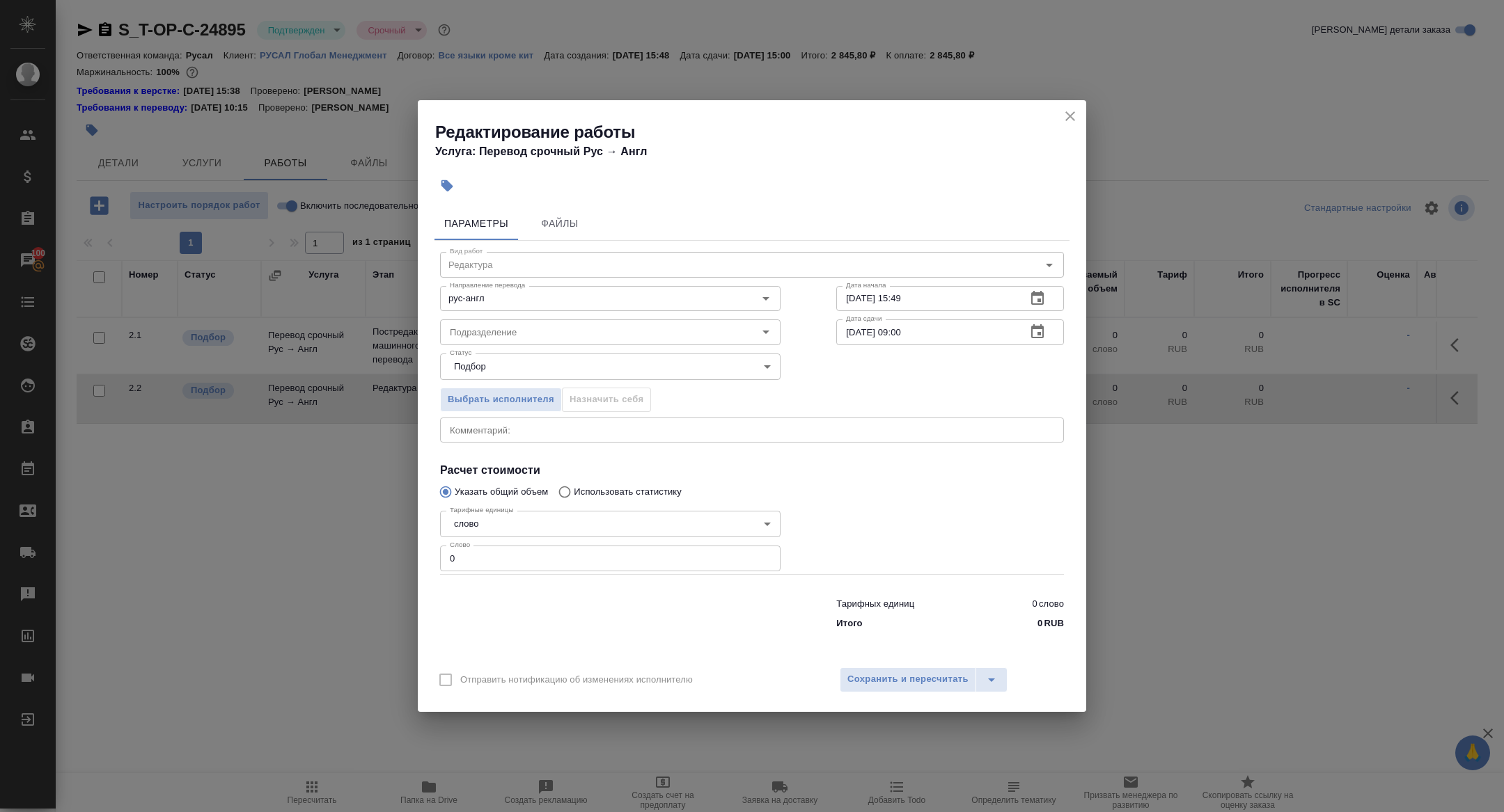
click at [1039, 290] on icon "button" at bounding box center [1037, 298] width 16 height 16
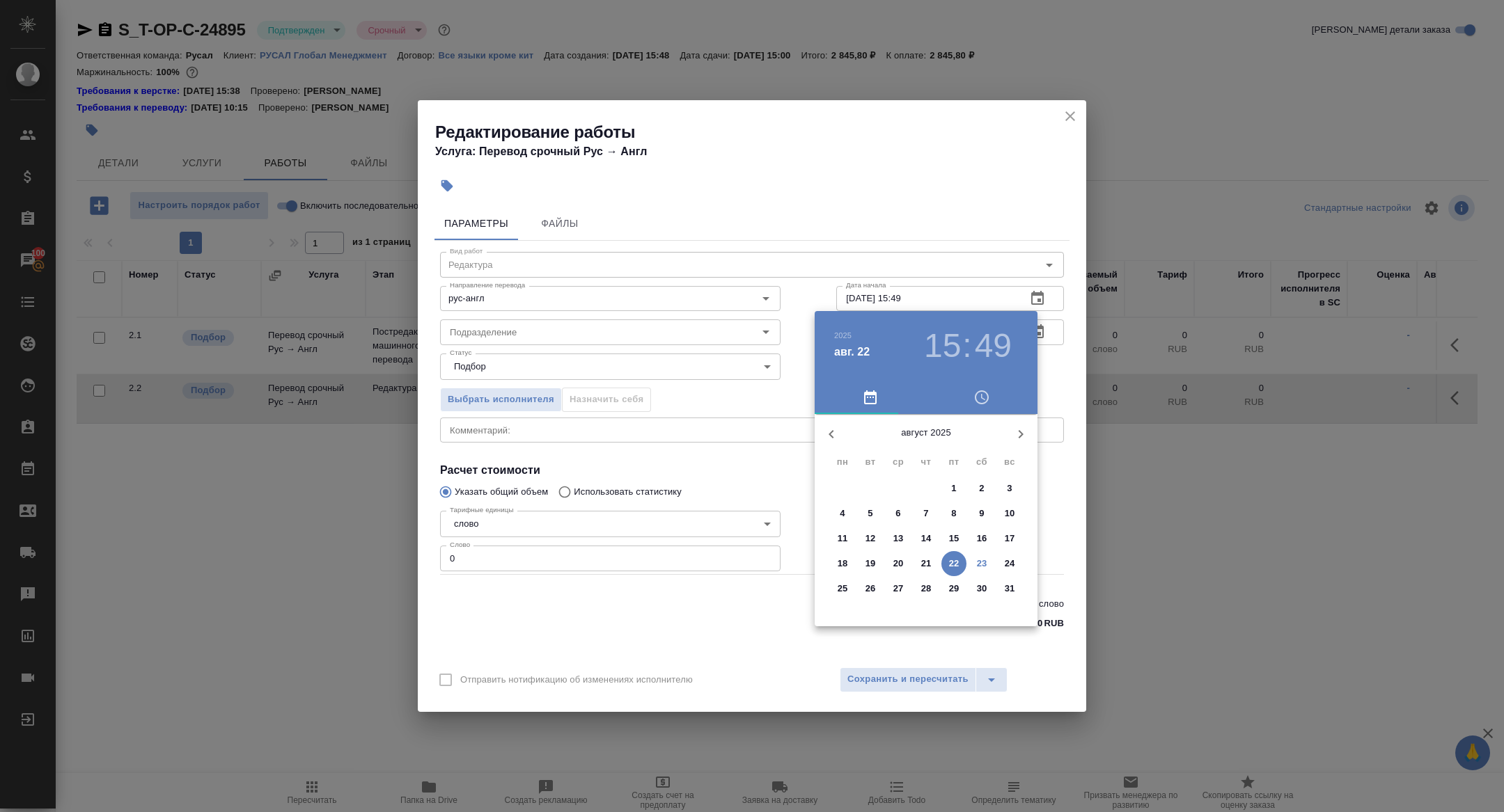
click at [850, 591] on span "25" at bounding box center [842, 589] width 25 height 14
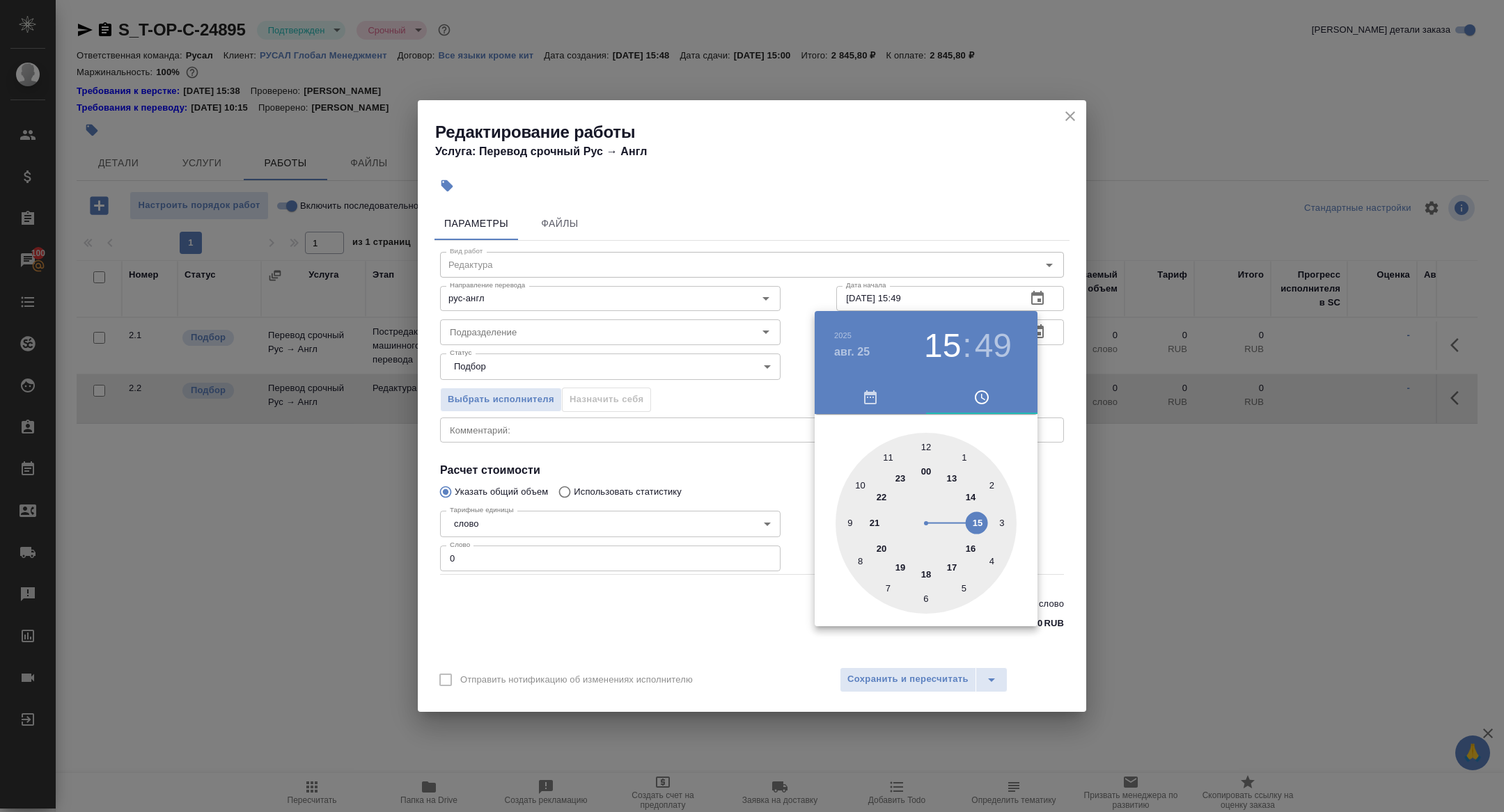
click at [848, 521] on div at bounding box center [925, 523] width 181 height 181
type input "25.08.2025 09:00"
click at [928, 446] on div at bounding box center [925, 523] width 181 height 181
click at [710, 432] on div at bounding box center [752, 406] width 1504 height 812
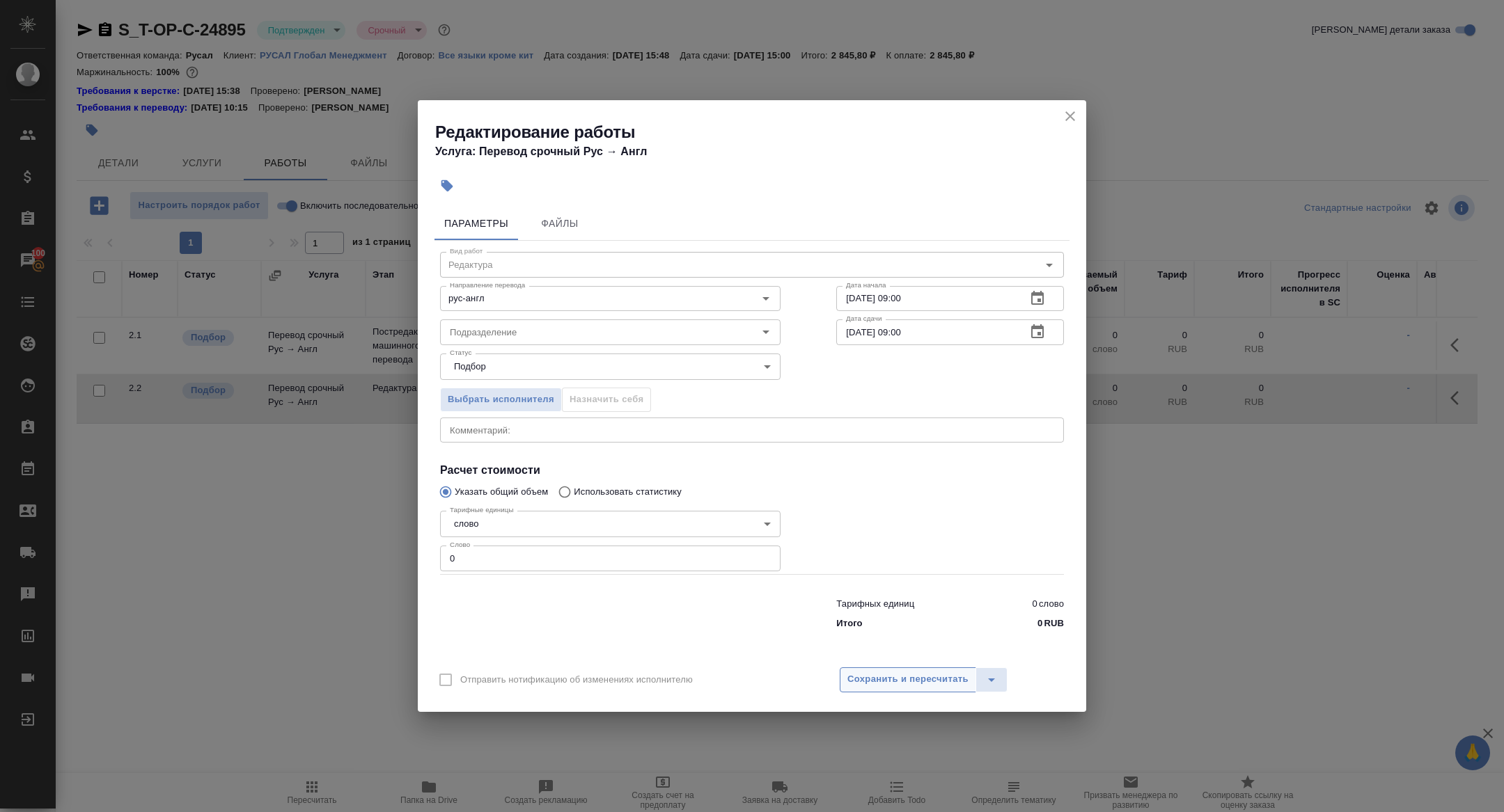
click at [876, 676] on span "Сохранить и пересчитать" at bounding box center [907, 680] width 121 height 16
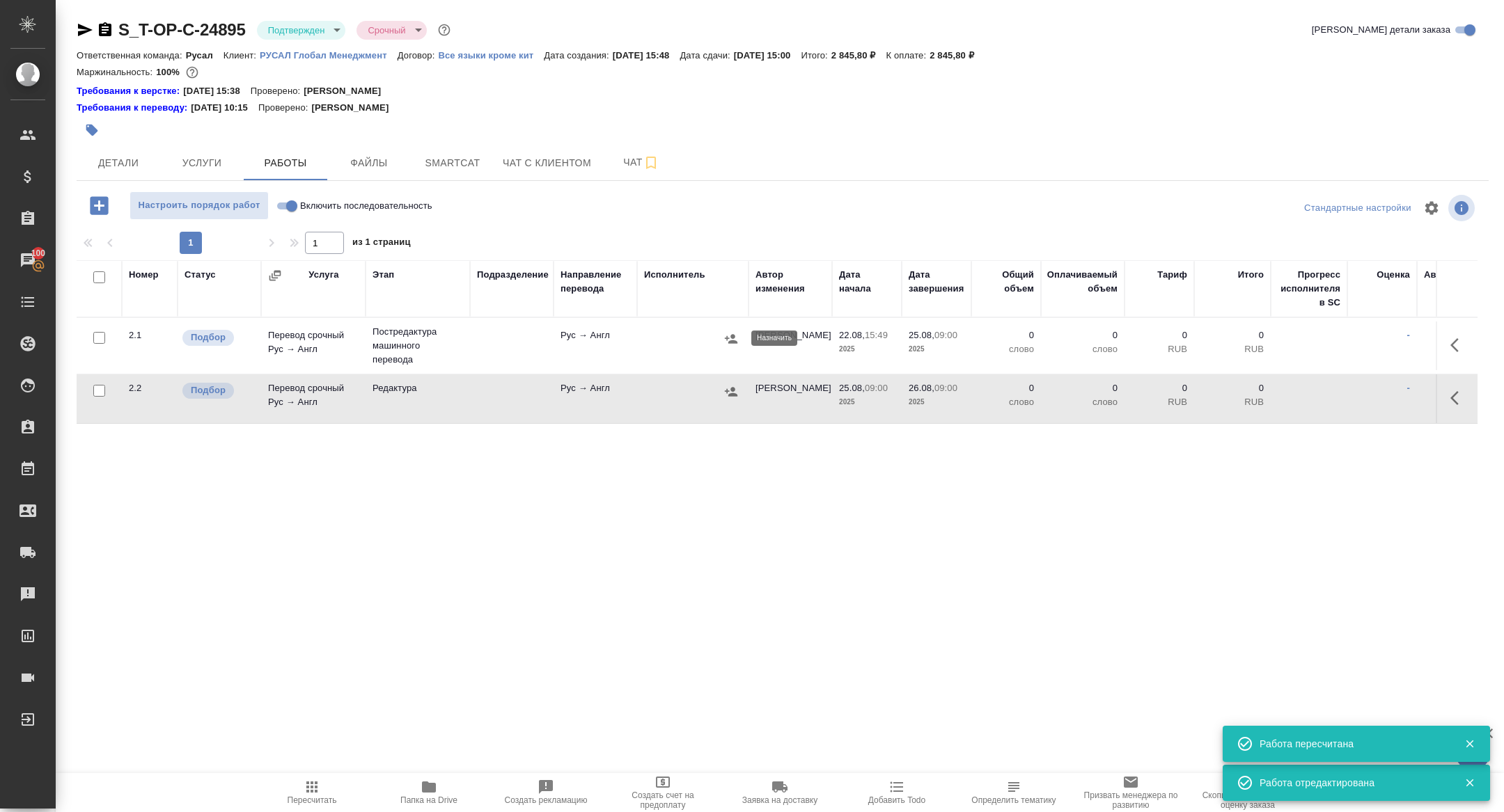
click at [728, 338] on icon "button" at bounding box center [731, 339] width 13 height 9
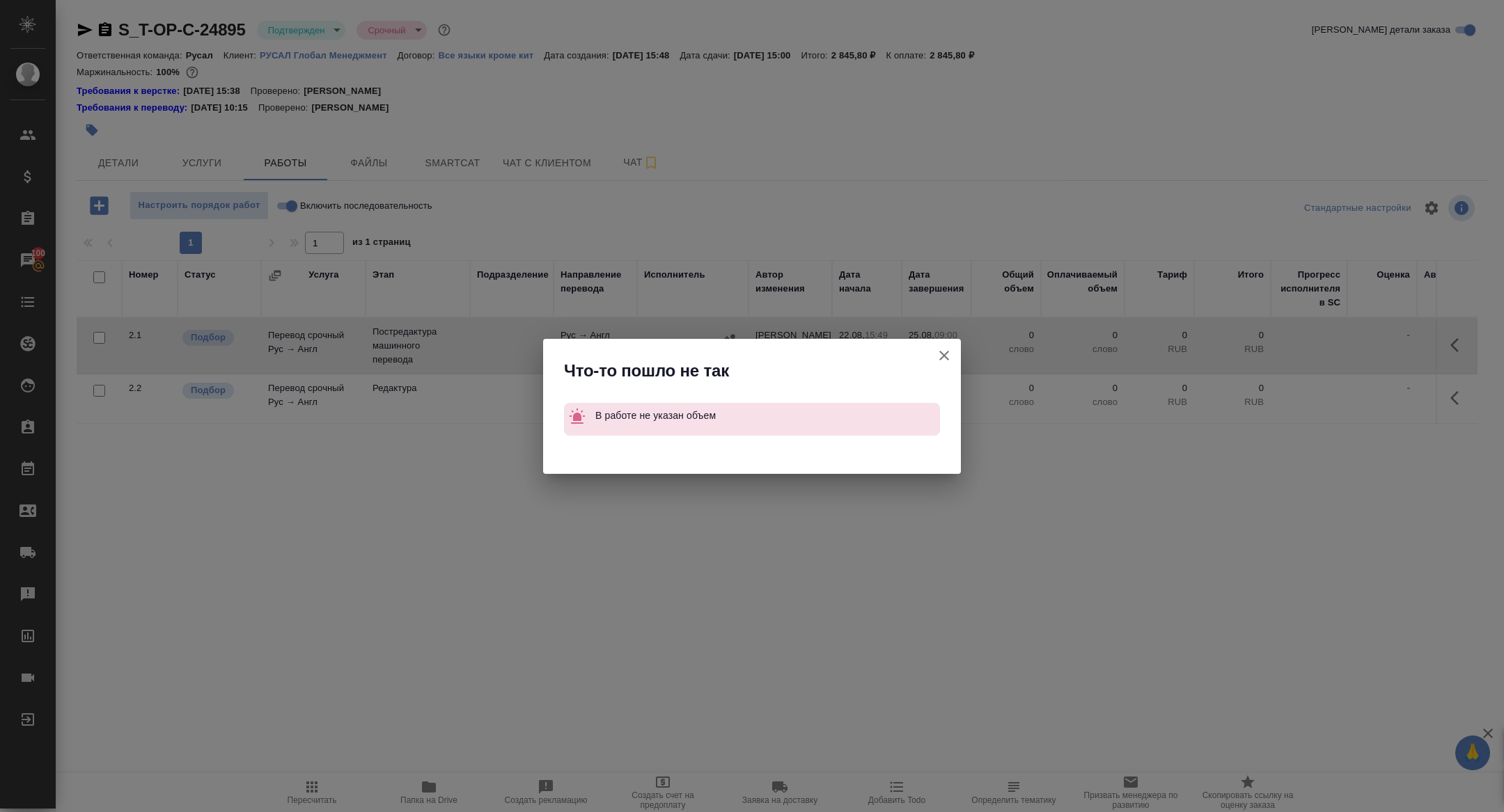
click at [938, 347] on icon "button" at bounding box center [943, 355] width 16 height 16
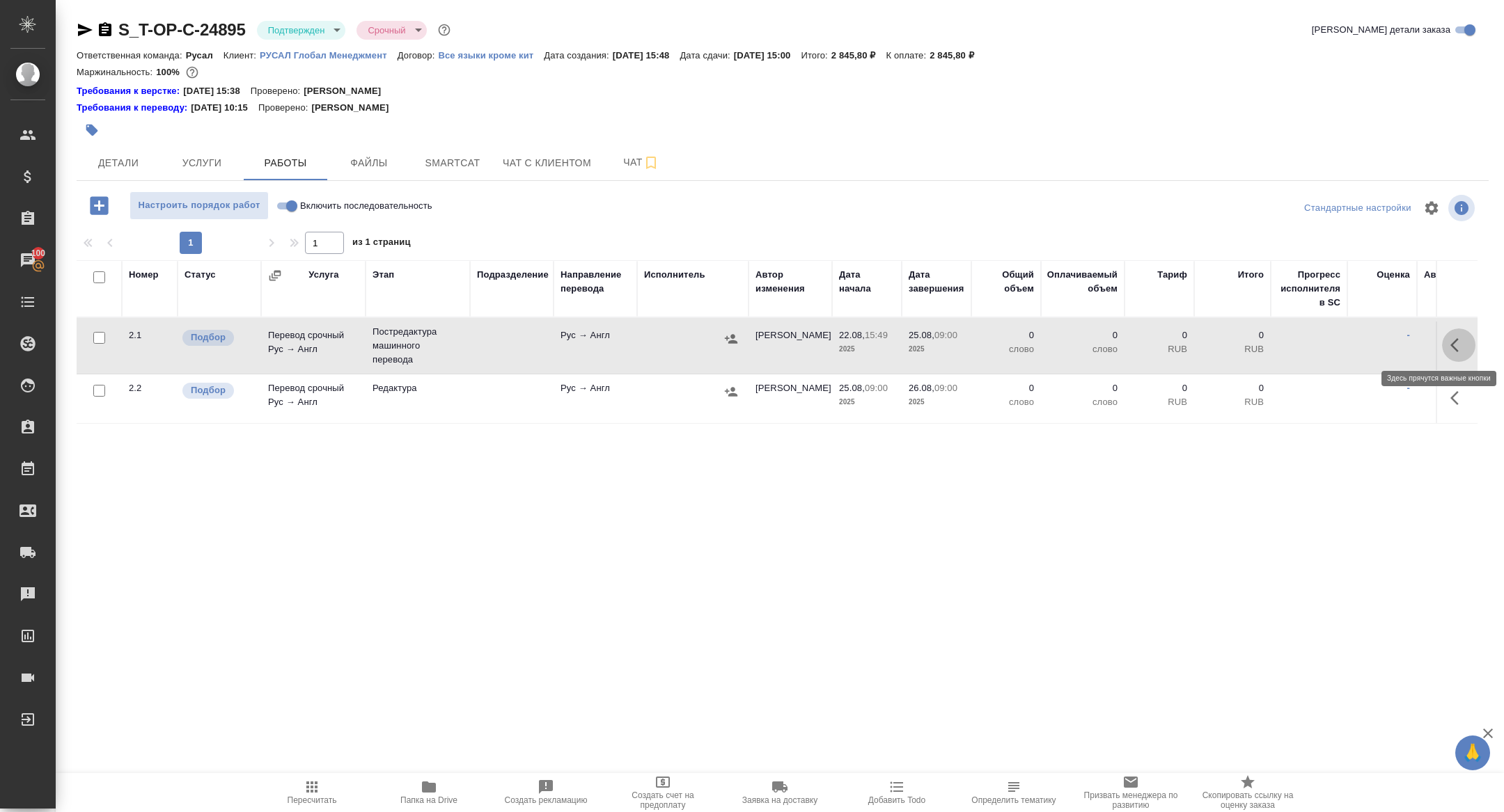
click at [1462, 344] on icon "button" at bounding box center [1458, 345] width 16 height 16
click at [1352, 344] on icon "button" at bounding box center [1356, 345] width 16 height 16
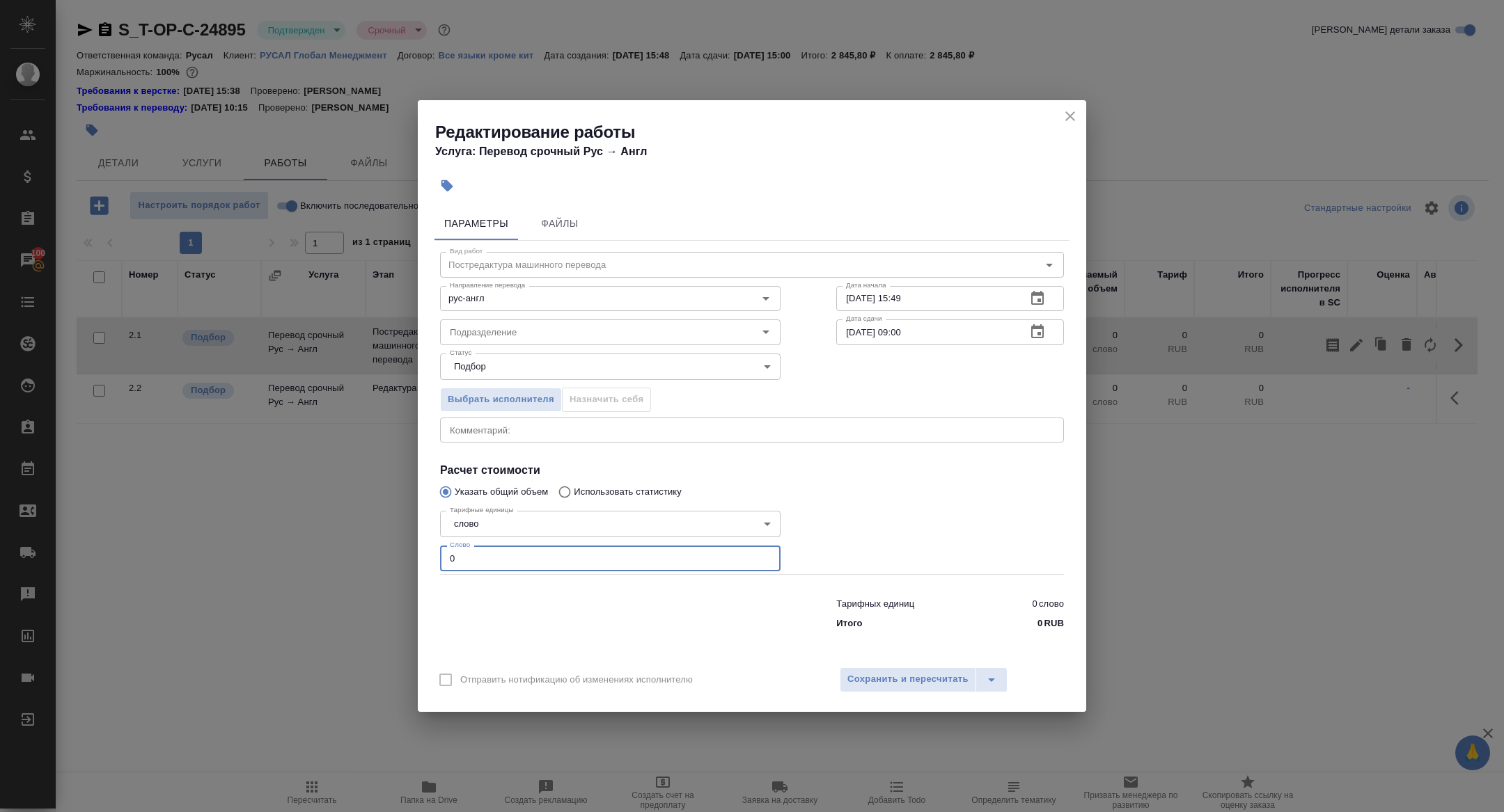
drag, startPoint x: 493, startPoint y: 564, endPoint x: 268, endPoint y: 536, distance: 226.7
click at [274, 539] on div "Редактирование работы Услуга: Перевод срочный Рус → Англ Параметры Файлы Вид ра…" at bounding box center [752, 406] width 1504 height 812
drag, startPoint x: 478, startPoint y: 556, endPoint x: 376, endPoint y: 555, distance: 102.0
click at [377, 555] on div "Редактирование работы Услуга: Перевод срочный Рус → Англ Параметры Файлы Вид ра…" at bounding box center [752, 406] width 1504 height 812
type input "300"
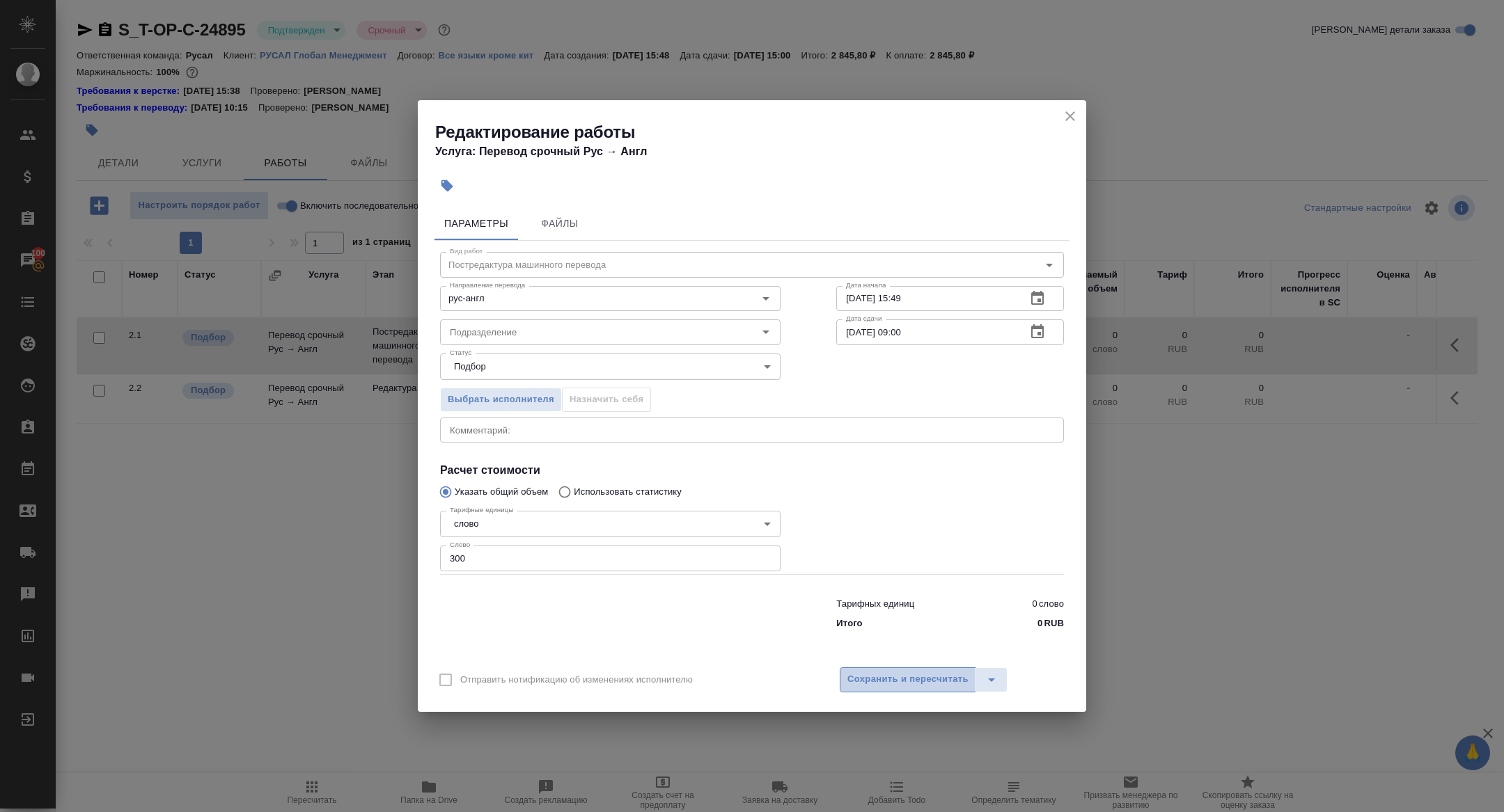
click at [859, 669] on button "Сохранить и пересчитать" at bounding box center [908, 680] width 136 height 25
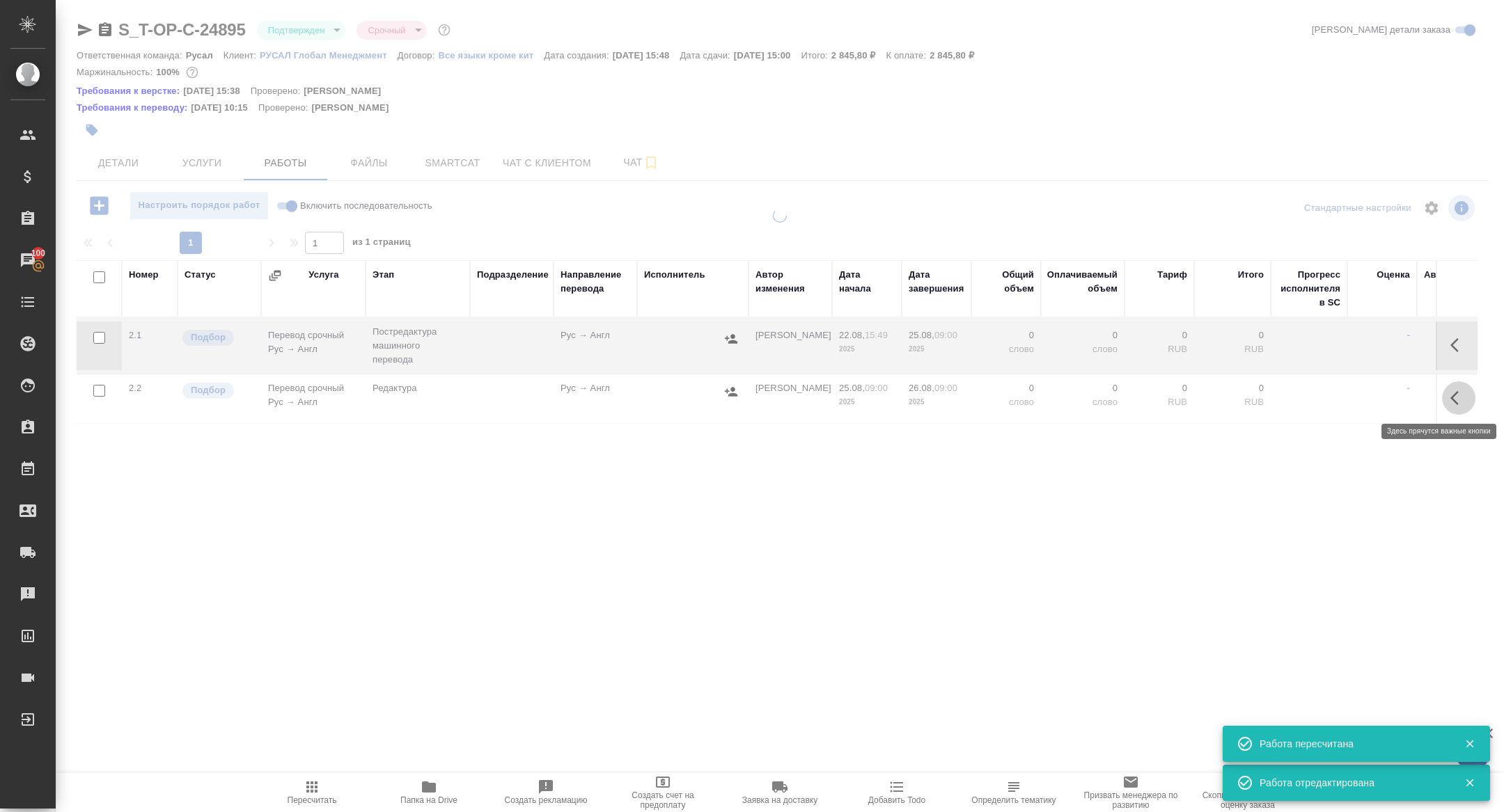
click at [1456, 406] on button "button" at bounding box center [1459, 397] width 34 height 34
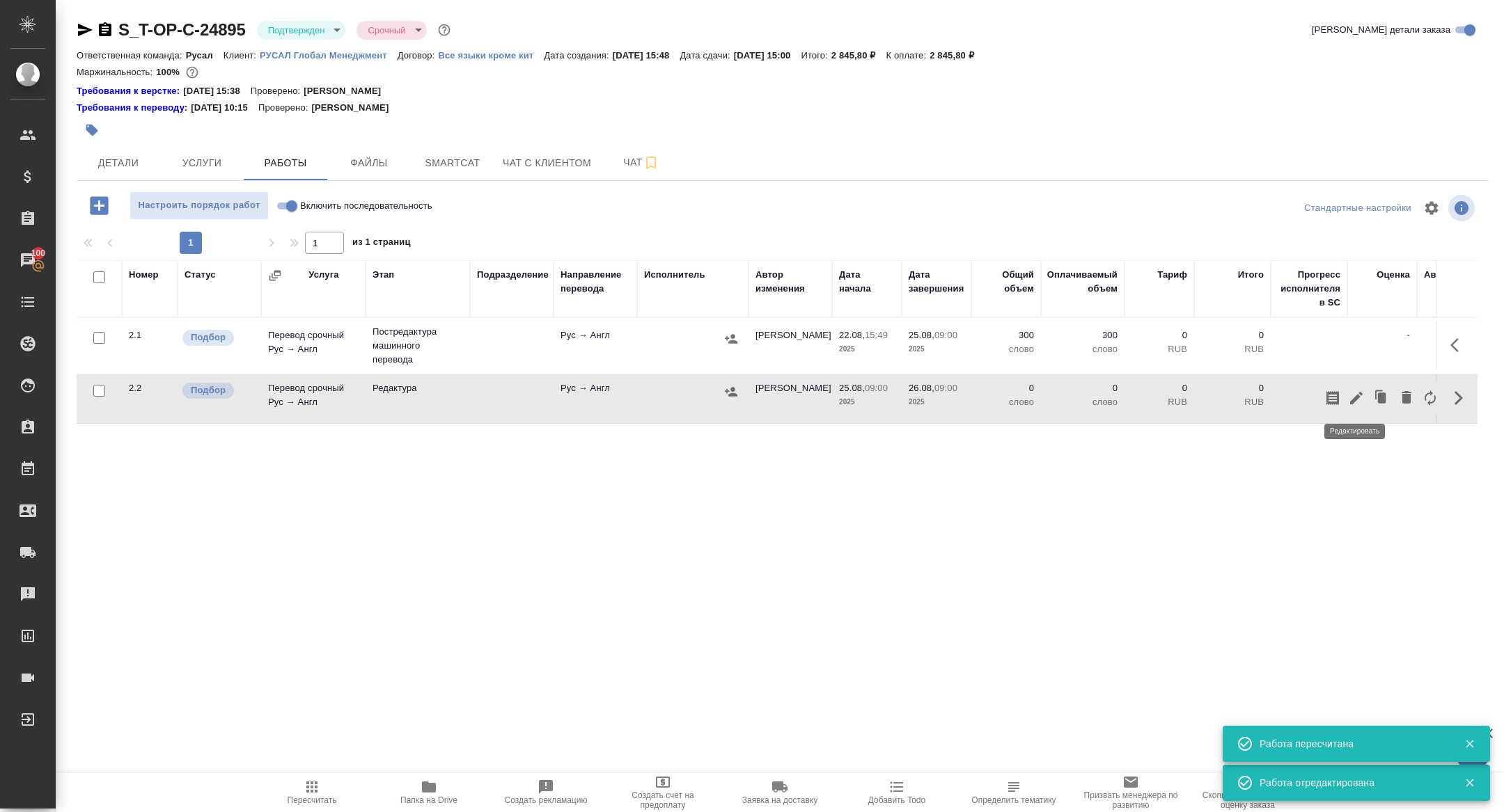
click at [1352, 404] on icon "button" at bounding box center [1356, 397] width 16 height 16
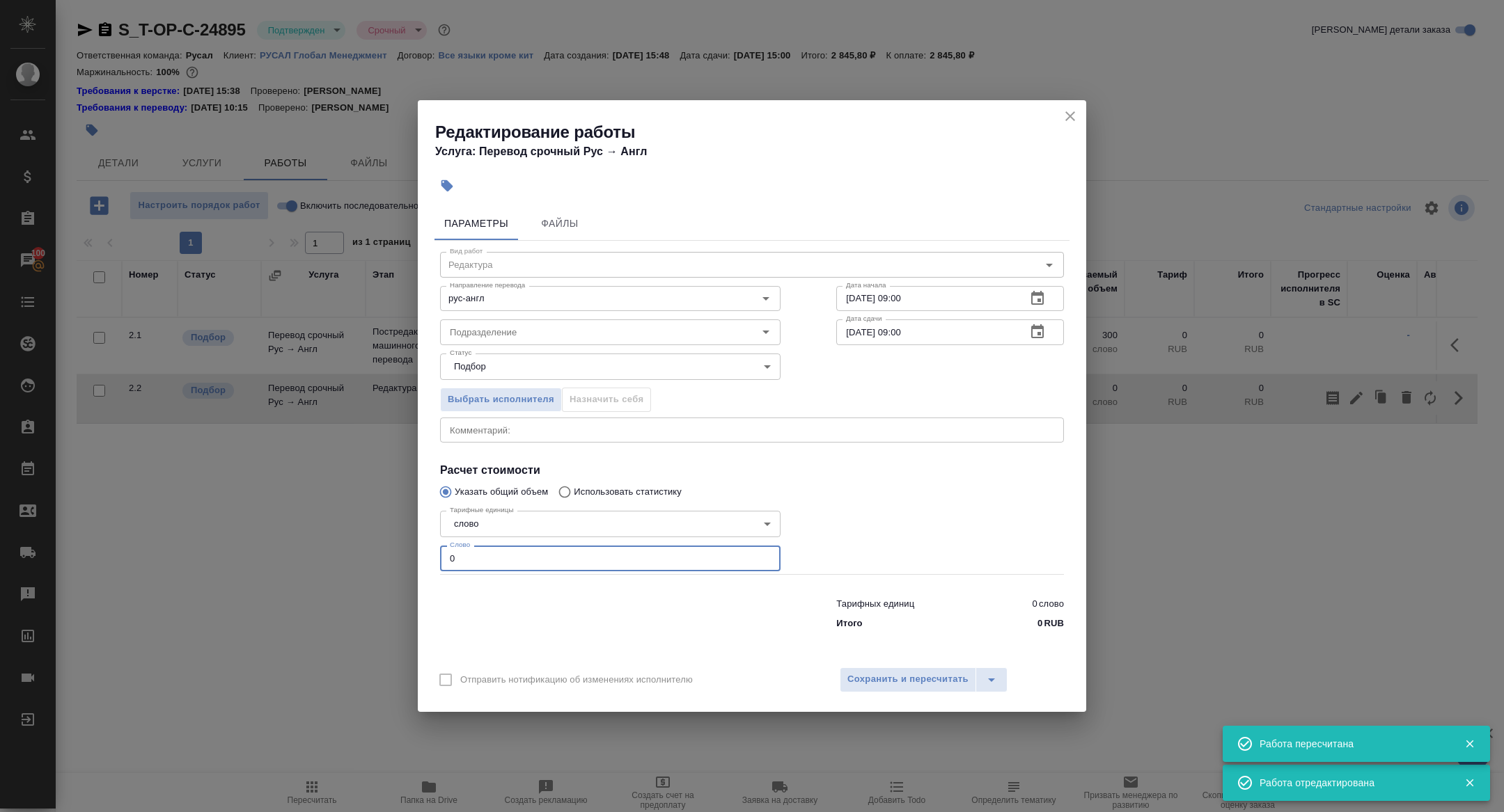
drag, startPoint x: 478, startPoint y: 554, endPoint x: 344, endPoint y: 549, distance: 134.1
click at [344, 549] on div "Редактирование работы Услуга: Перевод срочный Рус → Англ Параметры Файлы Вид ра…" at bounding box center [752, 406] width 1504 height 812
type input "1000"
click at [889, 691] on div "Отправить нотификацию об изменениях исполнителю Сохранить и пересчитать" at bounding box center [752, 685] width 668 height 53
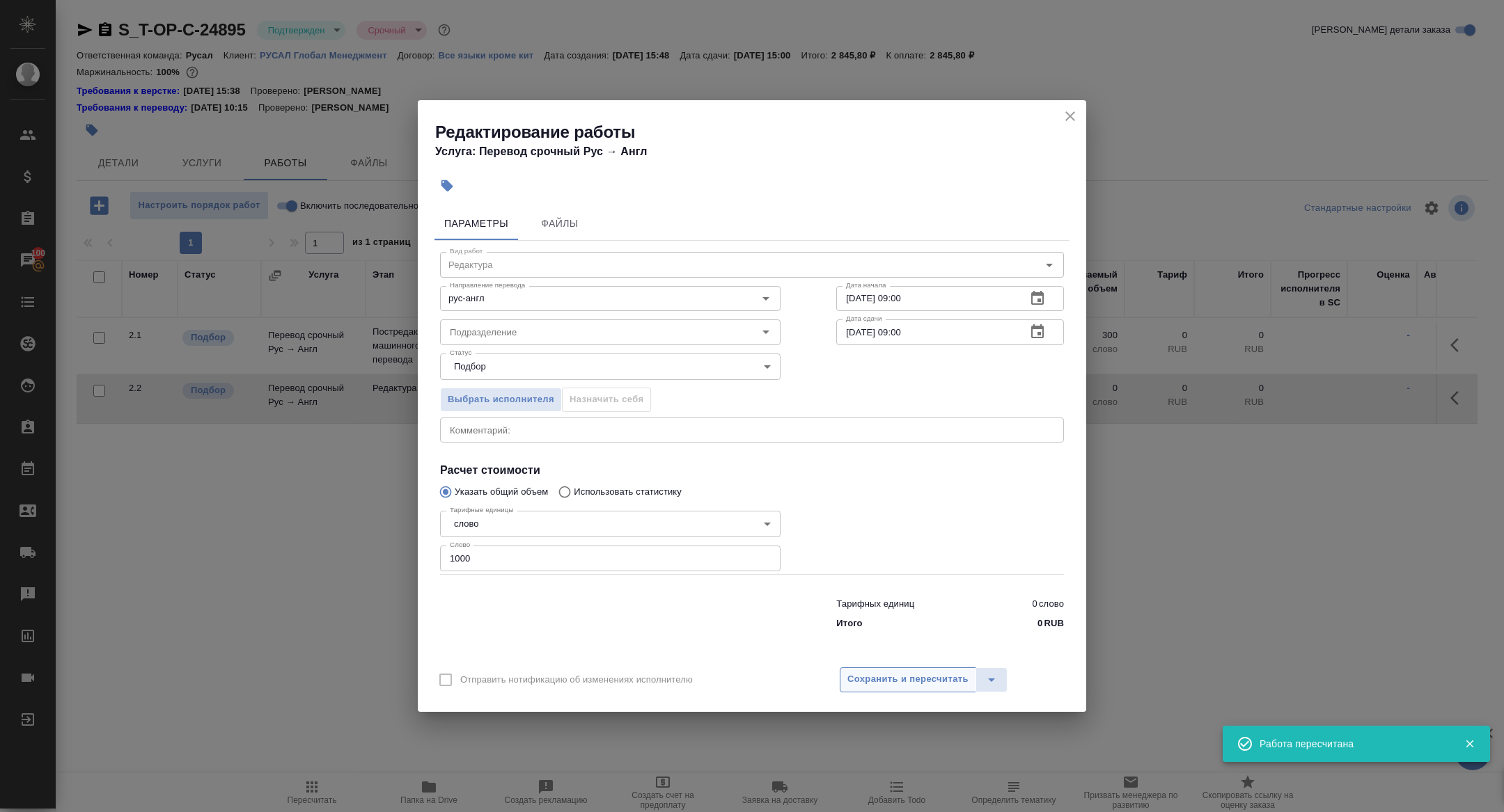
click at [879, 683] on span "Сохранить и пересчитать" at bounding box center [907, 680] width 121 height 16
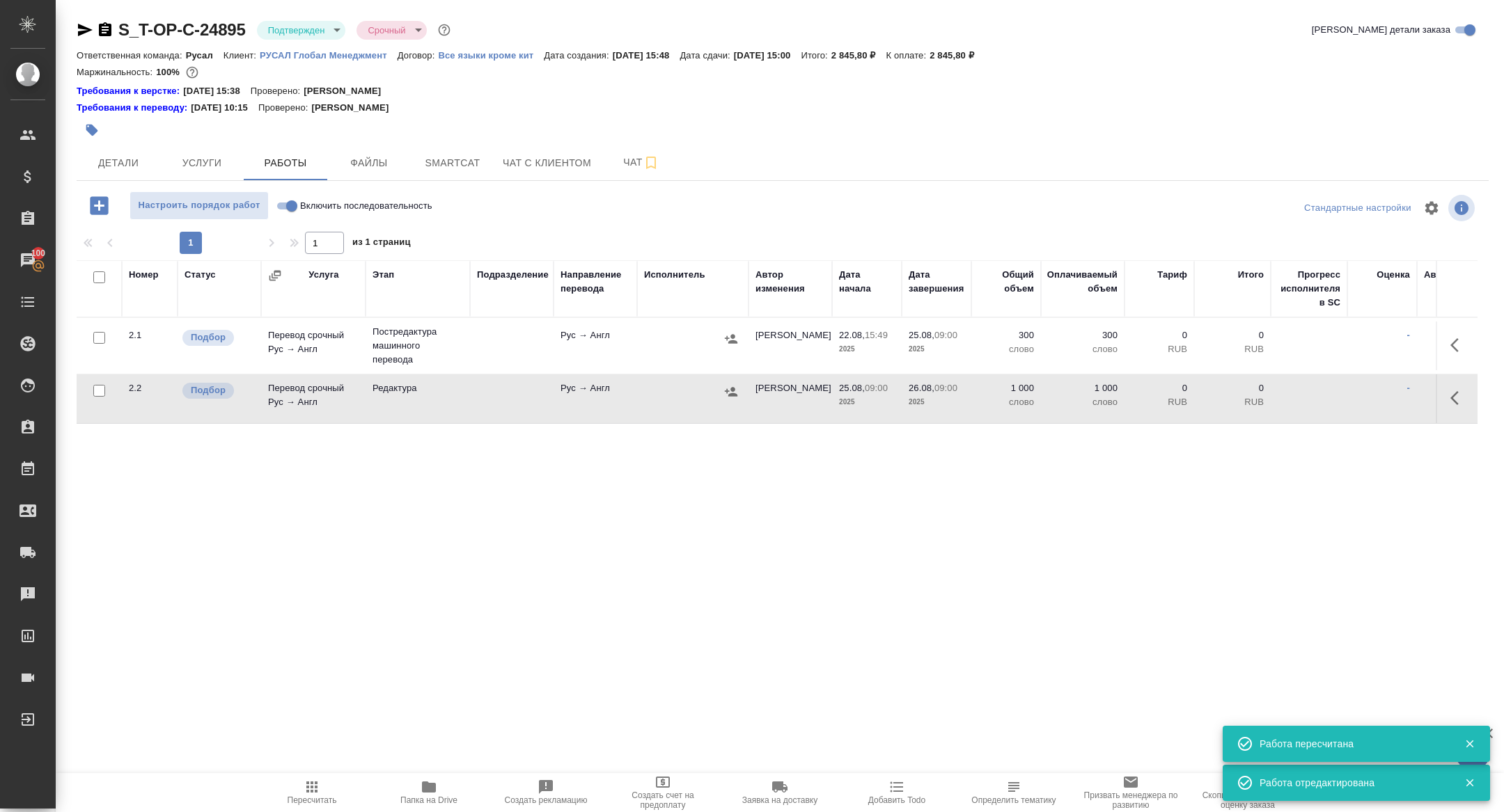
click at [728, 340] on icon "button" at bounding box center [731, 339] width 14 height 14
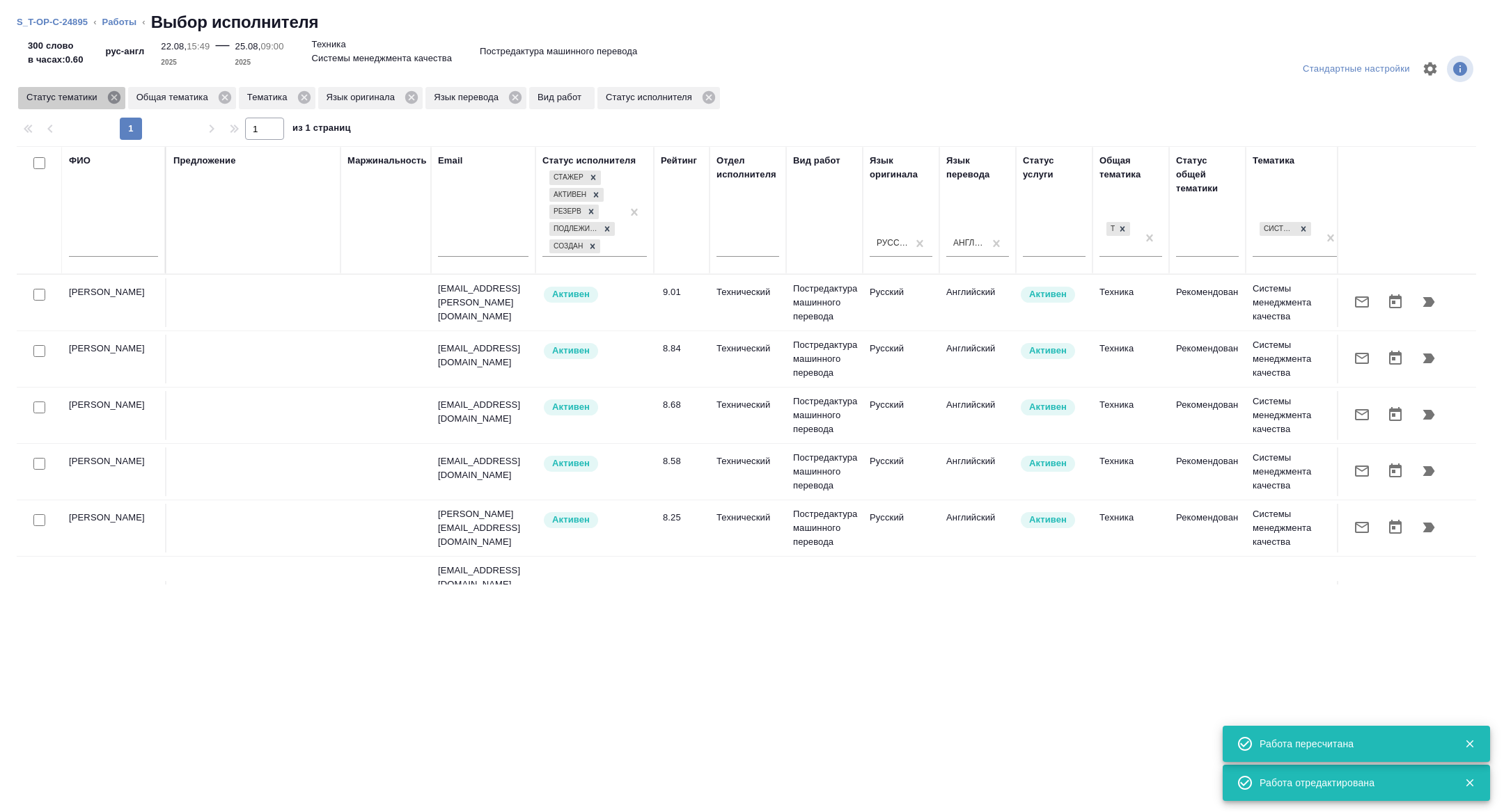
click at [119, 98] on icon at bounding box center [114, 98] width 16 height 16
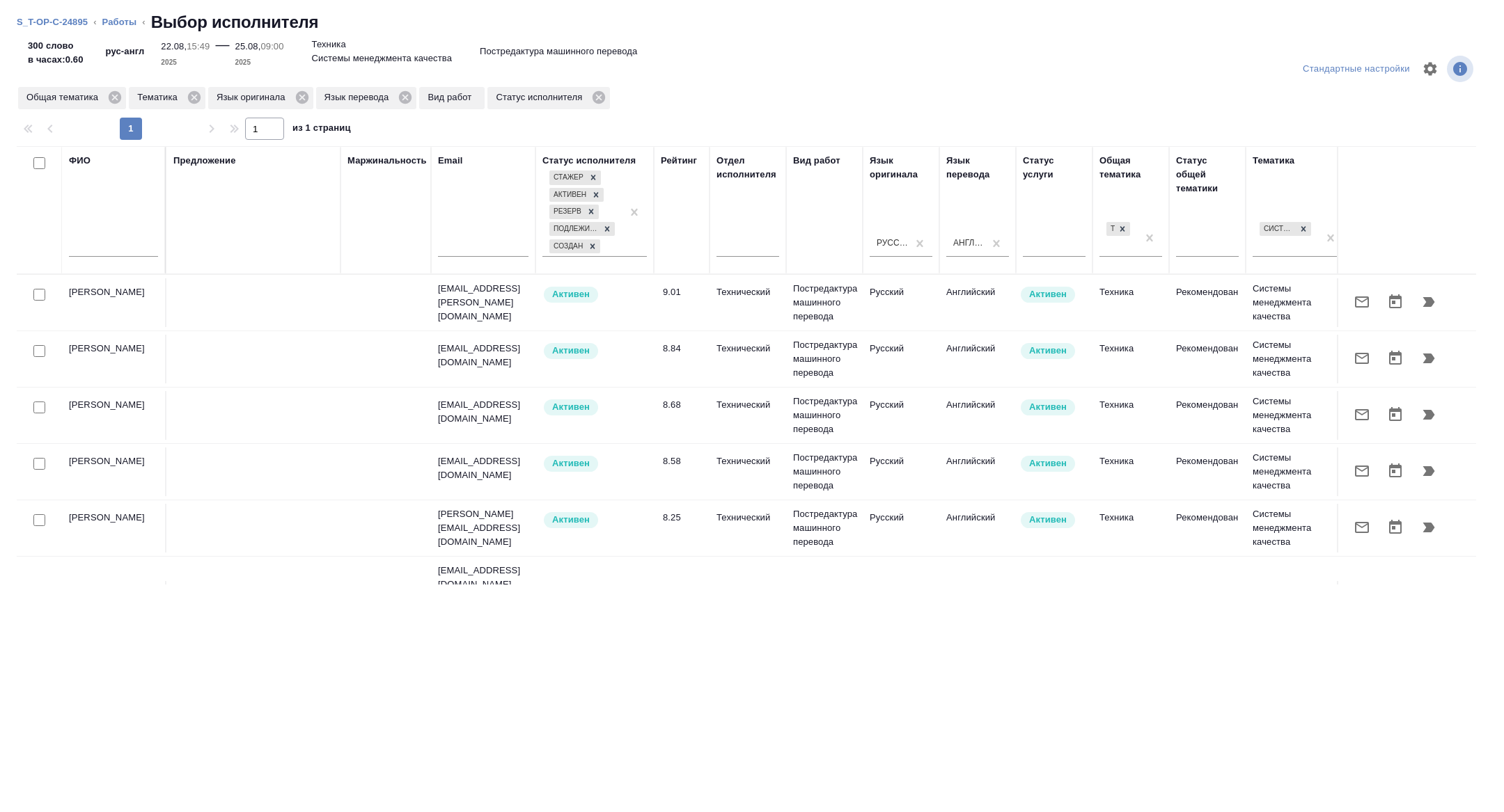
scroll to position [0, 437]
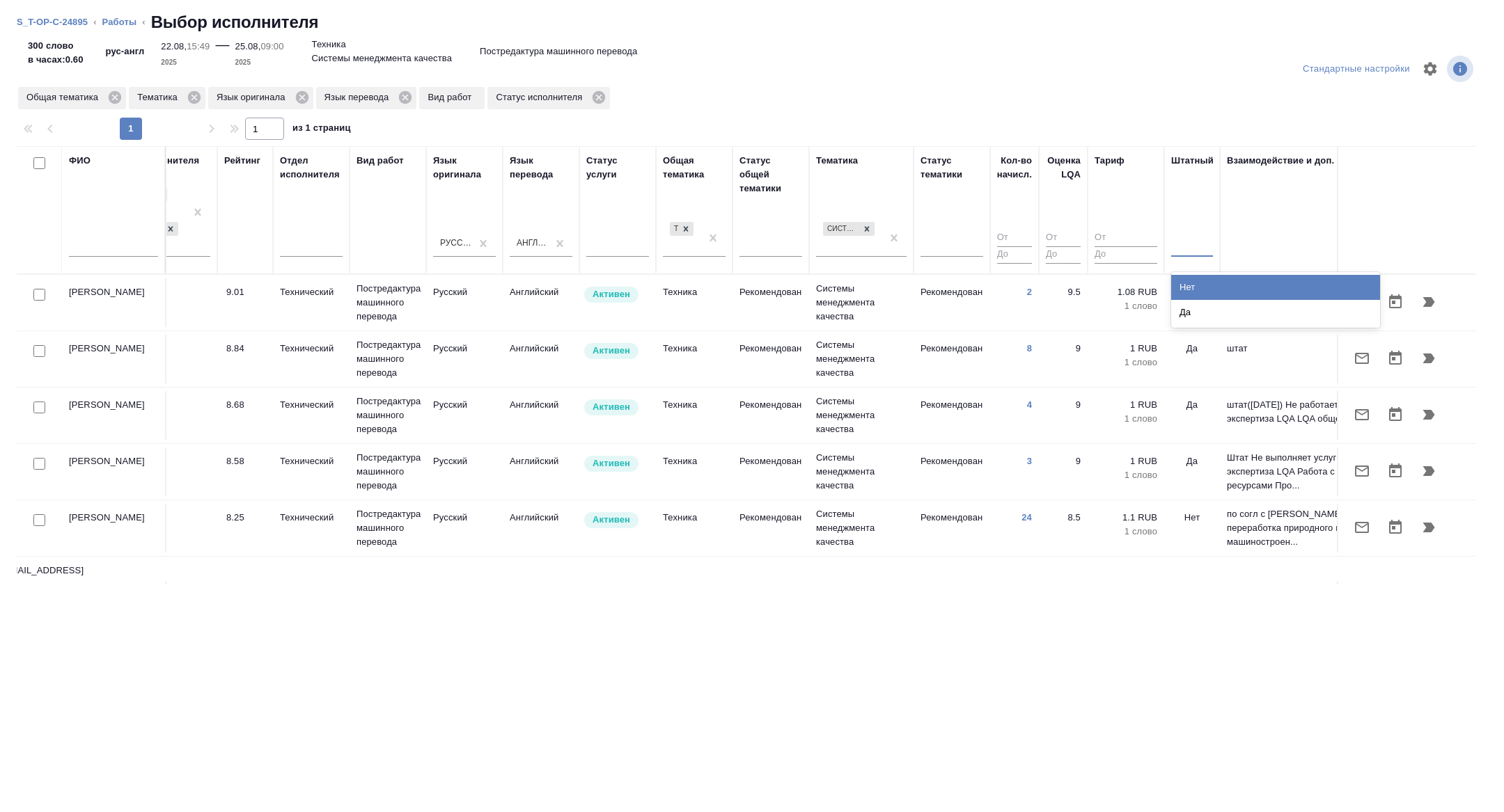
click at [1191, 251] on div at bounding box center [1191, 243] width 42 height 20
click at [1192, 277] on div "Нет" at bounding box center [1275, 288] width 209 height 25
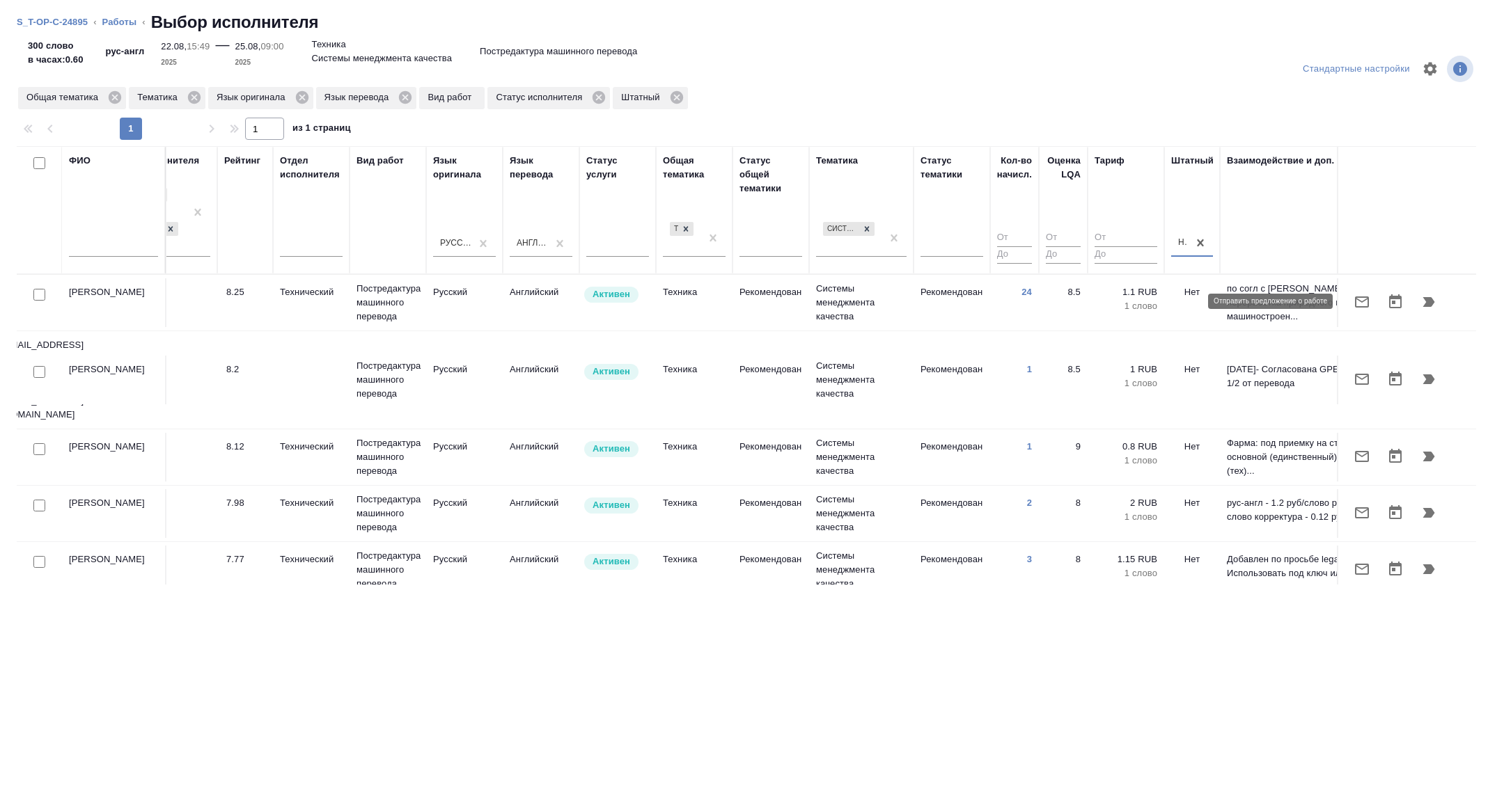
click at [1357, 303] on icon "button" at bounding box center [1361, 302] width 16 height 16
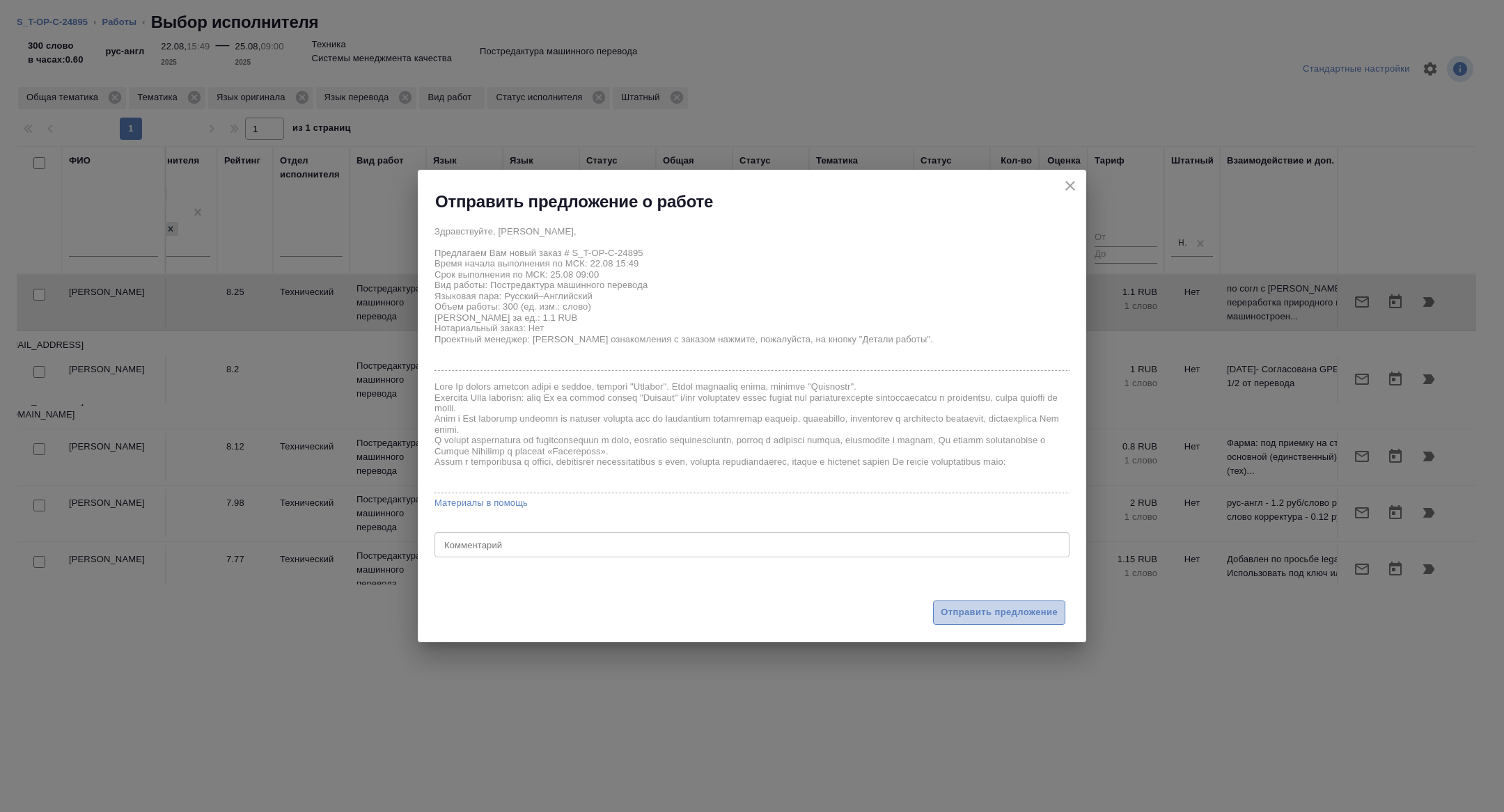
click at [971, 618] on span "Отправить предложение" at bounding box center [998, 612] width 117 height 16
